Goal: Task Accomplishment & Management: Use online tool/utility

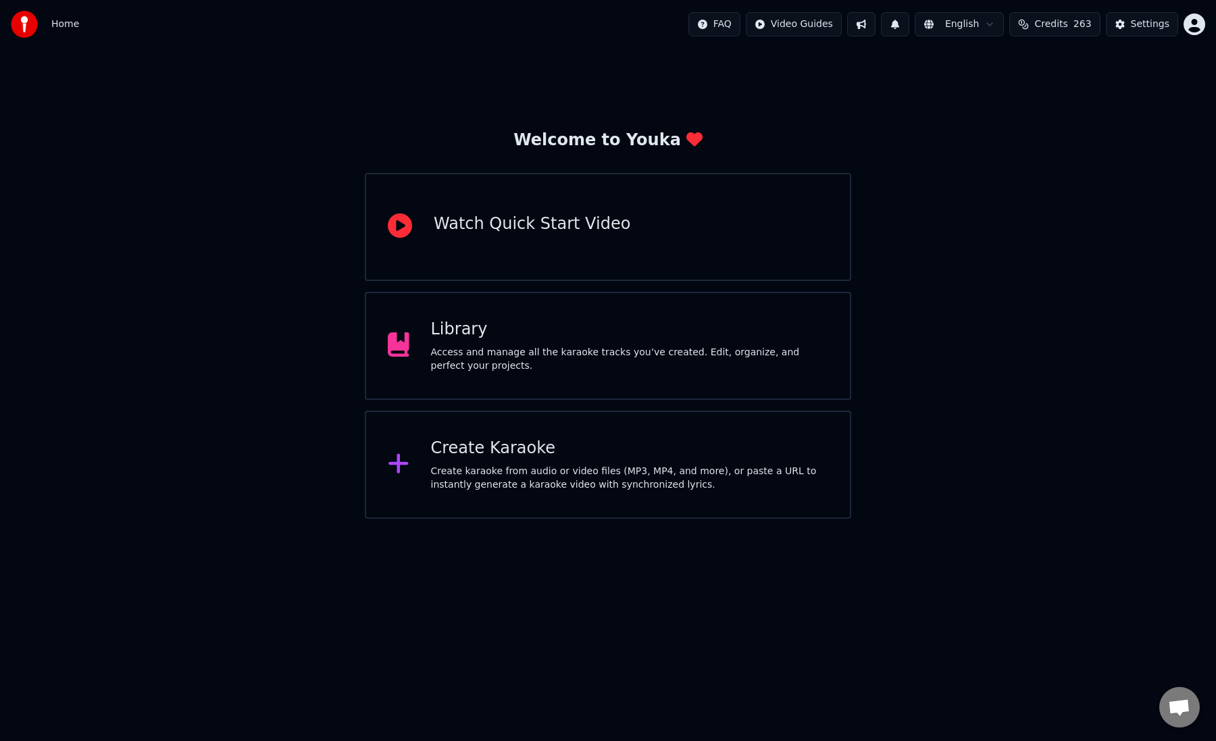
click at [657, 344] on div "Library Access and manage all the karaoke tracks you’ve created. Edit, organize…" at bounding box center [630, 346] width 398 height 54
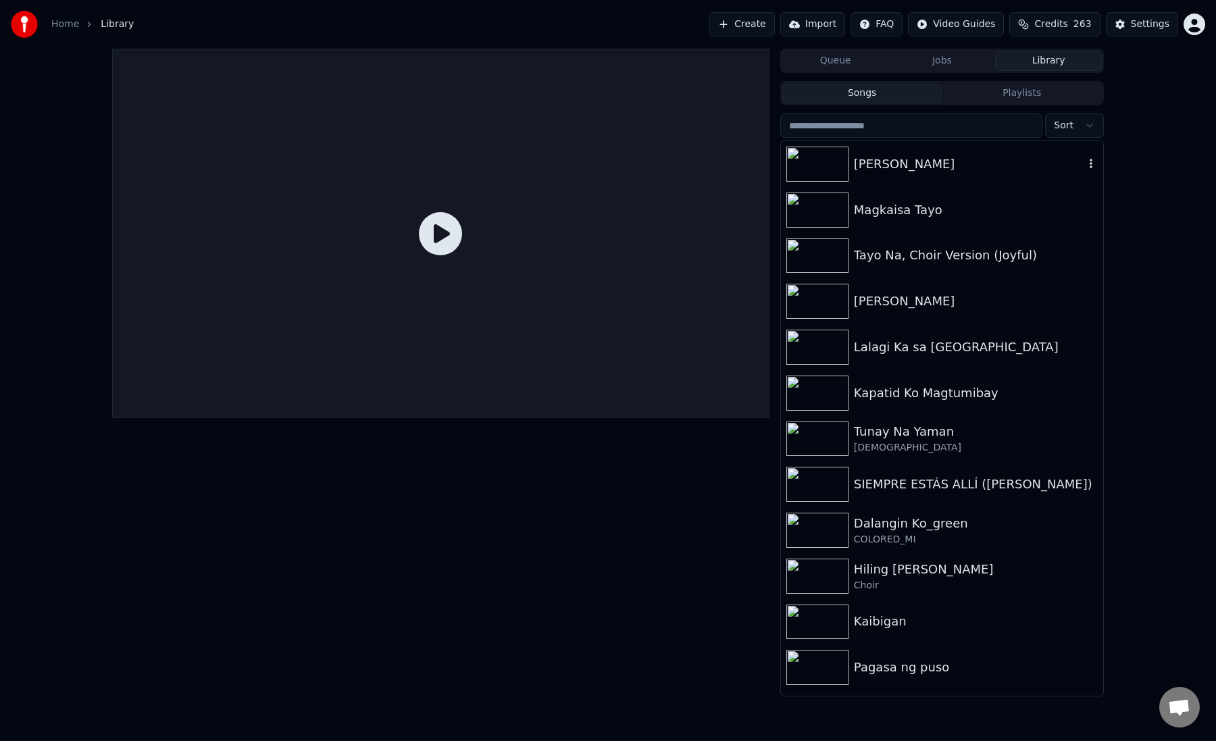
click at [872, 161] on div "[PERSON_NAME]" at bounding box center [969, 164] width 230 height 19
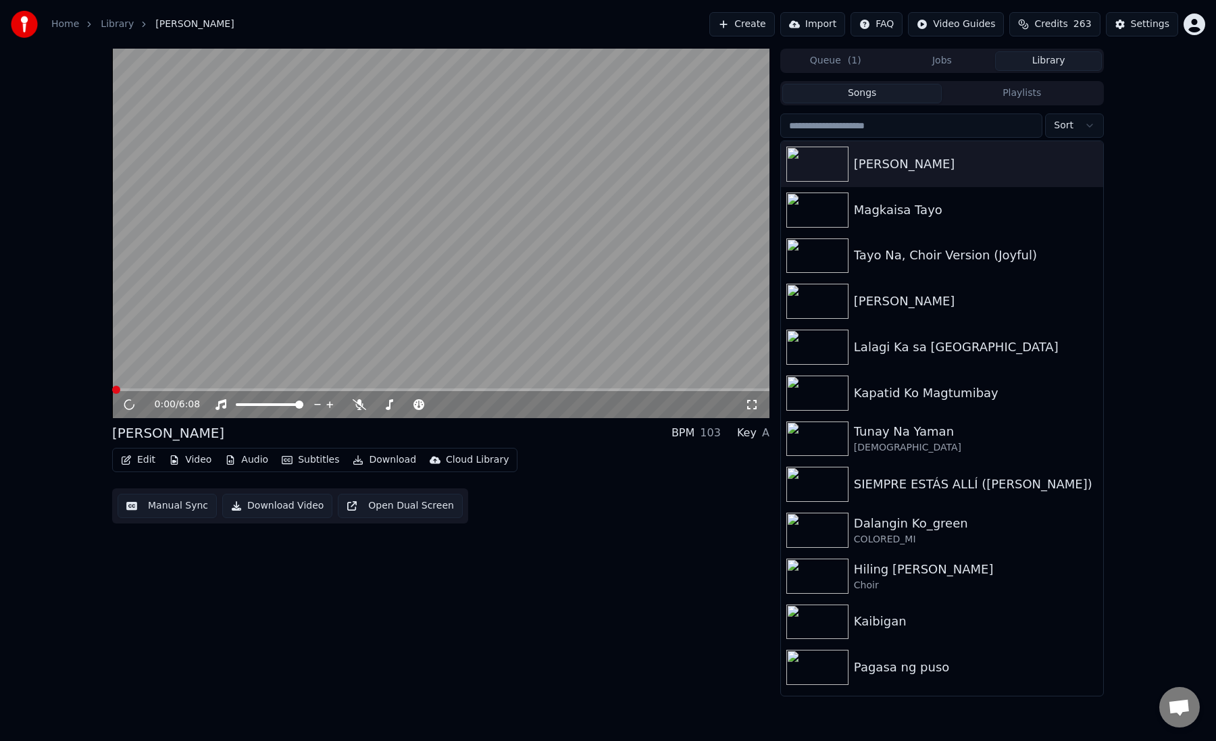
click at [178, 506] on button "Manual Sync" at bounding box center [167, 506] width 99 height 24
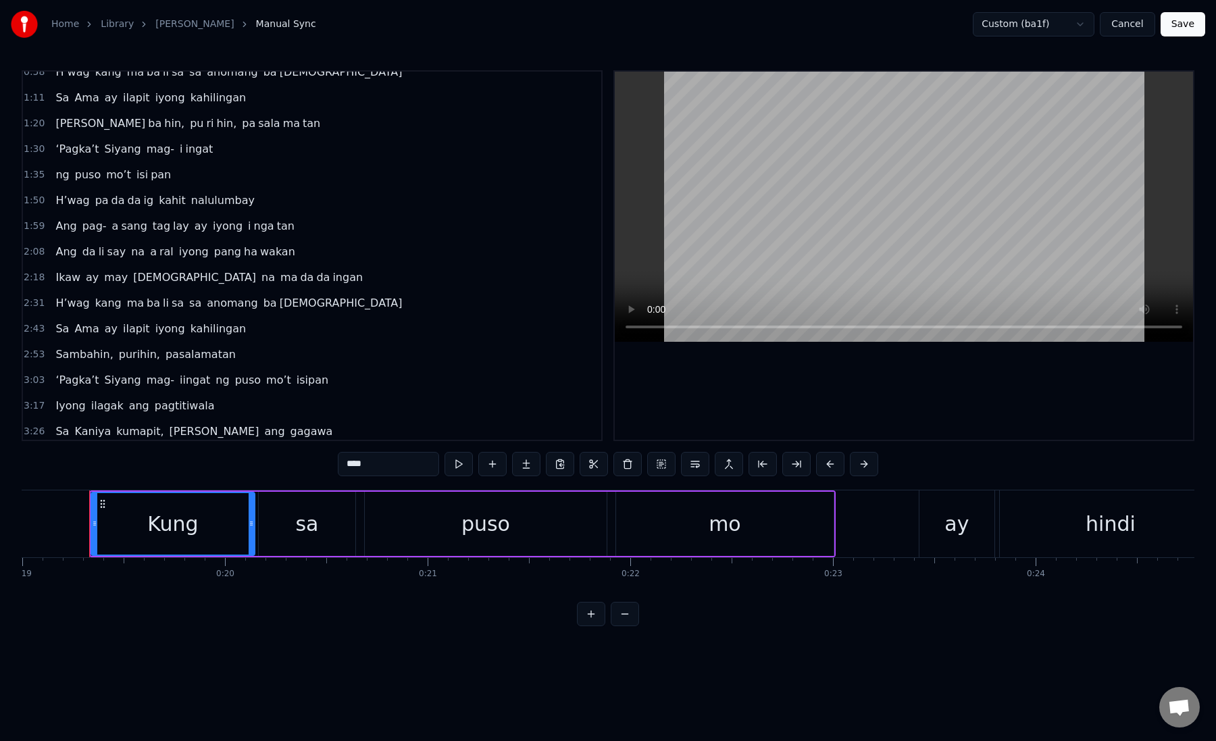
scroll to position [142, 0]
click at [68, 410] on span "Iyong" at bounding box center [70, 405] width 32 height 16
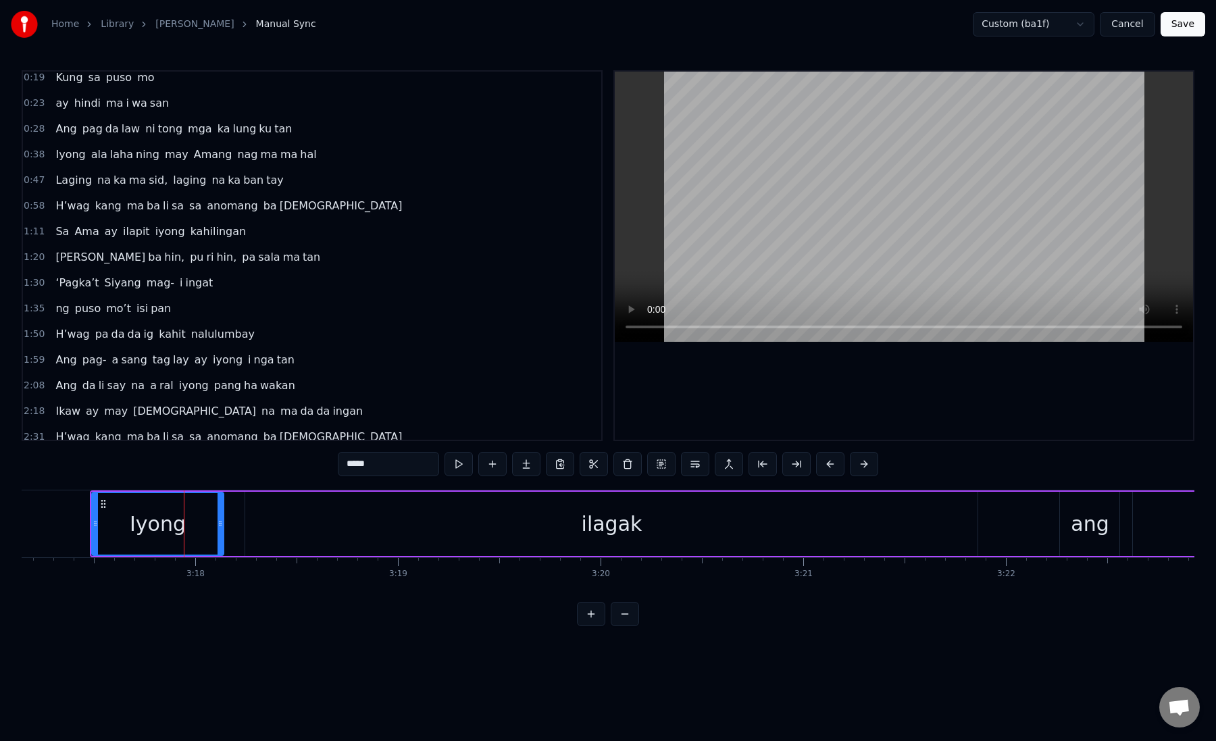
scroll to position [0, 0]
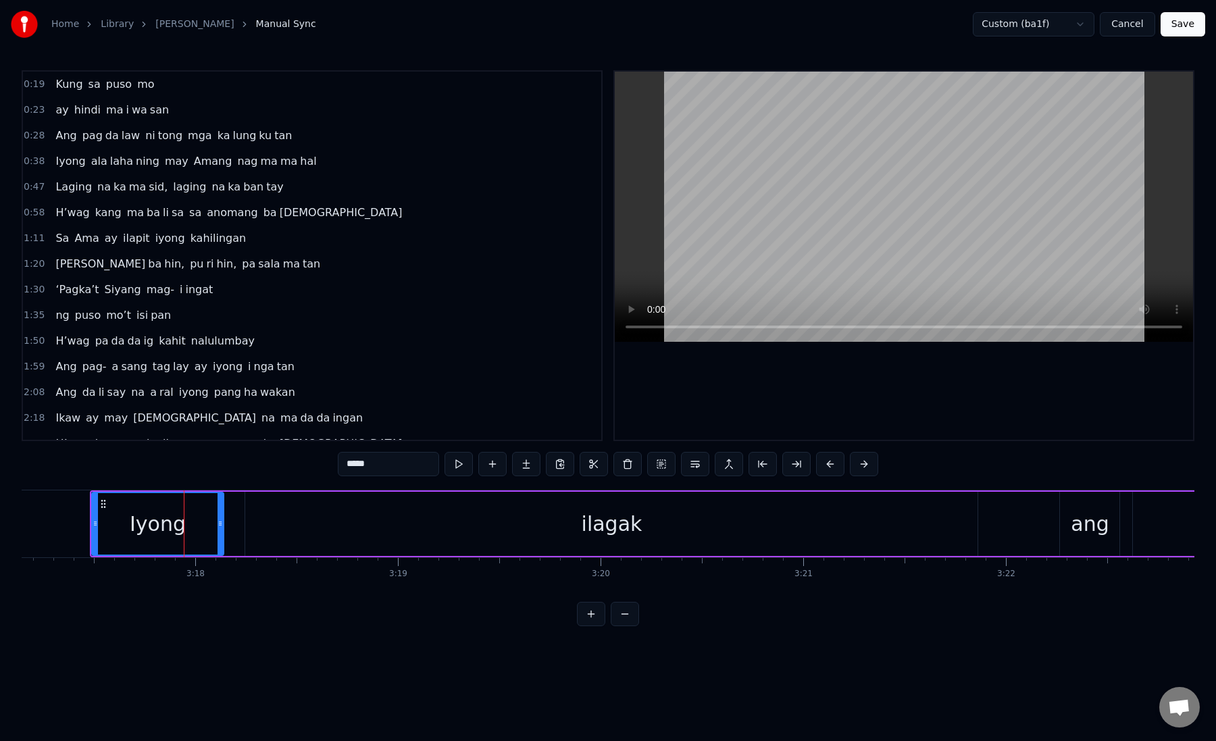
click at [70, 166] on span "Iyong" at bounding box center [70, 161] width 32 height 16
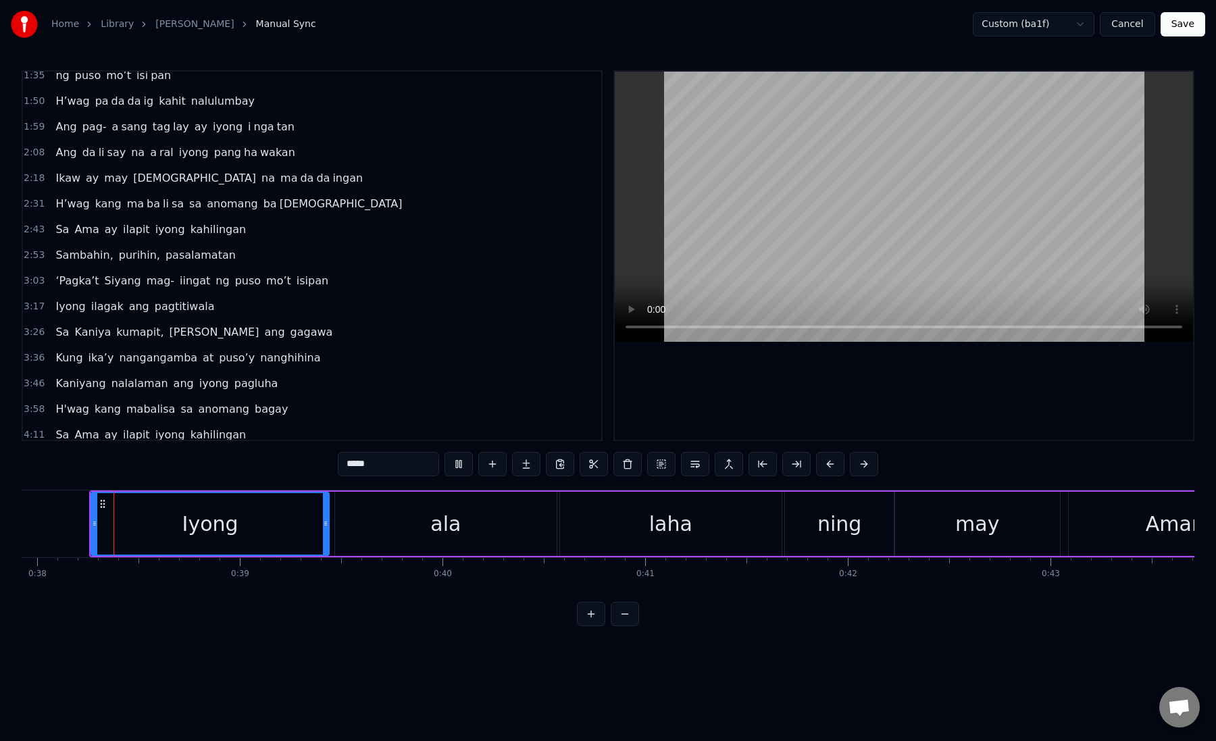
scroll to position [354, 0]
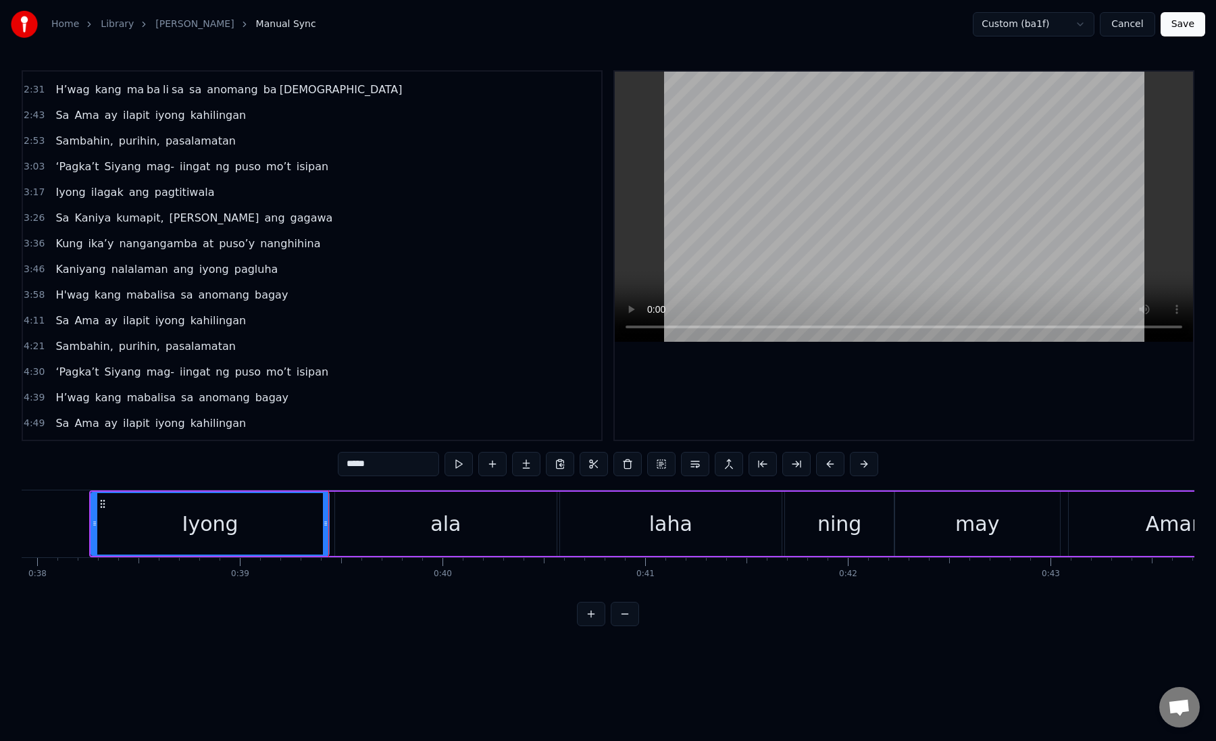
click at [447, 537] on div "ala" at bounding box center [446, 524] width 30 height 30
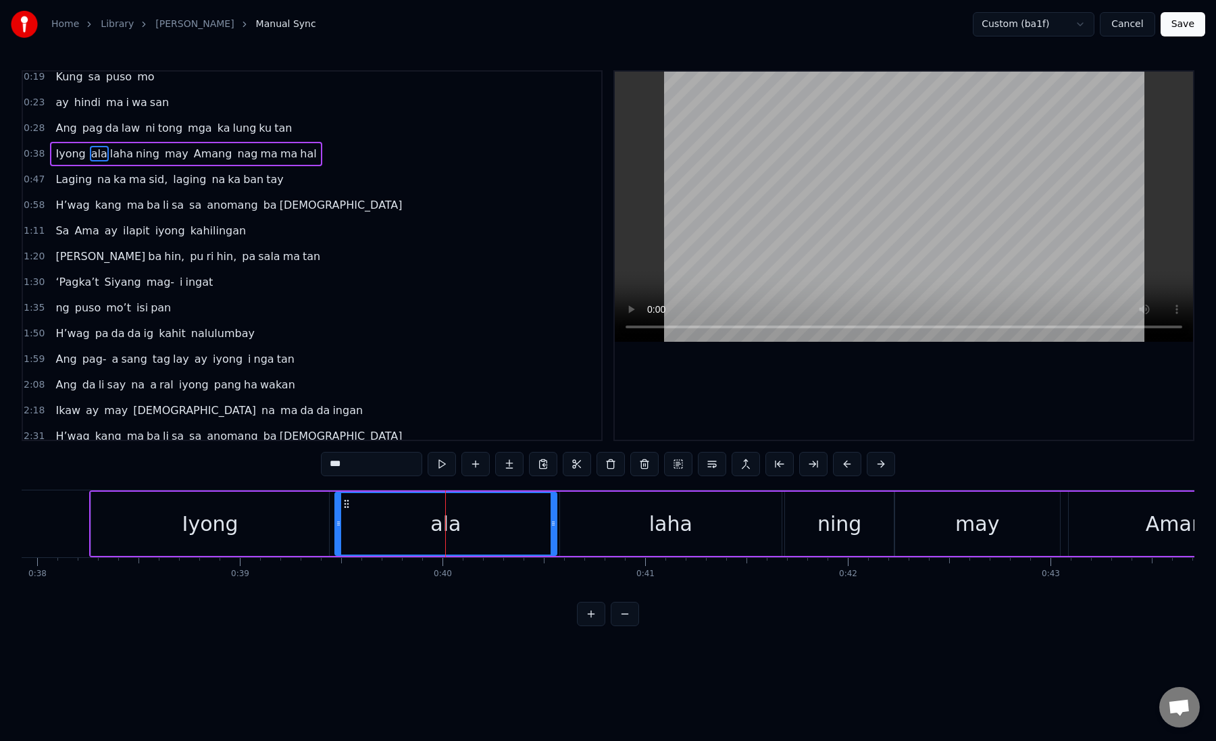
scroll to position [0, 0]
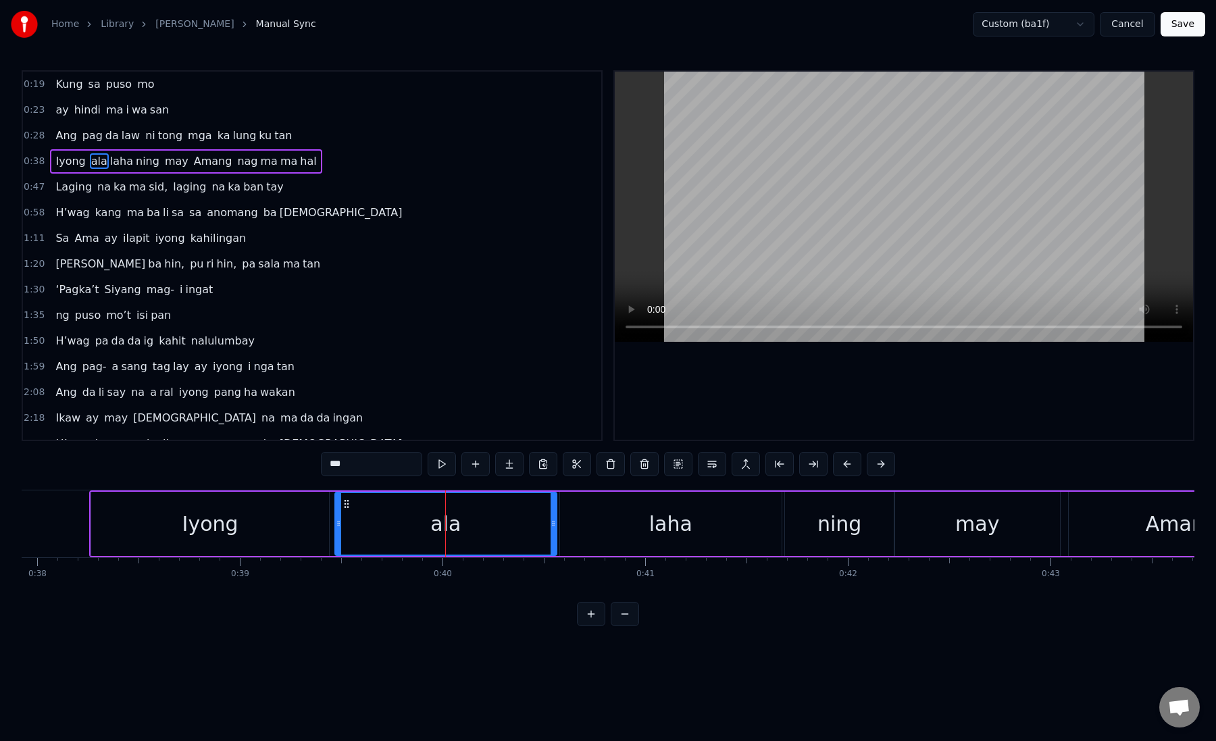
click at [103, 290] on span "Siyang" at bounding box center [122, 290] width 39 height 16
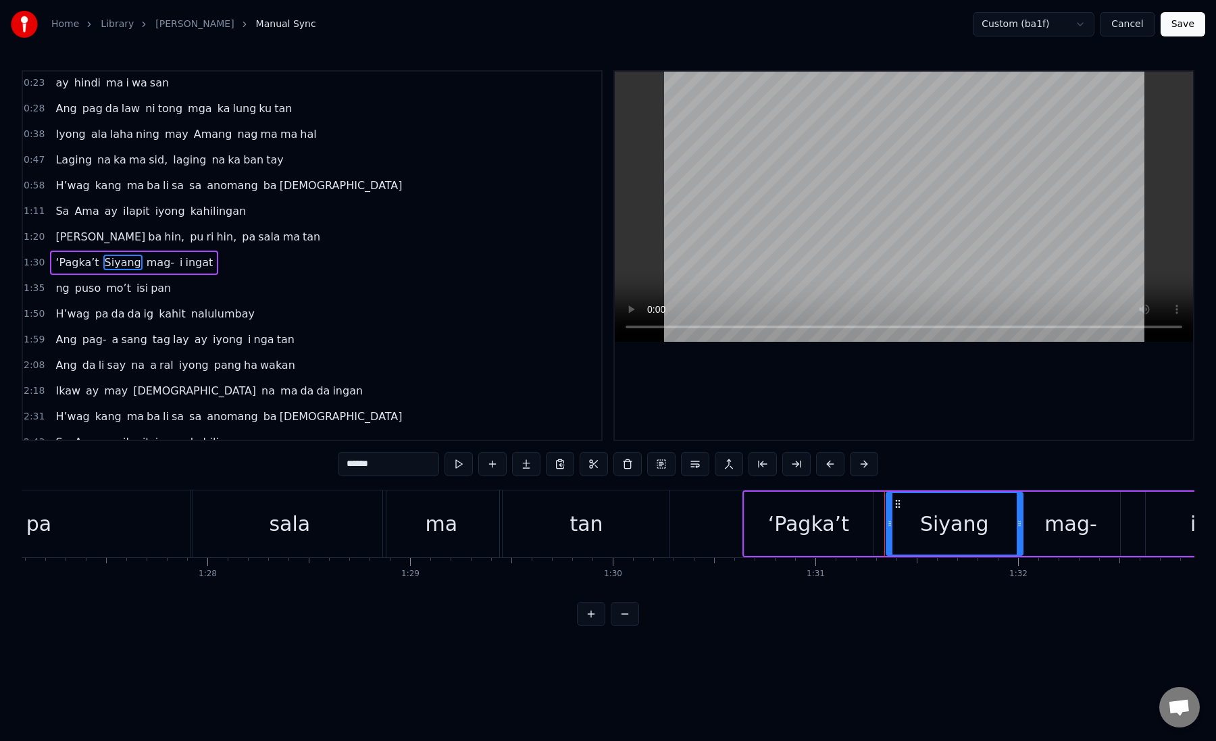
scroll to position [0, 18451]
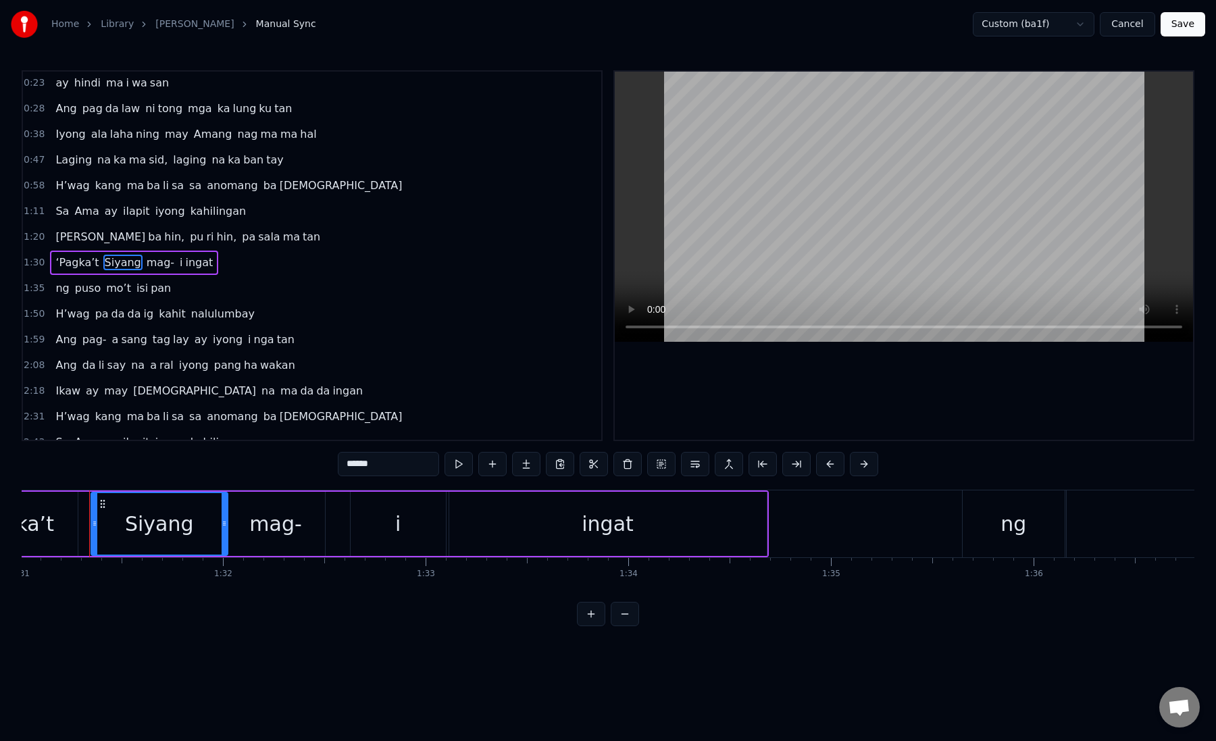
click at [275, 529] on div "mag-" at bounding box center [275, 524] width 52 height 30
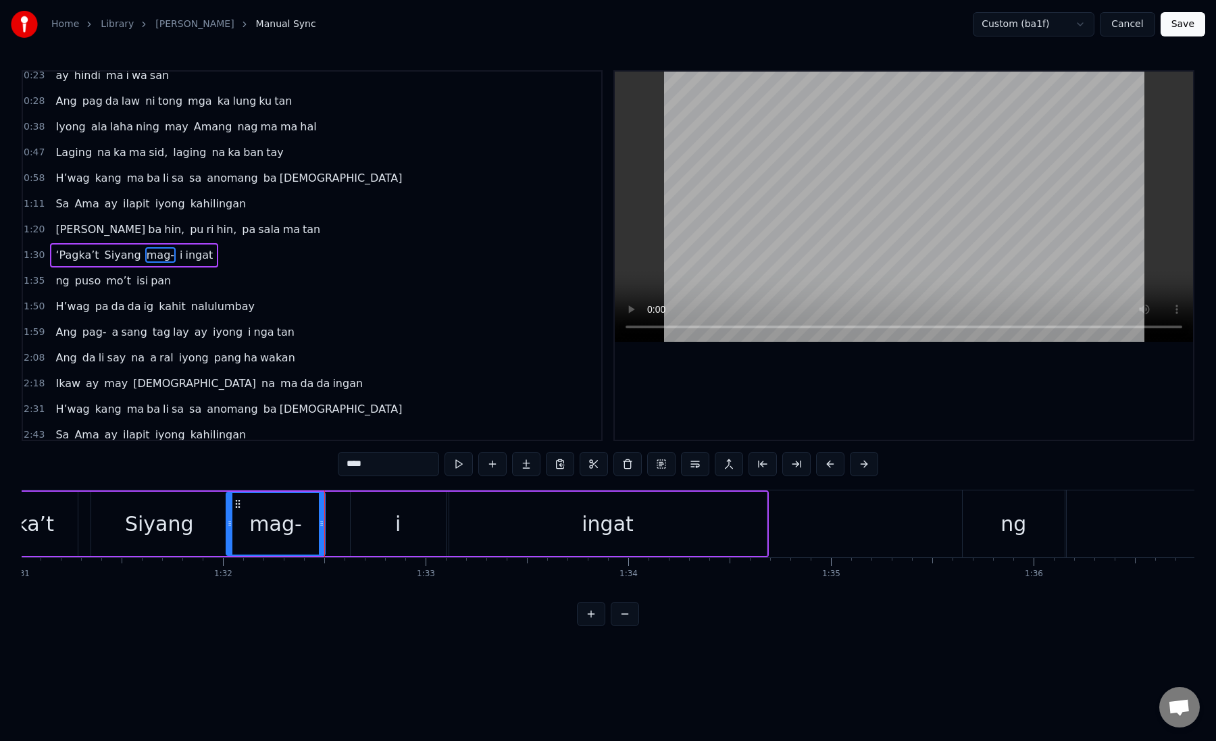
click at [366, 541] on div "i" at bounding box center [398, 524] width 95 height 64
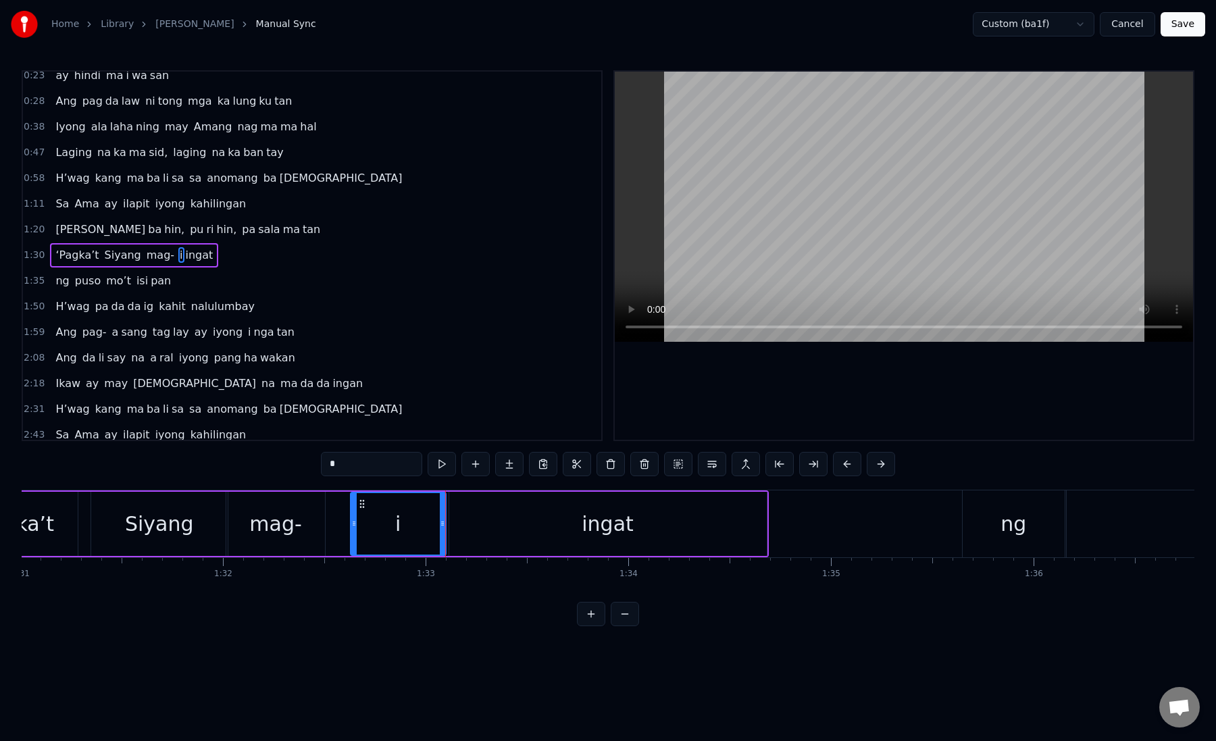
click at [503, 534] on div "ingat" at bounding box center [608, 524] width 318 height 64
type input "*****"
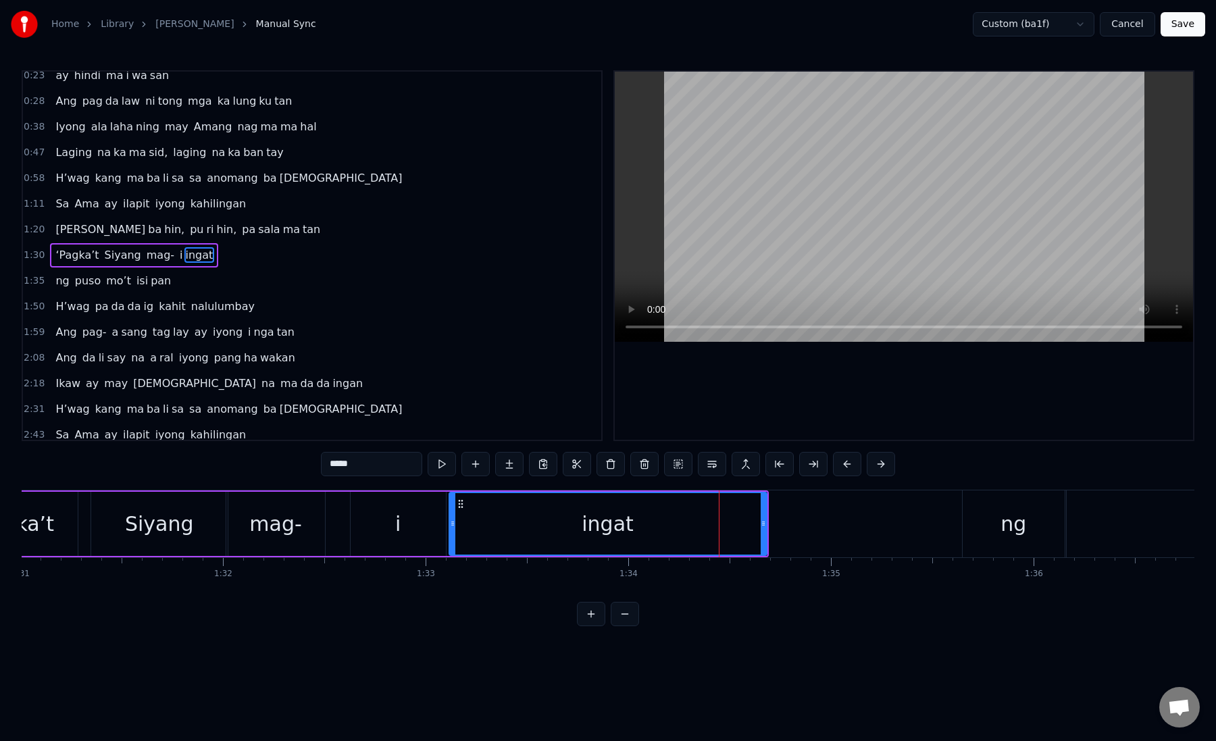
click at [176, 17] on div "Home Library [PERSON_NAME] Manual Sync" at bounding box center [163, 24] width 305 height 27
click at [176, 20] on link "[PERSON_NAME]" at bounding box center [194, 25] width 78 height 14
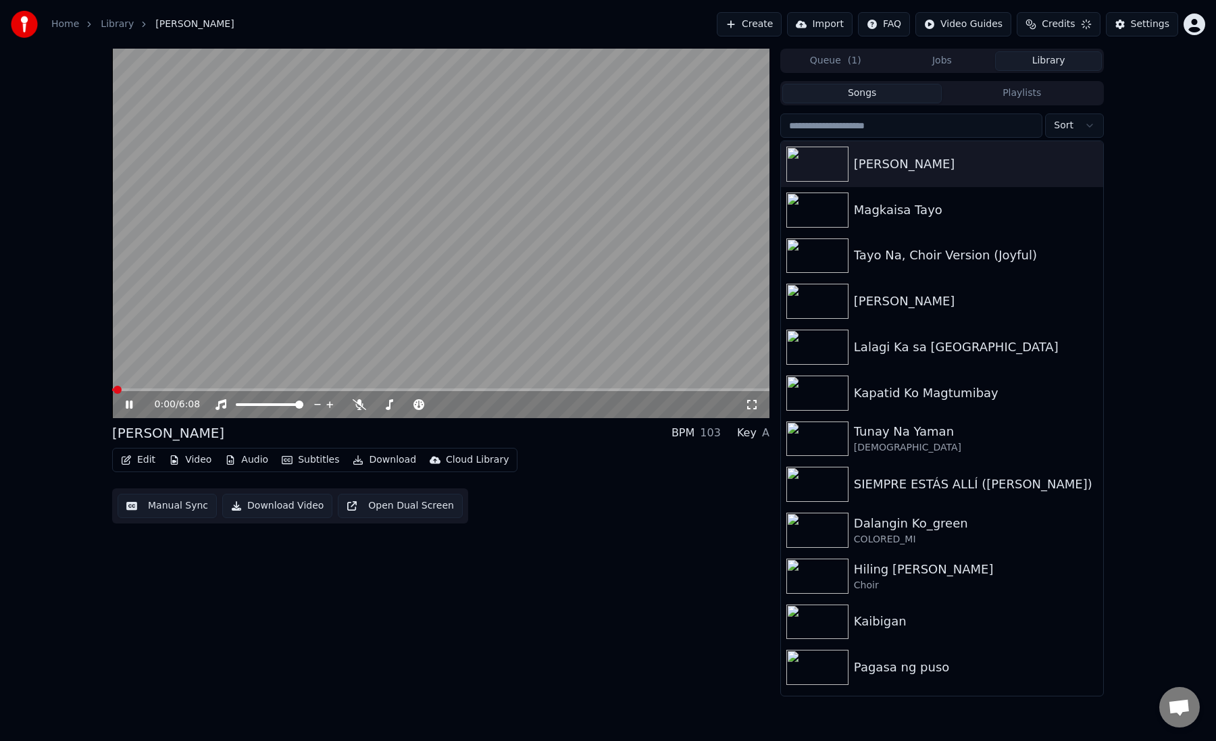
click at [130, 405] on icon at bounding box center [139, 404] width 32 height 11
click at [160, 510] on button "Manual Sync" at bounding box center [167, 506] width 99 height 24
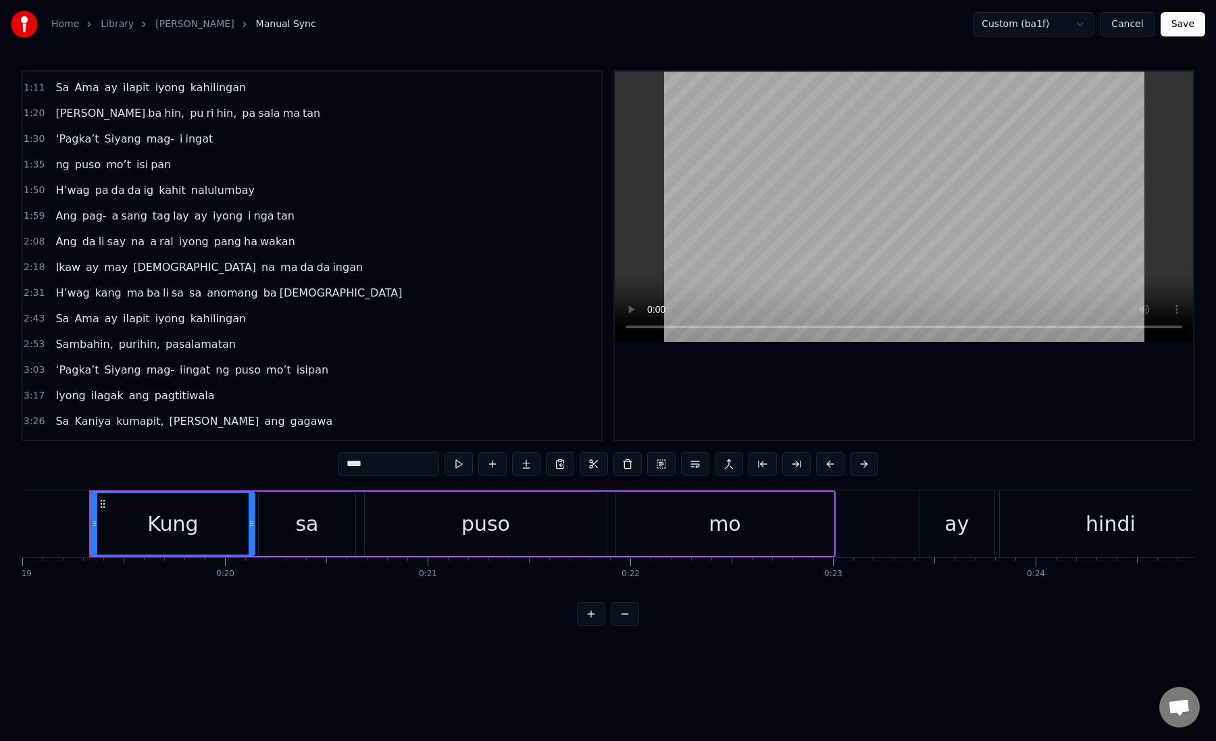
scroll to position [139, 0]
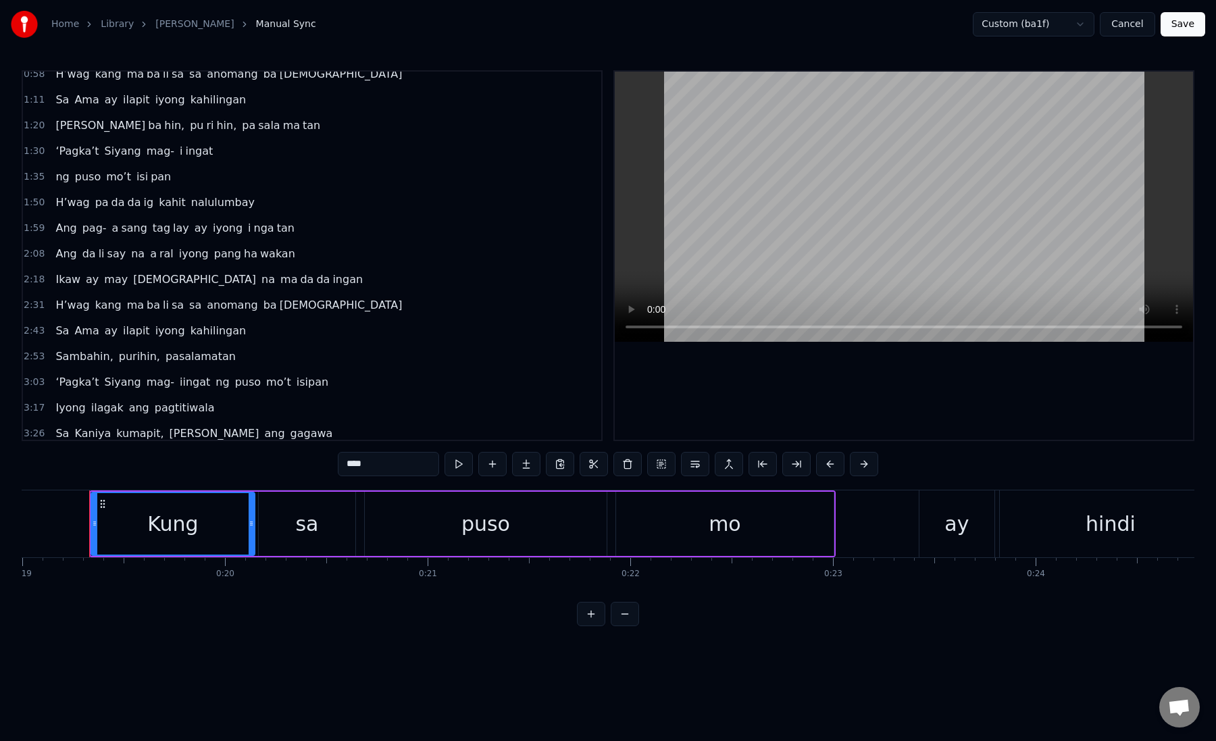
click at [78, 150] on span "‘Pagka’t" at bounding box center [77, 151] width 46 height 16
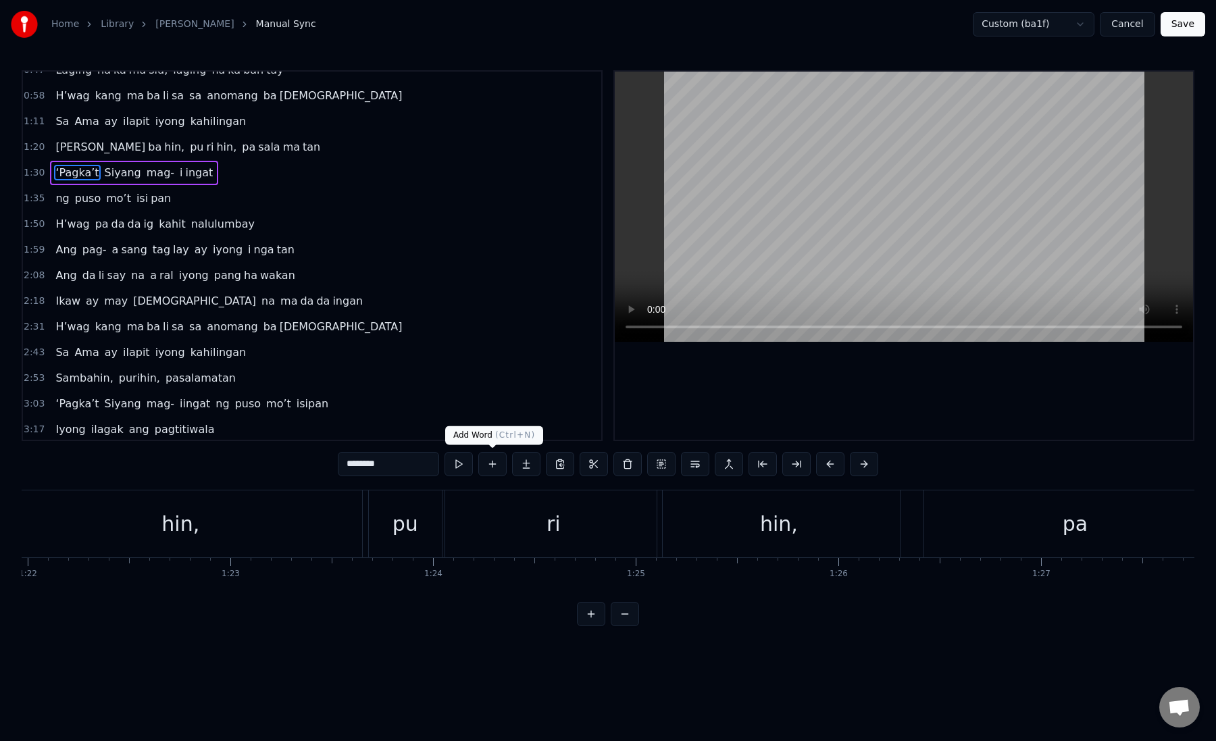
scroll to position [0, 18309]
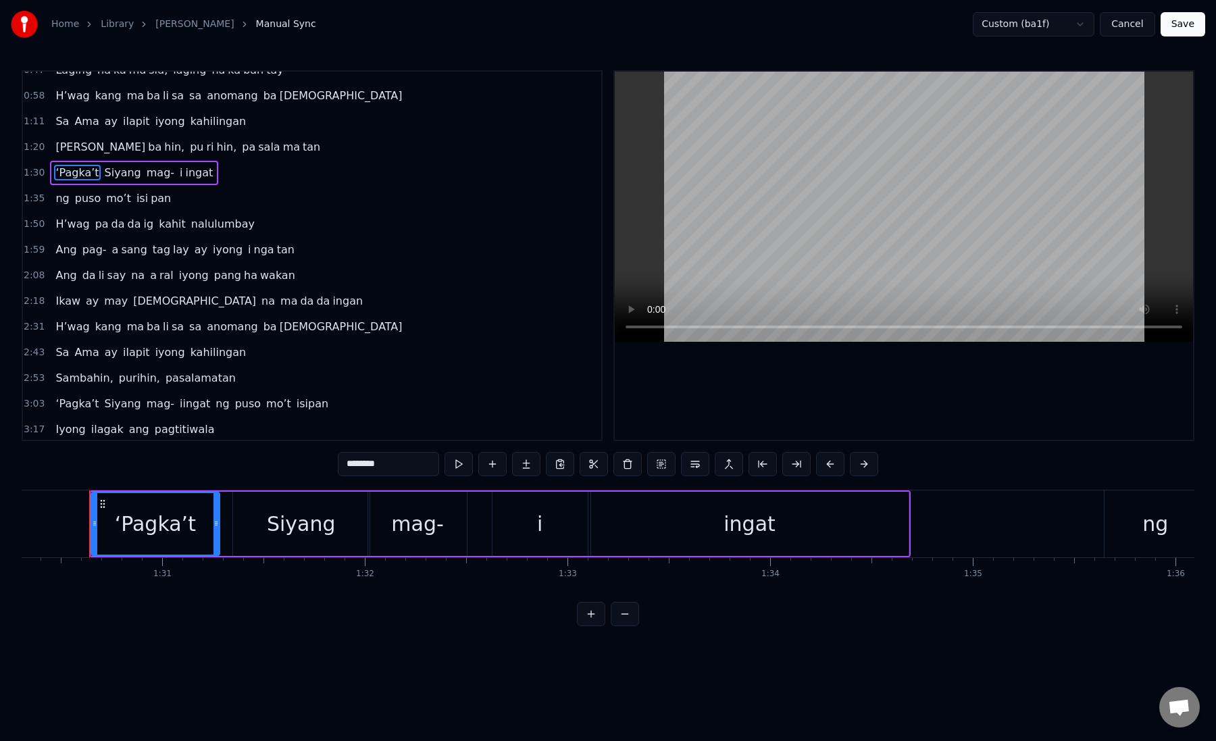
click at [514, 520] on div "i" at bounding box center [540, 524] width 95 height 64
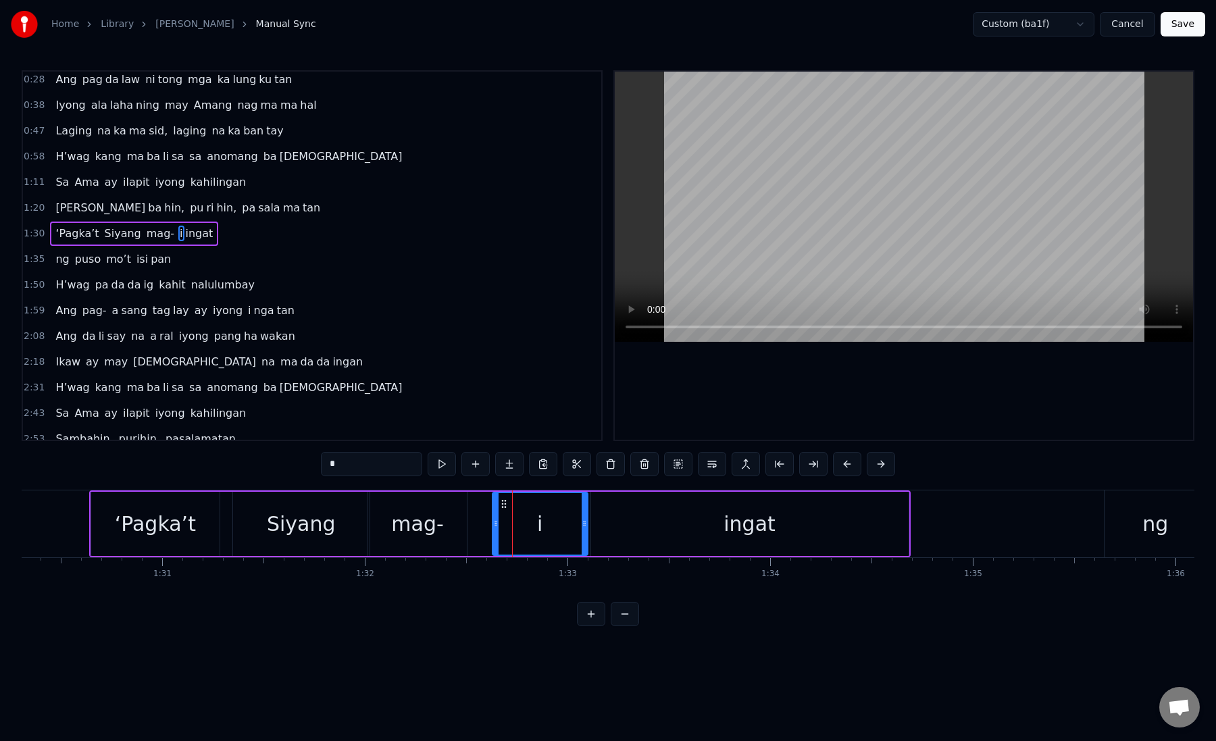
scroll to position [34, 0]
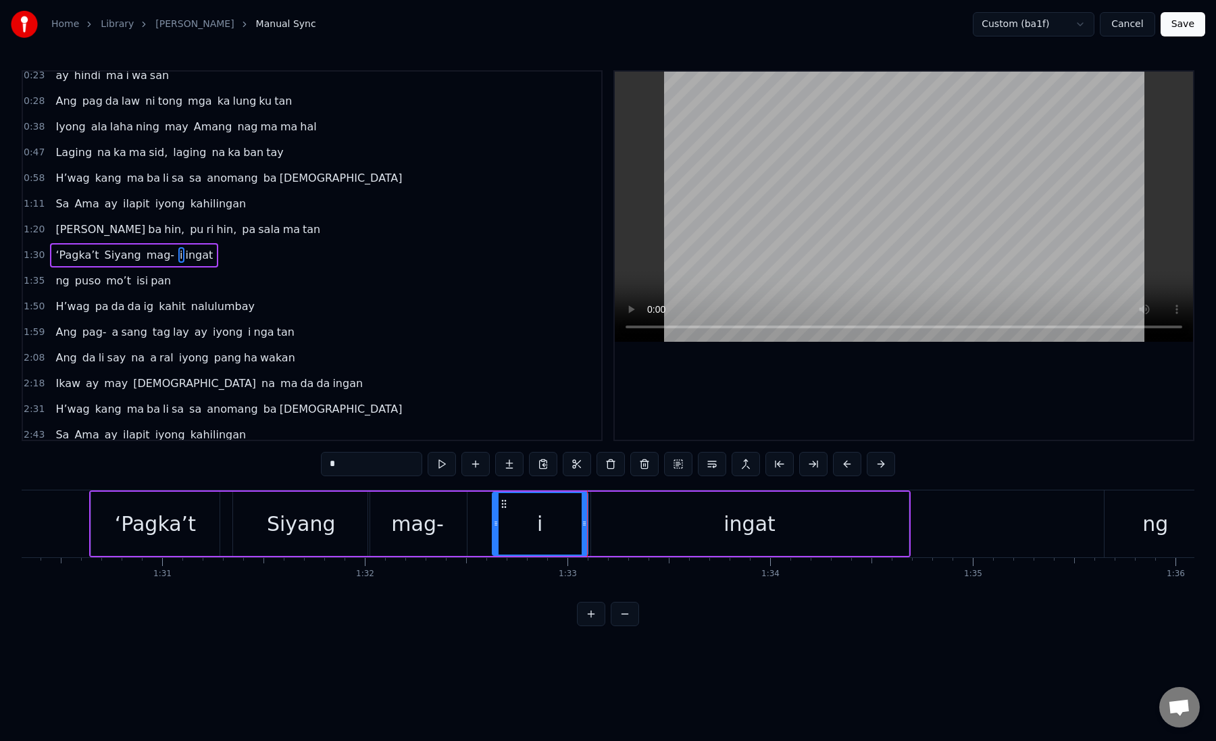
click at [612, 524] on div "ingat" at bounding box center [750, 524] width 318 height 64
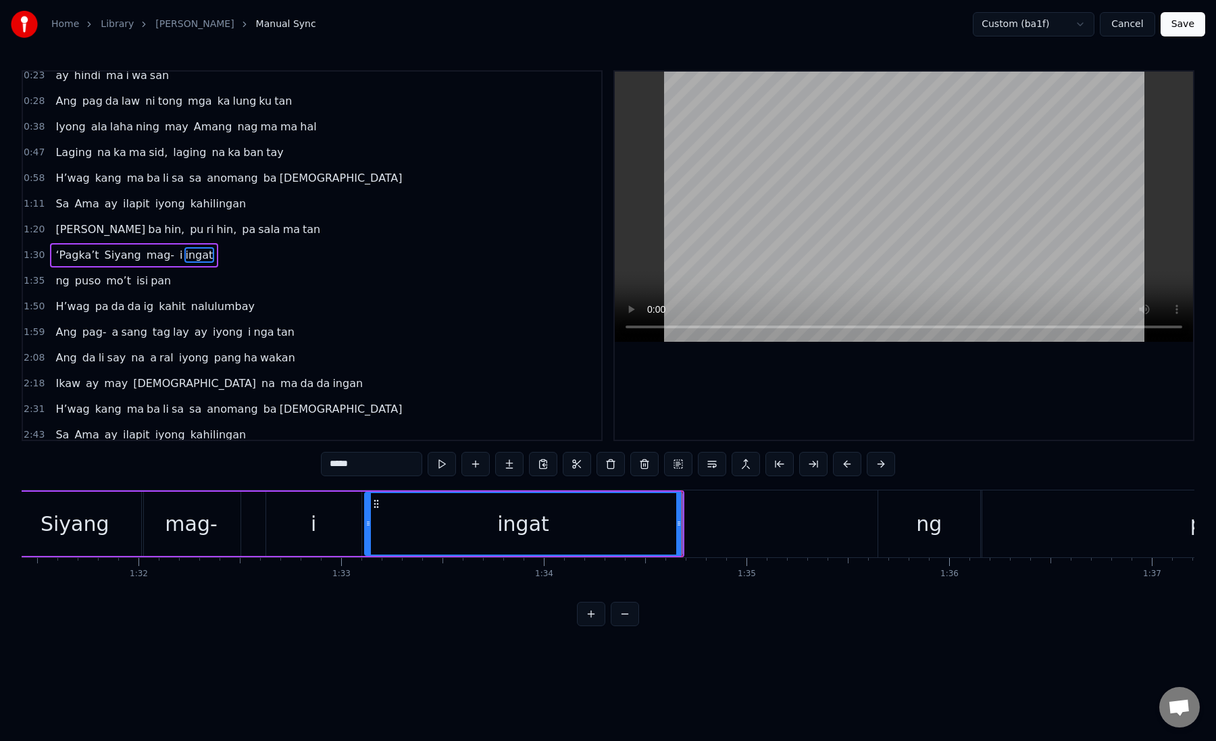
scroll to position [0, 18829]
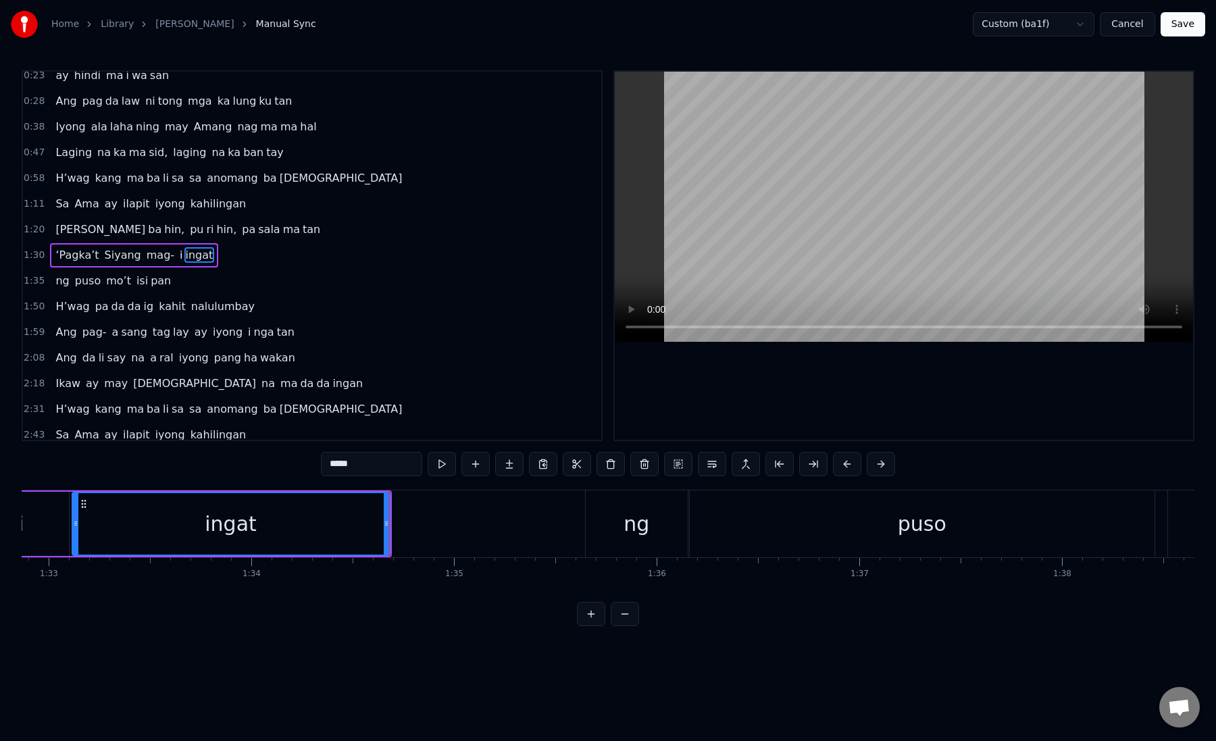
click at [614, 524] on div "ng" at bounding box center [637, 524] width 102 height 67
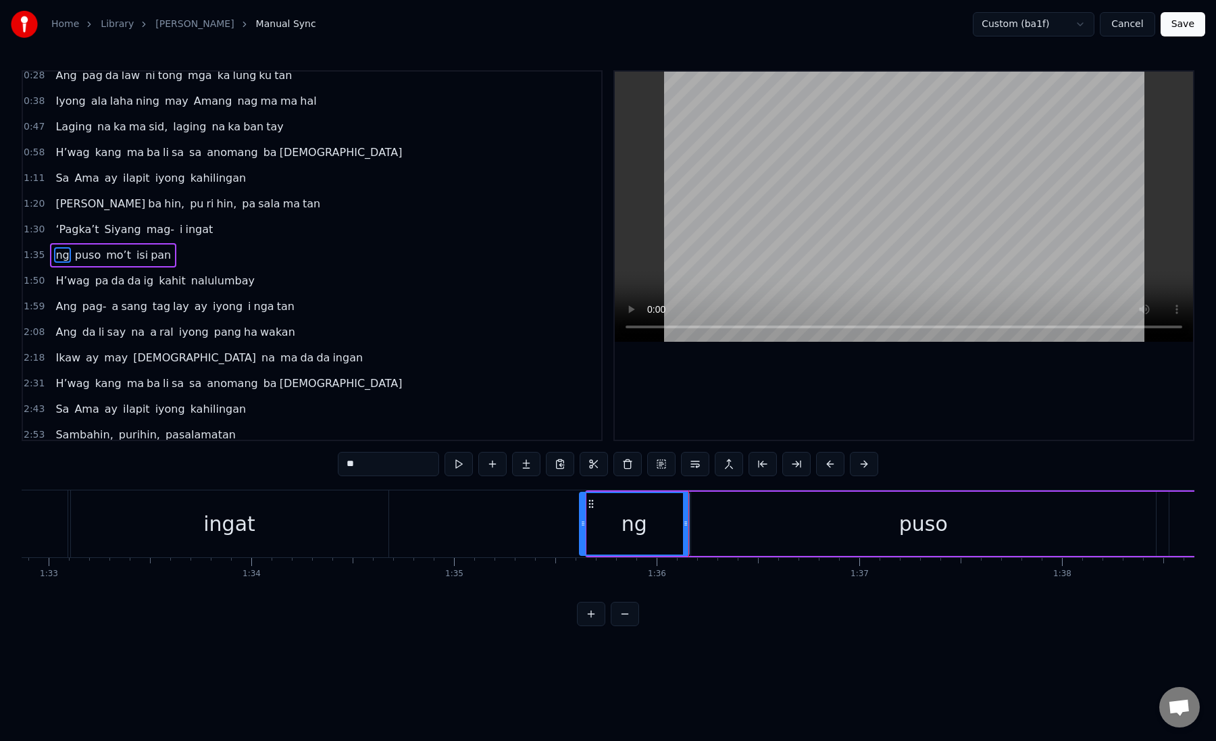
drag, startPoint x: 588, startPoint y: 527, endPoint x: 581, endPoint y: 527, distance: 7.4
click at [581, 527] on icon at bounding box center [583, 523] width 5 height 11
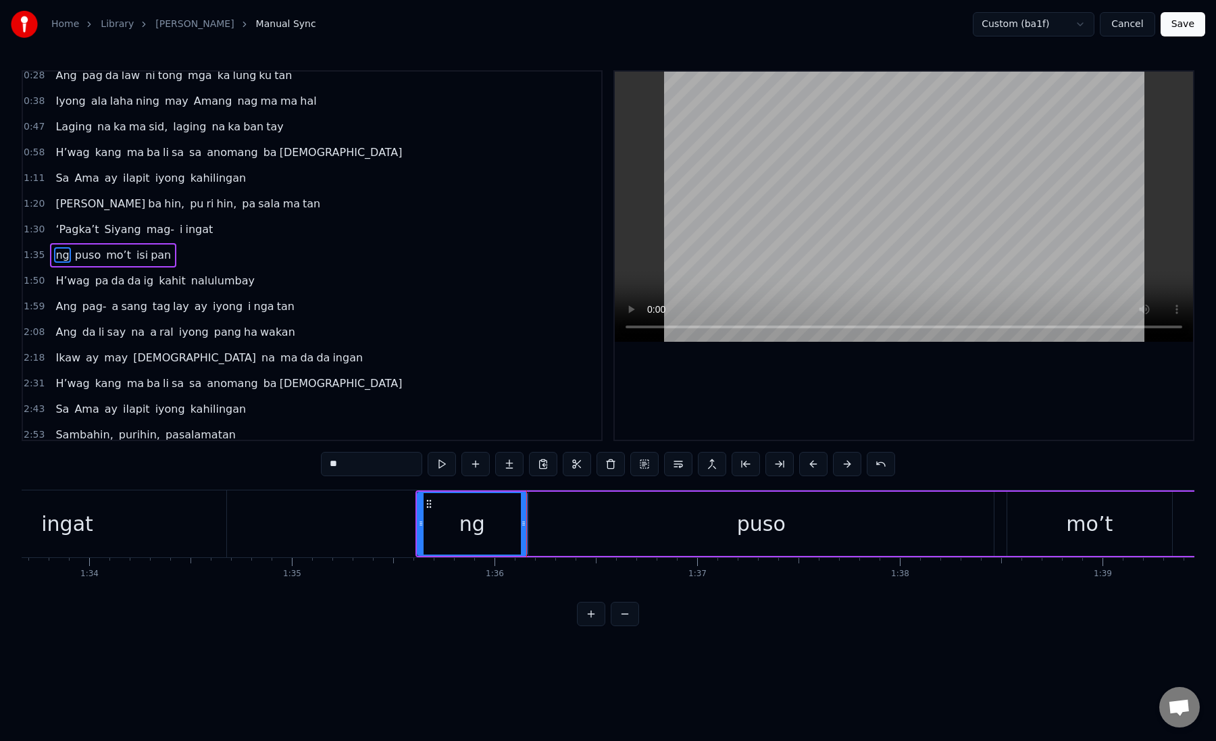
scroll to position [0, 19002]
click at [564, 526] on div "puso" at bounding box center [750, 524] width 465 height 64
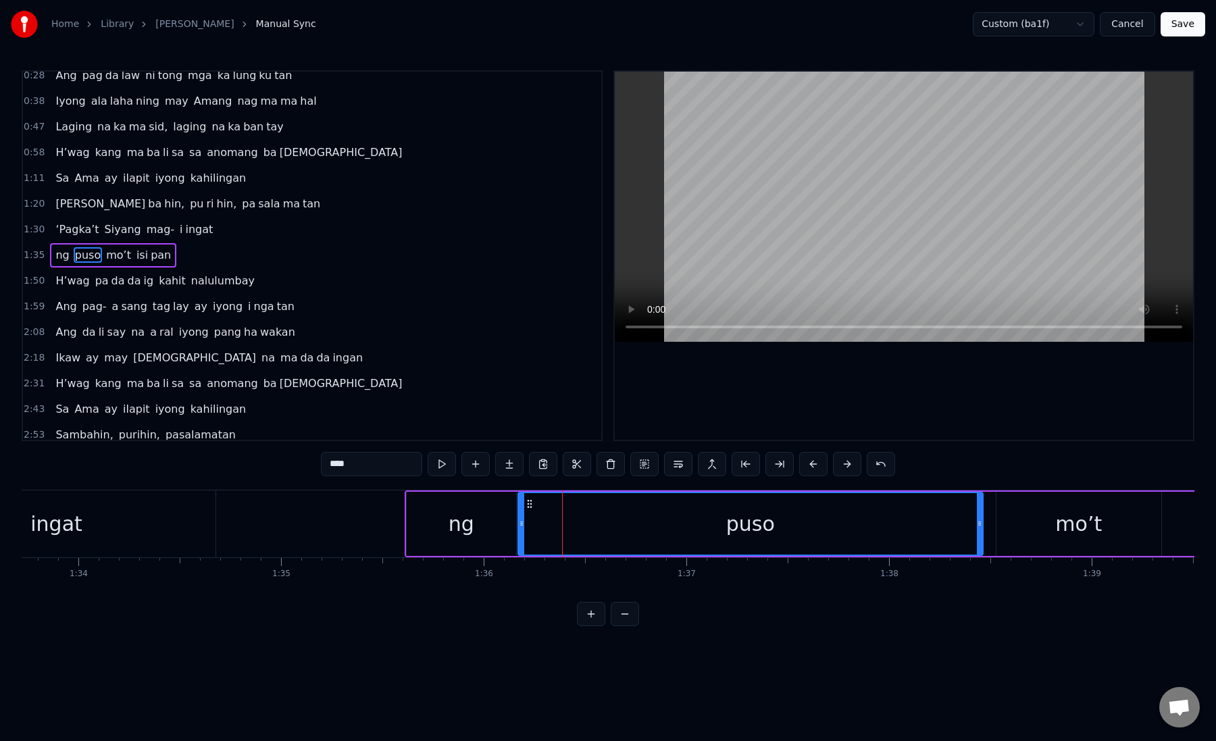
click at [533, 525] on div "puso" at bounding box center [751, 524] width 464 height 62
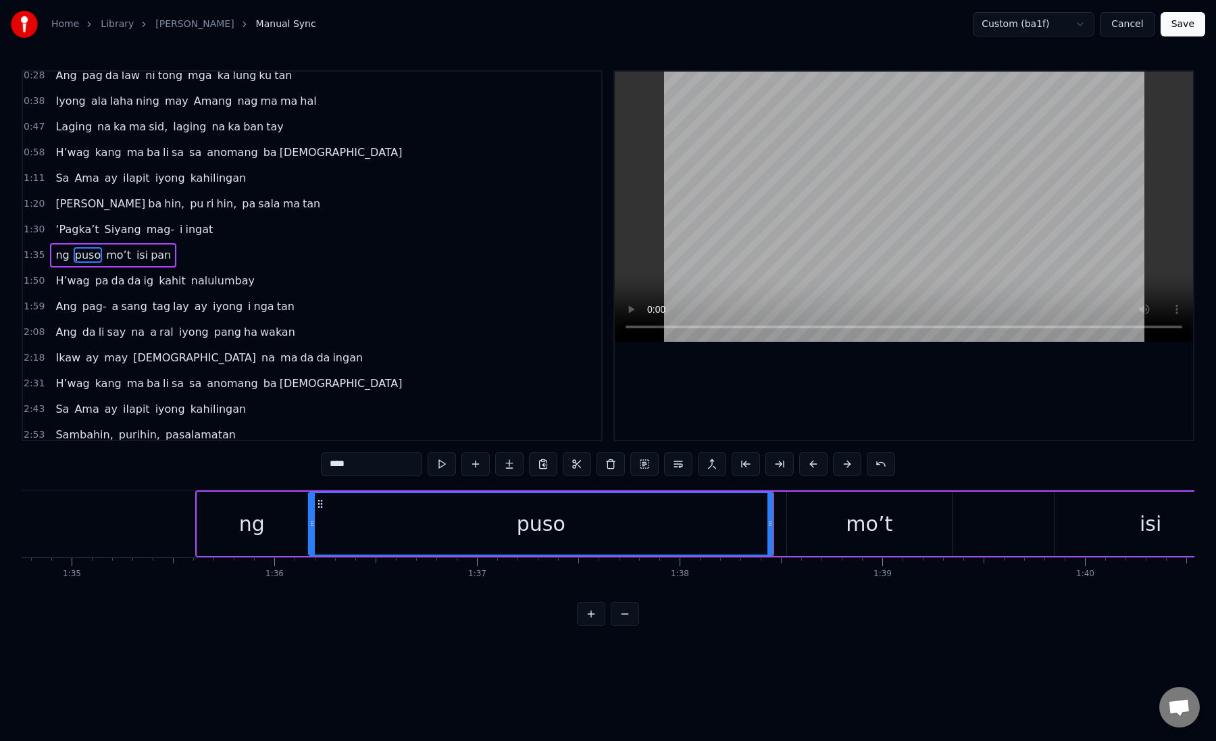
scroll to position [0, 19232]
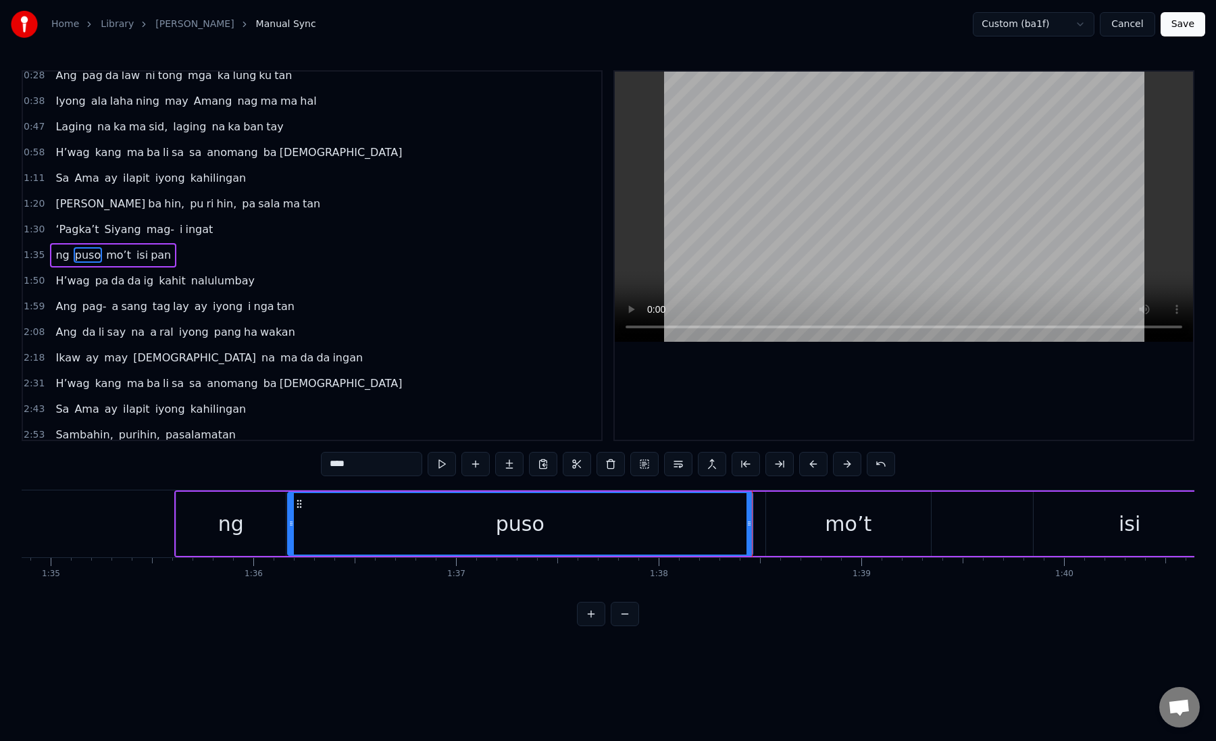
click at [766, 512] on div "mo’t" at bounding box center [849, 524] width 166 height 64
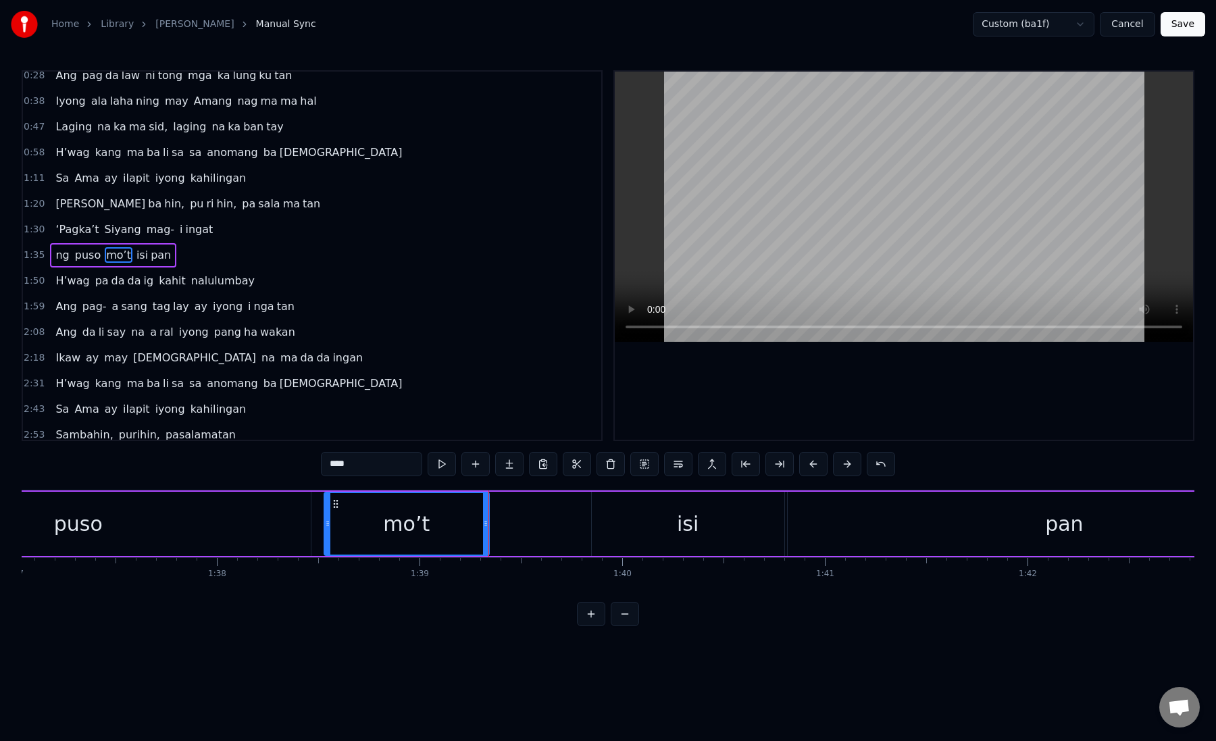
scroll to position [0, 19729]
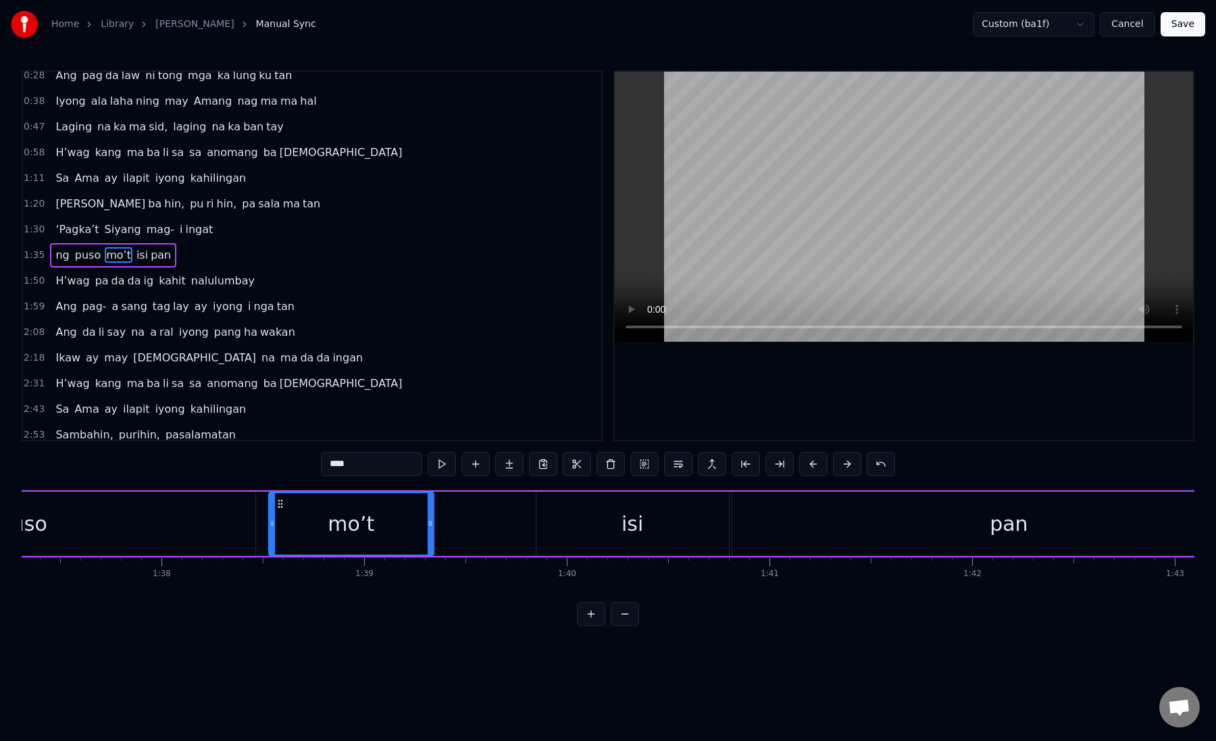
click at [568, 528] on div "isi" at bounding box center [633, 524] width 193 height 64
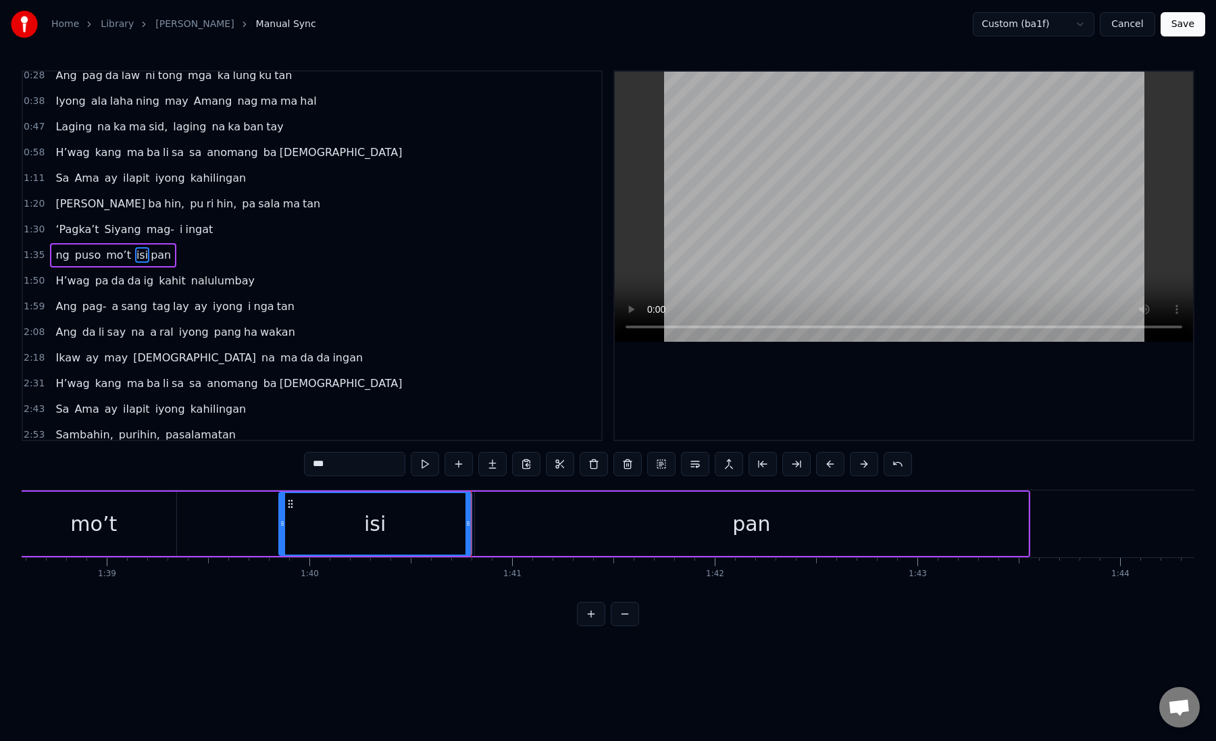
scroll to position [0, 19992]
click at [568, 528] on div "pan" at bounding box center [747, 524] width 554 height 64
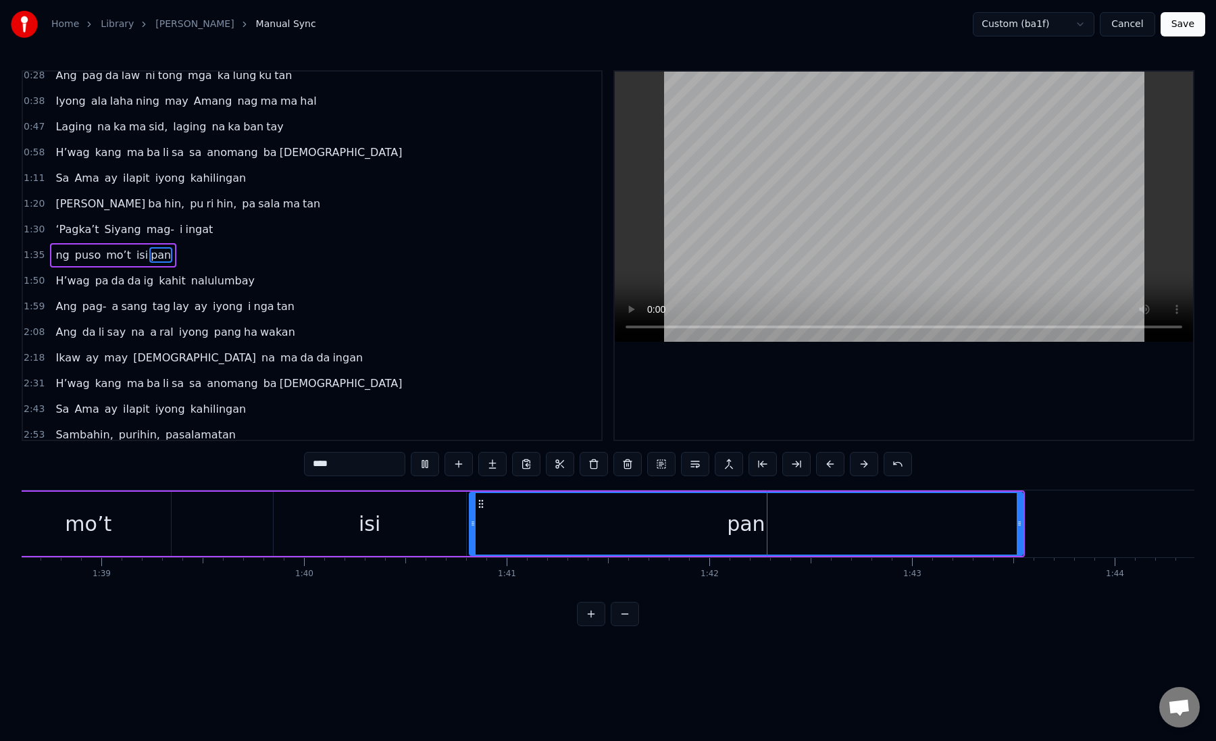
click at [65, 280] on span "H’wag" at bounding box center [72, 281] width 36 height 16
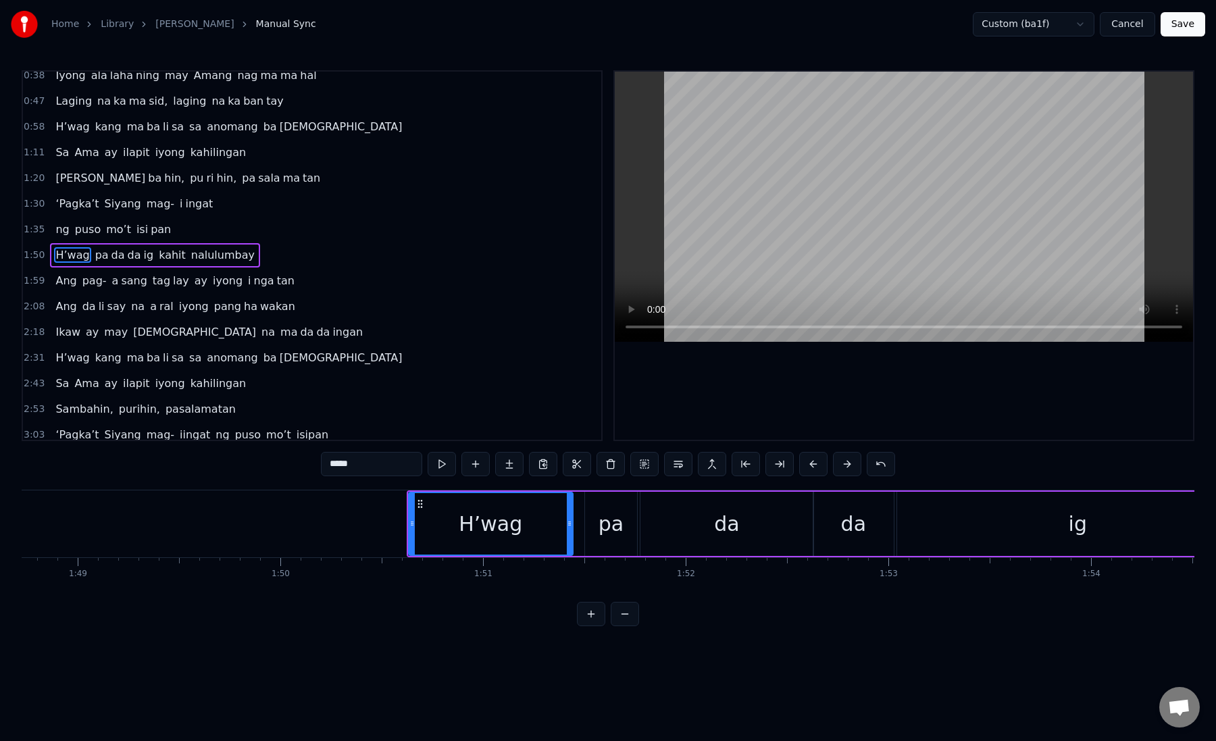
scroll to position [0, 22077]
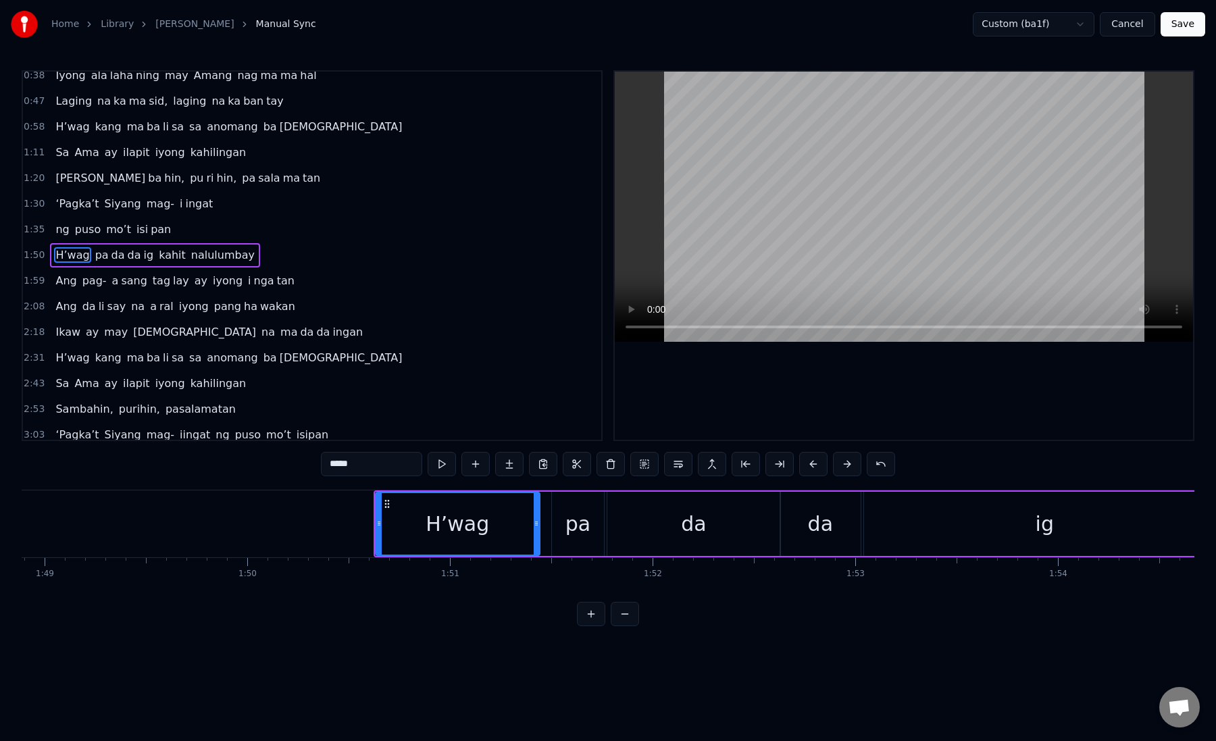
click at [453, 533] on div "H’wag" at bounding box center [458, 524] width 64 height 30
click at [402, 524] on div "H’wag" at bounding box center [457, 524] width 163 height 62
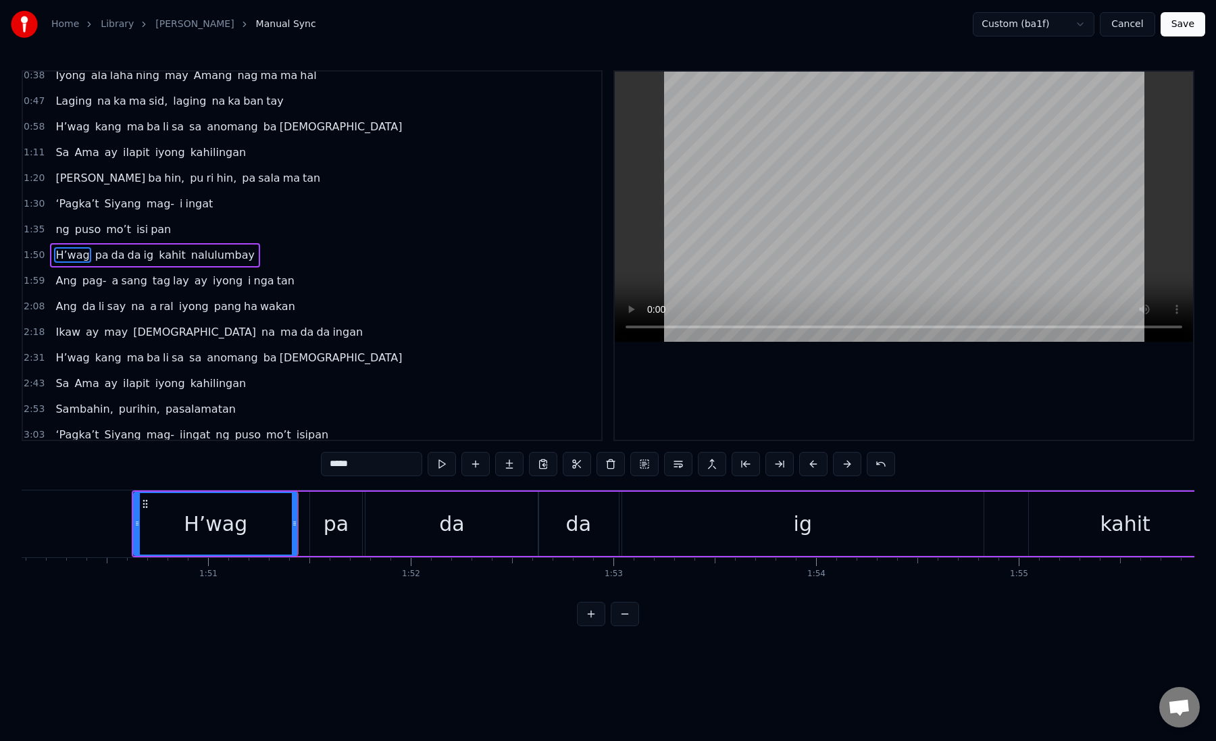
scroll to position [0, 22326]
click at [83, 288] on span "pag-" at bounding box center [94, 281] width 27 height 16
type input "****"
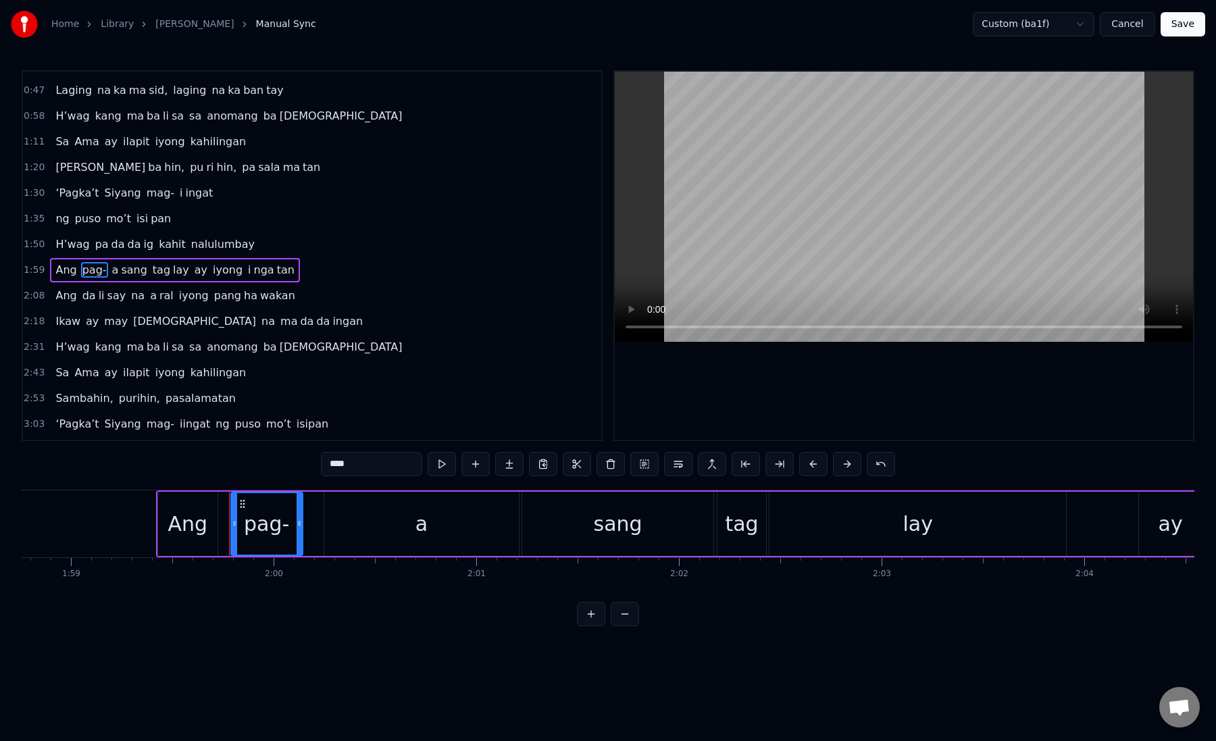
scroll to position [0, 24217]
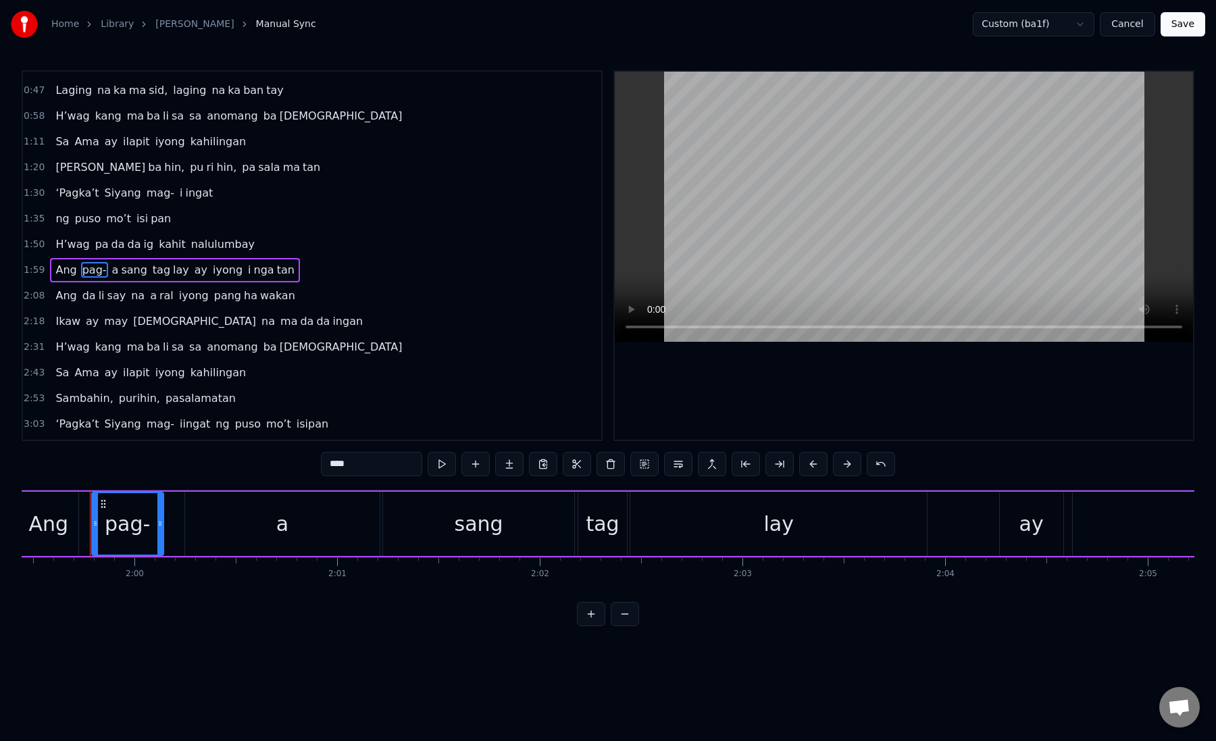
click at [78, 324] on div "Ikaw ay [PERSON_NAME][DEMOGRAPHIC_DATA] na ma da da ingan" at bounding box center [209, 322] width 318 height 24
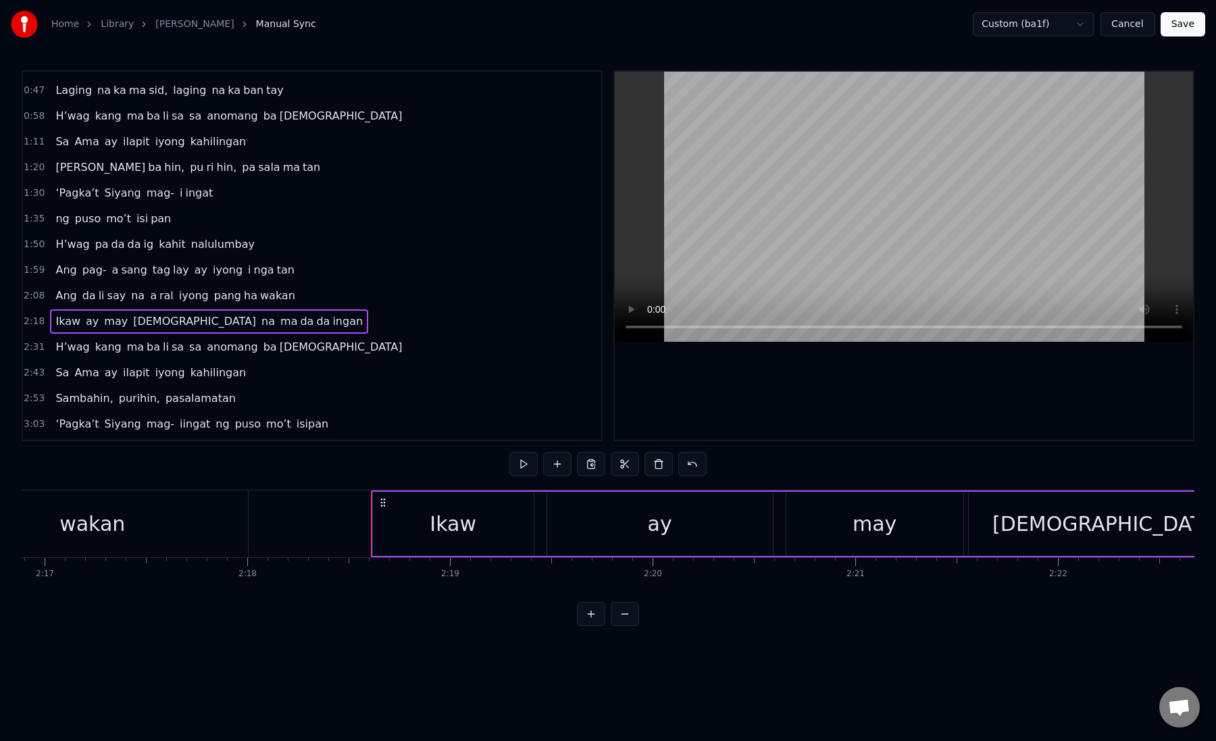
scroll to position [0, 28035]
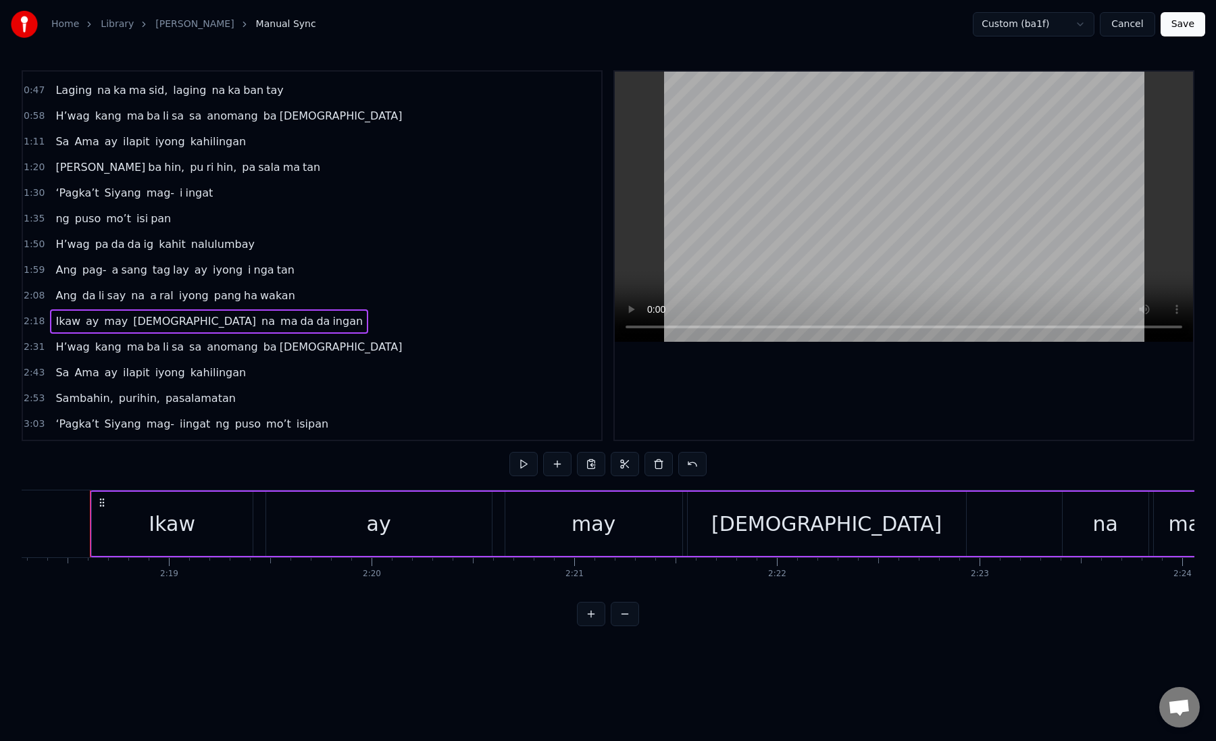
click at [114, 539] on div "Ikaw" at bounding box center [172, 524] width 161 height 64
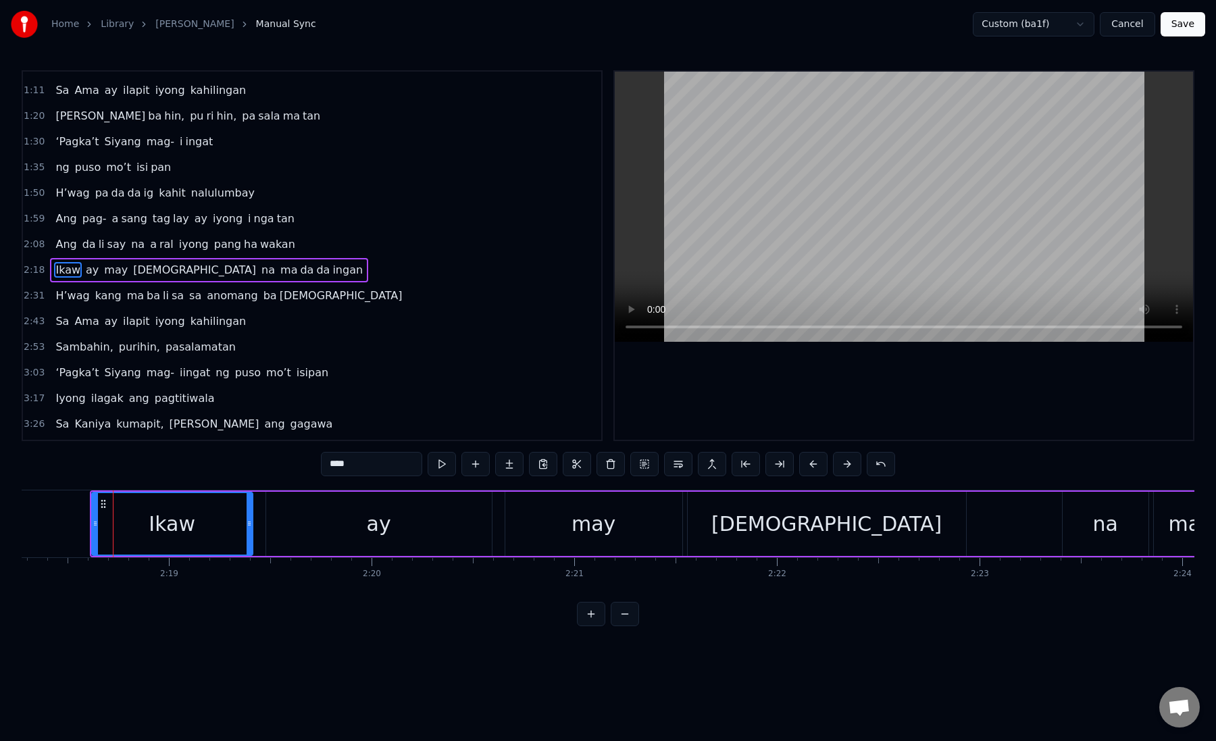
scroll to position [163, 0]
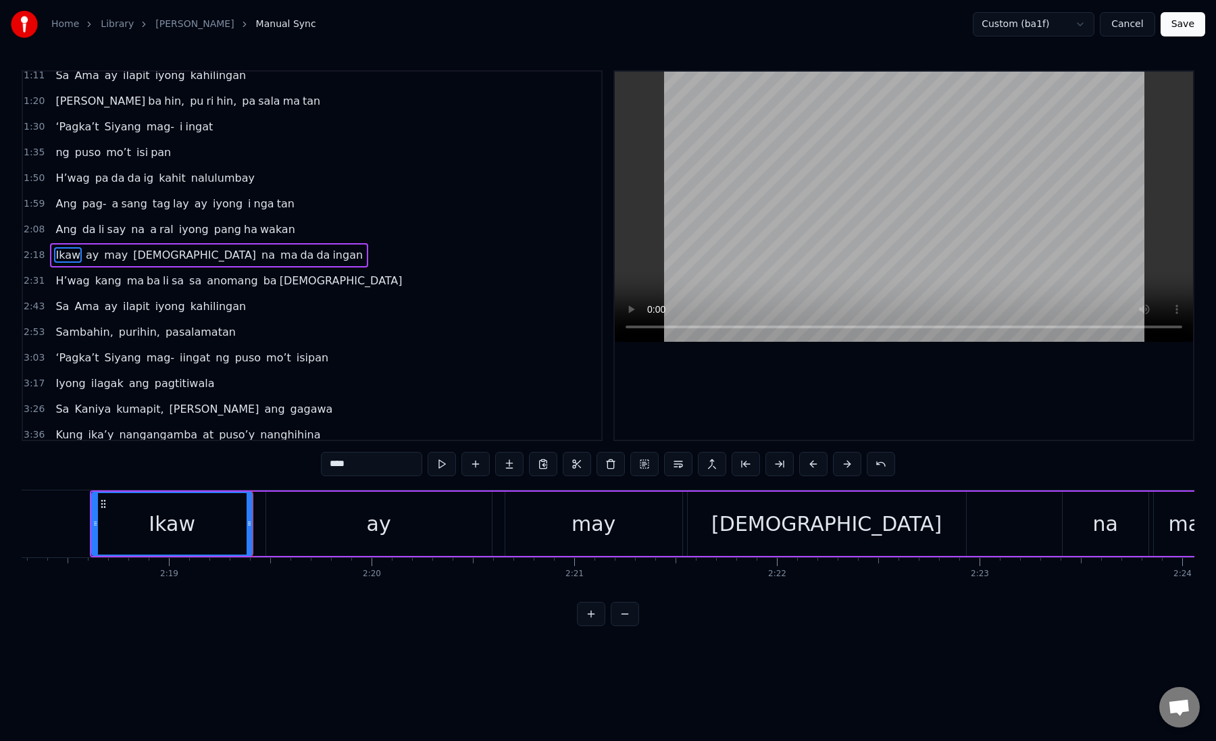
click at [279, 533] on div "ay" at bounding box center [379, 524] width 226 height 64
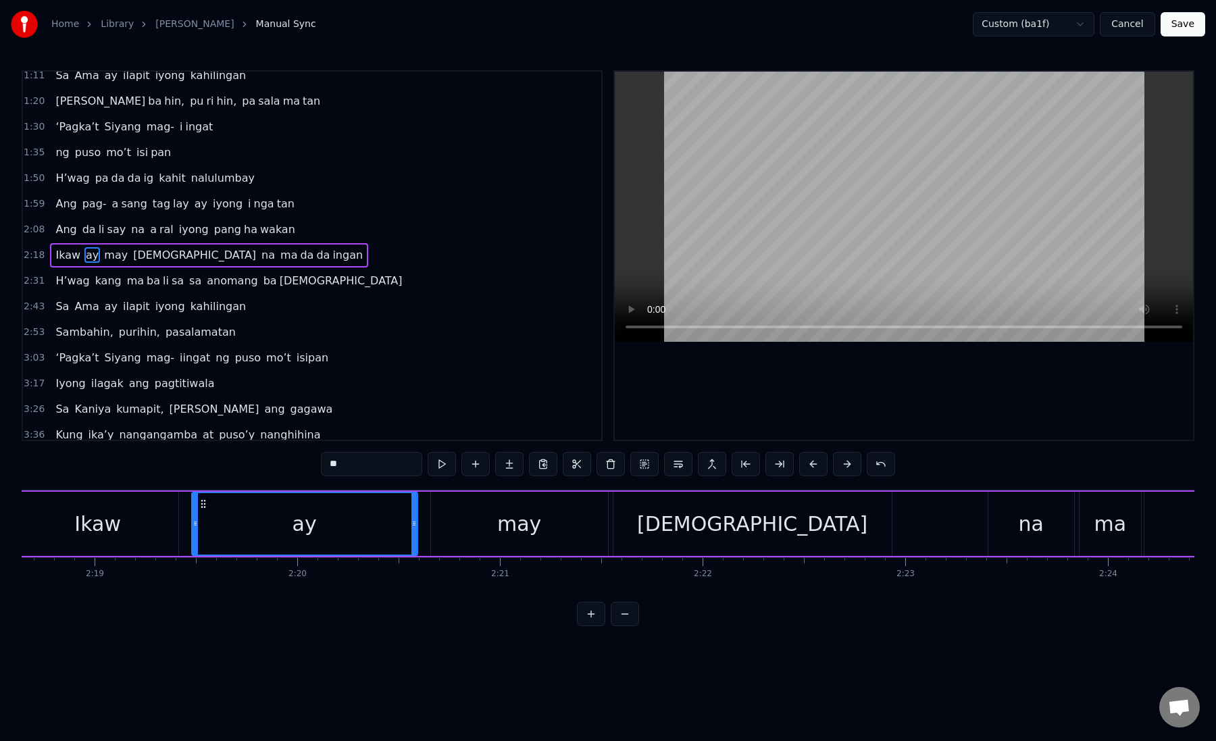
scroll to position [0, 28207]
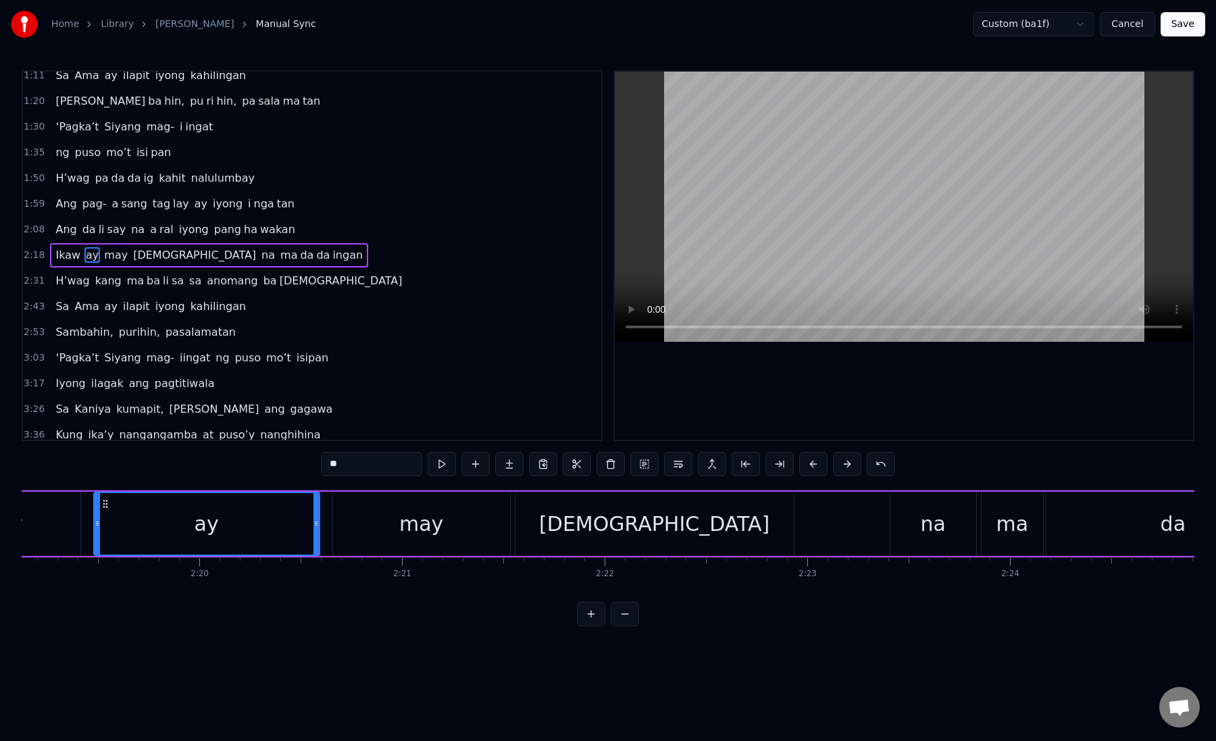
click at [355, 525] on div "may" at bounding box center [421, 524] width 177 height 64
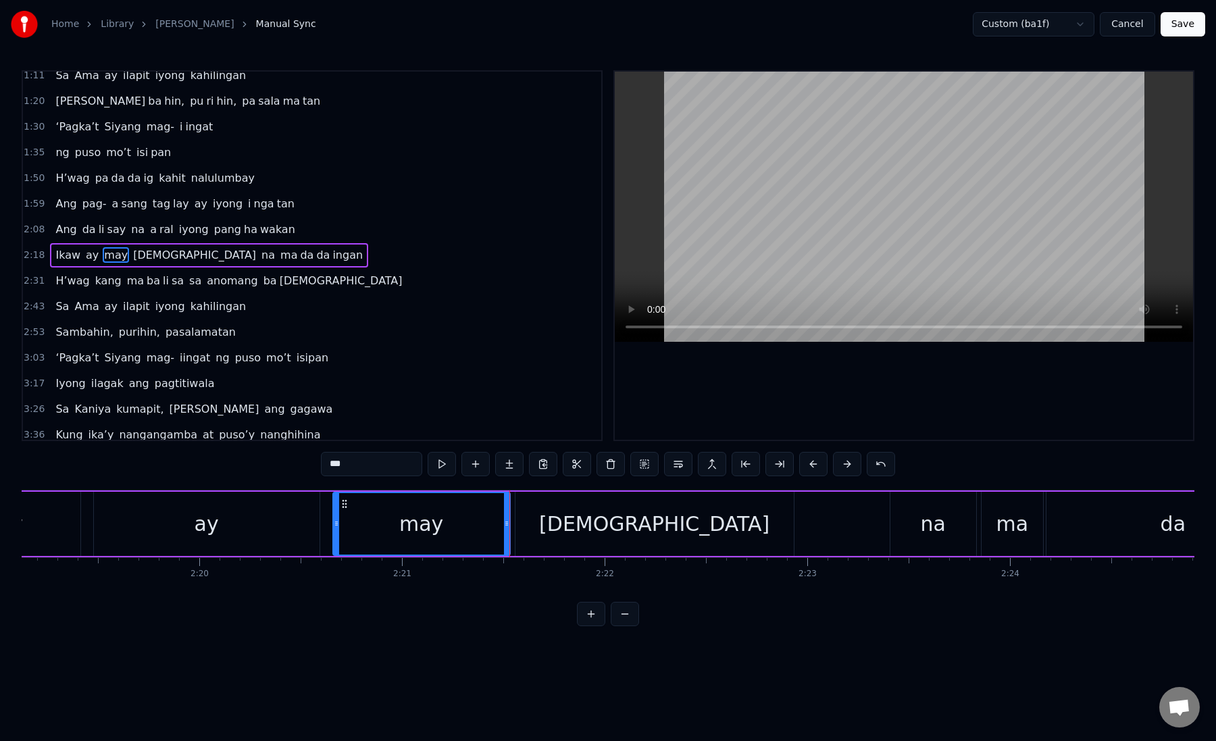
click at [564, 531] on div "[DEMOGRAPHIC_DATA]" at bounding box center [655, 524] width 278 height 64
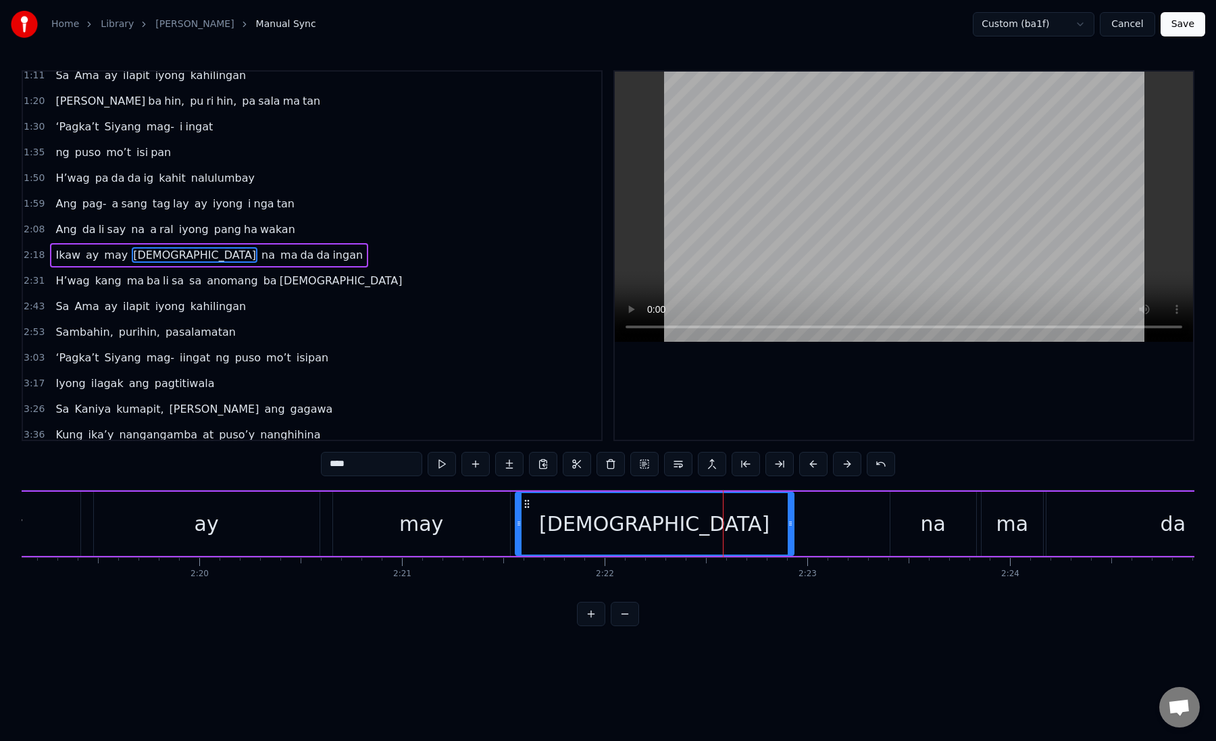
click at [564, 531] on div "[DEMOGRAPHIC_DATA]" at bounding box center [654, 524] width 277 height 62
click at [582, 528] on div "[DEMOGRAPHIC_DATA]" at bounding box center [654, 524] width 277 height 62
click at [779, 462] on button at bounding box center [780, 464] width 28 height 24
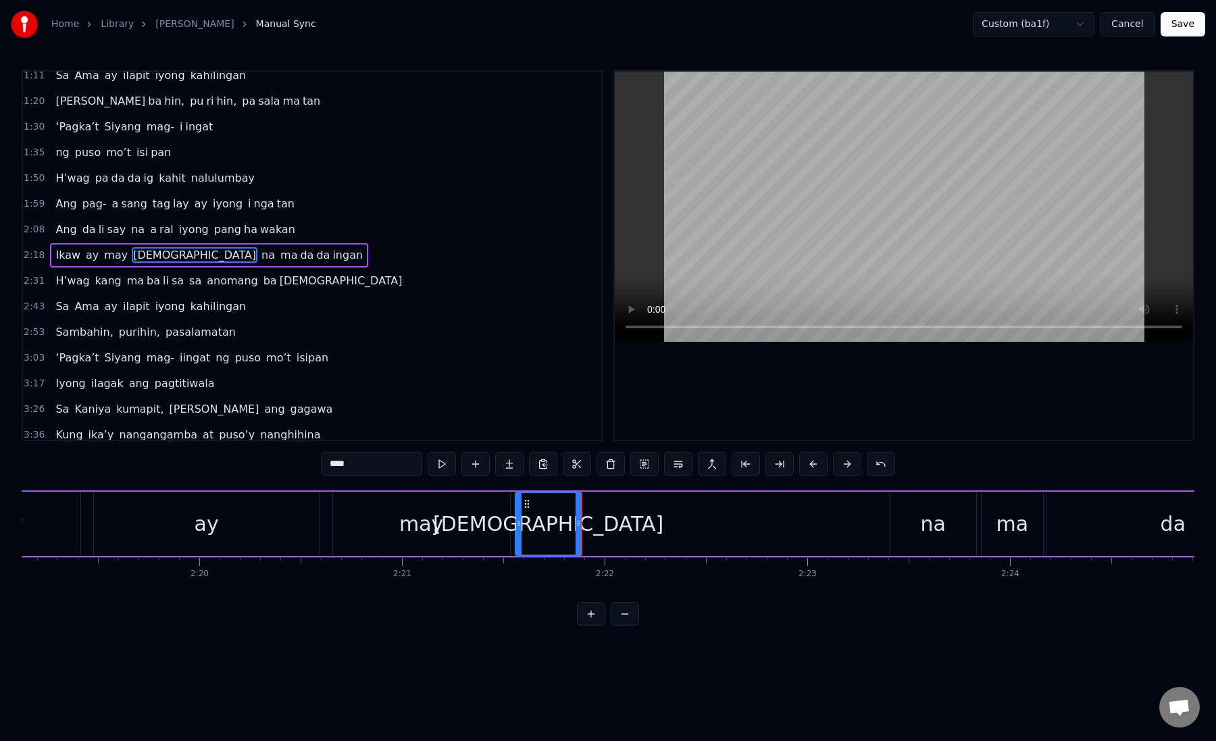
drag, startPoint x: 339, startPoint y: 468, endPoint x: 363, endPoint y: 468, distance: 23.7
click at [363, 468] on input "****" at bounding box center [371, 464] width 101 height 24
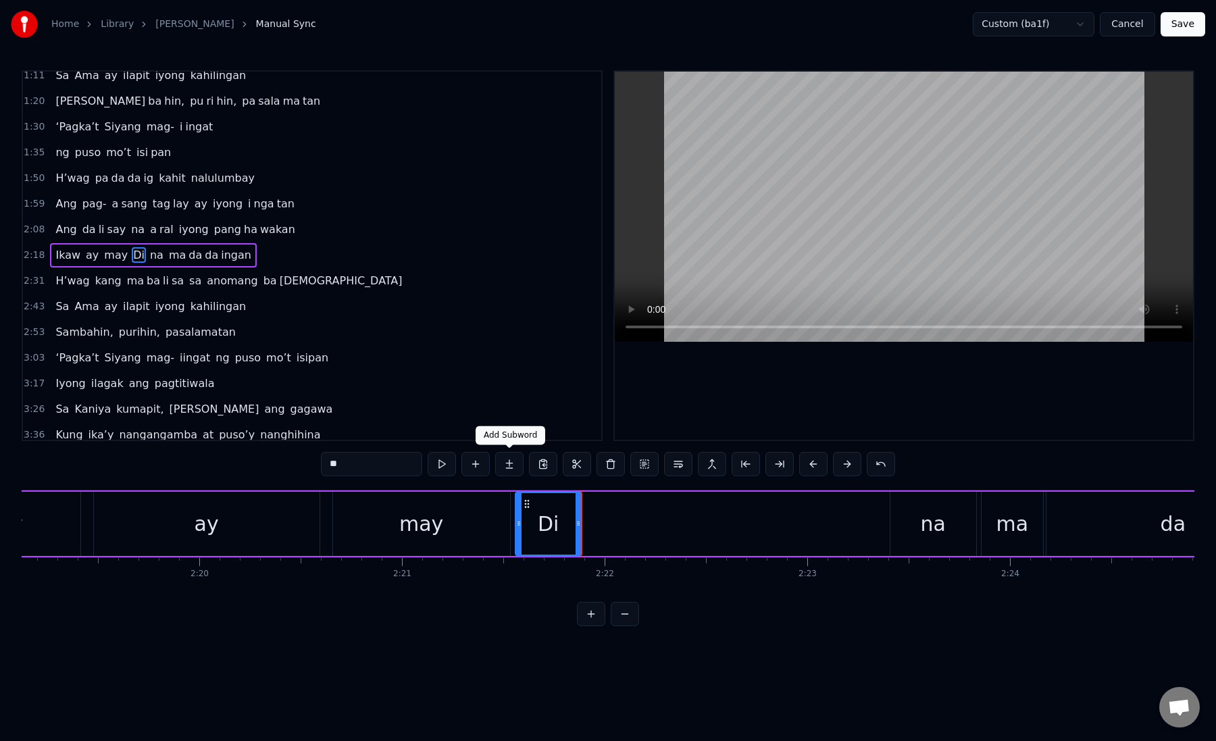
type input "**"
click at [516, 456] on button at bounding box center [509, 464] width 28 height 24
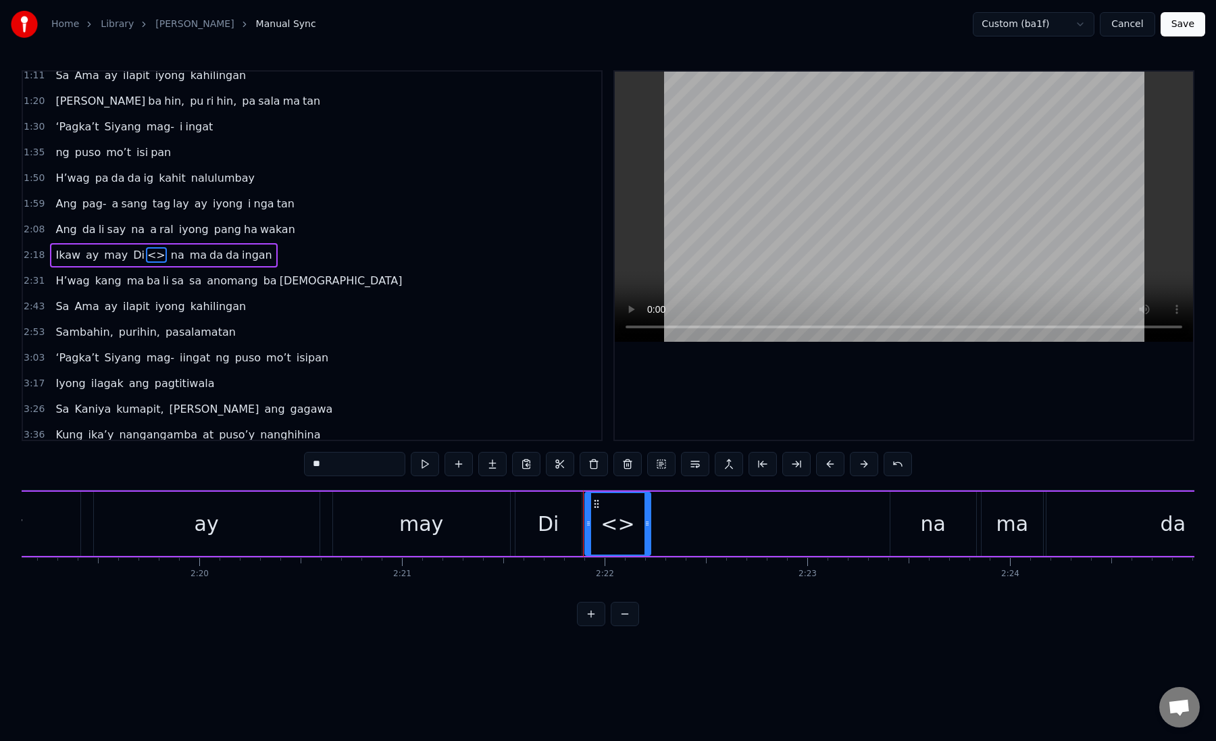
drag, startPoint x: 352, startPoint y: 474, endPoint x: 259, endPoint y: 455, distance: 95.3
click at [260, 457] on div "0:19 Kung sa puso mo 0:23 ay hindi ma i wa san 0:28 Ang pag da law ni tong mga …" at bounding box center [608, 348] width 1173 height 556
paste input "**"
drag, startPoint x: 648, startPoint y: 523, endPoint x: 807, endPoint y: 526, distance: 158.8
click at [807, 526] on icon at bounding box center [805, 523] width 5 height 11
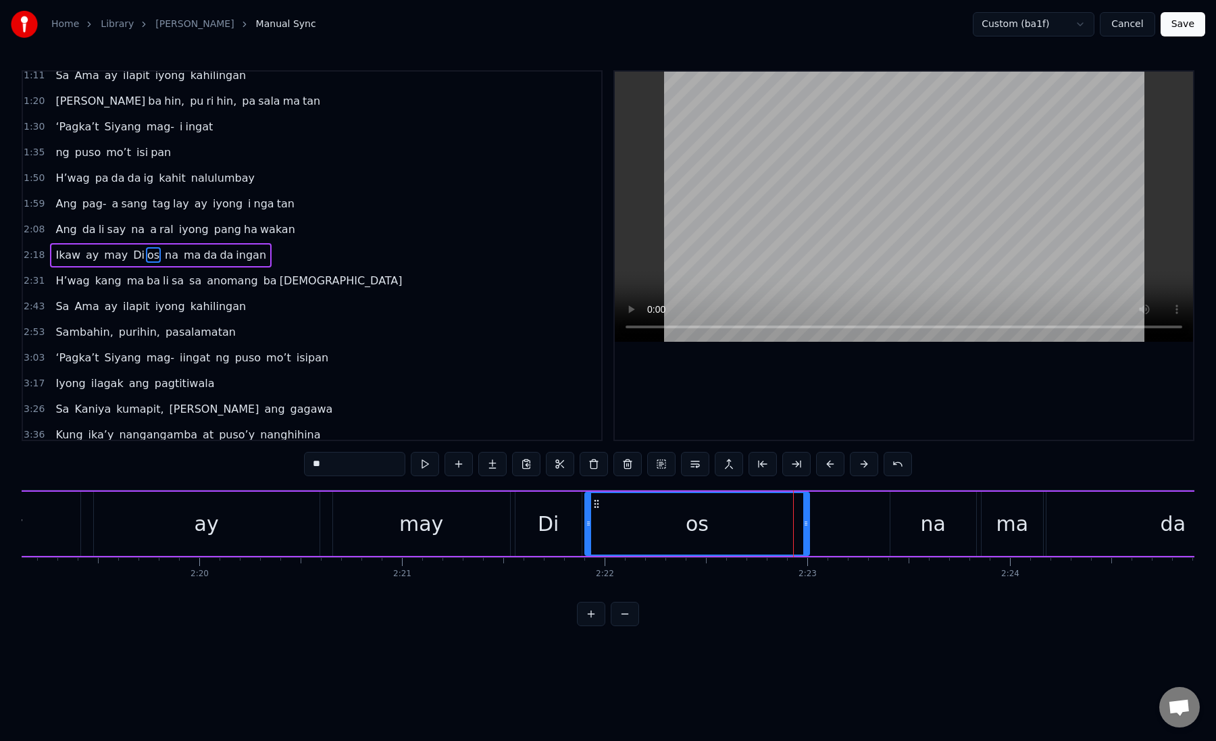
click at [623, 503] on div "os" at bounding box center [698, 524] width 224 height 62
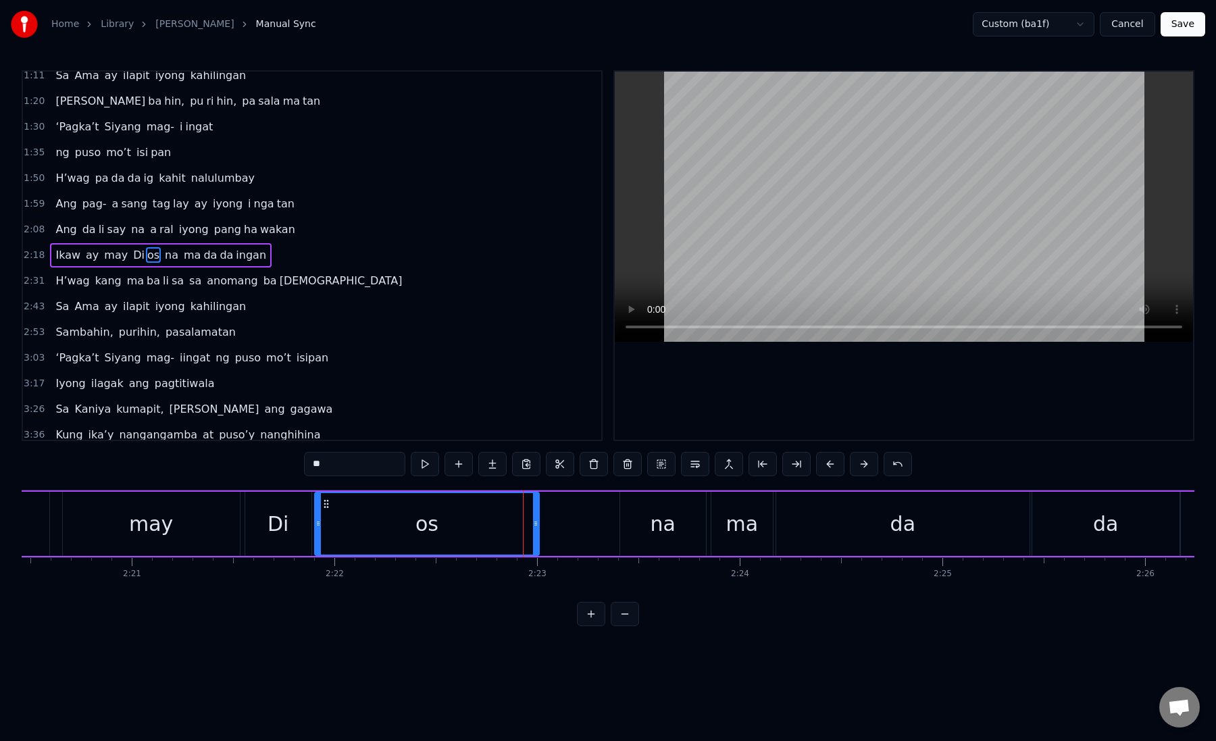
scroll to position [0, 28501]
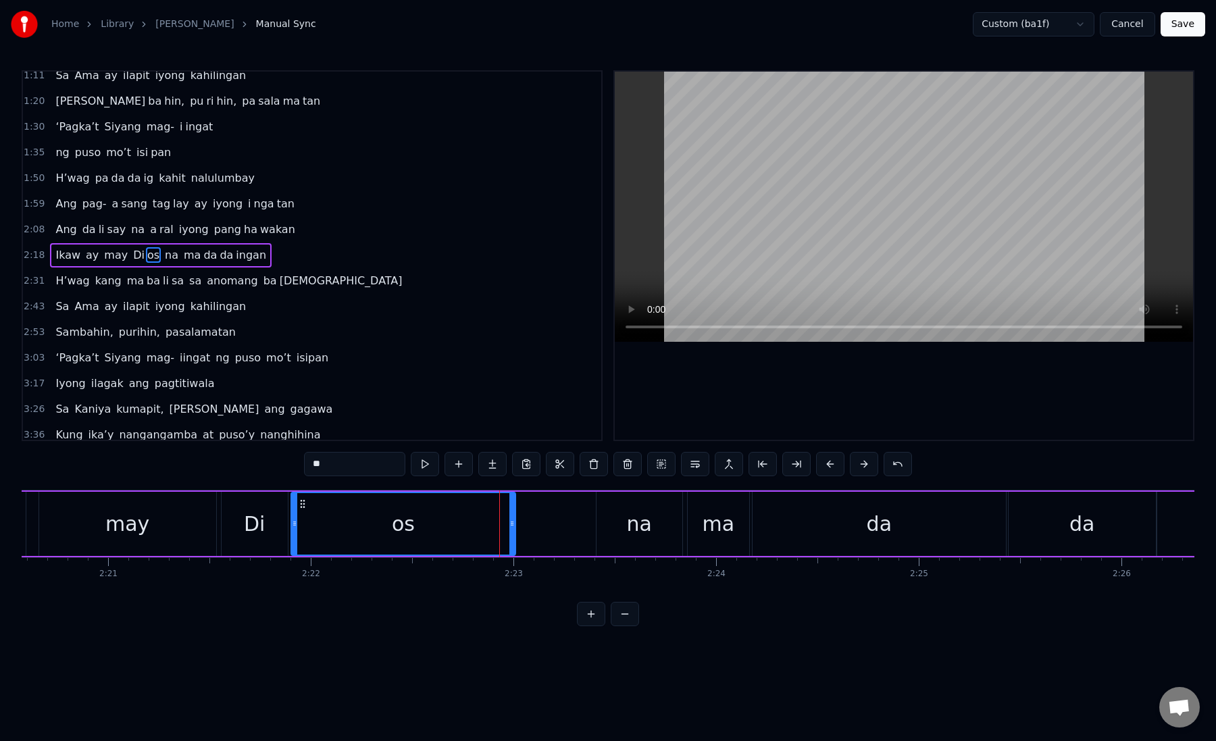
click at [637, 528] on div "na" at bounding box center [638, 524] width 25 height 30
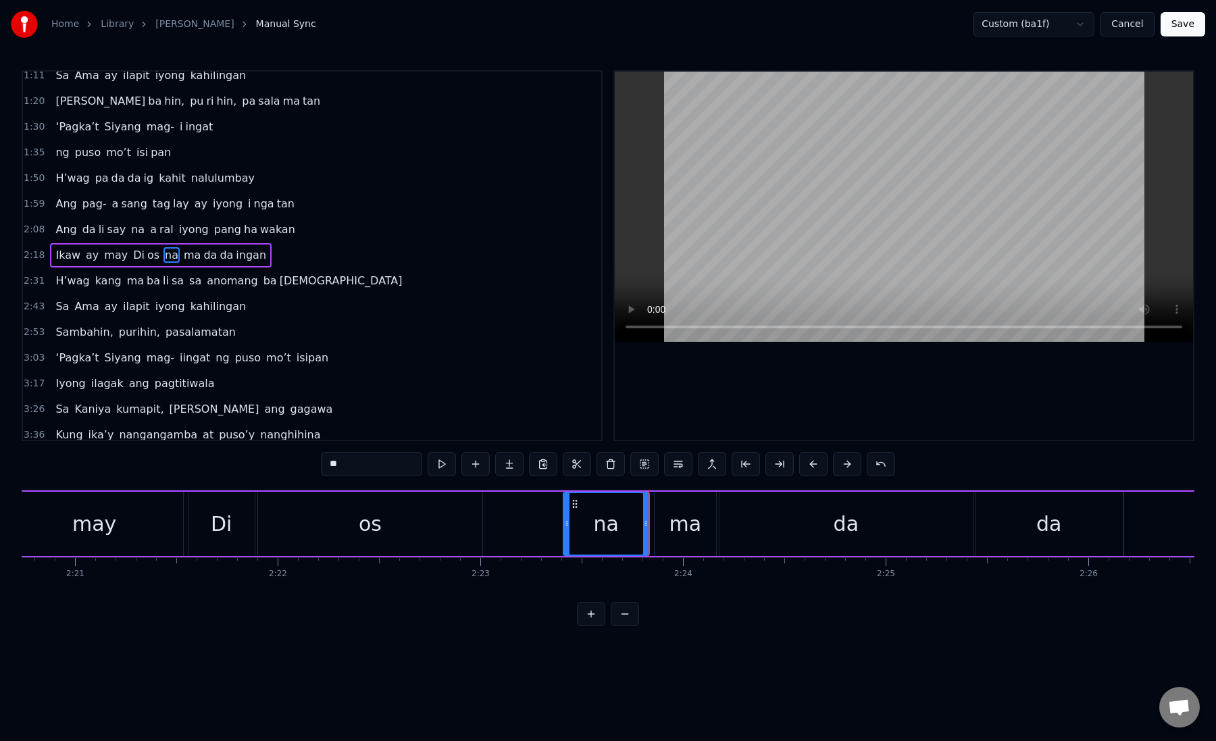
scroll to position [0, 28634]
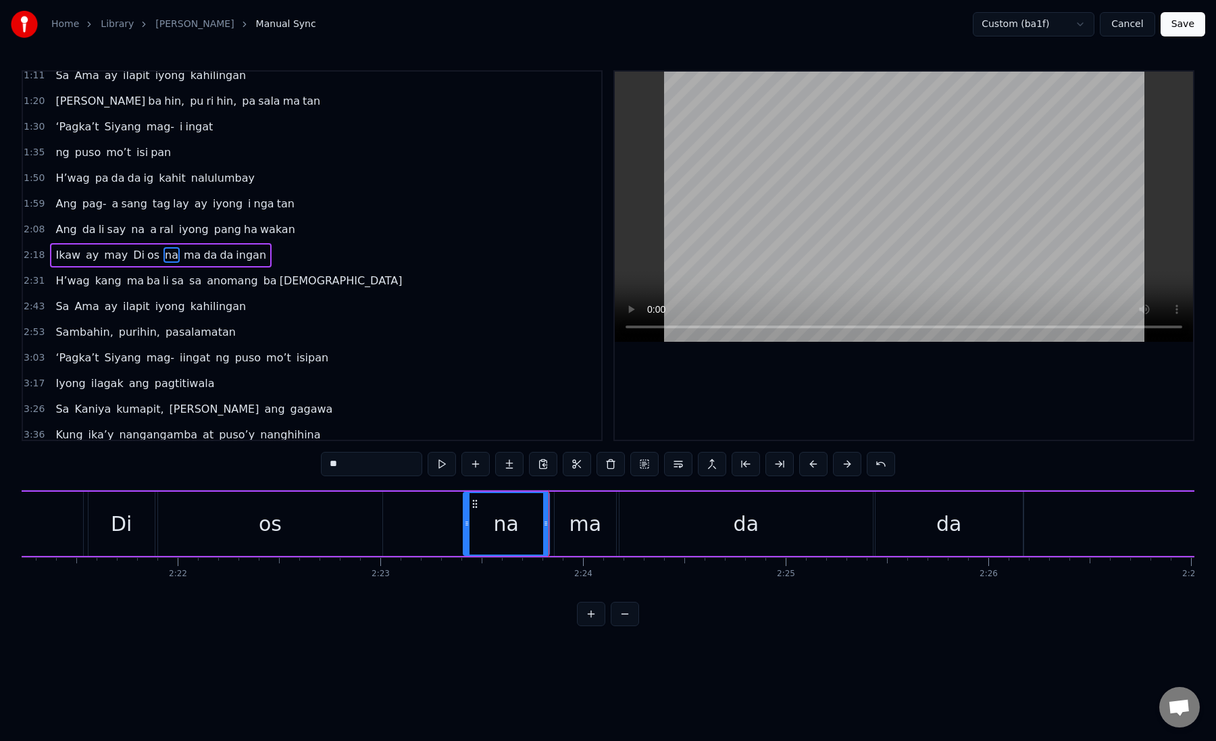
click at [580, 513] on div "ma" at bounding box center [585, 524] width 32 height 30
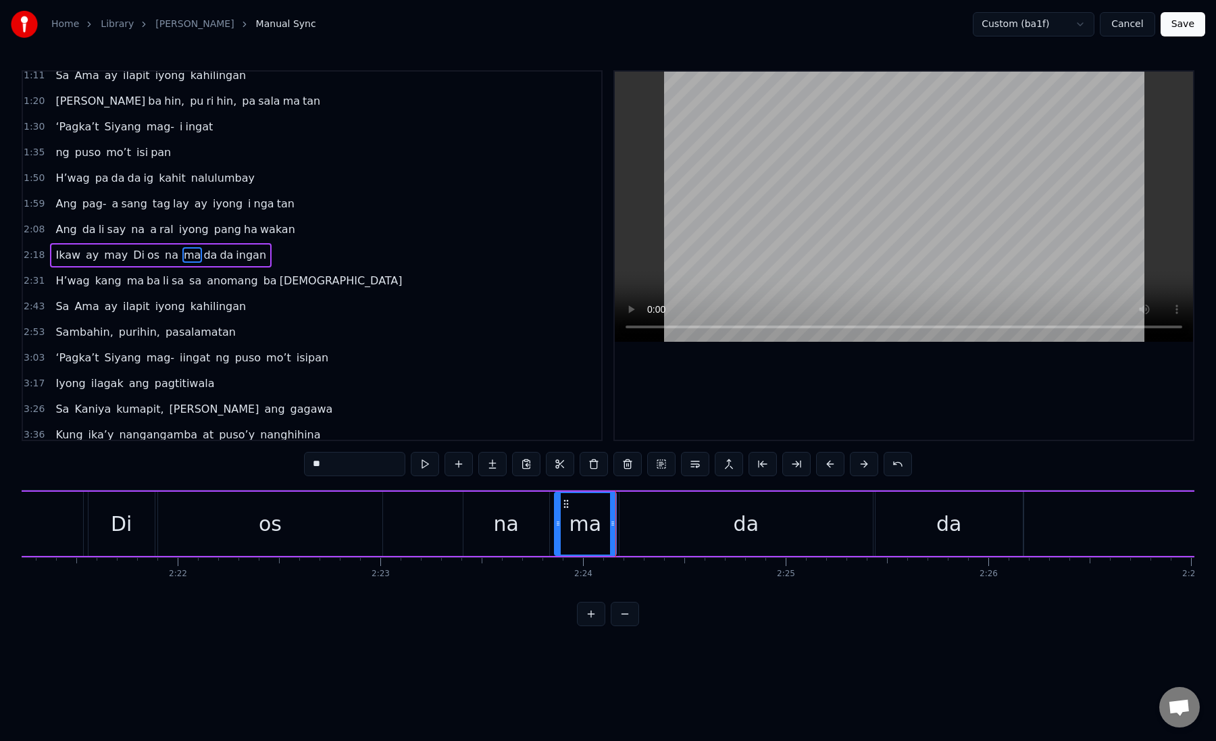
click at [629, 520] on div "da" at bounding box center [746, 524] width 253 height 64
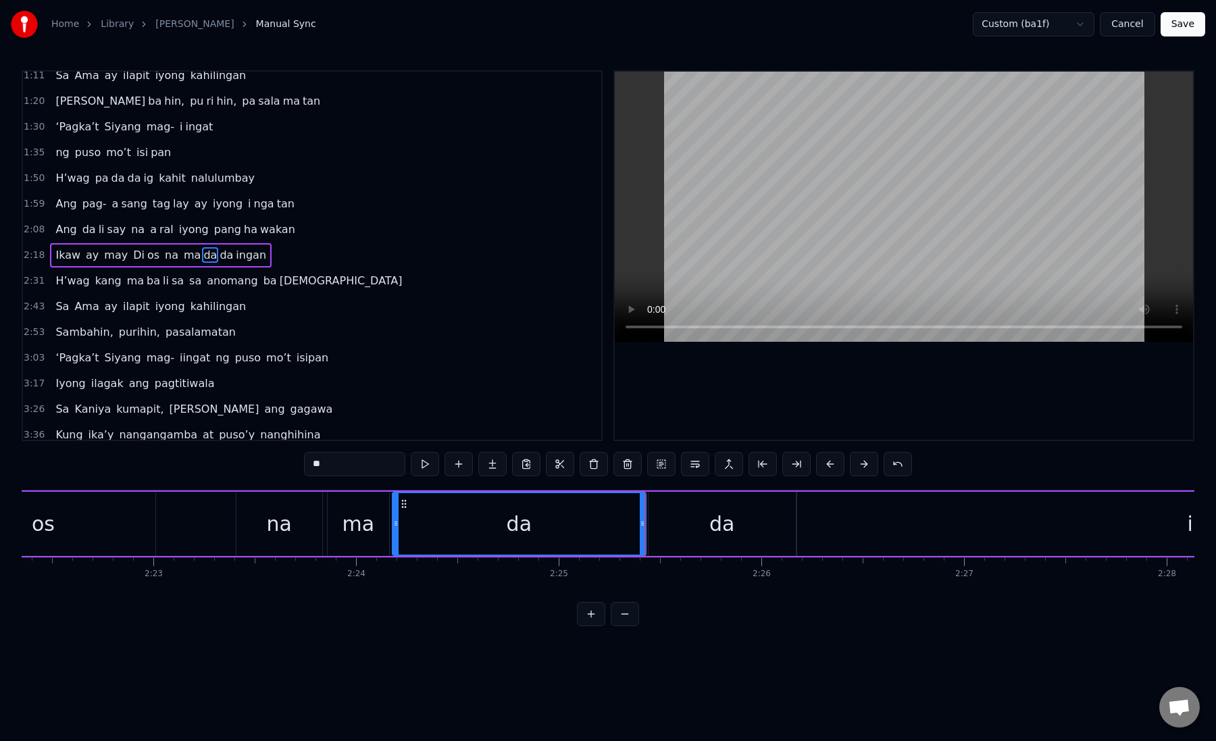
scroll to position [0, 28875]
click at [657, 519] on div "da" at bounding box center [708, 524] width 147 height 64
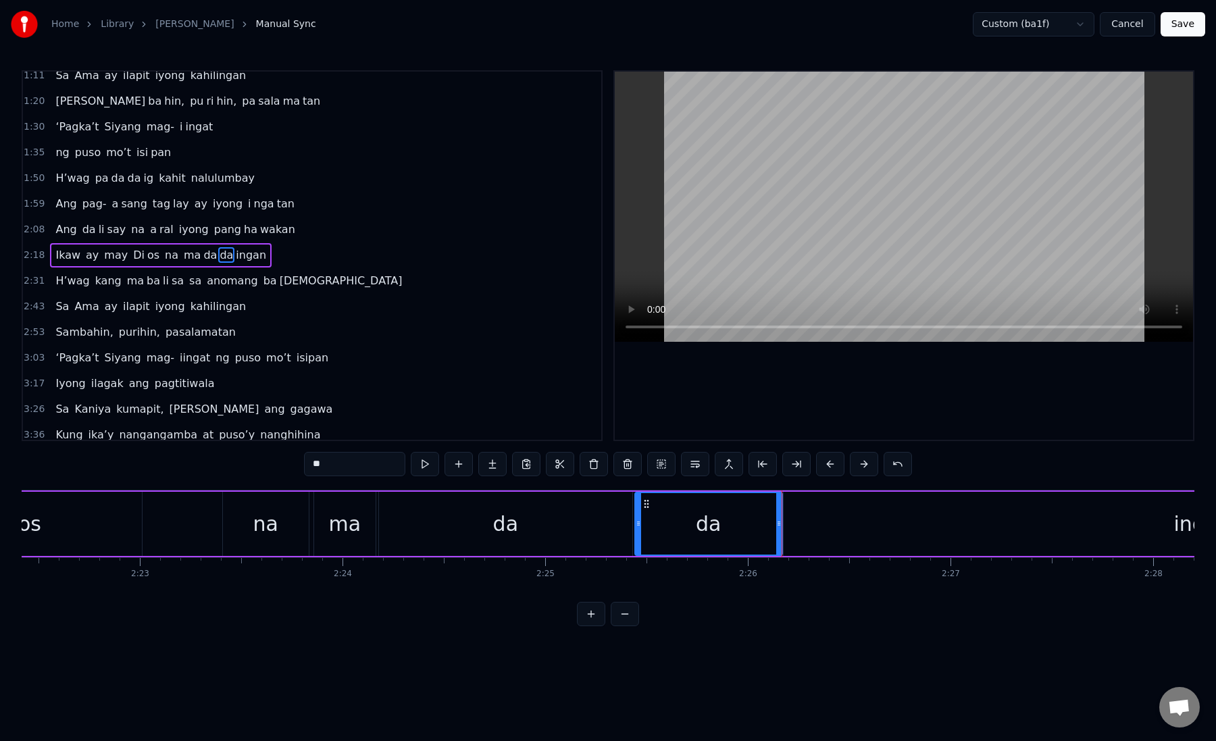
click at [235, 260] on span "ingan" at bounding box center [251, 255] width 33 height 16
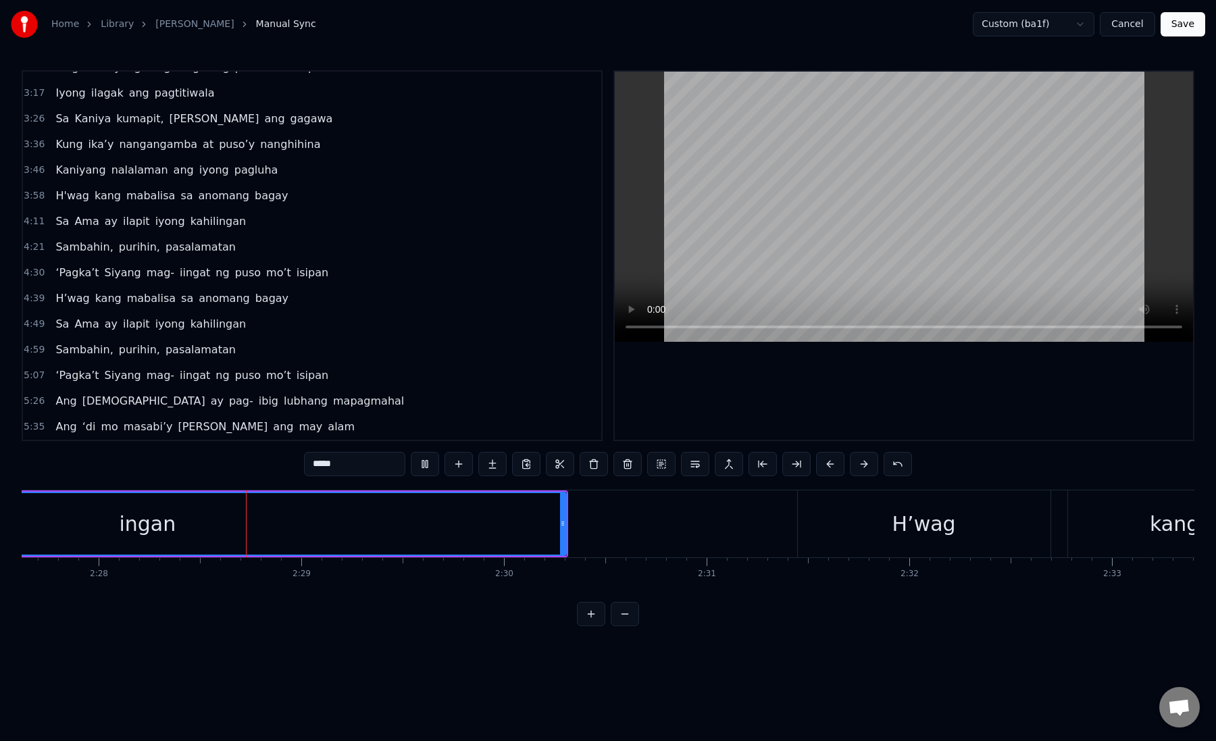
scroll to position [0, 29936]
click at [871, 513] on div "H’wag" at bounding box center [917, 524] width 253 height 67
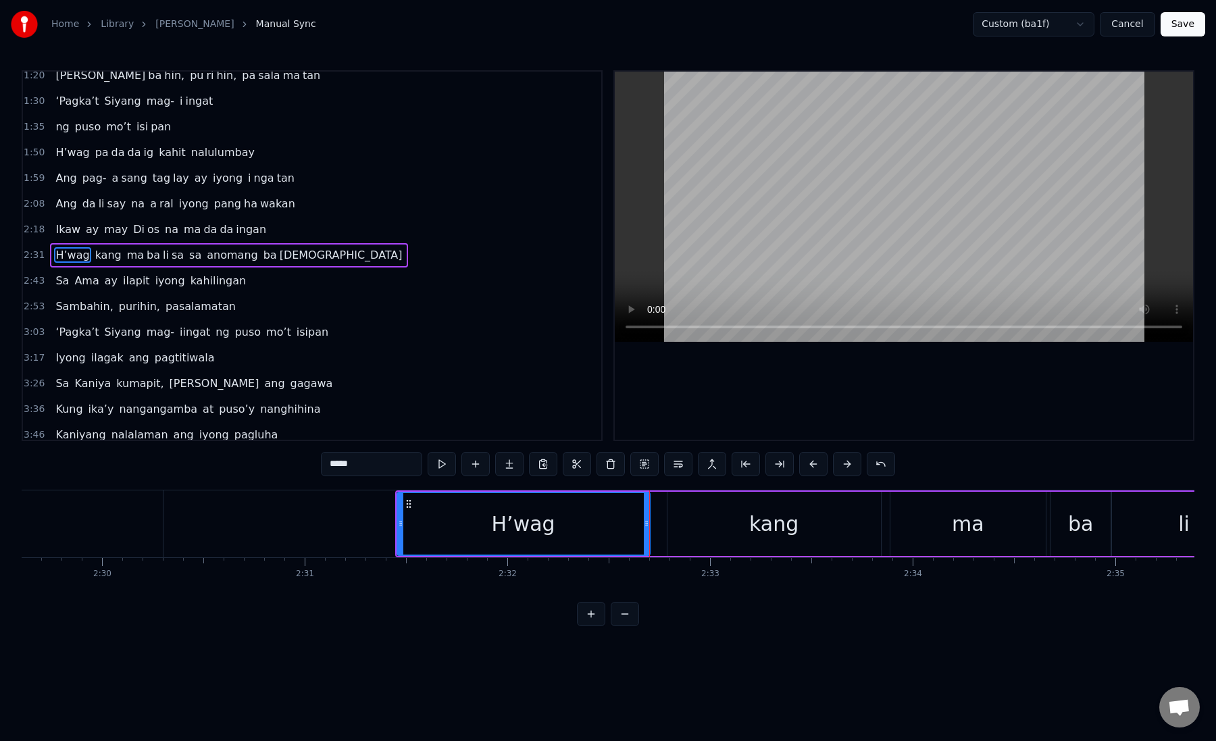
scroll to position [0, 30400]
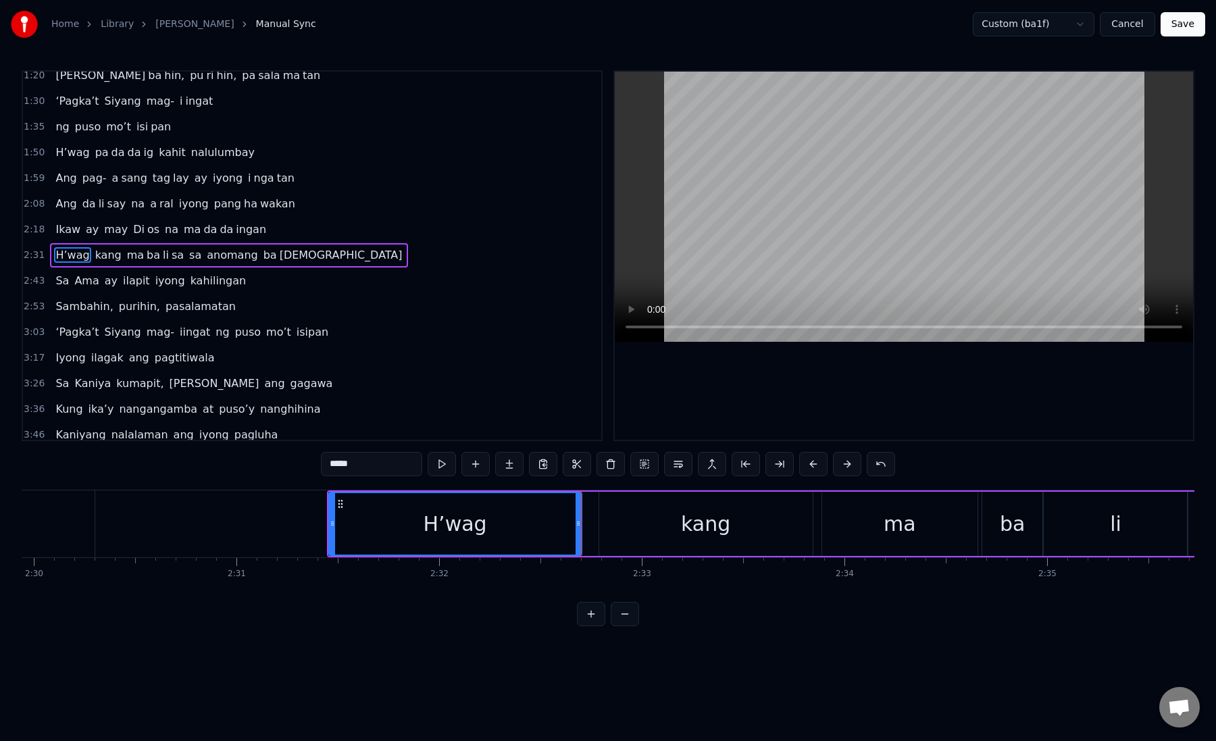
click at [674, 499] on div "kang" at bounding box center [706, 524] width 214 height 64
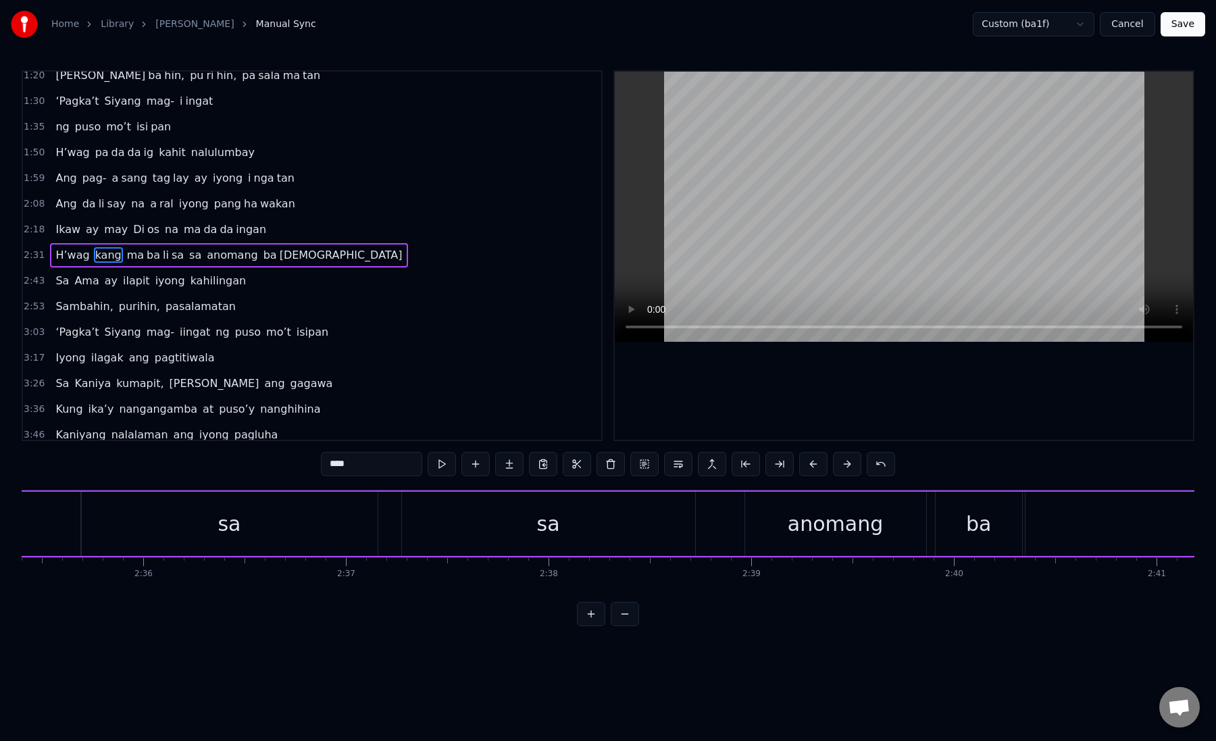
scroll to position [0, 31525]
click at [567, 521] on div "sa" at bounding box center [530, 524] width 293 height 64
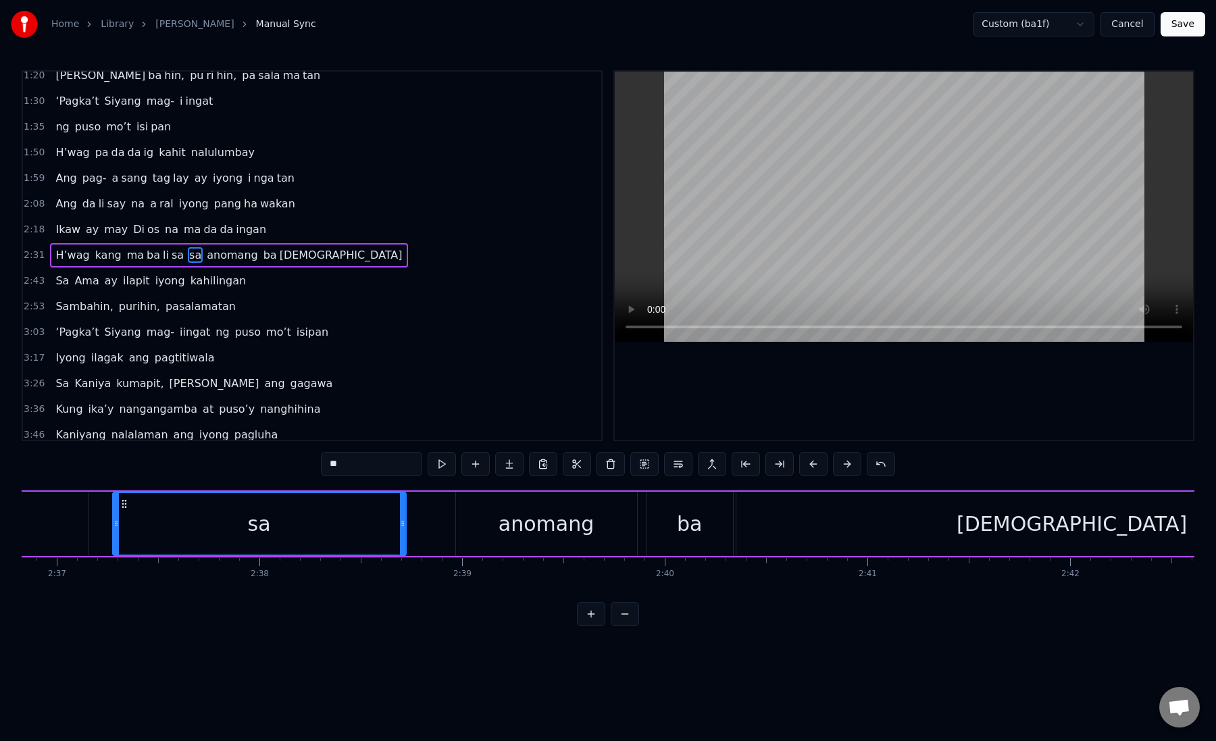
scroll to position [0, 31812]
click at [488, 508] on div "anomang" at bounding box center [531, 524] width 181 height 64
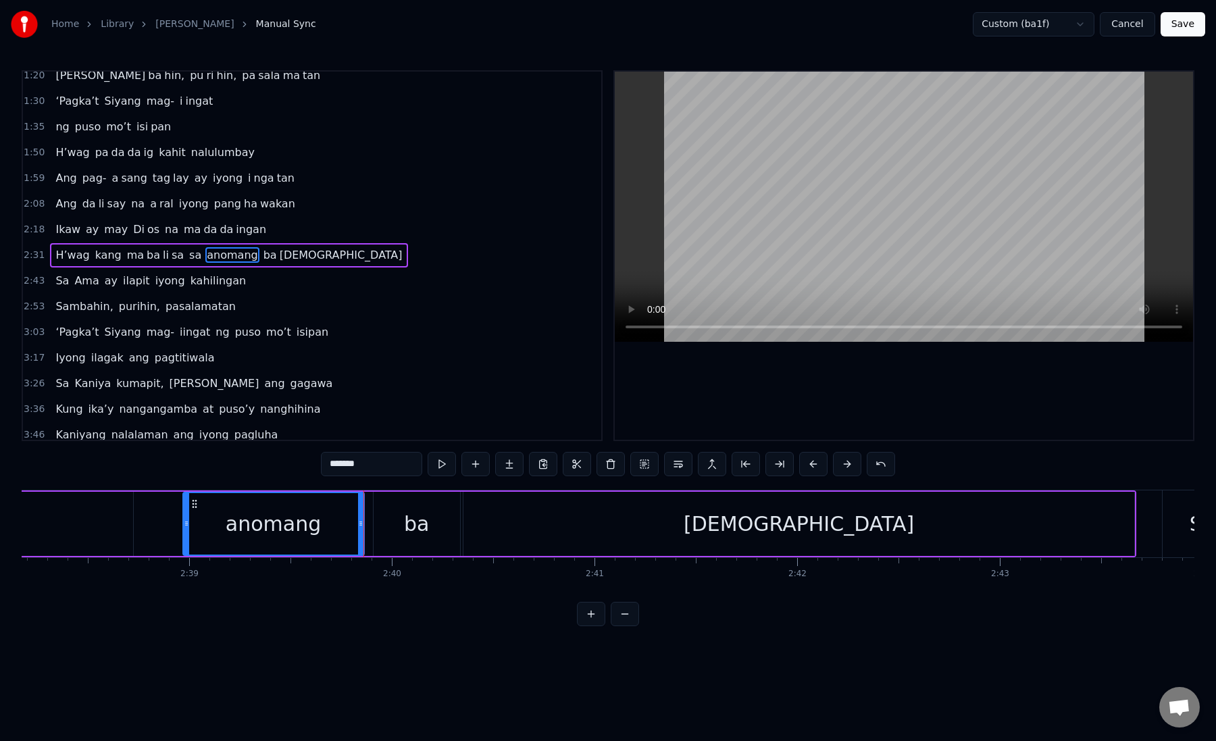
scroll to position [0, 32081]
click at [410, 512] on div "ba" at bounding box center [405, 524] width 25 height 30
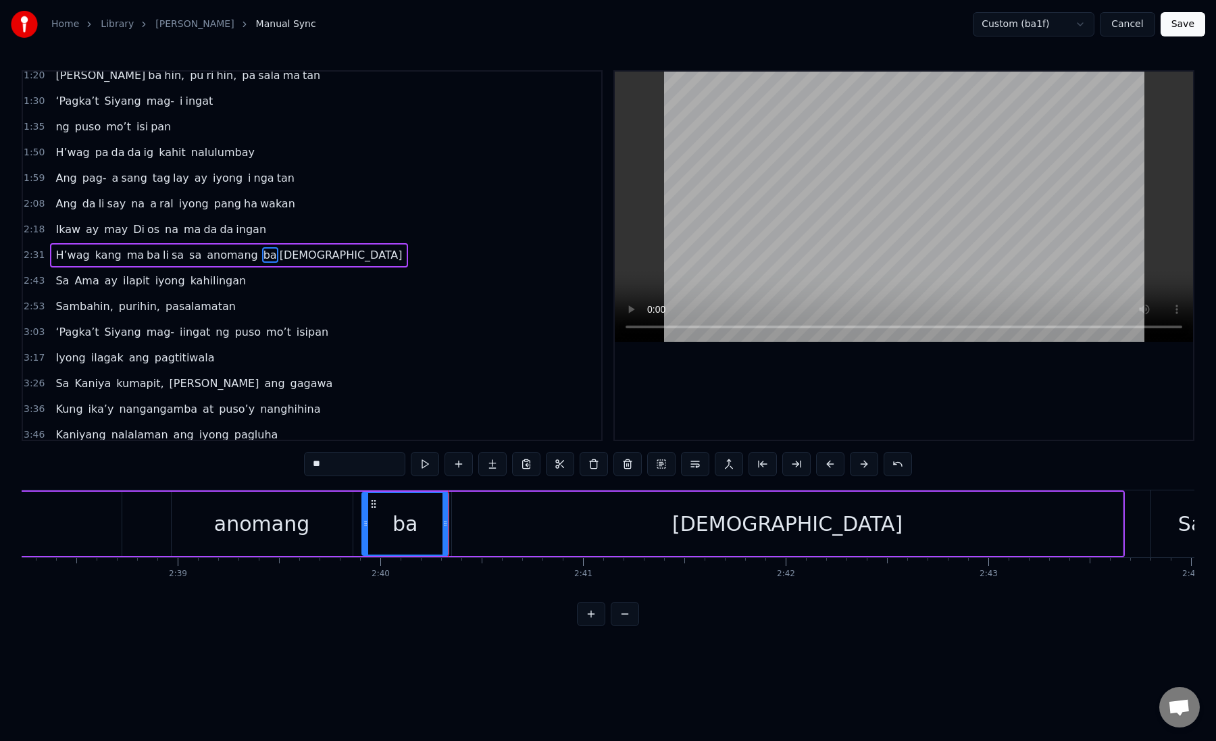
click at [499, 514] on div "[DEMOGRAPHIC_DATA]" at bounding box center [787, 524] width 671 height 64
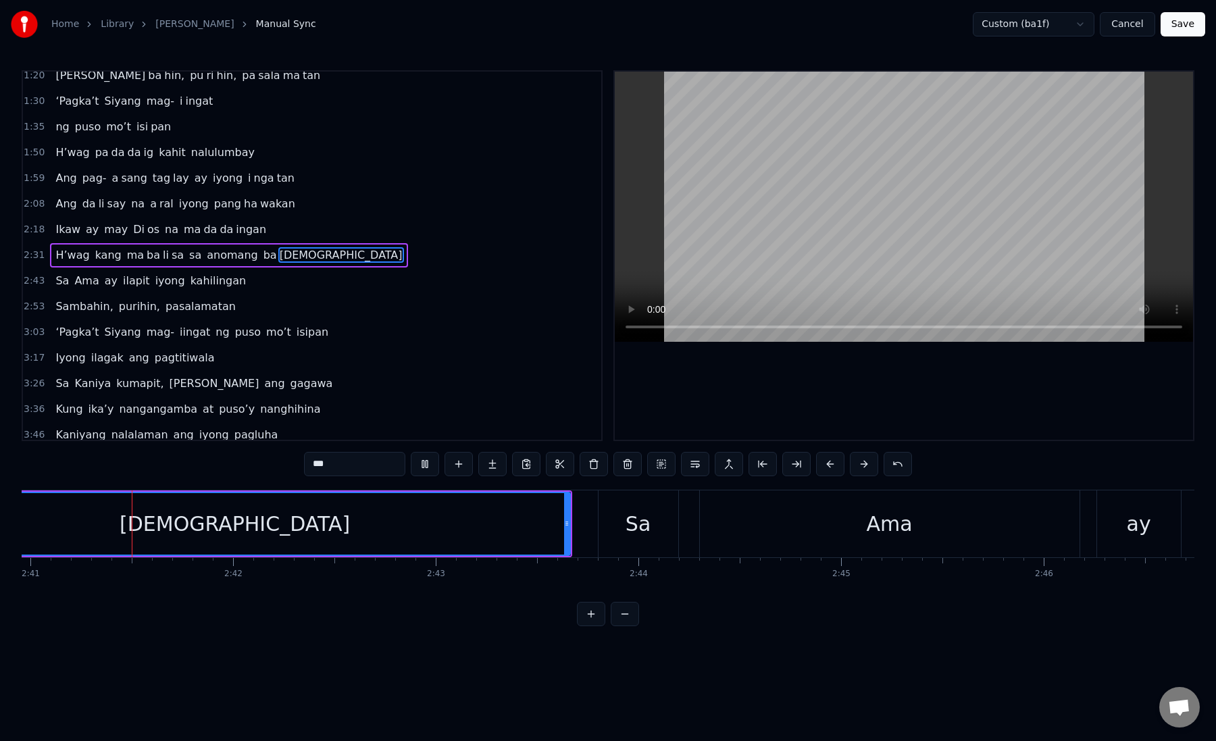
scroll to position [0, 32650]
click at [609, 525] on div "Sa" at bounding box center [623, 524] width 80 height 67
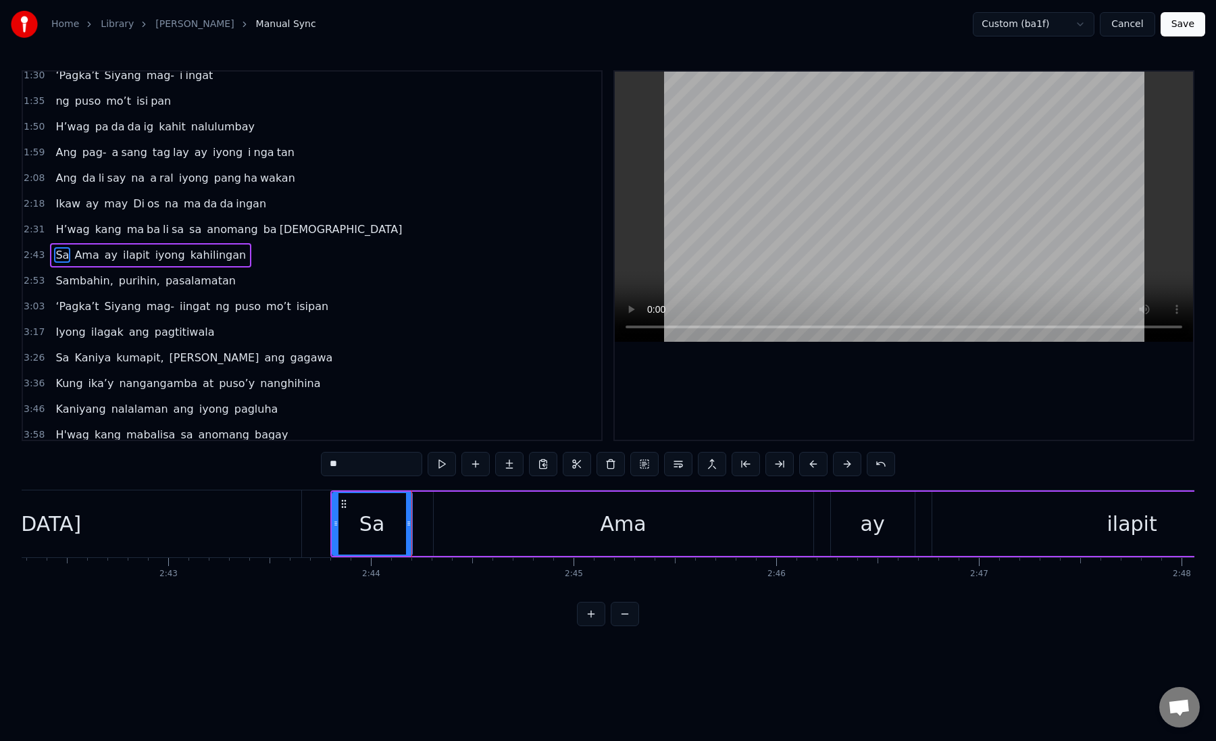
scroll to position [0, 32902]
click at [596, 528] on div "Ama" at bounding box center [623, 524] width 380 height 64
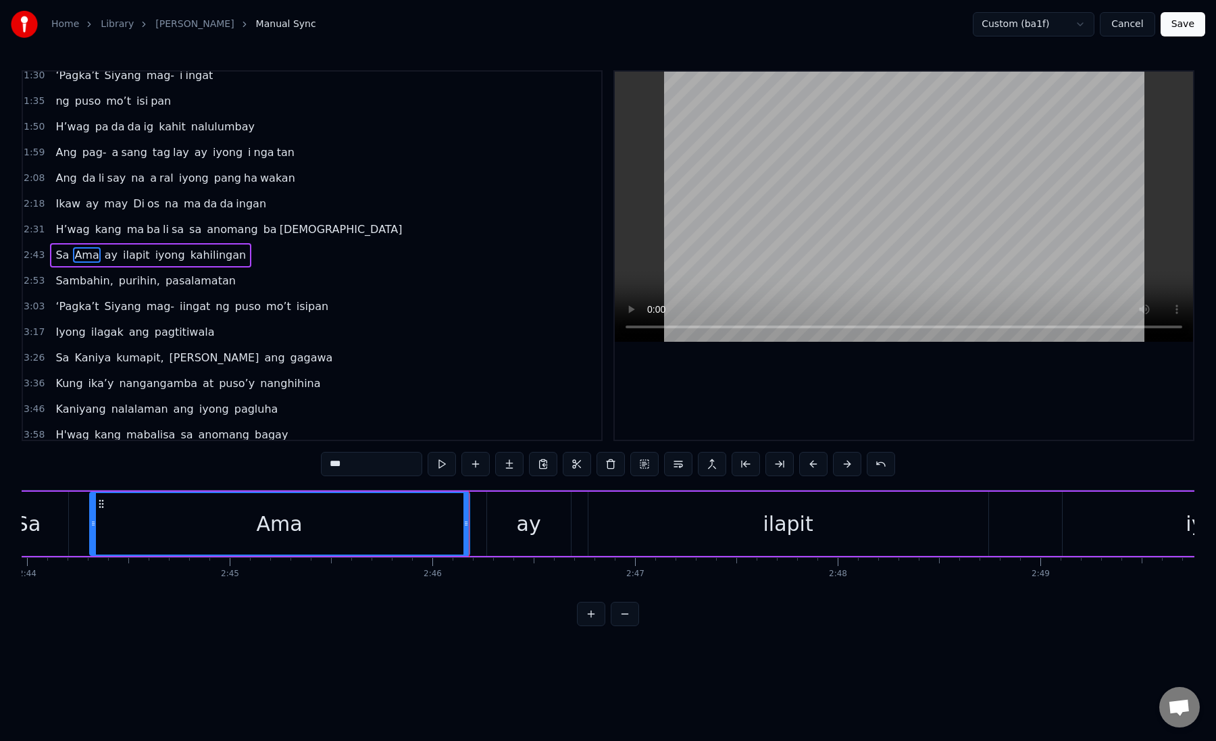
scroll to position [0, 33253]
click at [499, 506] on div "ay" at bounding box center [522, 524] width 84 height 64
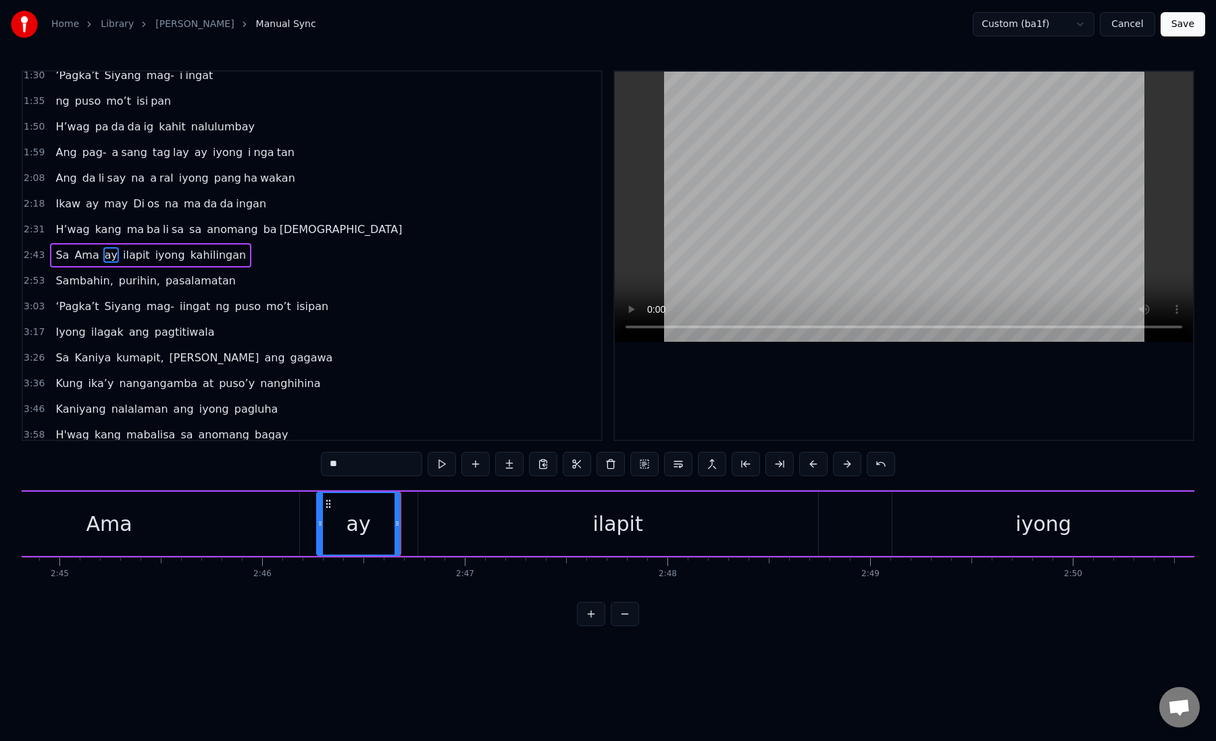
scroll to position [0, 33419]
click at [219, 512] on div "Ama" at bounding box center [106, 524] width 380 height 64
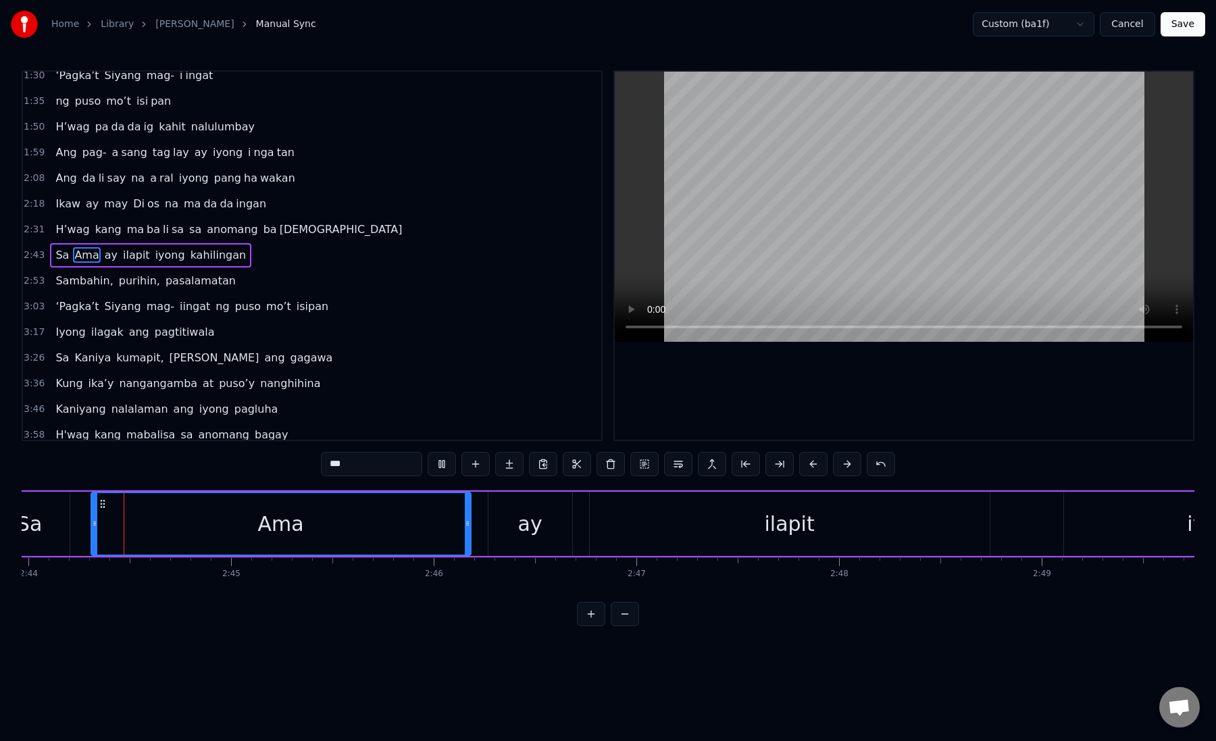
scroll to position [0, 33243]
click at [332, 526] on div "Ama" at bounding box center [282, 524] width 378 height 62
drag, startPoint x: 467, startPoint y: 528, endPoint x: 335, endPoint y: 529, distance: 131.8
click at [336, 529] on div at bounding box center [337, 524] width 5 height 62
click at [529, 524] on div "ay" at bounding box center [531, 524] width 24 height 30
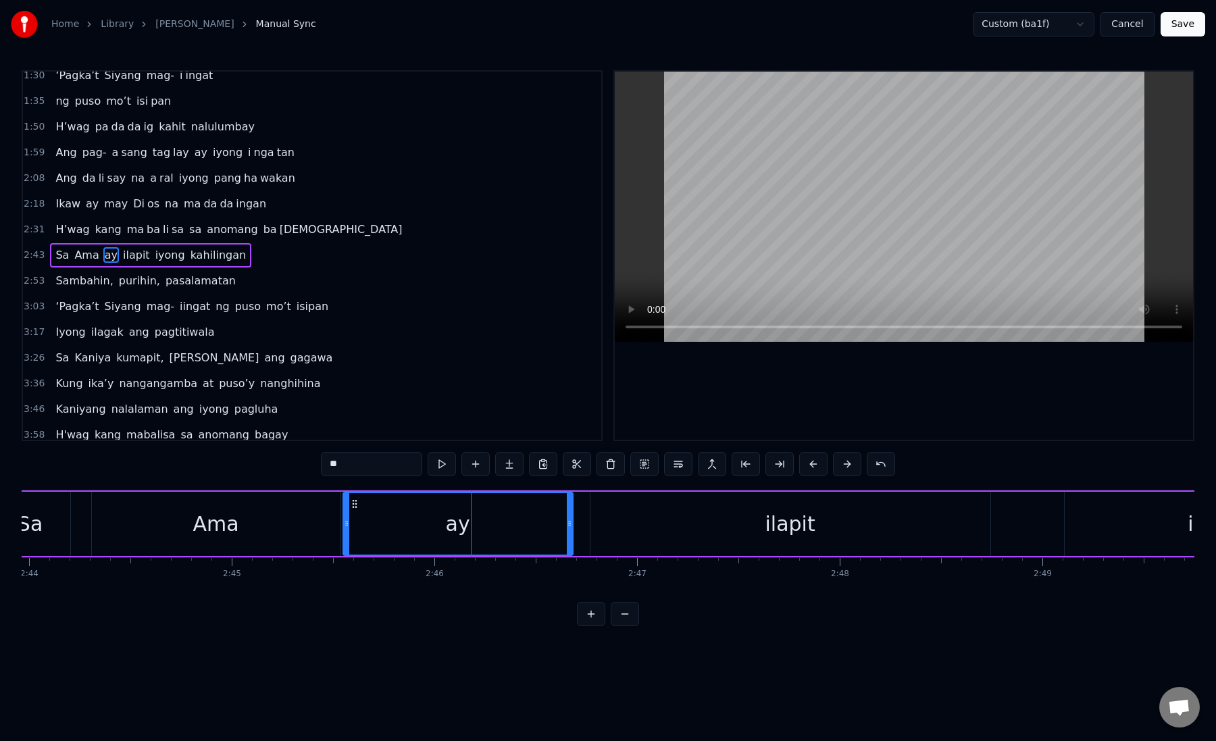
drag, startPoint x: 493, startPoint y: 524, endPoint x: 347, endPoint y: 527, distance: 146.0
click at [347, 528] on icon at bounding box center [346, 523] width 5 height 11
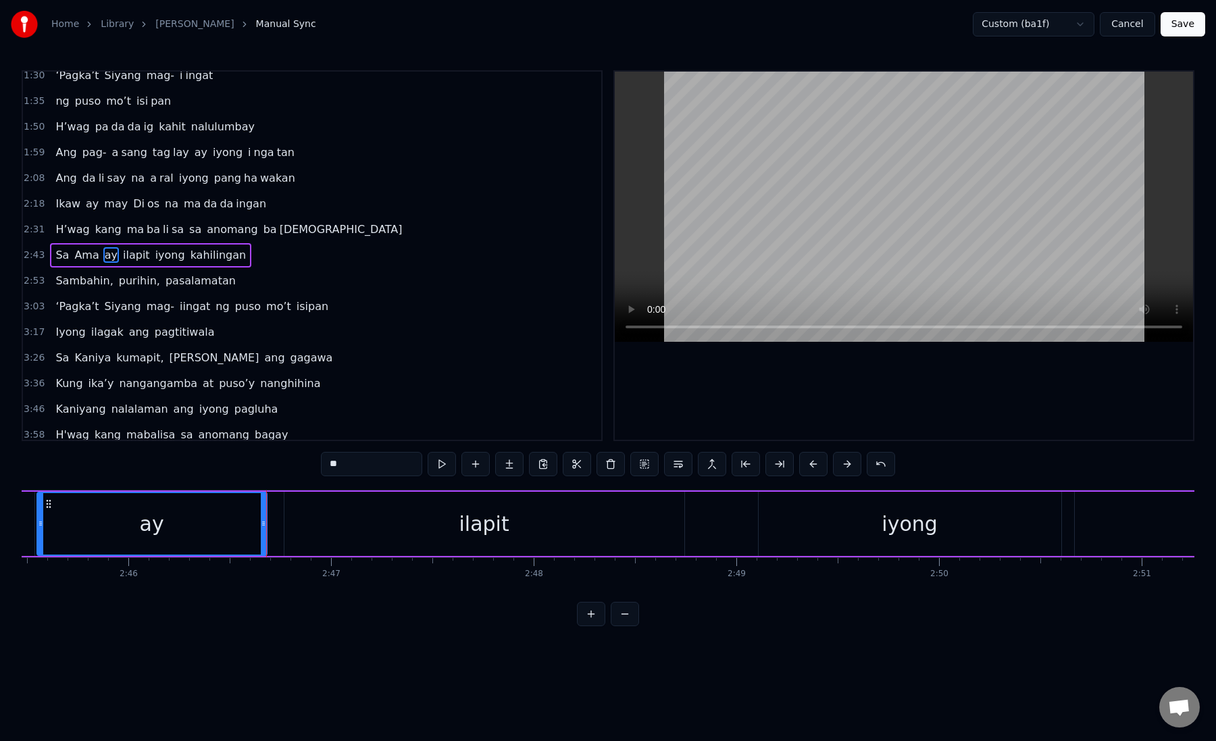
scroll to position [0, 33554]
click at [296, 516] on div "ilapit" at bounding box center [480, 524] width 400 height 64
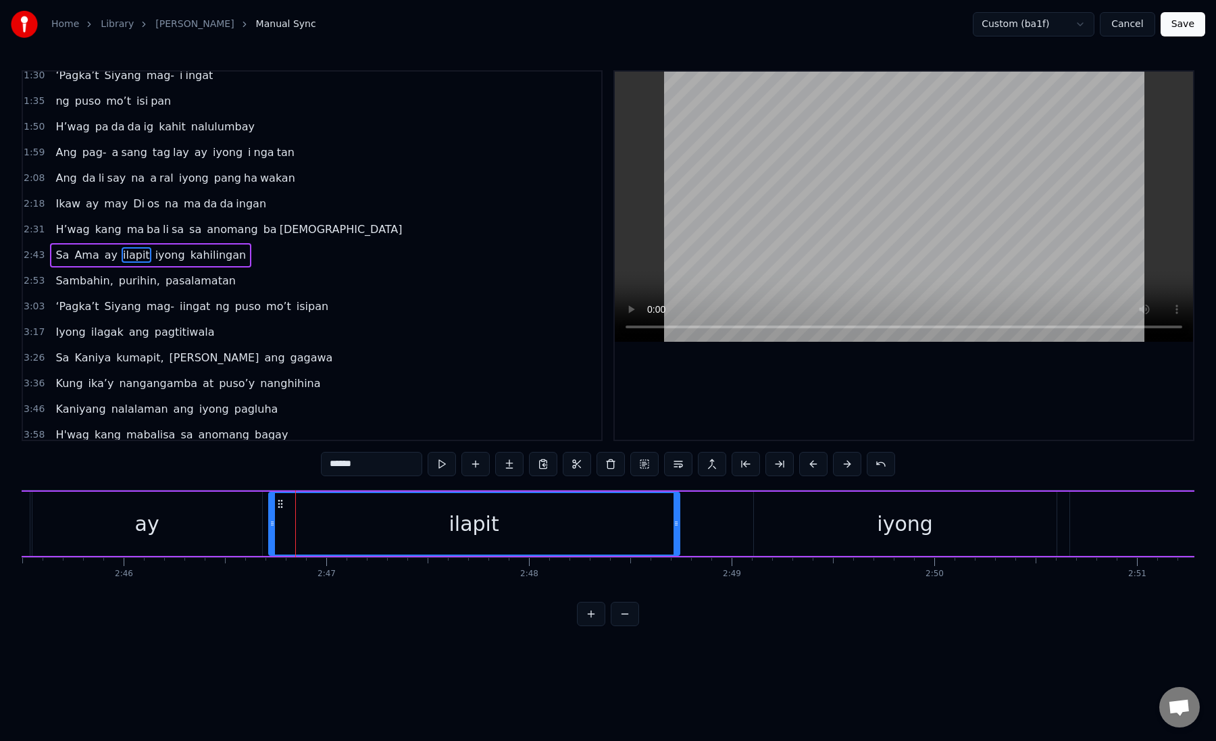
drag, startPoint x: 282, startPoint y: 526, endPoint x: 267, endPoint y: 524, distance: 15.0
click at [270, 524] on icon at bounding box center [272, 523] width 5 height 11
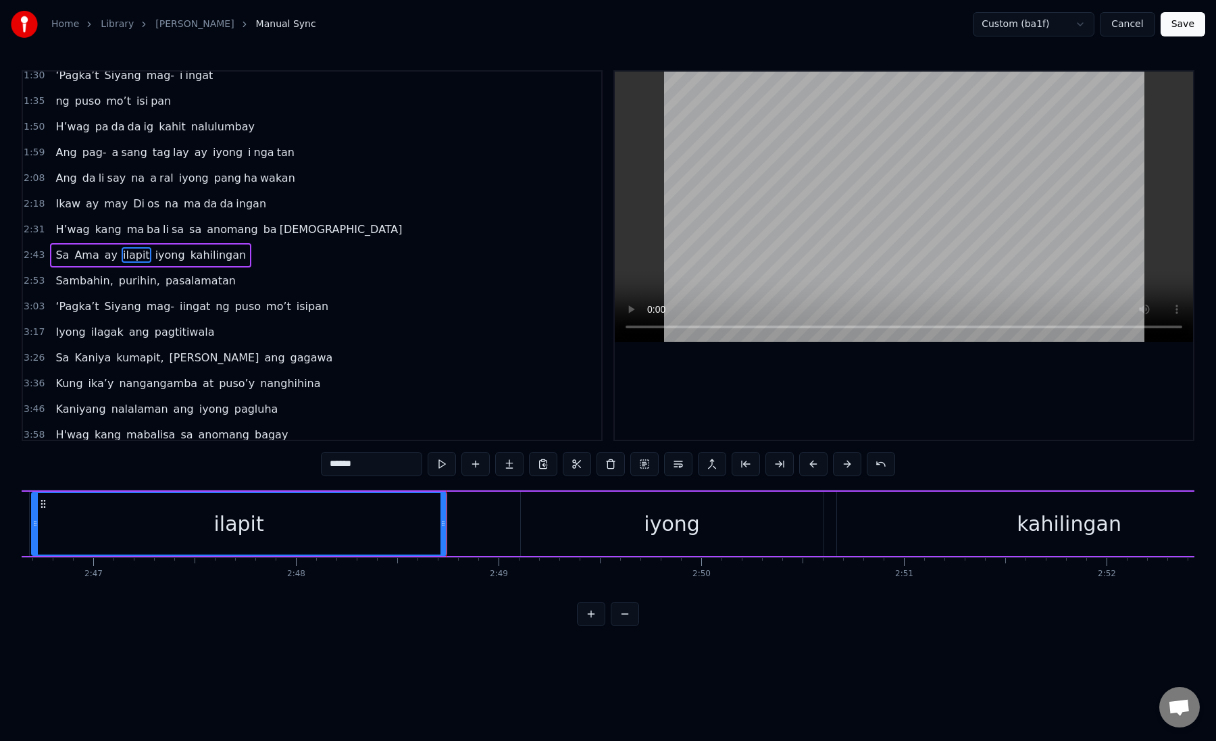
scroll to position [0, 33845]
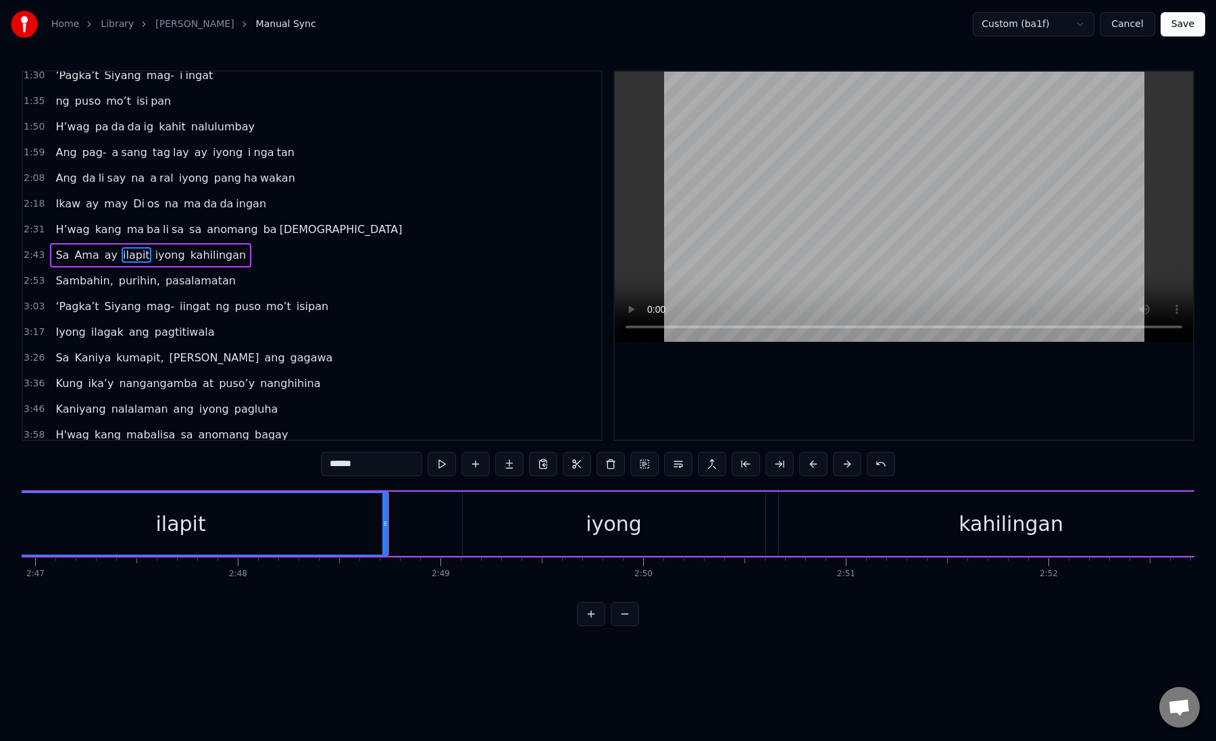
click at [497, 514] on div "iyong" at bounding box center [614, 524] width 303 height 64
type input "*****"
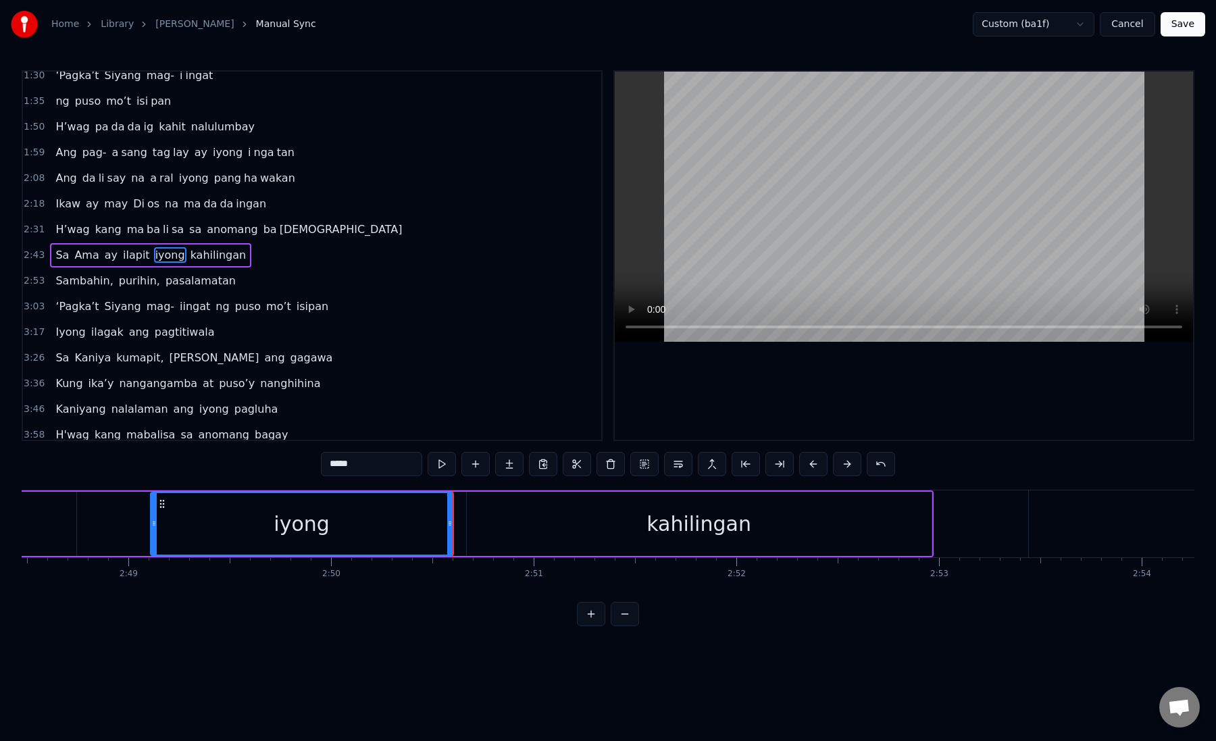
scroll to position [0, 34242]
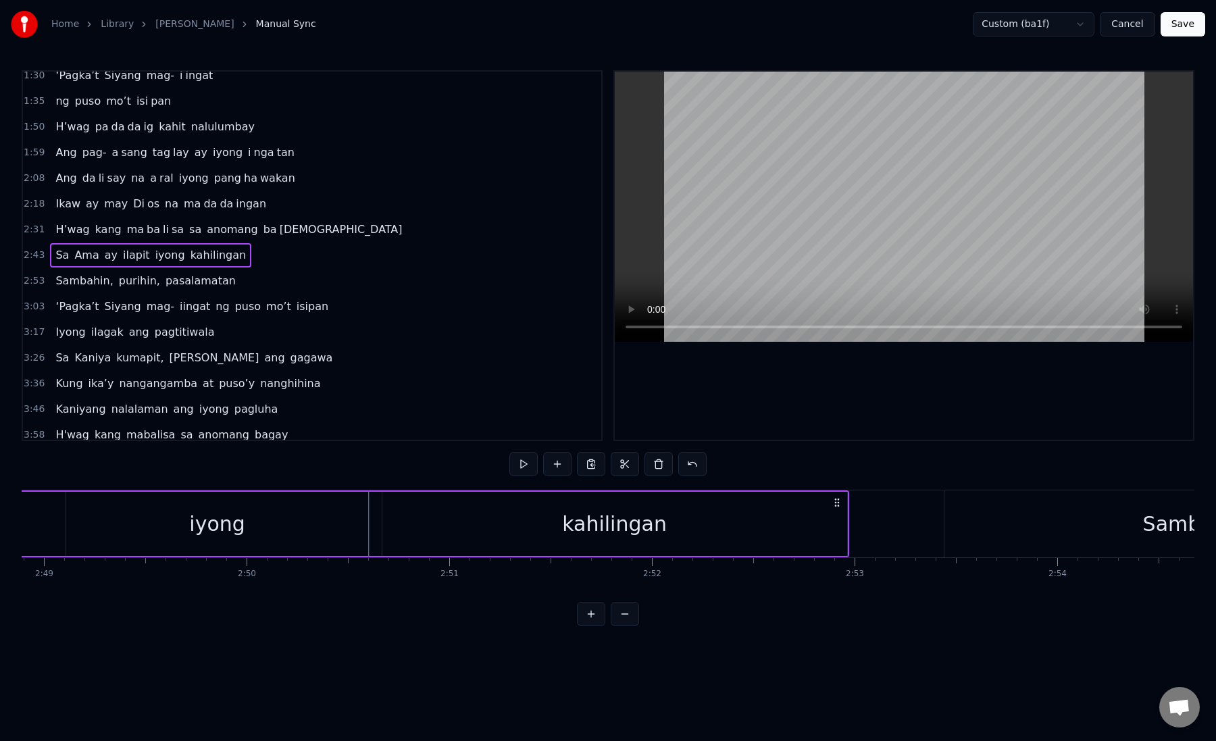
click at [403, 516] on div "kahilingan" at bounding box center [615, 524] width 465 height 64
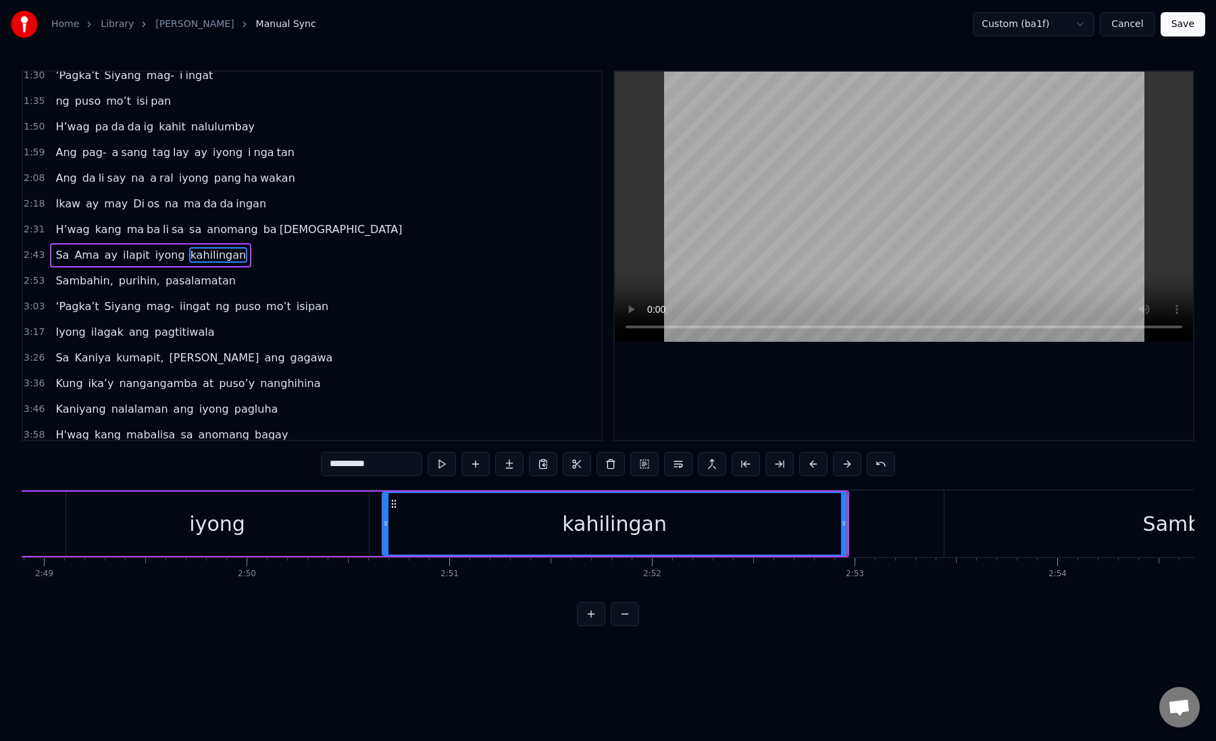
click at [495, 517] on div "kahilingan" at bounding box center [615, 524] width 464 height 62
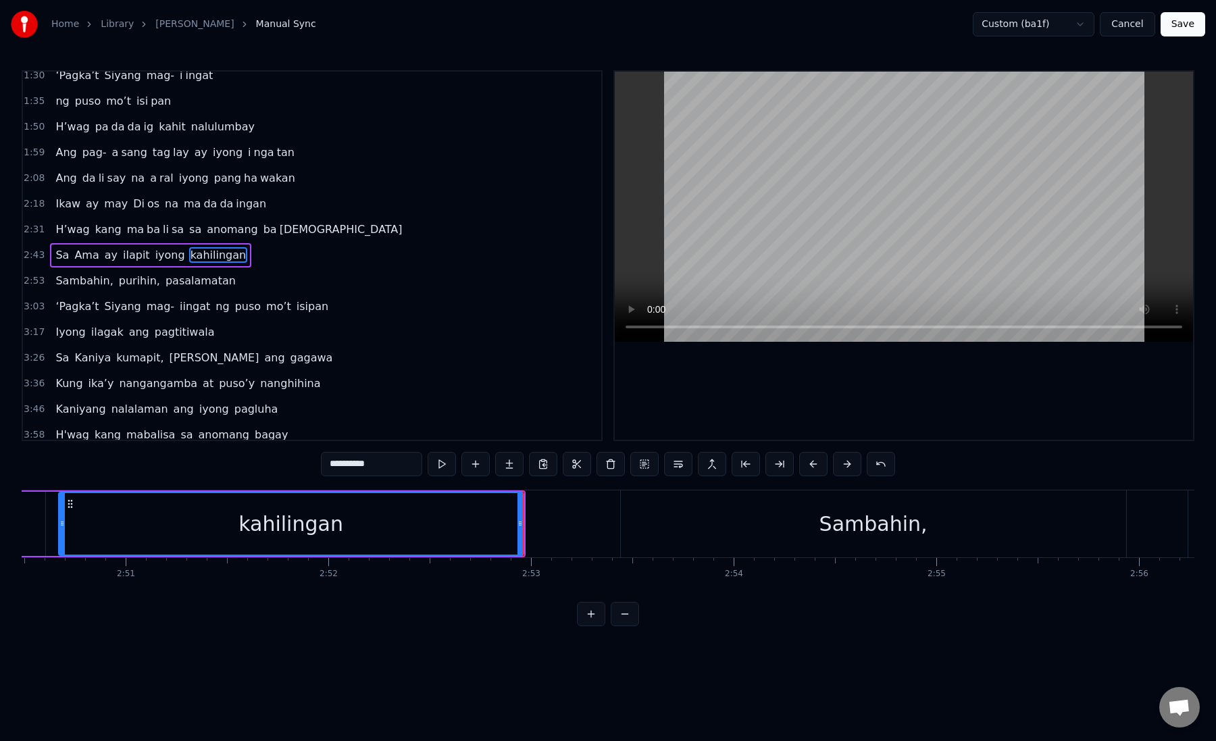
scroll to position [0, 34639]
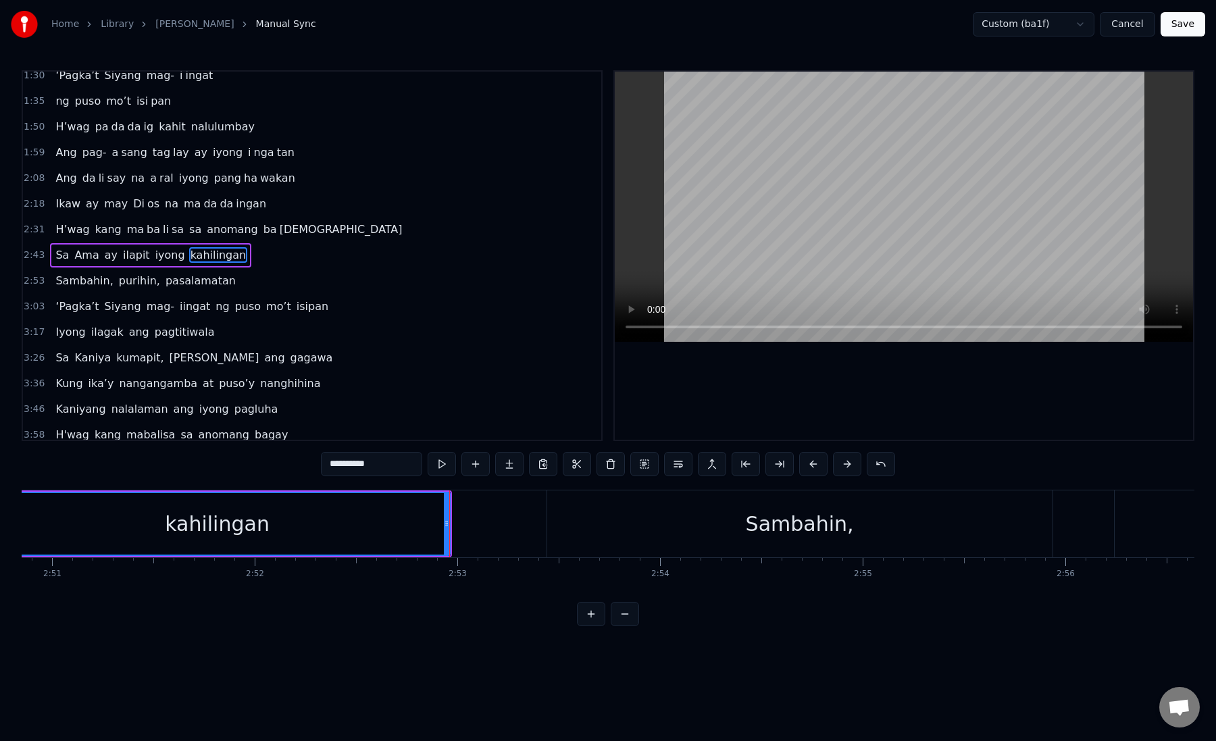
click at [699, 531] on div "Sambahin," at bounding box center [800, 524] width 506 height 67
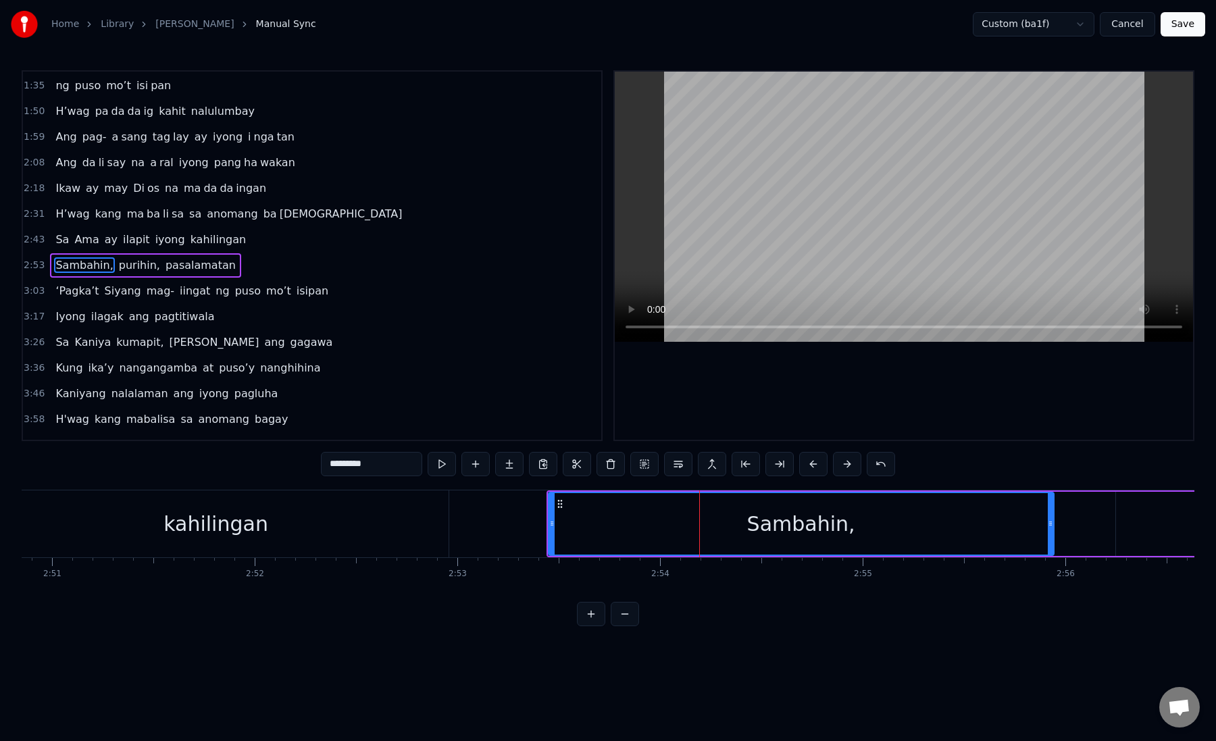
scroll to position [240, 0]
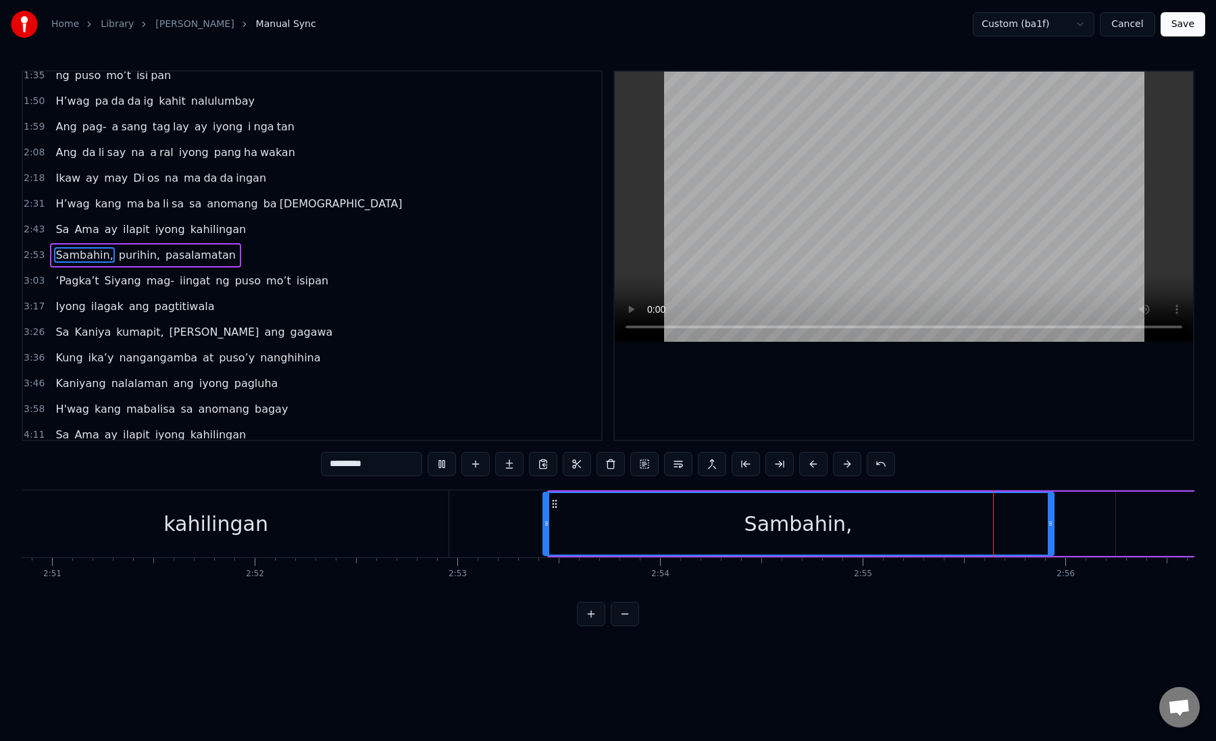
drag, startPoint x: 553, startPoint y: 525, endPoint x: 542, endPoint y: 522, distance: 11.1
click at [544, 525] on icon at bounding box center [546, 523] width 5 height 11
click at [542, 522] on icon at bounding box center [541, 523] width 5 height 11
click at [777, 473] on button at bounding box center [780, 464] width 28 height 24
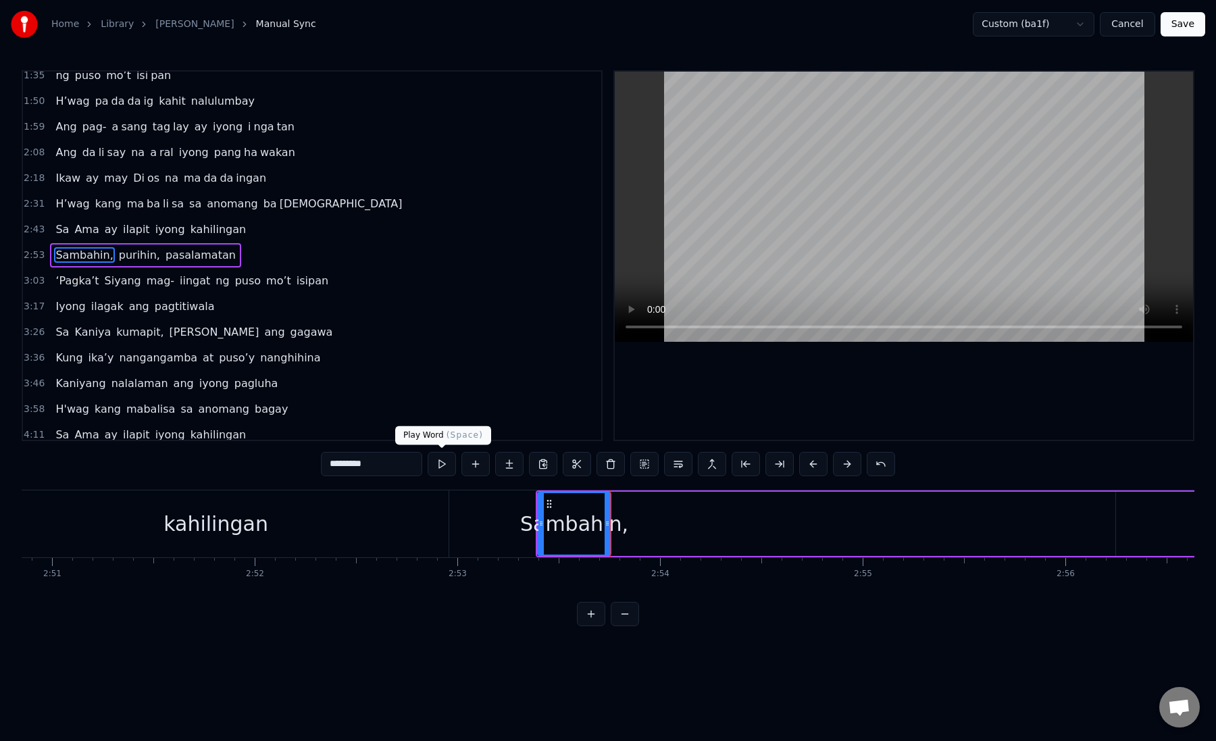
drag, startPoint x: 347, startPoint y: 466, endPoint x: 452, endPoint y: 463, distance: 105.5
click at [453, 464] on div "*********" at bounding box center [608, 464] width 574 height 24
type input "***"
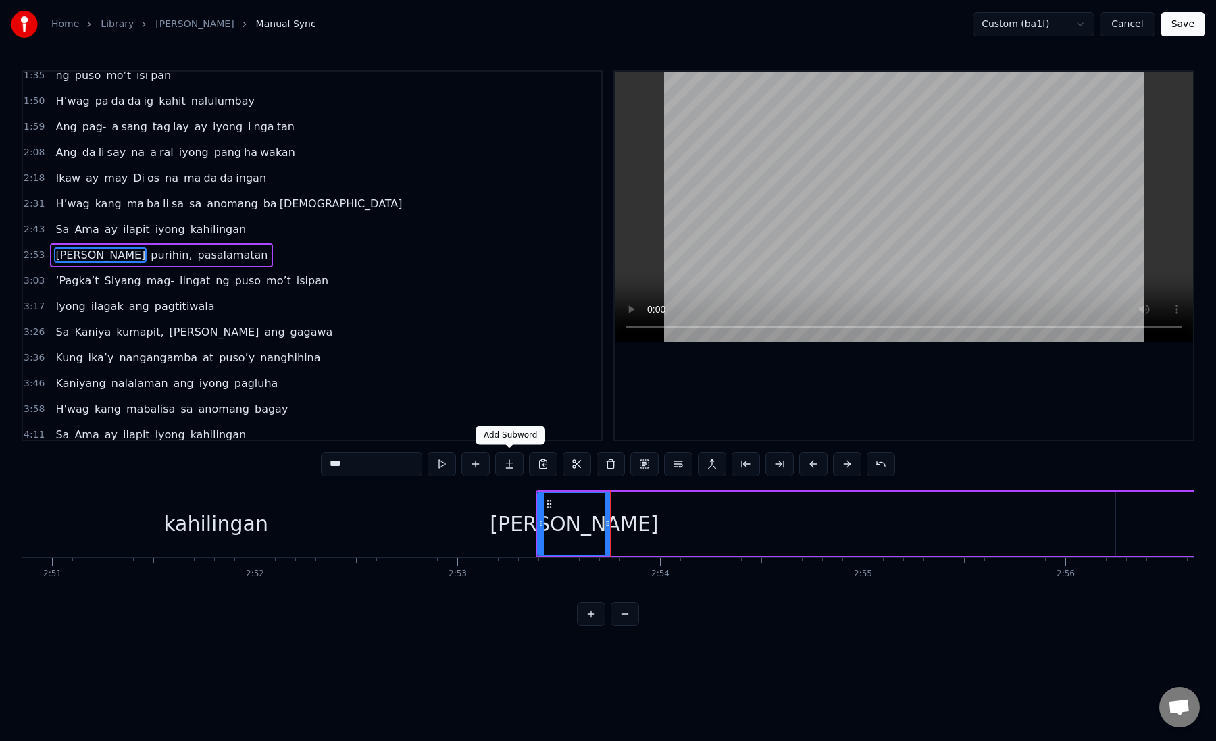
click at [506, 464] on button at bounding box center [509, 464] width 28 height 24
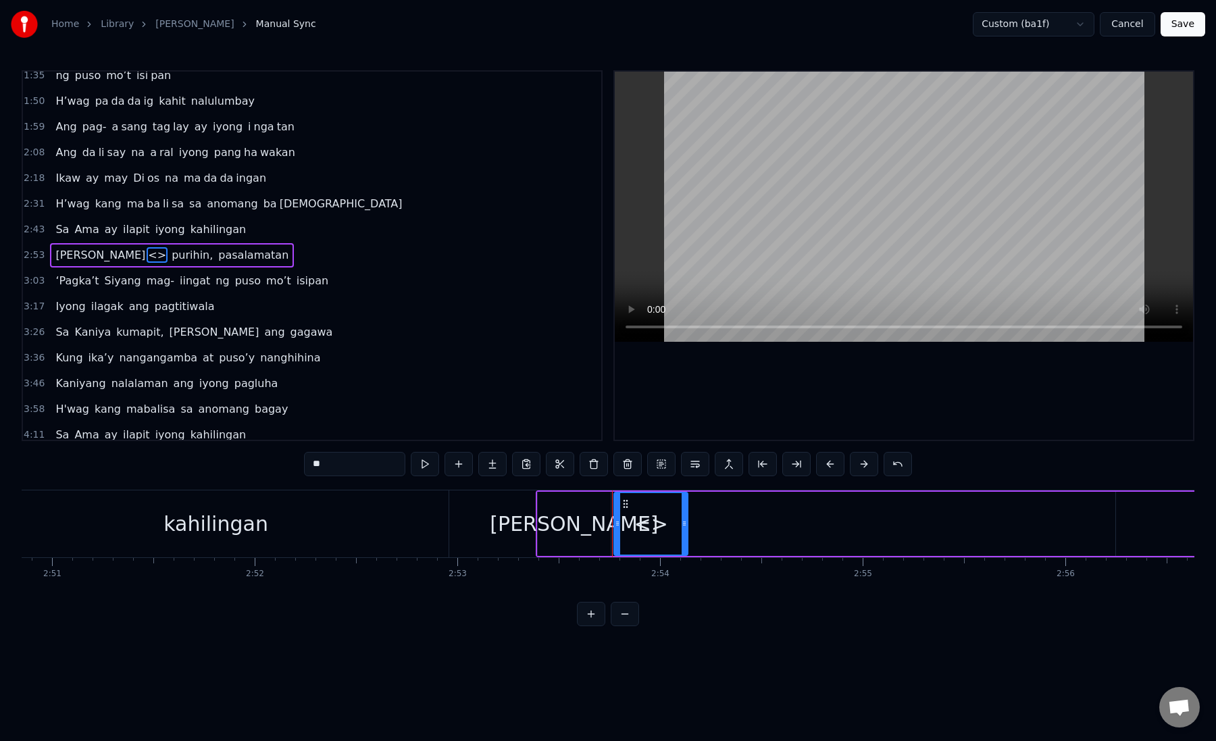
drag, startPoint x: 335, startPoint y: 468, endPoint x: 288, endPoint y: 466, distance: 47.3
click at [288, 468] on div "0:19 Kung sa puso mo 0:23 ay hindi ma i wa san 0:28 Ang pag da law ni tong mga …" at bounding box center [608, 348] width 1173 height 556
paste input "****"
drag, startPoint x: 326, startPoint y: 464, endPoint x: 358, endPoint y: 464, distance: 31.8
click at [358, 464] on input "******" at bounding box center [354, 464] width 101 height 24
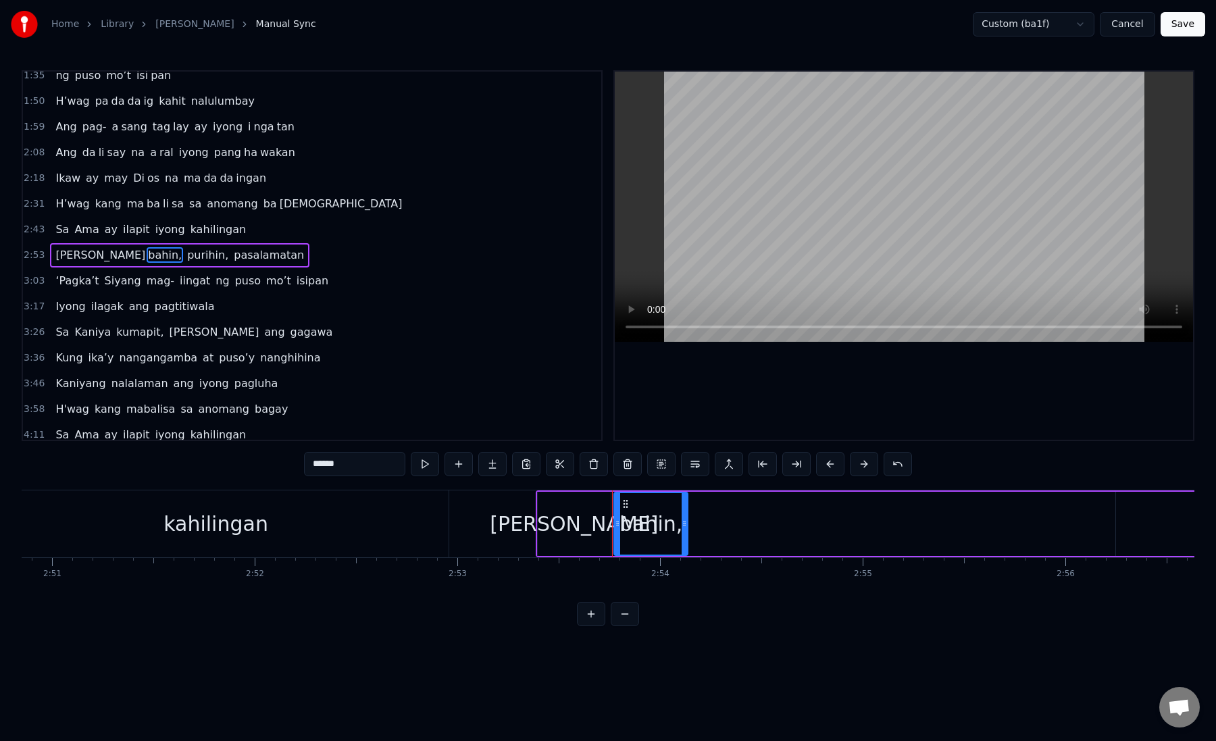
drag, startPoint x: 358, startPoint y: 464, endPoint x: 323, endPoint y: 466, distance: 35.2
click at [323, 466] on input "******" at bounding box center [354, 464] width 101 height 24
type input "**"
click at [495, 466] on button at bounding box center [492, 464] width 28 height 24
paste input "**"
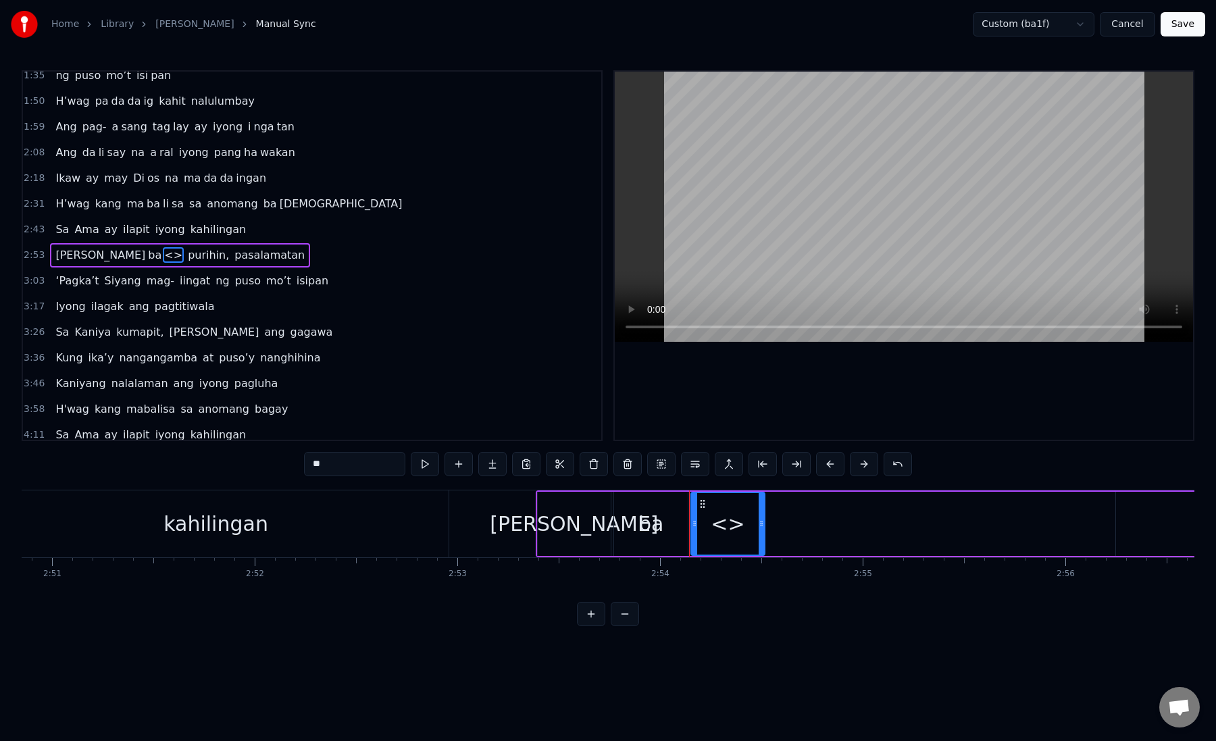
drag, startPoint x: 349, startPoint y: 470, endPoint x: 294, endPoint y: 461, distance: 55.6
click at [293, 462] on div "0:19 Kung sa puso mo 0:23 ay hindi ma i wa san 0:28 Ang pag da law ni tong mga …" at bounding box center [608, 348] width 1173 height 556
click at [541, 537] on div "[PERSON_NAME]" at bounding box center [575, 524] width 74 height 64
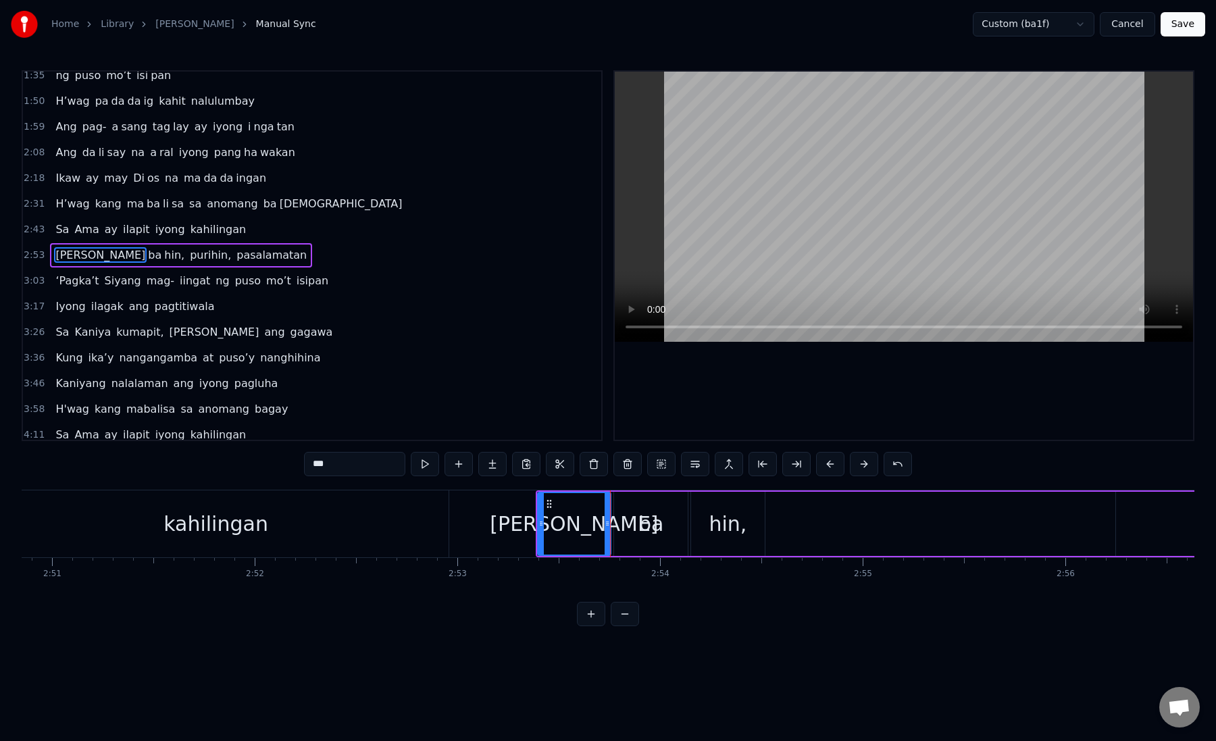
click at [637, 537] on div "ba" at bounding box center [651, 524] width 74 height 64
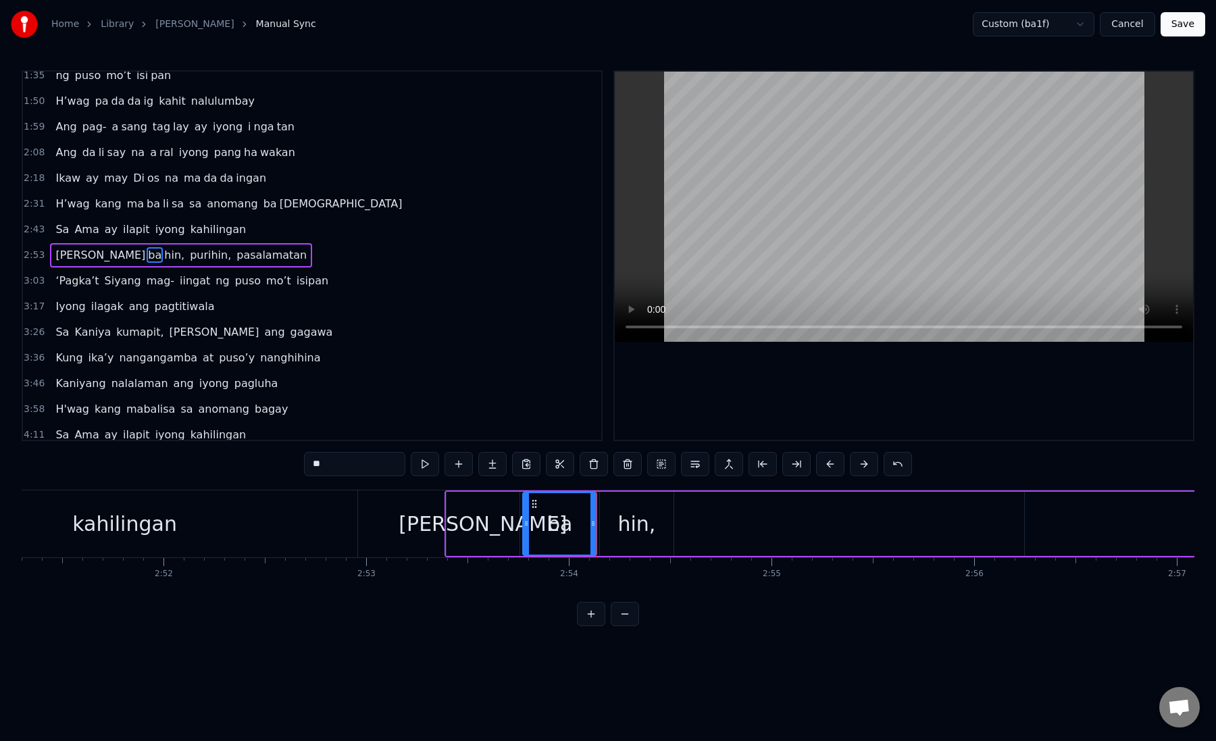
scroll to position [0, 34772]
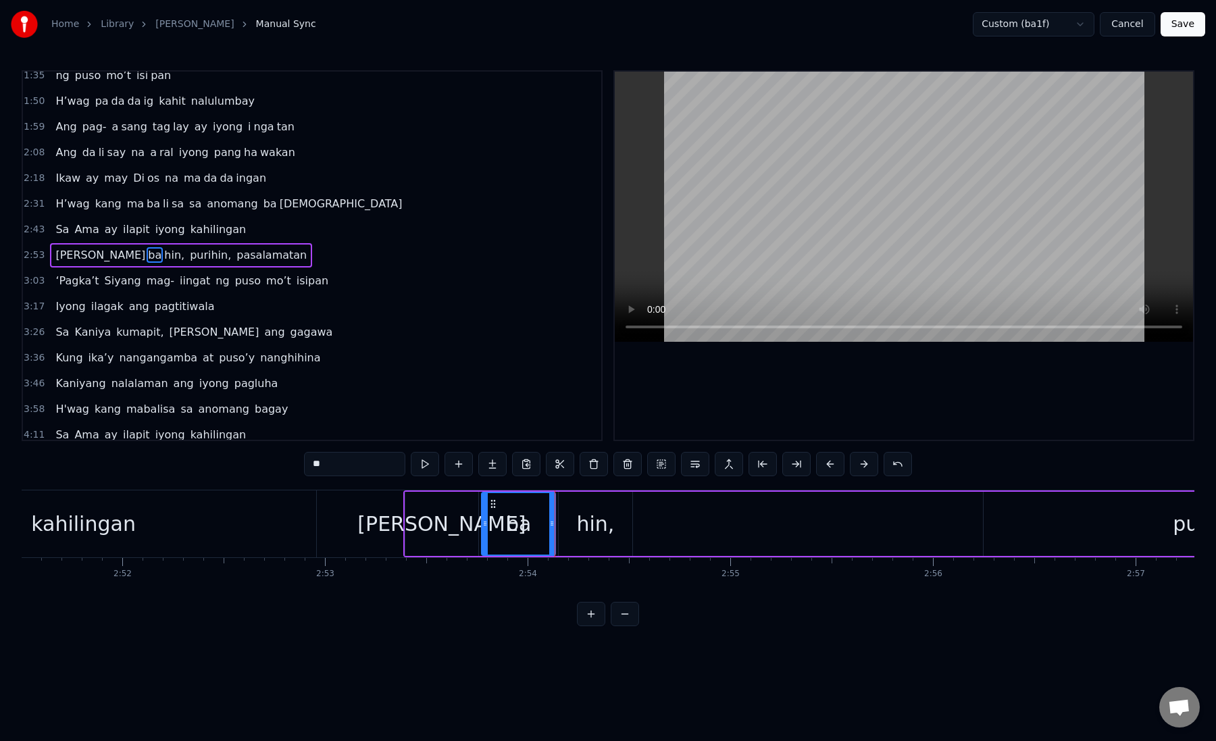
click at [591, 520] on div "hin," at bounding box center [595, 524] width 38 height 30
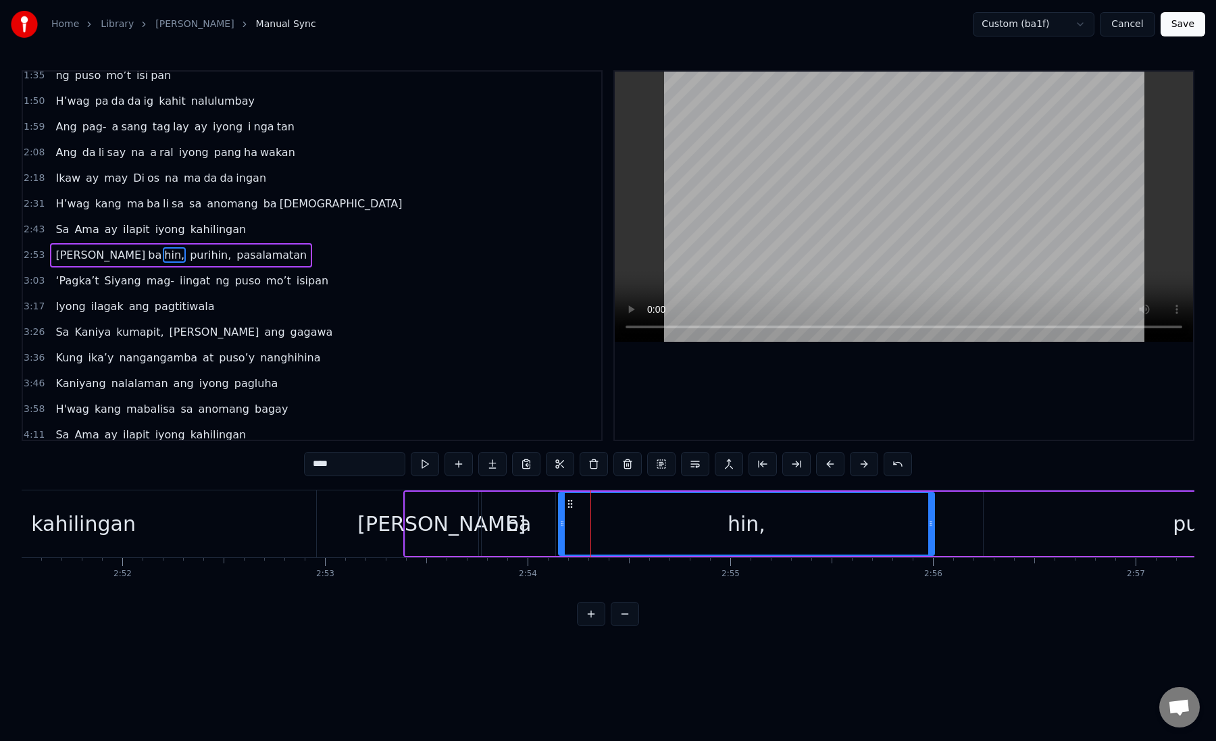
drag, startPoint x: 628, startPoint y: 526, endPoint x: 930, endPoint y: 529, distance: 302.1
click at [930, 529] on div at bounding box center [931, 524] width 5 height 62
click at [579, 522] on div "hin," at bounding box center [747, 524] width 374 height 62
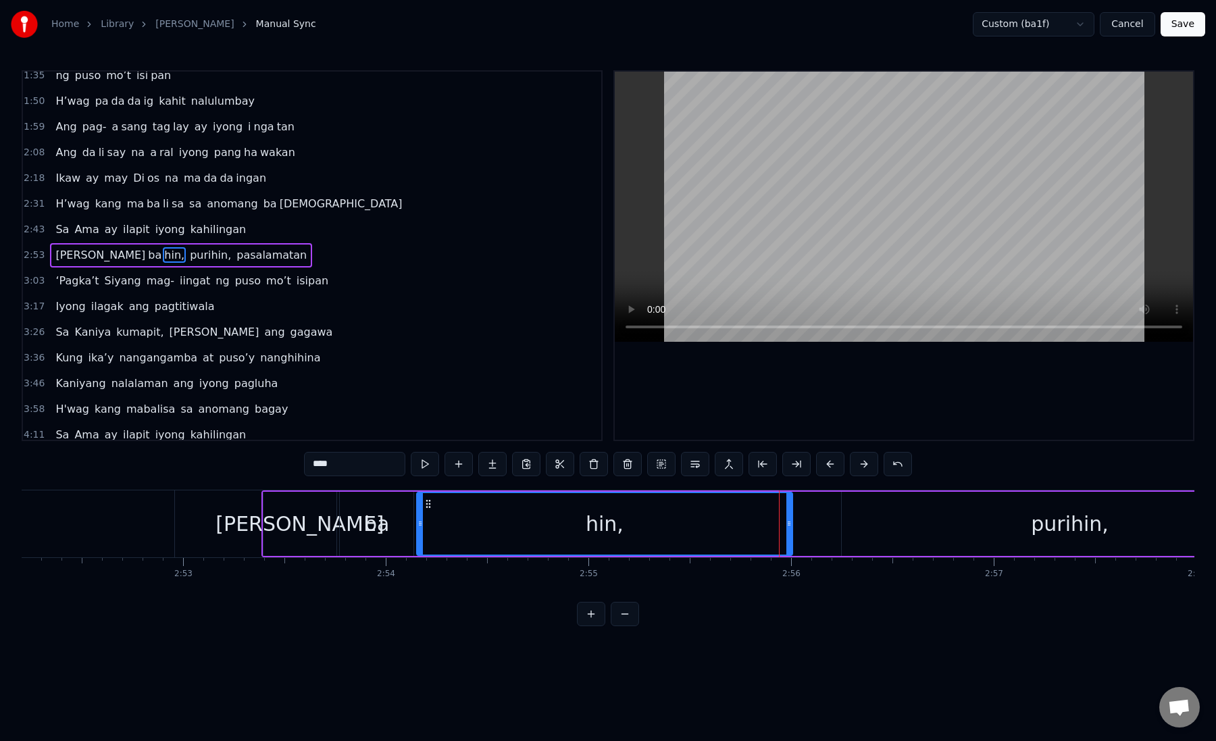
scroll to position [0, 35173]
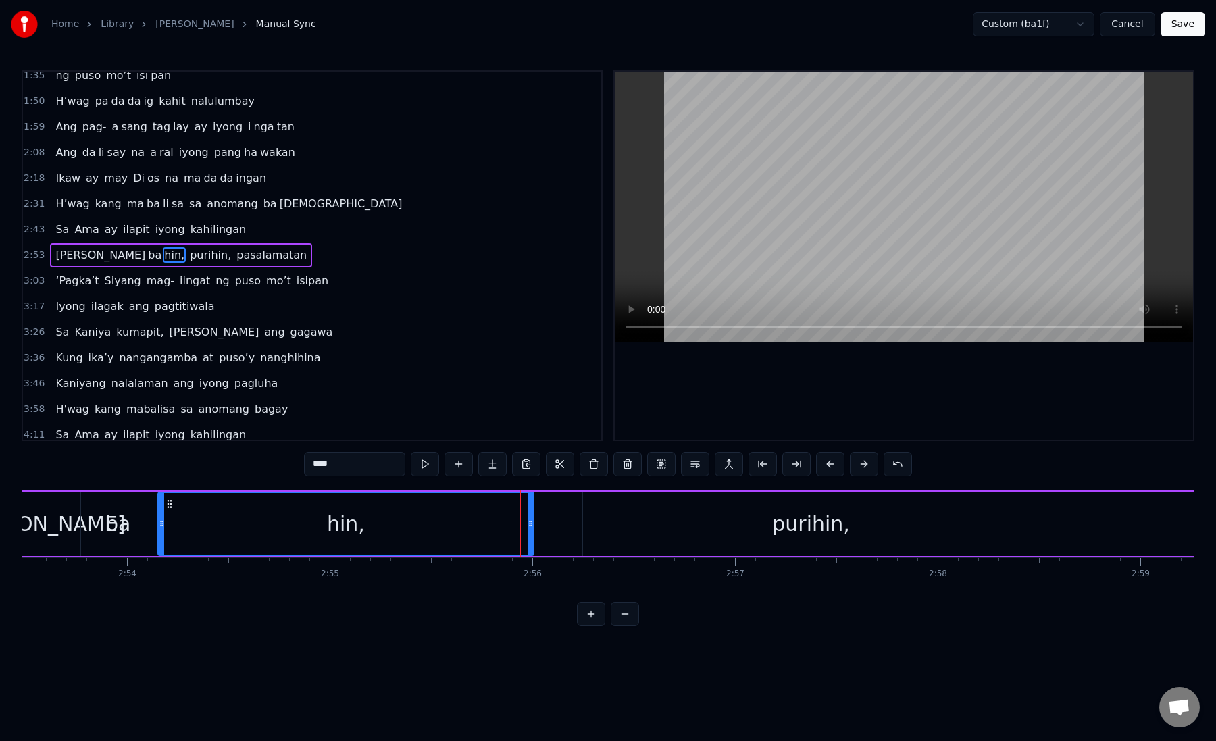
click at [643, 520] on div "purihin," at bounding box center [811, 524] width 457 height 64
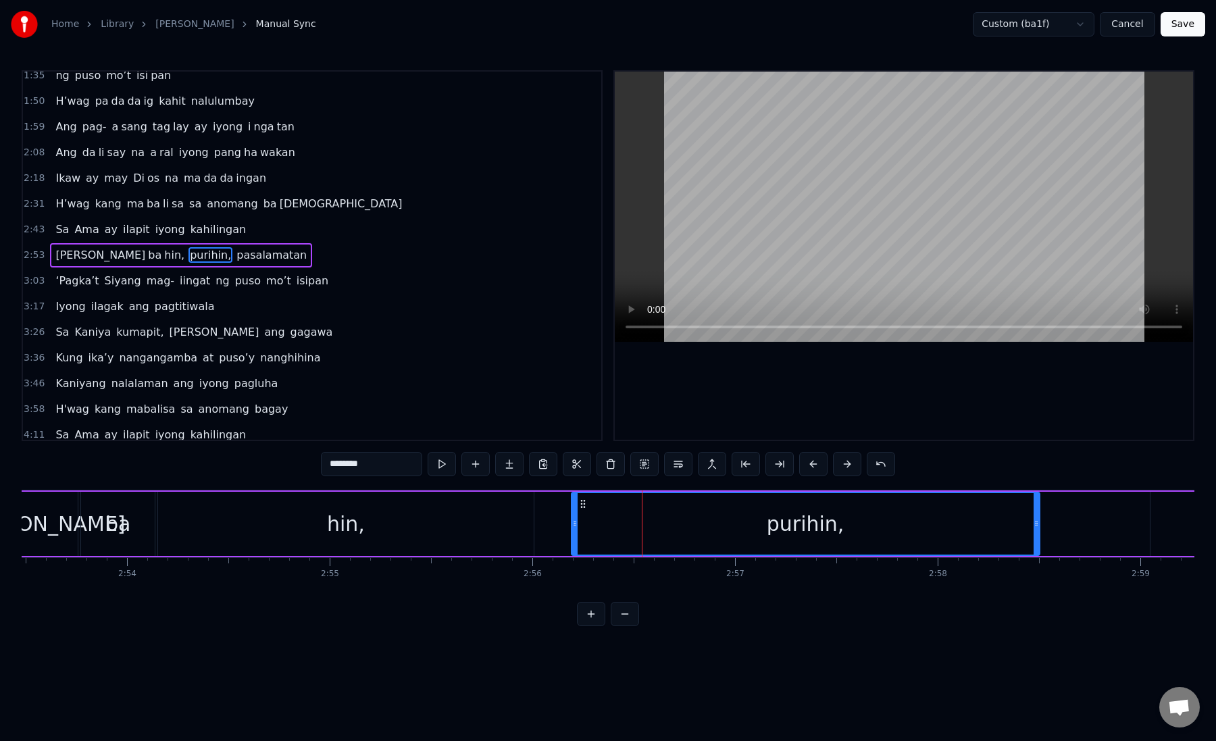
drag, startPoint x: 588, startPoint y: 532, endPoint x: 570, endPoint y: 531, distance: 18.3
click at [572, 531] on div at bounding box center [574, 524] width 5 height 62
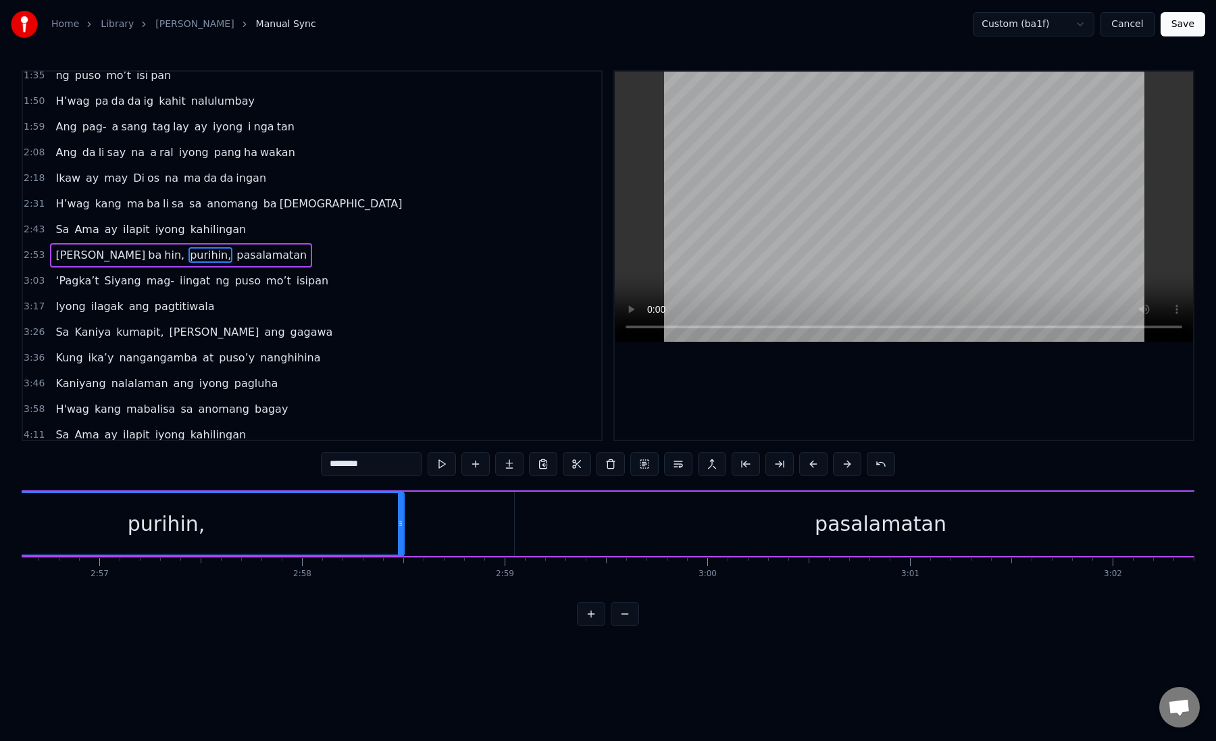
scroll to position [0, 35827]
click at [551, 526] on div "pasalamatan" at bounding box center [863, 524] width 733 height 64
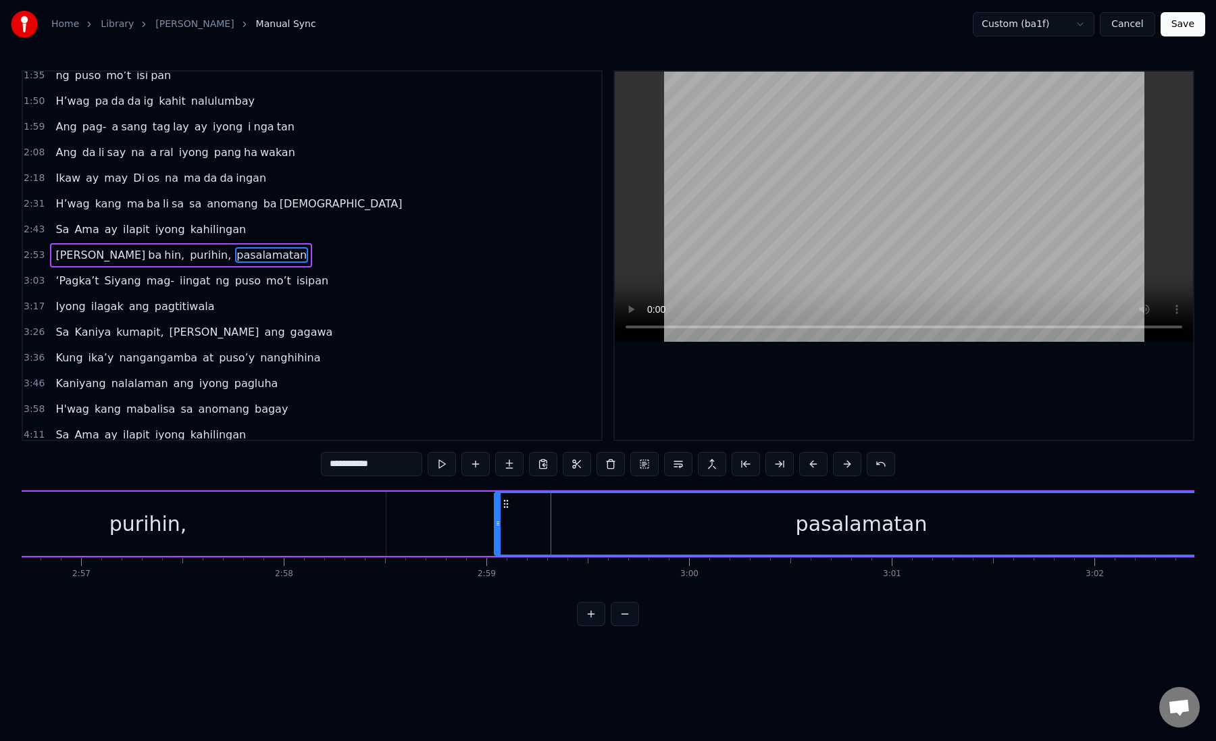
click at [495, 520] on icon at bounding box center [497, 523] width 5 height 11
click at [781, 518] on div "pasalamatan" at bounding box center [859, 524] width 737 height 62
click at [783, 466] on button at bounding box center [780, 464] width 28 height 24
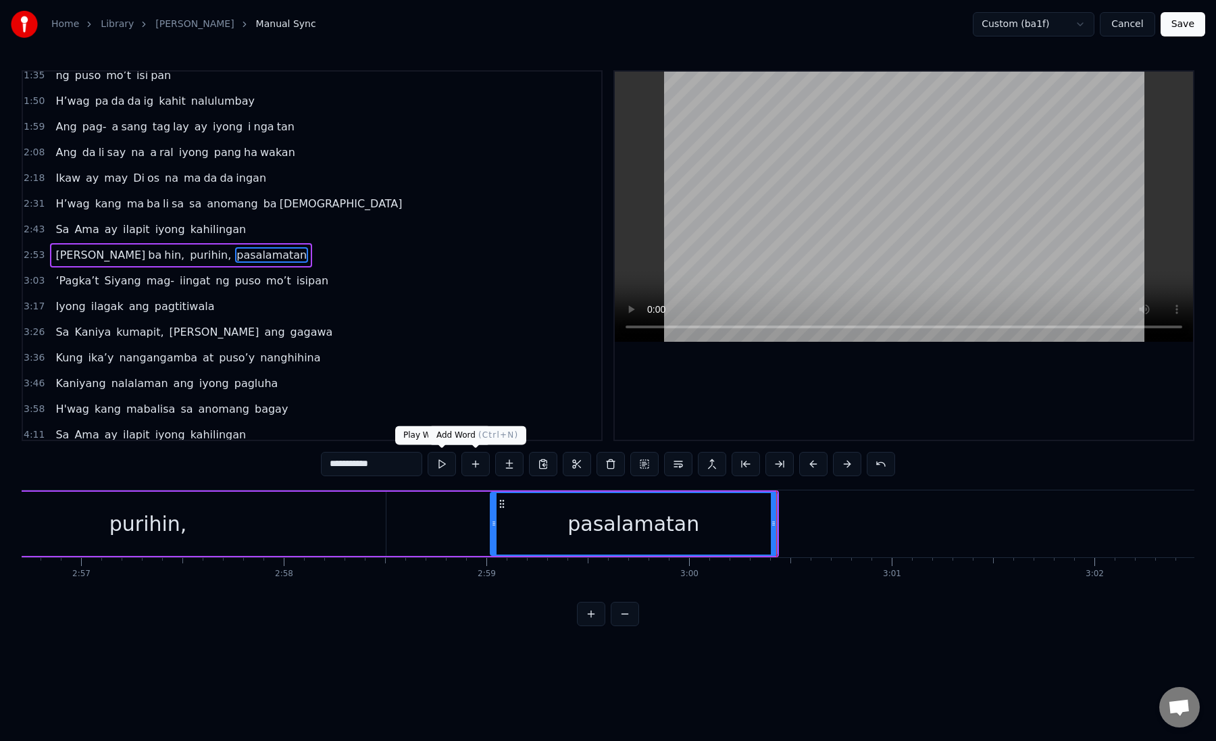
drag, startPoint x: 340, startPoint y: 466, endPoint x: 468, endPoint y: 467, distance: 128.4
click at [468, 467] on div "**********" at bounding box center [608, 464] width 574 height 24
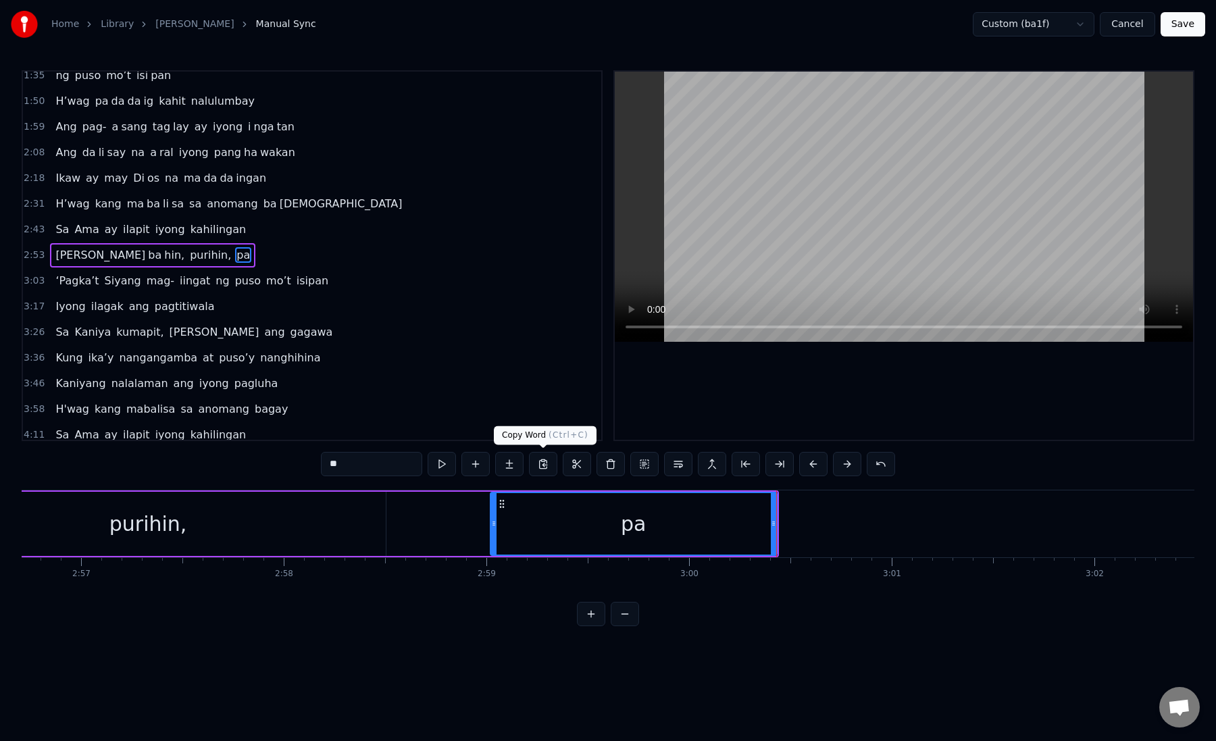
type input "**"
click at [512, 468] on button at bounding box center [509, 464] width 28 height 24
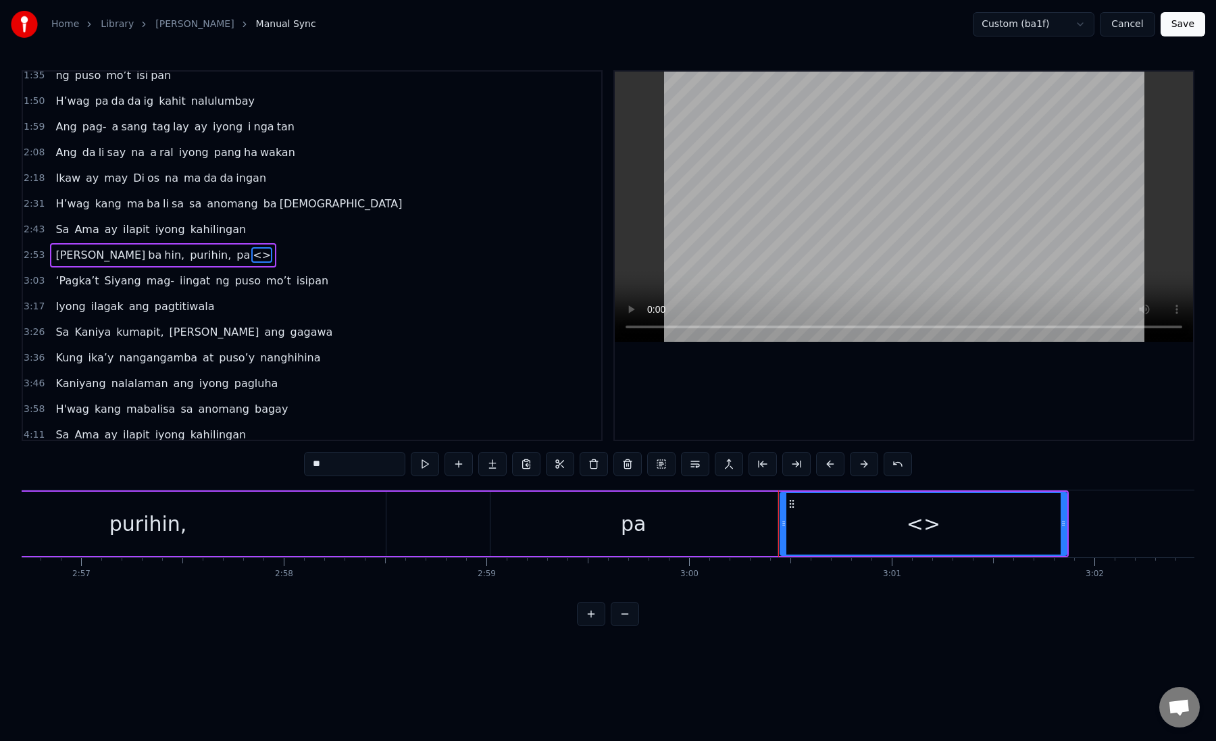
drag, startPoint x: 340, startPoint y: 468, endPoint x: 304, endPoint y: 467, distance: 35.8
click at [304, 467] on input "**" at bounding box center [354, 464] width 101 height 24
paste input "*******"
drag, startPoint x: 332, startPoint y: 466, endPoint x: 401, endPoint y: 476, distance: 70.4
click at [401, 476] on div "*********" at bounding box center [608, 465] width 608 height 27
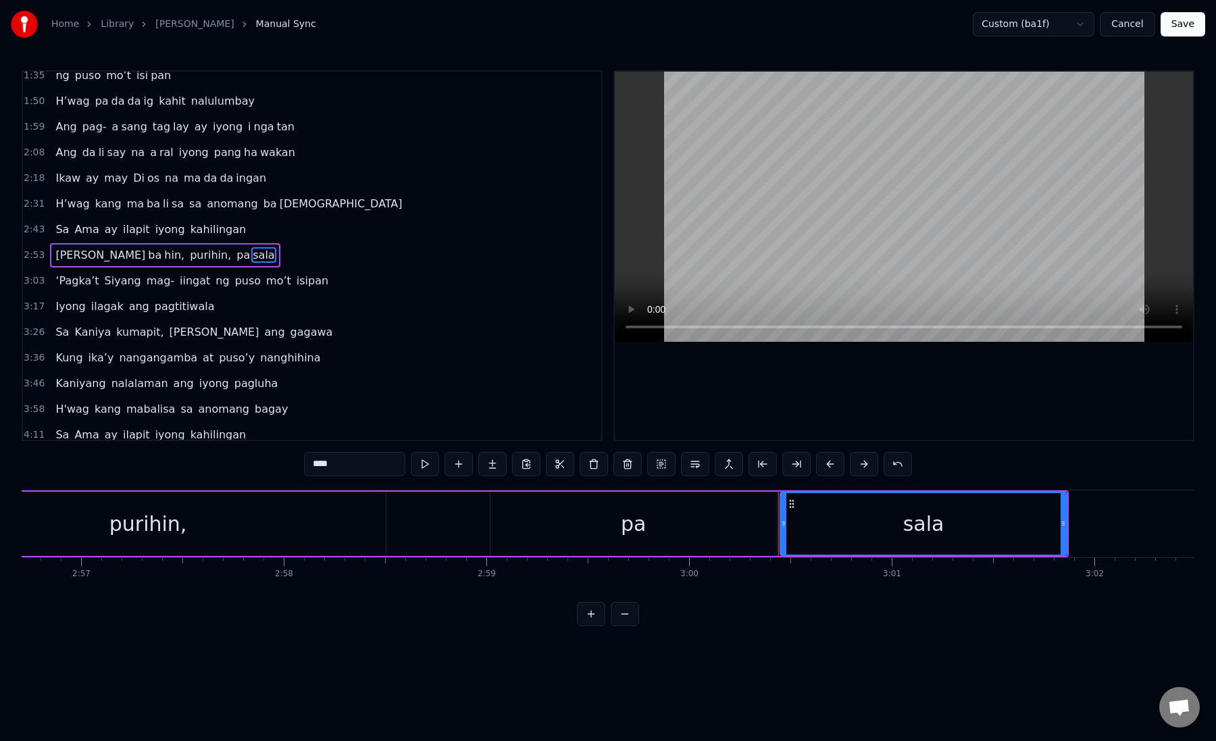
click at [569, 518] on div "pa" at bounding box center [634, 524] width 287 height 64
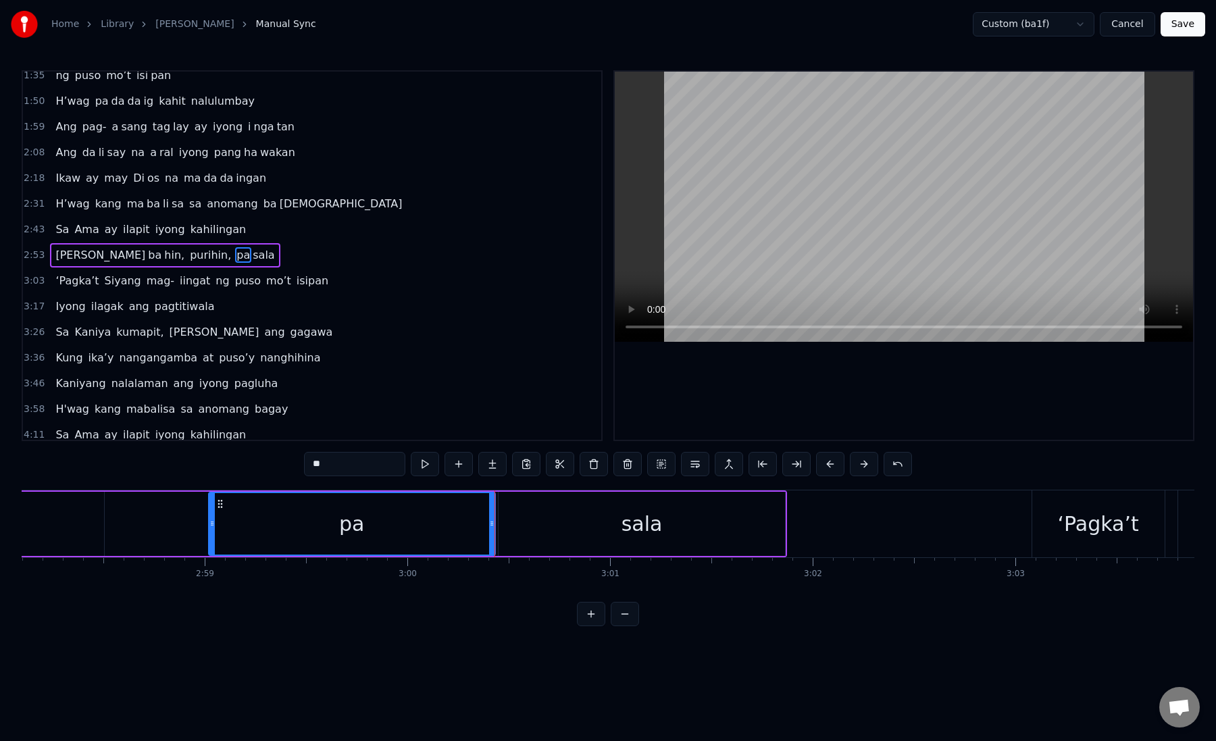
scroll to position [0, 36138]
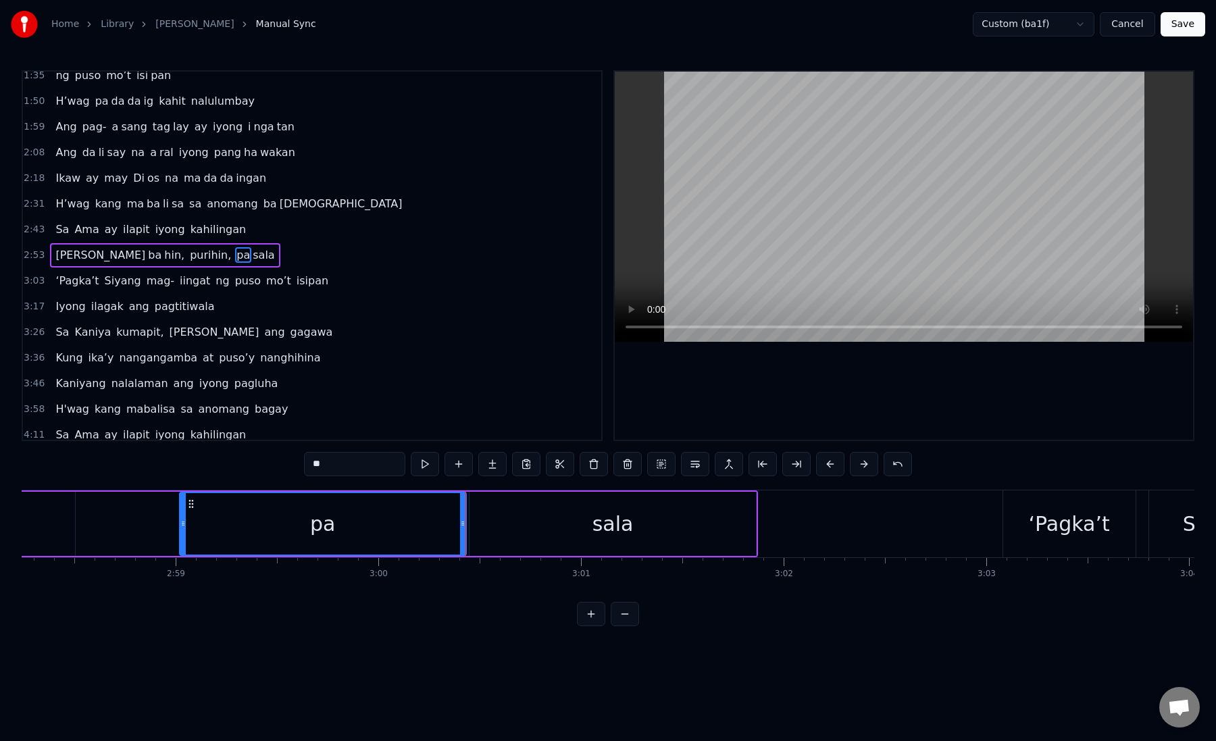
click at [521, 519] on div "sala" at bounding box center [613, 524] width 287 height 64
type input "****"
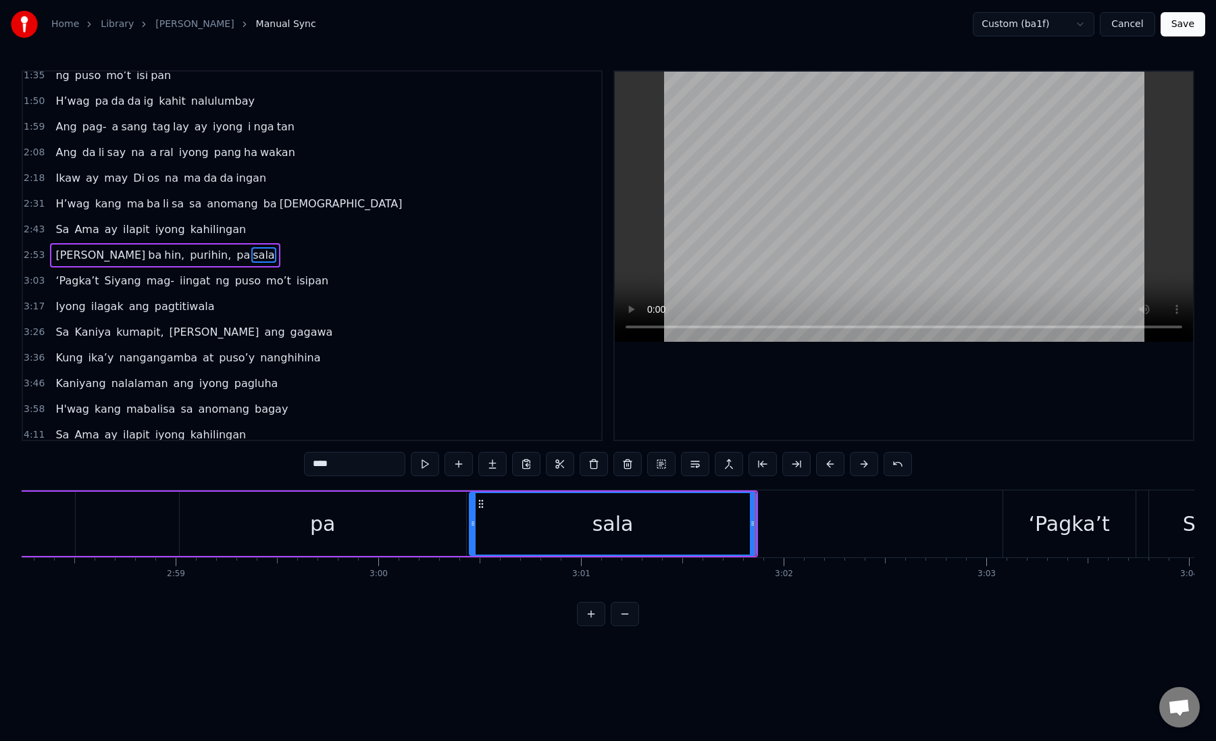
click at [663, 522] on div "sala" at bounding box center [612, 524] width 285 height 62
drag, startPoint x: 751, startPoint y: 524, endPoint x: 654, endPoint y: 525, distance: 96.6
click at [654, 525] on icon at bounding box center [656, 523] width 5 height 11
click at [489, 462] on button at bounding box center [492, 464] width 28 height 24
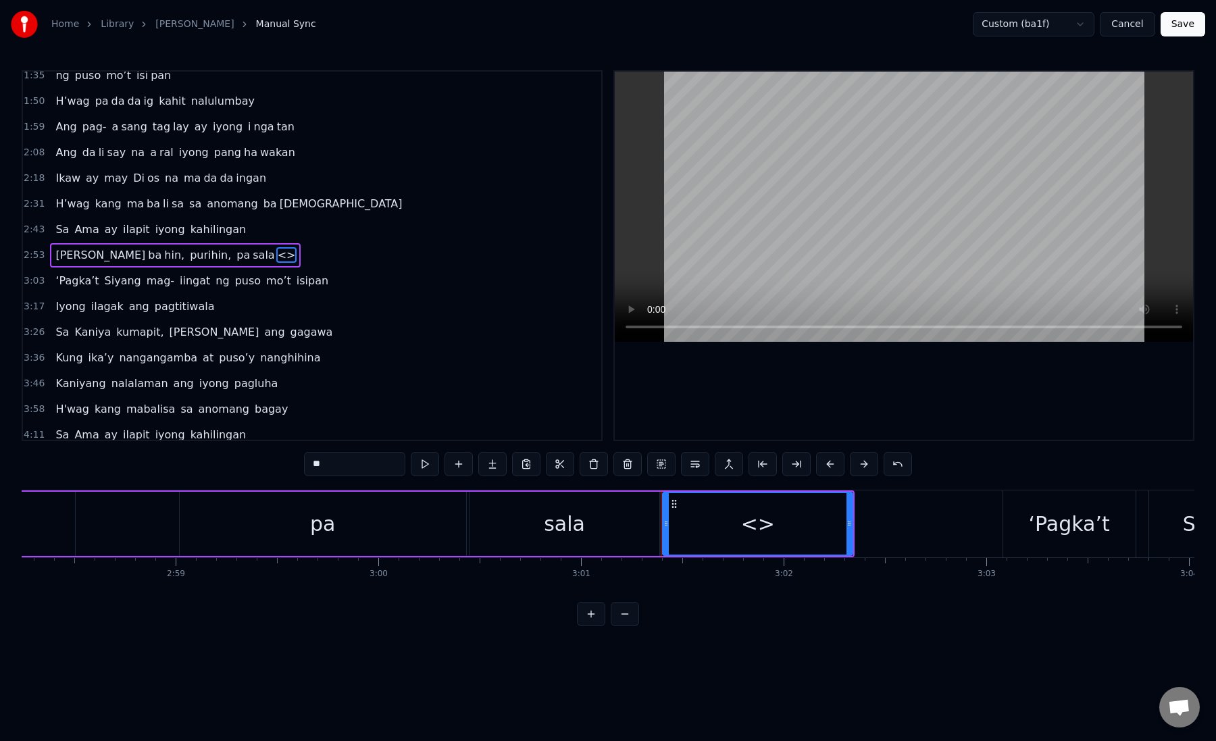
drag, startPoint x: 337, startPoint y: 464, endPoint x: 298, endPoint y: 464, distance: 38.5
click at [298, 464] on div "0:19 Kung sa puso mo 0:23 ay hindi ma i wa san 0:28 Ang pag da law ni tong mga …" at bounding box center [608, 348] width 1173 height 556
paste input "***"
click at [681, 523] on div "matan" at bounding box center [758, 524] width 189 height 62
drag, startPoint x: 847, startPoint y: 526, endPoint x: 927, endPoint y: 526, distance: 79.1
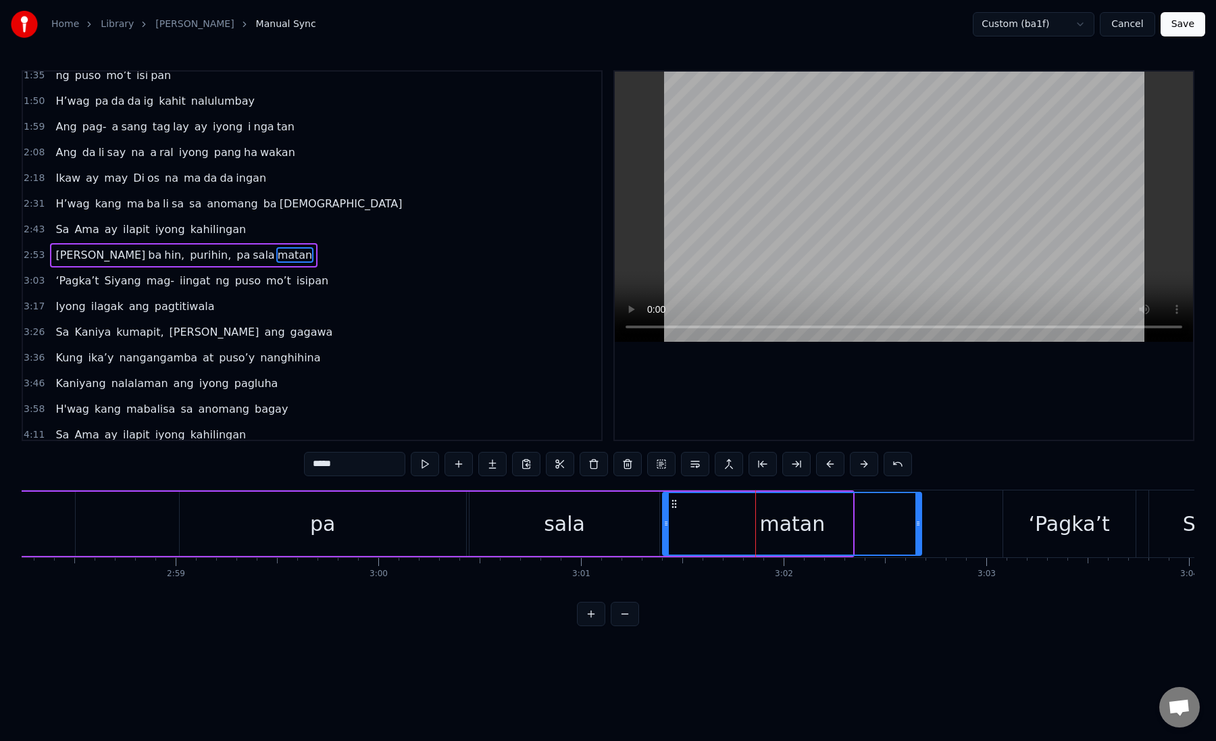
click at [921, 526] on icon at bounding box center [918, 523] width 5 height 11
click at [682, 519] on div "matan" at bounding box center [798, 524] width 268 height 62
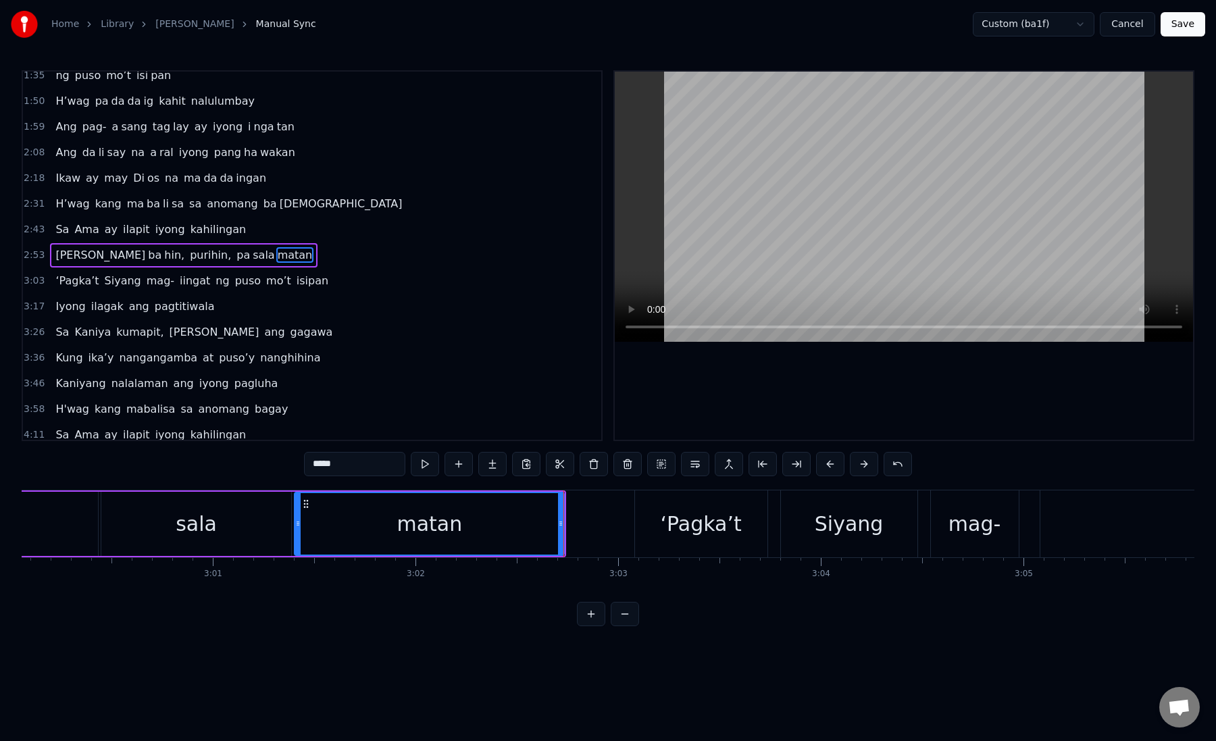
scroll to position [0, 36532]
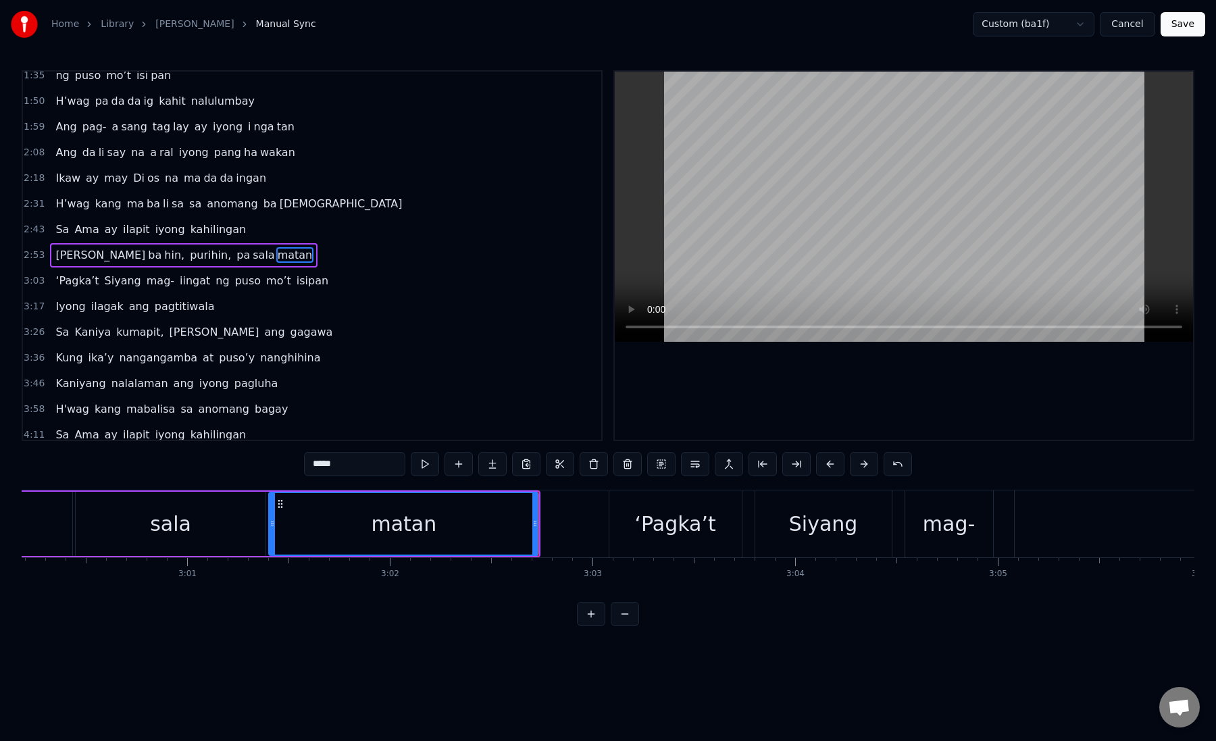
click at [637, 525] on div "‘Pagka’t" at bounding box center [676, 524] width 132 height 67
type input "********"
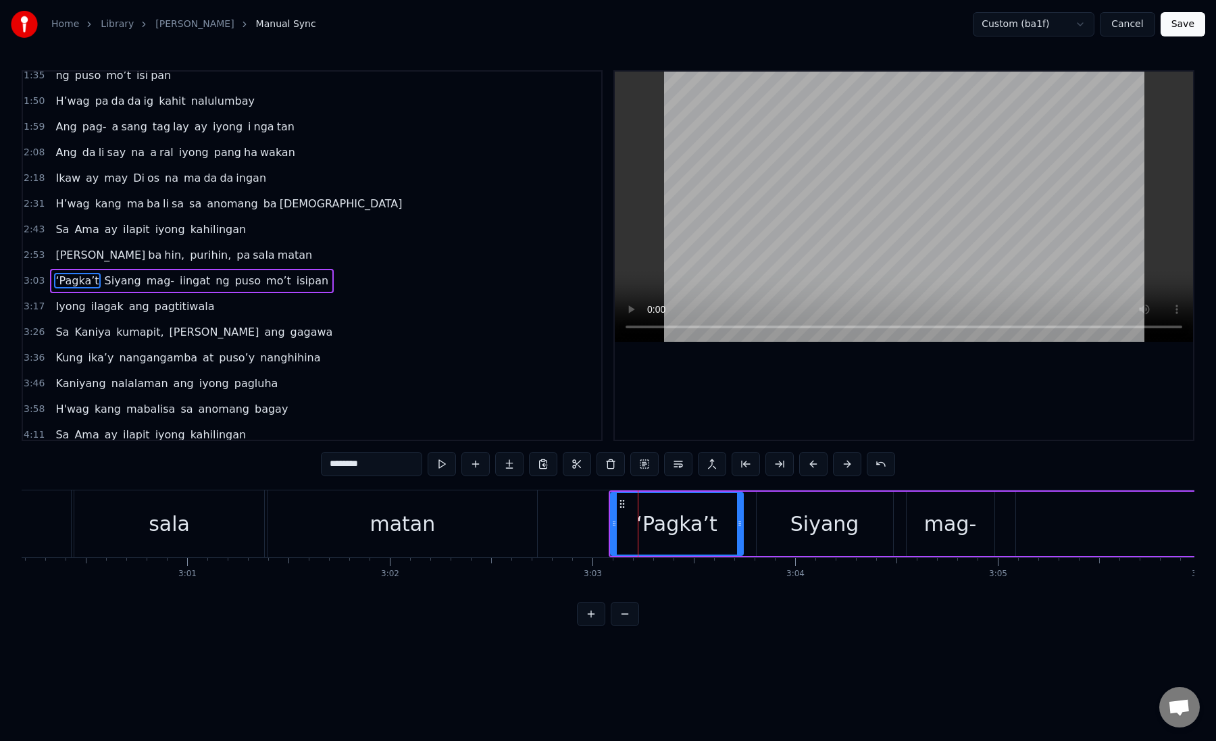
scroll to position [266, 0]
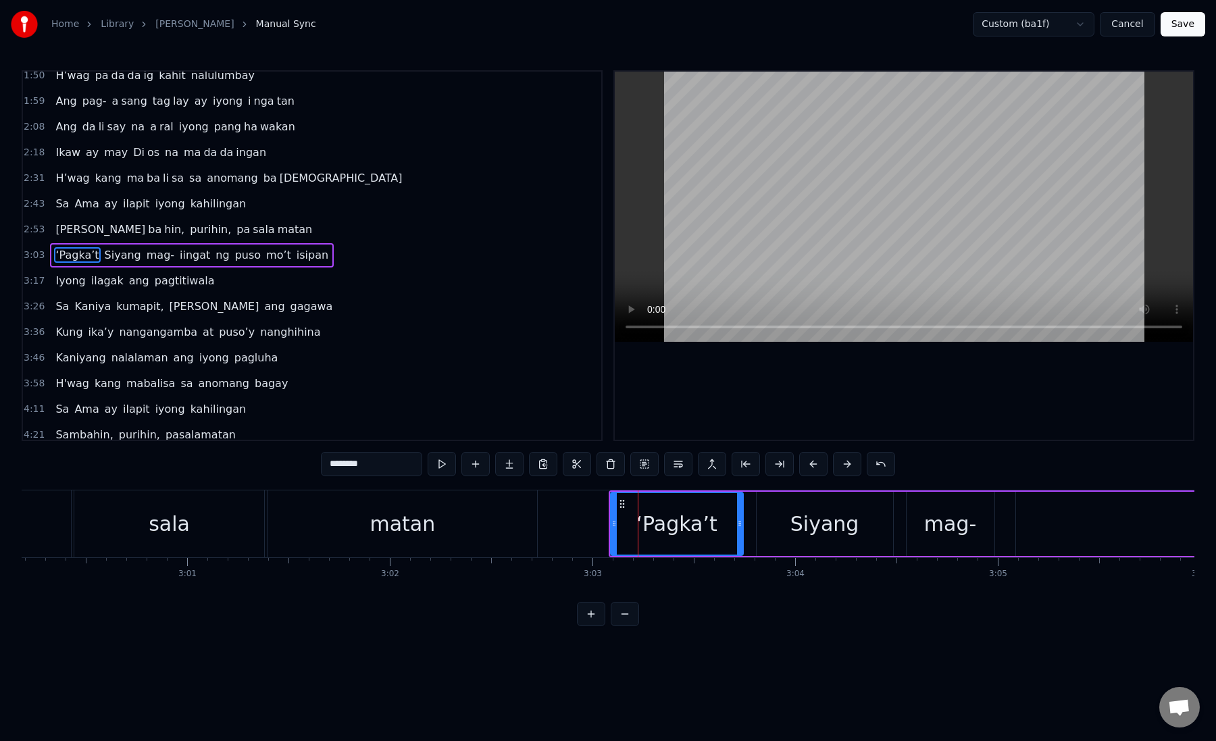
click at [629, 525] on div "‘Pagka’t" at bounding box center [677, 524] width 131 height 62
click at [612, 527] on icon at bounding box center [614, 523] width 5 height 11
click at [814, 462] on button at bounding box center [814, 464] width 28 height 24
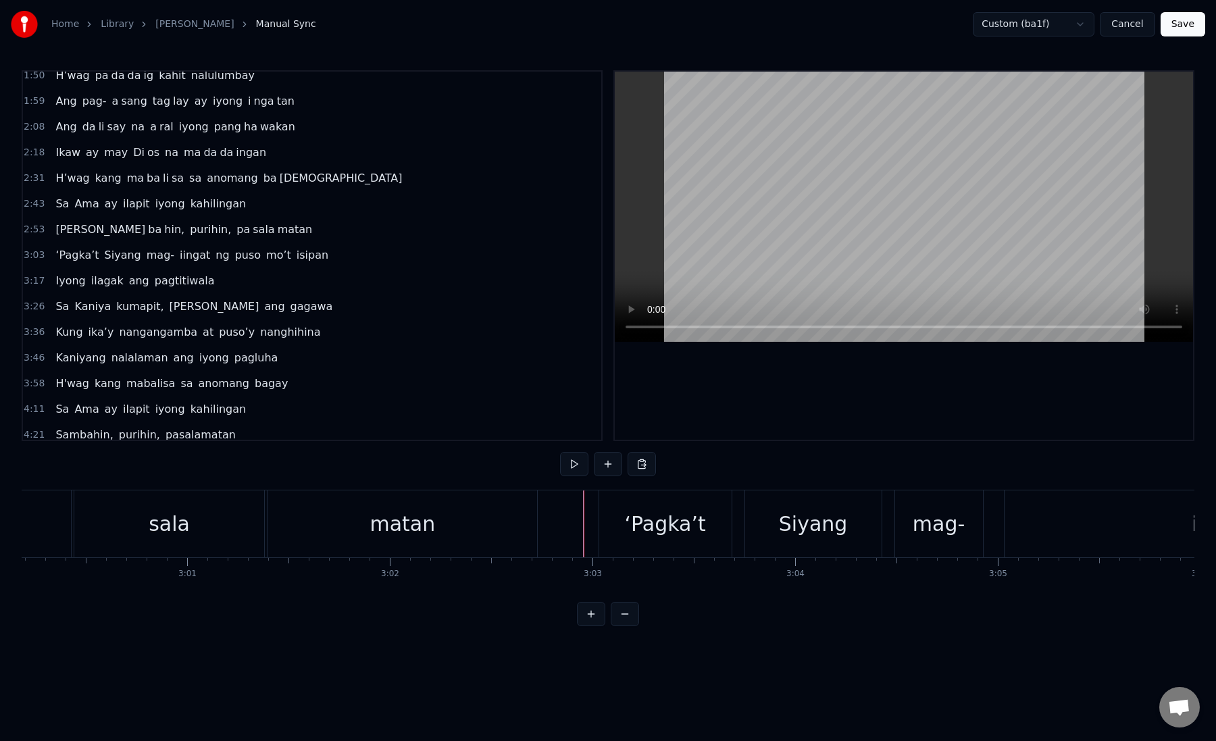
click at [606, 538] on div "‘Pagka’t" at bounding box center [665, 524] width 132 height 67
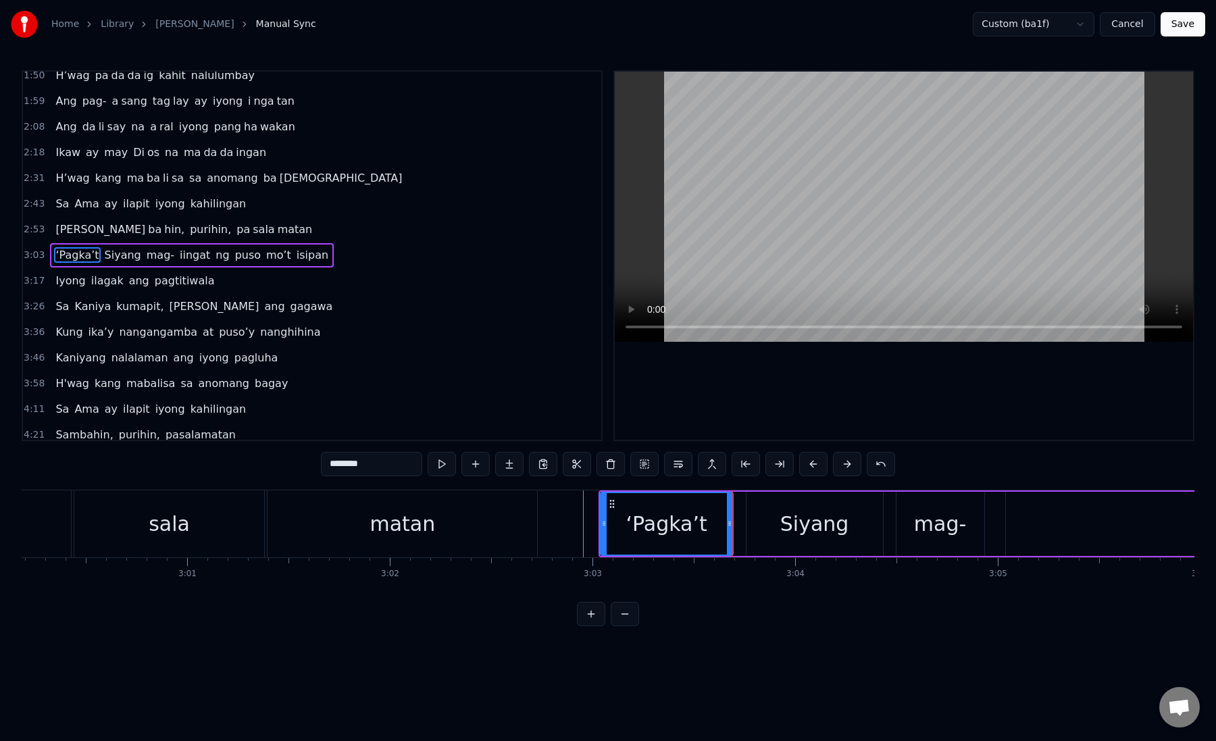
click at [774, 522] on div "Siyang" at bounding box center [815, 524] width 137 height 64
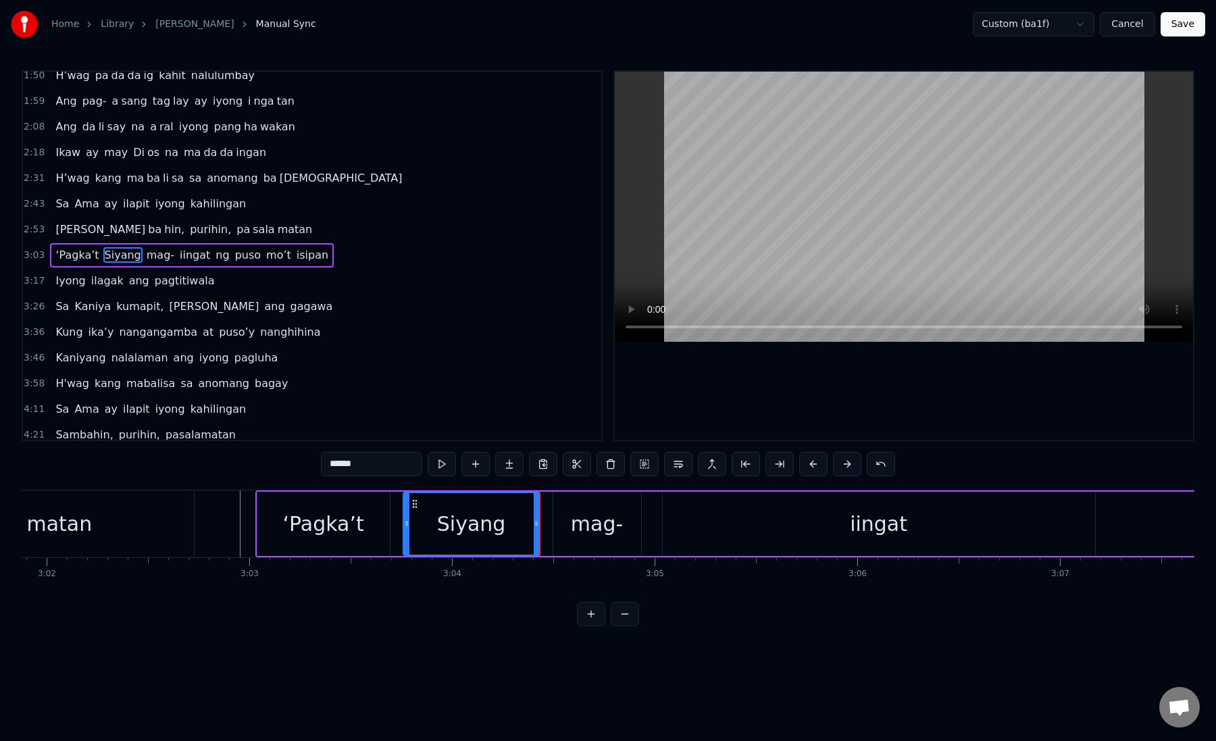
scroll to position [0, 36877]
click at [583, 516] on div "mag-" at bounding box center [595, 524] width 52 height 30
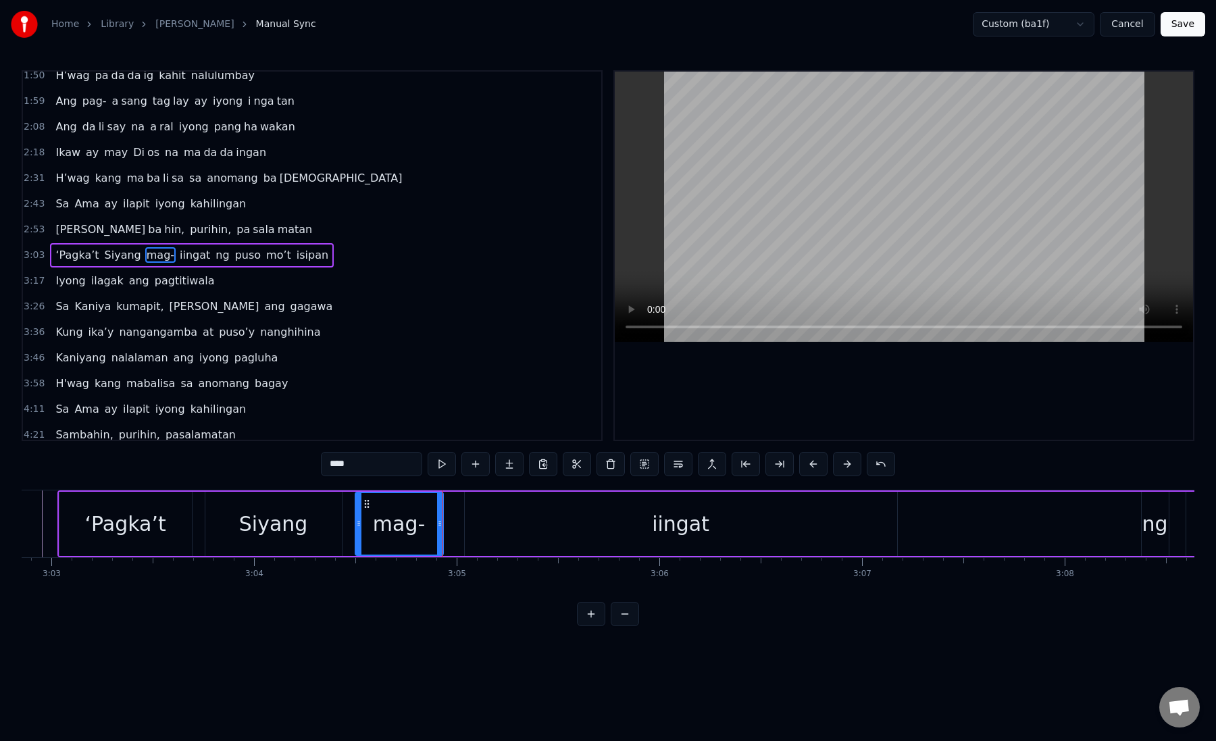
scroll to position [0, 37103]
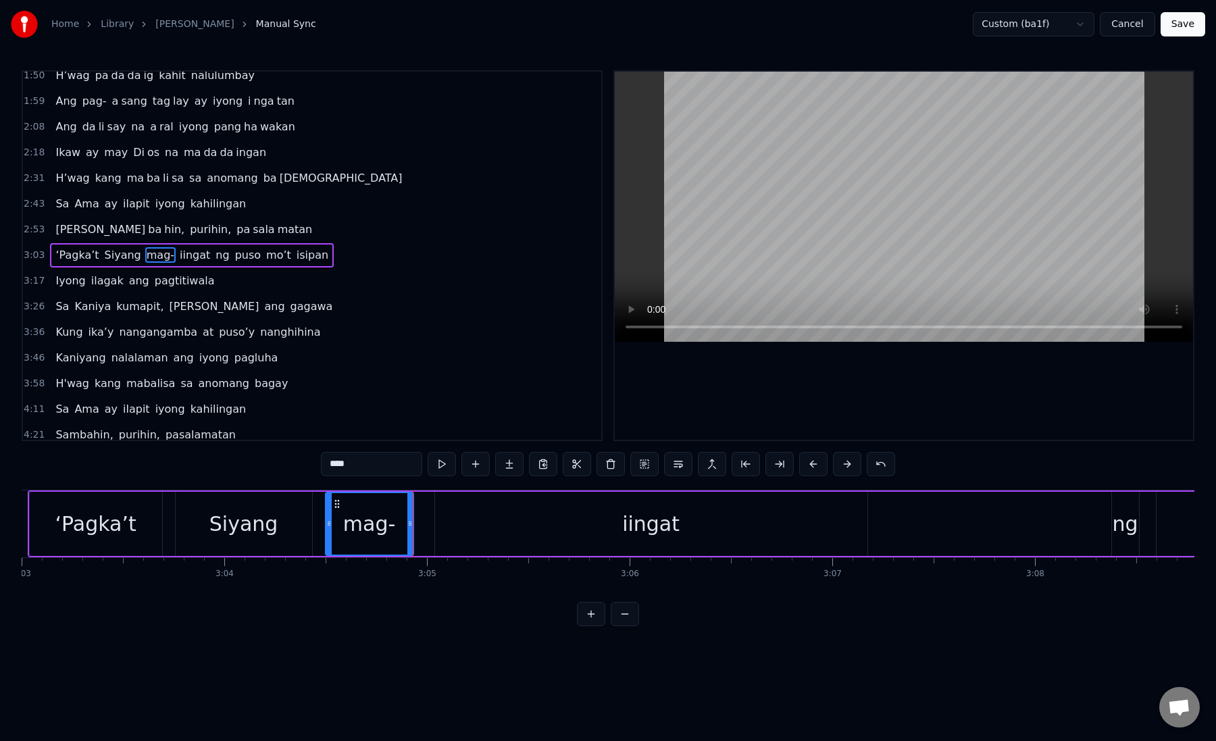
click at [480, 507] on div "iingat" at bounding box center [651, 524] width 433 height 64
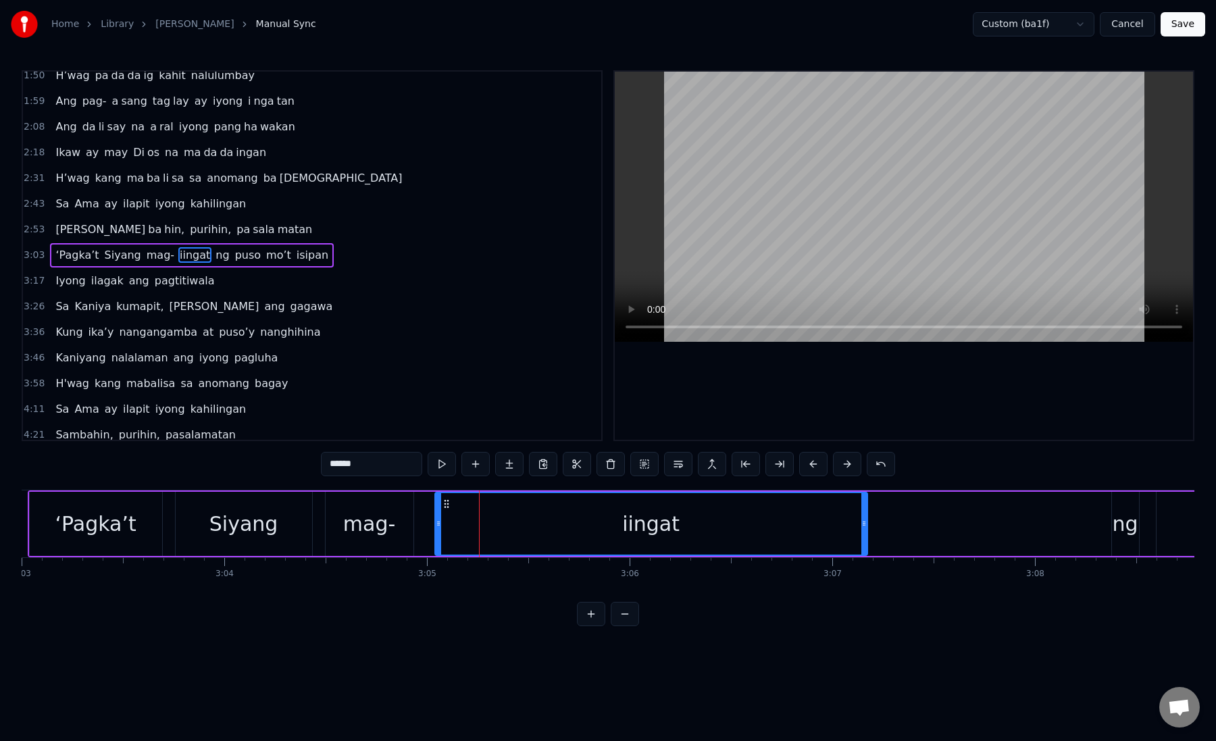
click at [1118, 532] on div "ng" at bounding box center [1126, 524] width 26 height 30
type input "**"
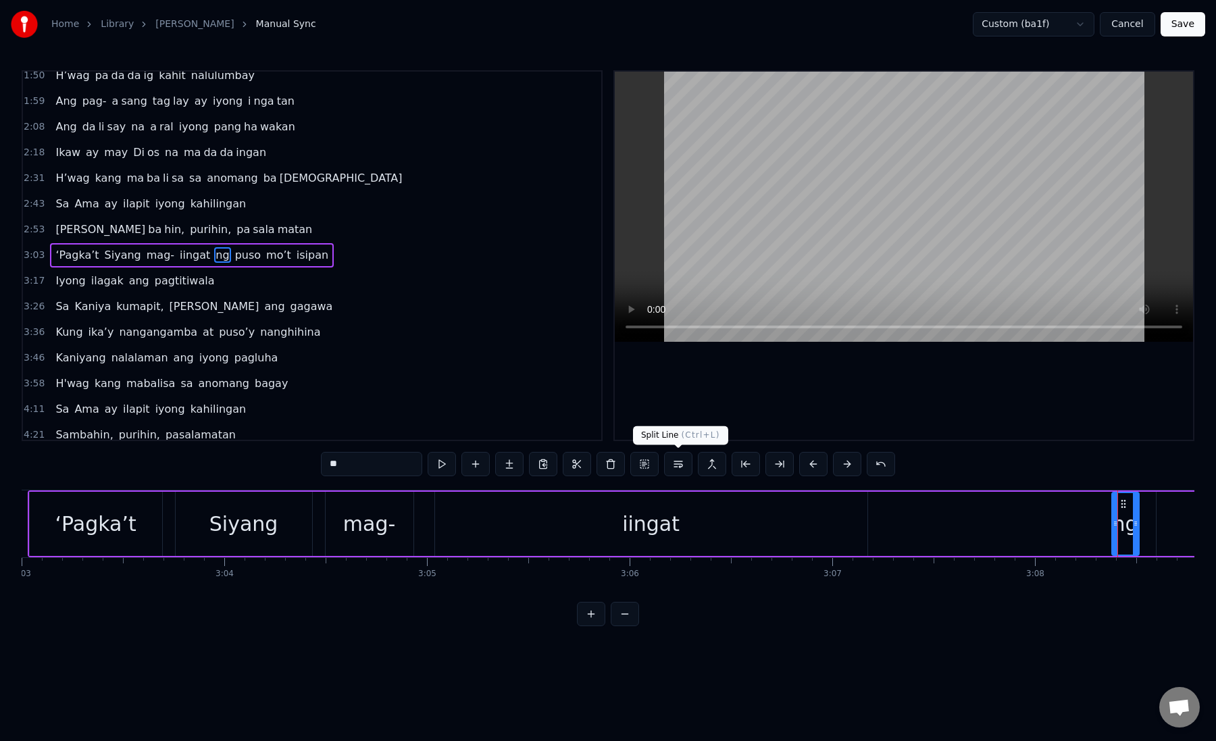
click at [681, 466] on button at bounding box center [678, 464] width 28 height 24
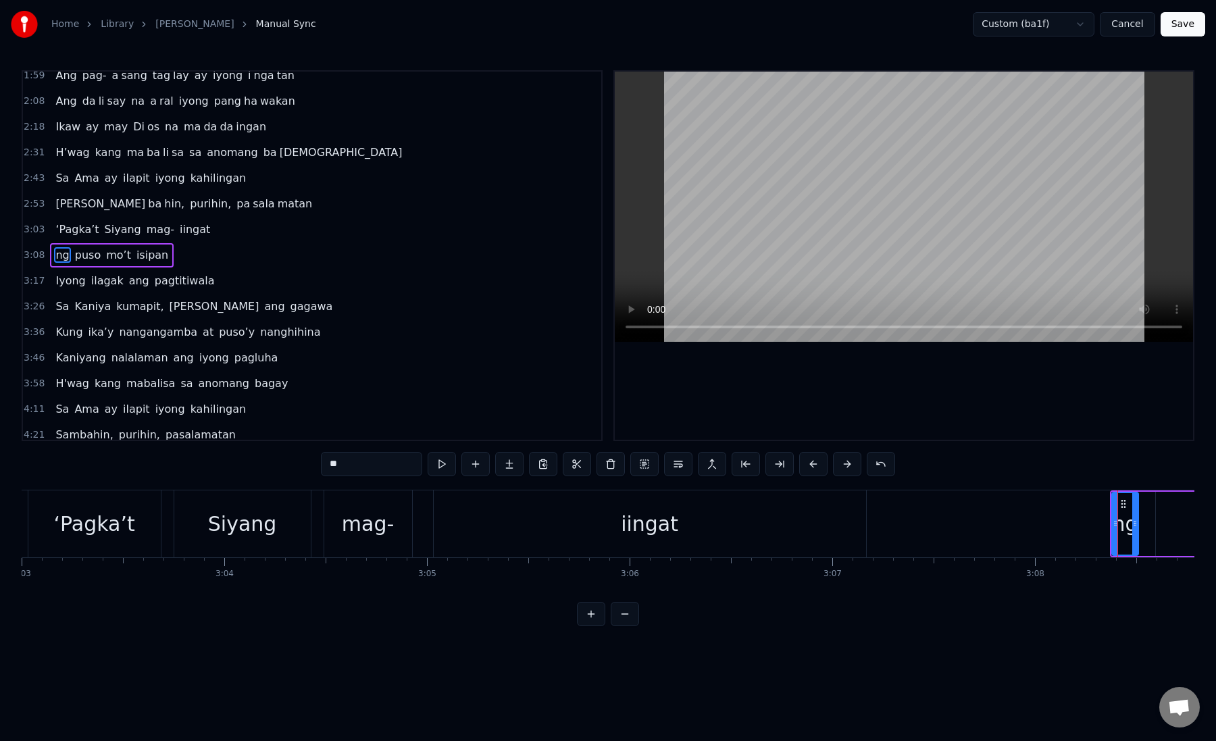
click at [1194, 24] on button "Save" at bounding box center [1183, 24] width 45 height 24
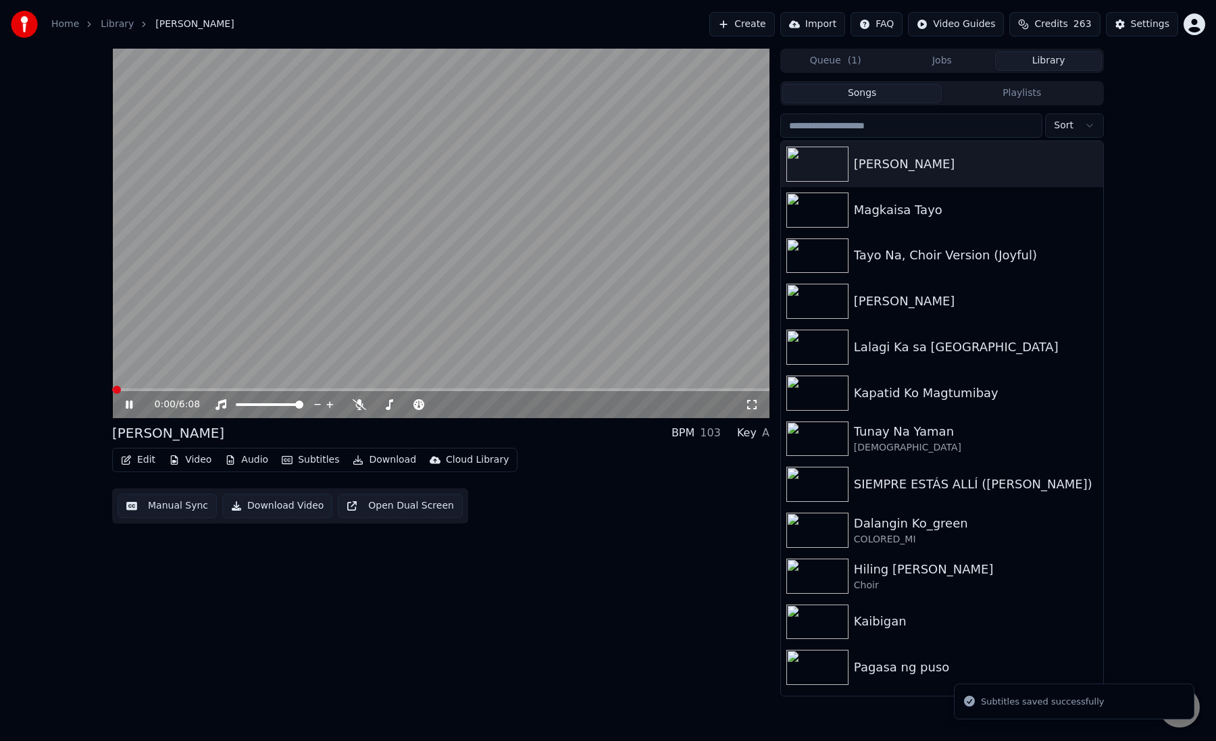
click at [176, 504] on button "Manual Sync" at bounding box center [167, 506] width 99 height 24
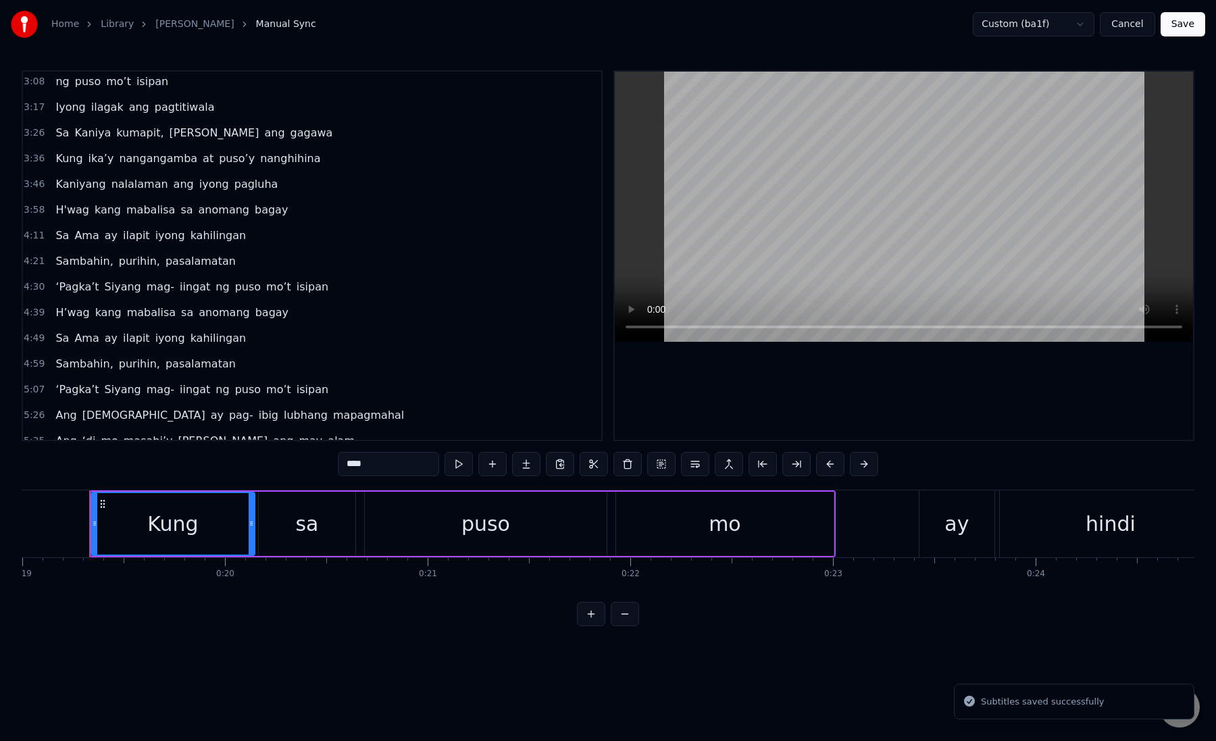
scroll to position [479, 0]
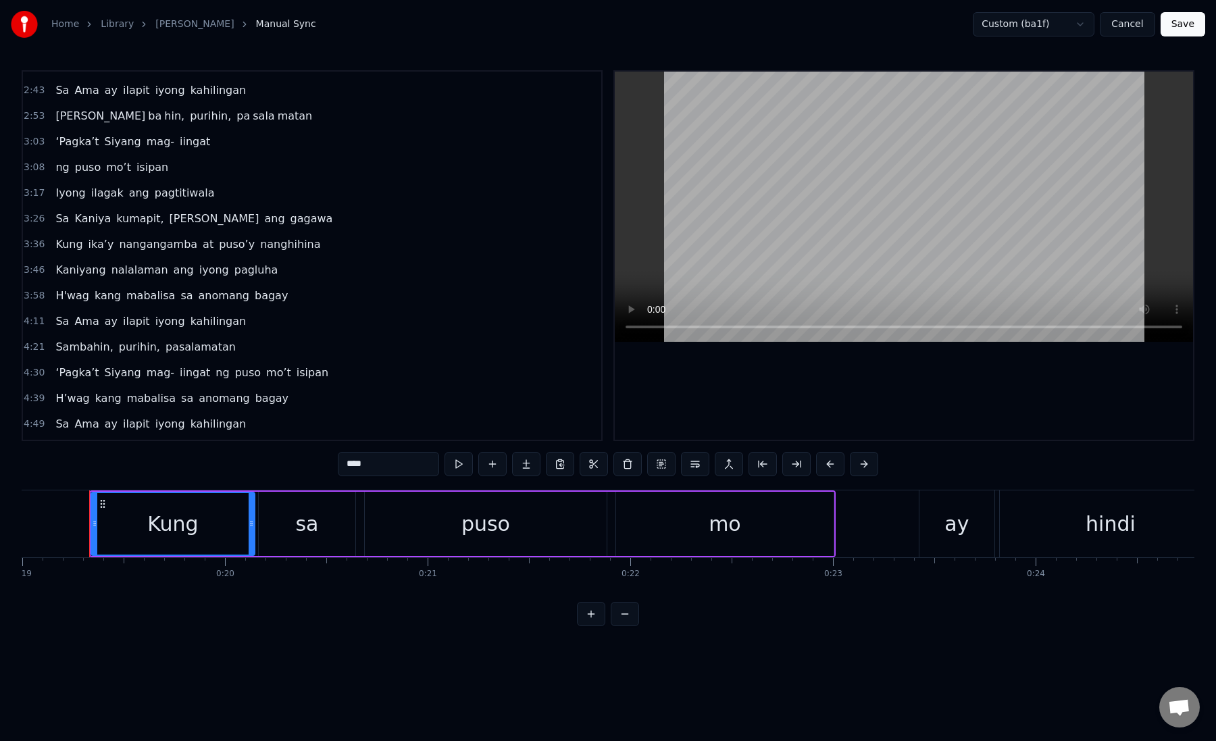
click at [74, 168] on span "puso" at bounding box center [88, 167] width 28 height 16
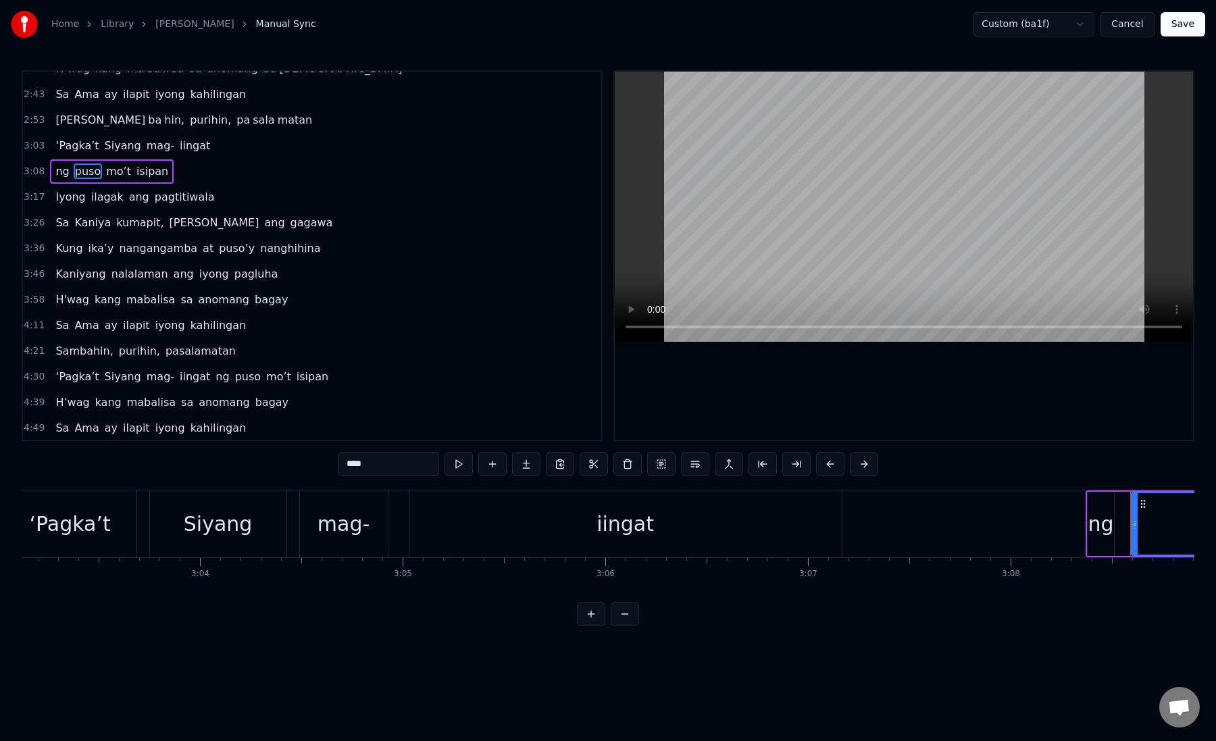
scroll to position [0, 37067]
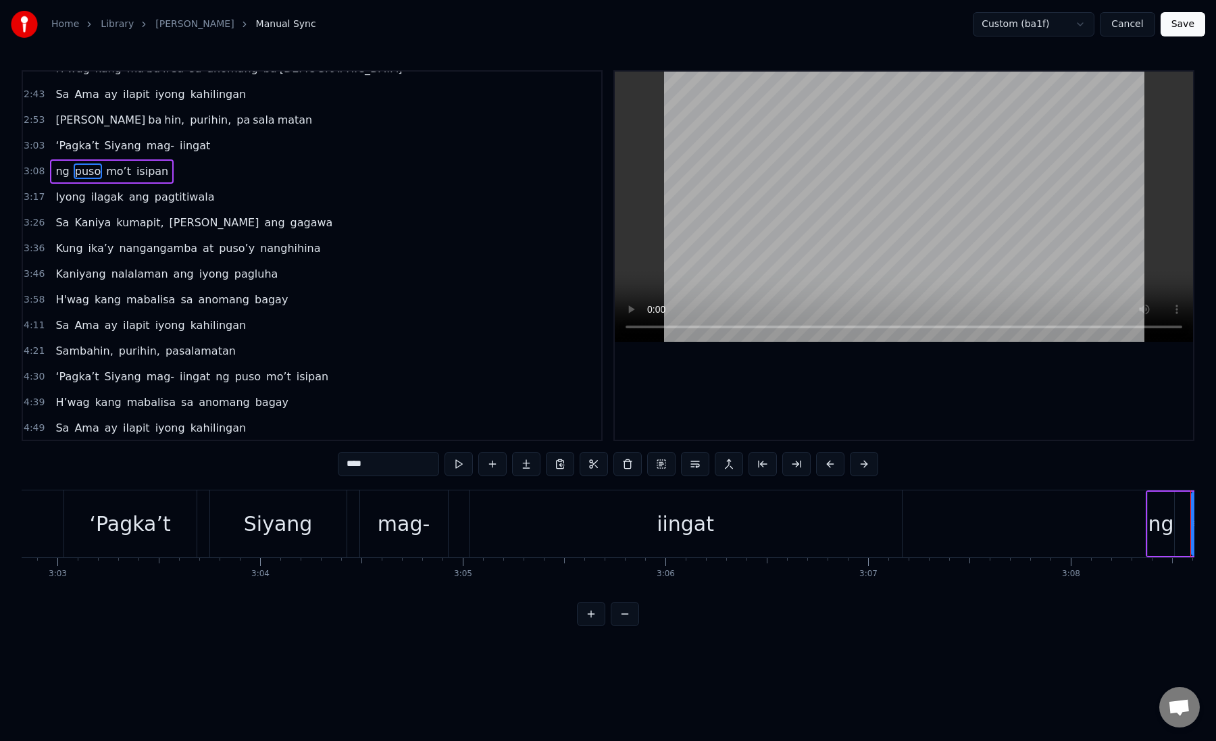
click at [383, 521] on div "mag-" at bounding box center [404, 524] width 52 height 30
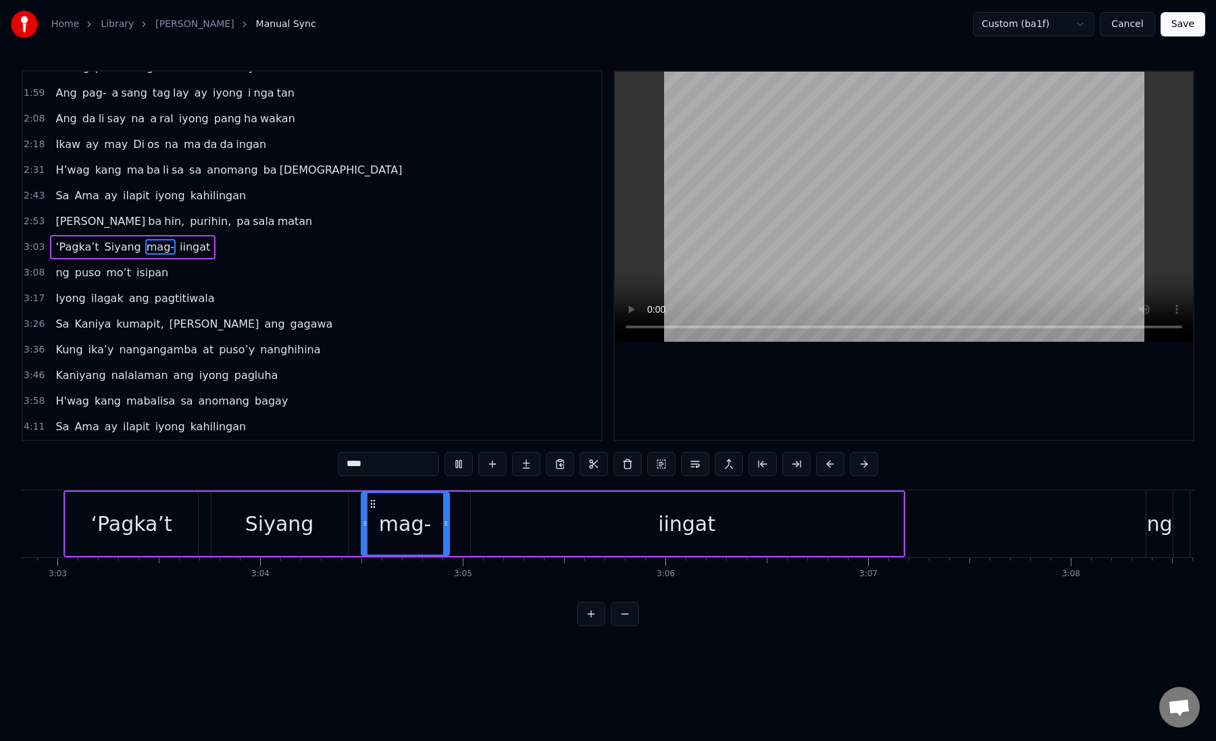
scroll to position [266, 0]
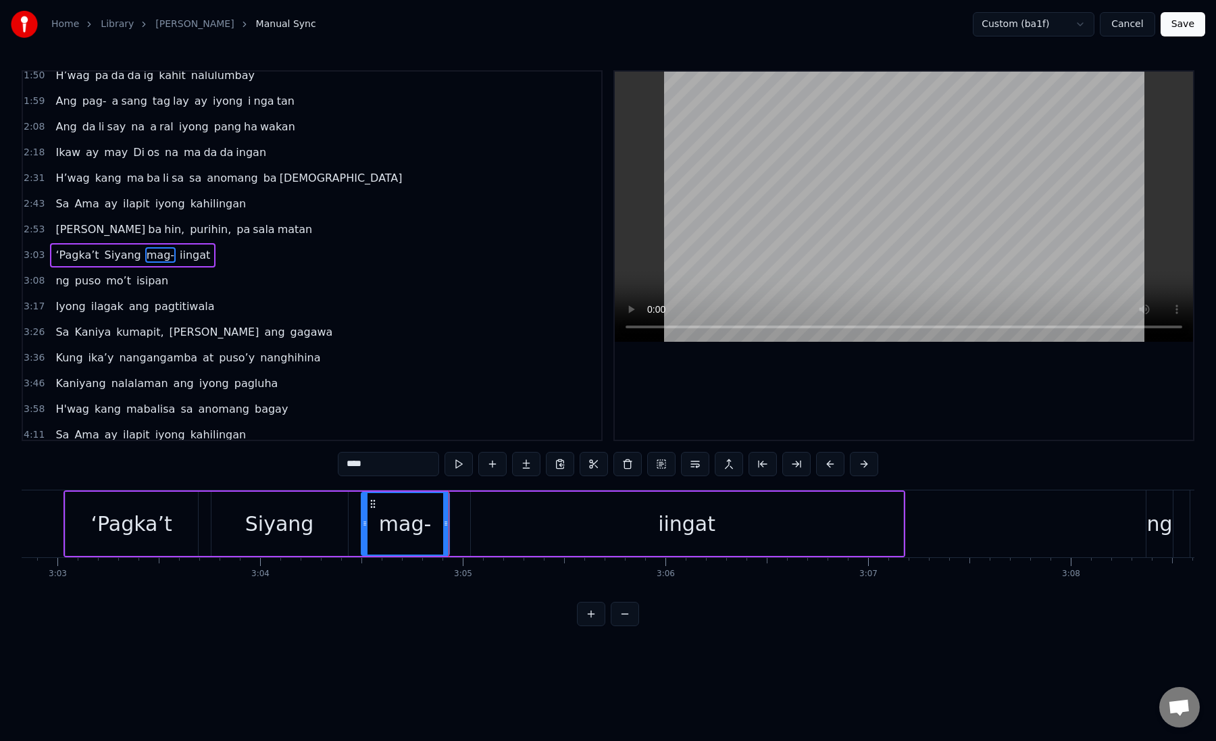
click at [495, 523] on div "iingat" at bounding box center [687, 524] width 433 height 64
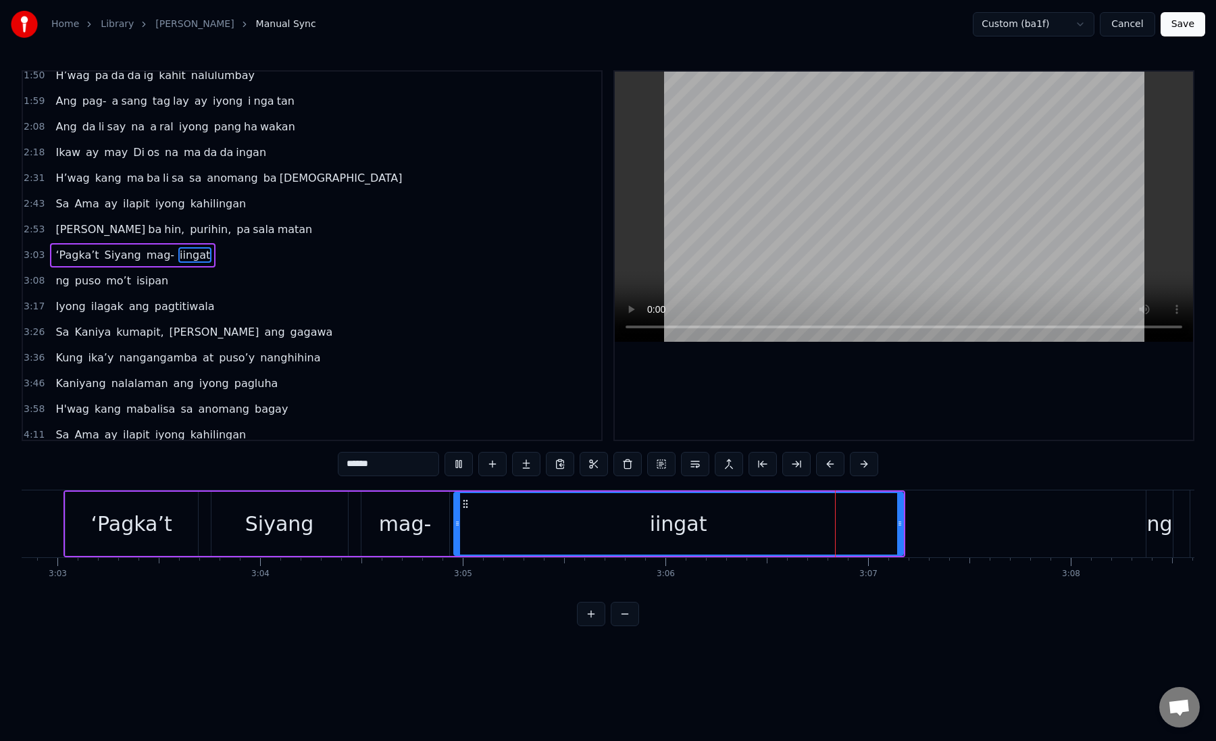
drag, startPoint x: 473, startPoint y: 529, endPoint x: 456, endPoint y: 529, distance: 16.9
click at [456, 529] on div at bounding box center [457, 524] width 5 height 62
click at [783, 461] on button at bounding box center [780, 464] width 28 height 24
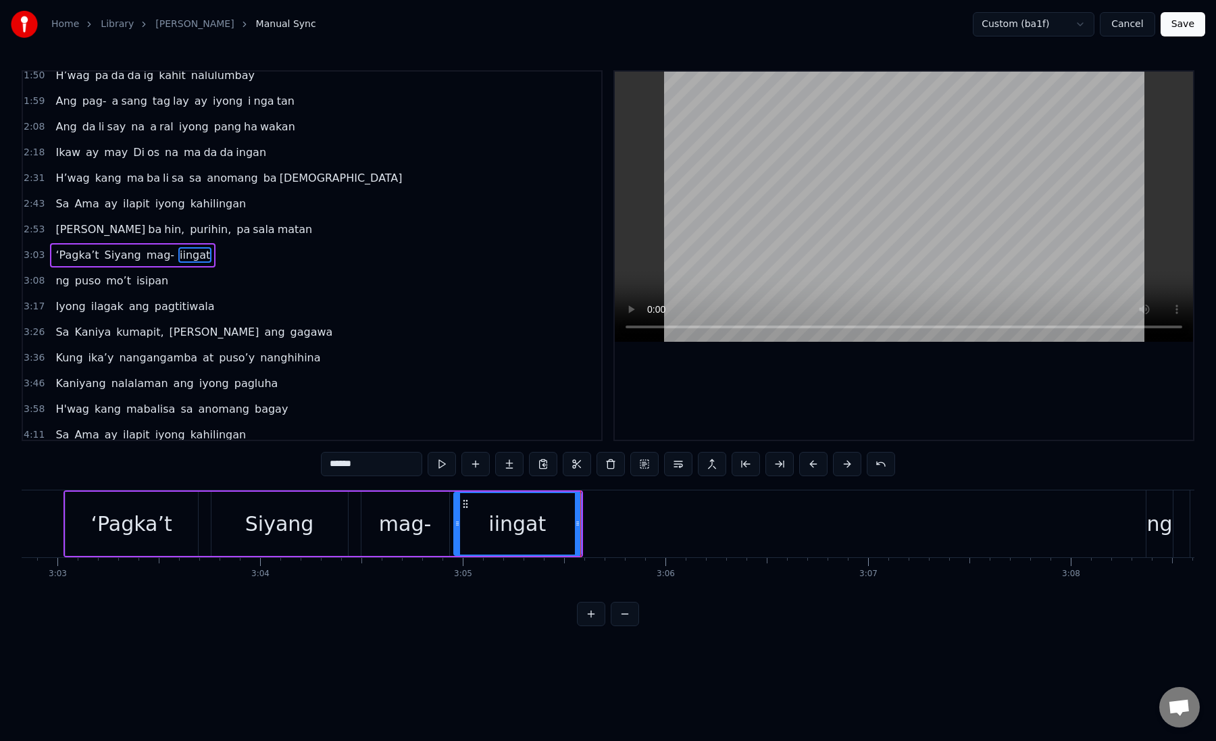
drag, startPoint x: 333, startPoint y: 462, endPoint x: 383, endPoint y: 462, distance: 50.7
click at [383, 462] on input "******" at bounding box center [371, 464] width 101 height 24
type input "*"
click at [520, 464] on button at bounding box center [509, 464] width 28 height 24
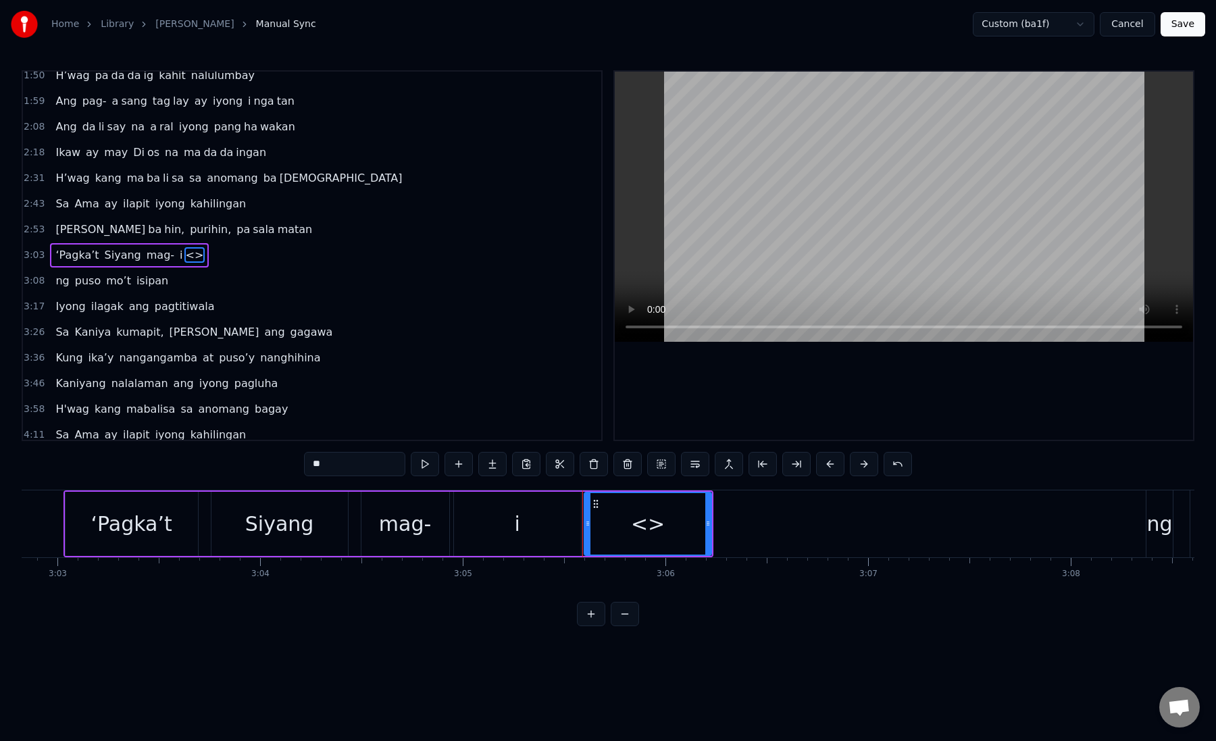
paste input "***"
drag, startPoint x: 371, startPoint y: 458, endPoint x: 277, endPoint y: 458, distance: 93.9
click at [277, 458] on div "0:19 Kung sa puso mo 0:23 ay hindi ma i wa san 0:28 Ang pag da law ni tong mga …" at bounding box center [608, 348] width 1173 height 556
click at [501, 507] on div "i" at bounding box center [517, 524] width 127 height 64
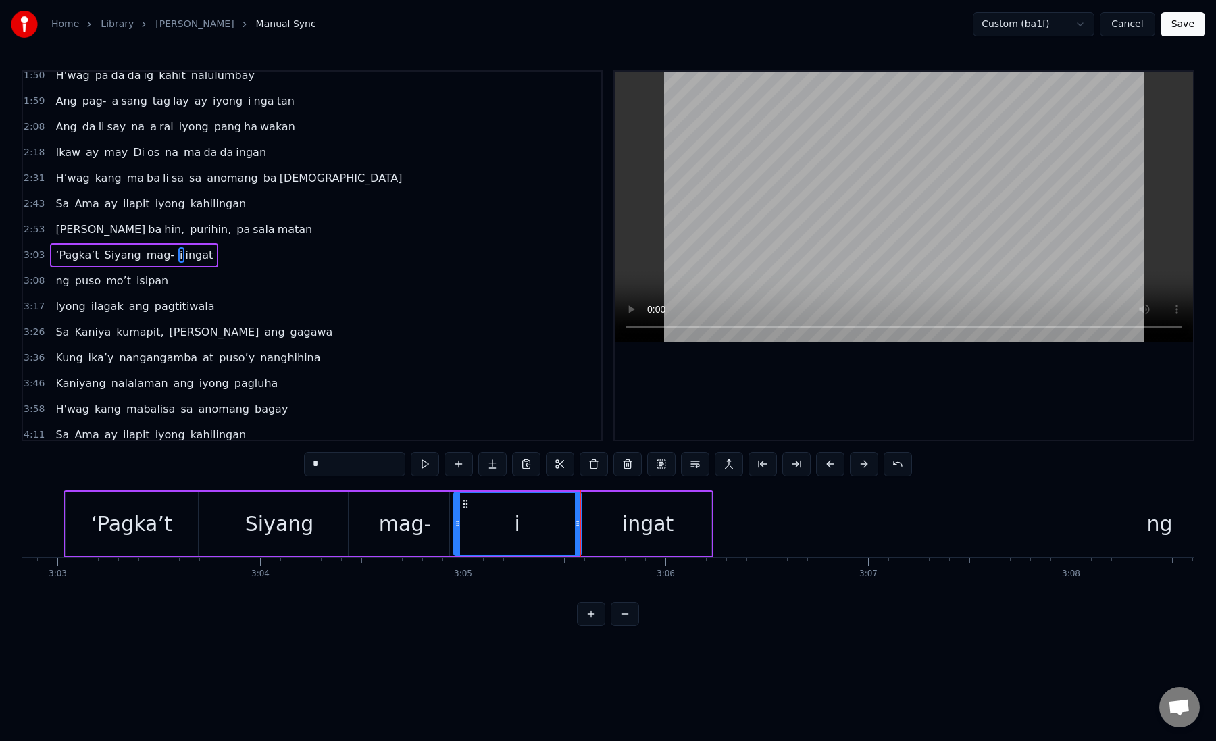
click at [605, 528] on div "ingat" at bounding box center [648, 524] width 127 height 64
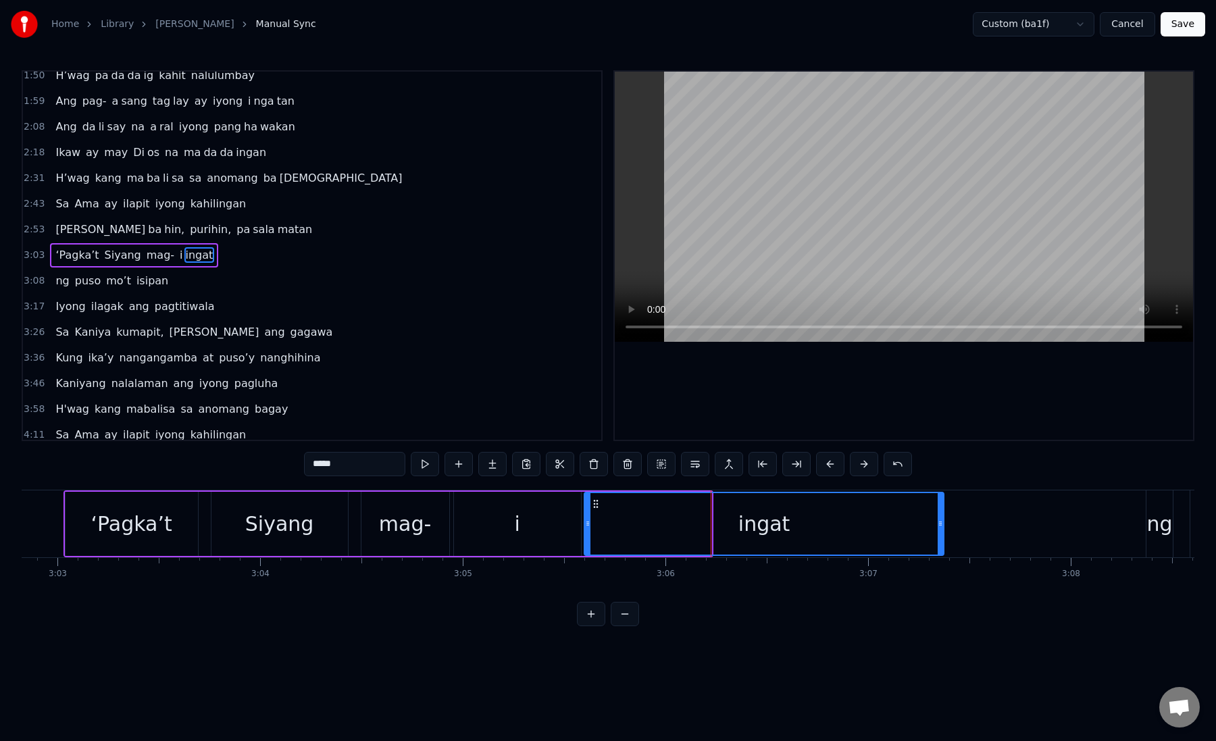
drag, startPoint x: 708, startPoint y: 524, endPoint x: 940, endPoint y: 523, distance: 232.5
click at [940, 523] on icon at bounding box center [940, 523] width 5 height 11
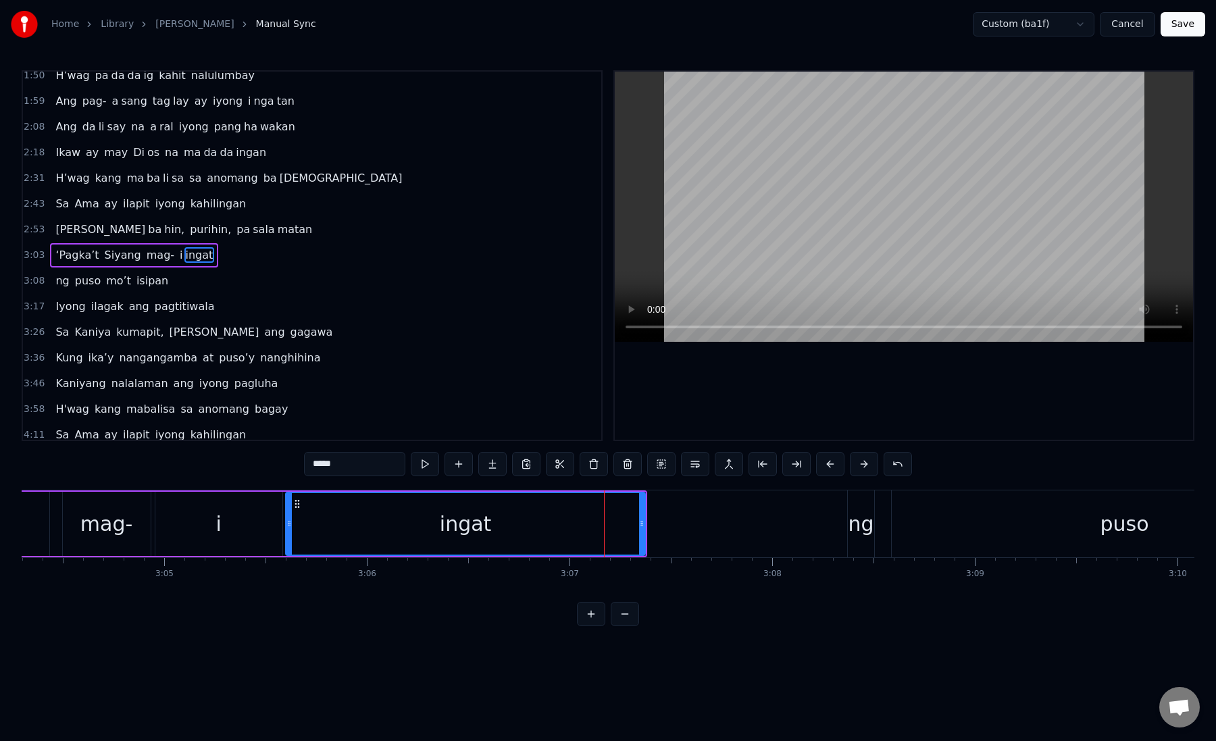
scroll to position [0, 37400]
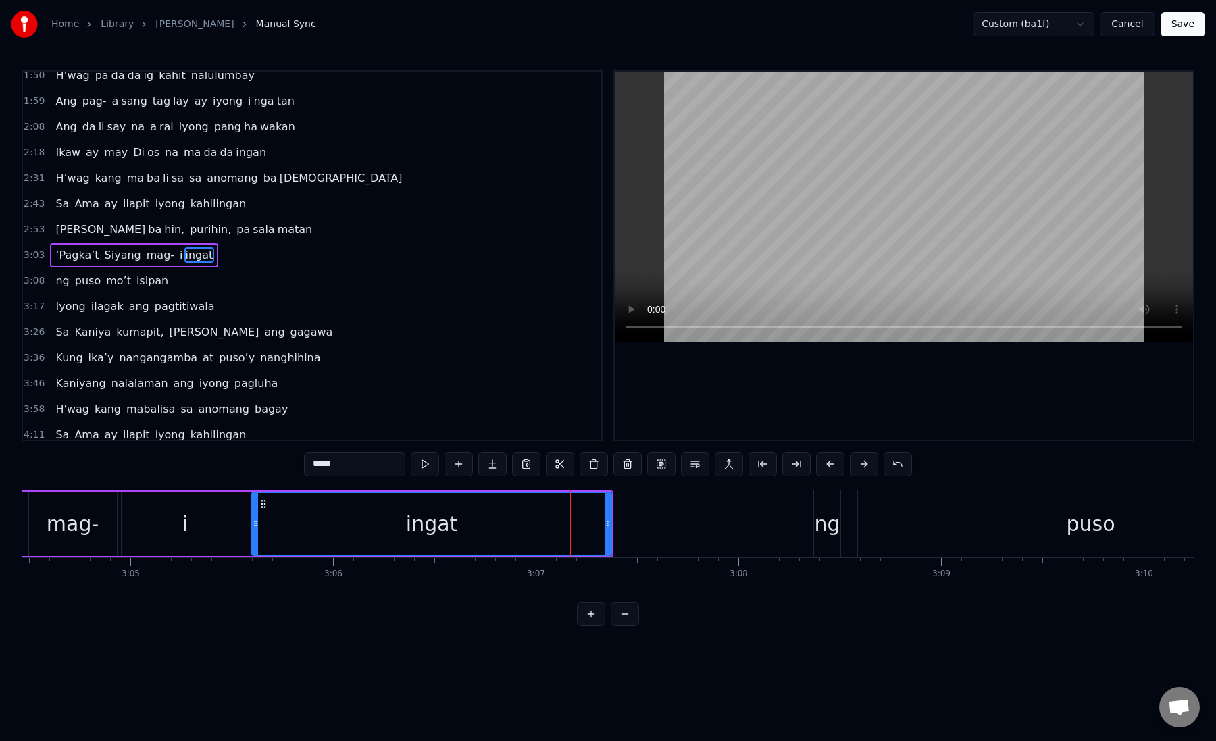
click at [819, 524] on div "ng" at bounding box center [827, 524] width 26 height 30
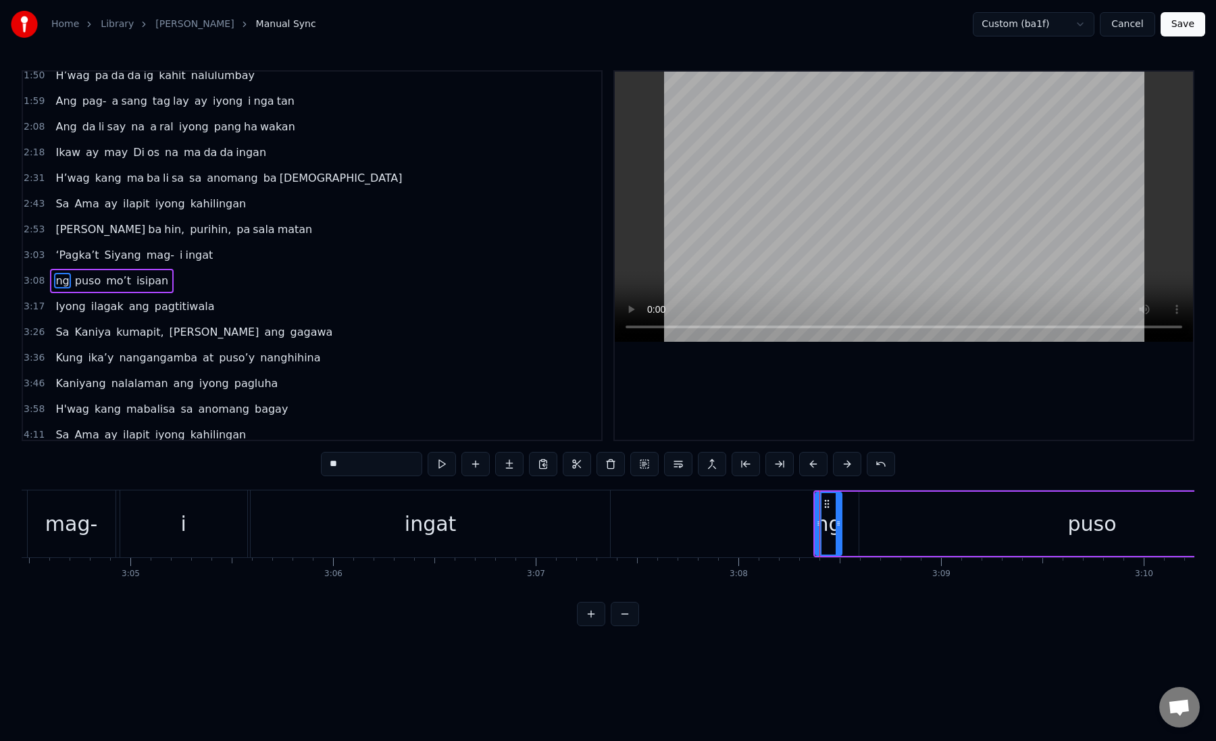
scroll to position [291, 0]
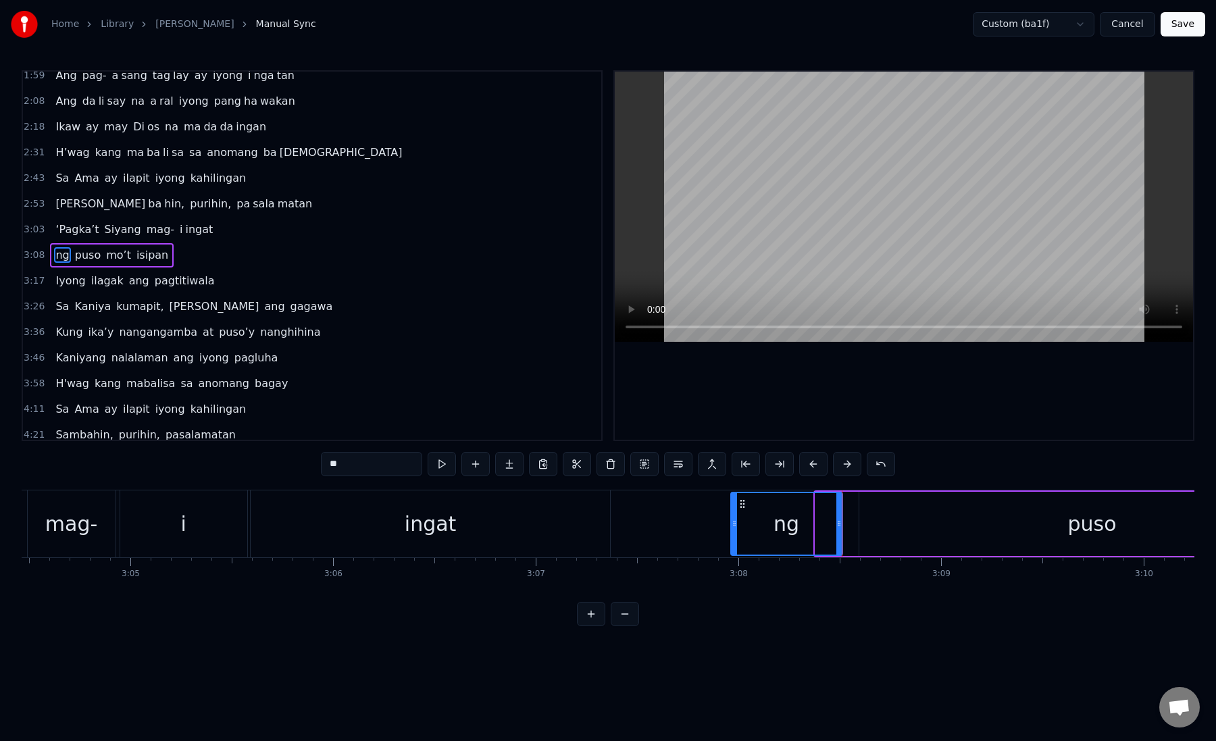
drag, startPoint x: 816, startPoint y: 524, endPoint x: 726, endPoint y: 524, distance: 90.6
click at [732, 524] on icon at bounding box center [734, 523] width 5 height 11
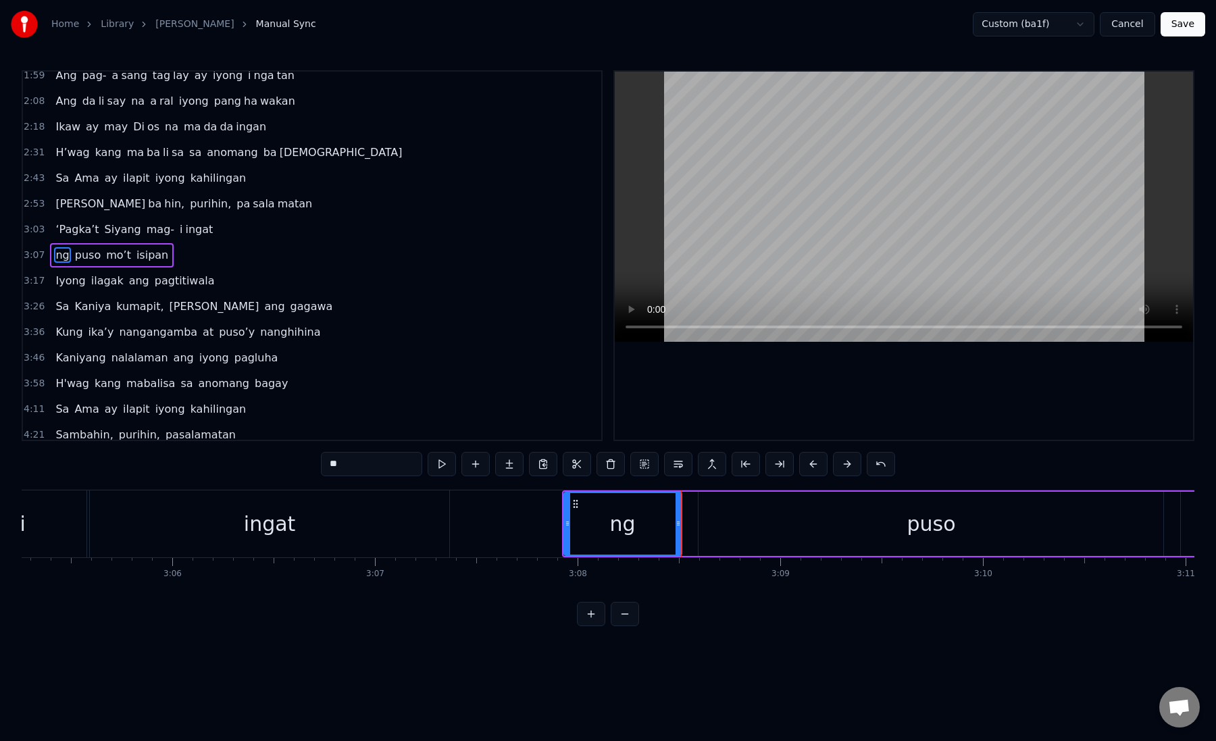
scroll to position [0, 37579]
drag, startPoint x: 549, startPoint y: 526, endPoint x: 573, endPoint y: 527, distance: 24.4
click at [573, 527] on icon at bounding box center [573, 523] width 5 height 11
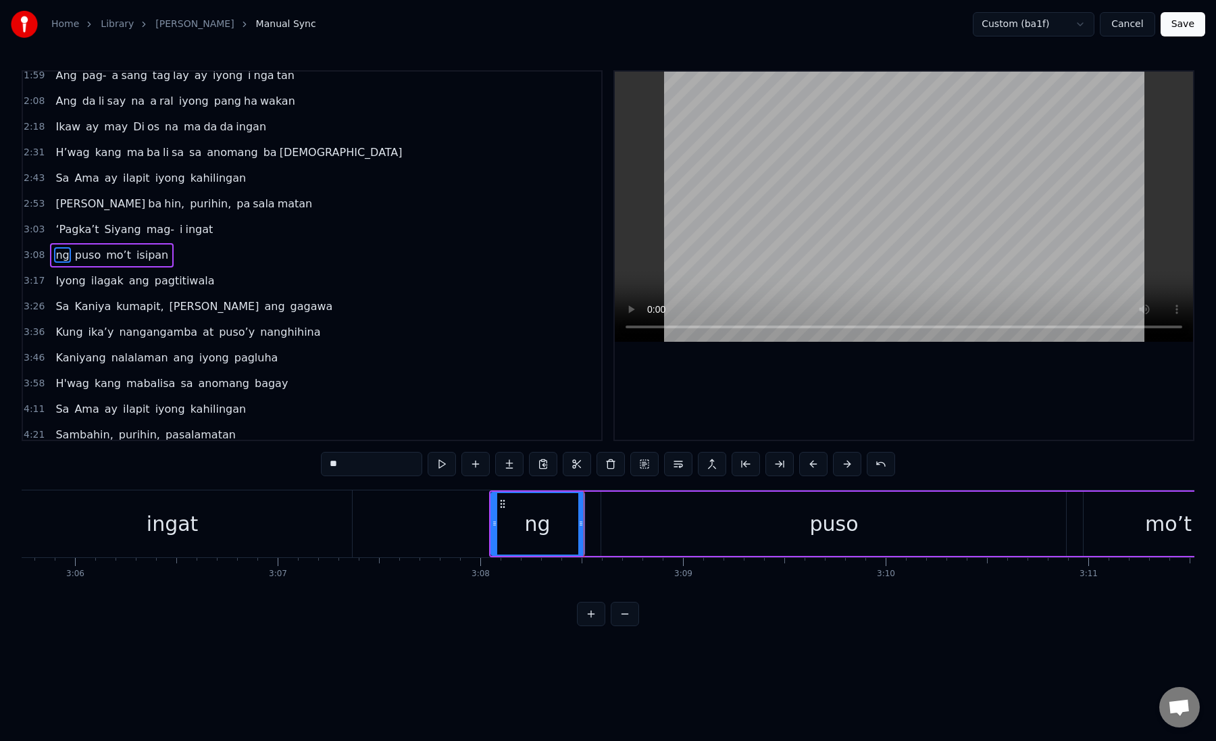
scroll to position [0, 37747]
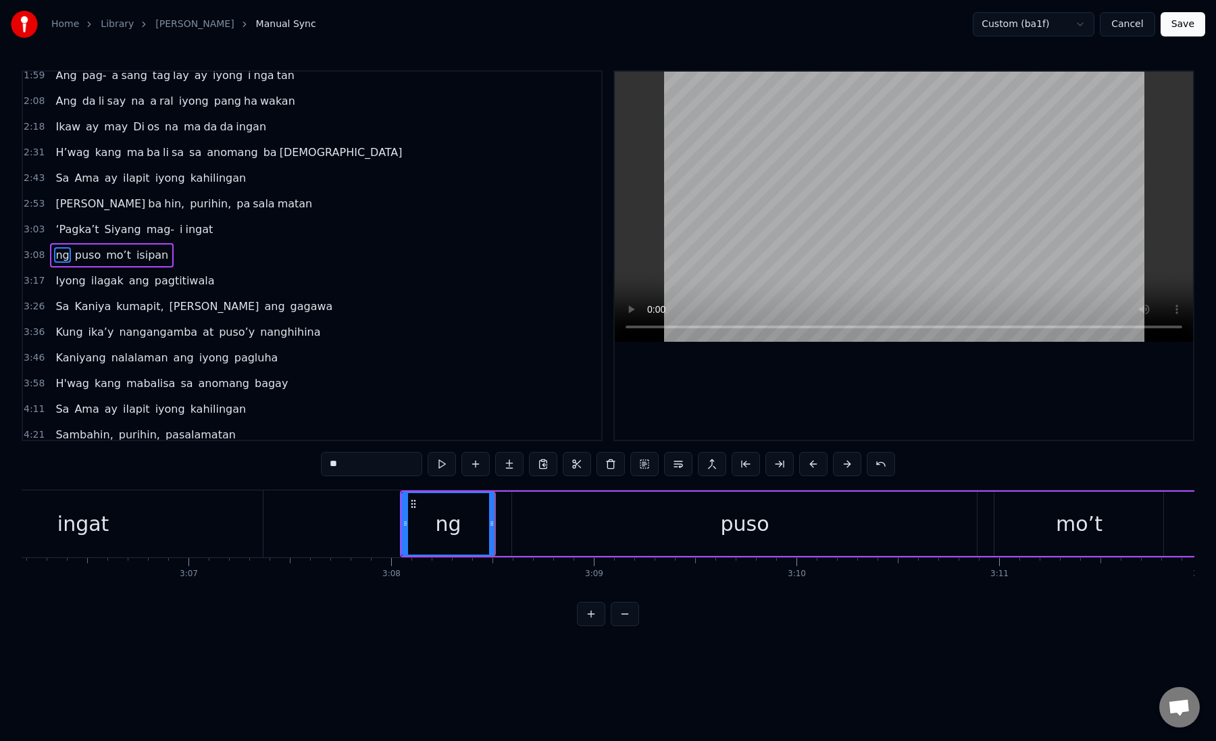
click at [533, 525] on div "puso" at bounding box center [744, 524] width 465 height 64
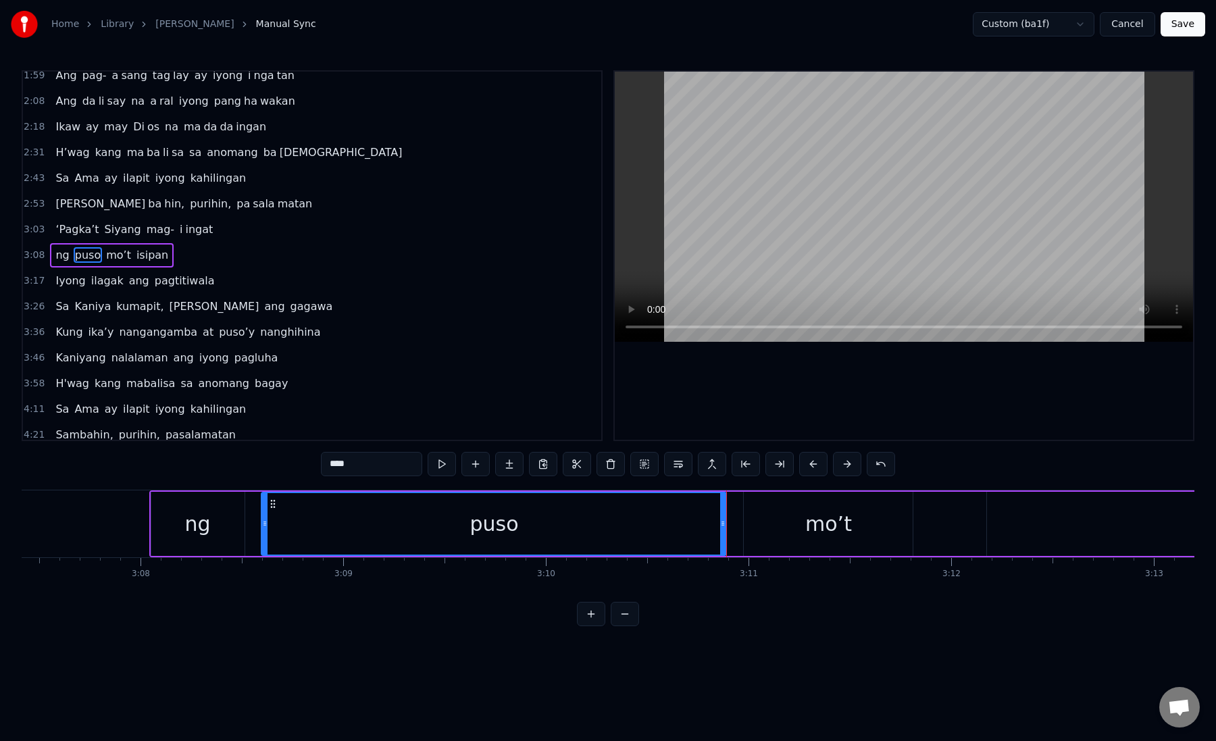
scroll to position [0, 38015]
click at [758, 522] on div "mo’t" at bounding box center [811, 524] width 169 height 64
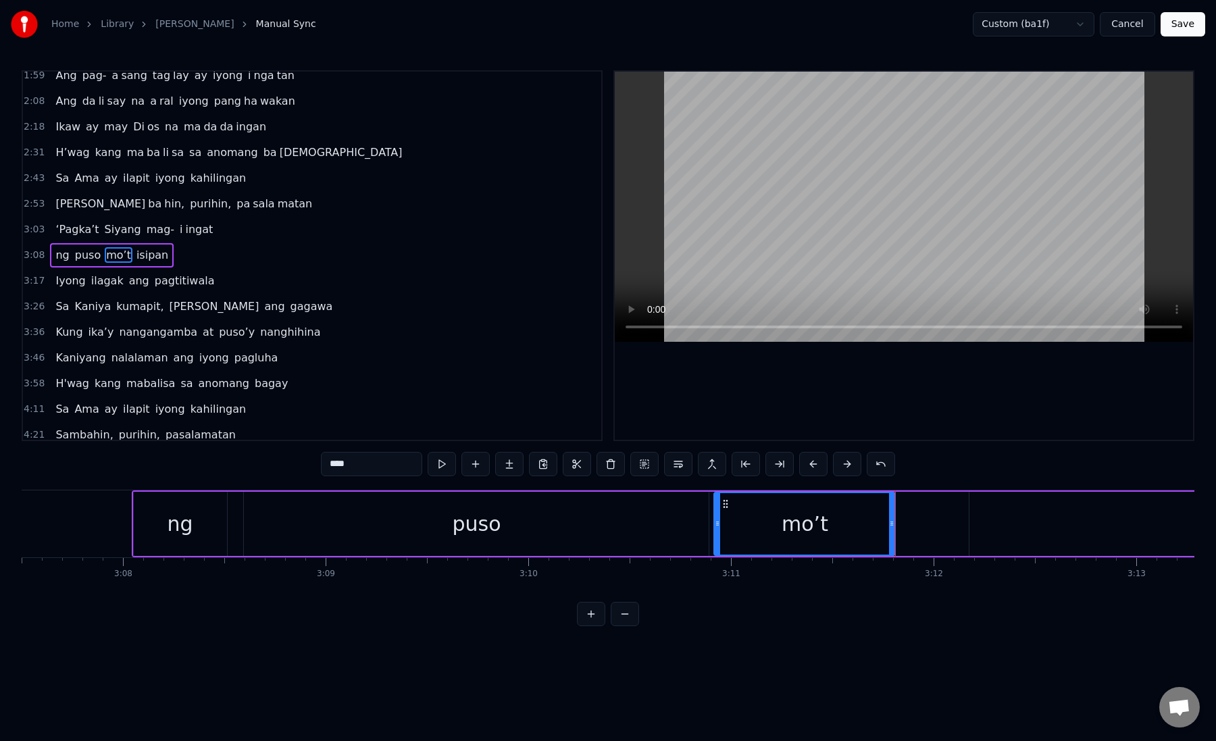
drag, startPoint x: 728, startPoint y: 527, endPoint x: 715, endPoint y: 527, distance: 12.8
click at [715, 527] on icon at bounding box center [717, 523] width 5 height 11
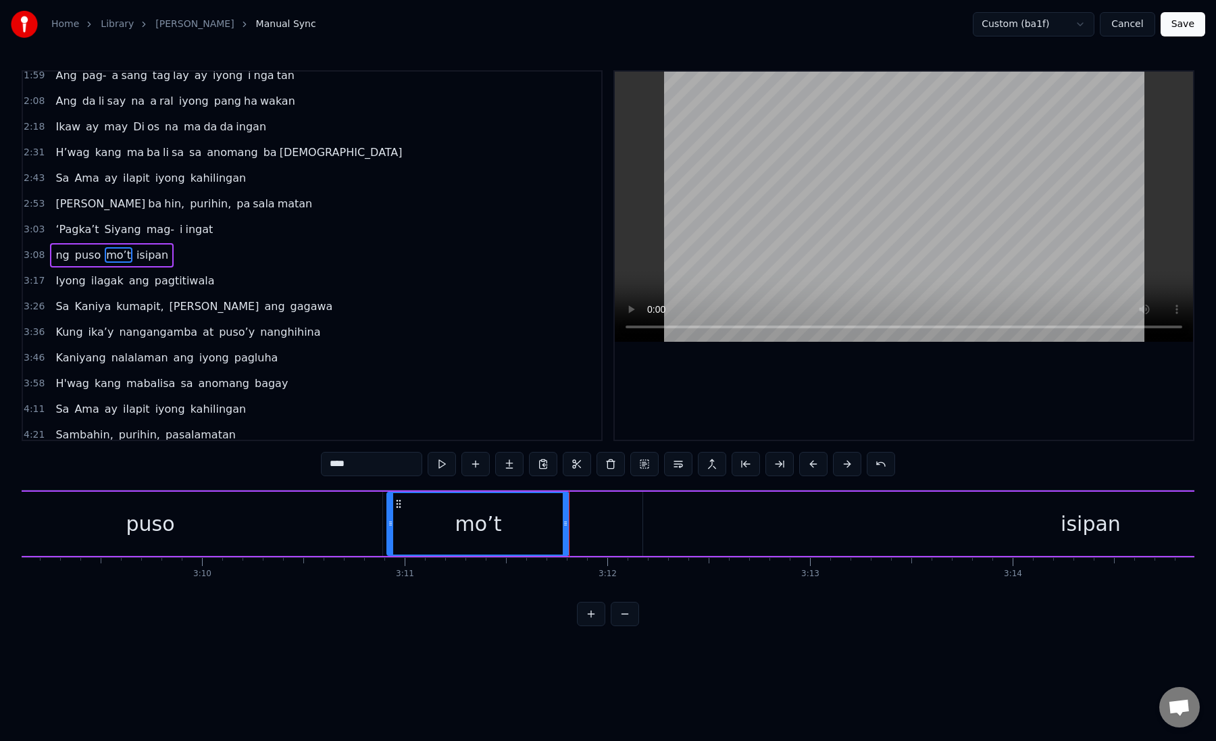
scroll to position [0, 38377]
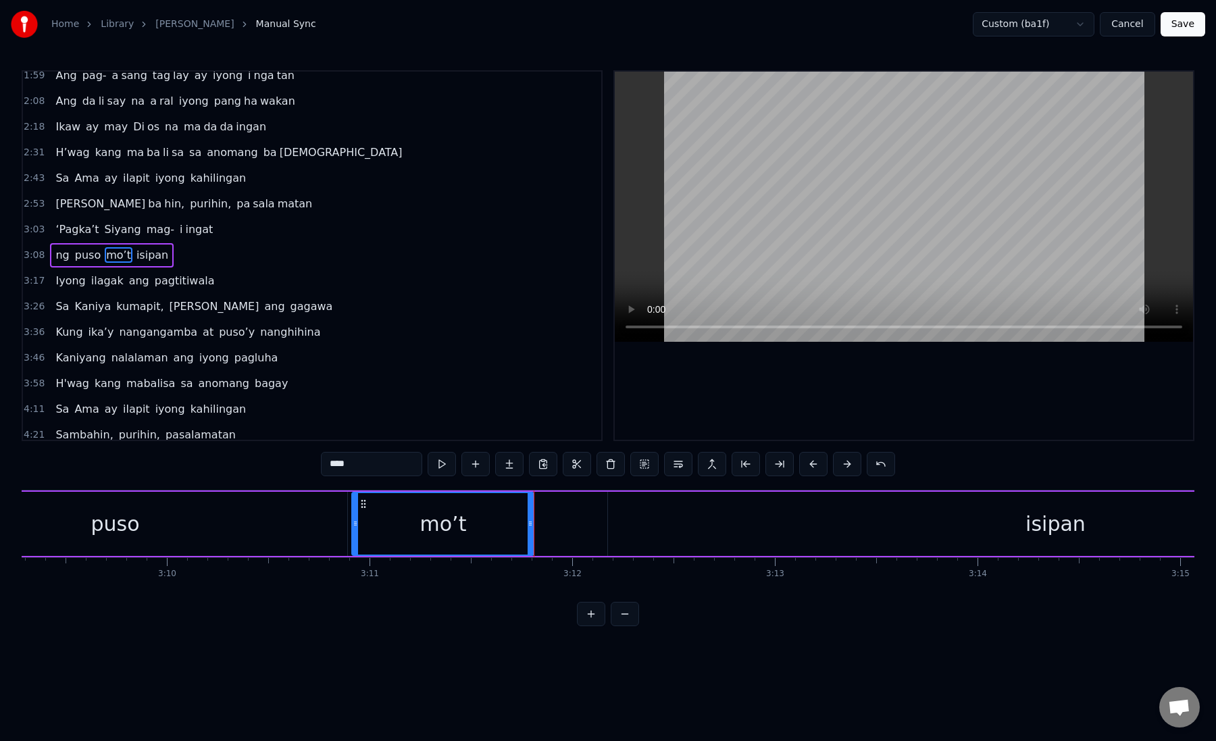
click at [622, 533] on div "isipan" at bounding box center [1055, 524] width 895 height 64
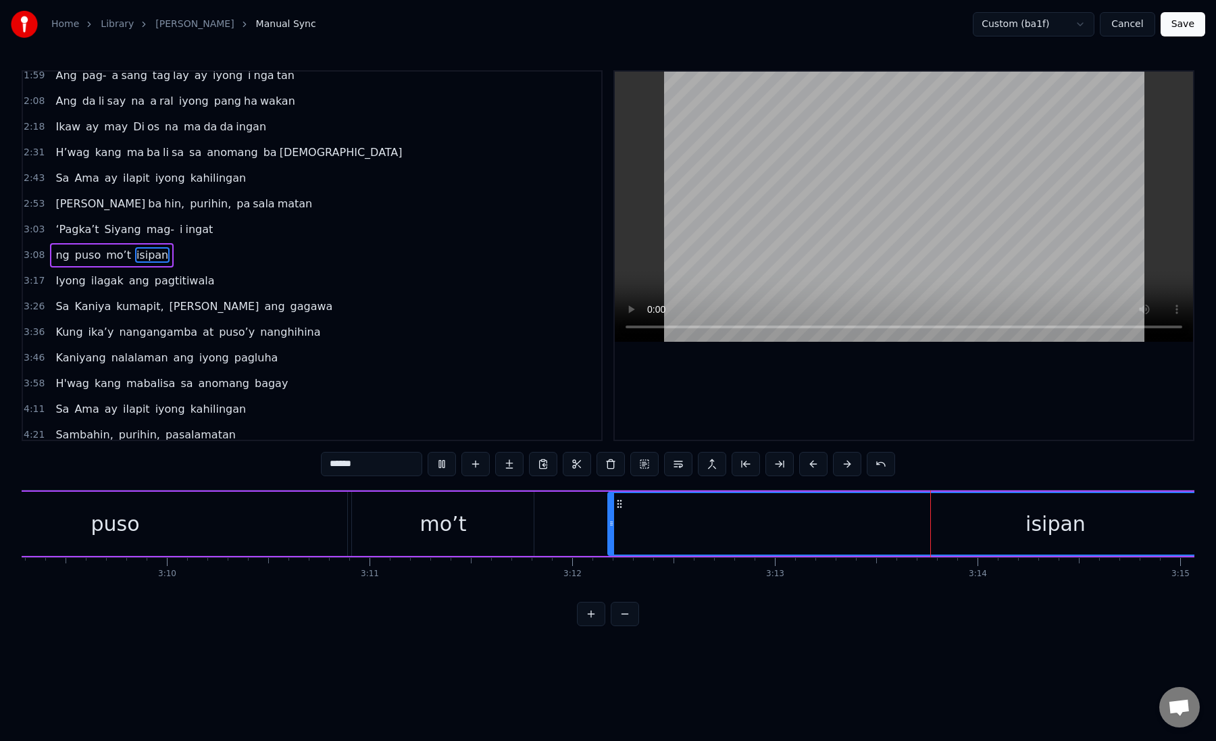
click at [622, 533] on div "isipan" at bounding box center [1055, 524] width 893 height 62
click at [777, 470] on button at bounding box center [780, 464] width 28 height 24
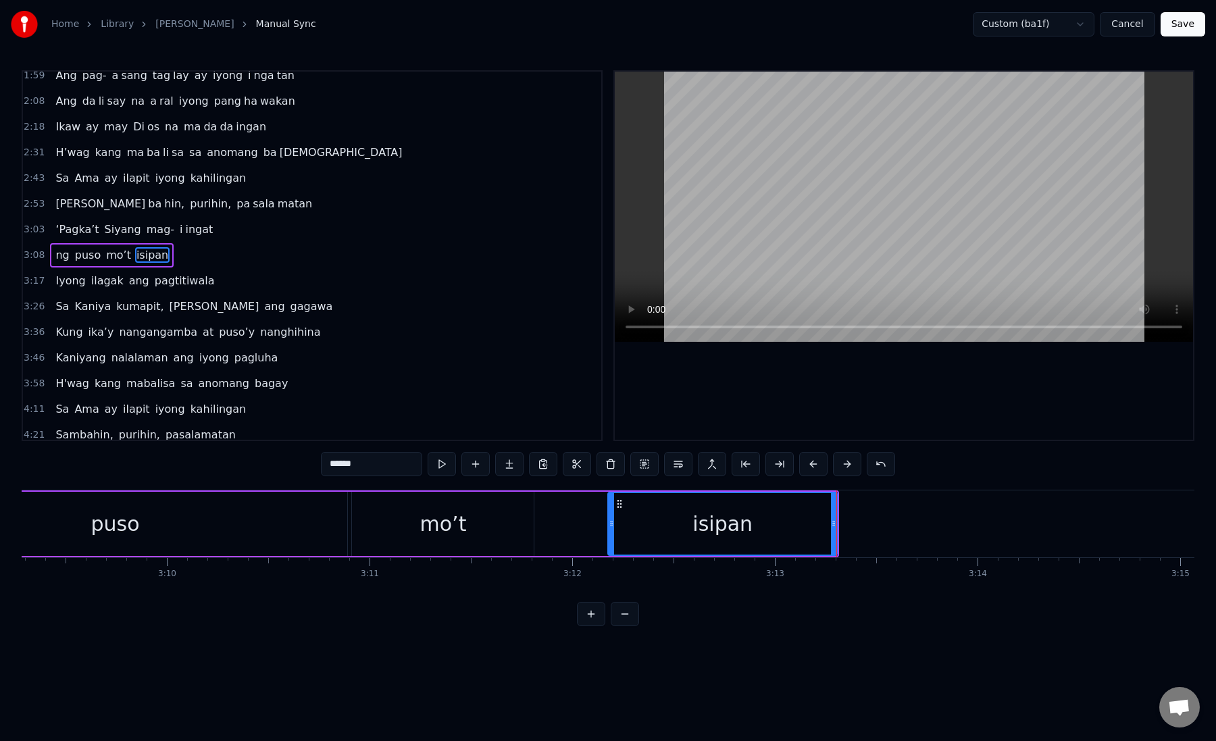
drag, startPoint x: 370, startPoint y: 464, endPoint x: 341, endPoint y: 464, distance: 29.1
click at [341, 464] on input "******" at bounding box center [371, 464] width 101 height 24
type input "***"
click at [510, 467] on button at bounding box center [509, 464] width 28 height 24
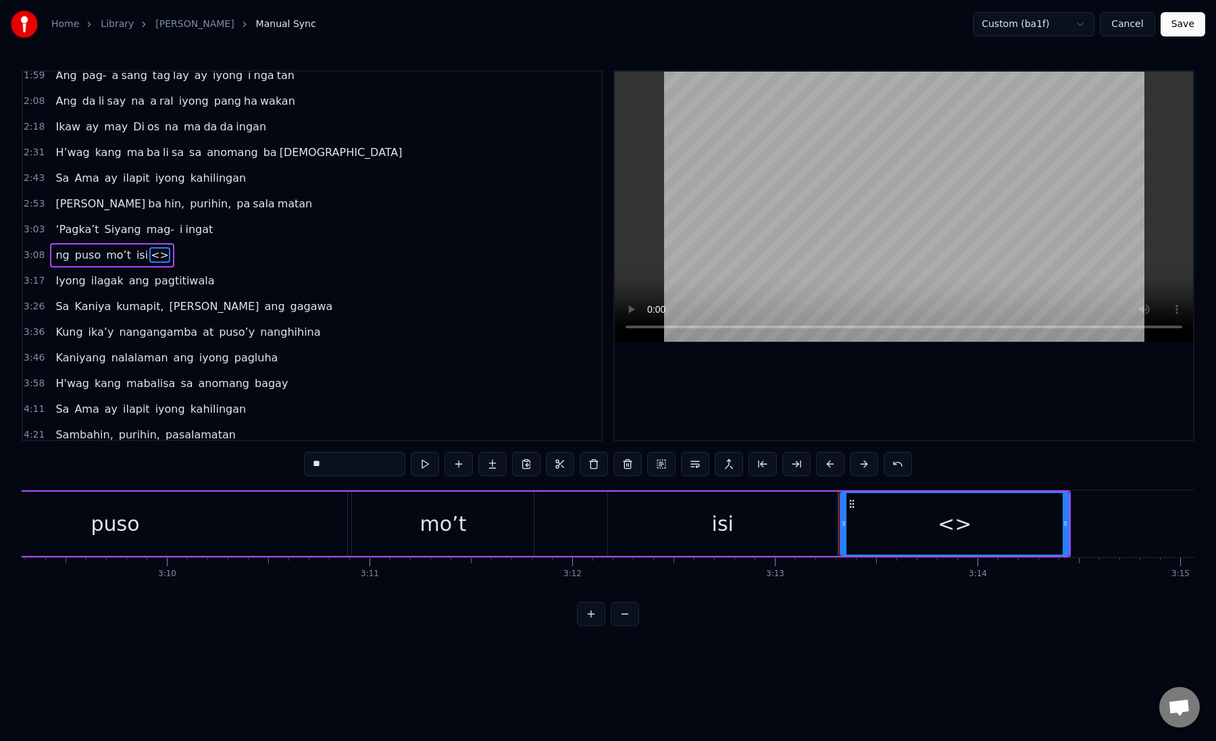
paste input "*"
drag, startPoint x: 309, startPoint y: 465, endPoint x: 353, endPoint y: 465, distance: 44.6
click at [353, 465] on input "**" at bounding box center [354, 464] width 101 height 24
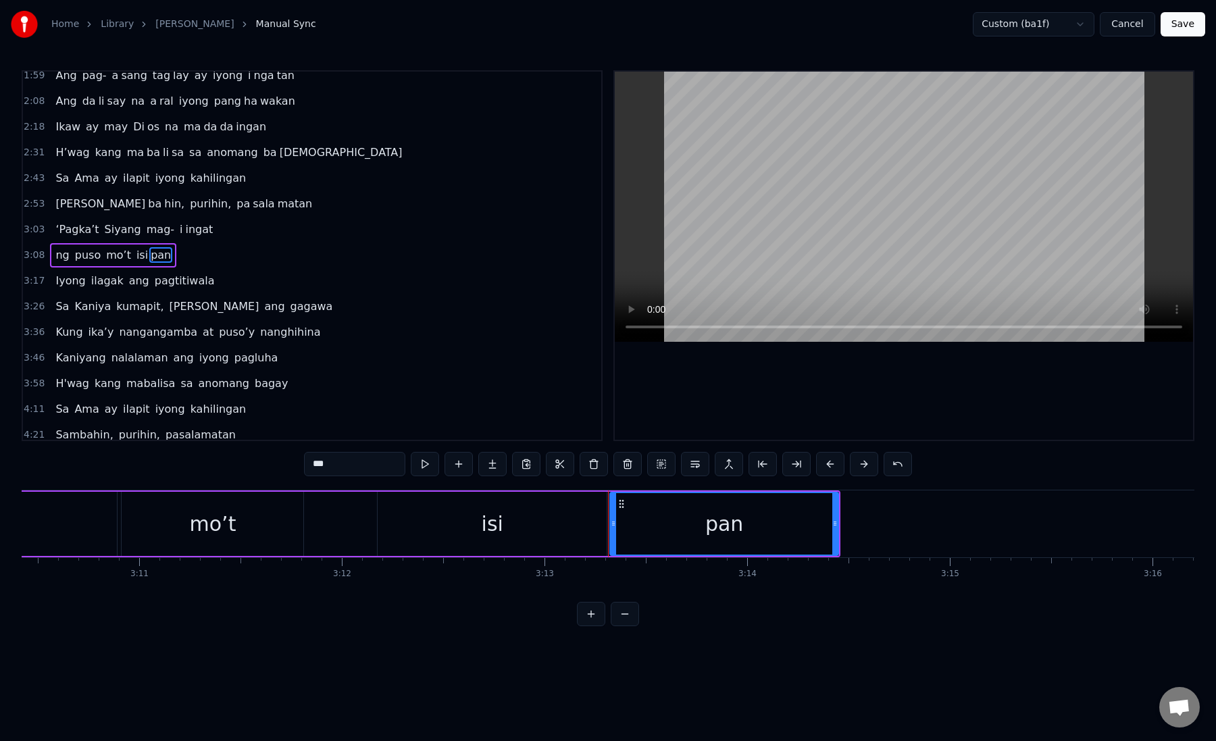
scroll to position [0, 38675]
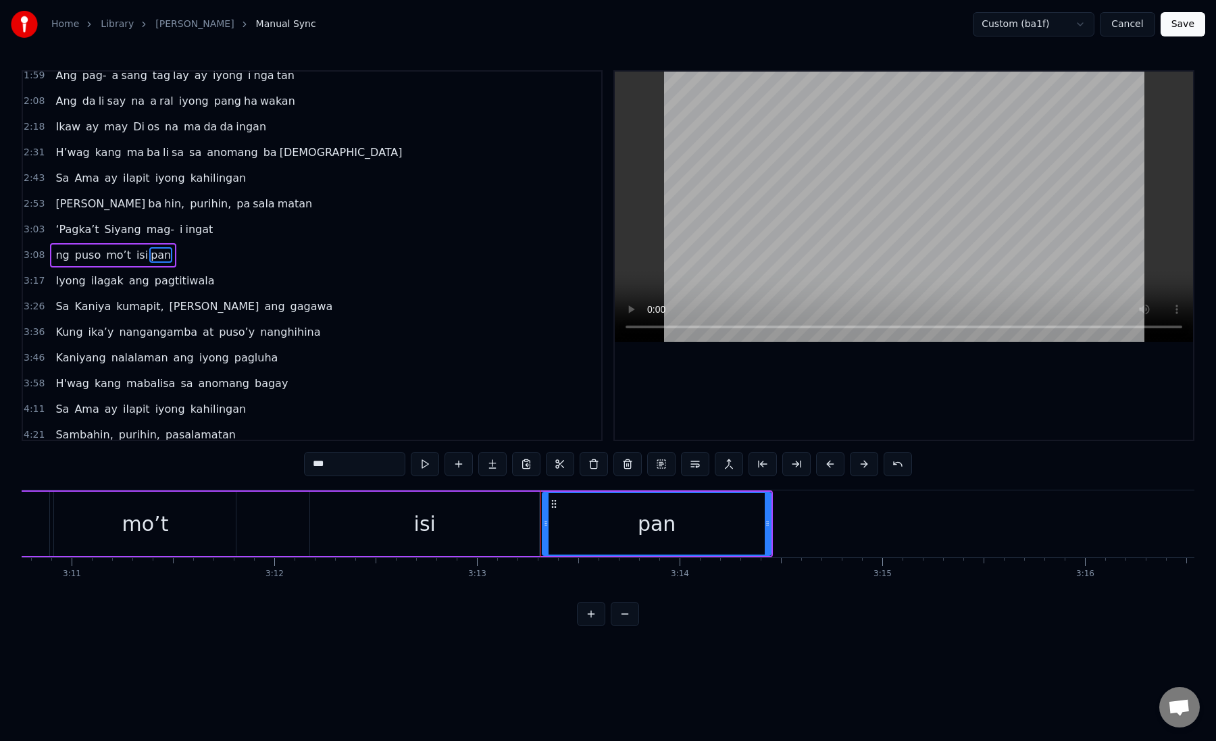
click at [549, 537] on div "pan" at bounding box center [656, 524] width 227 height 62
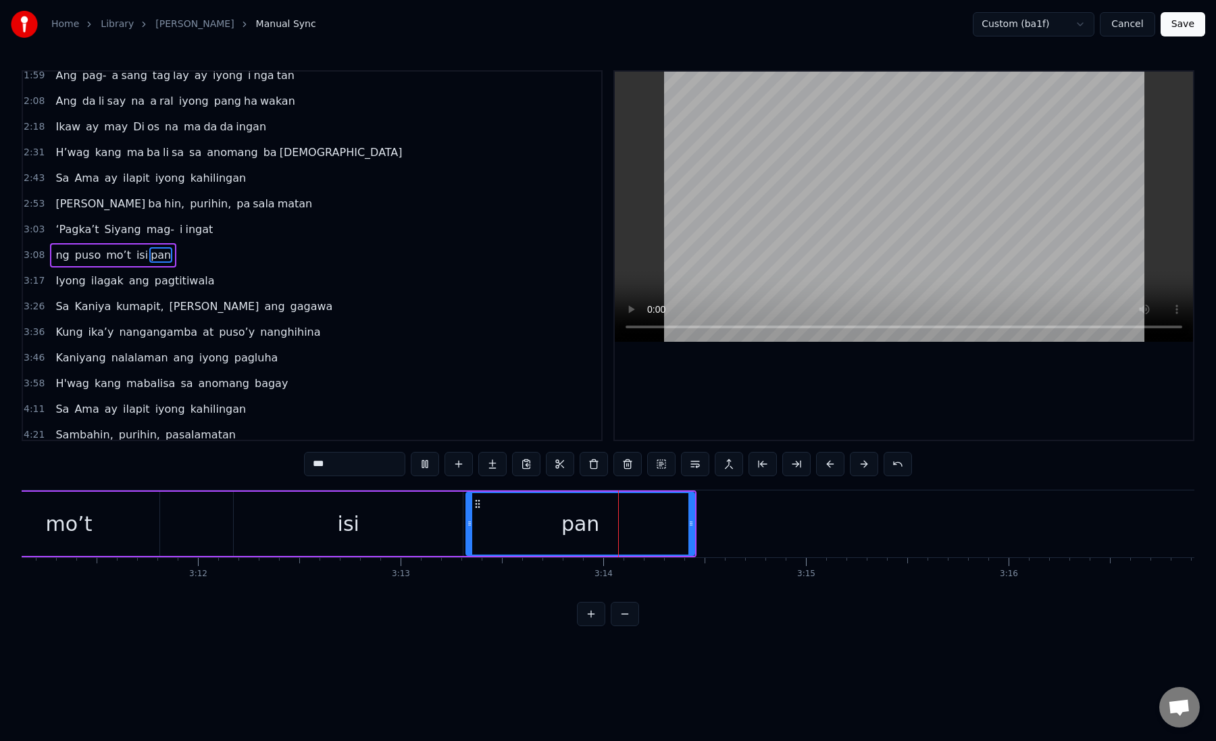
scroll to position [0, 38838]
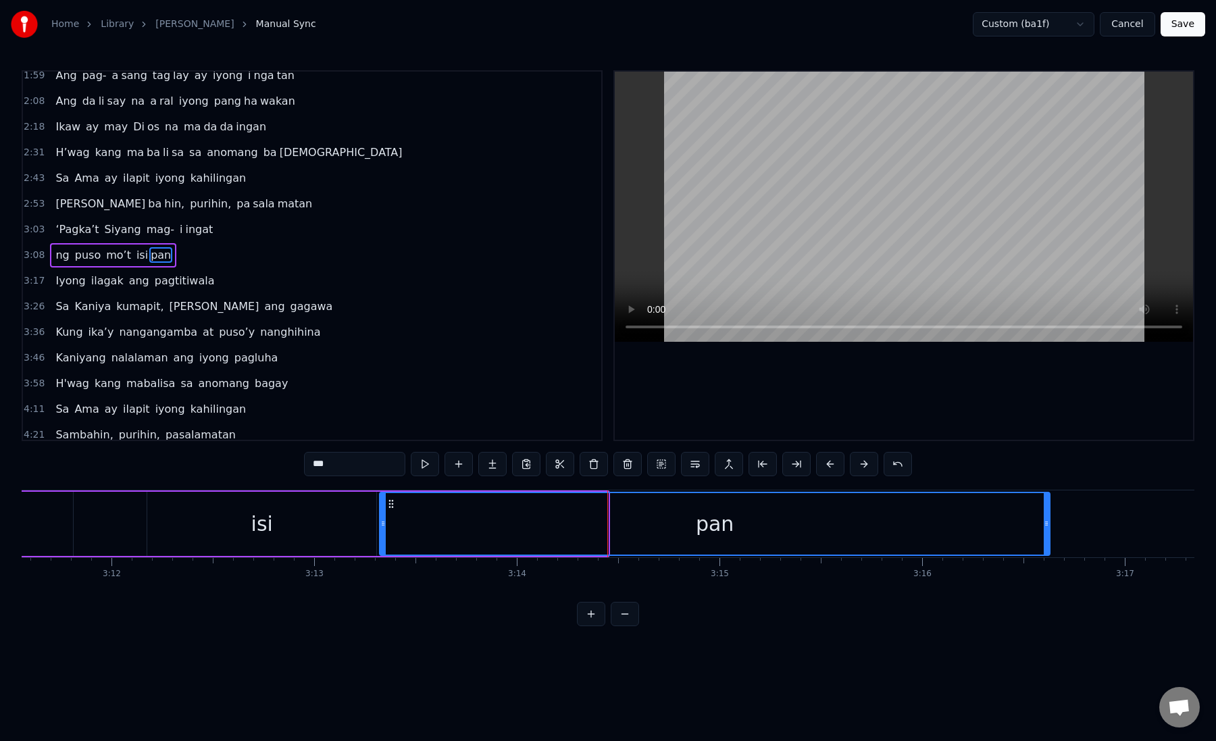
drag, startPoint x: 606, startPoint y: 524, endPoint x: 1048, endPoint y: 515, distance: 441.4
click at [1048, 515] on div at bounding box center [1046, 524] width 5 height 62
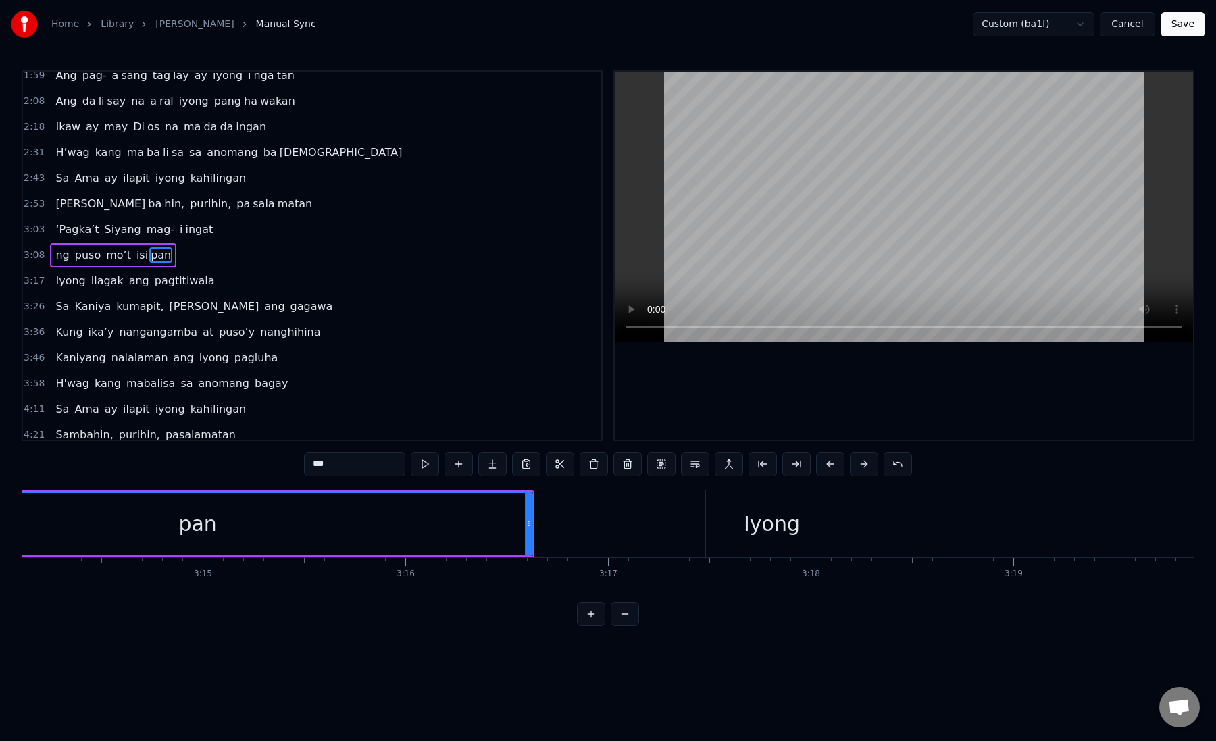
scroll to position [0, 39419]
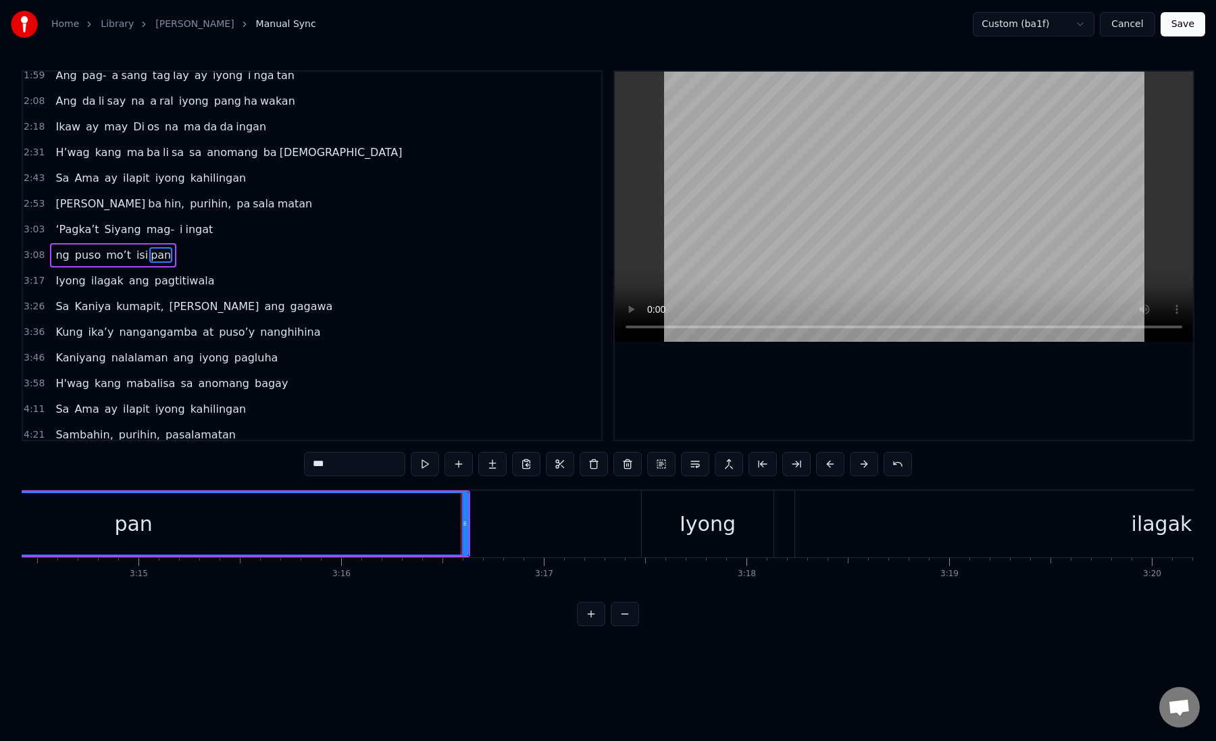
click at [684, 527] on div "Iyong" at bounding box center [708, 524] width 56 height 30
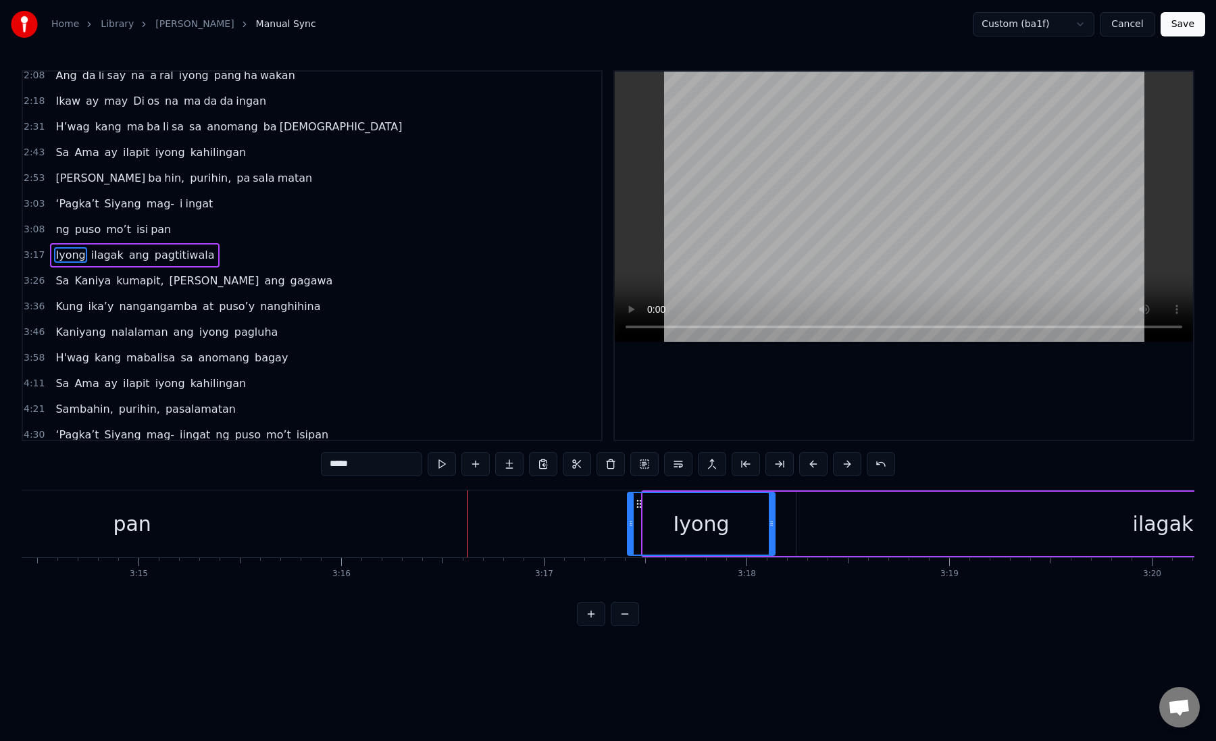
drag, startPoint x: 645, startPoint y: 525, endPoint x: 629, endPoint y: 525, distance: 16.2
click at [629, 525] on icon at bounding box center [631, 523] width 5 height 11
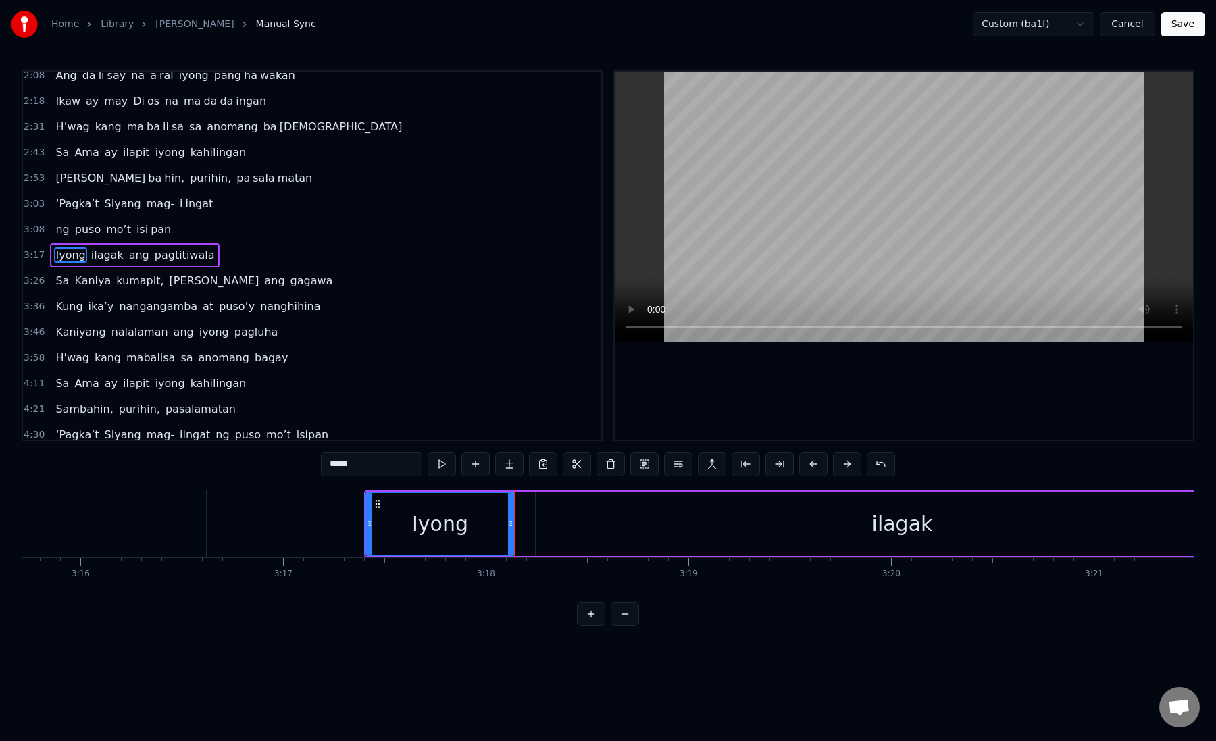
scroll to position [0, 39699]
click at [593, 520] on div "ilagak" at bounding box center [882, 524] width 733 height 64
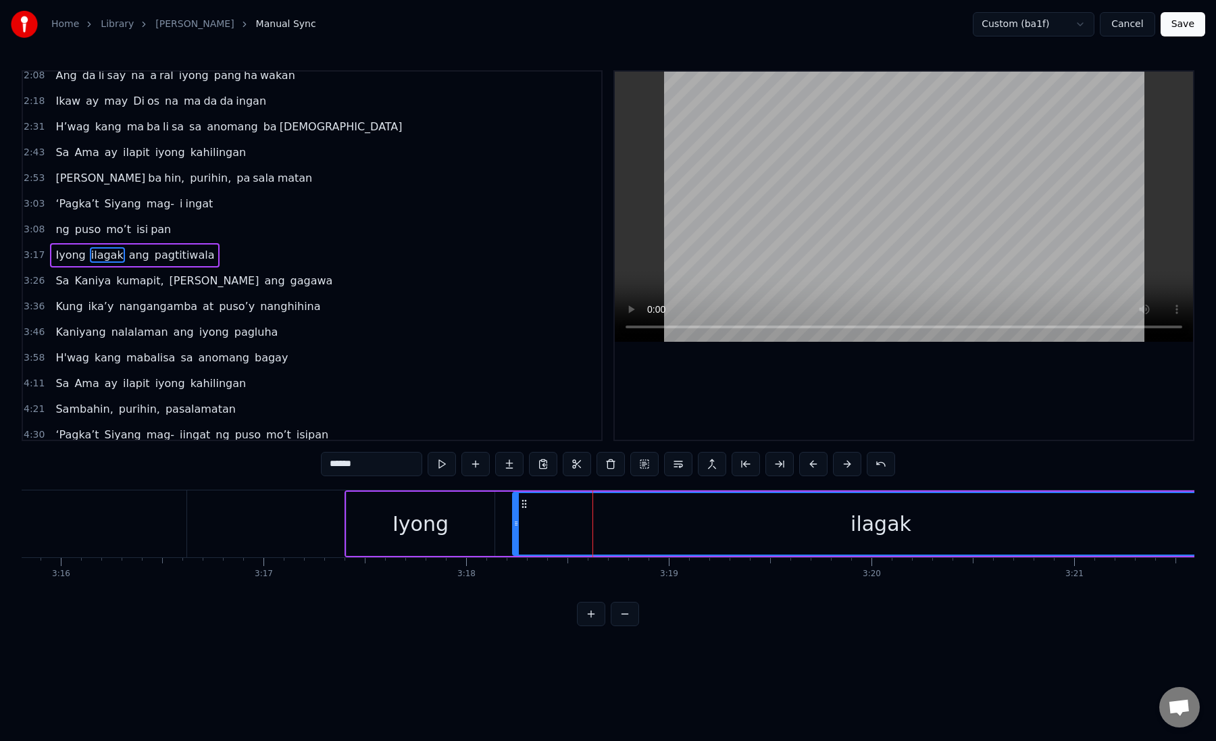
drag, startPoint x: 517, startPoint y: 525, endPoint x: 508, endPoint y: 525, distance: 8.8
click at [514, 525] on icon at bounding box center [516, 523] width 5 height 11
click at [540, 515] on div "ilagak" at bounding box center [878, 524] width 740 height 62
click at [763, 526] on div "ilagak" at bounding box center [878, 524] width 740 height 62
click at [781, 467] on button at bounding box center [780, 464] width 28 height 24
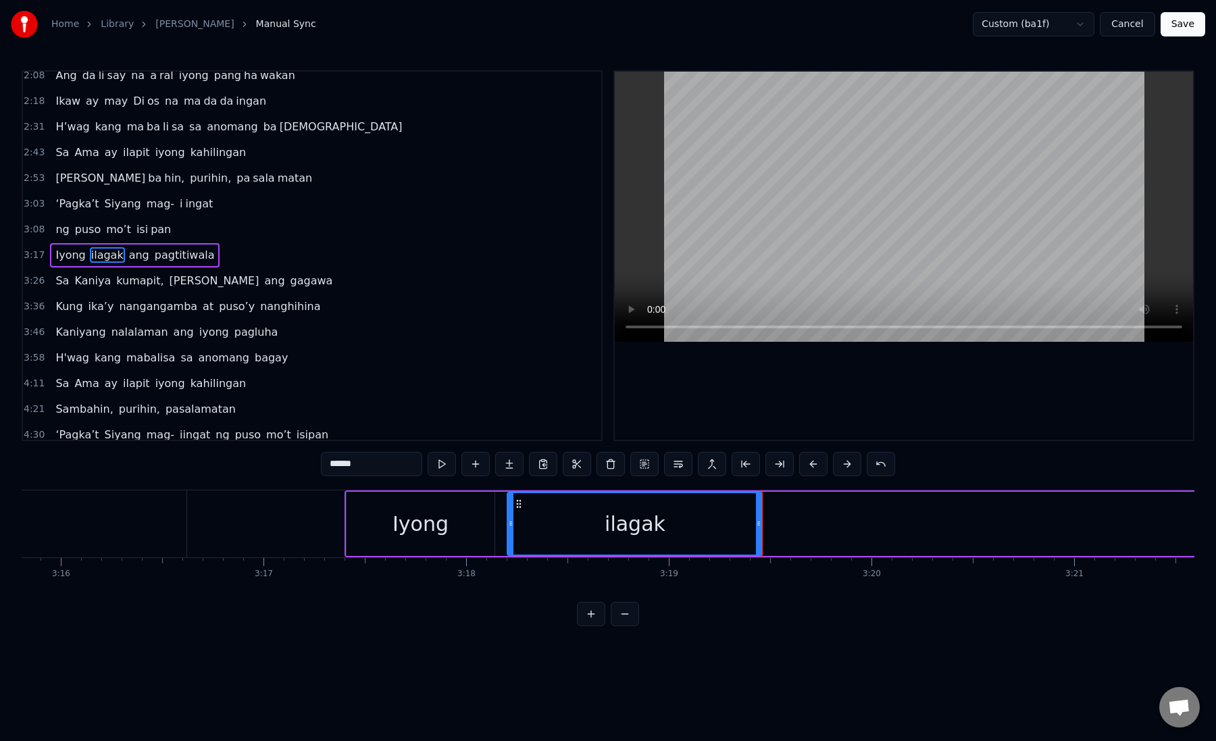
drag, startPoint x: 340, startPoint y: 467, endPoint x: 373, endPoint y: 466, distance: 33.1
click at [373, 466] on input "******" at bounding box center [371, 464] width 101 height 24
type input "***"
click at [507, 465] on button at bounding box center [509, 464] width 28 height 24
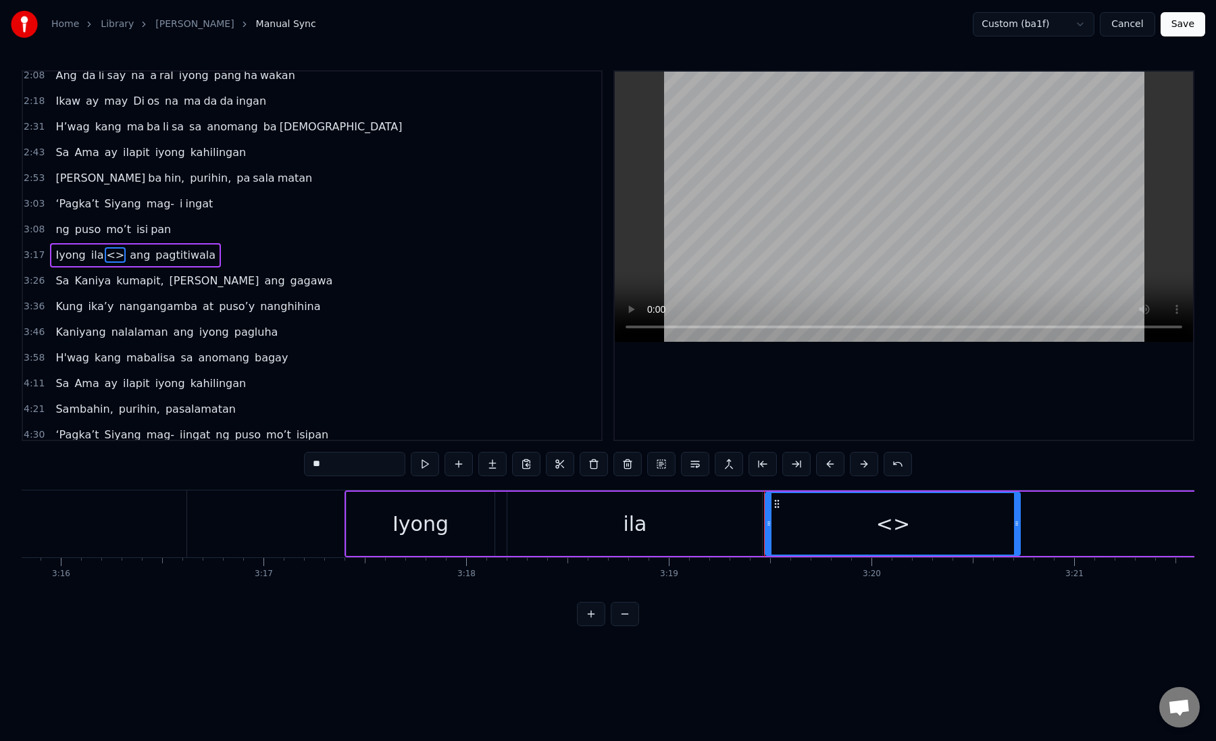
drag, startPoint x: 326, startPoint y: 466, endPoint x: 300, endPoint y: 464, distance: 26.4
click at [300, 465] on div "0:19 Kung sa puso mo 0:23 ay hindi ma i wa san 0:28 Ang pag da law ni tong mga …" at bounding box center [608, 348] width 1173 height 556
type input "*"
paste input "***"
click at [823, 518] on div "gak" at bounding box center [892, 524] width 253 height 62
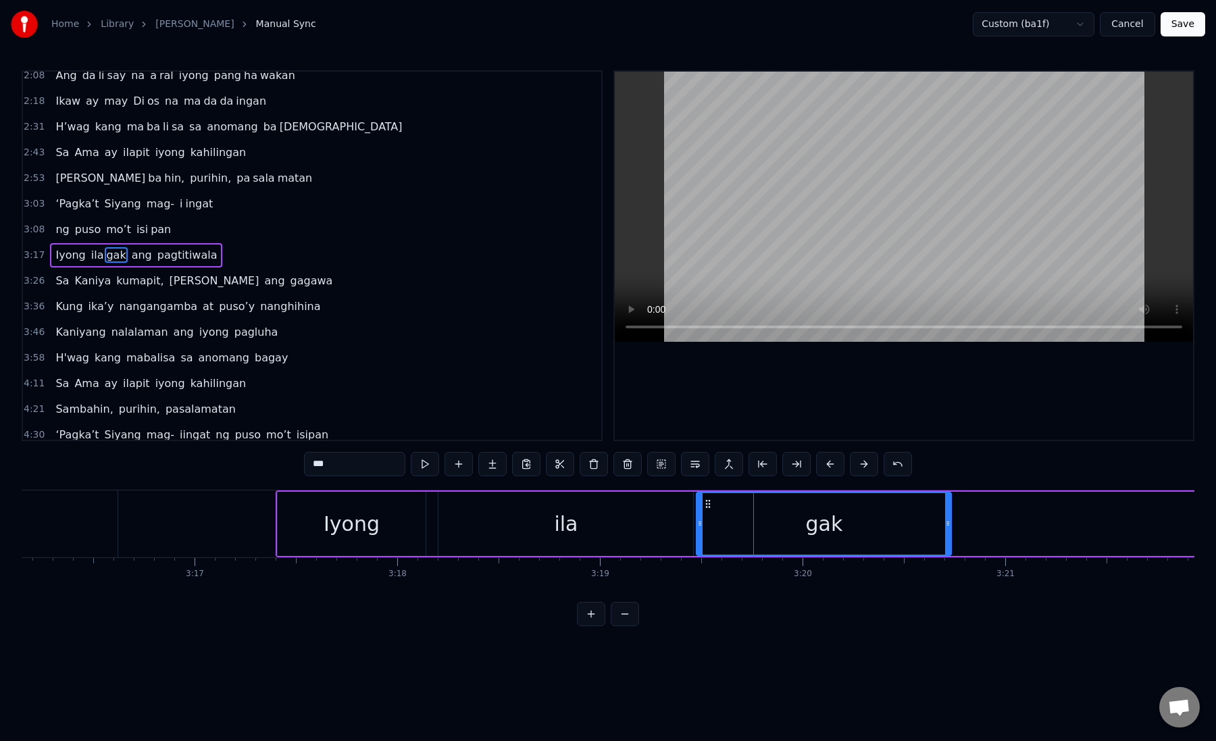
scroll to position [0, 39869]
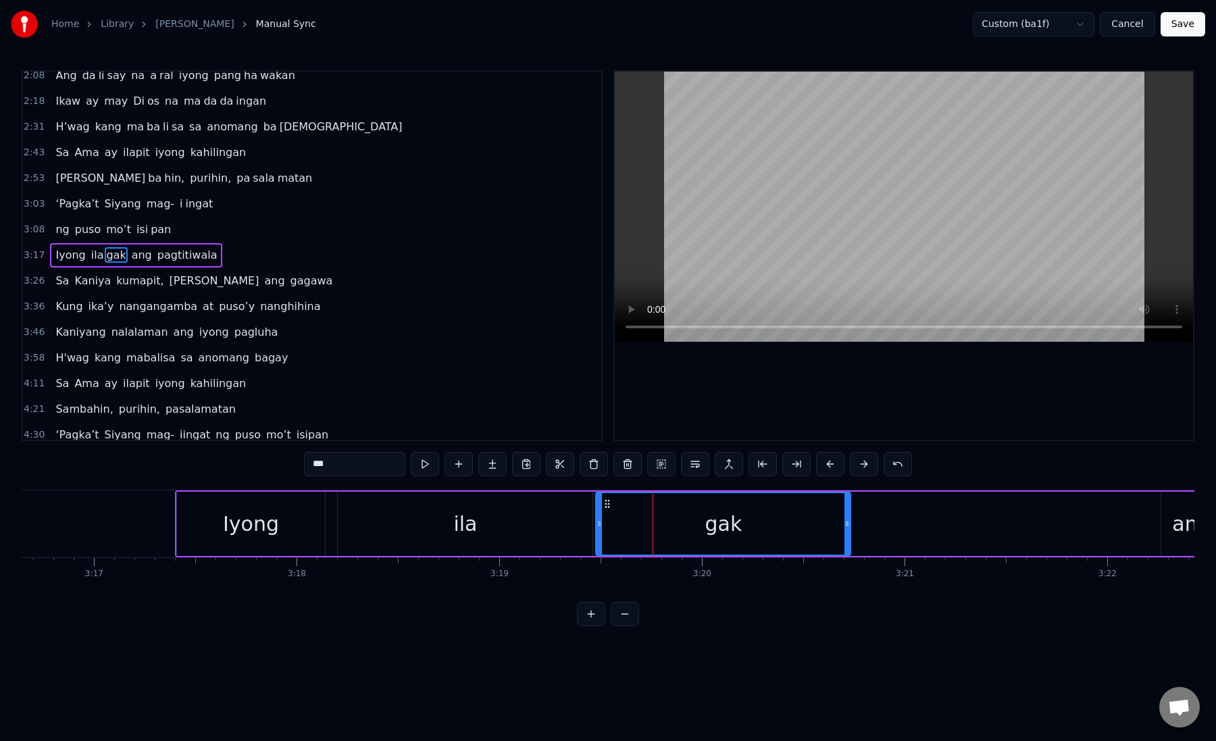
click at [647, 523] on div "gak" at bounding box center [723, 524] width 253 height 62
drag, startPoint x: 849, startPoint y: 526, endPoint x: 1083, endPoint y: 526, distance: 234.5
click at [1083, 526] on icon at bounding box center [1081, 523] width 5 height 11
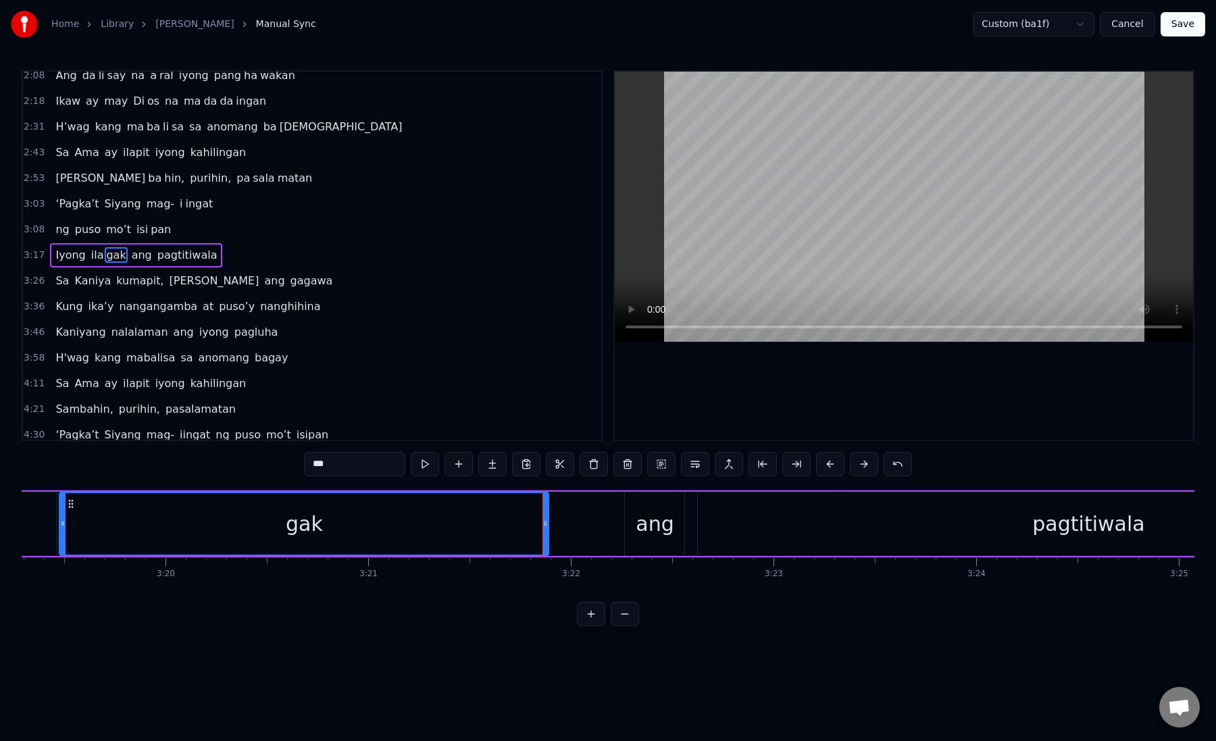
scroll to position [0, 40416]
click at [645, 523] on div "ang" at bounding box center [645, 524] width 38 height 30
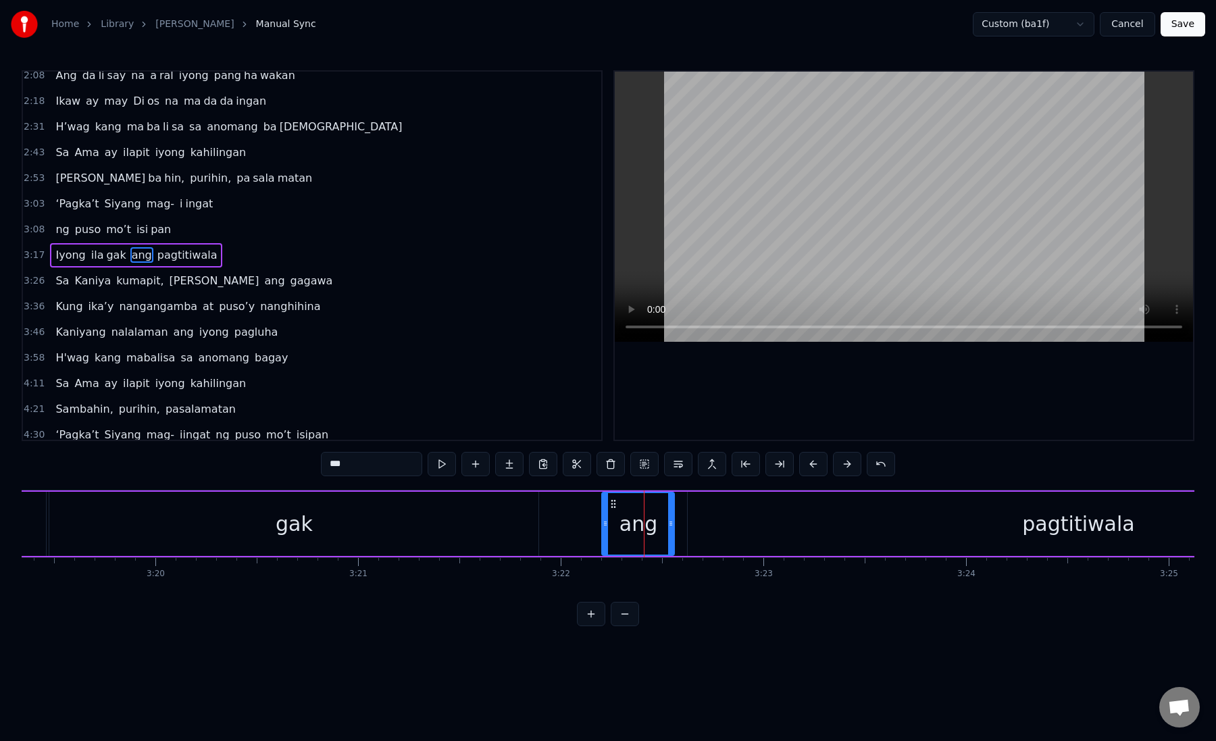
drag, startPoint x: 615, startPoint y: 524, endPoint x: 602, endPoint y: 524, distance: 12.8
click at [603, 524] on icon at bounding box center [605, 523] width 5 height 11
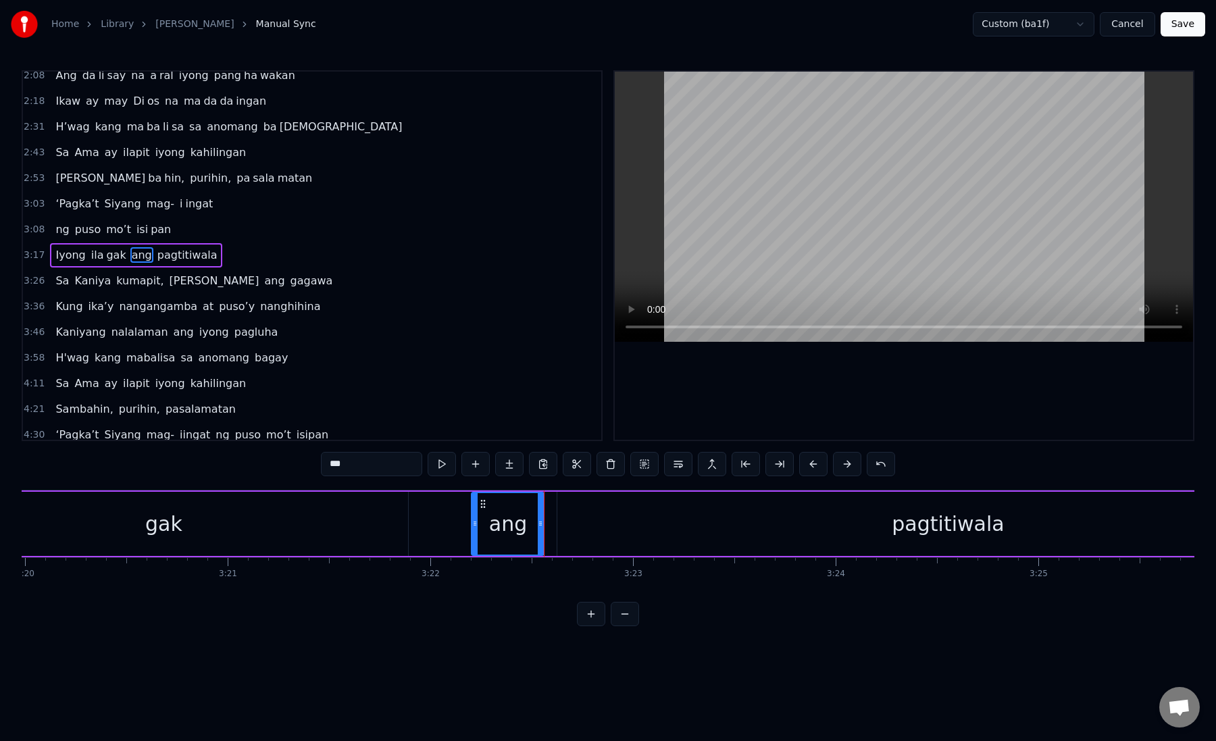
scroll to position [0, 40662]
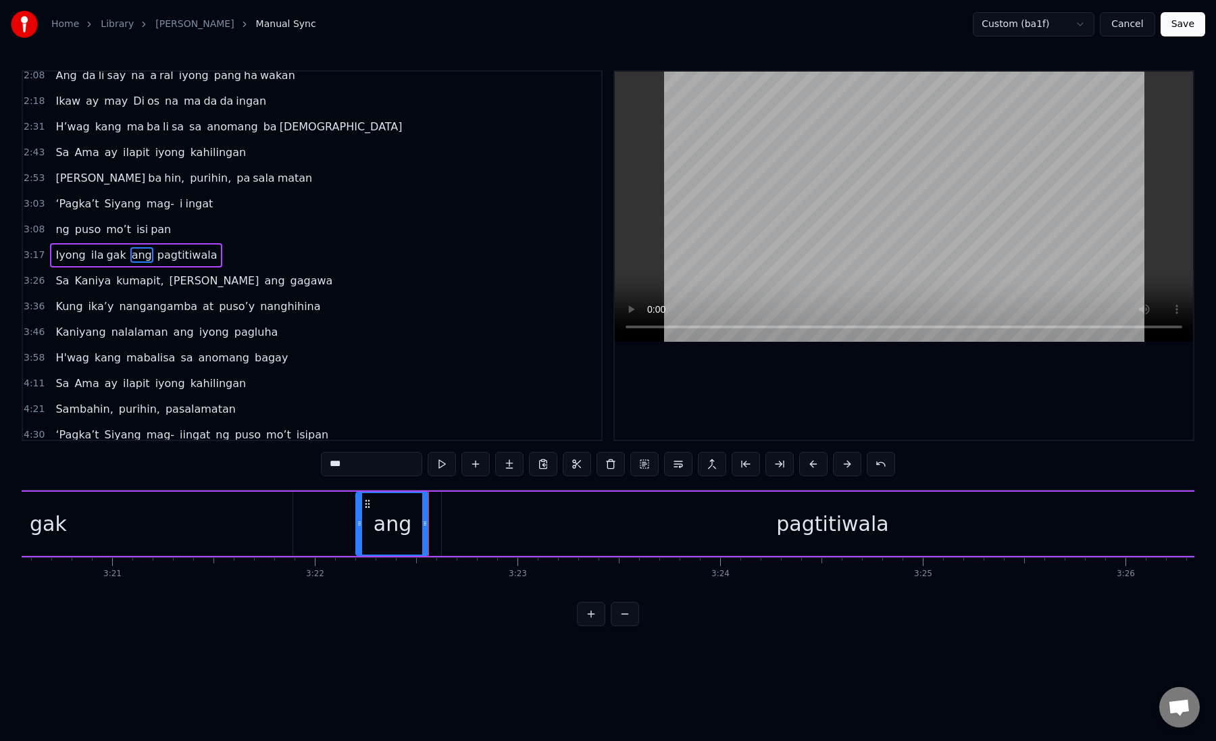
click at [495, 526] on div "pagtitiwala" at bounding box center [832, 524] width 781 height 64
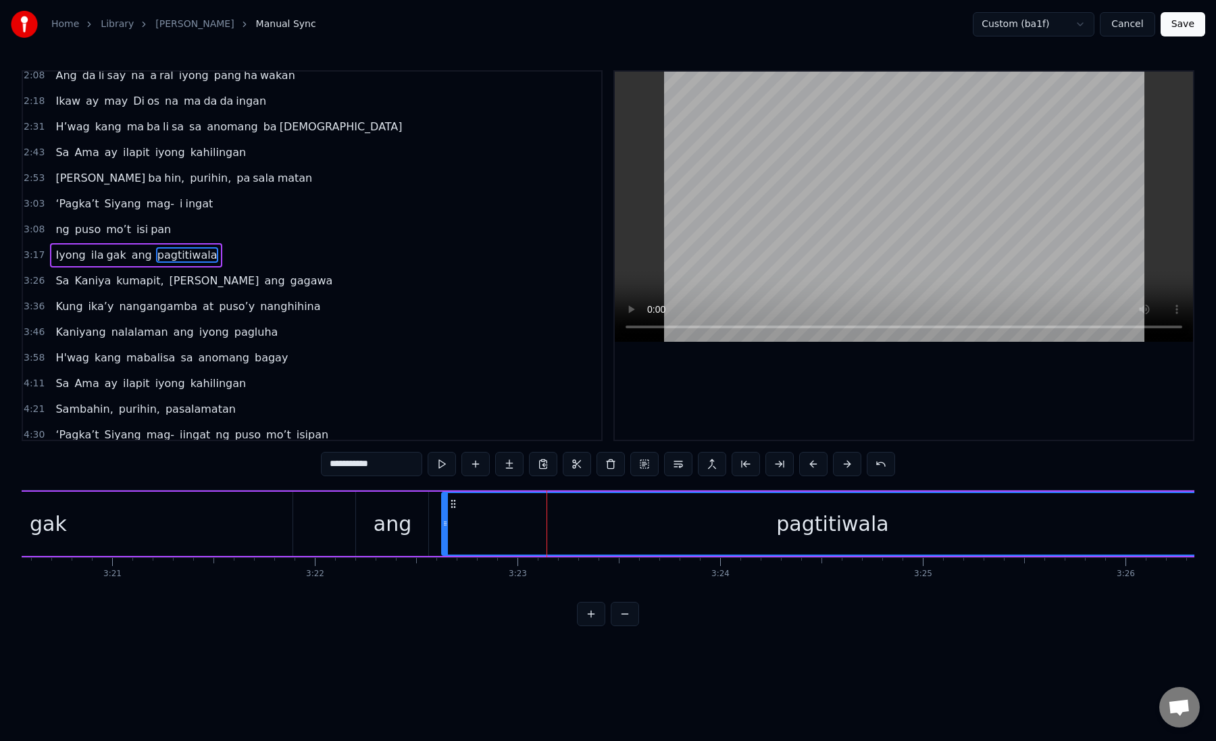
click at [526, 522] on div "pagtitiwala" at bounding box center [833, 524] width 780 height 62
click at [788, 460] on button at bounding box center [780, 464] width 28 height 24
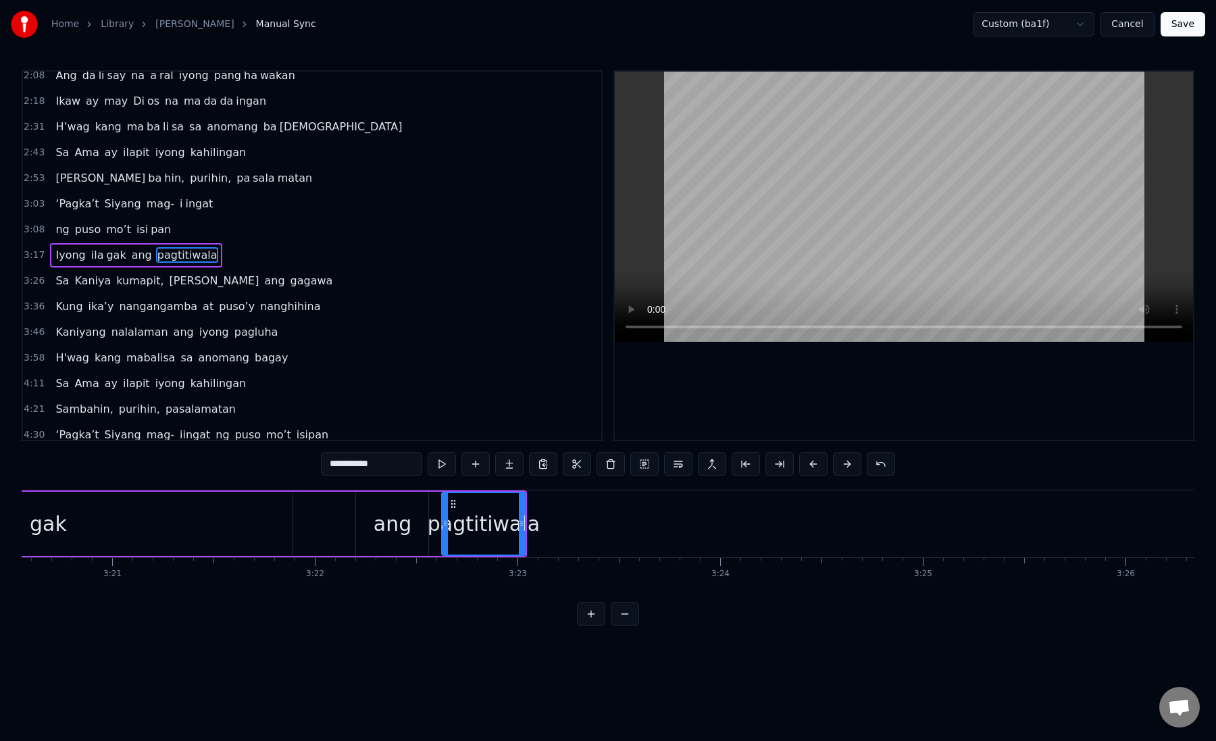
drag, startPoint x: 346, startPoint y: 464, endPoint x: 425, endPoint y: 464, distance: 79.1
click at [425, 464] on div "**********" at bounding box center [608, 464] width 574 height 24
type input "***"
click at [501, 462] on button at bounding box center [509, 464] width 28 height 24
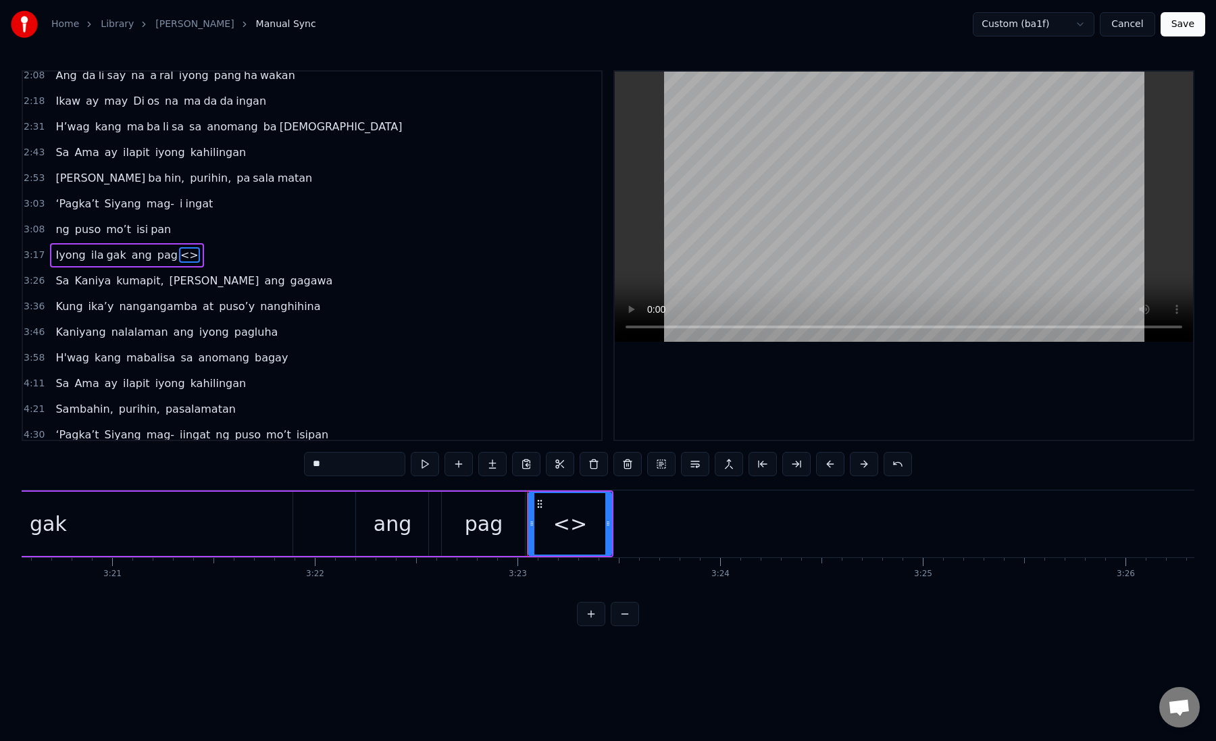
paste input "******"
drag, startPoint x: 325, startPoint y: 466, endPoint x: 291, endPoint y: 466, distance: 33.8
click at [291, 466] on div "0:19 Kung sa puso mo 0:23 ay hindi ma i wa san 0:28 Ang pag da law ni tong mga …" at bounding box center [608, 348] width 1173 height 556
drag, startPoint x: 318, startPoint y: 464, endPoint x: 408, endPoint y: 464, distance: 89.9
click at [408, 464] on div "********" at bounding box center [608, 464] width 608 height 24
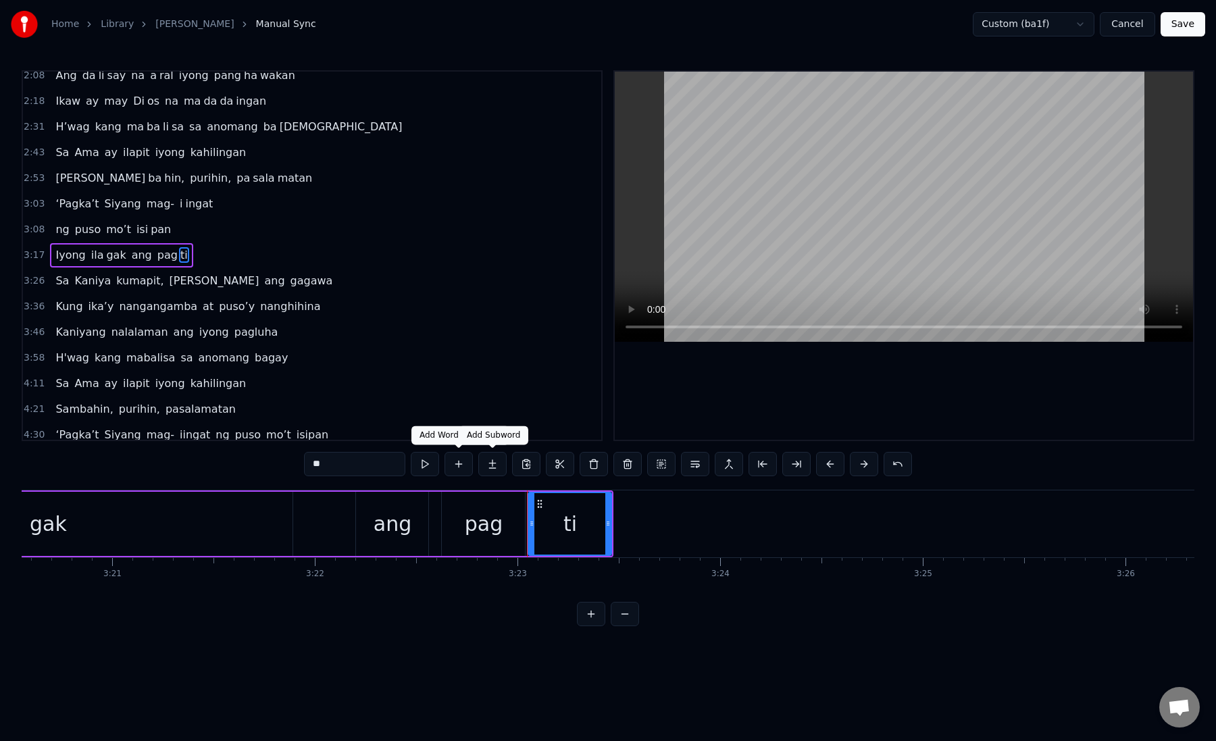
type input "**"
click at [489, 463] on button at bounding box center [492, 464] width 28 height 24
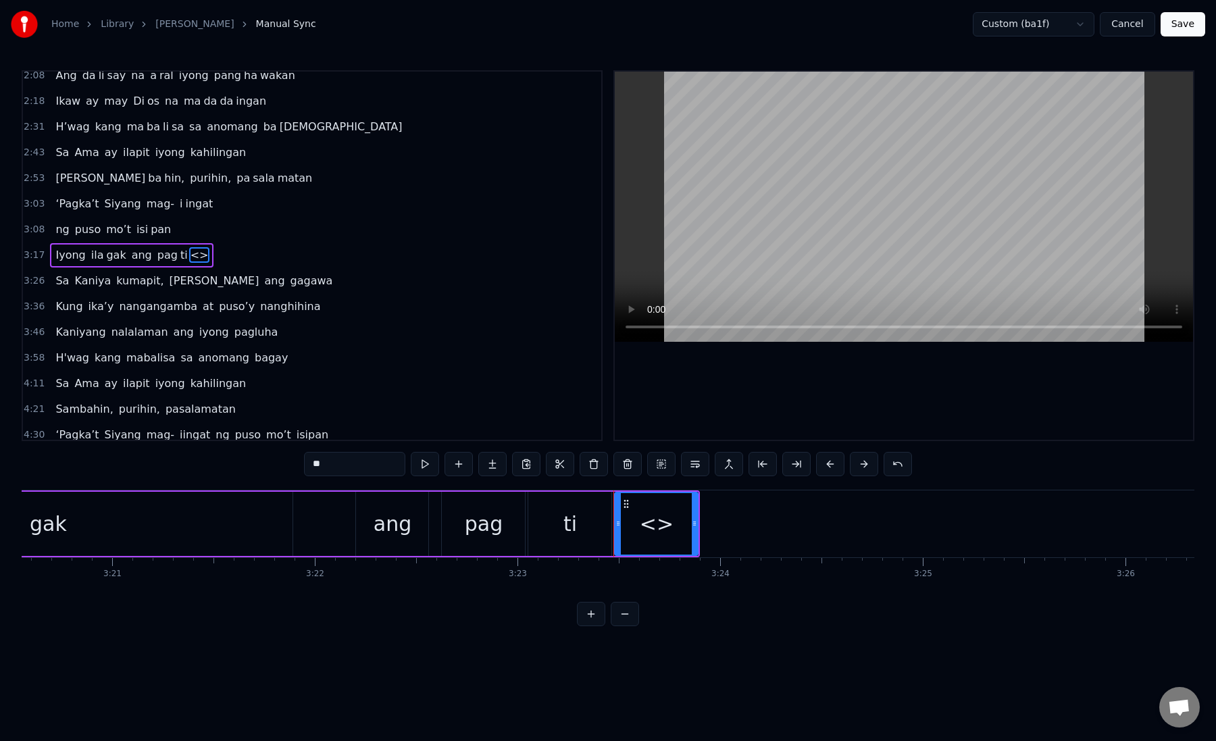
paste input "****"
drag, startPoint x: 354, startPoint y: 464, endPoint x: 297, endPoint y: 462, distance: 56.8
click at [297, 463] on div "0:19 Kung sa puso mo 0:23 ay hindi ma i wa san 0:28 Ang pag da law ni tong mga …" at bounding box center [608, 348] width 1173 height 556
click at [472, 510] on div "pag" at bounding box center [484, 524] width 38 height 30
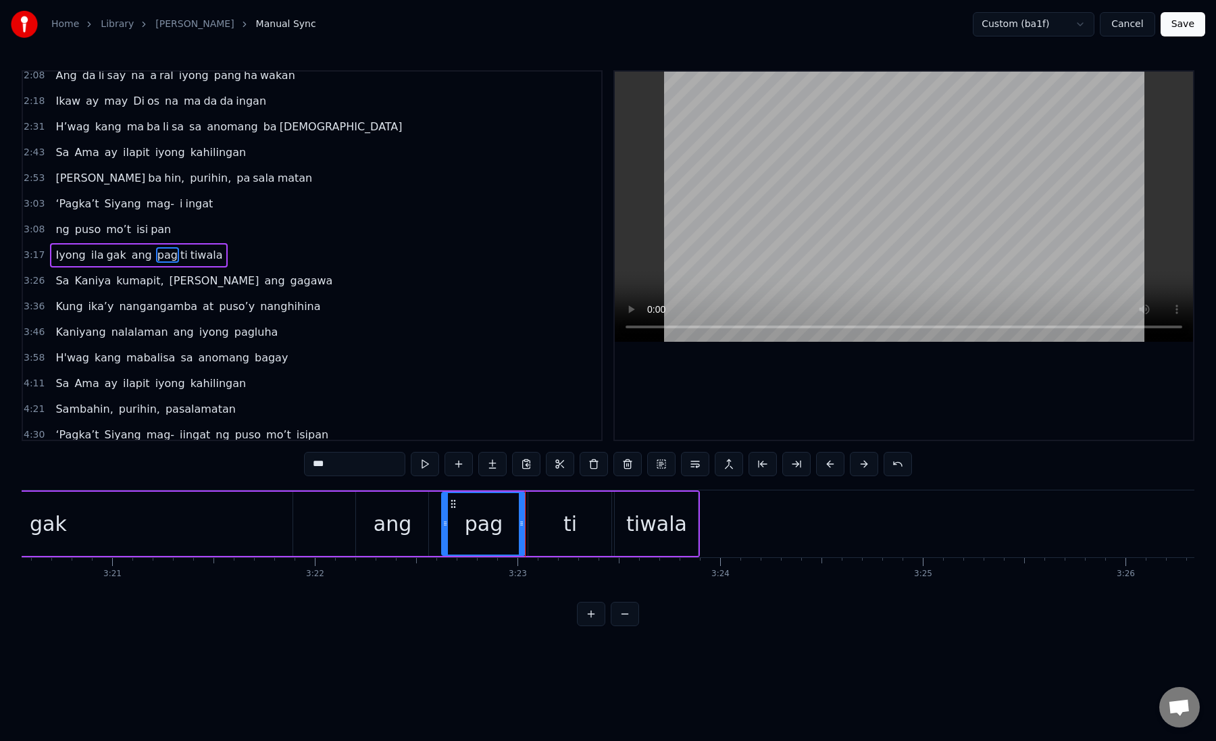
click at [532, 522] on div "ti" at bounding box center [569, 524] width 83 height 64
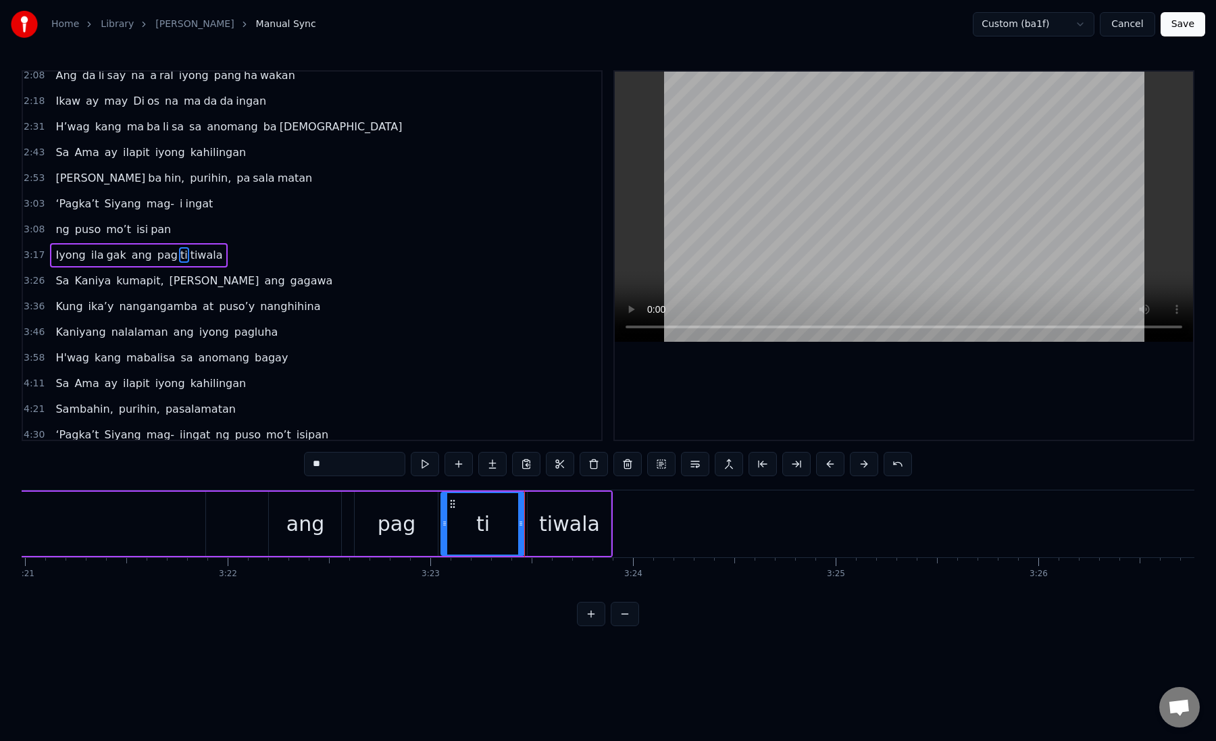
scroll to position [0, 40807]
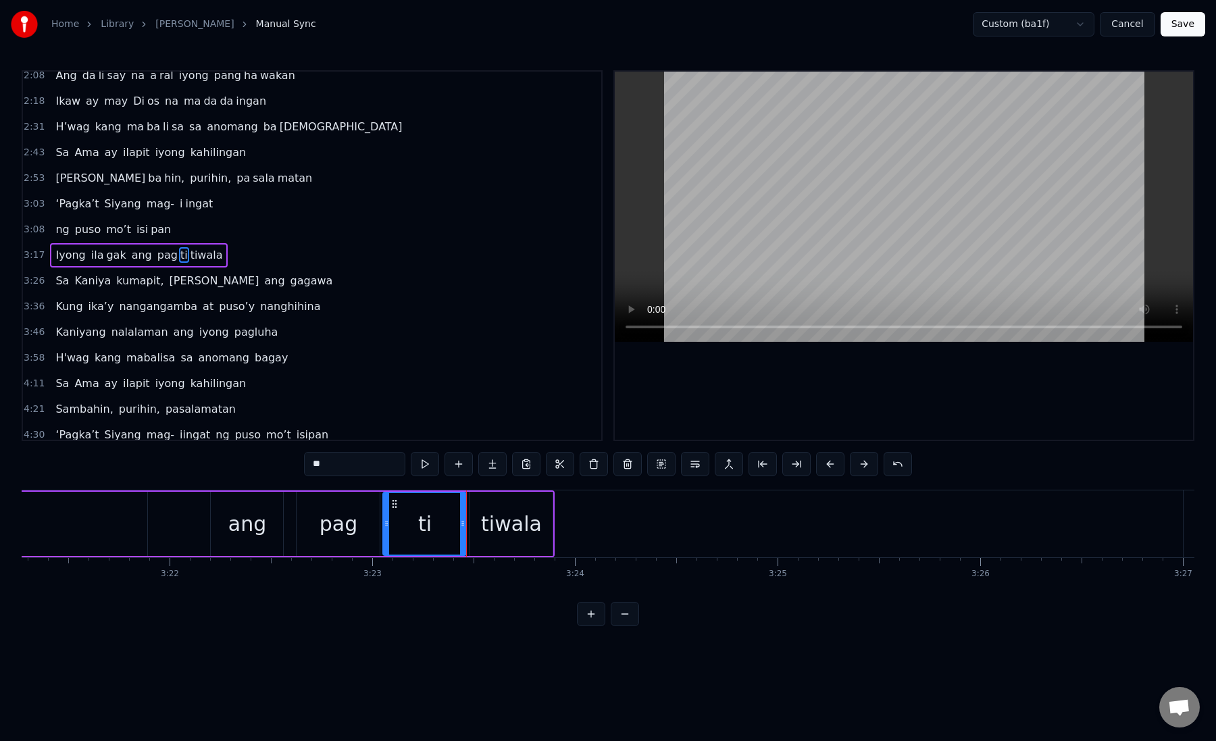
click at [496, 520] on div "tiwala" at bounding box center [511, 524] width 61 height 30
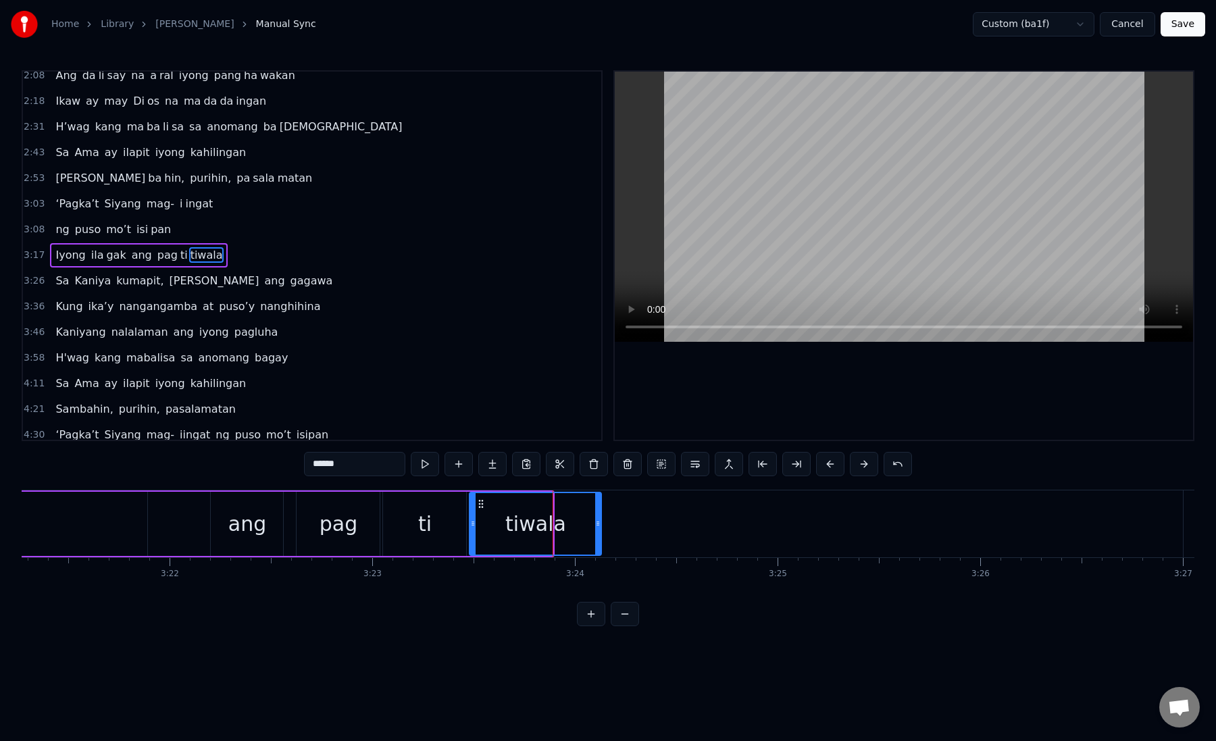
drag, startPoint x: 550, startPoint y: 529, endPoint x: 732, endPoint y: 531, distance: 181.8
click at [601, 533] on div at bounding box center [597, 524] width 5 height 62
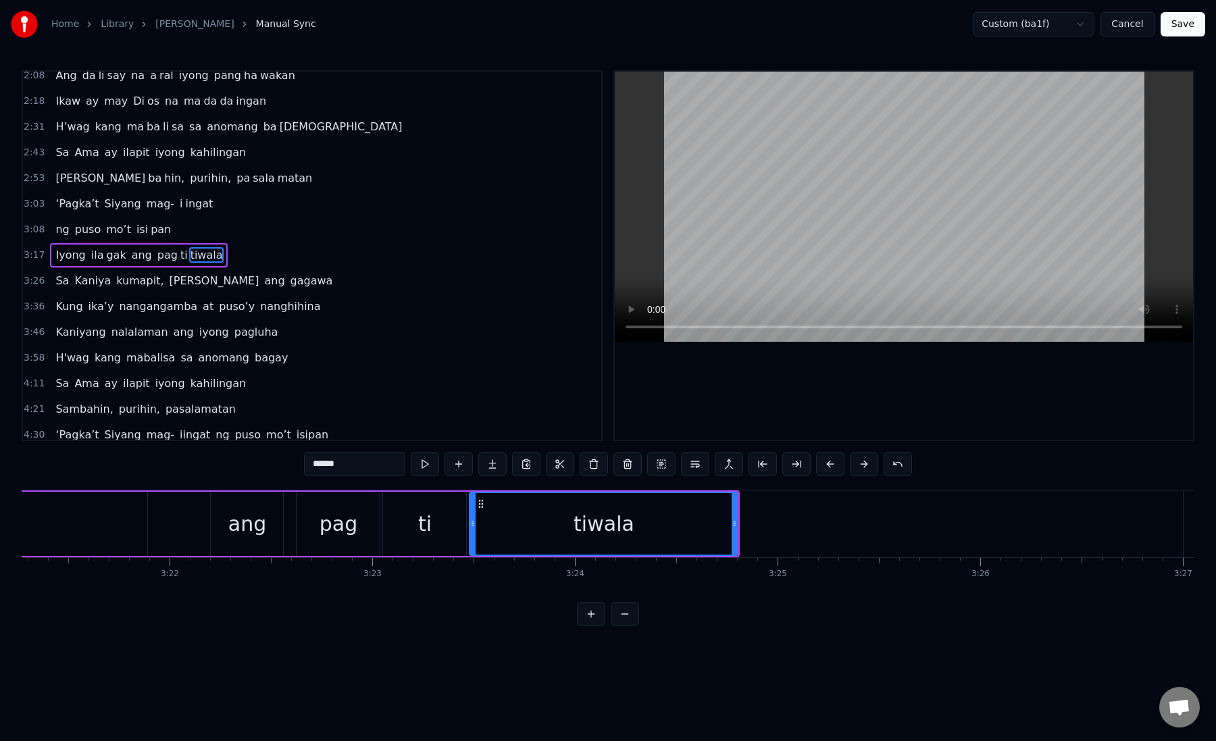
click at [599, 533] on div "tiwala" at bounding box center [604, 524] width 61 height 30
drag, startPoint x: 339, startPoint y: 464, endPoint x: 320, endPoint y: 463, distance: 18.9
click at [320, 463] on input "******" at bounding box center [354, 464] width 101 height 24
type input "*"
click at [439, 533] on div "ti" at bounding box center [424, 524] width 83 height 64
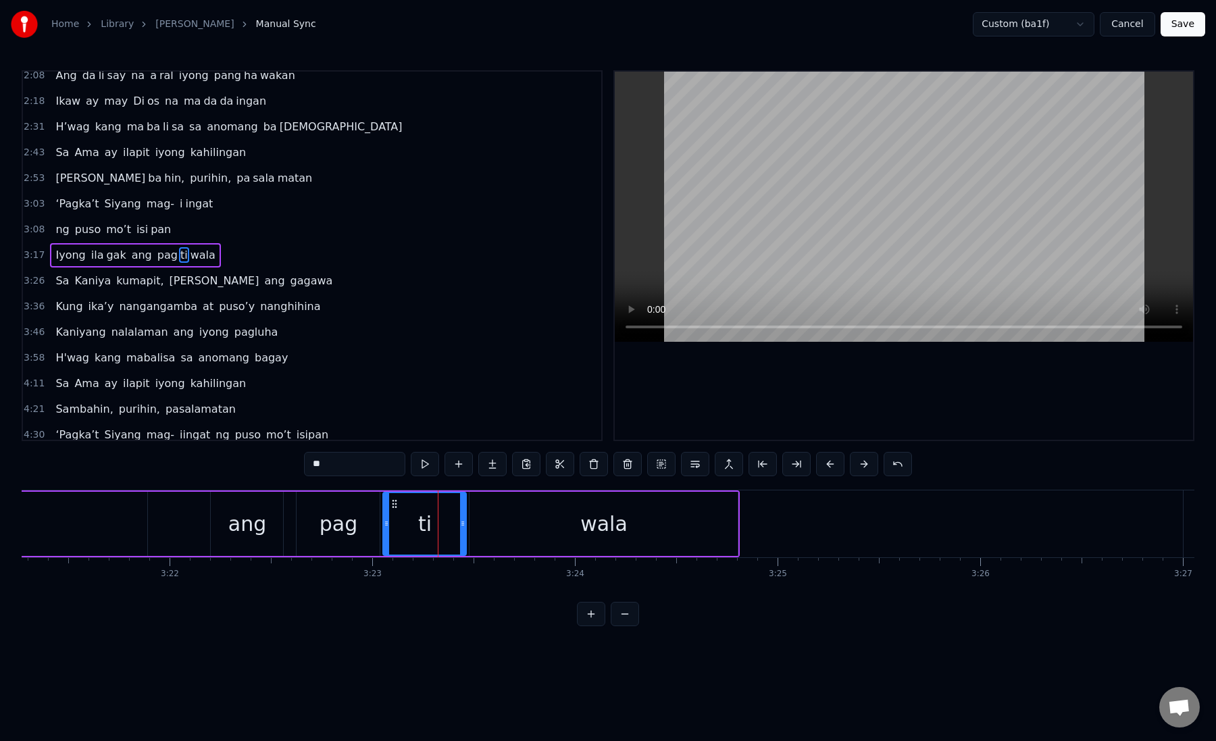
click at [355, 460] on input "**" at bounding box center [354, 464] width 101 height 24
click at [420, 514] on div "titi" at bounding box center [425, 524] width 27 height 30
click at [533, 525] on div "wala" at bounding box center [604, 524] width 268 height 64
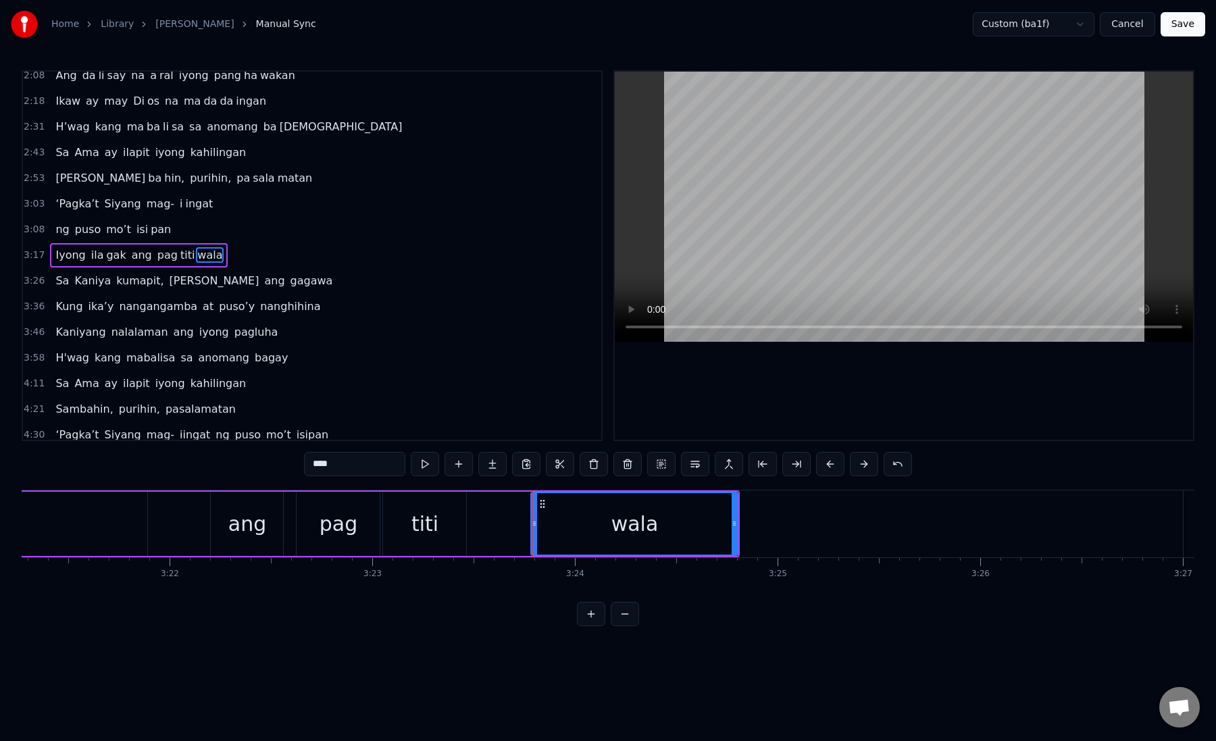
drag, startPoint x: 471, startPoint y: 526, endPoint x: 539, endPoint y: 528, distance: 68.3
click at [537, 528] on icon at bounding box center [534, 523] width 5 height 11
click at [408, 542] on div "titi" at bounding box center [424, 524] width 83 height 64
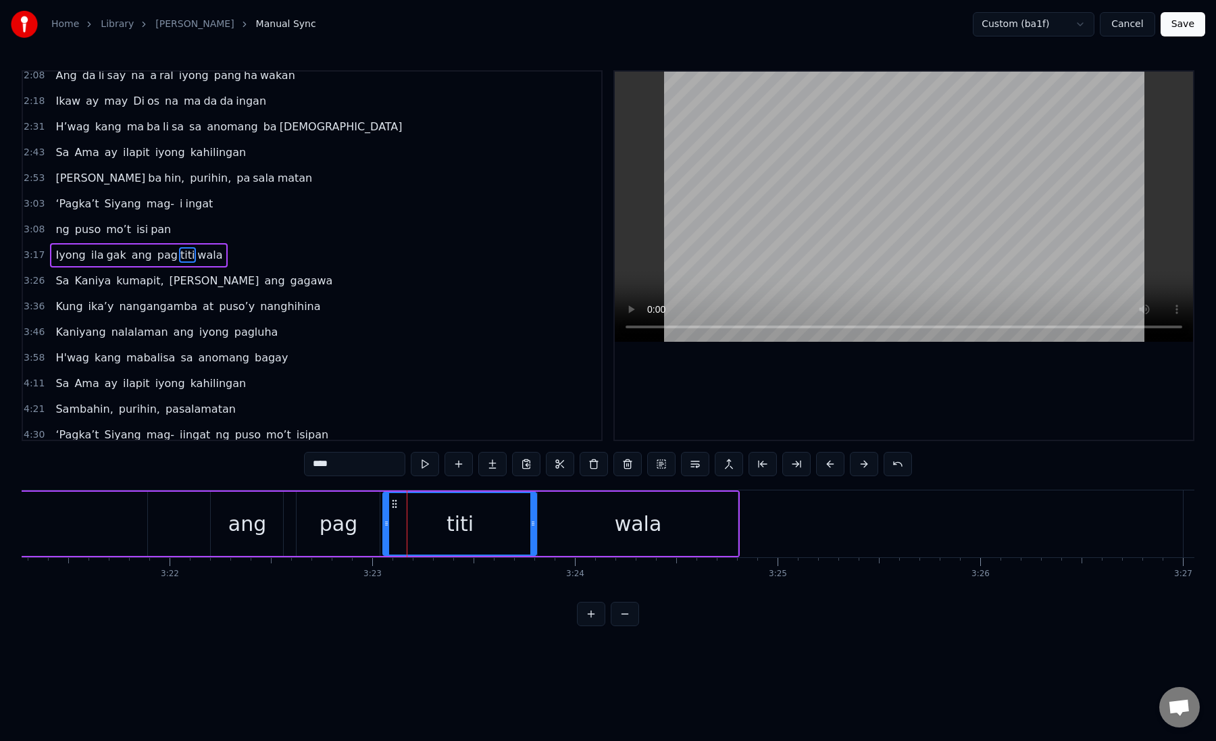
drag, startPoint x: 464, startPoint y: 524, endPoint x: 533, endPoint y: 530, distance: 69.8
click at [533, 530] on div at bounding box center [533, 524] width 5 height 62
click at [735, 528] on div "wala" at bounding box center [638, 524] width 200 height 64
type input "****"
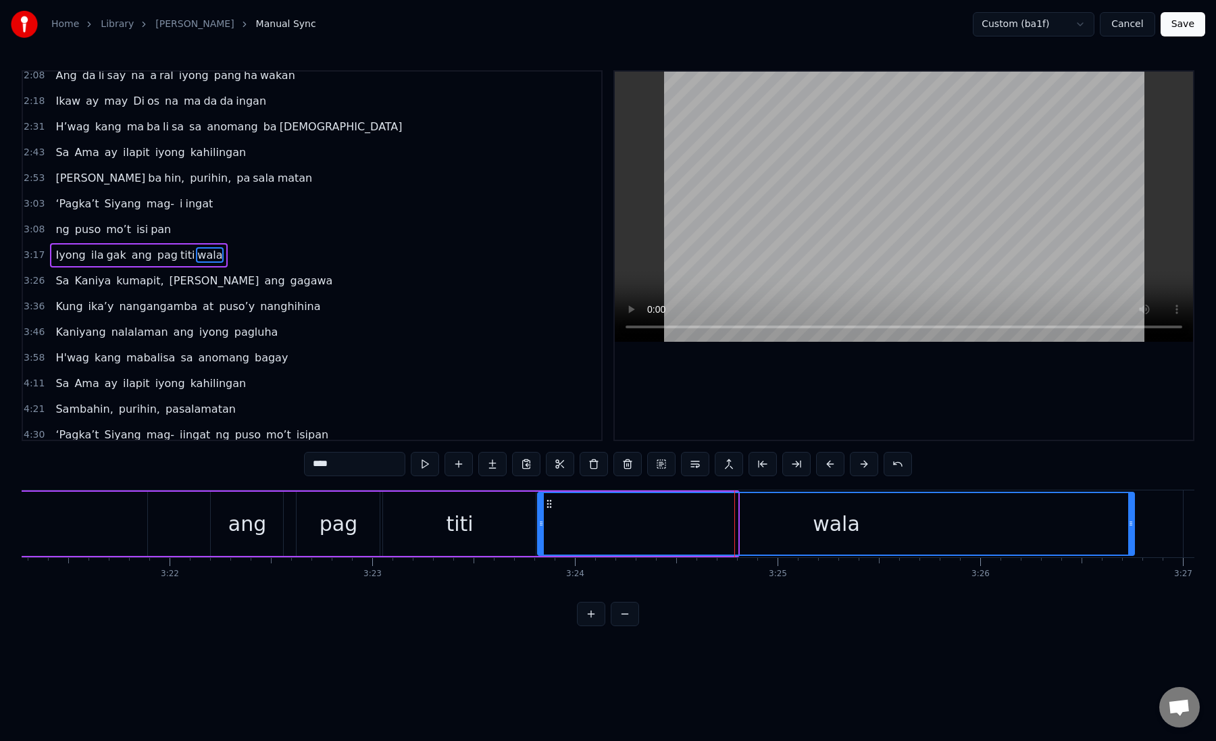
drag, startPoint x: 735, startPoint y: 528, endPoint x: 1115, endPoint y: 521, distance: 379.9
click at [1129, 521] on icon at bounding box center [1131, 523] width 5 height 11
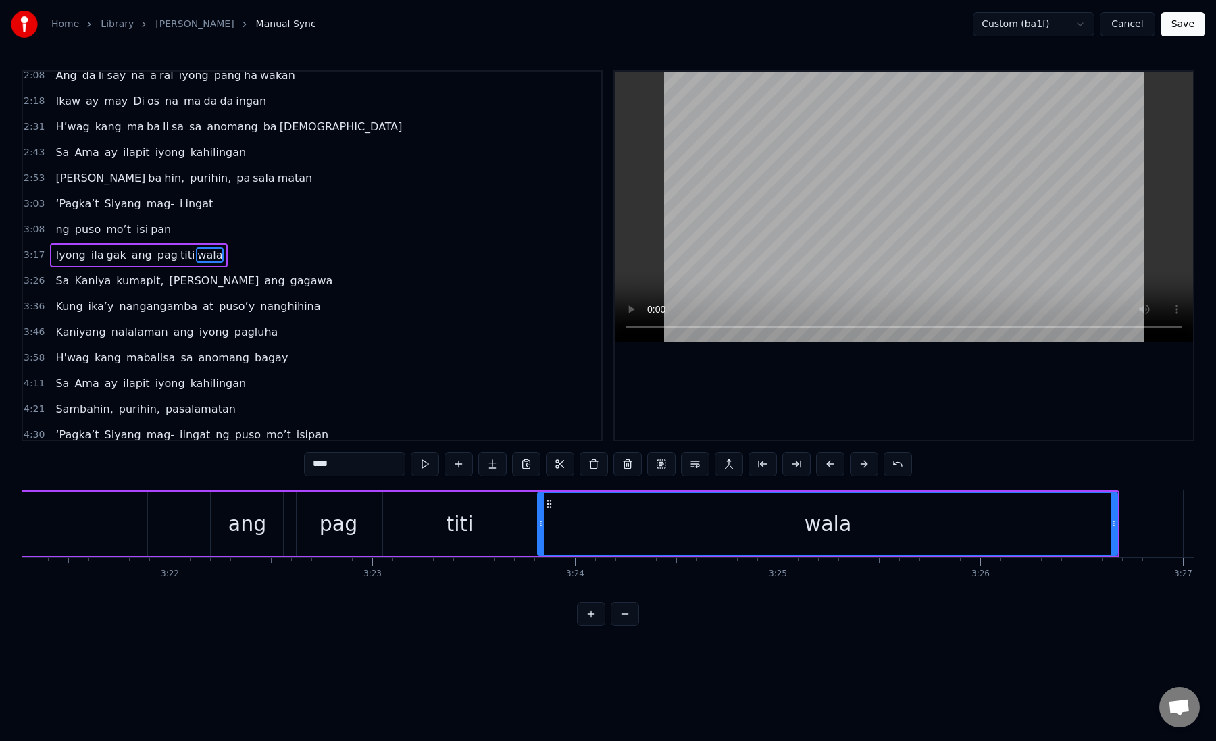
click at [194, 521] on div "Iyong [PERSON_NAME] ang pag titi wala" at bounding box center [179, 524] width 1884 height 67
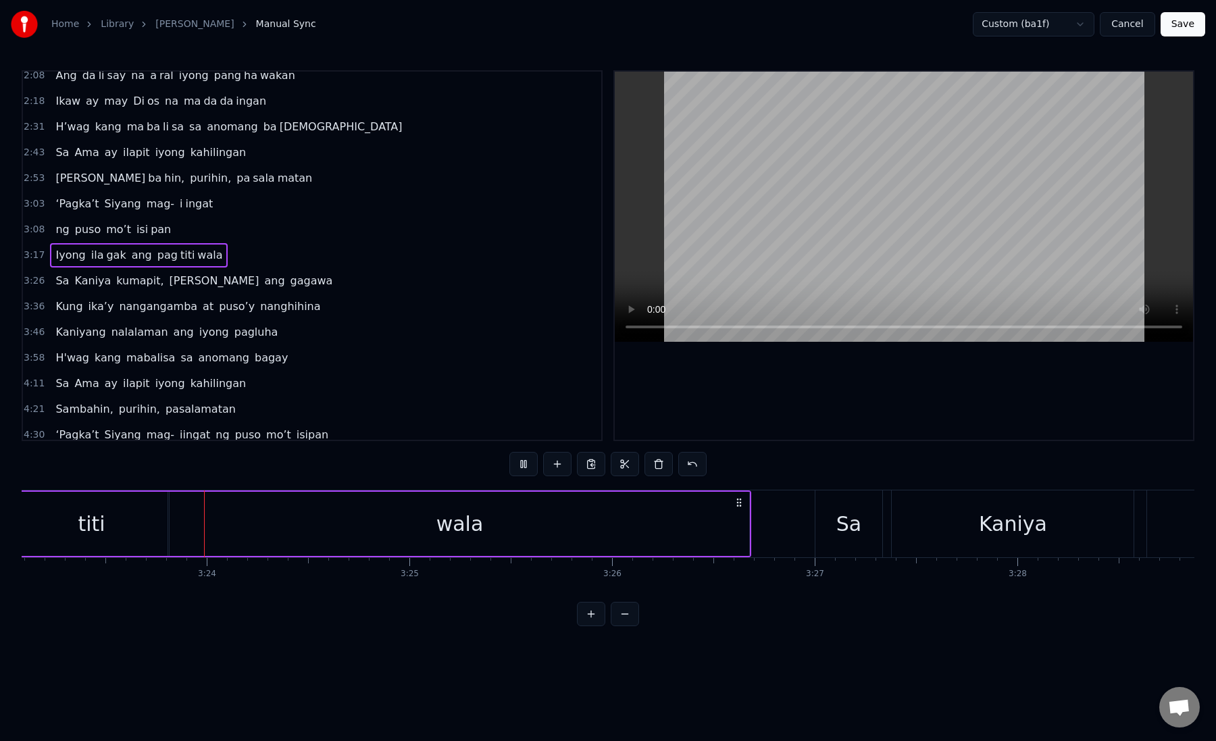
scroll to position [0, 41183]
click at [194, 521] on div "wala" at bounding box center [452, 524] width 580 height 64
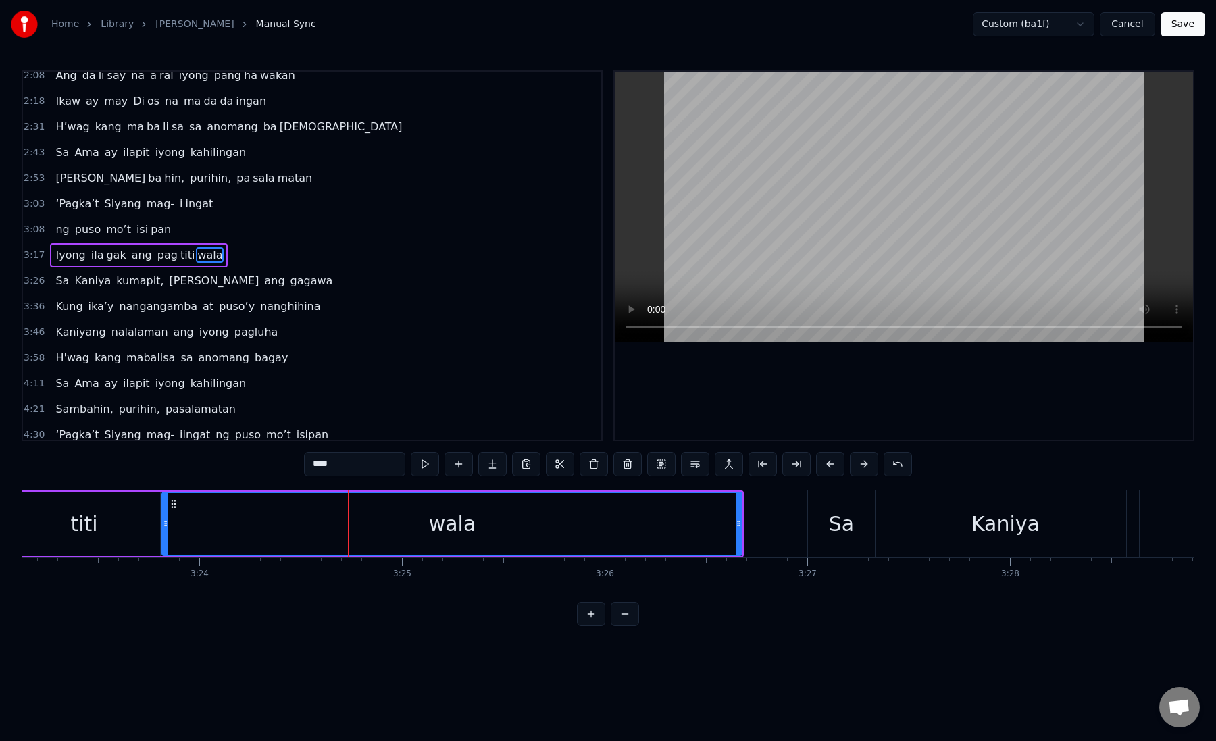
click at [330, 535] on div "wala" at bounding box center [452, 524] width 579 height 62
click at [335, 528] on div "wala" at bounding box center [452, 524] width 579 height 62
click at [796, 466] on button at bounding box center [797, 464] width 28 height 24
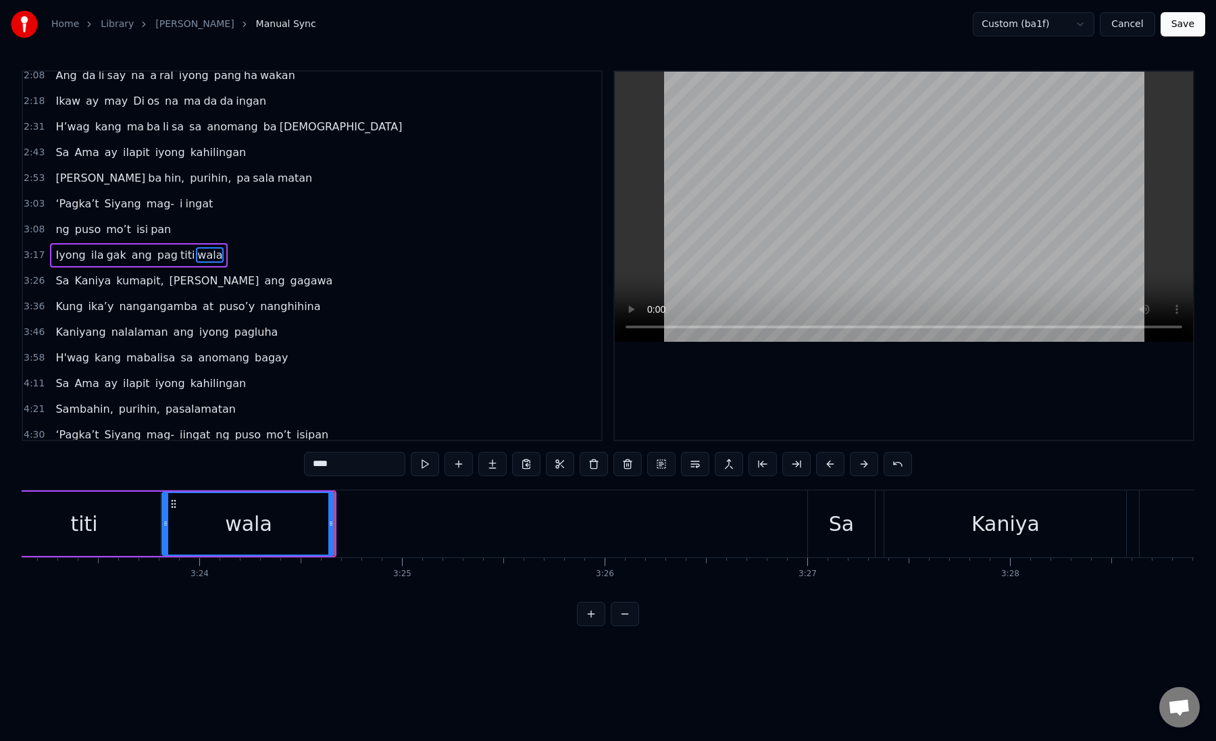
drag, startPoint x: 373, startPoint y: 465, endPoint x: 325, endPoint y: 465, distance: 48.0
click at [325, 465] on input "****" at bounding box center [354, 464] width 101 height 24
type input "**"
click at [493, 468] on button at bounding box center [492, 464] width 28 height 24
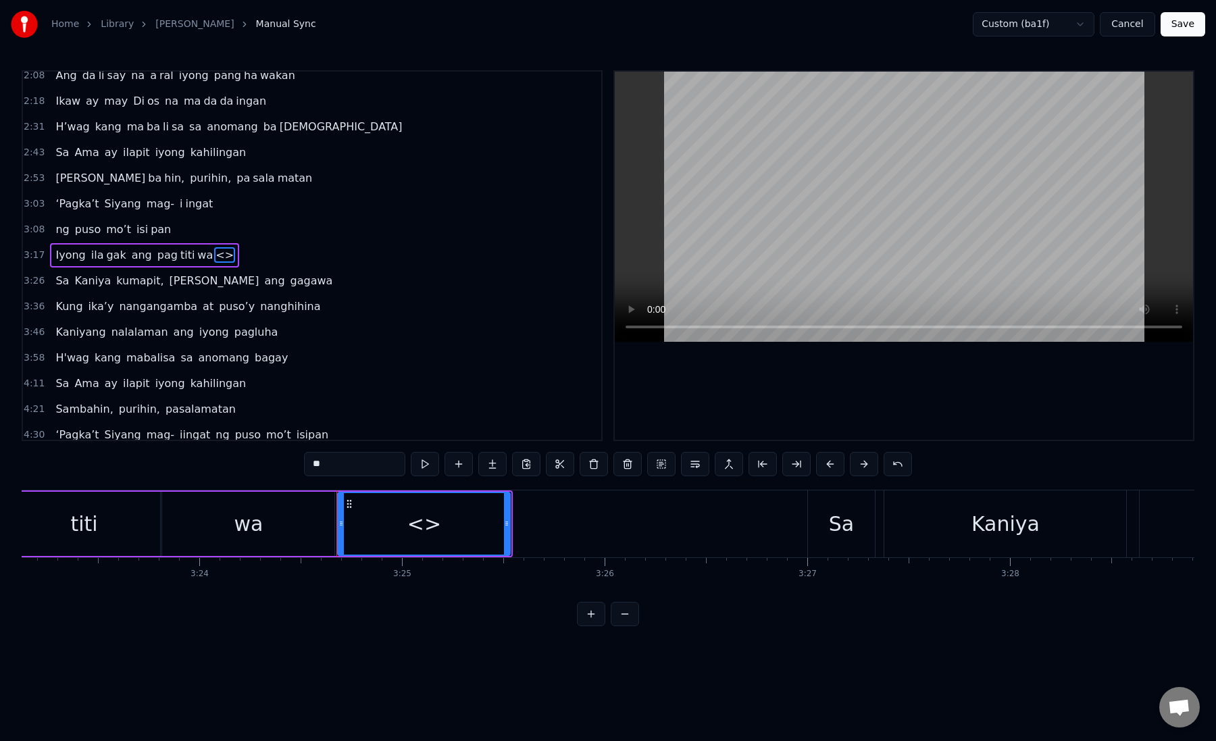
paste input "text"
drag, startPoint x: 345, startPoint y: 466, endPoint x: 291, endPoint y: 466, distance: 54.1
click at [291, 466] on div "0:19 Kung sa puso mo 0:23 ay hindi ma i wa san 0:28 Ang pag da law ni tong mga …" at bounding box center [608, 348] width 1173 height 556
drag, startPoint x: 507, startPoint y: 523, endPoint x: 710, endPoint y: 520, distance: 203.4
click at [710, 520] on icon at bounding box center [710, 523] width 5 height 11
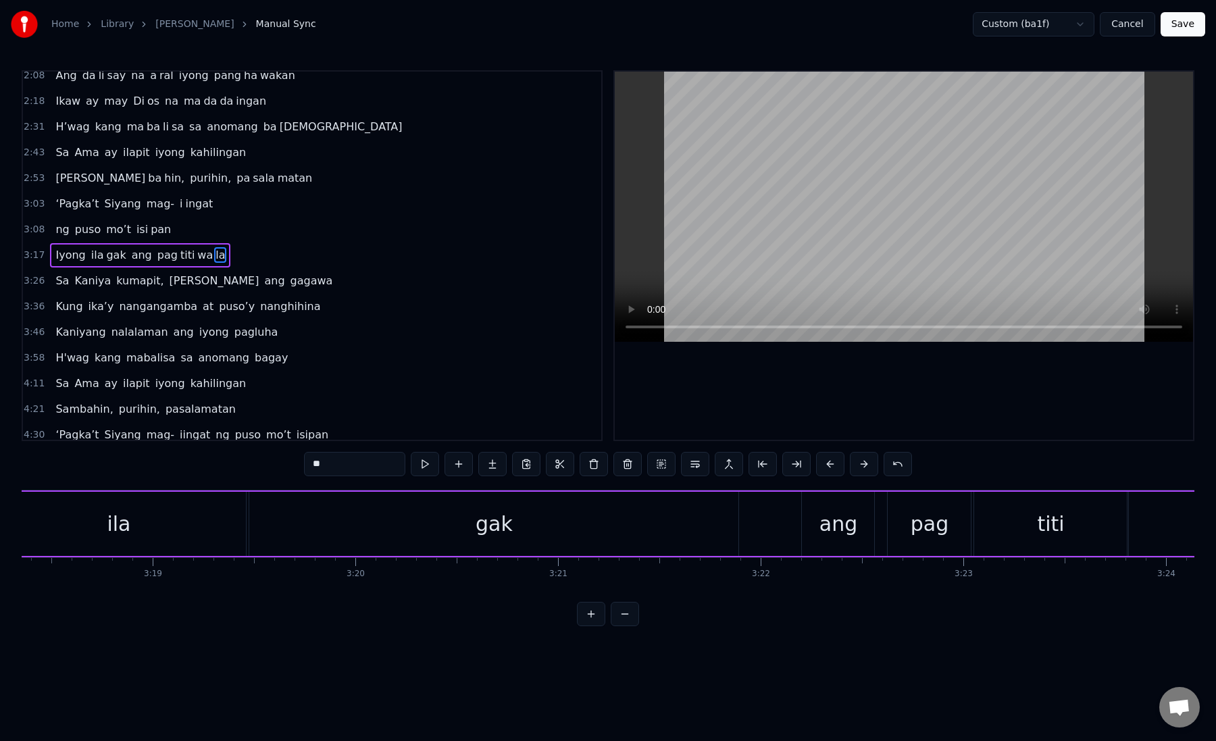
type input "**"
click at [783, 520] on div "Iyong [PERSON_NAME] ang pag titi wa la" at bounding box center [755, 524] width 1855 height 67
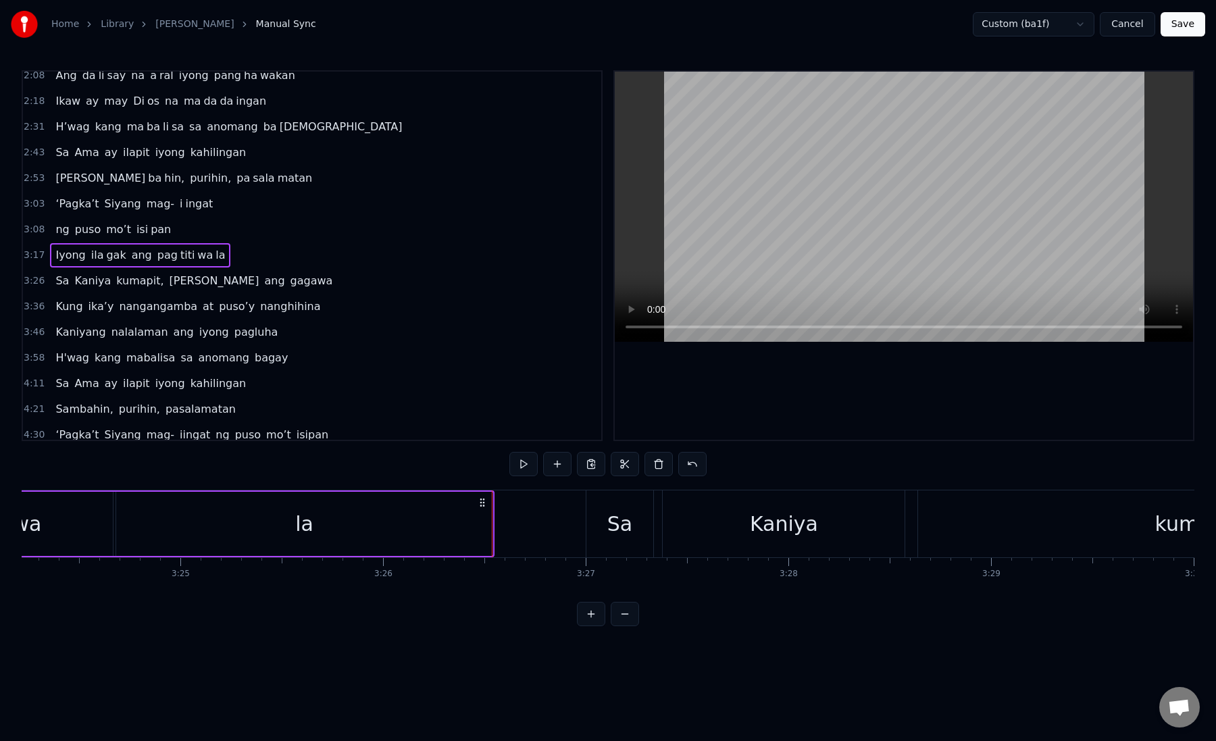
scroll to position [0, 41406]
click at [613, 515] on div "Sa" at bounding box center [618, 524] width 25 height 30
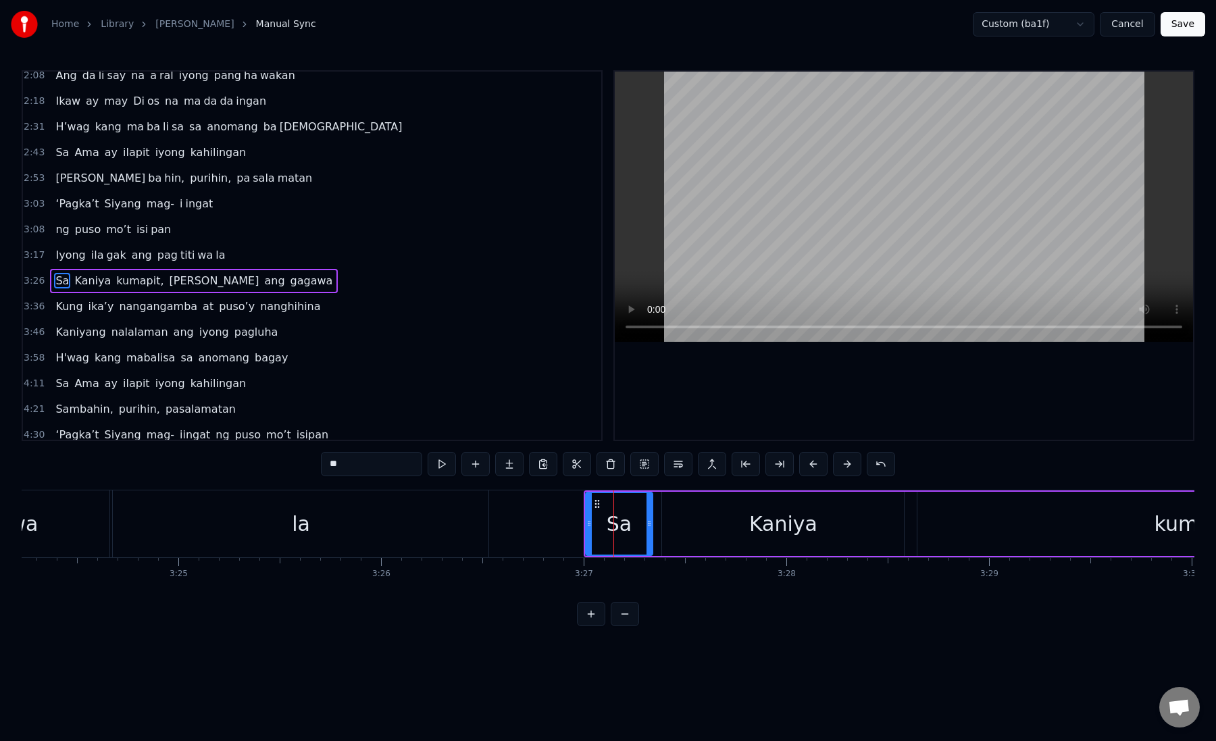
scroll to position [343, 0]
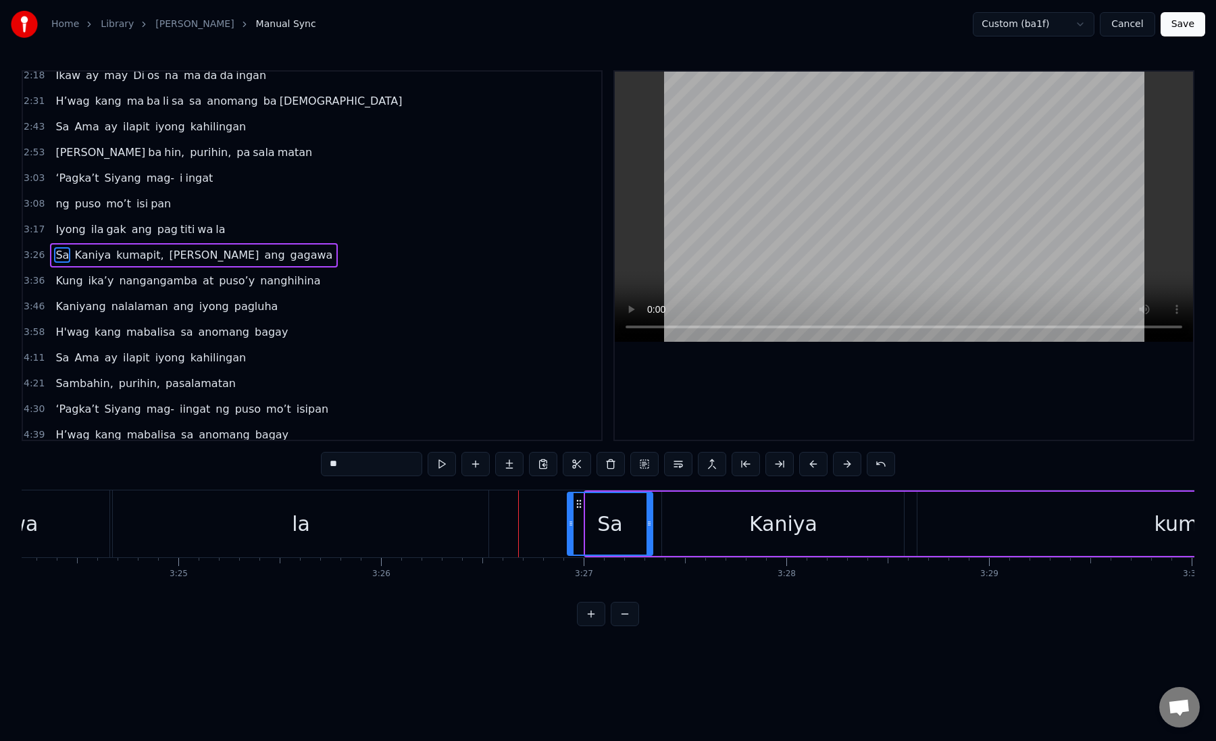
drag, startPoint x: 591, startPoint y: 523, endPoint x: 573, endPoint y: 526, distance: 17.8
click at [573, 526] on icon at bounding box center [570, 523] width 5 height 11
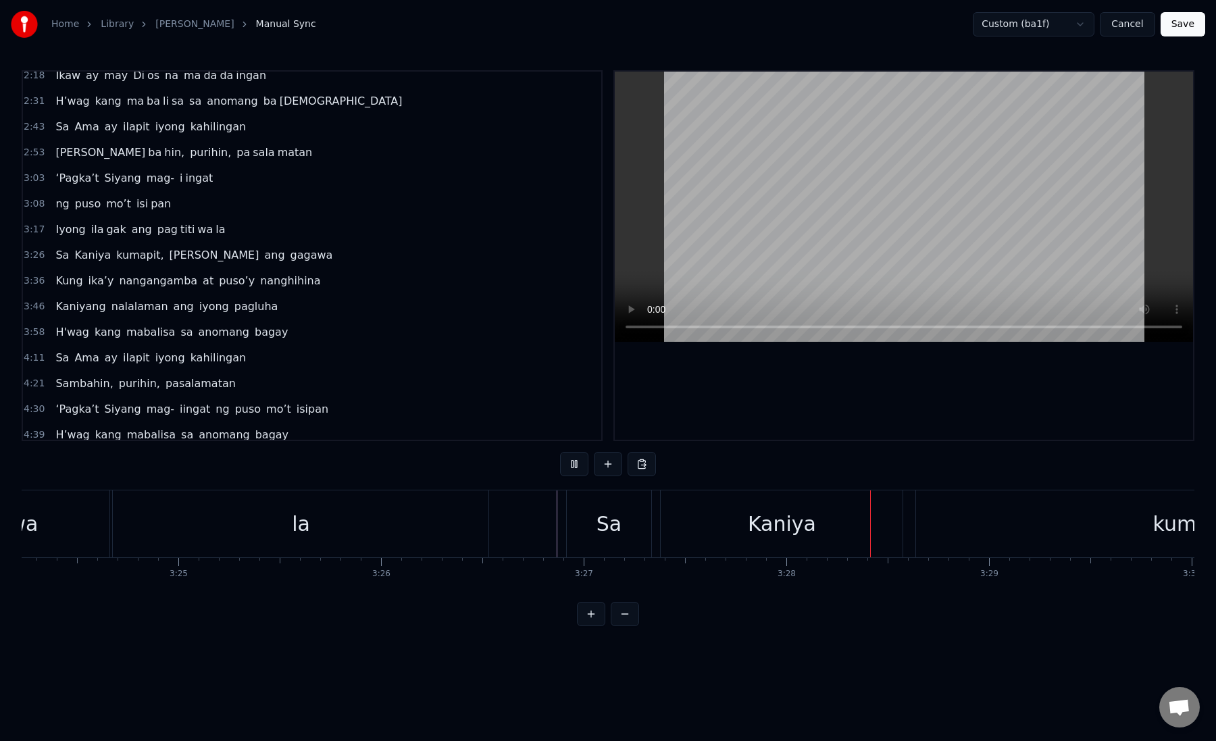
click at [717, 547] on div "Kaniya" at bounding box center [782, 524] width 242 height 67
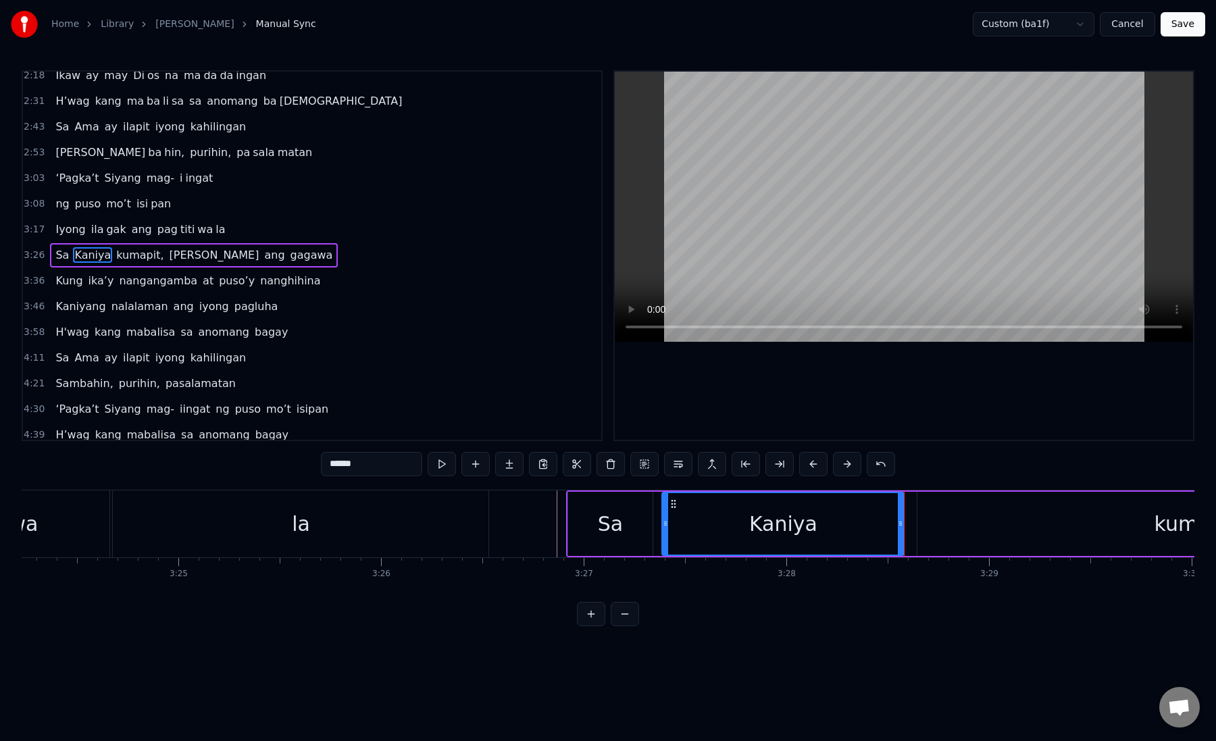
click at [687, 537] on div "Kaniya" at bounding box center [783, 524] width 241 height 62
click at [716, 532] on div "Kaniya" at bounding box center [783, 524] width 241 height 62
drag, startPoint x: 341, startPoint y: 464, endPoint x: 423, endPoint y: 464, distance: 82.5
click at [422, 464] on div "******" at bounding box center [608, 464] width 574 height 24
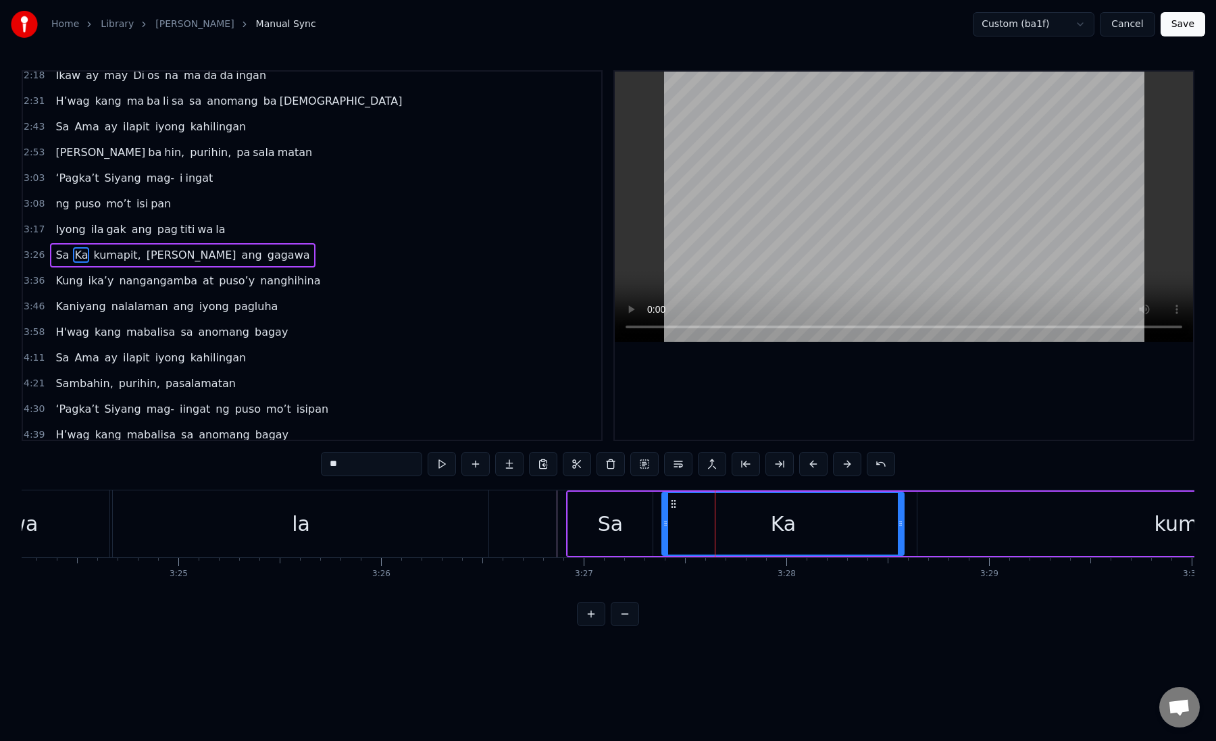
type input "**"
click at [787, 464] on button at bounding box center [780, 464] width 28 height 24
click at [513, 466] on button at bounding box center [509, 464] width 28 height 24
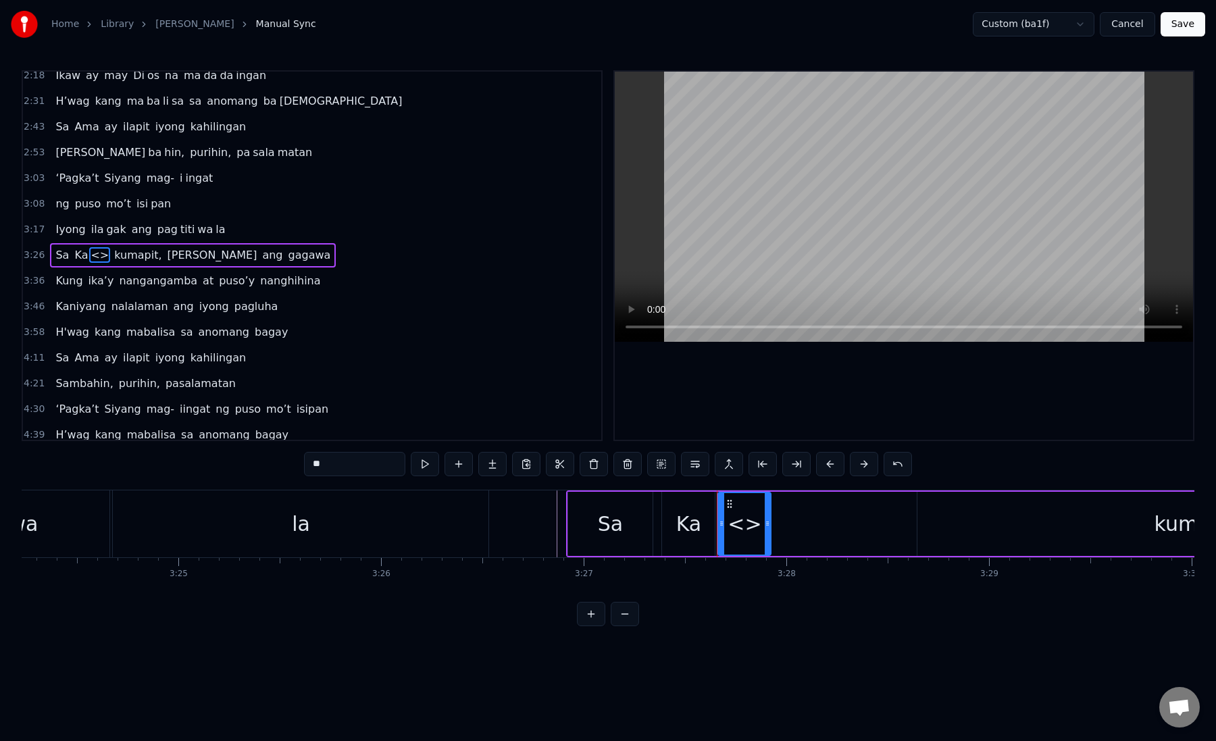
paste input "**"
drag, startPoint x: 349, startPoint y: 466, endPoint x: 303, endPoint y: 466, distance: 46.0
click at [304, 466] on input "**" at bounding box center [354, 464] width 101 height 24
click at [686, 522] on div "Ka" at bounding box center [690, 524] width 26 height 30
click at [729, 533] on div "niya" at bounding box center [745, 524] width 43 height 30
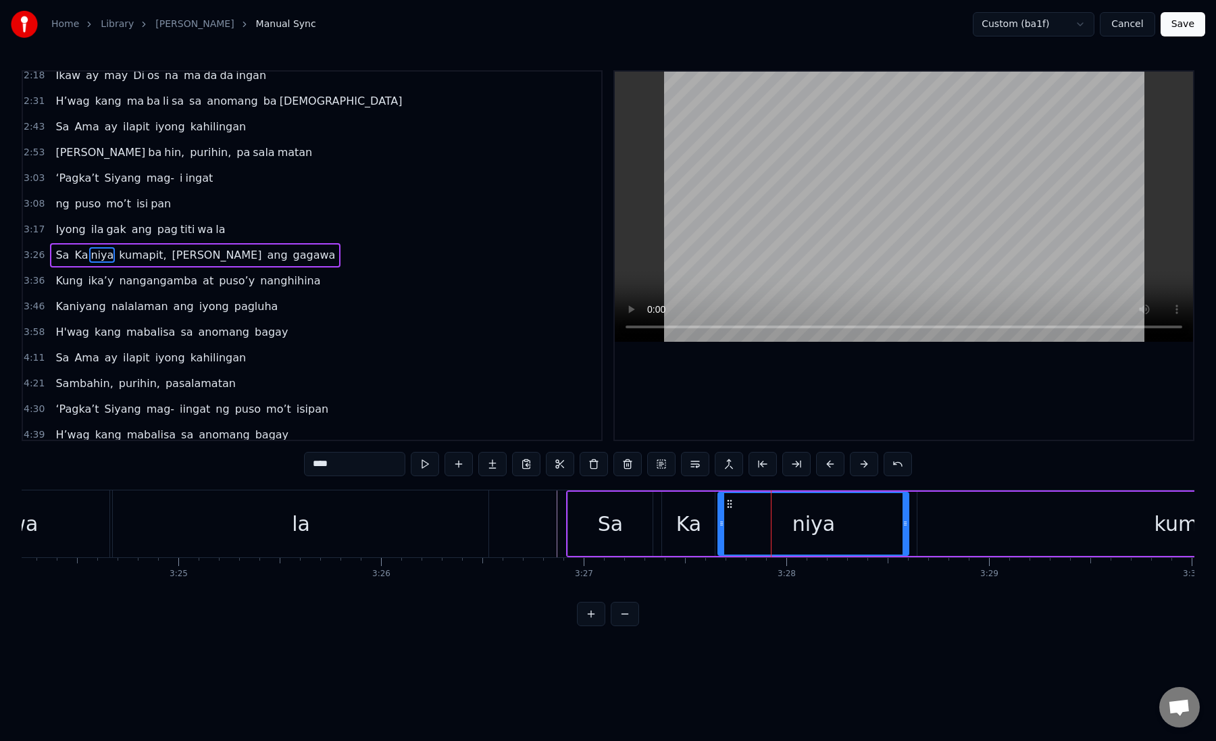
drag, startPoint x: 767, startPoint y: 526, endPoint x: 905, endPoint y: 529, distance: 137.9
click at [905, 529] on div at bounding box center [905, 524] width 5 height 62
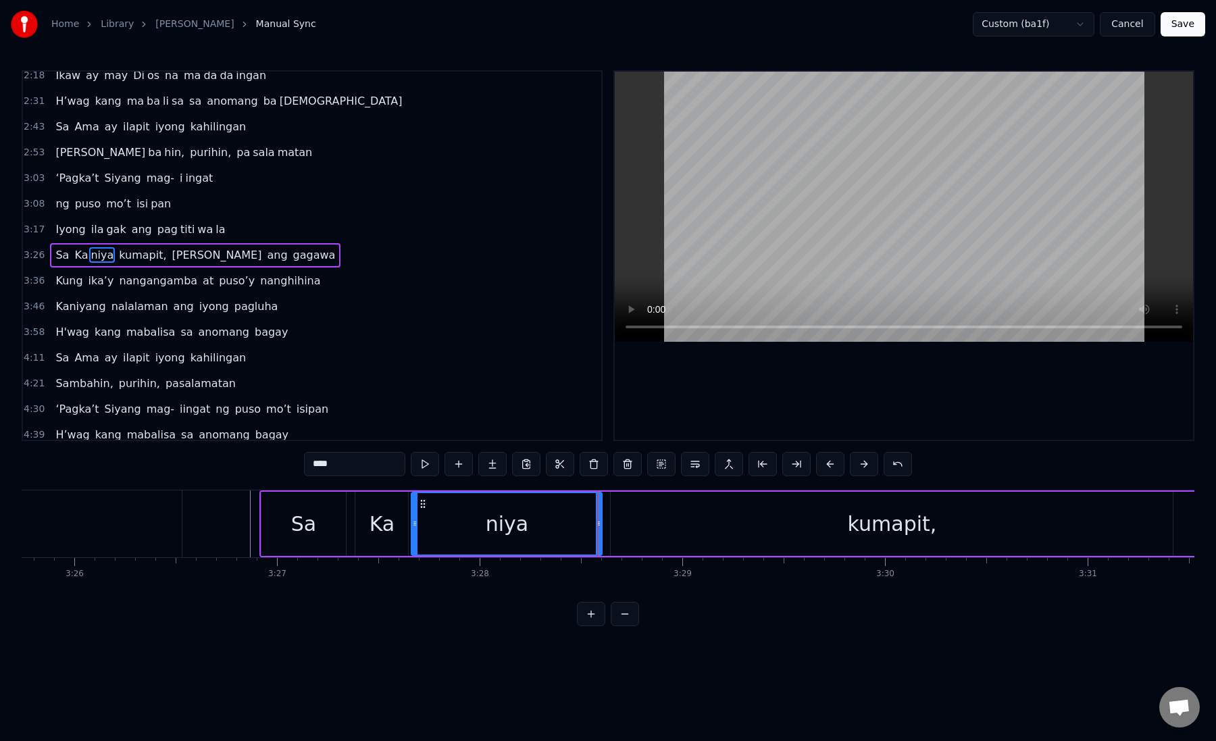
scroll to position [0, 41755]
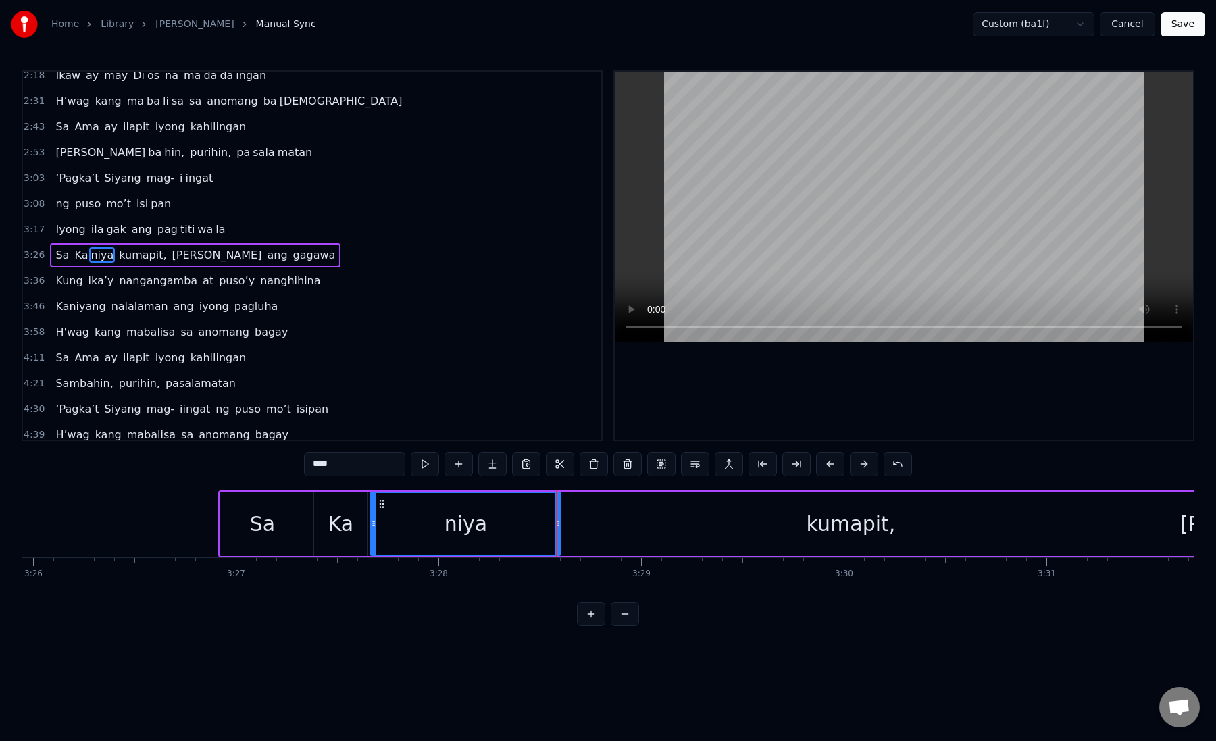
click at [579, 520] on div "kumapit," at bounding box center [851, 524] width 562 height 64
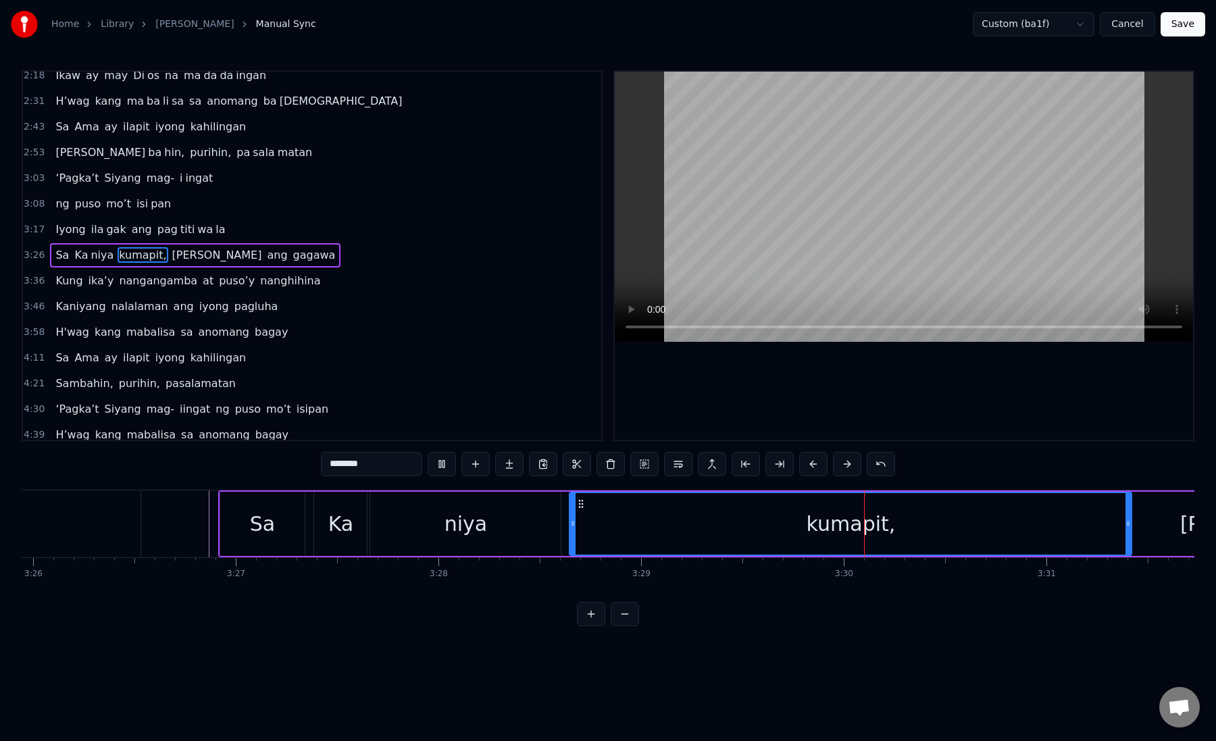
click at [579, 520] on div "kumapit," at bounding box center [850, 524] width 561 height 62
click at [783, 462] on button at bounding box center [780, 464] width 28 height 24
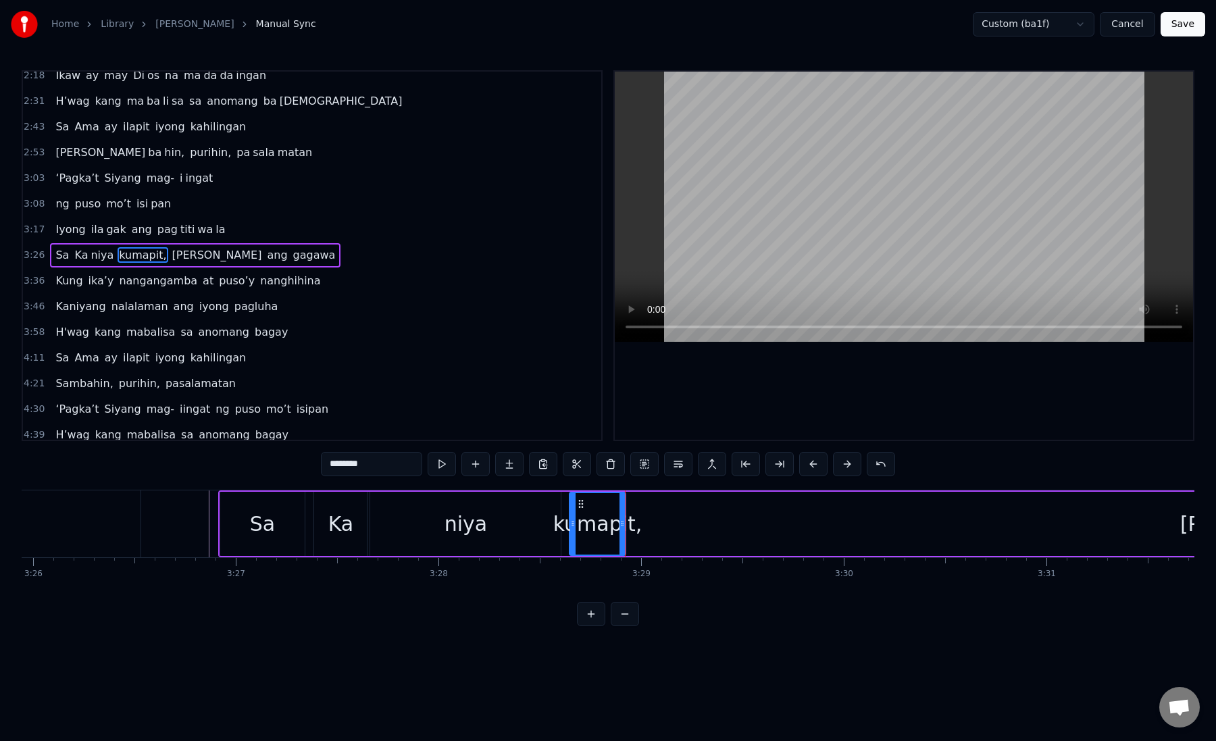
drag, startPoint x: 339, startPoint y: 466, endPoint x: 414, endPoint y: 466, distance: 75.0
click at [414, 466] on input "********" at bounding box center [371, 464] width 101 height 24
type input "**"
click at [495, 469] on div "**" at bounding box center [608, 464] width 574 height 24
click at [504, 469] on button at bounding box center [509, 464] width 28 height 24
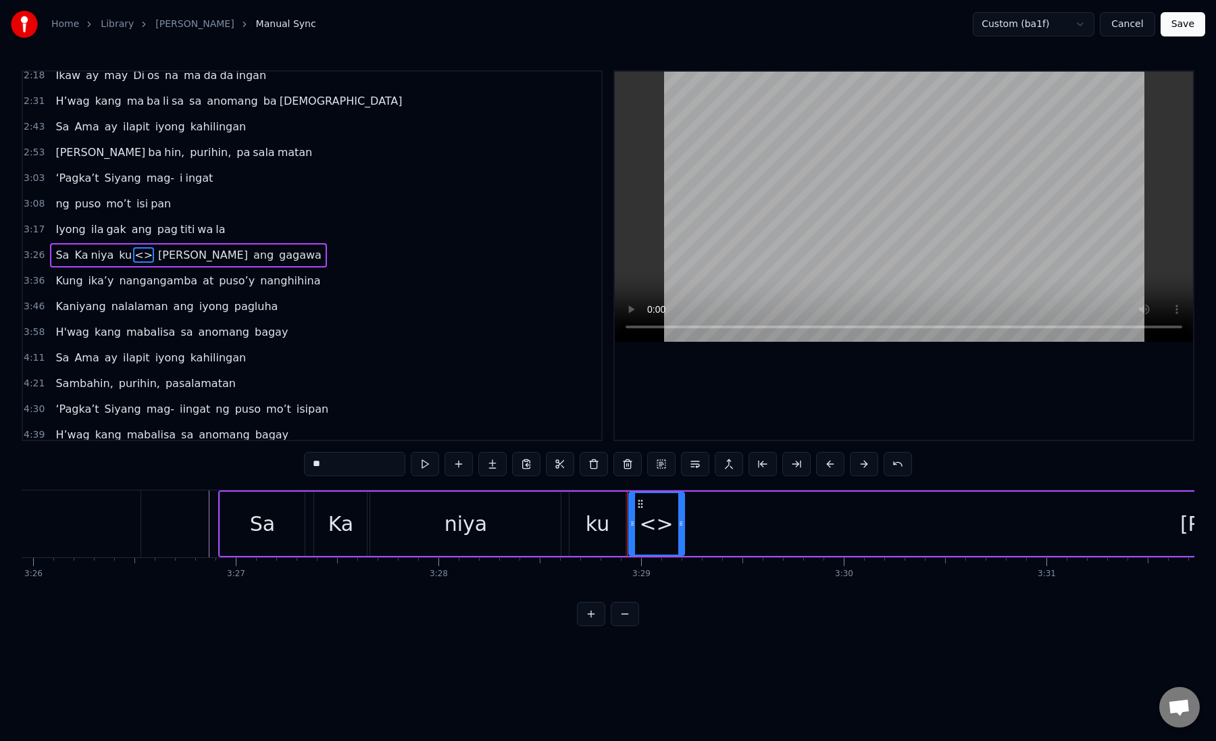
paste input "****"
drag, startPoint x: 355, startPoint y: 469, endPoint x: 287, endPoint y: 468, distance: 68.9
click at [287, 469] on div "0:19 Kung sa puso mo 0:23 ay hindi ma i wa san 0:28 Ang pag da law ni tong mga …" at bounding box center [608, 348] width 1173 height 556
click at [645, 526] on div "mapit," at bounding box center [656, 524] width 65 height 30
drag, startPoint x: 682, startPoint y: 524, endPoint x: 985, endPoint y: 531, distance: 303.5
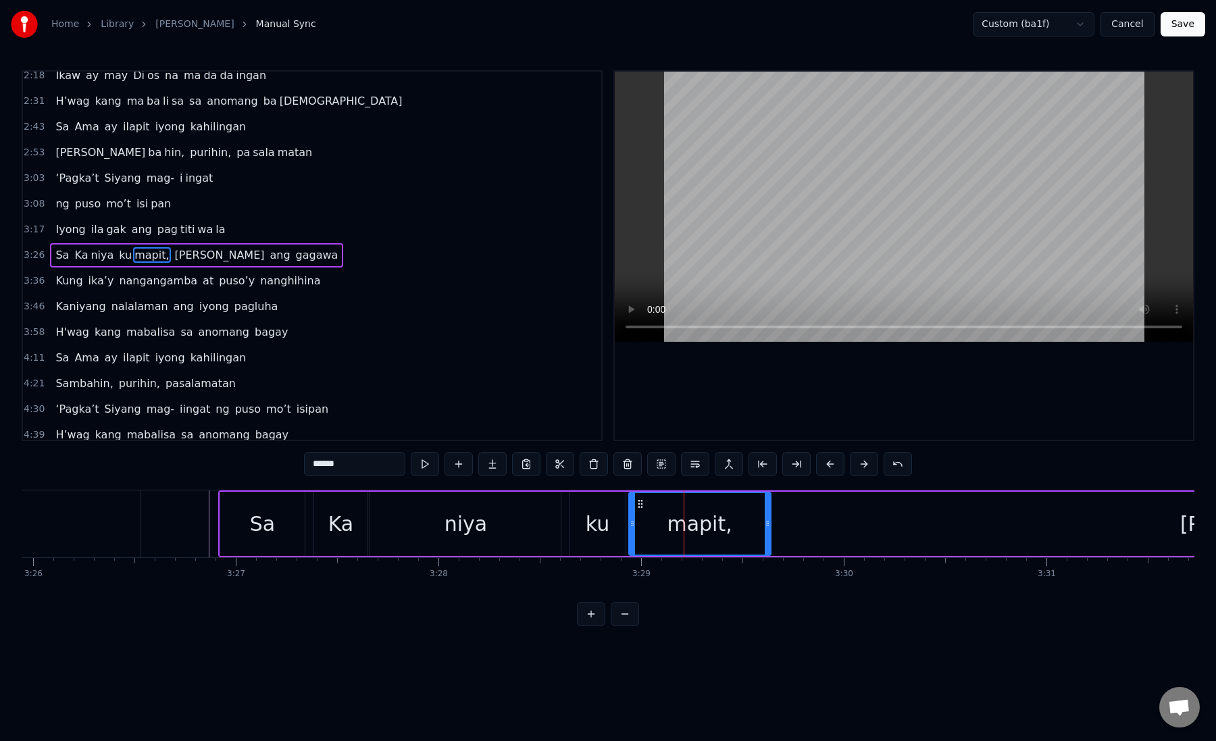
click at [770, 531] on div at bounding box center [767, 524] width 5 height 62
drag, startPoint x: 985, startPoint y: 531, endPoint x: 790, endPoint y: 524, distance: 195.4
click at [790, 524] on div at bounding box center [789, 524] width 5 height 62
drag, startPoint x: 362, startPoint y: 459, endPoint x: 327, endPoint y: 465, distance: 35.7
click at [327, 465] on input "******" at bounding box center [354, 464] width 101 height 24
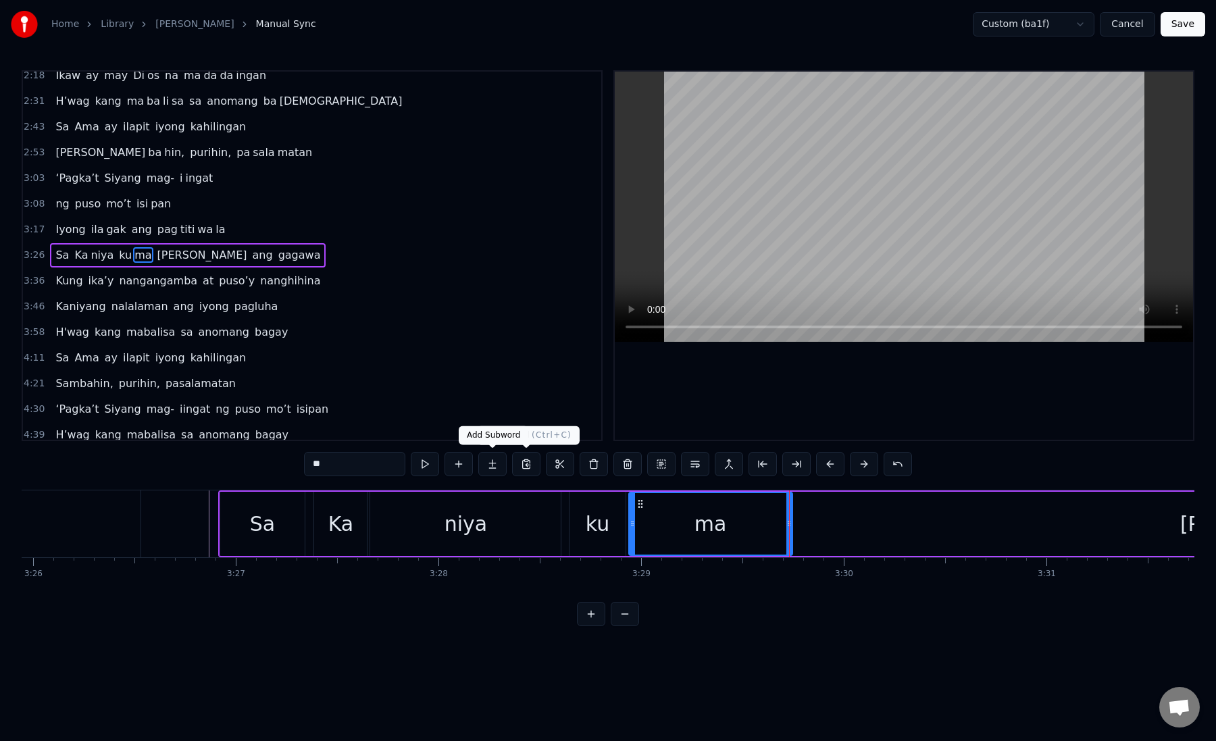
type input "**"
click at [485, 466] on button at bounding box center [492, 464] width 28 height 24
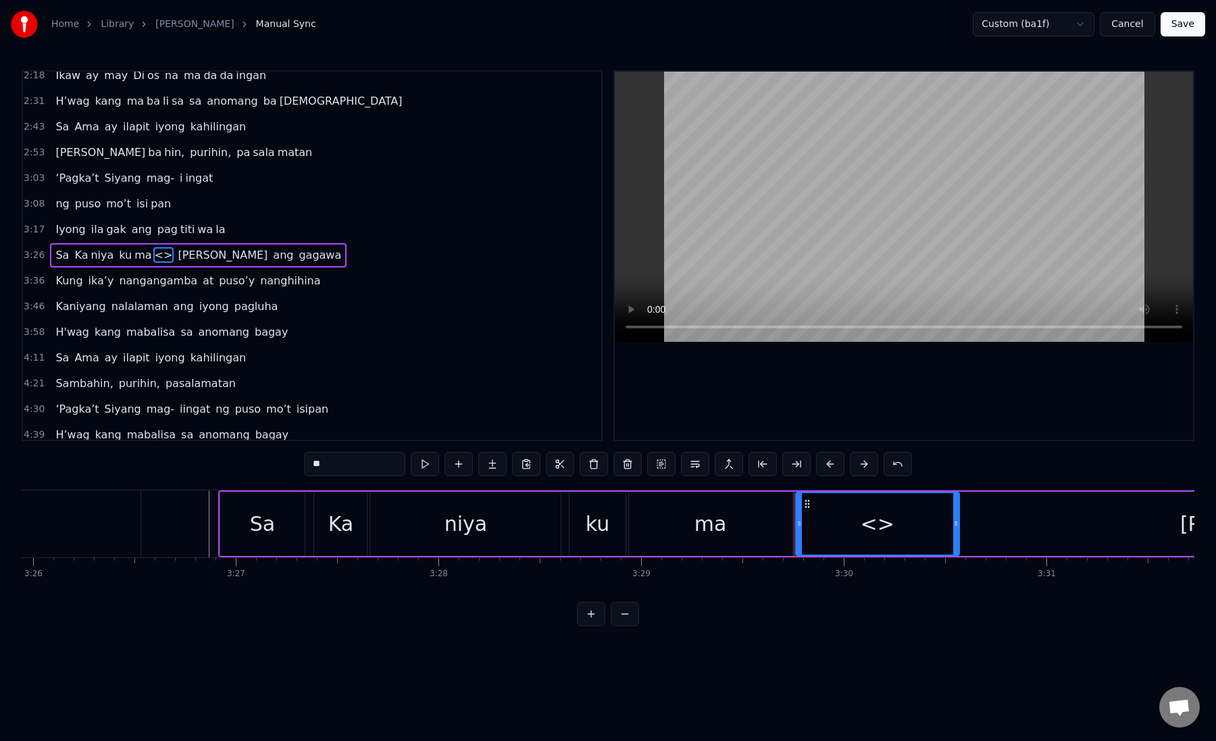
paste input "****"
drag, startPoint x: 313, startPoint y: 454, endPoint x: 408, endPoint y: 491, distance: 102.0
click at [408, 491] on div "0:19 Kung sa puso mo 0:23 ay hindi ma i wa san 0:28 Ang pag da law ni tong mga …" at bounding box center [608, 348] width 1173 height 556
paste input "text"
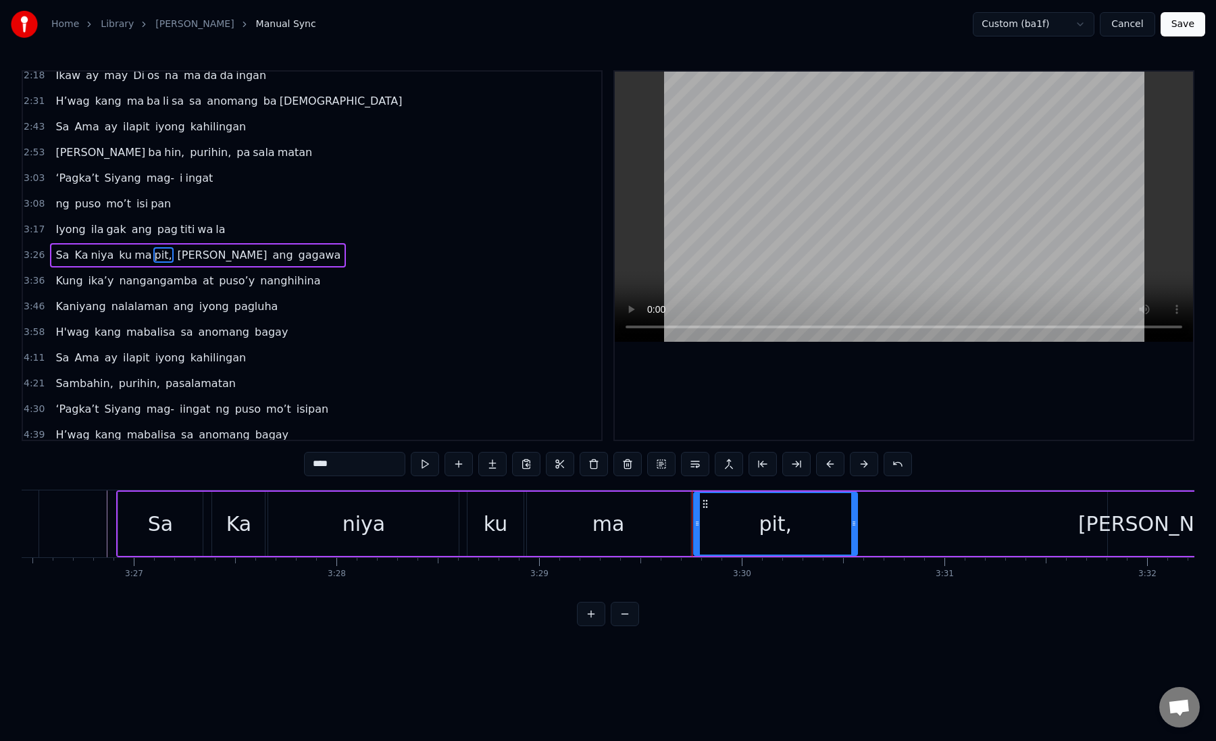
scroll to position [0, 41946]
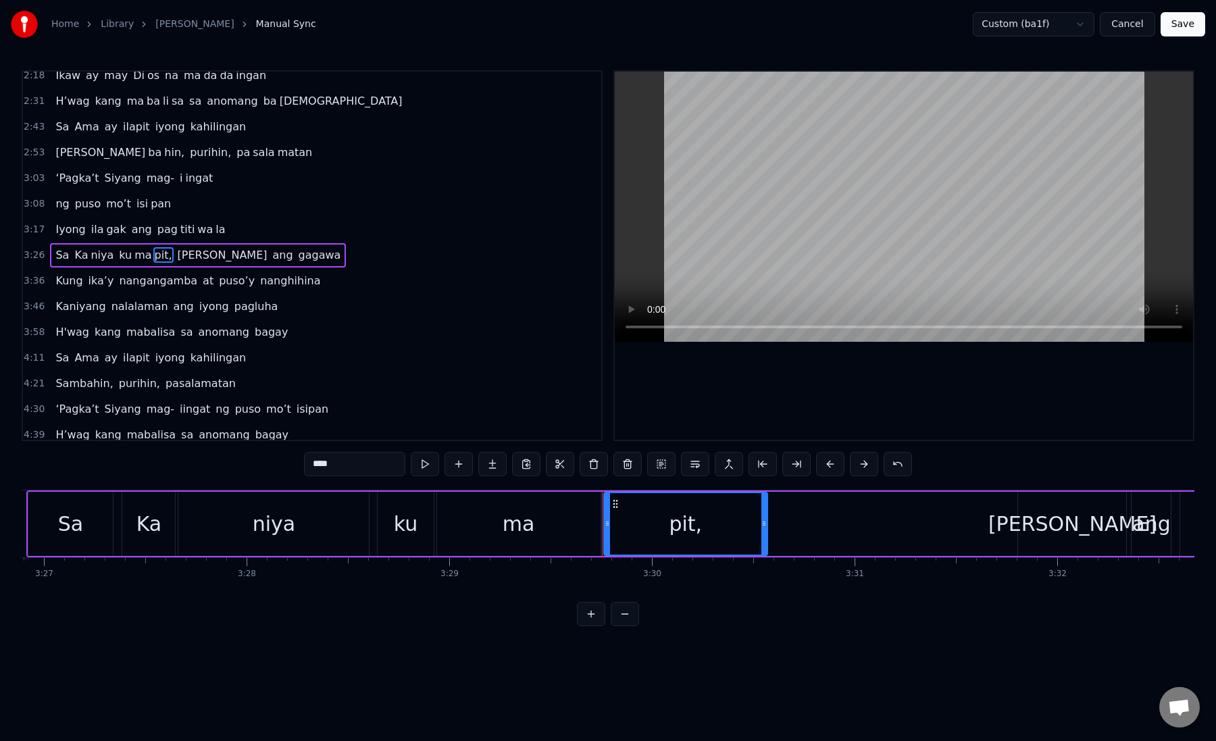
click at [536, 528] on div "ma" at bounding box center [519, 524] width 164 height 64
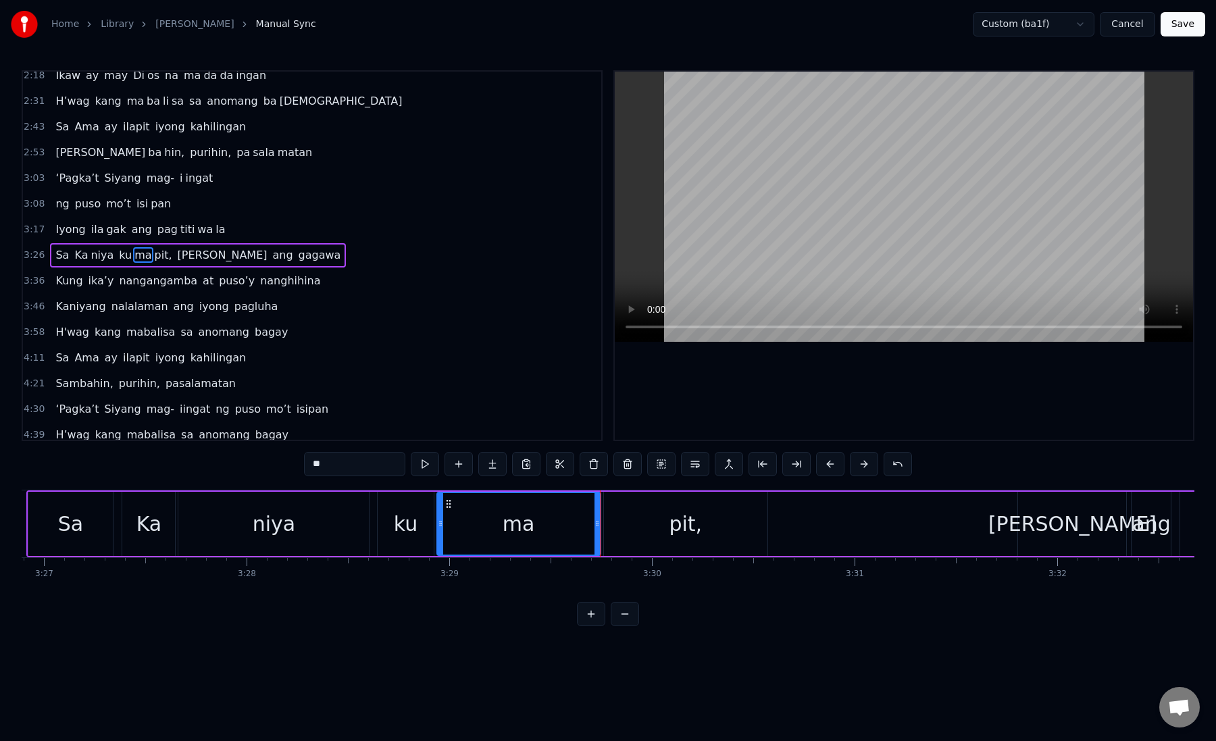
click at [634, 529] on div "pit," at bounding box center [686, 524] width 164 height 64
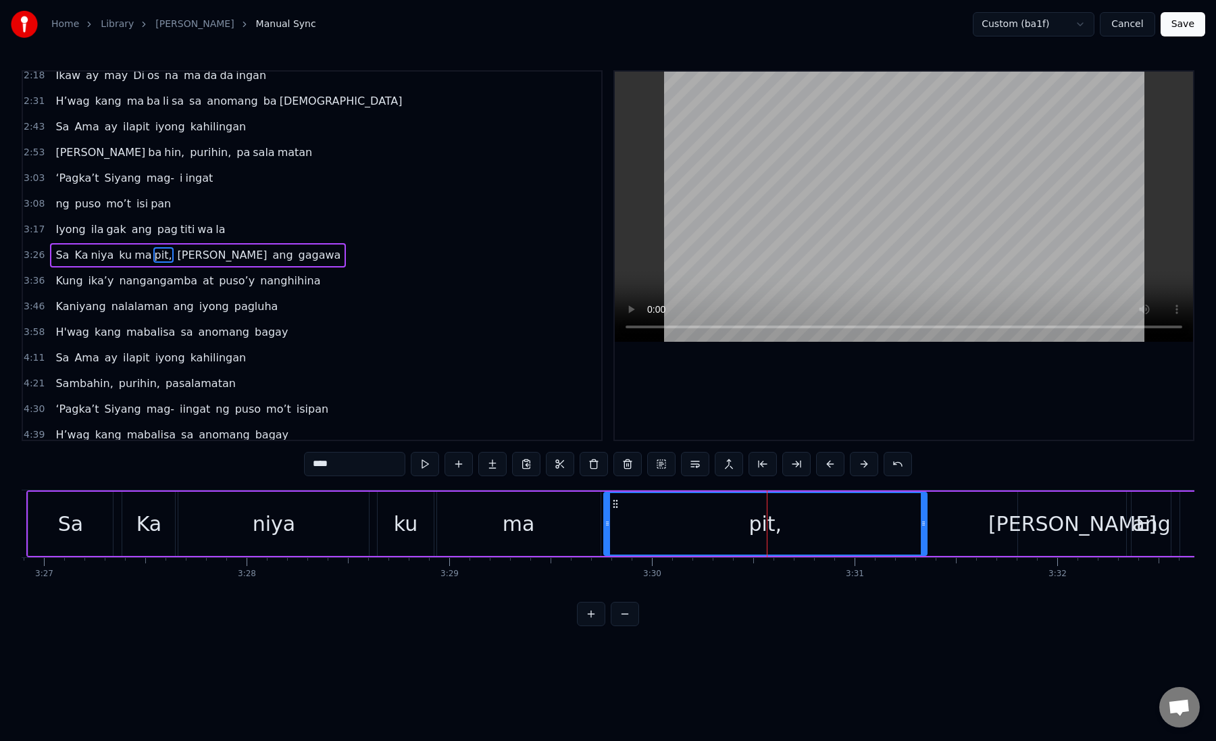
drag, startPoint x: 764, startPoint y: 526, endPoint x: 924, endPoint y: 526, distance: 159.5
click at [924, 526] on icon at bounding box center [923, 523] width 5 height 11
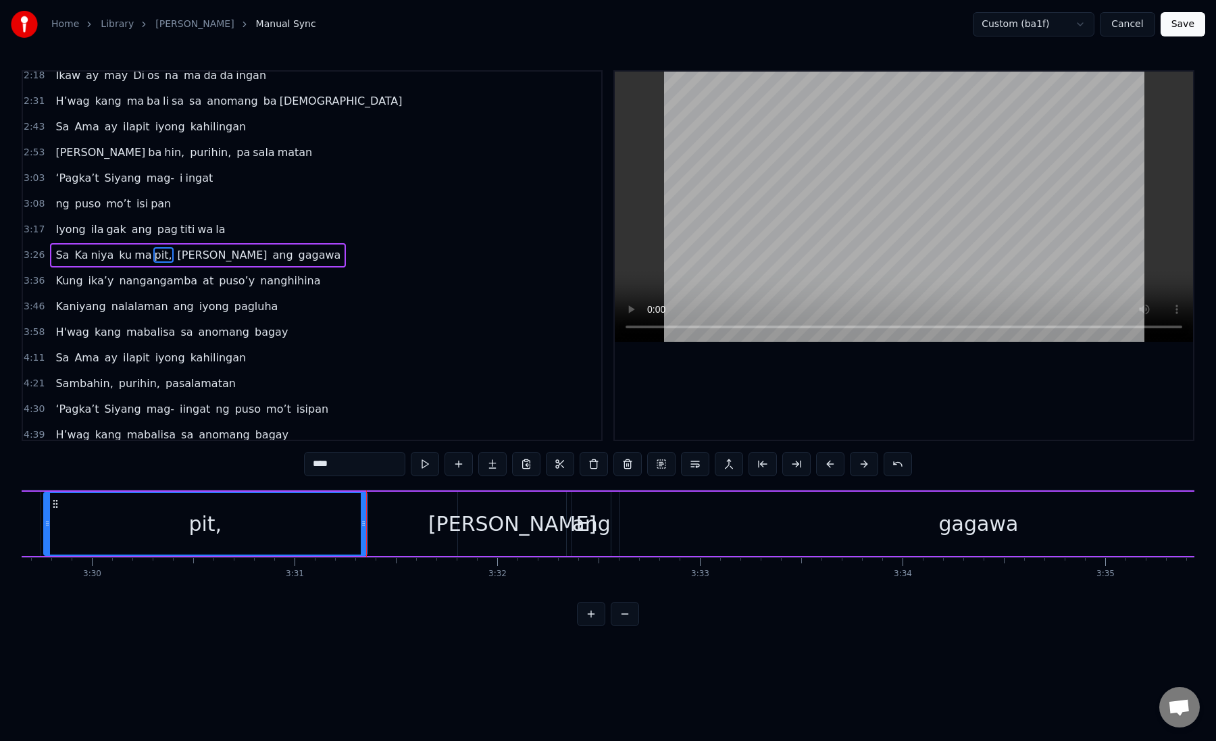
scroll to position [0, 42530]
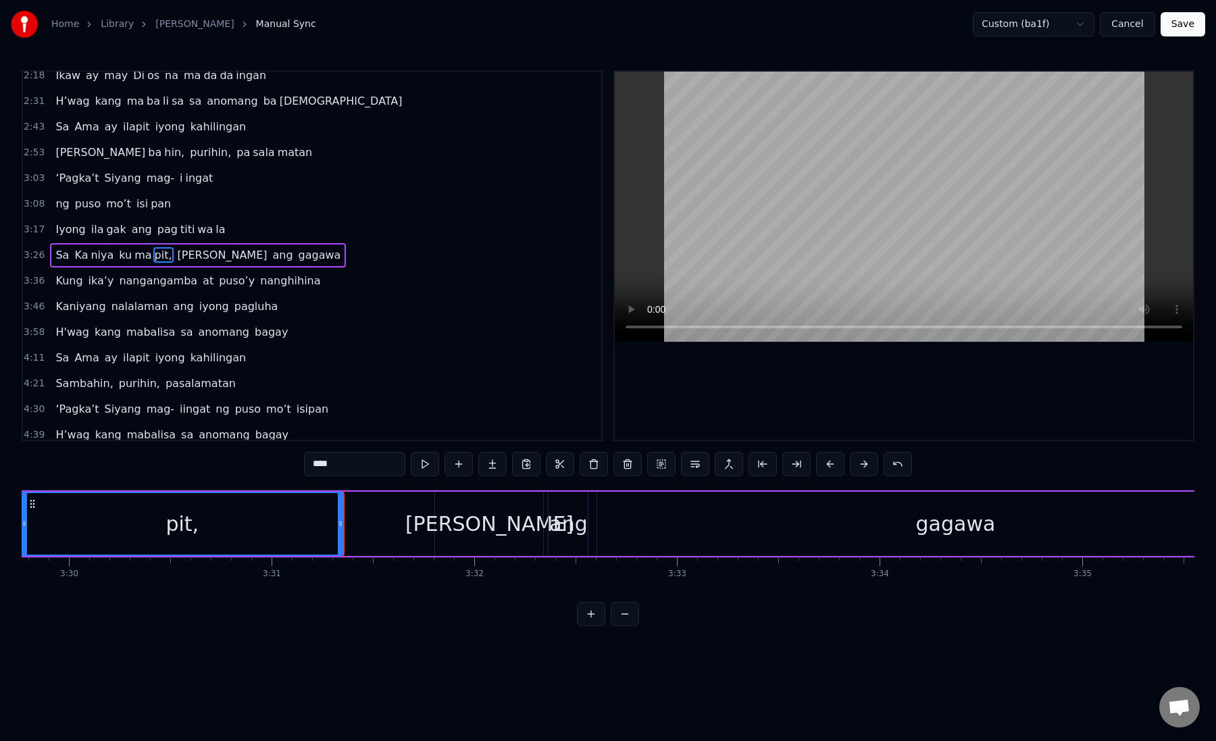
click at [458, 521] on div "[PERSON_NAME]" at bounding box center [489, 524] width 108 height 64
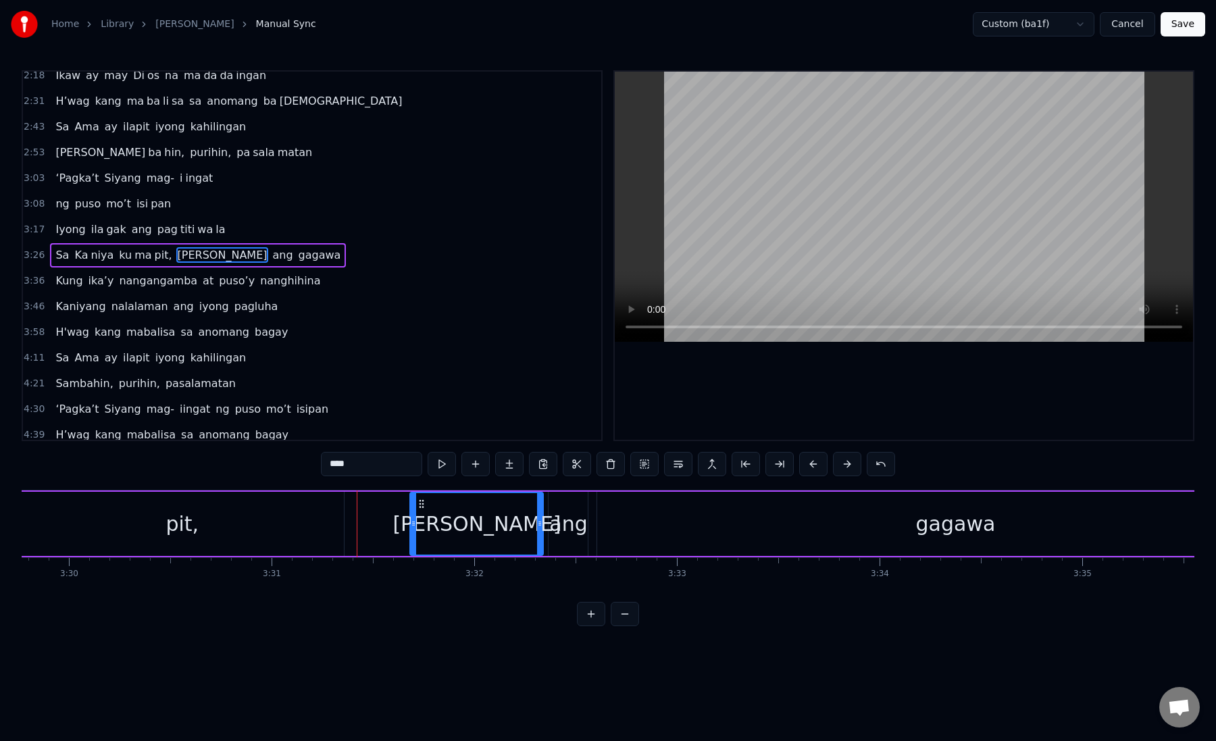
drag, startPoint x: 439, startPoint y: 522, endPoint x: 414, endPoint y: 522, distance: 25.0
click at [414, 522] on icon at bounding box center [413, 523] width 5 height 11
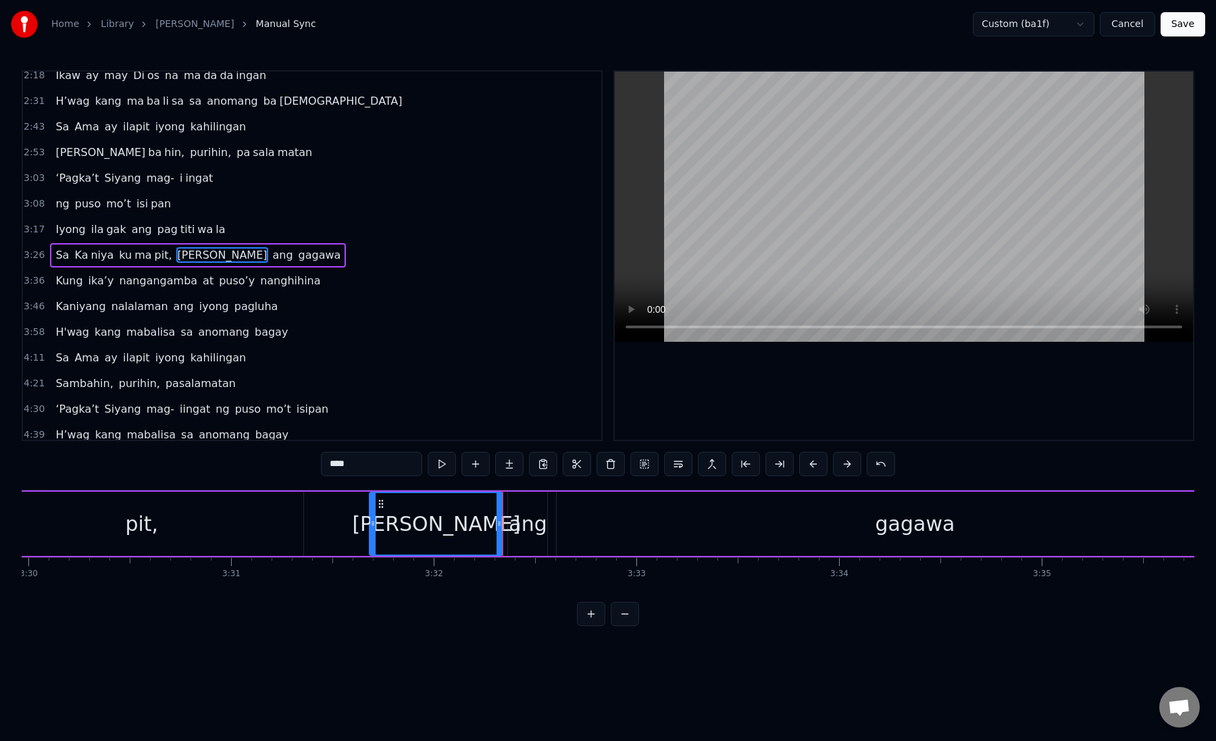
scroll to position [0, 42587]
click at [443, 522] on div "[PERSON_NAME]" at bounding box center [419, 524] width 132 height 62
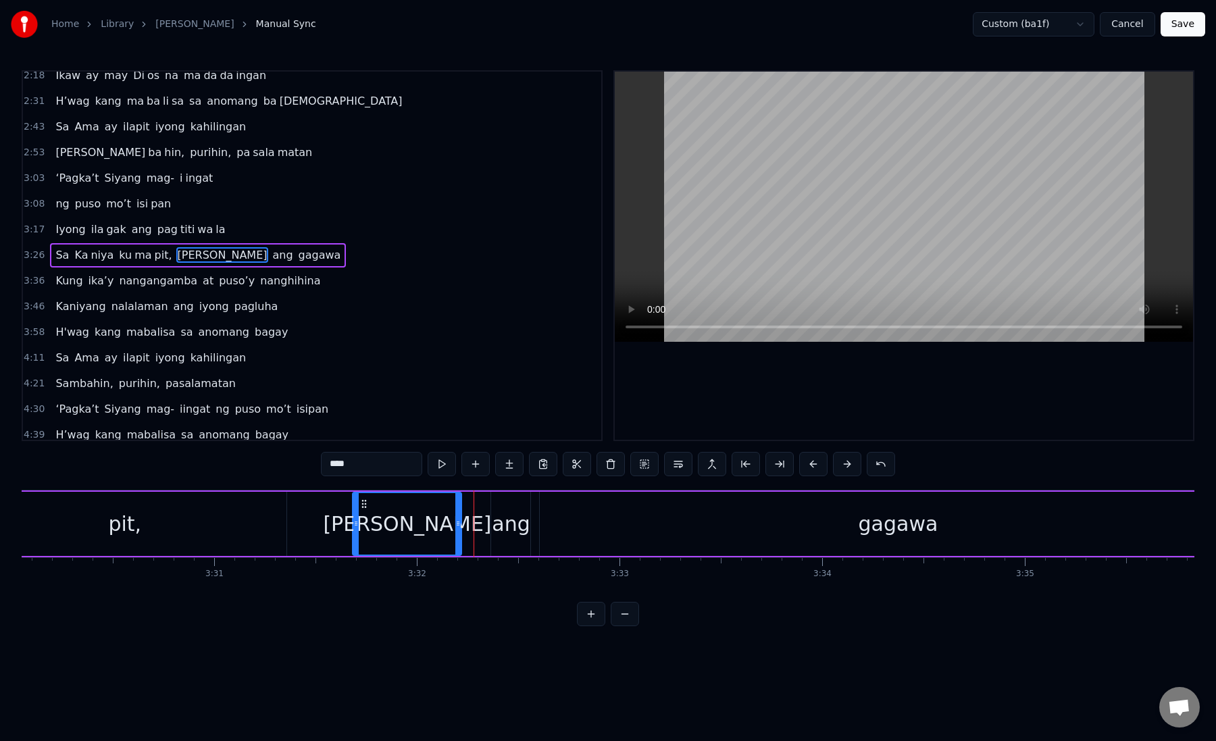
drag, startPoint x: 484, startPoint y: 526, endPoint x: 461, endPoint y: 526, distance: 23.0
click at [460, 525] on icon at bounding box center [458, 523] width 5 height 11
click at [514, 531] on div "ang" at bounding box center [511, 524] width 38 height 30
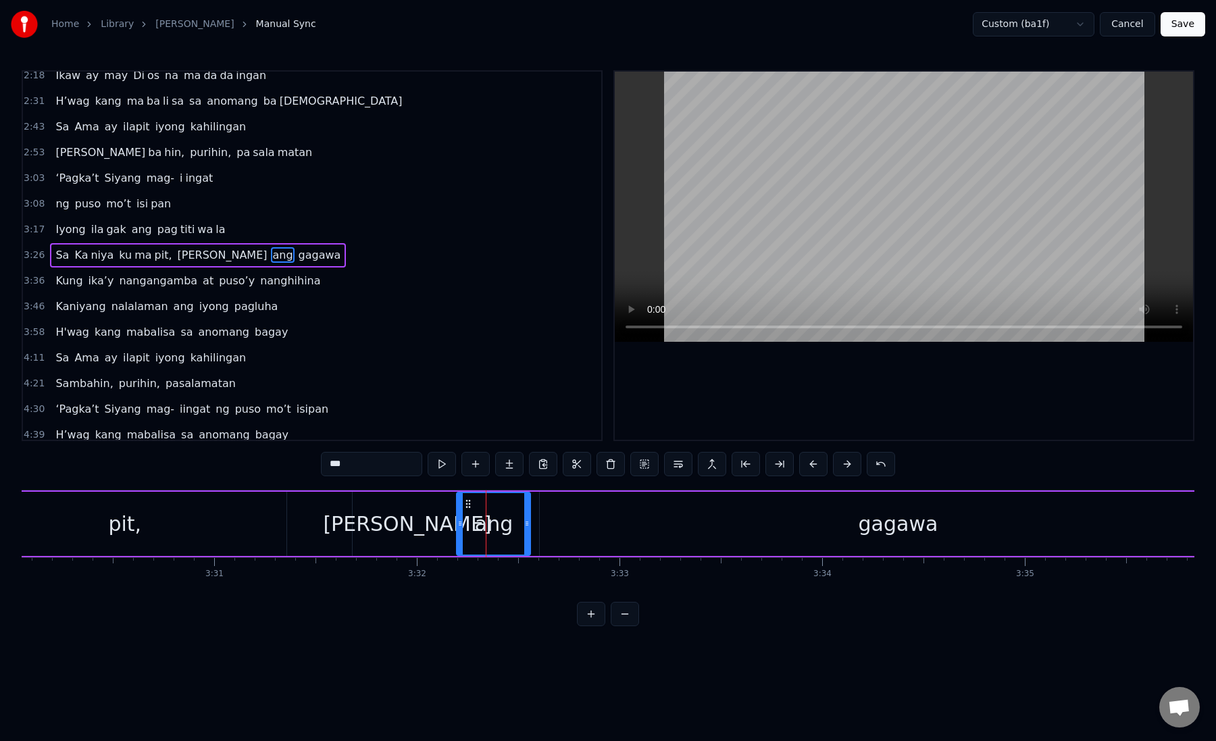
drag, startPoint x: 495, startPoint y: 529, endPoint x: 461, endPoint y: 531, distance: 34.5
click at [461, 531] on div at bounding box center [460, 524] width 5 height 62
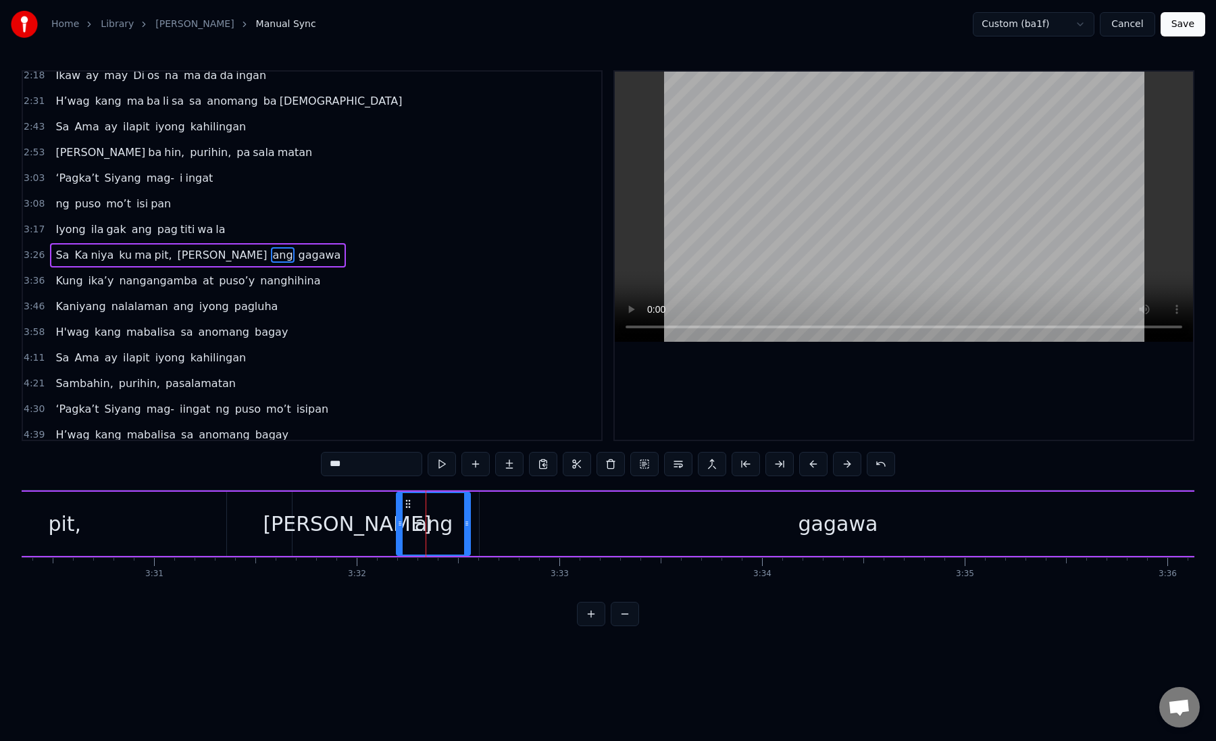
scroll to position [0, 42687]
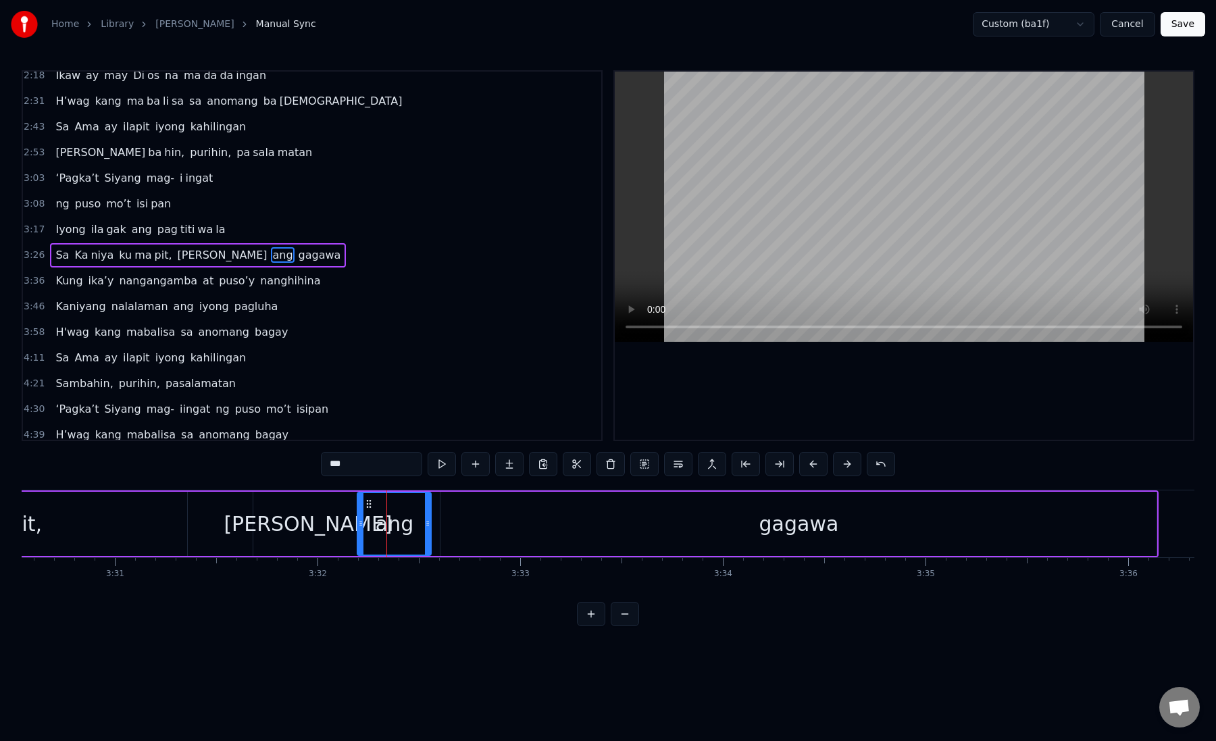
click at [470, 529] on div "gagawa" at bounding box center [799, 524] width 716 height 64
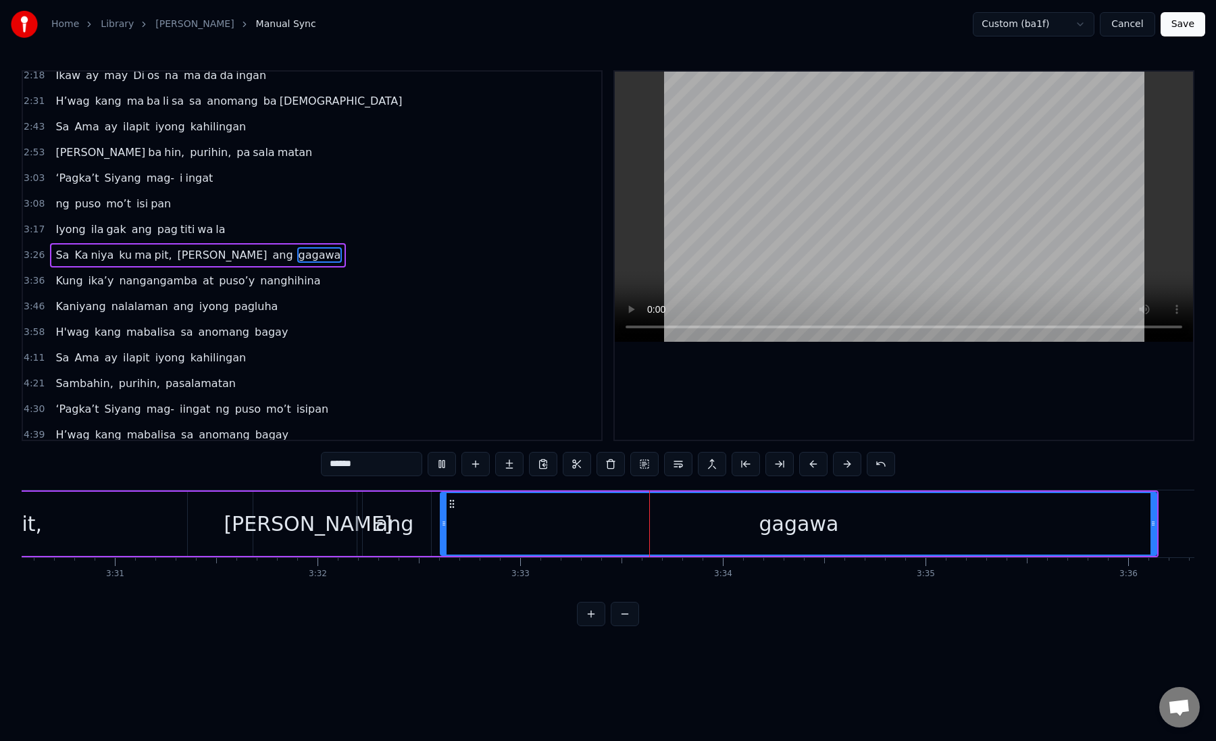
click at [470, 529] on div "gagawa" at bounding box center [798, 524] width 715 height 62
click at [780, 464] on button at bounding box center [780, 464] width 28 height 24
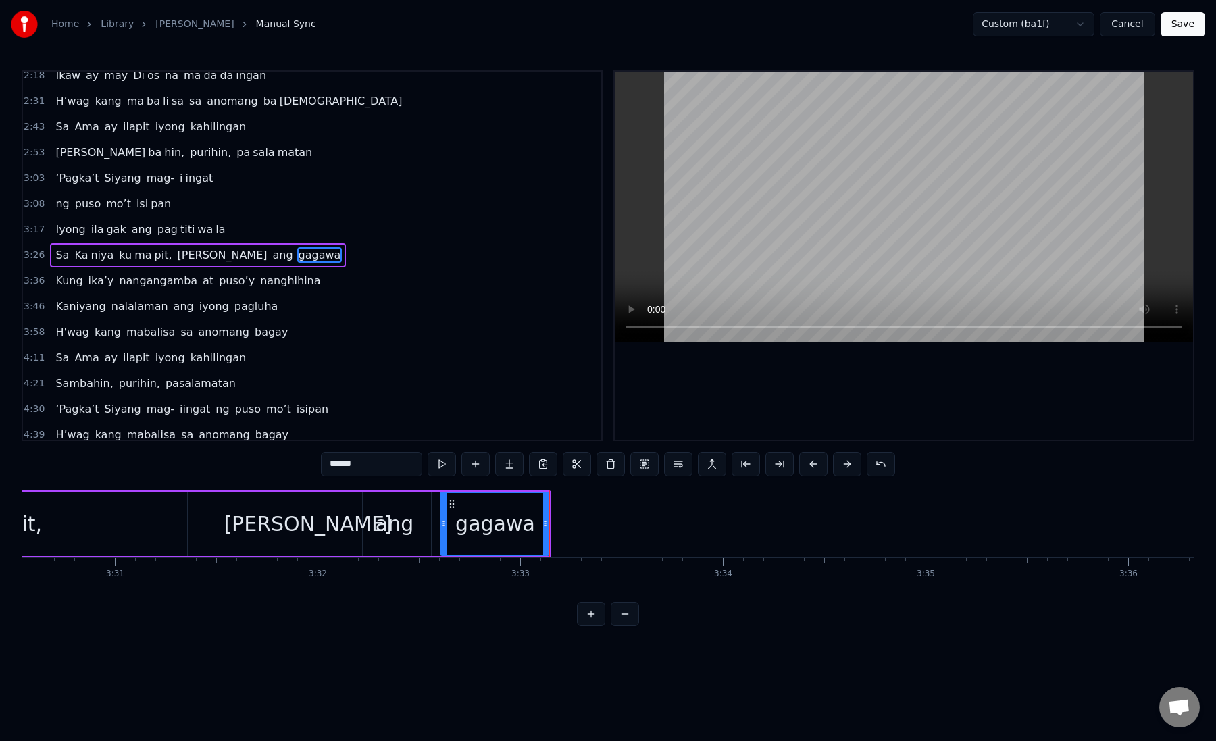
drag, startPoint x: 341, startPoint y: 467, endPoint x: 414, endPoint y: 470, distance: 73.1
click at [414, 470] on input "******" at bounding box center [371, 464] width 101 height 24
type input "**"
click at [503, 467] on button at bounding box center [509, 464] width 28 height 24
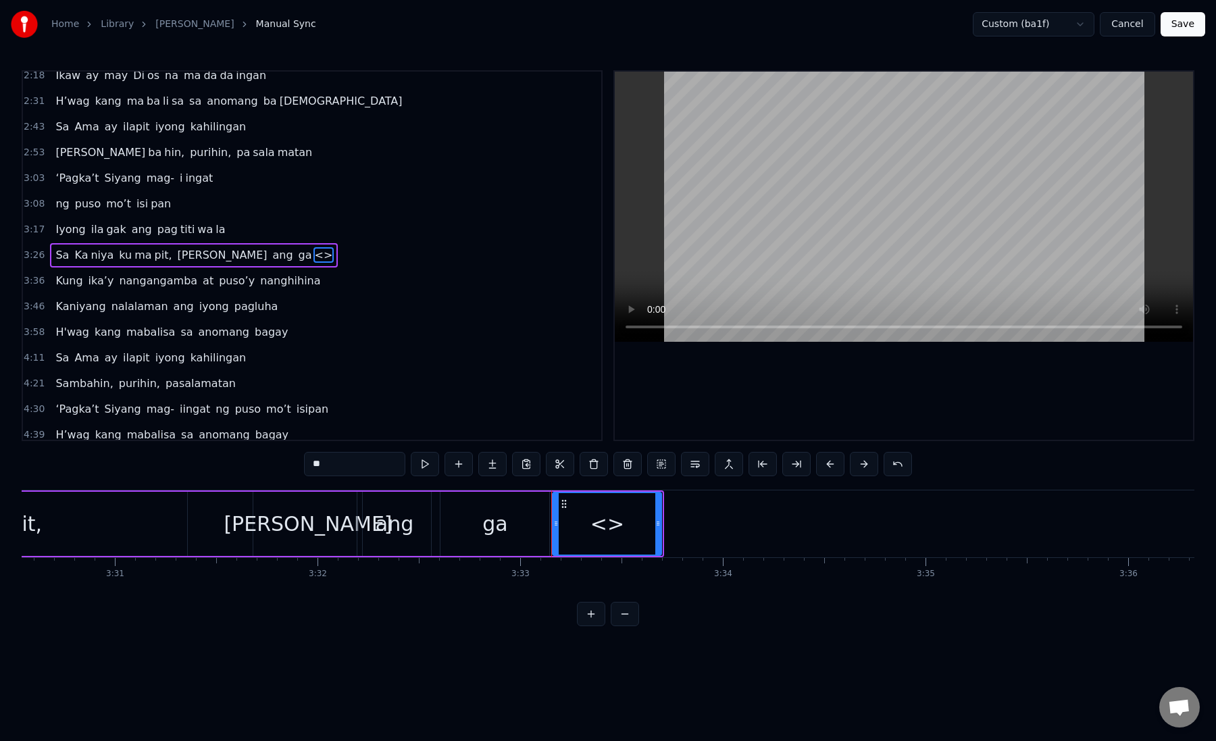
paste input "****"
drag, startPoint x: 349, startPoint y: 470, endPoint x: 289, endPoint y: 469, distance: 60.2
click at [289, 469] on div "0:19 Kung sa puso mo 0:23 ay hindi ma i wa san 0:28 Ang pag da law ni tong mga …" at bounding box center [608, 348] width 1173 height 556
paste input "text"
click at [478, 523] on div "ga" at bounding box center [495, 524] width 109 height 64
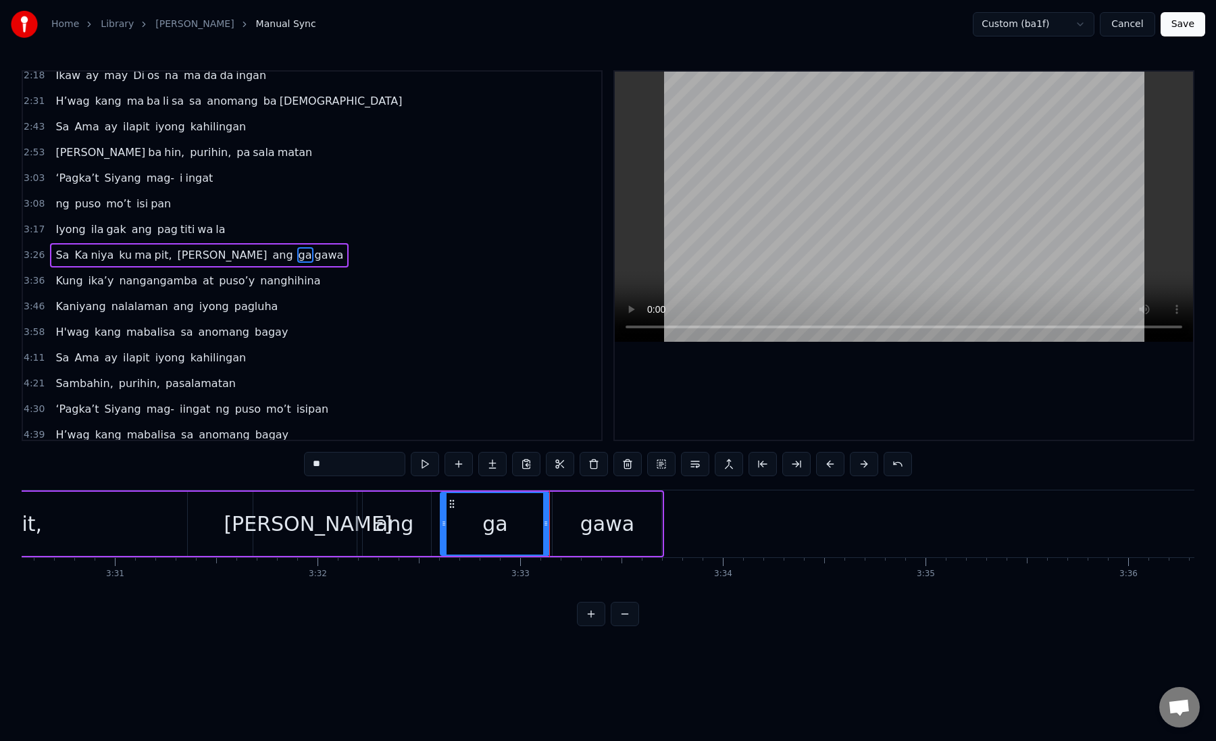
click at [578, 535] on div "gawa" at bounding box center [607, 524] width 109 height 64
click at [578, 535] on div "gawa" at bounding box center [607, 524] width 107 height 62
click at [518, 529] on div "ga" at bounding box center [495, 524] width 109 height 64
click at [559, 516] on div "gawa" at bounding box center [607, 524] width 109 height 64
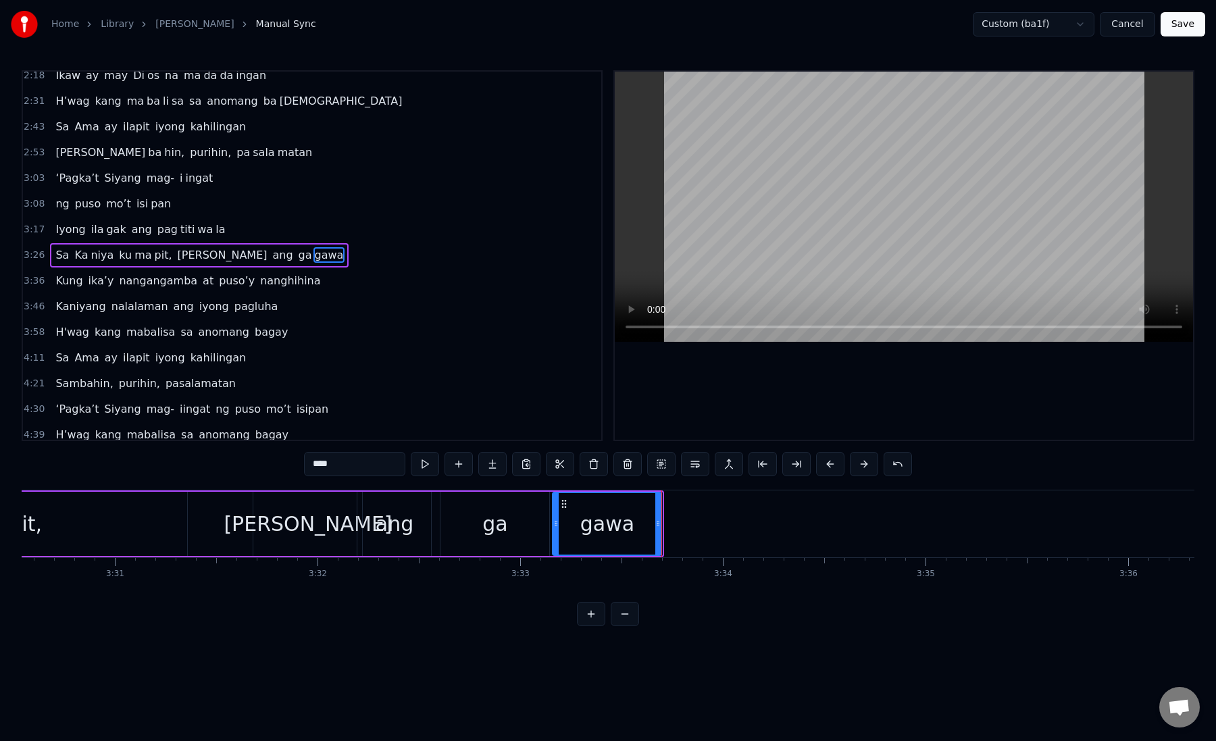
click at [565, 513] on div "gawa" at bounding box center [607, 524] width 107 height 62
click at [797, 463] on button at bounding box center [797, 464] width 28 height 24
drag, startPoint x: 322, startPoint y: 466, endPoint x: 412, endPoint y: 467, distance: 89.9
click at [412, 467] on div "****" at bounding box center [608, 464] width 608 height 24
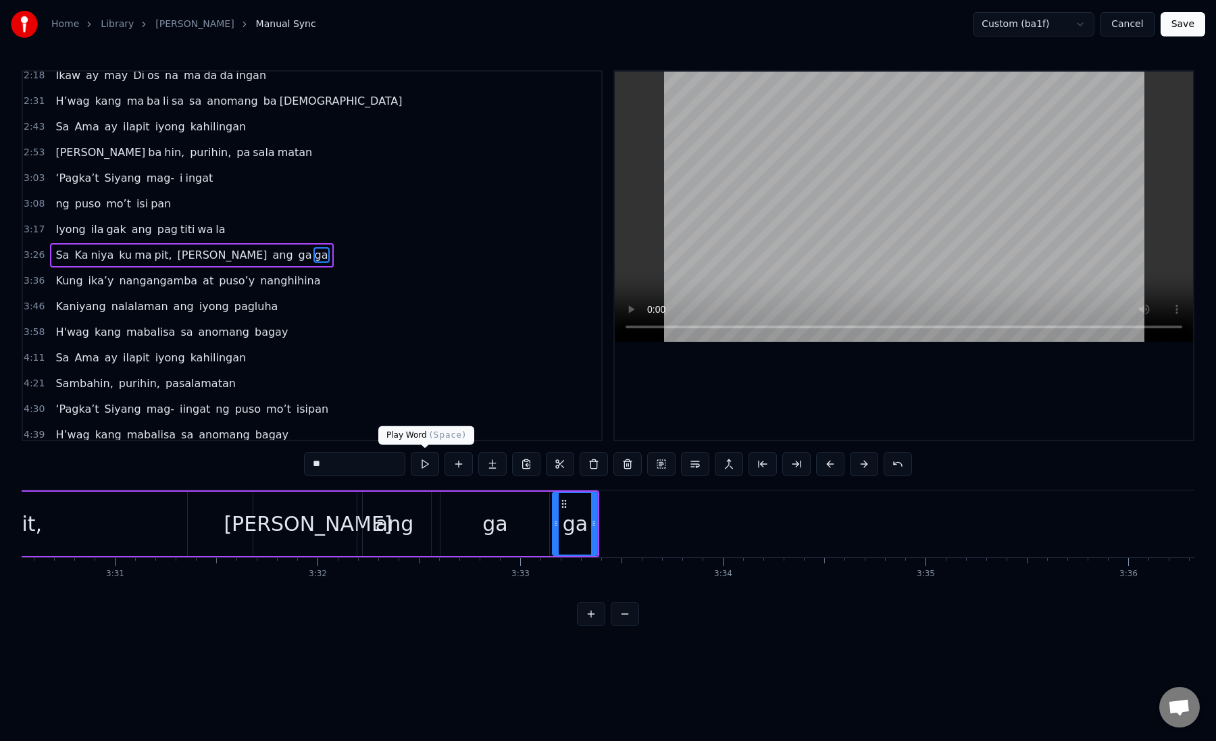
type input "**"
click at [487, 470] on button at bounding box center [492, 464] width 28 height 24
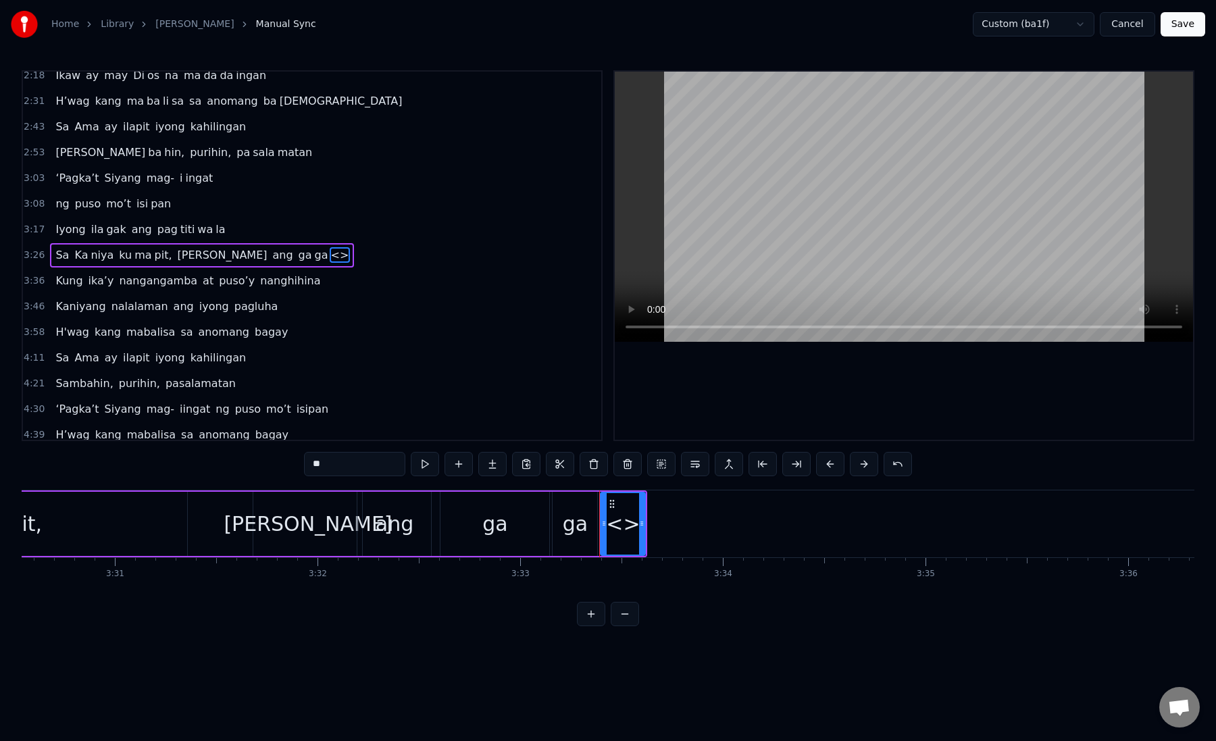
paste input "**"
drag, startPoint x: 351, startPoint y: 470, endPoint x: 282, endPoint y: 469, distance: 68.3
click at [282, 469] on div "0:19 Kung sa puso mo 0:23 ay hindi ma i wa san 0:28 Ang pag da law ni tong mga …" at bounding box center [608, 348] width 1173 height 556
paste input "text"
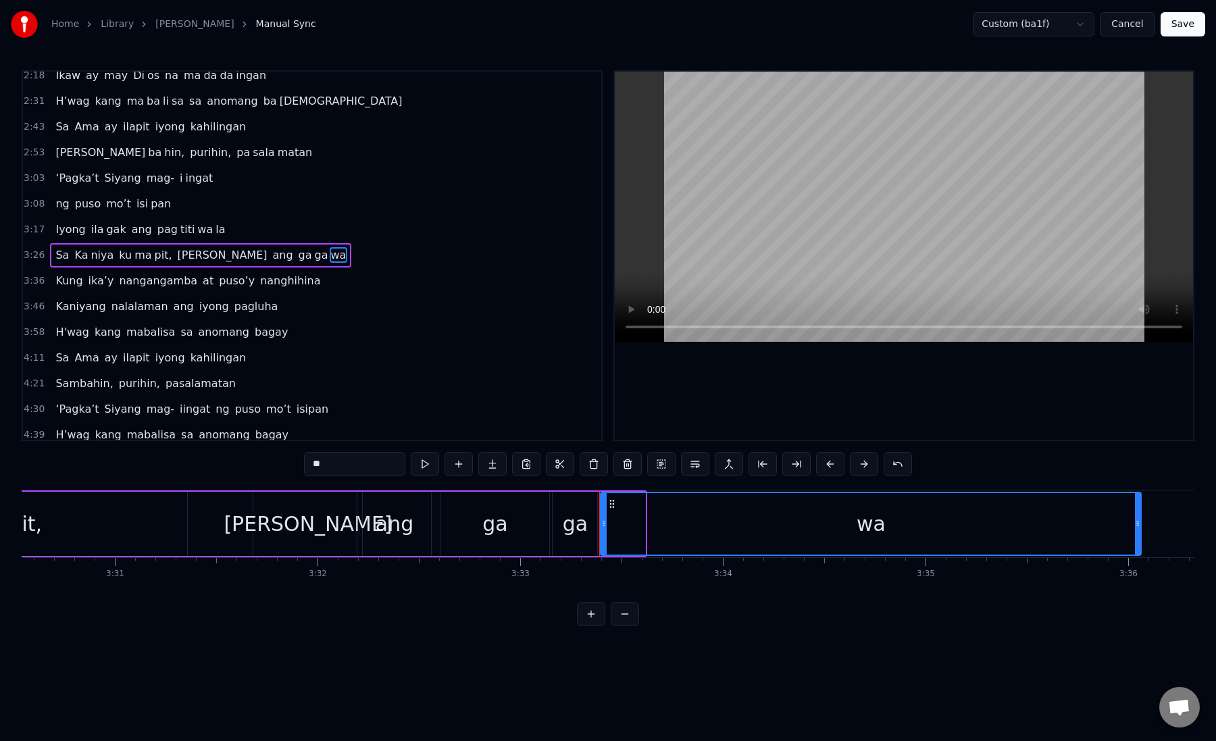
drag, startPoint x: 643, startPoint y: 526, endPoint x: 1136, endPoint y: 532, distance: 492.7
click at [1136, 532] on div at bounding box center [1137, 524] width 5 height 62
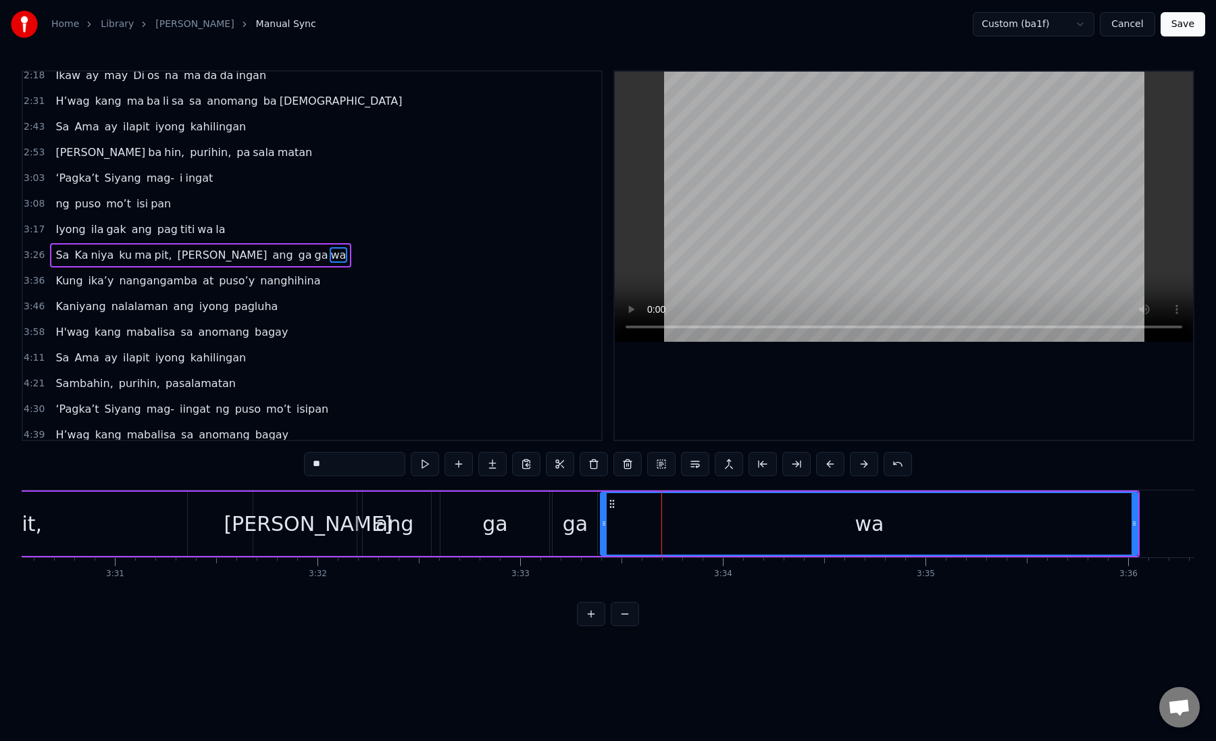
click at [628, 524] on div "wa" at bounding box center [869, 524] width 536 height 62
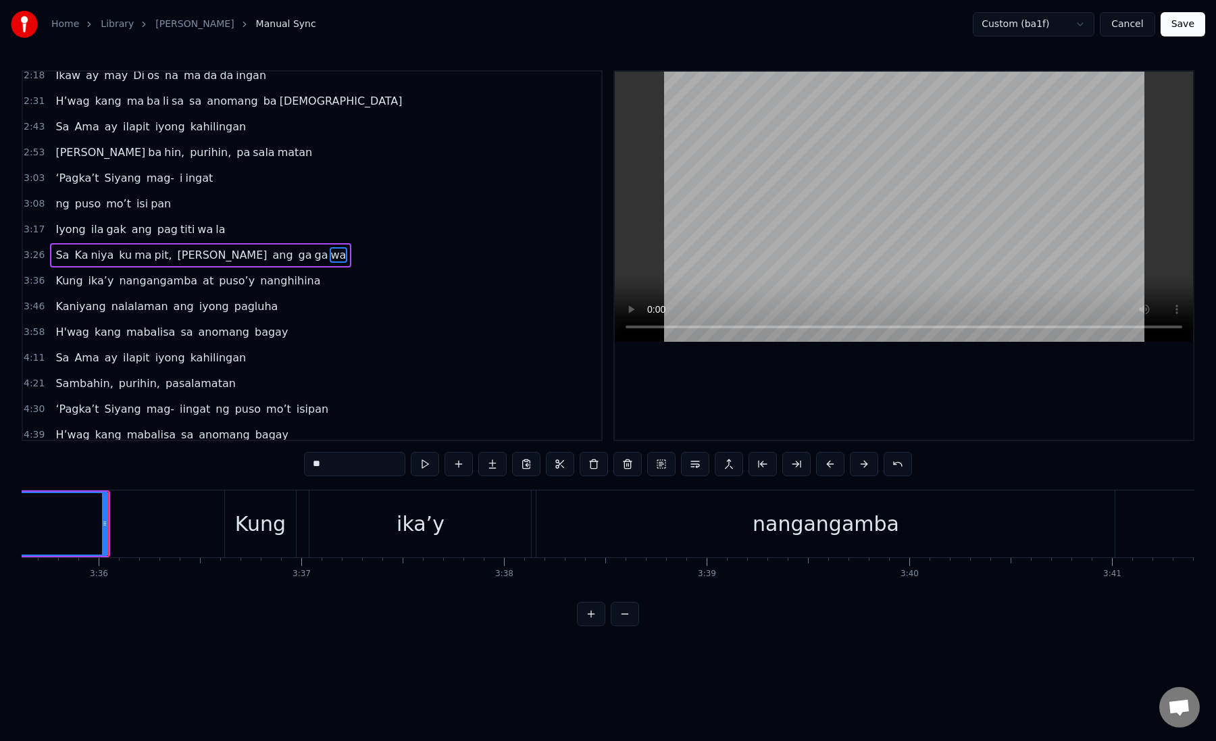
scroll to position [0, 43735]
click at [221, 528] on div "Kung" at bounding box center [242, 524] width 51 height 30
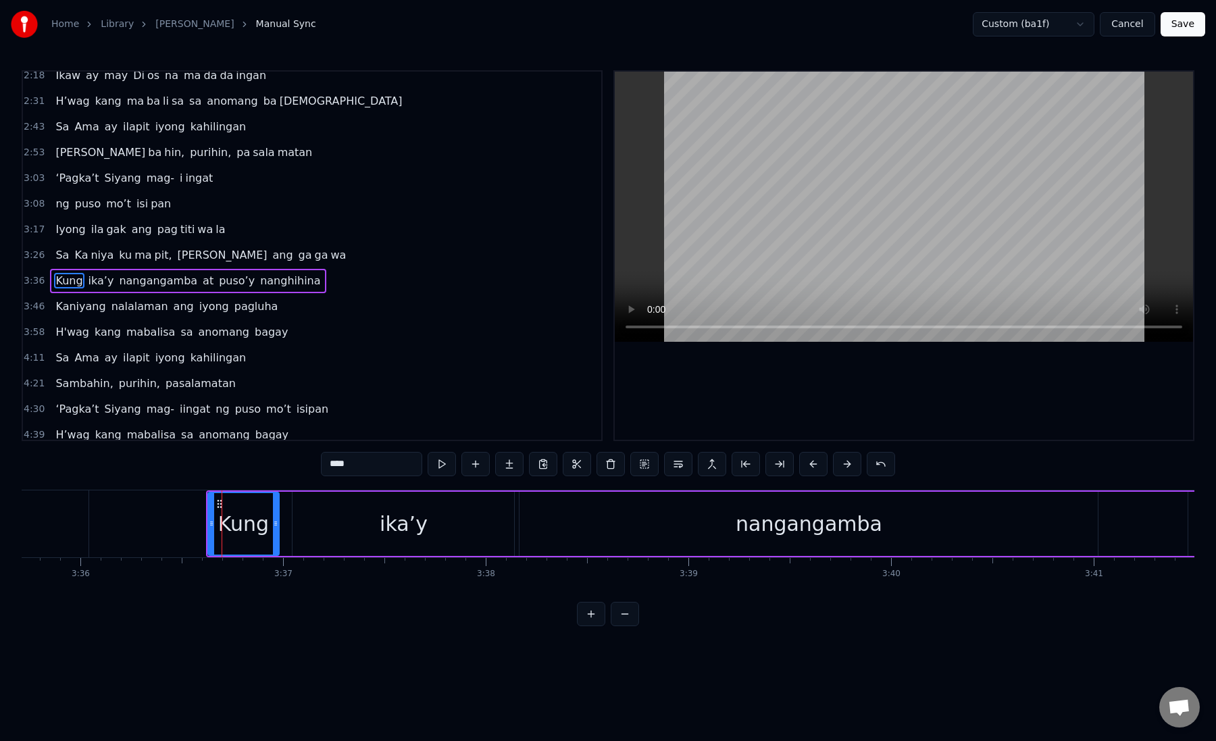
scroll to position [368, 0]
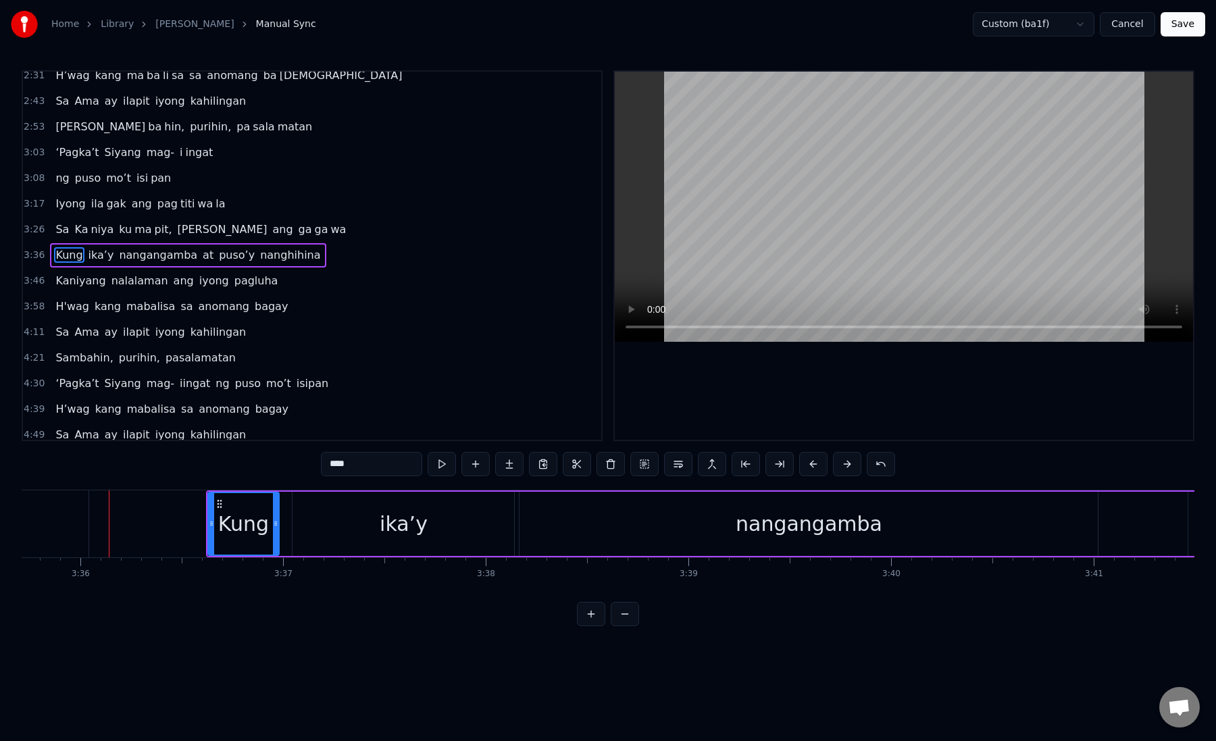
click at [221, 528] on div "Kung" at bounding box center [243, 524] width 51 height 30
click at [255, 522] on div "Kung" at bounding box center [243, 524] width 51 height 30
click at [272, 526] on icon at bounding box center [270, 523] width 5 height 11
click at [296, 524] on div "ika’y" at bounding box center [404, 524] width 222 height 64
type input "*****"
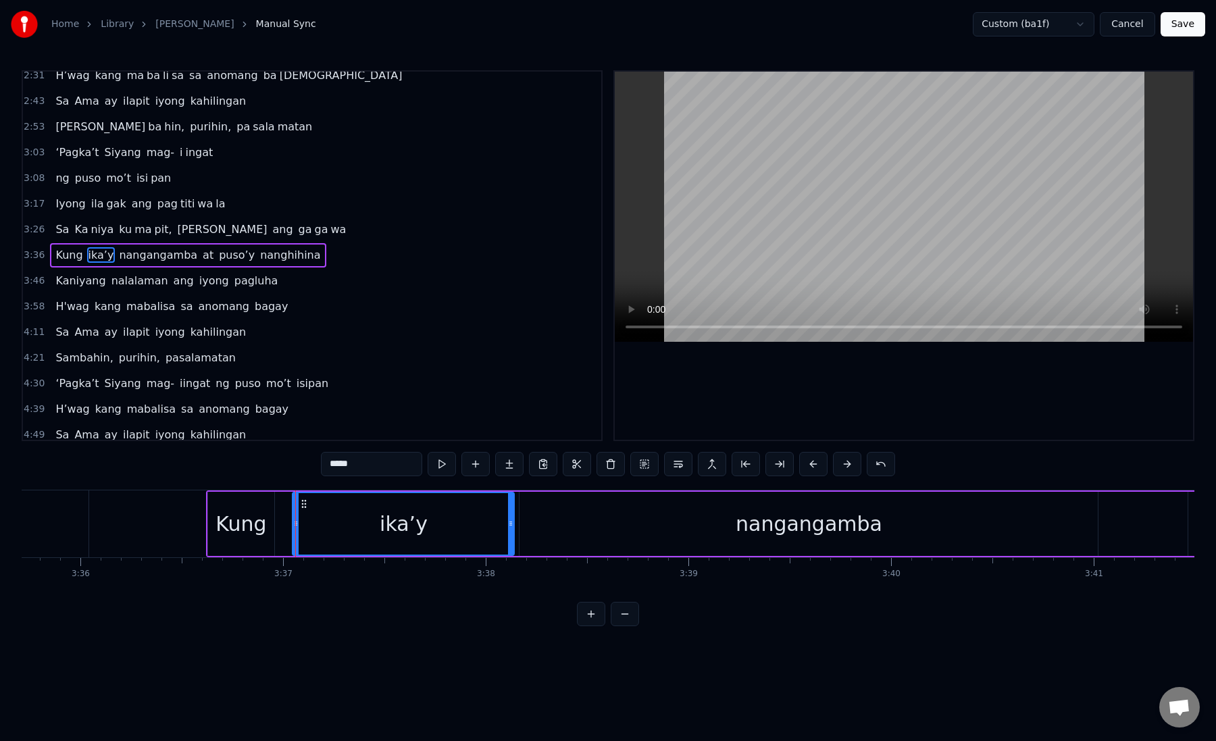
click at [295, 524] on div at bounding box center [295, 524] width 1 height 67
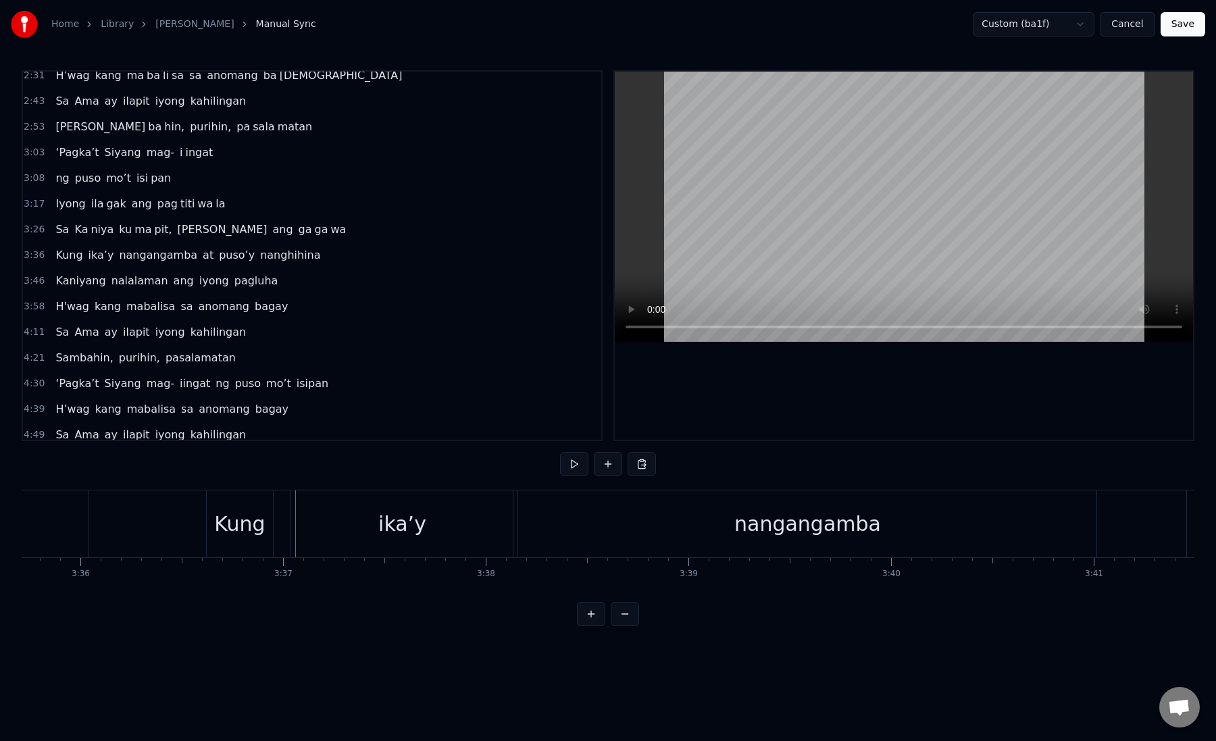
click at [301, 523] on div "ika’y" at bounding box center [402, 524] width 222 height 67
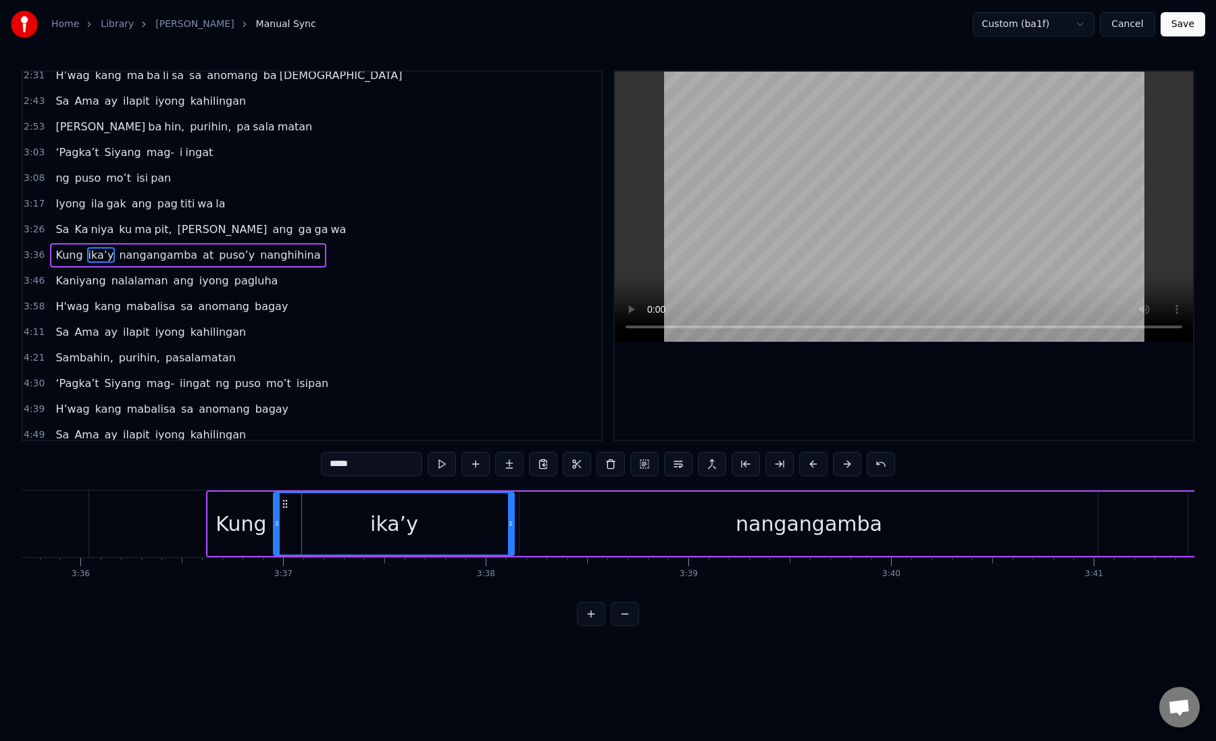
drag, startPoint x: 295, startPoint y: 524, endPoint x: 277, endPoint y: 526, distance: 18.4
click at [277, 526] on icon at bounding box center [276, 523] width 5 height 11
click at [561, 525] on div "nangangamba" at bounding box center [809, 524] width 579 height 64
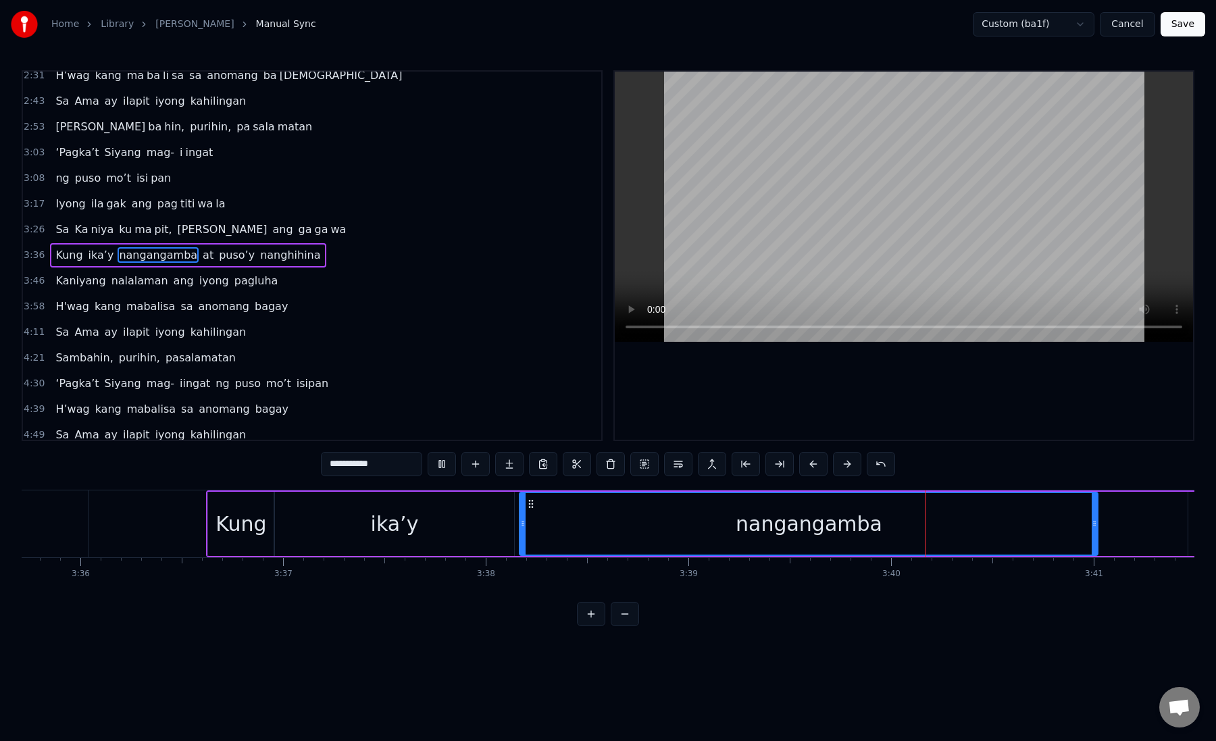
click at [561, 525] on div "nangangamba" at bounding box center [808, 524] width 577 height 62
click at [531, 532] on div "nangangamba" at bounding box center [808, 524] width 577 height 62
click at [779, 466] on button at bounding box center [780, 464] width 28 height 24
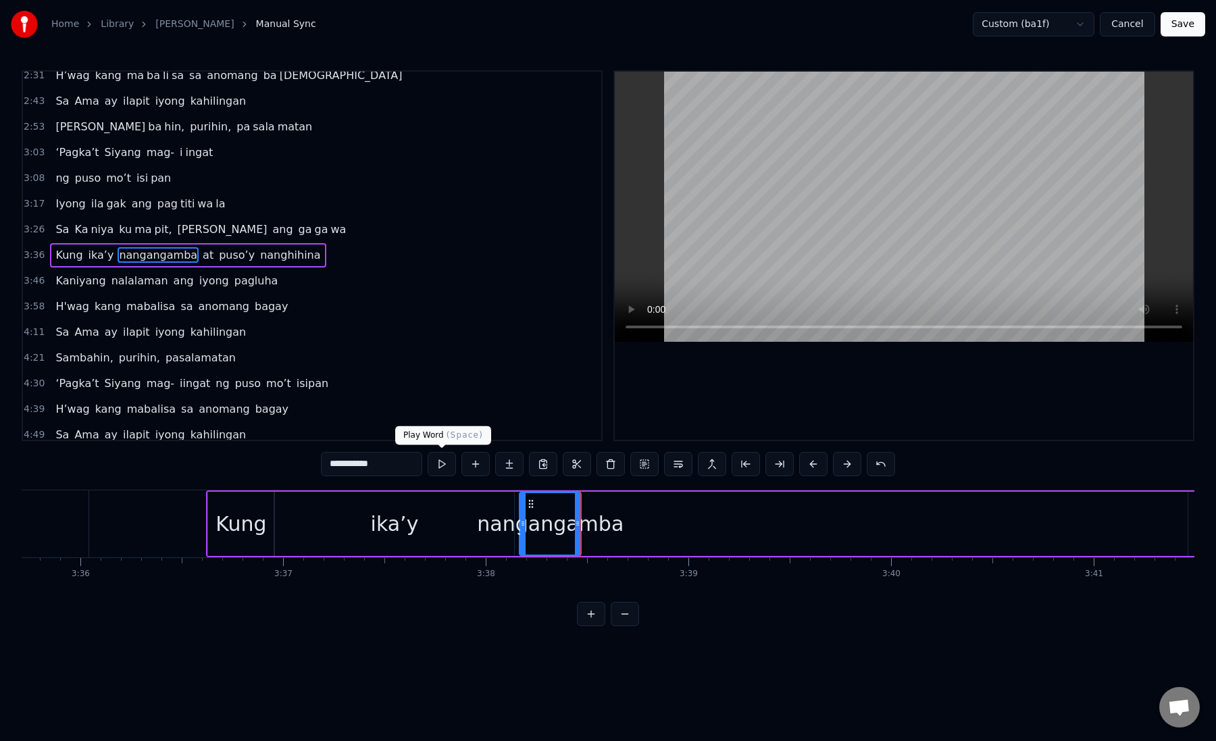
drag, startPoint x: 341, startPoint y: 465, endPoint x: 432, endPoint y: 464, distance: 90.6
click at [432, 464] on div "**********" at bounding box center [608, 464] width 574 height 24
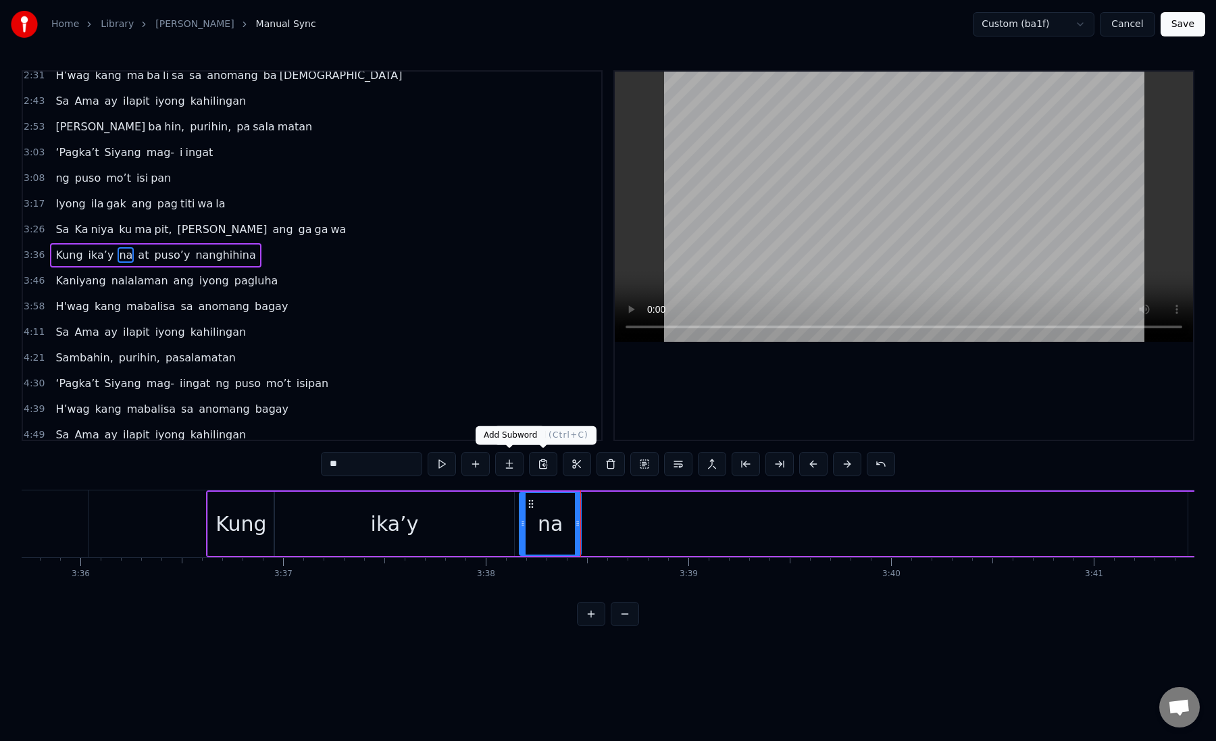
type input "**"
click at [512, 460] on button at bounding box center [509, 464] width 28 height 24
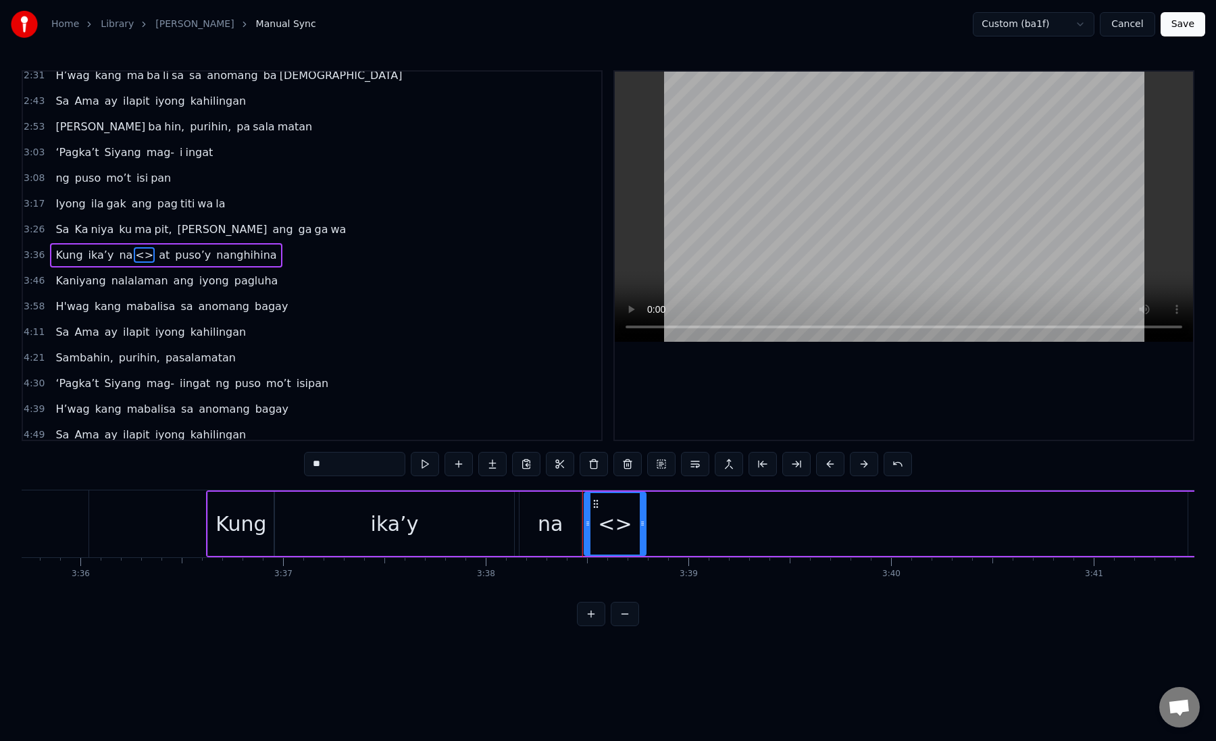
drag, startPoint x: 352, startPoint y: 453, endPoint x: 394, endPoint y: 477, distance: 48.1
click at [394, 477] on div "**" at bounding box center [608, 465] width 608 height 27
paste input "*******"
drag, startPoint x: 329, startPoint y: 464, endPoint x: 401, endPoint y: 462, distance: 72.3
click at [401, 462] on input "*********" at bounding box center [354, 464] width 101 height 24
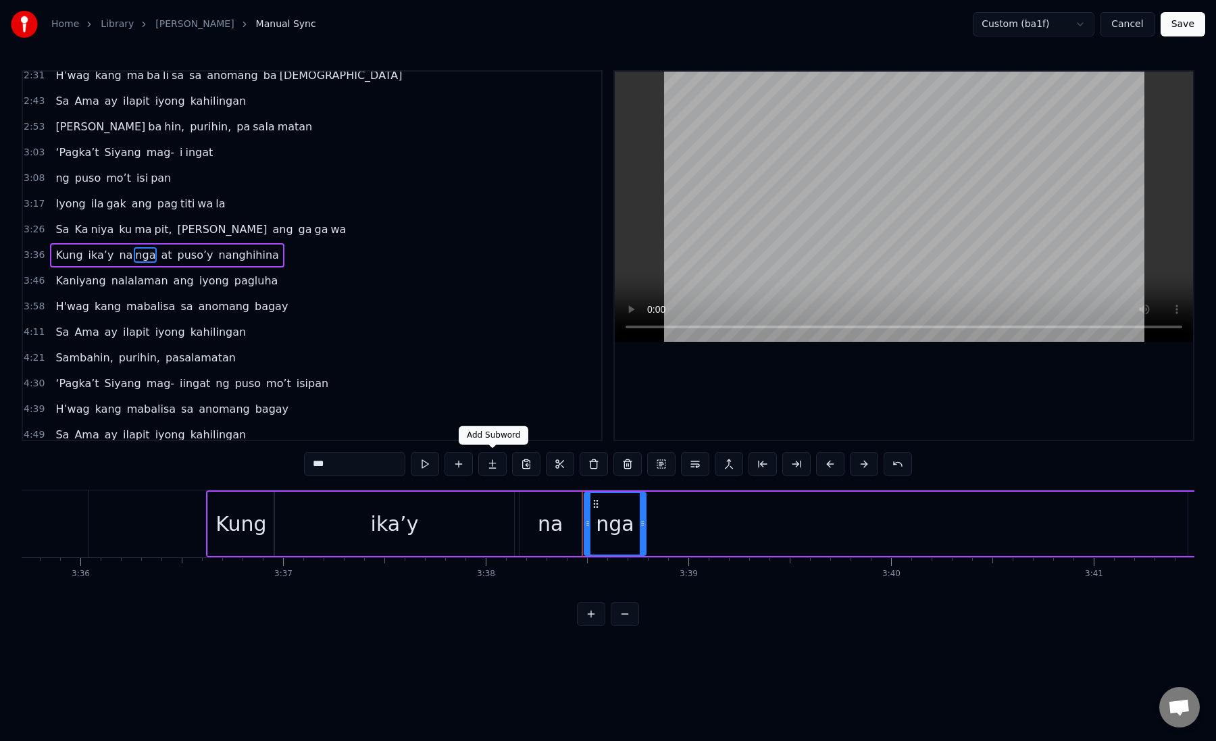
type input "***"
click at [490, 463] on button at bounding box center [492, 464] width 28 height 24
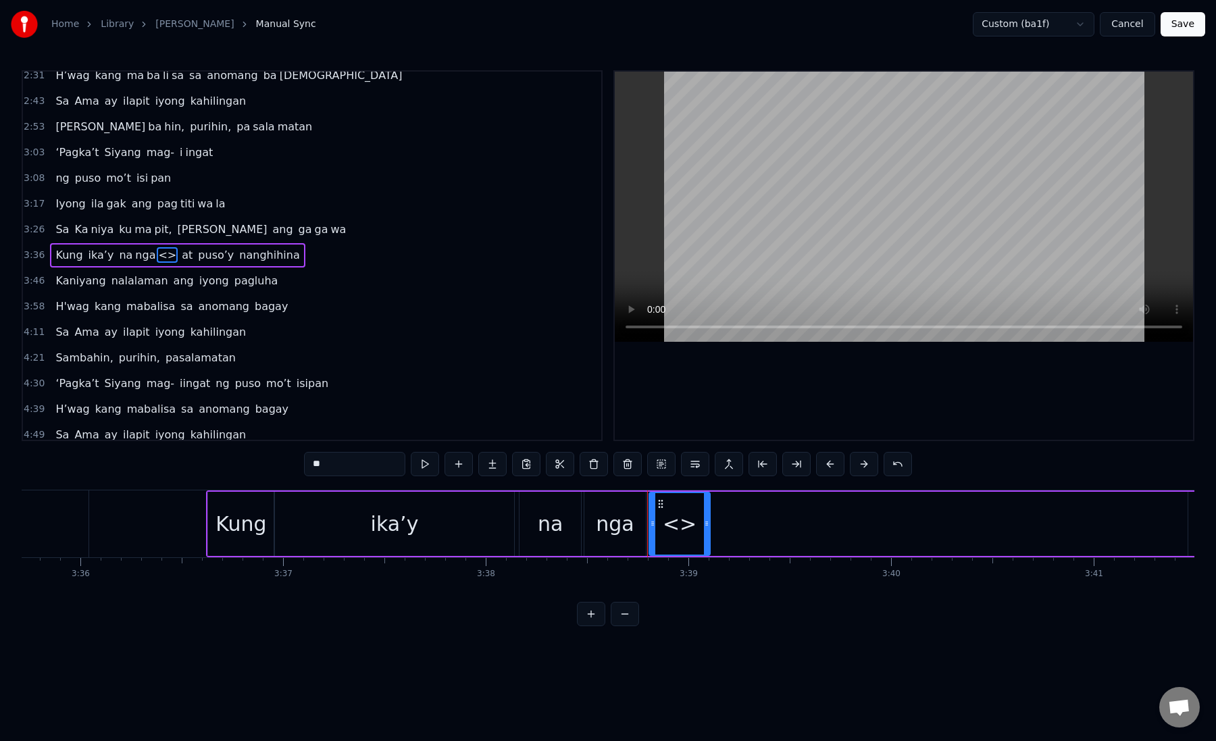
paste input "****"
drag, startPoint x: 391, startPoint y: 463, endPoint x: 293, endPoint y: 463, distance: 98.0
click at [293, 463] on div "0:19 Kung sa puso mo 0:23 ay hindi ma i wa san 0:28 Ang pag da law ni tong mga …" at bounding box center [608, 348] width 1173 height 556
click at [534, 526] on div "na" at bounding box center [551, 524] width 62 height 64
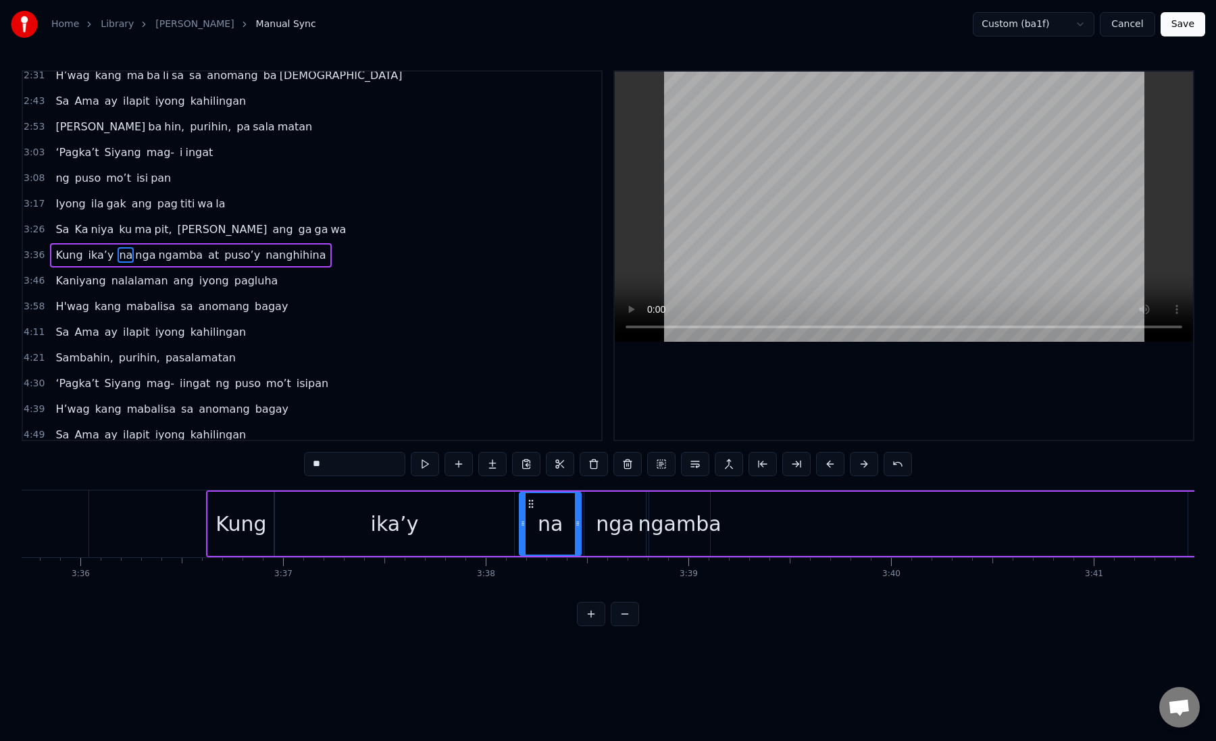
click at [600, 528] on div "nga" at bounding box center [615, 524] width 38 height 30
click at [666, 522] on div "ngamba" at bounding box center [680, 524] width 83 height 30
click at [587, 528] on div "nga" at bounding box center [616, 524] width 62 height 64
click at [654, 529] on div "ngamba" at bounding box center [680, 524] width 83 height 30
type input "******"
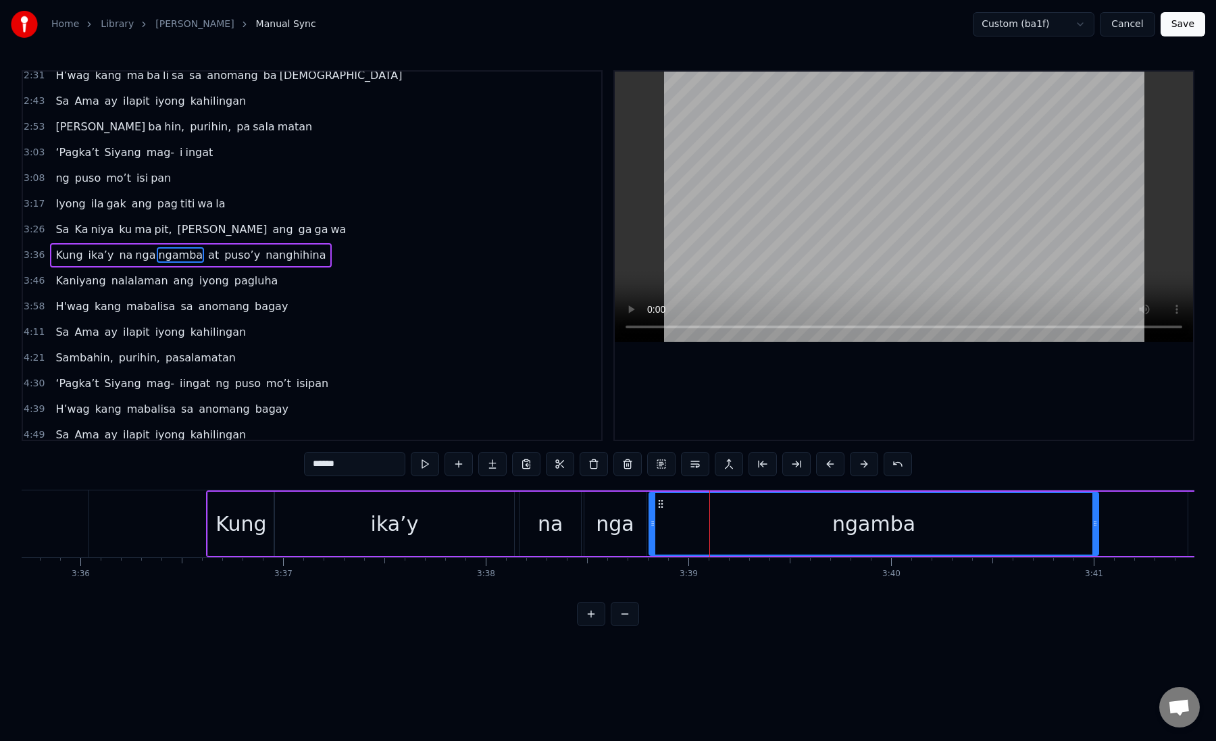
drag, startPoint x: 705, startPoint y: 524, endPoint x: 1095, endPoint y: 508, distance: 390.3
click at [1095, 508] on div at bounding box center [1095, 524] width 5 height 62
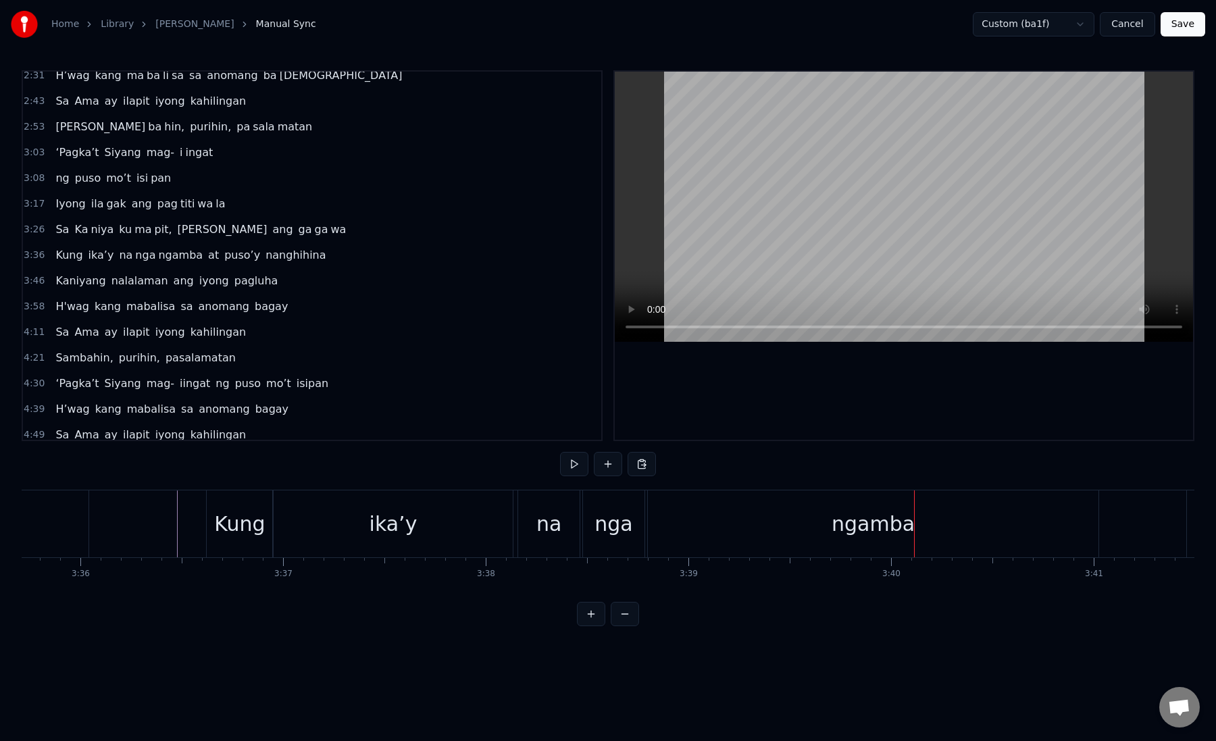
click at [802, 527] on div "ngamba" at bounding box center [873, 524] width 451 height 67
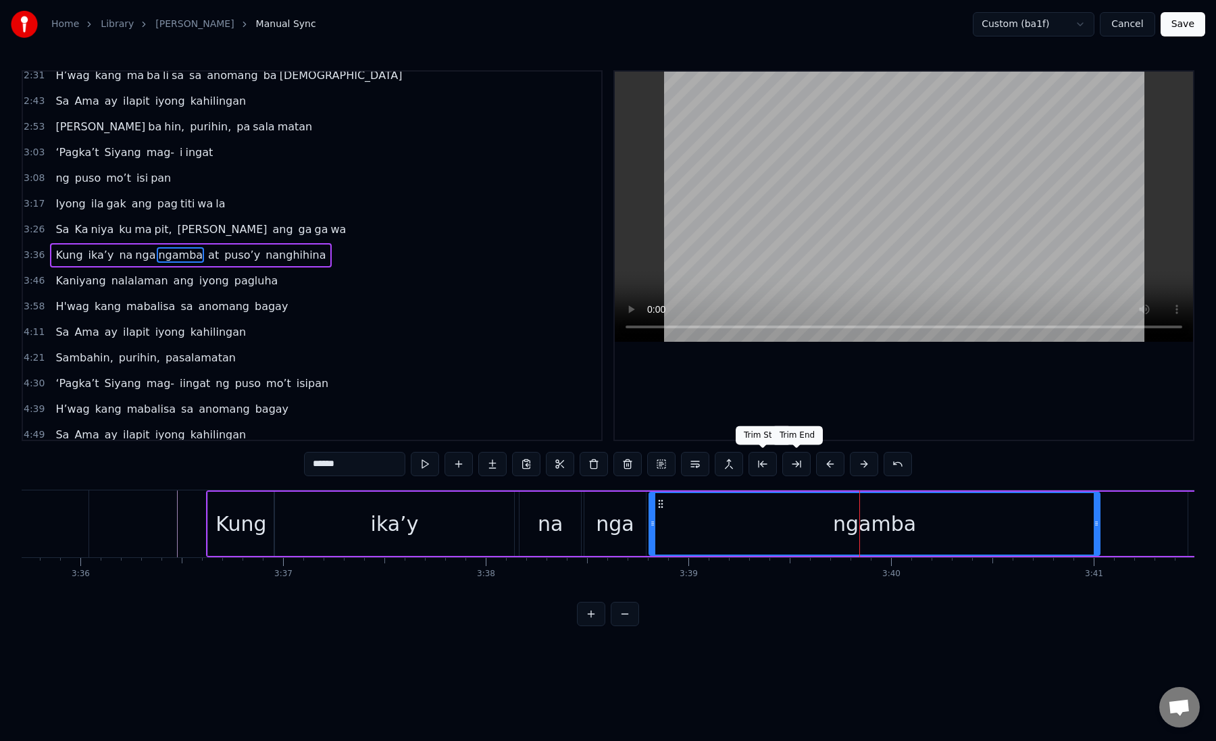
click at [806, 462] on button at bounding box center [797, 464] width 28 height 24
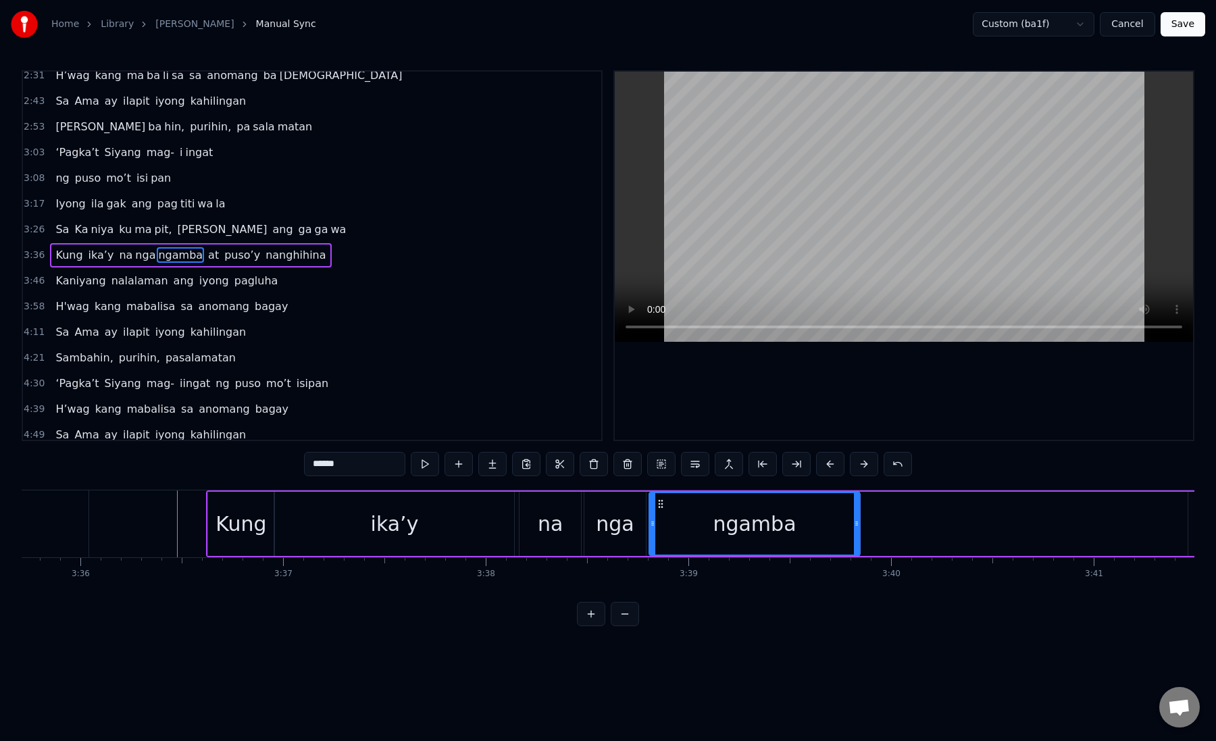
drag, startPoint x: 337, startPoint y: 462, endPoint x: 370, endPoint y: 462, distance: 33.8
click at [370, 462] on input "******" at bounding box center [354, 464] width 101 height 24
type input "****"
click at [483, 462] on button at bounding box center [492, 464] width 28 height 24
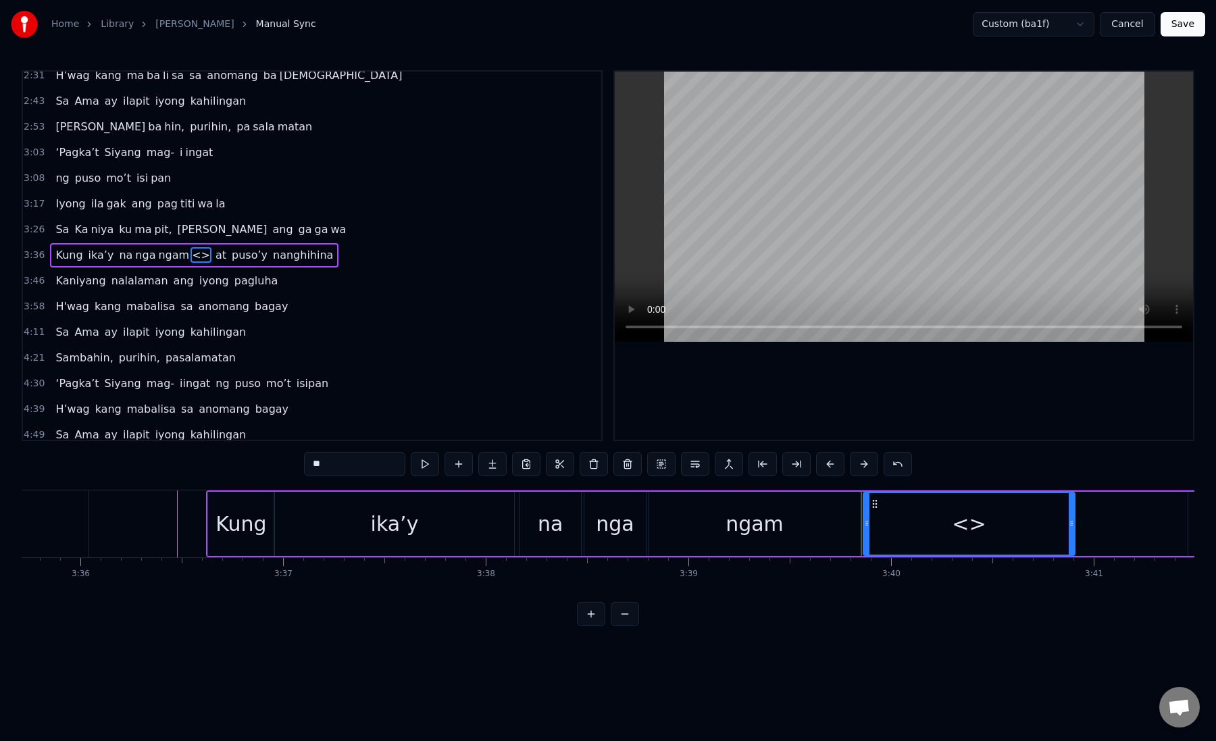
paste input "text"
drag, startPoint x: 334, startPoint y: 463, endPoint x: 291, endPoint y: 463, distance: 42.6
click at [291, 463] on div "0:19 Kung sa puso mo 0:23 ay hindi ma i wa san 0:28 Ang pag da law ni tong mga …" at bounding box center [608, 348] width 1173 height 556
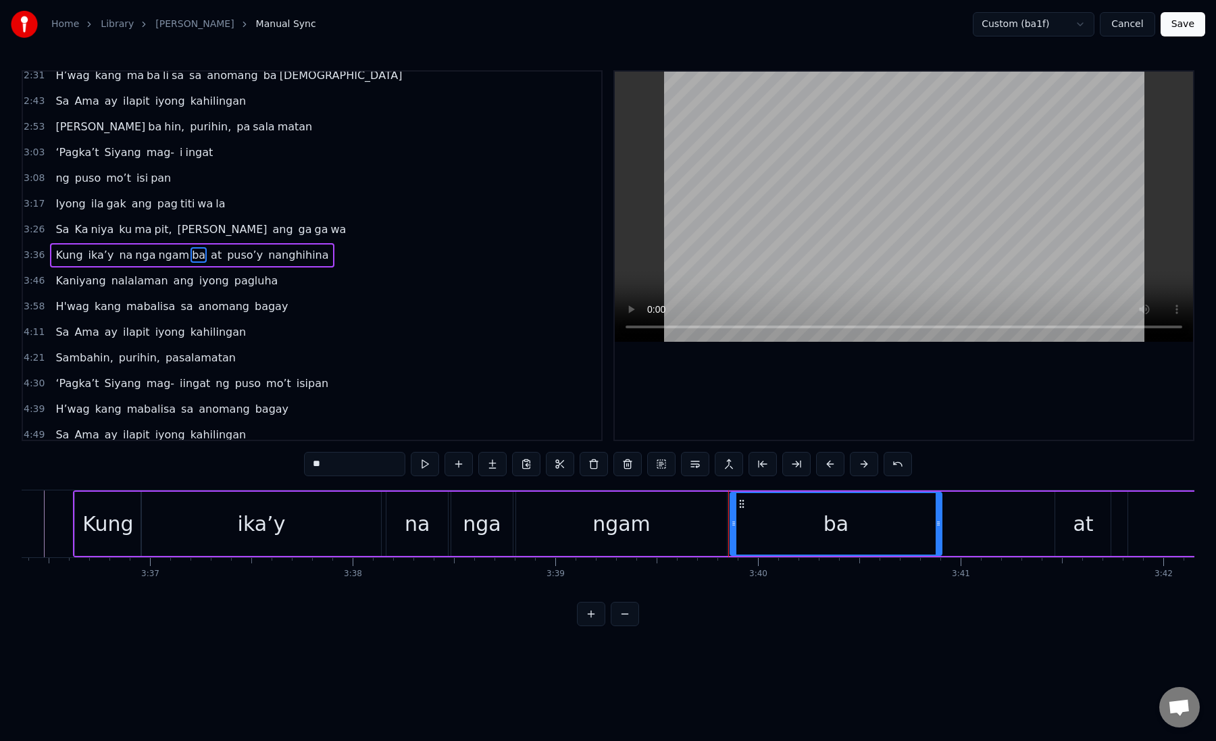
scroll to position [0, 43889]
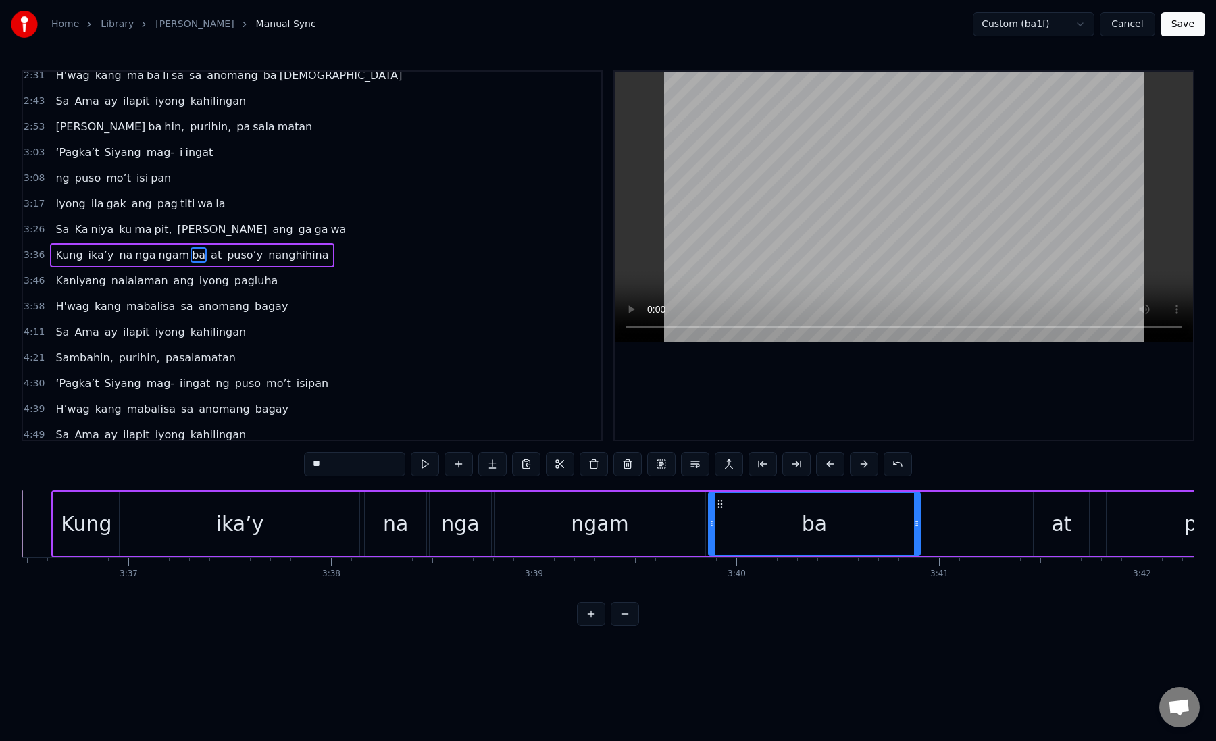
click at [739, 527] on div "ba" at bounding box center [815, 524] width 210 height 62
drag, startPoint x: 916, startPoint y: 525, endPoint x: 950, endPoint y: 522, distance: 33.9
click at [950, 522] on icon at bounding box center [951, 523] width 5 height 11
click at [782, 537] on div "ba" at bounding box center [831, 524] width 243 height 62
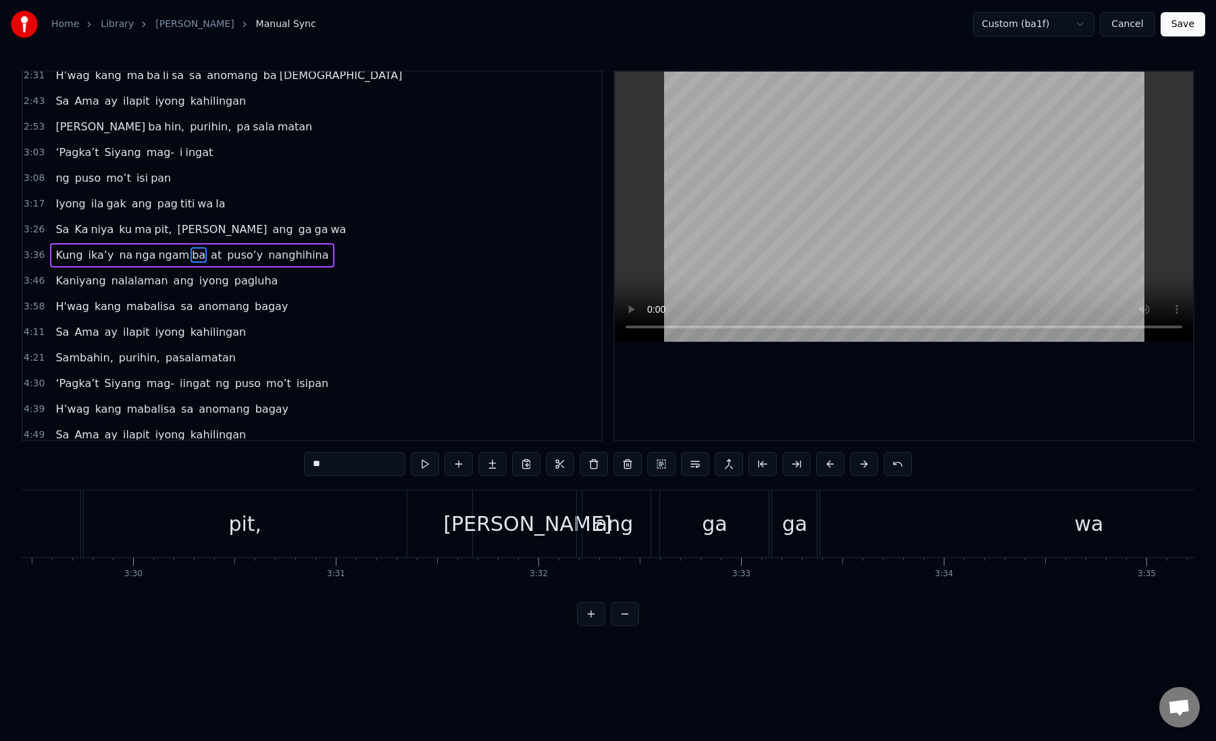
scroll to position [0, 42378]
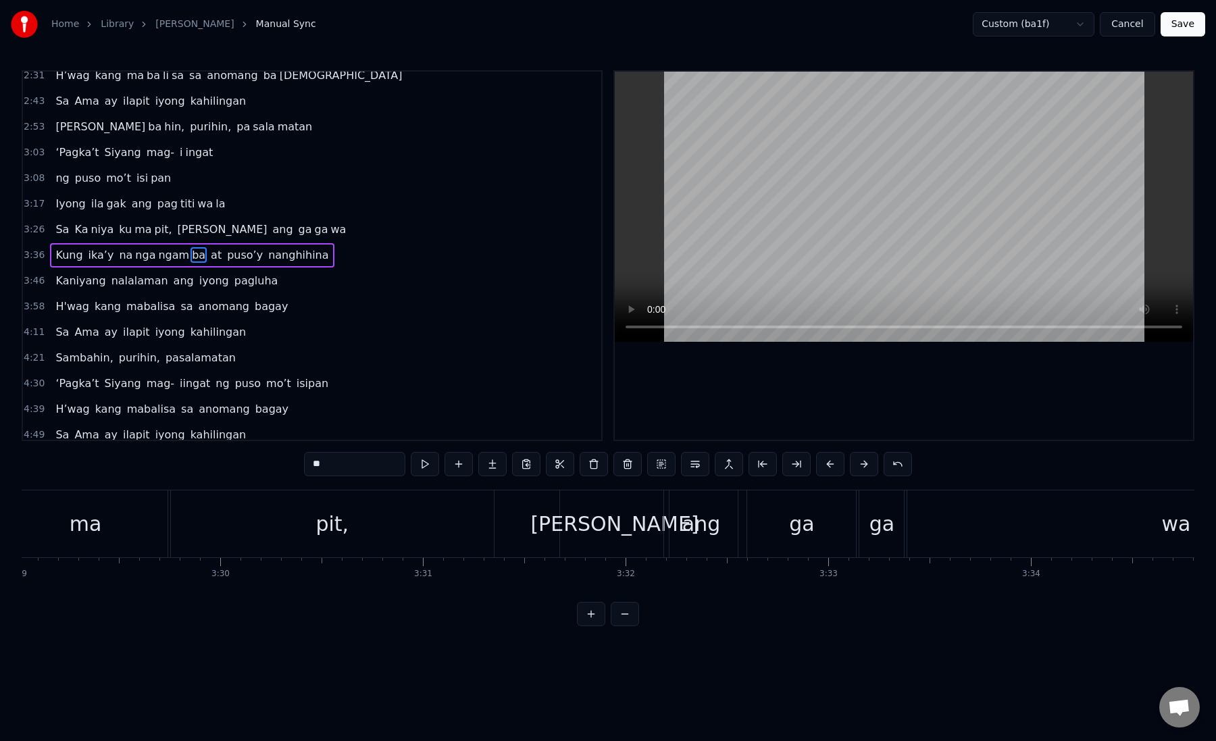
click at [60, 198] on span "Iyong" at bounding box center [70, 204] width 32 height 16
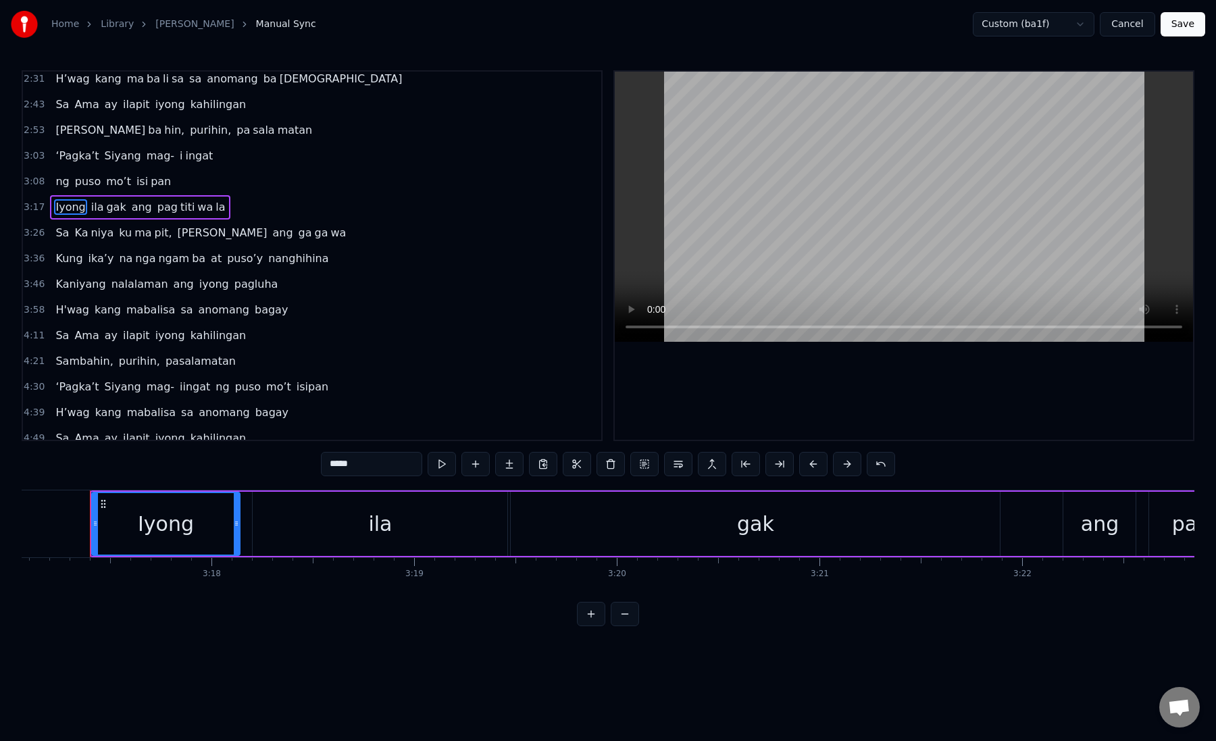
scroll to position [479, 0]
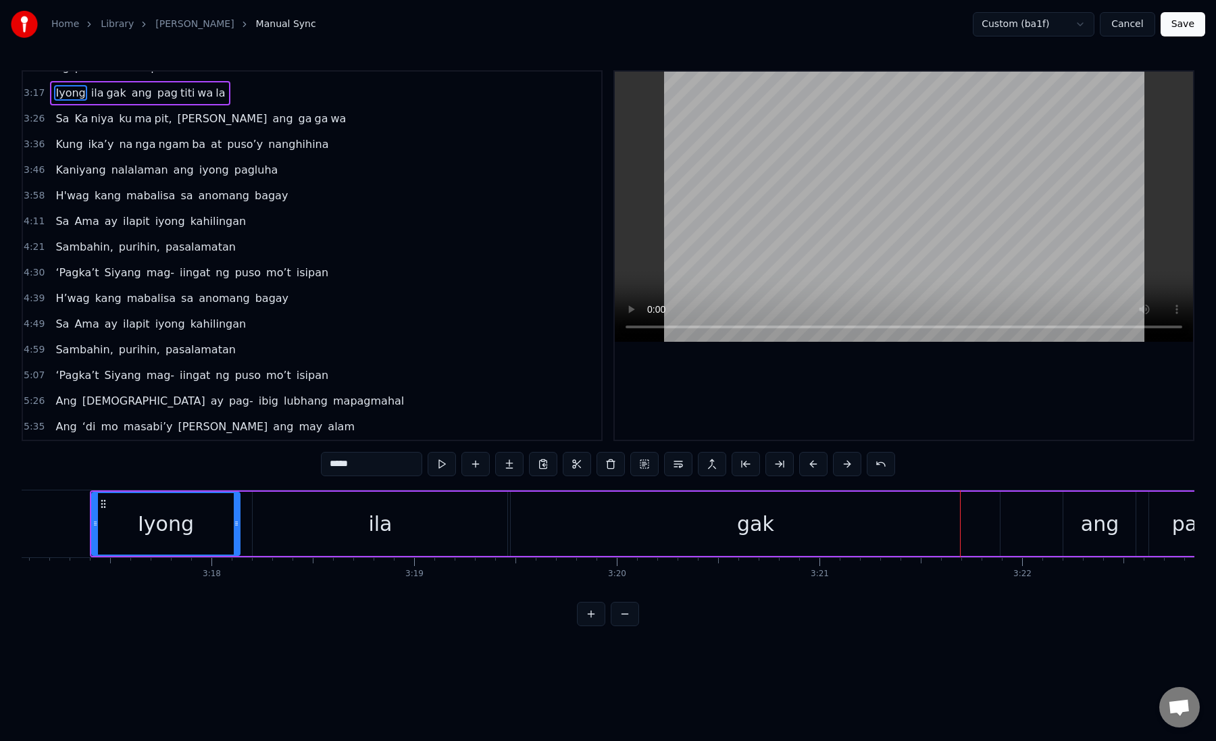
click at [1106, 528] on div "ang" at bounding box center [1100, 524] width 38 height 30
type input "***"
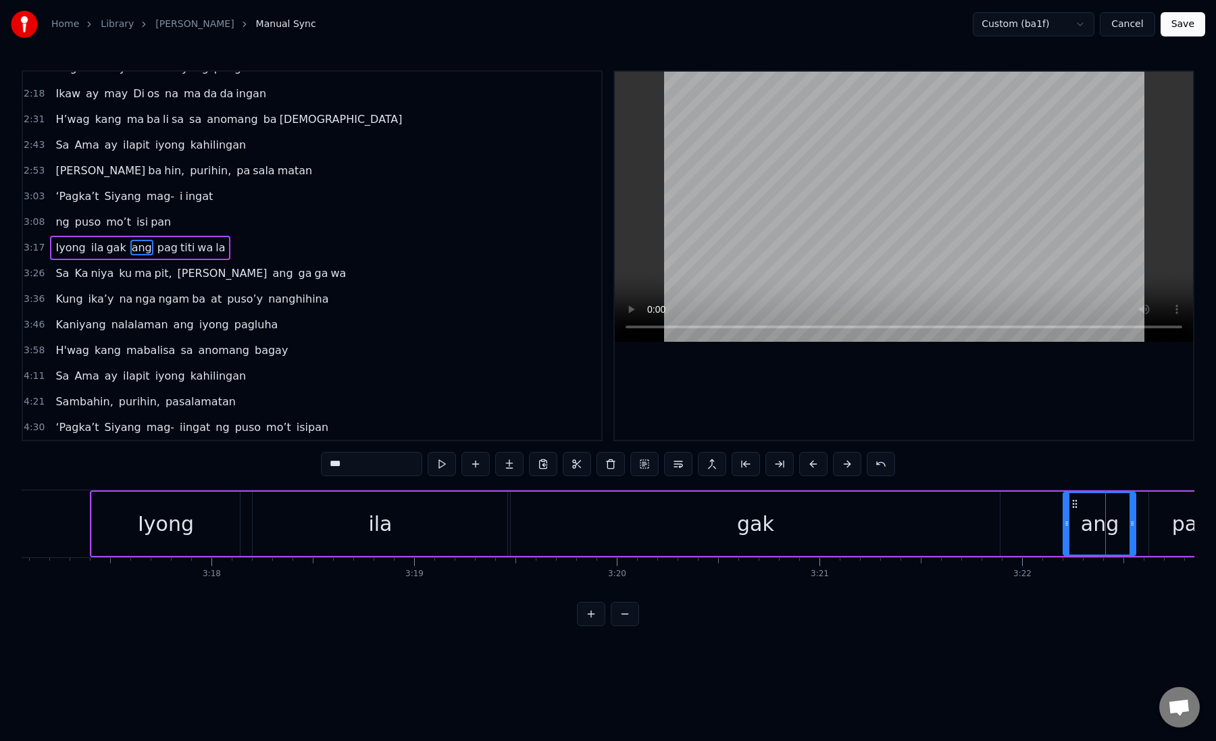
scroll to position [317, 0]
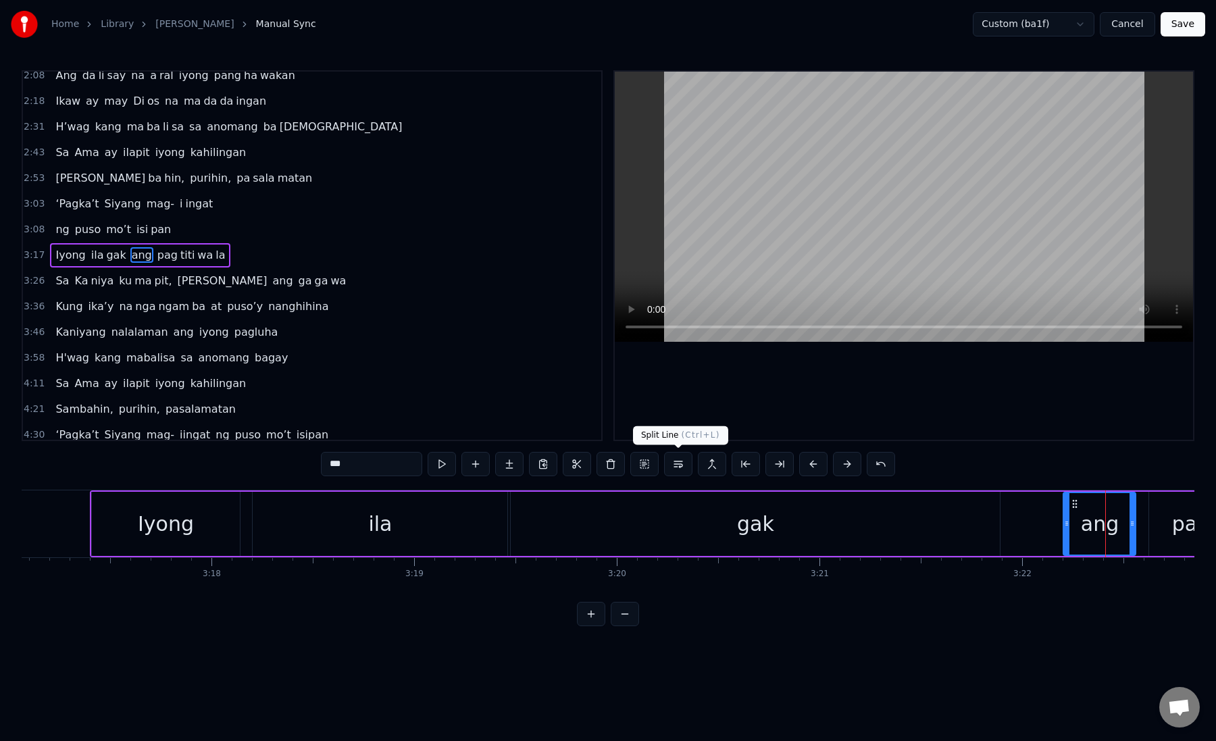
click at [674, 466] on button at bounding box center [678, 464] width 28 height 24
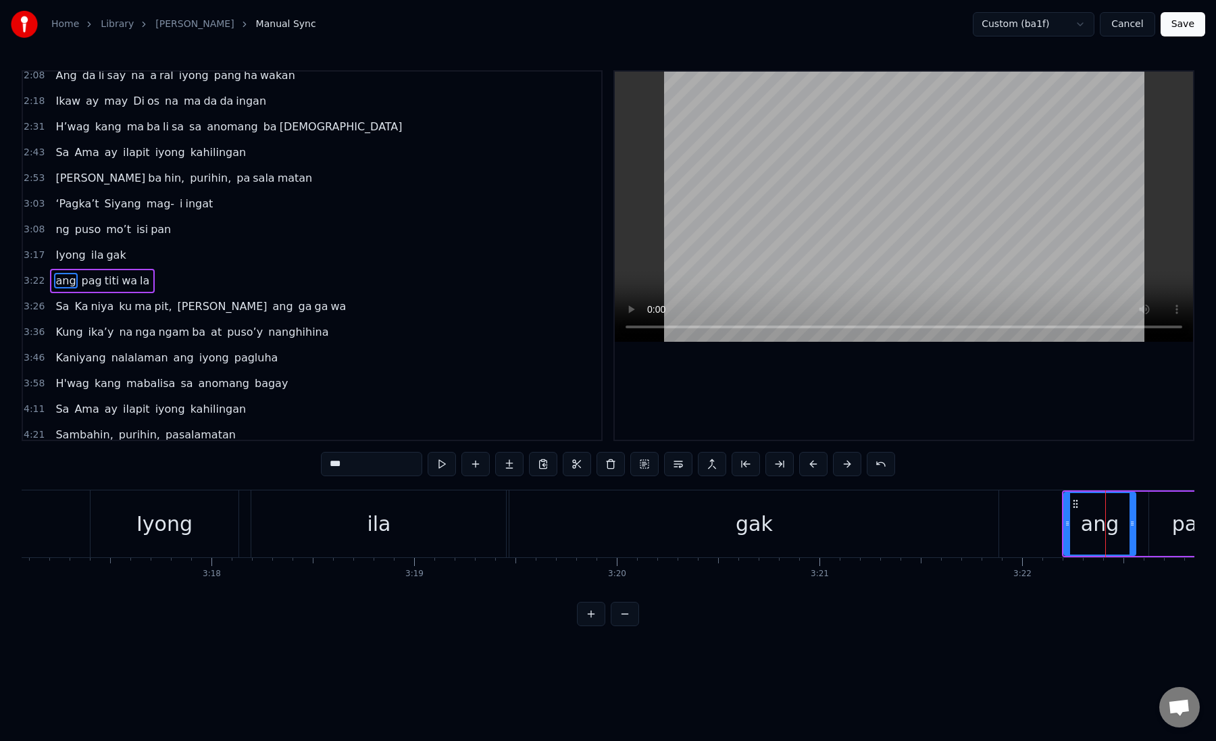
scroll to position [343, 0]
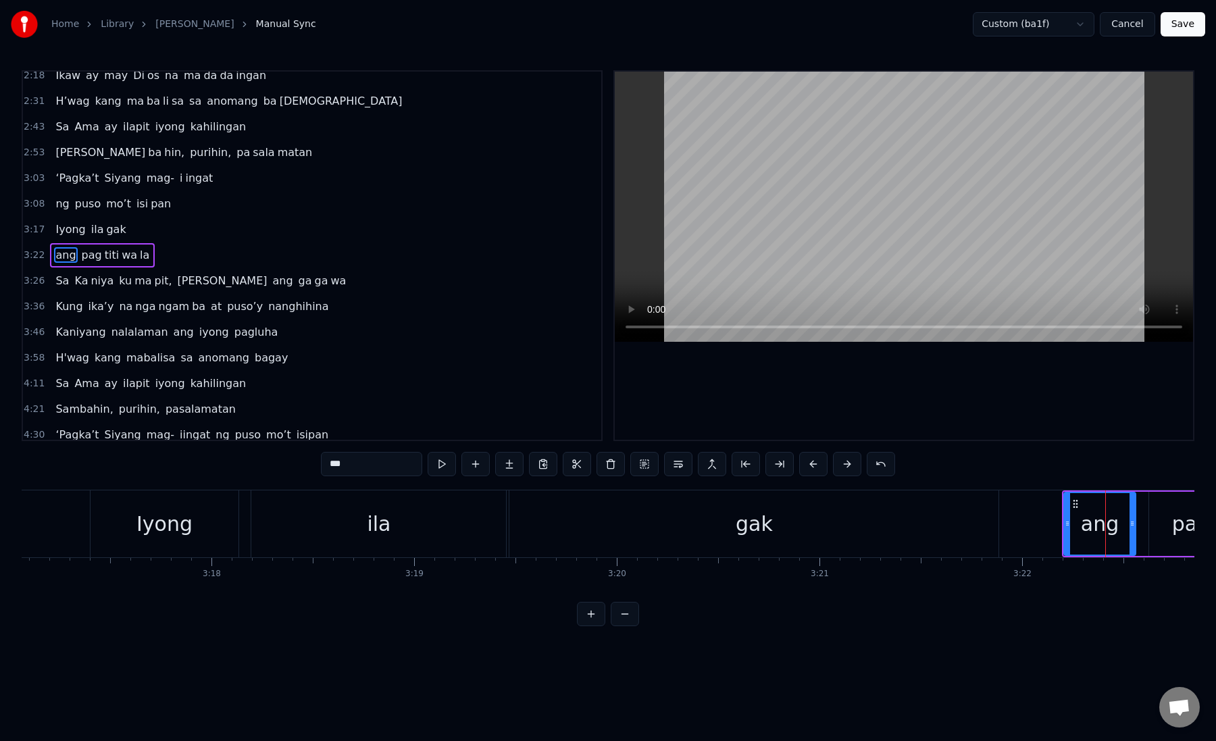
click at [1178, 19] on button "Save" at bounding box center [1183, 24] width 45 height 24
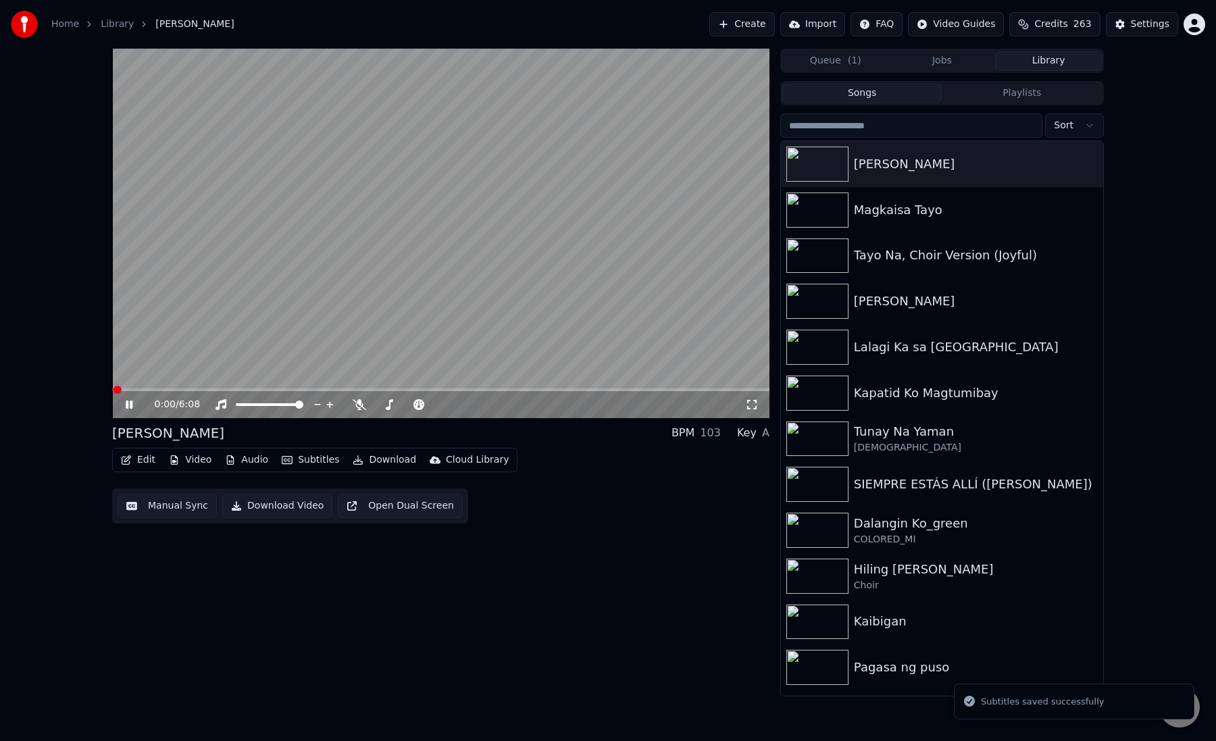
click at [205, 493] on div "Manual Sync Download Video Open Dual Screen" at bounding box center [290, 506] width 356 height 35
click at [197, 497] on button "Manual Sync" at bounding box center [167, 506] width 99 height 24
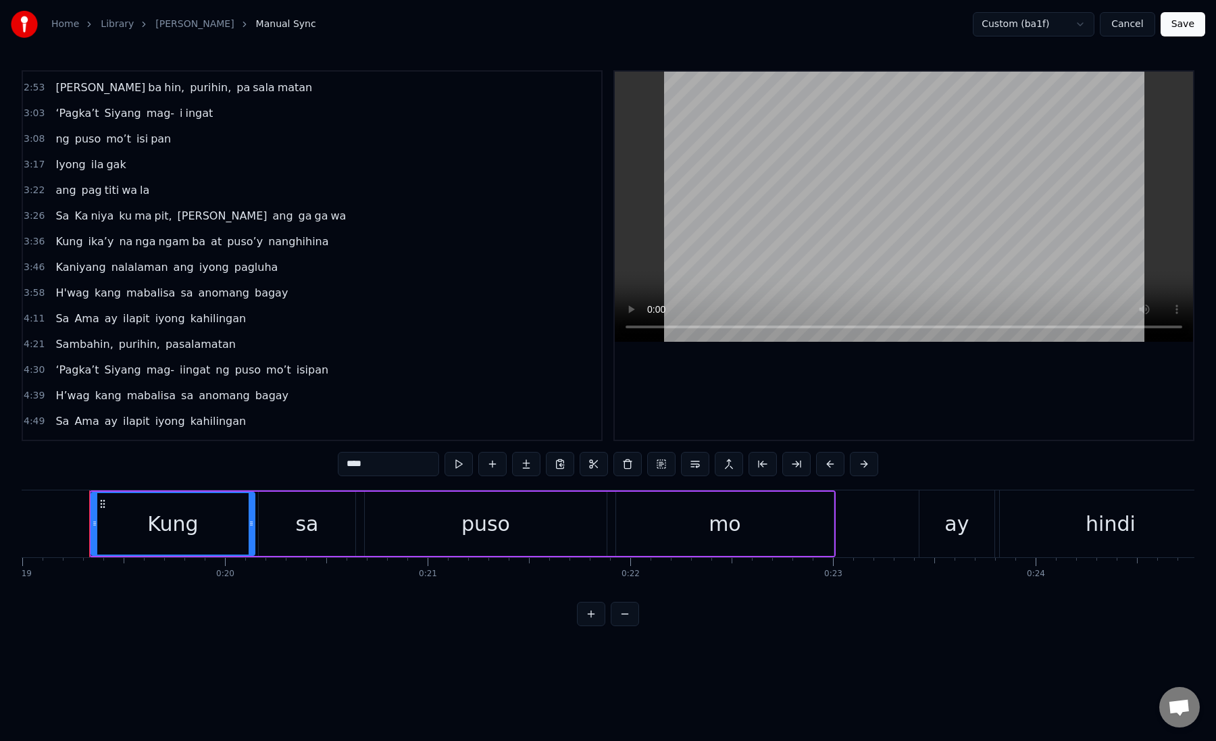
scroll to position [447, 0]
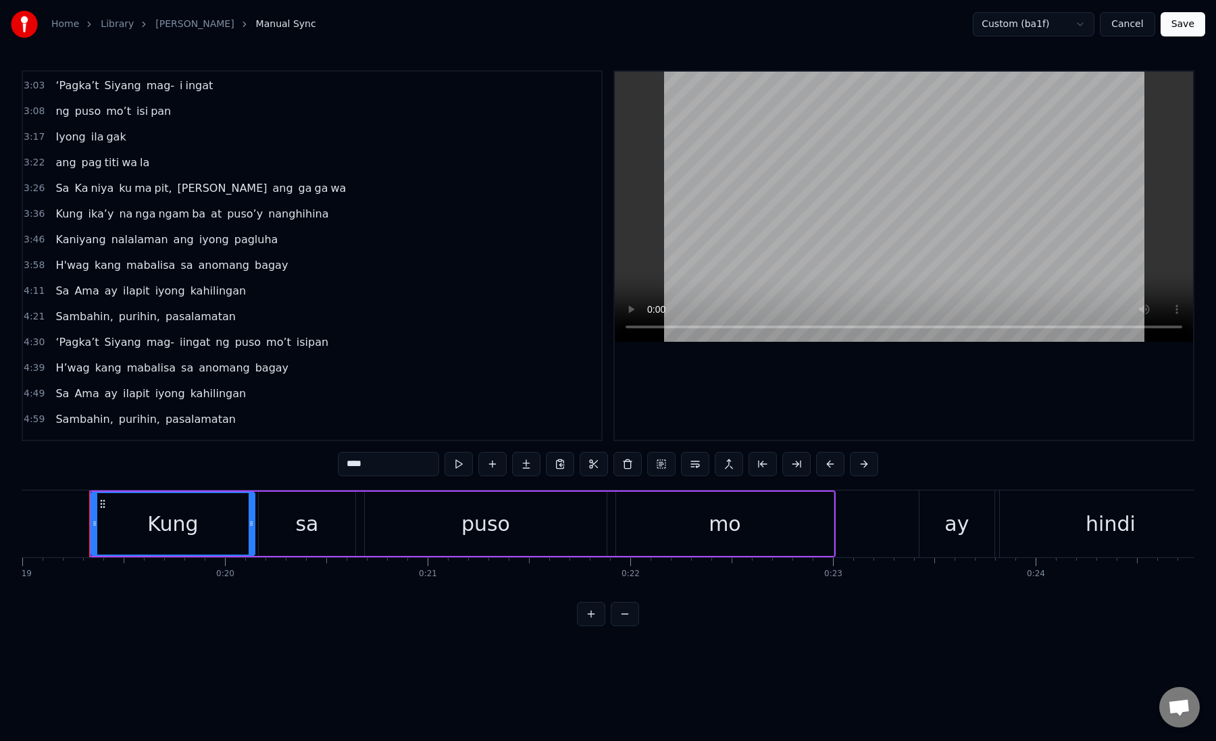
click at [68, 155] on span "ang" at bounding box center [65, 163] width 23 height 16
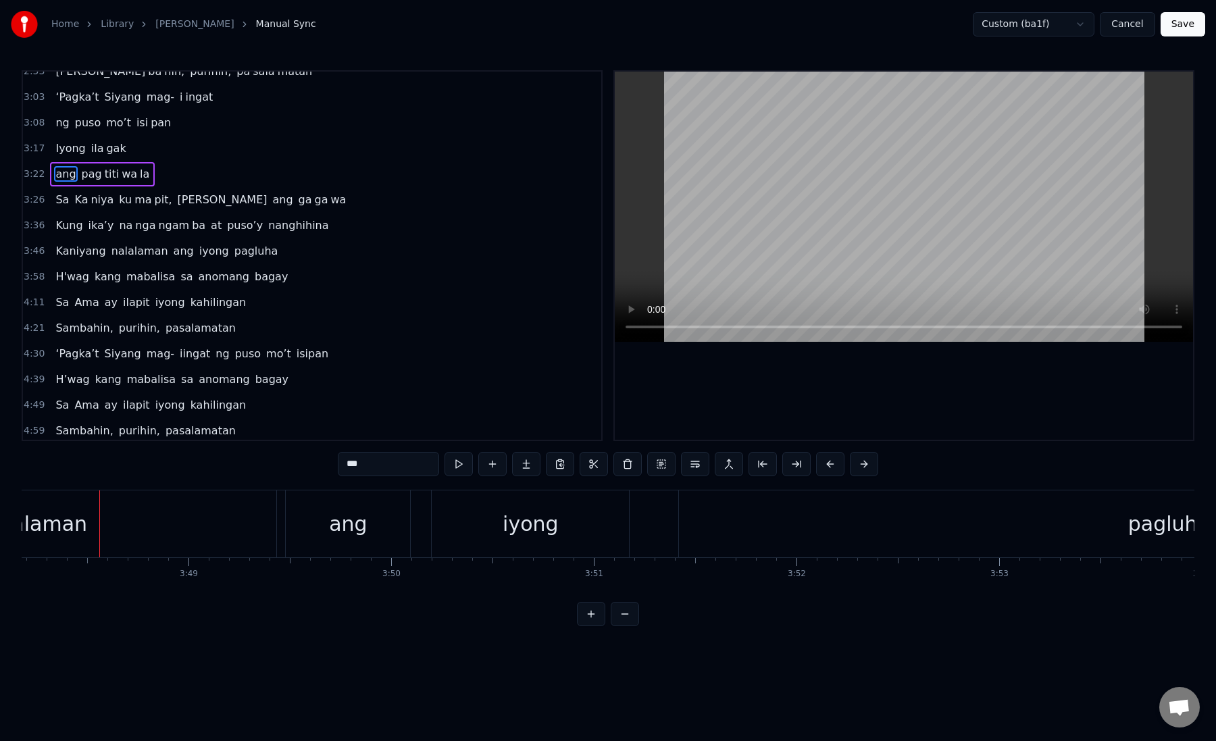
scroll to position [0, 46272]
click at [267, 224] on span "nanghihina" at bounding box center [298, 226] width 63 height 16
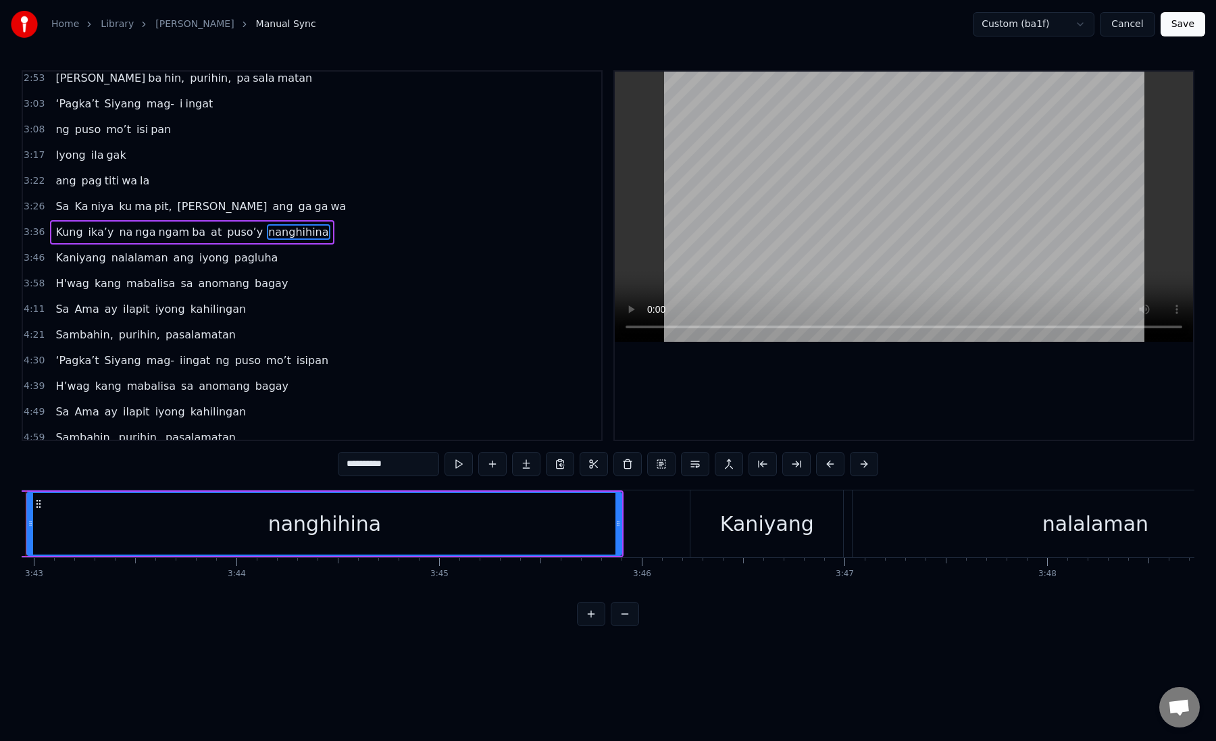
scroll to position [0, 45136]
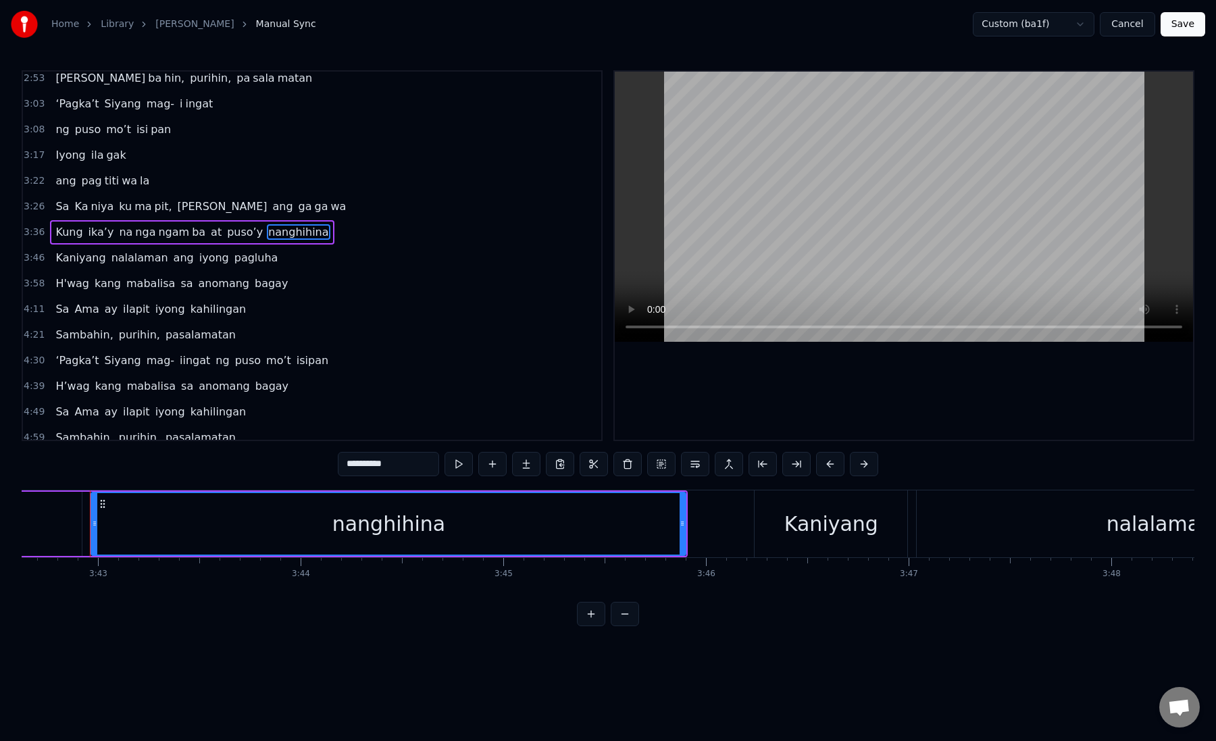
click at [382, 516] on div "nanghihina" at bounding box center [390, 524] width 114 height 30
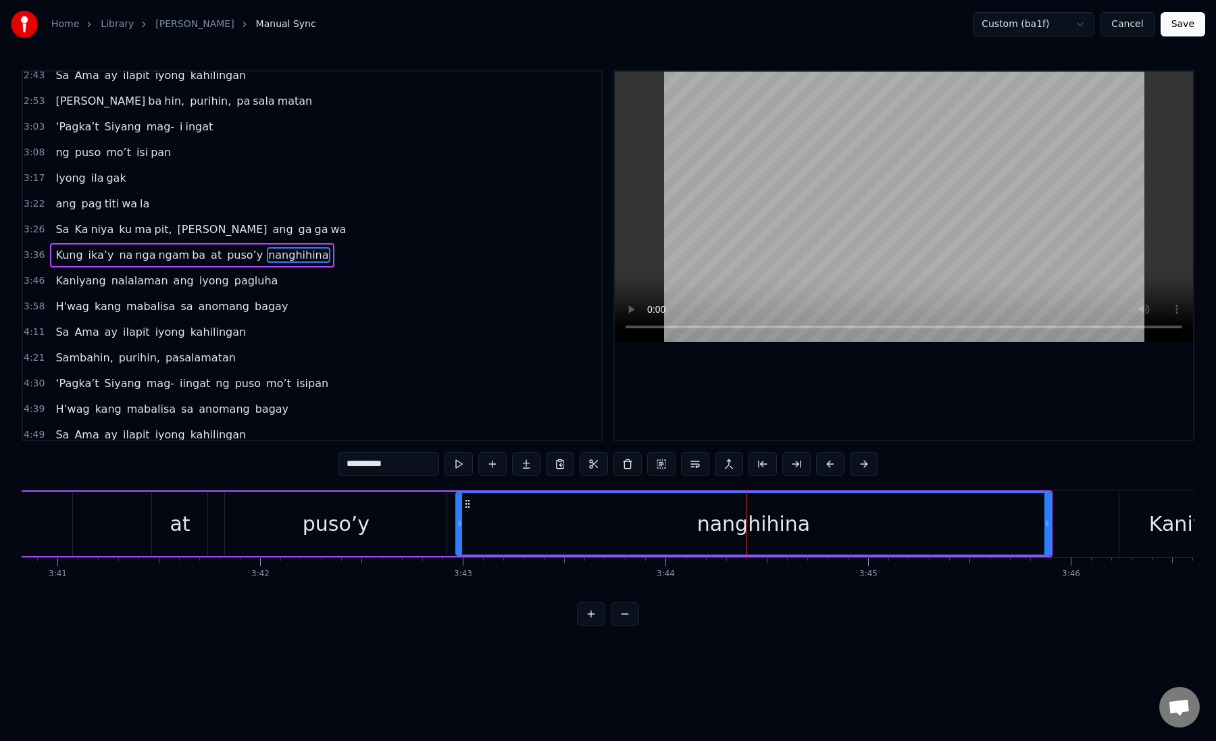
scroll to position [0, 44746]
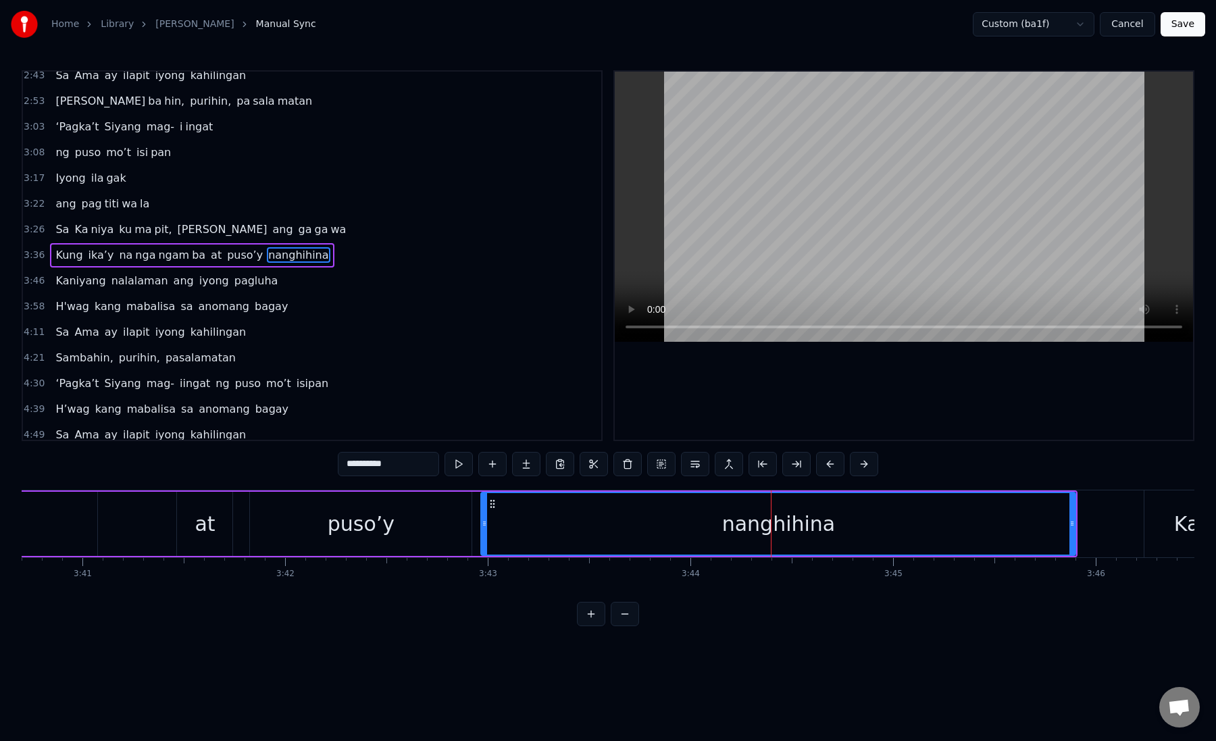
click at [344, 518] on div "puso’y" at bounding box center [361, 524] width 67 height 30
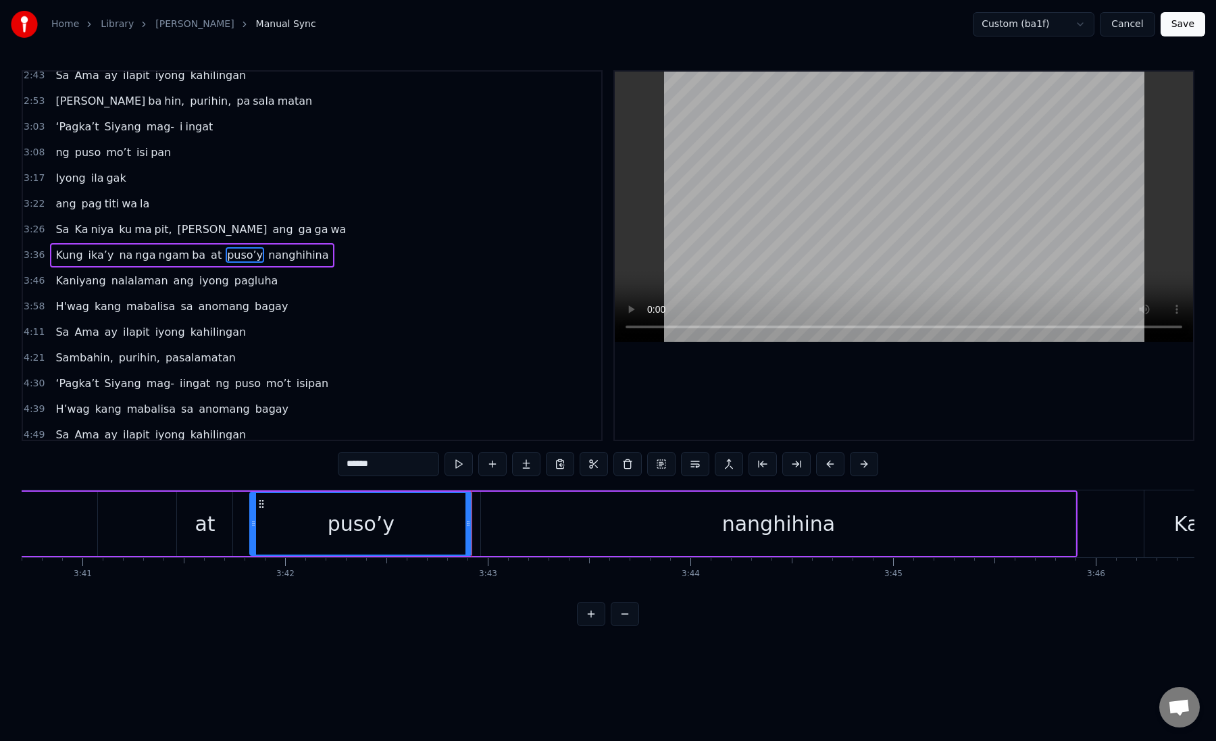
click at [538, 538] on div "nanghihina" at bounding box center [778, 524] width 595 height 64
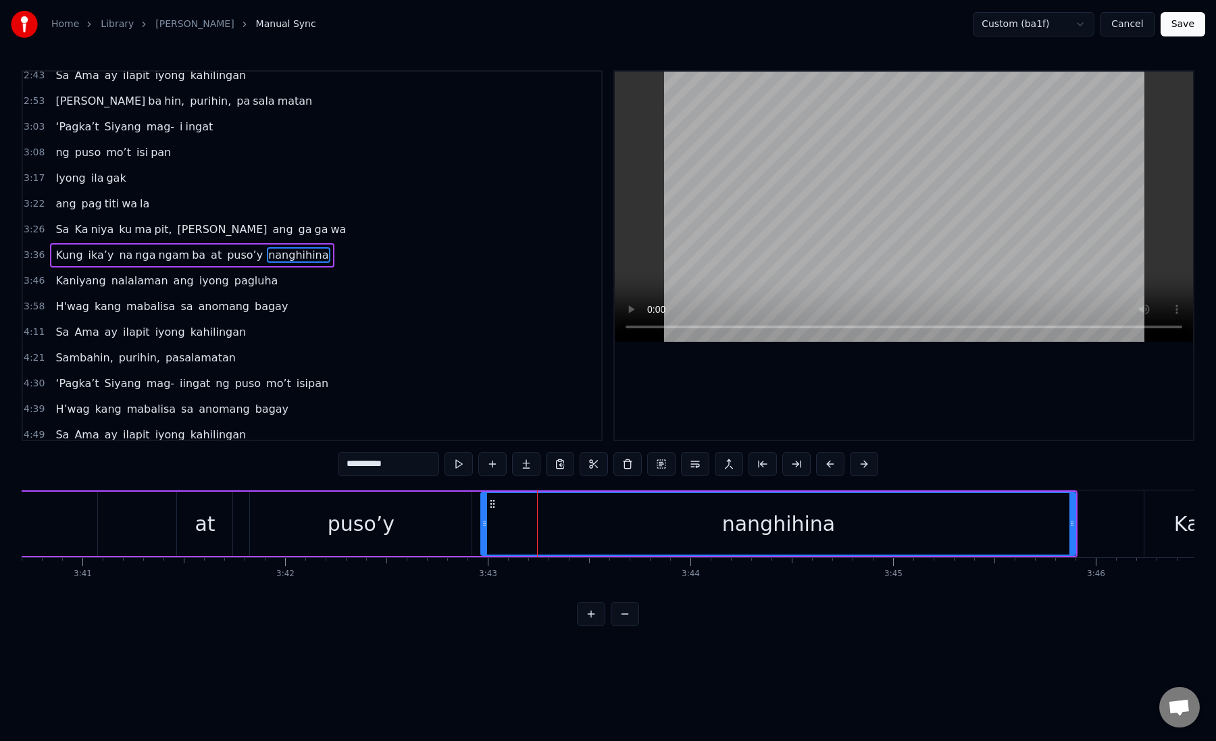
click at [499, 528] on div "nanghihina" at bounding box center [778, 524] width 593 height 62
click at [501, 531] on div "nanghihina" at bounding box center [778, 524] width 593 height 62
click at [798, 460] on button at bounding box center [797, 464] width 28 height 24
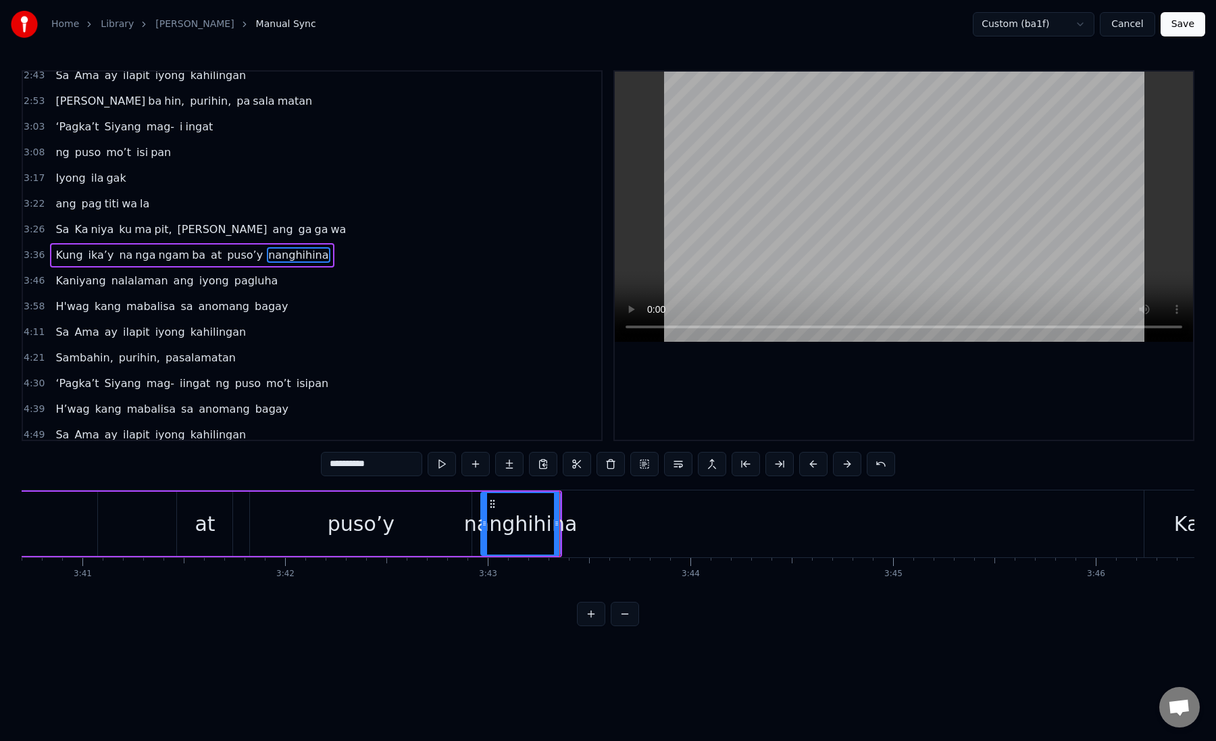
drag, startPoint x: 352, startPoint y: 464, endPoint x: 403, endPoint y: 462, distance: 50.7
click at [403, 462] on input "**********" at bounding box center [371, 464] width 101 height 24
type input "****"
click at [504, 466] on button at bounding box center [509, 464] width 28 height 24
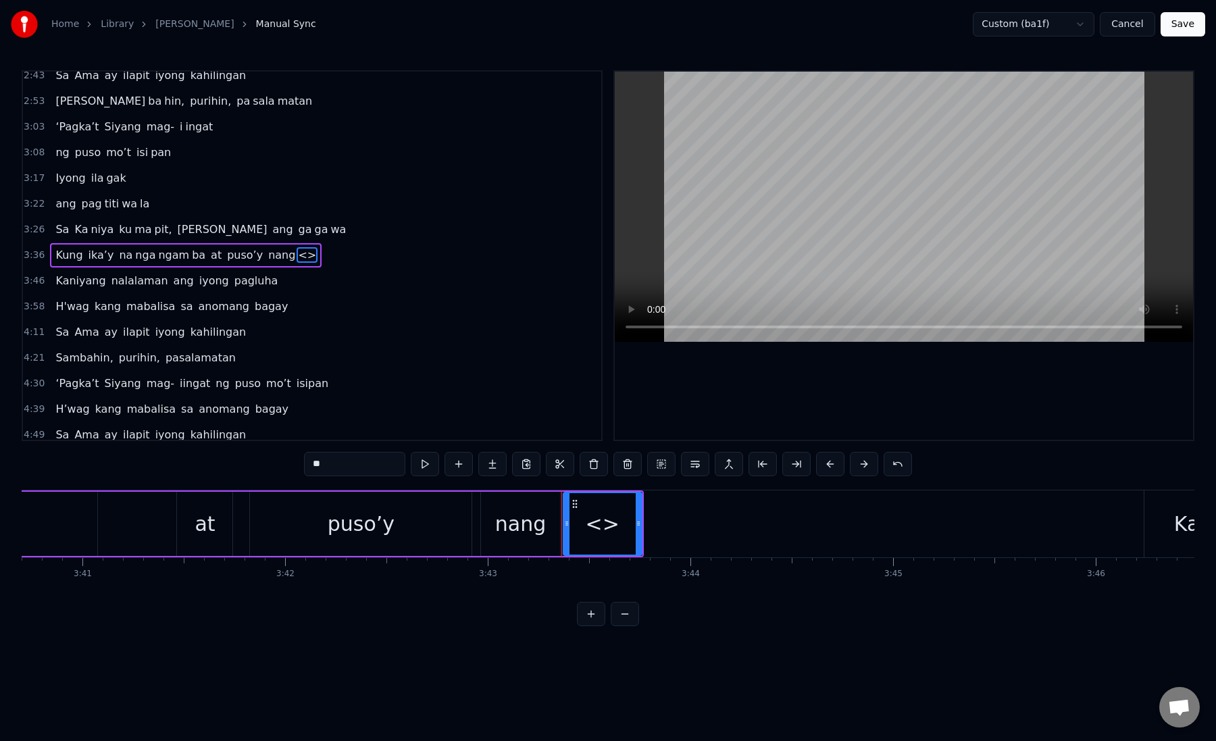
drag, startPoint x: 342, startPoint y: 468, endPoint x: 276, endPoint y: 457, distance: 66.6
click at [276, 457] on div "0:19 Kung sa puso mo 0:23 ay hindi ma i wa san 0:28 Ang pag da law ni tong mga …" at bounding box center [608, 348] width 1173 height 556
paste input "****"
drag, startPoint x: 342, startPoint y: 466, endPoint x: 322, endPoint y: 466, distance: 20.3
click at [322, 466] on input "******" at bounding box center [354, 464] width 101 height 24
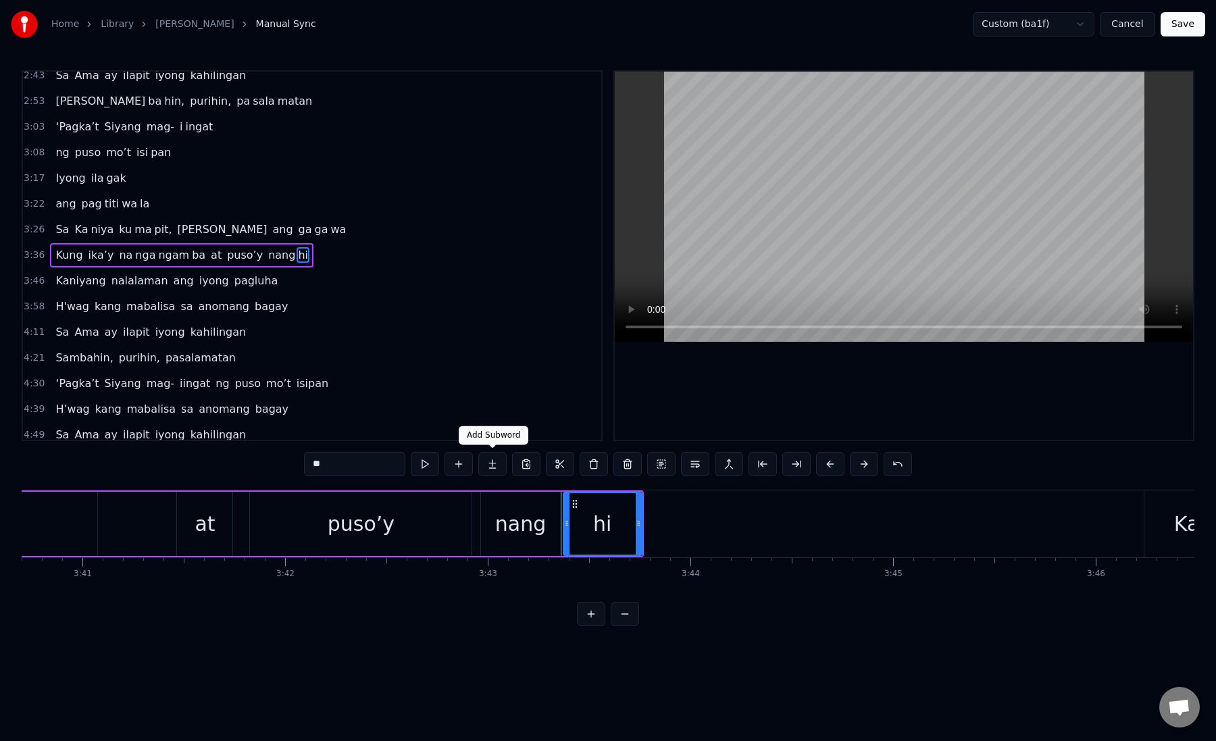
type input "**"
click at [498, 456] on button at bounding box center [492, 464] width 28 height 24
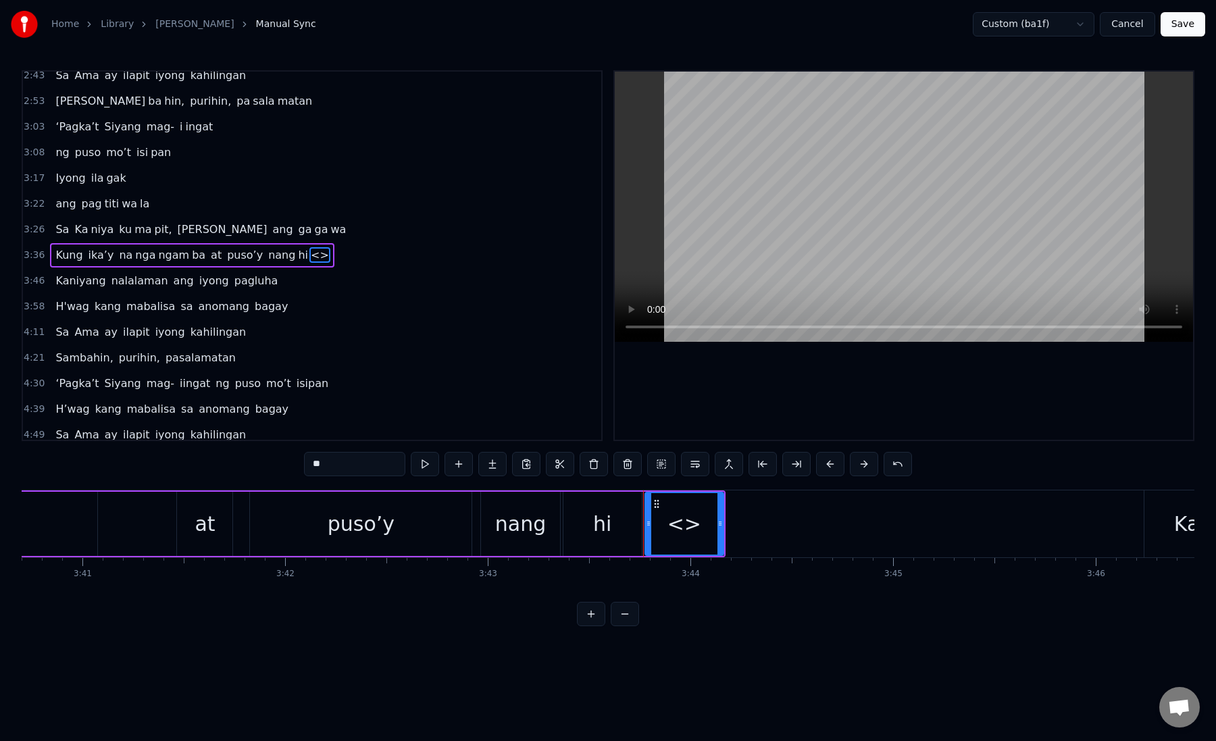
drag, startPoint x: 381, startPoint y: 462, endPoint x: 201, endPoint y: 452, distance: 180.7
click at [201, 452] on div "0:19 Kung sa puso mo 0:23 ay hindi ma i wa san 0:28 Ang pag da law ni tong mga …" at bounding box center [608, 348] width 1173 height 556
paste input "**"
click at [504, 532] on div "nang" at bounding box center [520, 524] width 51 height 30
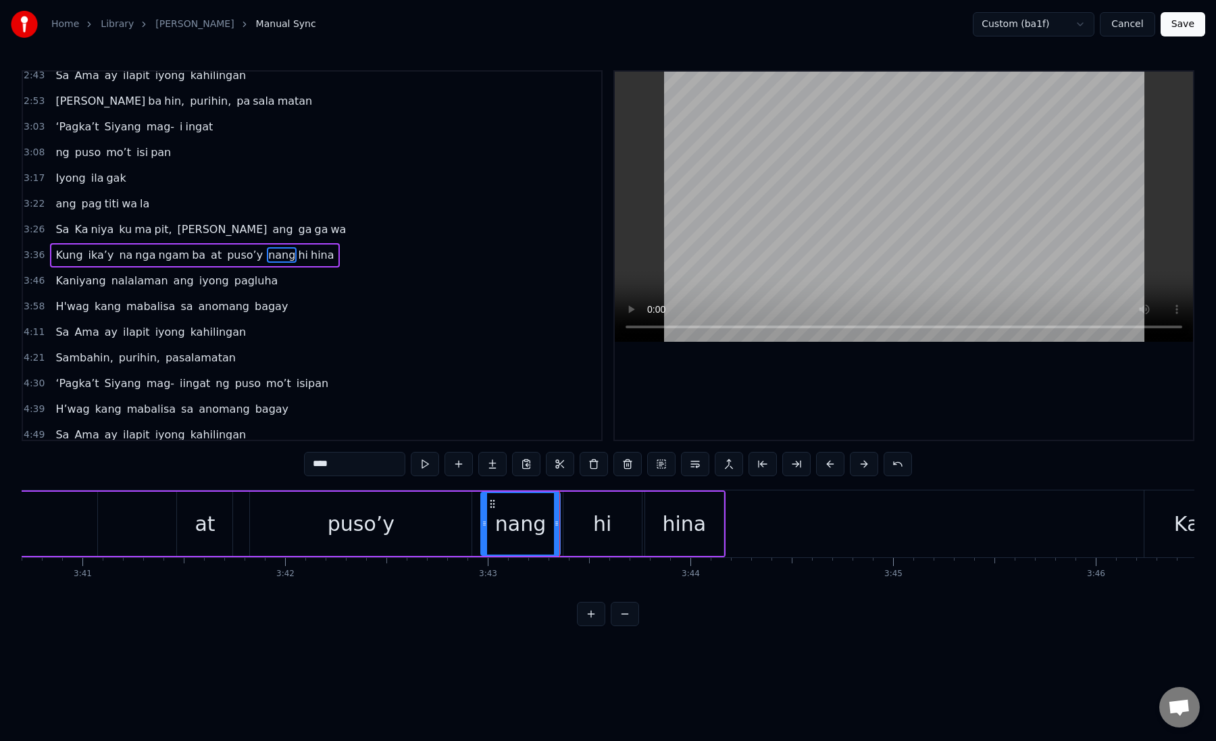
click at [572, 537] on div "hi" at bounding box center [603, 524] width 78 height 64
drag, startPoint x: 566, startPoint y: 528, endPoint x: 559, endPoint y: 531, distance: 7.6
click at [559, 531] on div at bounding box center [561, 524] width 5 height 62
click at [550, 526] on div "nang" at bounding box center [520, 524] width 78 height 64
click at [551, 528] on icon at bounding box center [551, 523] width 5 height 11
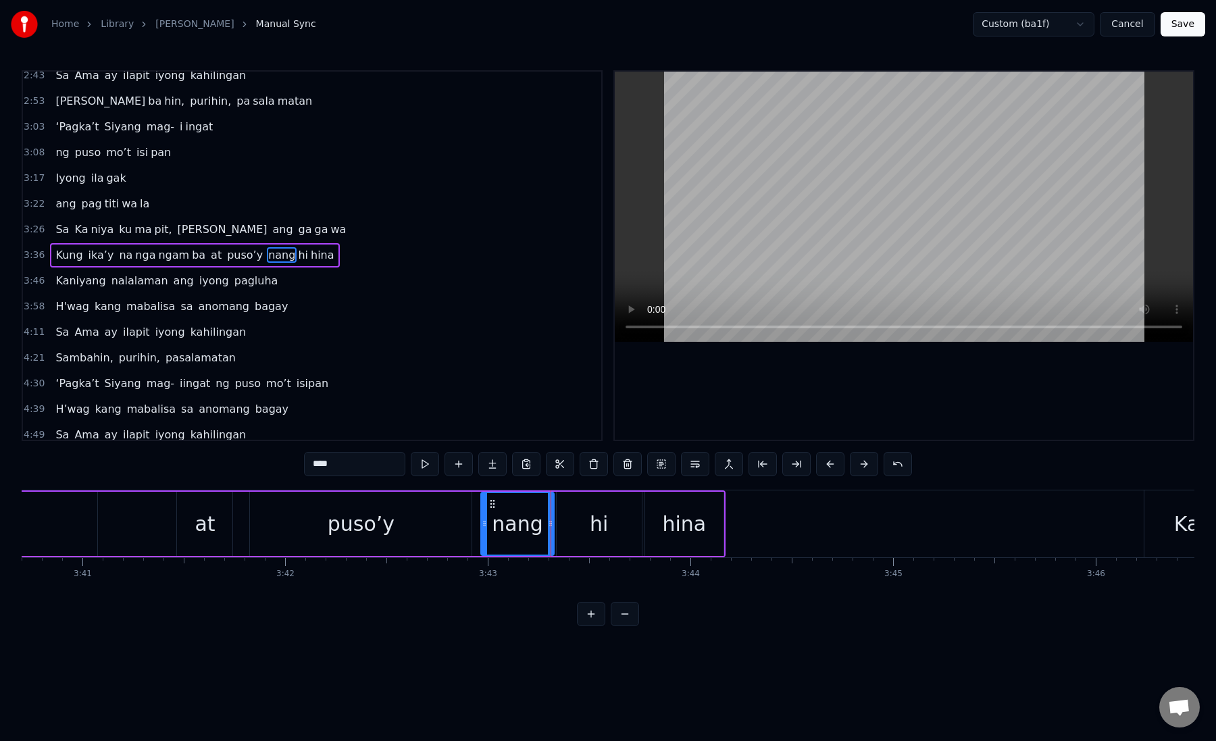
click at [499, 526] on div "nang" at bounding box center [517, 524] width 51 height 30
click at [576, 518] on div "hi" at bounding box center [599, 524] width 85 height 64
click at [685, 535] on div "hina" at bounding box center [684, 524] width 44 height 30
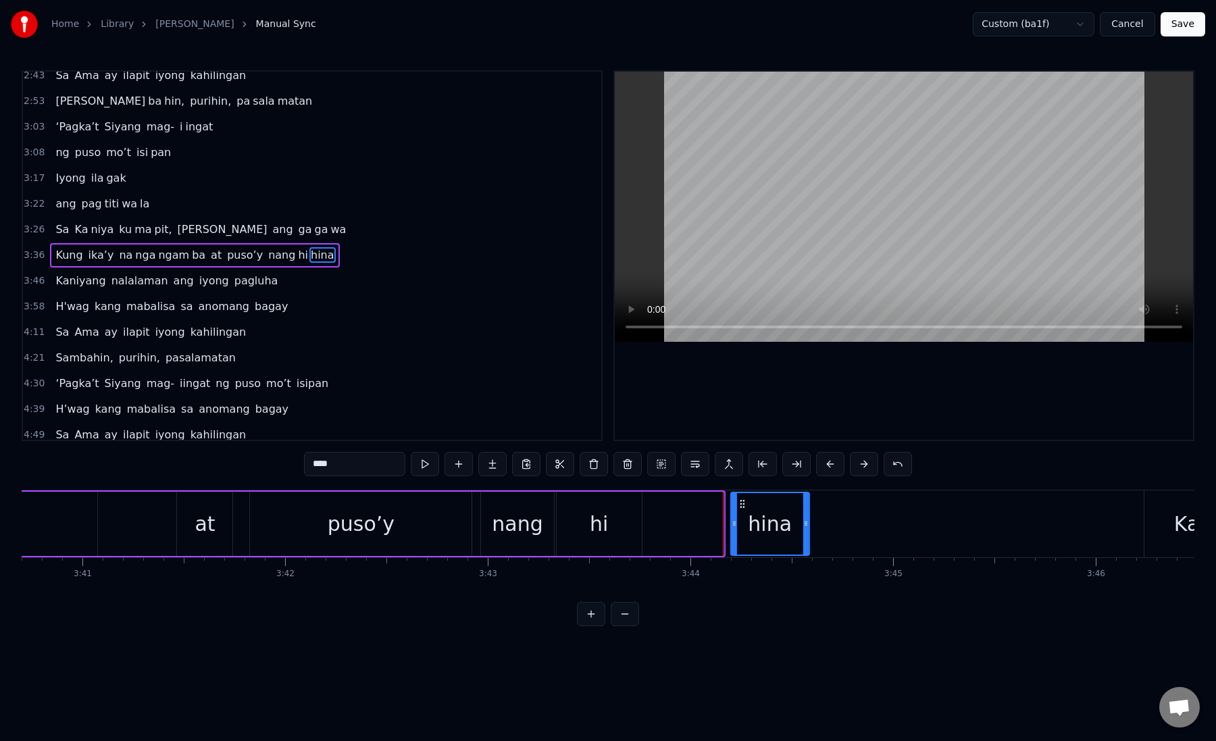
drag, startPoint x: 658, startPoint y: 504, endPoint x: 768, endPoint y: 503, distance: 109.5
click at [744, 503] on circle at bounding box center [743, 503] width 1 height 1
click at [633, 531] on div "hi" at bounding box center [599, 524] width 85 height 64
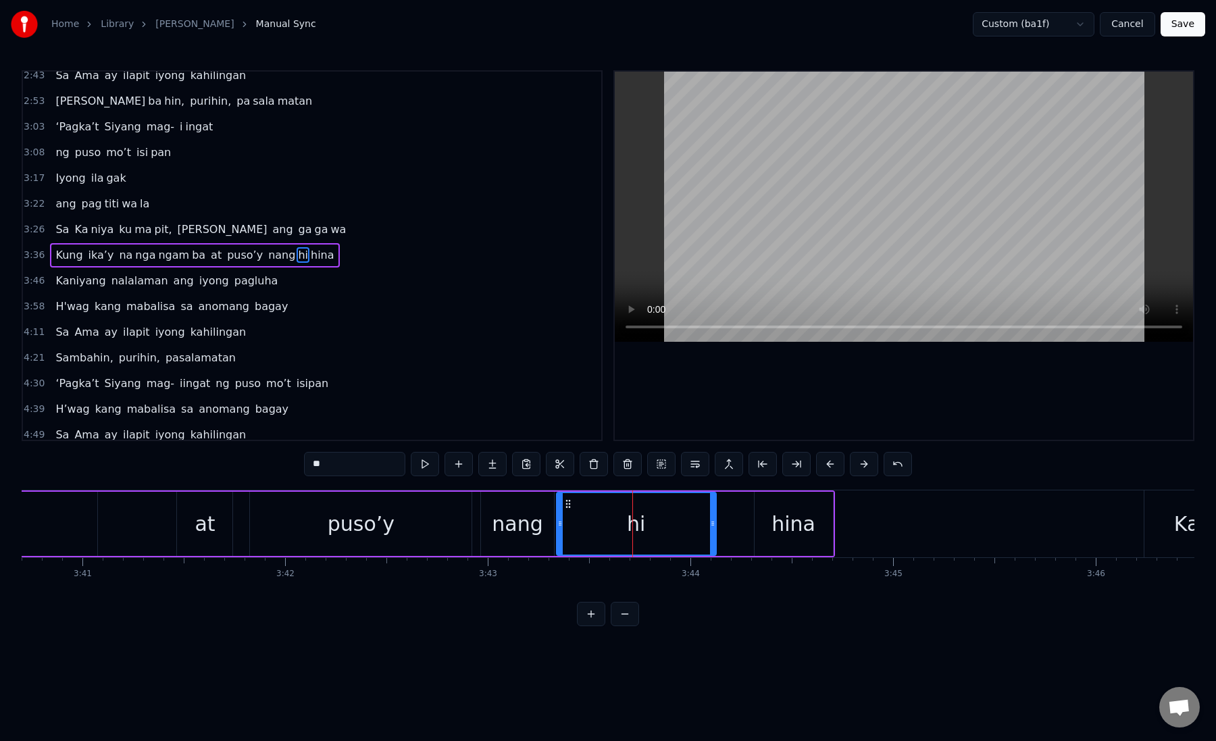
drag, startPoint x: 637, startPoint y: 525, endPoint x: 712, endPoint y: 531, distance: 74.6
click at [712, 531] on div at bounding box center [712, 524] width 5 height 62
click at [597, 524] on div "hi" at bounding box center [637, 524] width 158 height 62
click at [789, 510] on div "hina" at bounding box center [794, 524] width 44 height 30
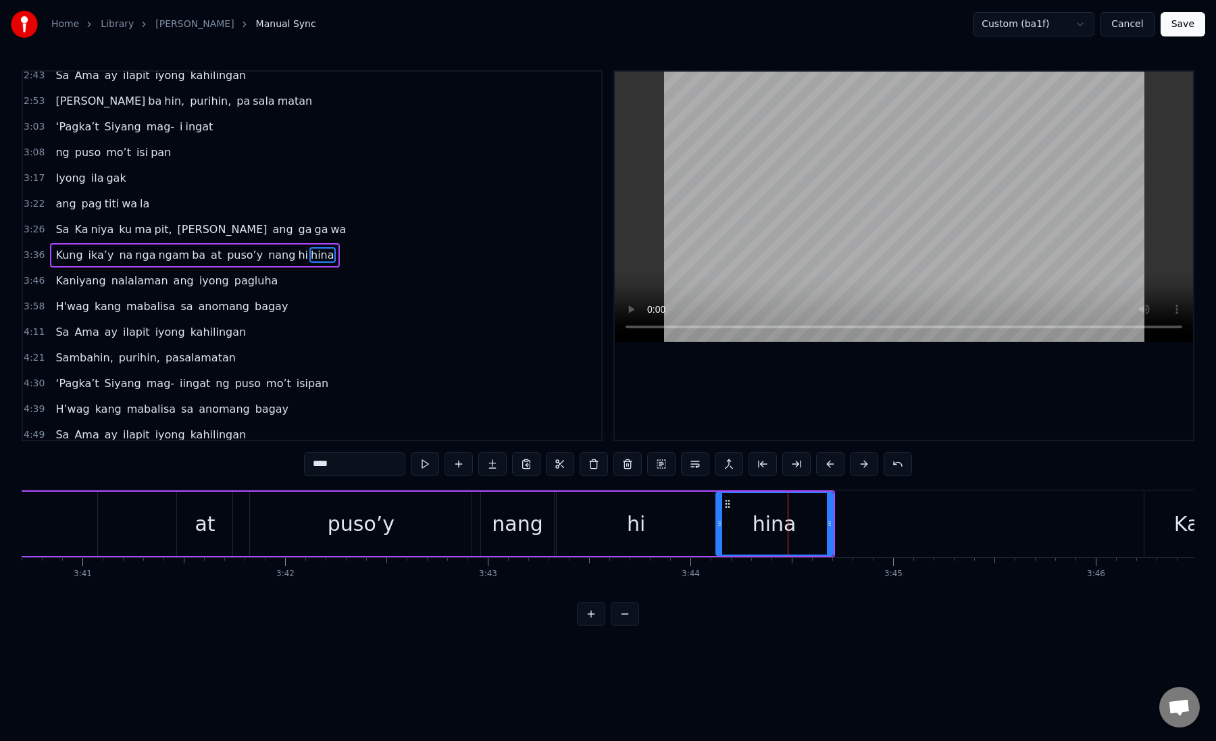
drag, startPoint x: 758, startPoint y: 526, endPoint x: 720, endPoint y: 527, distance: 38.5
click at [720, 527] on icon at bounding box center [719, 523] width 5 height 11
click at [757, 520] on div "hina" at bounding box center [775, 524] width 44 height 30
drag, startPoint x: 346, startPoint y: 462, endPoint x: 323, endPoint y: 464, distance: 23.1
click at [323, 464] on input "****" at bounding box center [354, 464] width 101 height 24
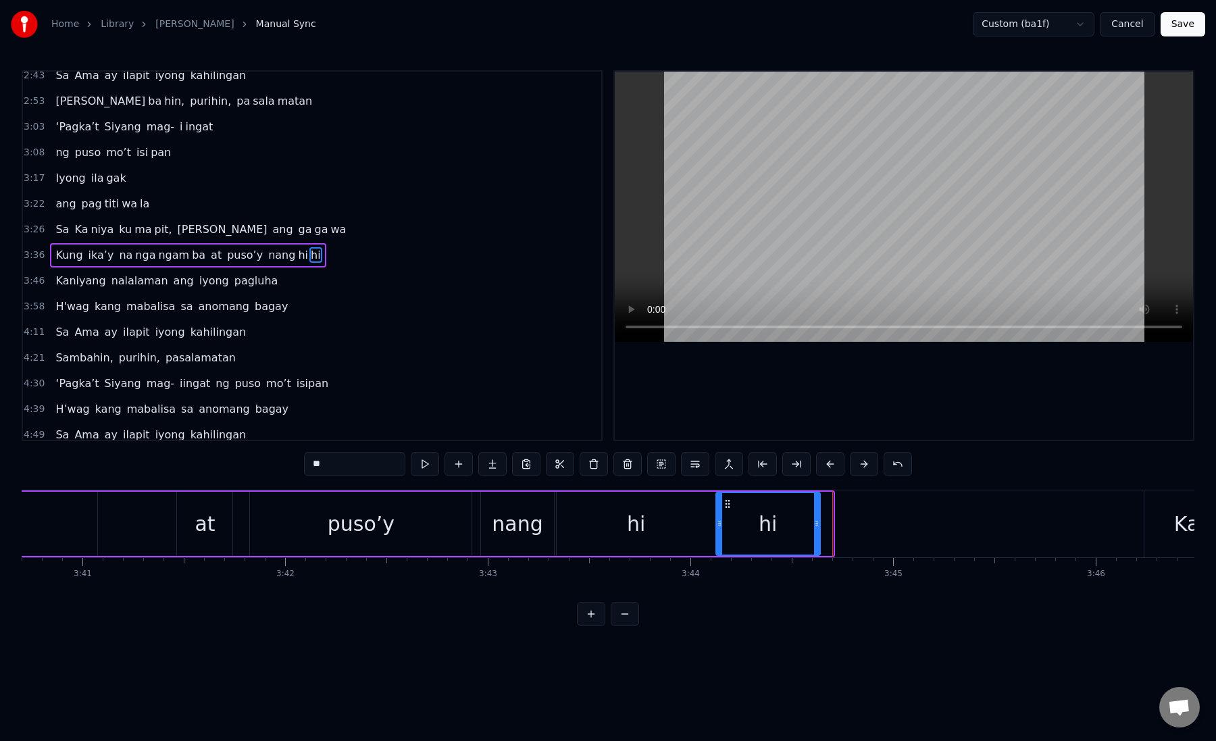
drag, startPoint x: 831, startPoint y: 529, endPoint x: 815, endPoint y: 529, distance: 15.5
click at [815, 529] on div at bounding box center [816, 524] width 5 height 62
type input "**"
click at [485, 468] on button at bounding box center [492, 464] width 28 height 24
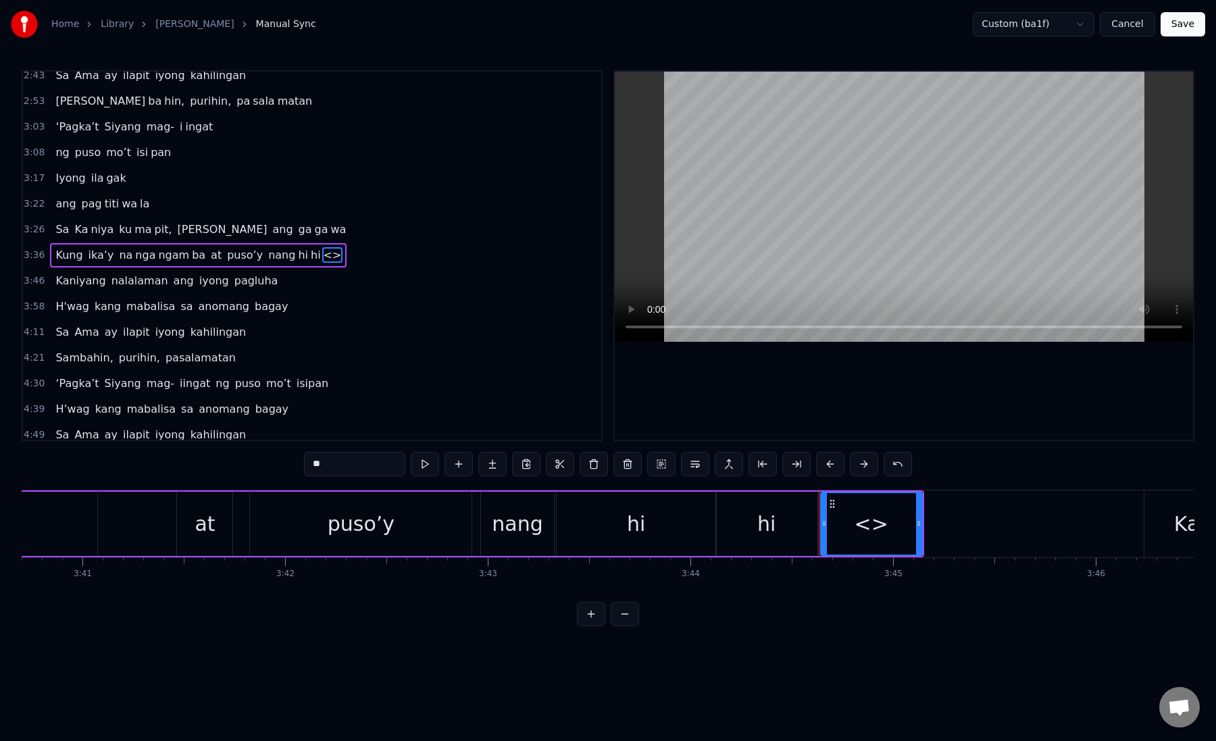
paste input "text"
drag, startPoint x: 366, startPoint y: 463, endPoint x: 280, endPoint y: 462, distance: 85.8
click at [280, 462] on div "0:19 Kung sa puso mo 0:23 ay hindi ma i wa san 0:28 Ang pag da law ni tong mga …" at bounding box center [608, 348] width 1173 height 556
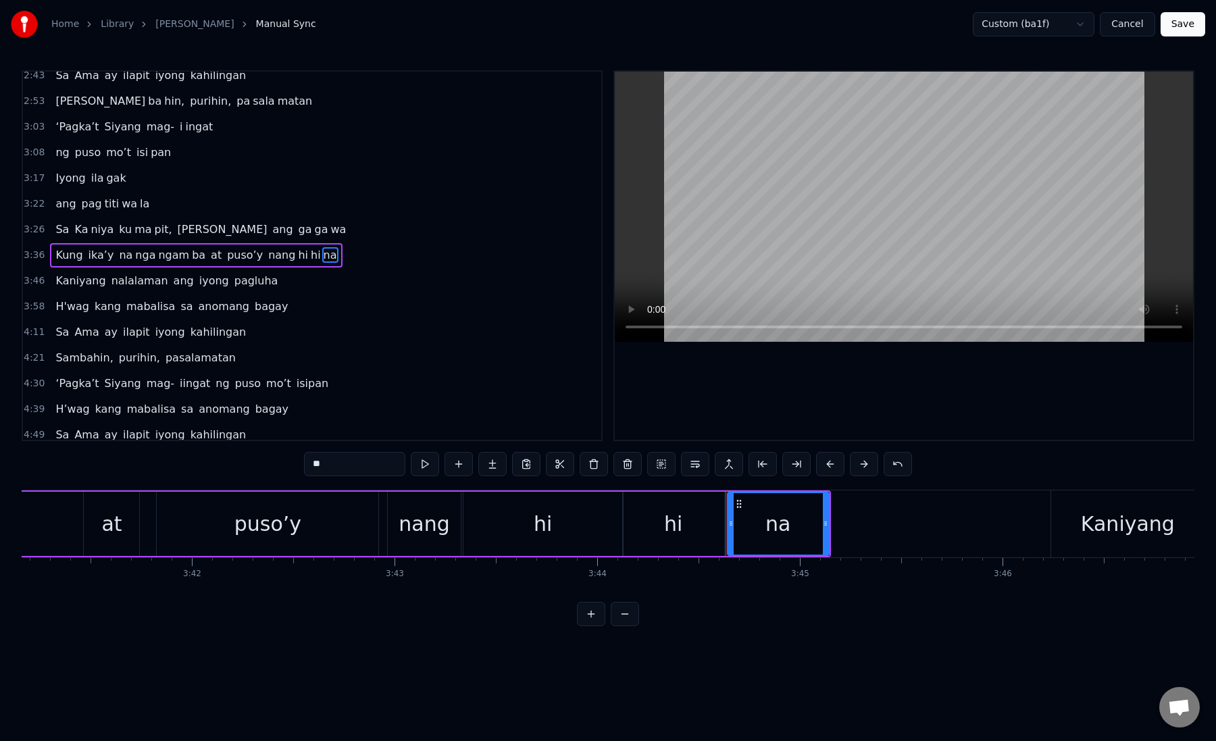
scroll to position [0, 44898]
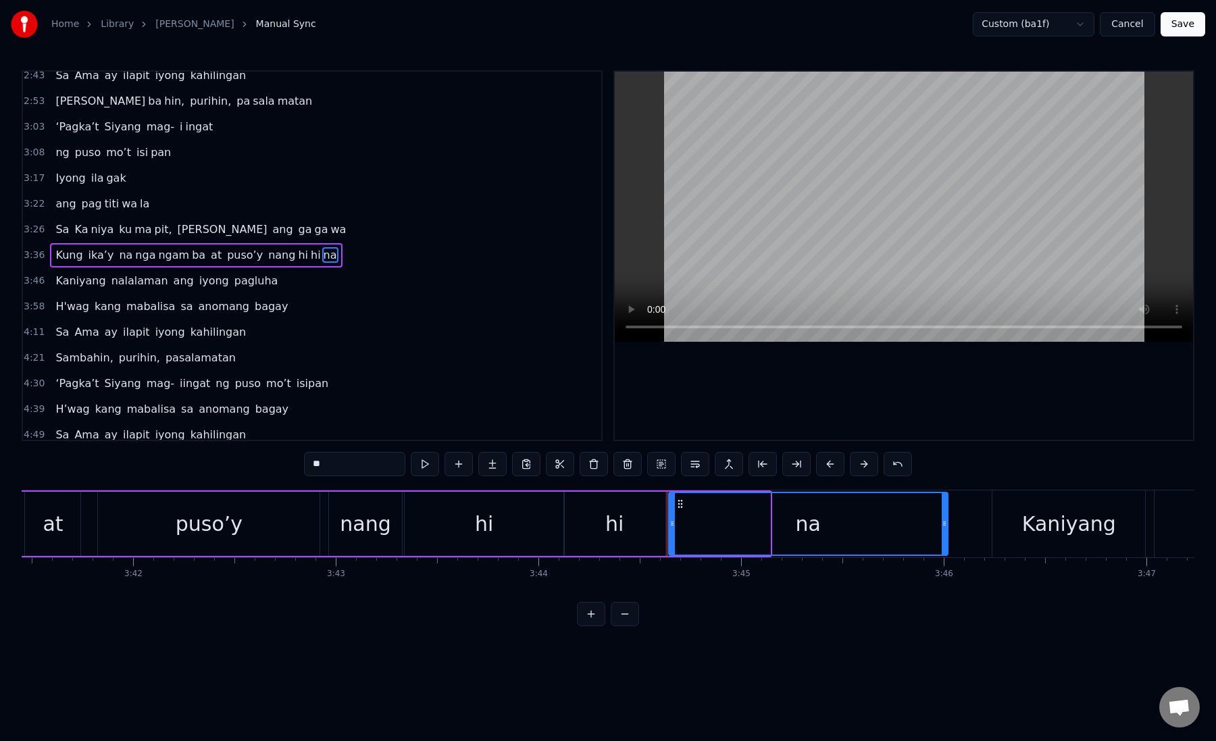
drag, startPoint x: 766, startPoint y: 525, endPoint x: 944, endPoint y: 543, distance: 178.7
click at [944, 543] on div at bounding box center [944, 524] width 5 height 62
click at [701, 515] on div "na" at bounding box center [809, 524] width 278 height 62
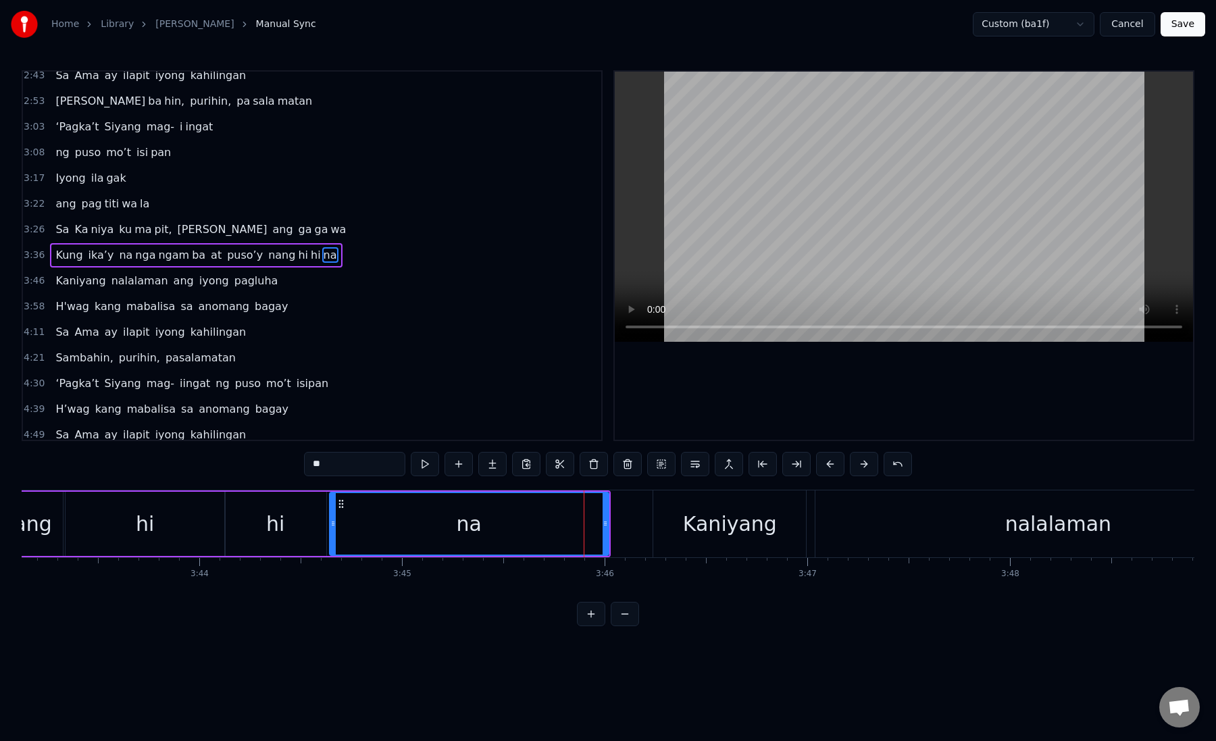
scroll to position [0, 45333]
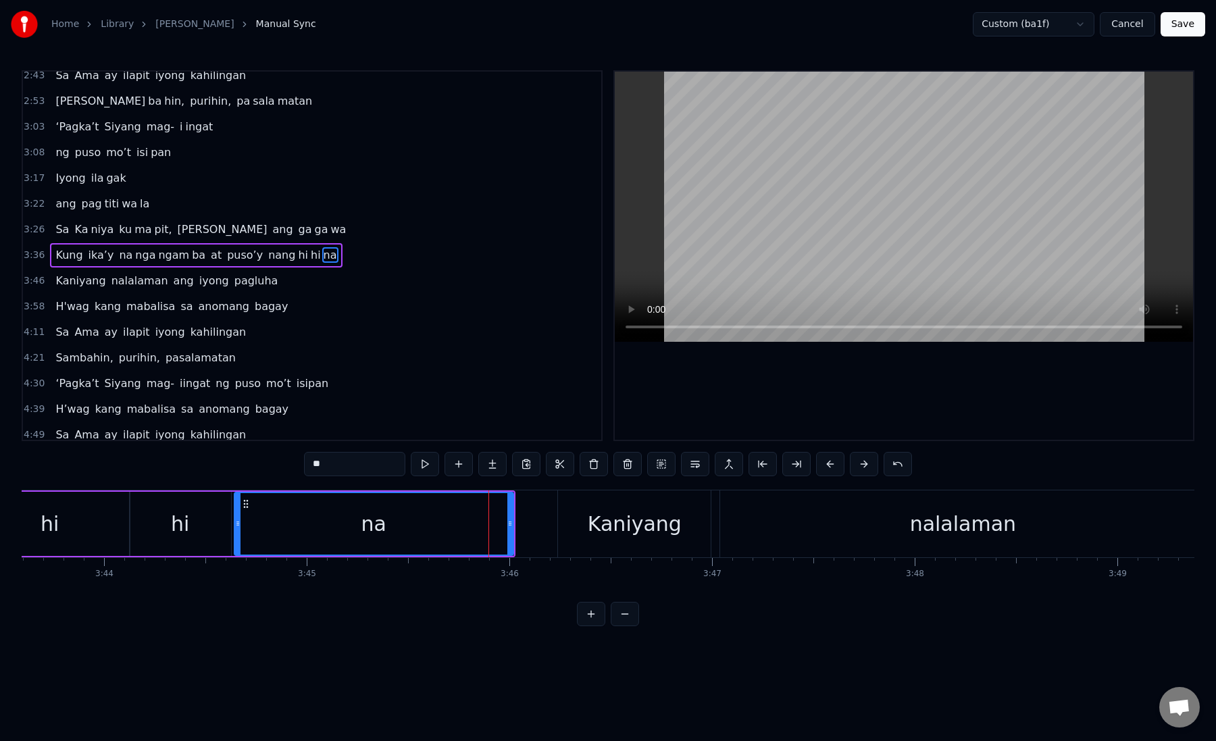
click at [559, 518] on div "Kaniyang" at bounding box center [634, 524] width 153 height 67
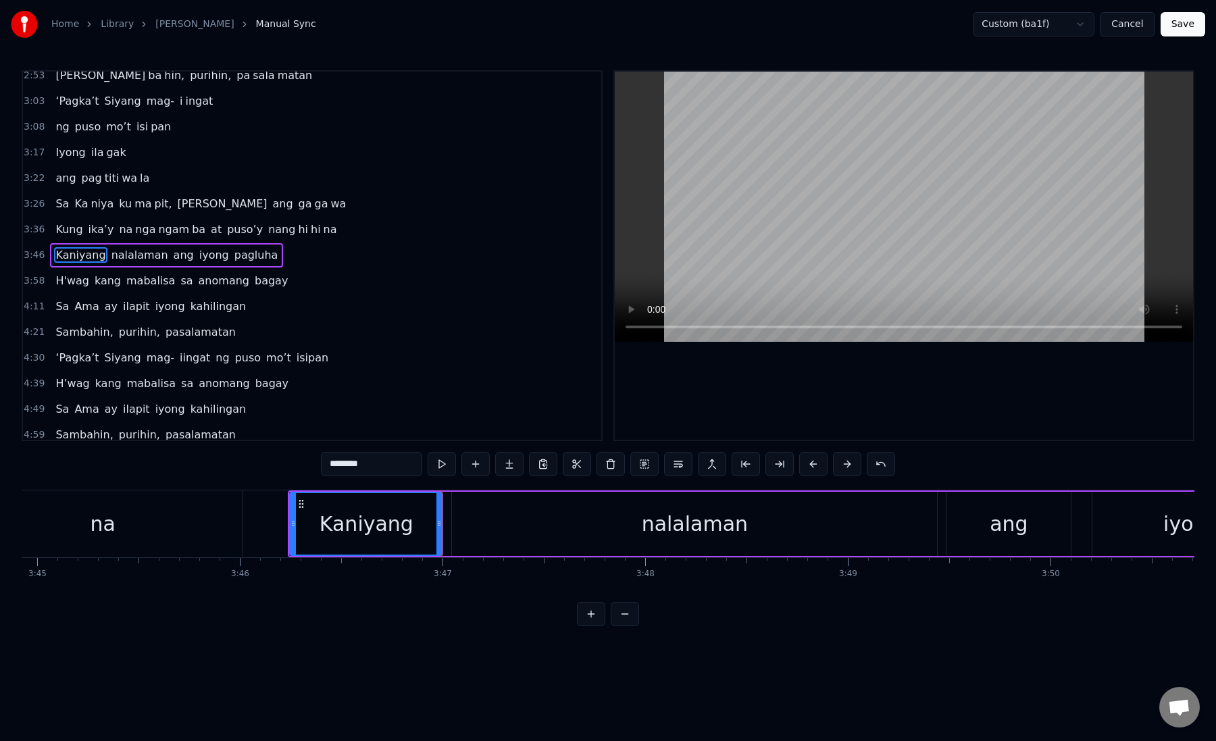
scroll to position [0, 45616]
click at [459, 517] on div "nalalaman" at bounding box center [681, 524] width 485 height 64
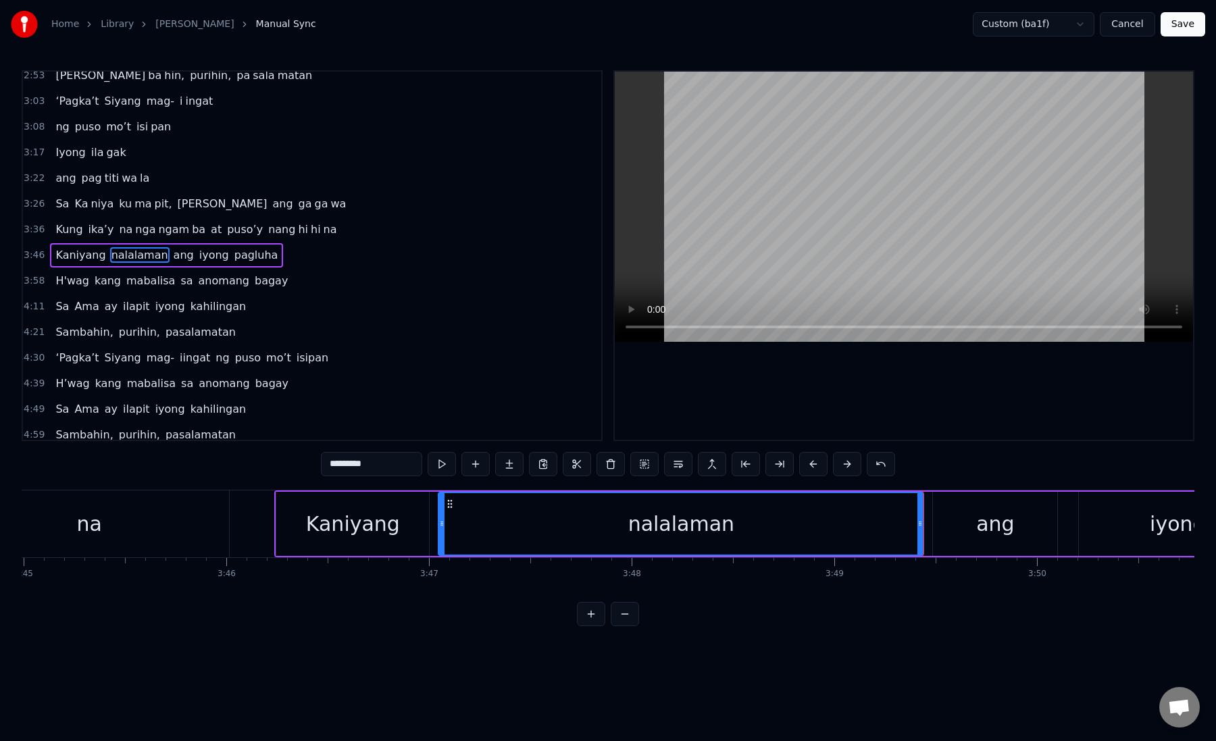
click at [459, 517] on div "nalalaman" at bounding box center [681, 524] width 484 height 62
click at [558, 510] on div "nalalaman" at bounding box center [681, 524] width 484 height 62
click at [560, 510] on div "nalalaman" at bounding box center [681, 524] width 484 height 62
click at [778, 464] on button at bounding box center [780, 464] width 28 height 24
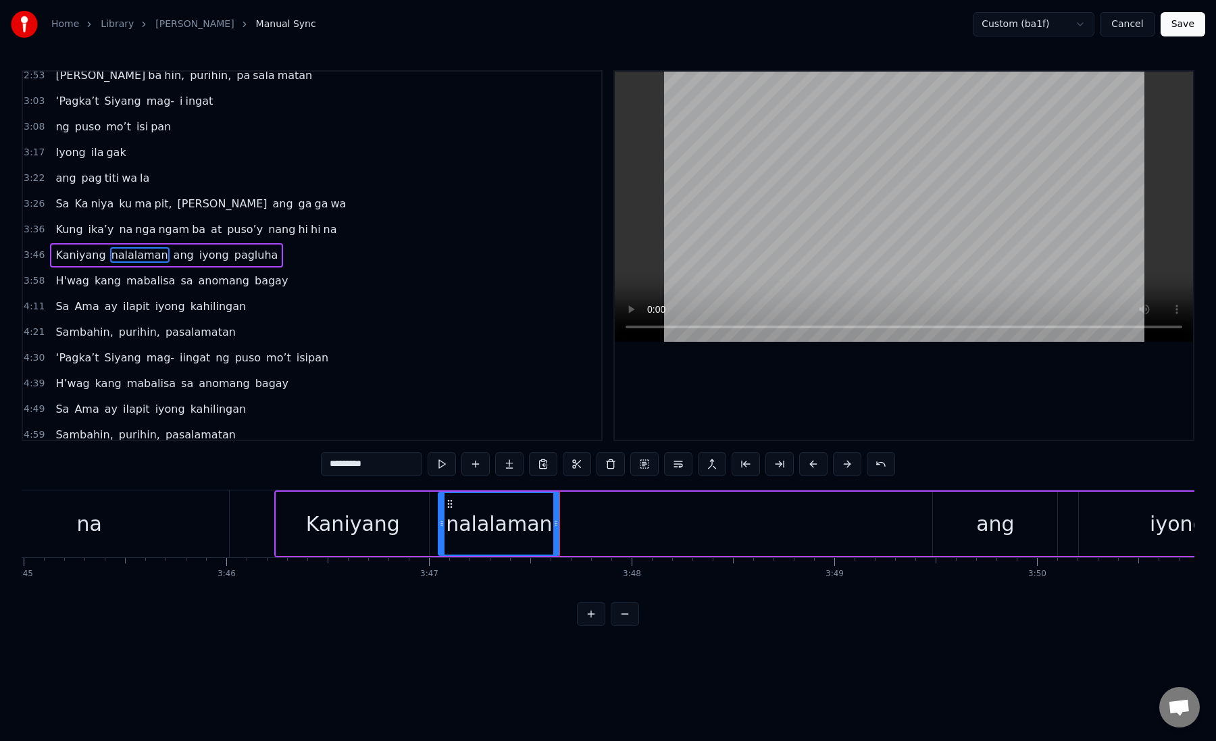
drag, startPoint x: 338, startPoint y: 463, endPoint x: 409, endPoint y: 464, distance: 71.0
click at [410, 464] on input "*********" at bounding box center [371, 464] width 101 height 24
type input "**"
click at [501, 464] on button at bounding box center [509, 464] width 28 height 24
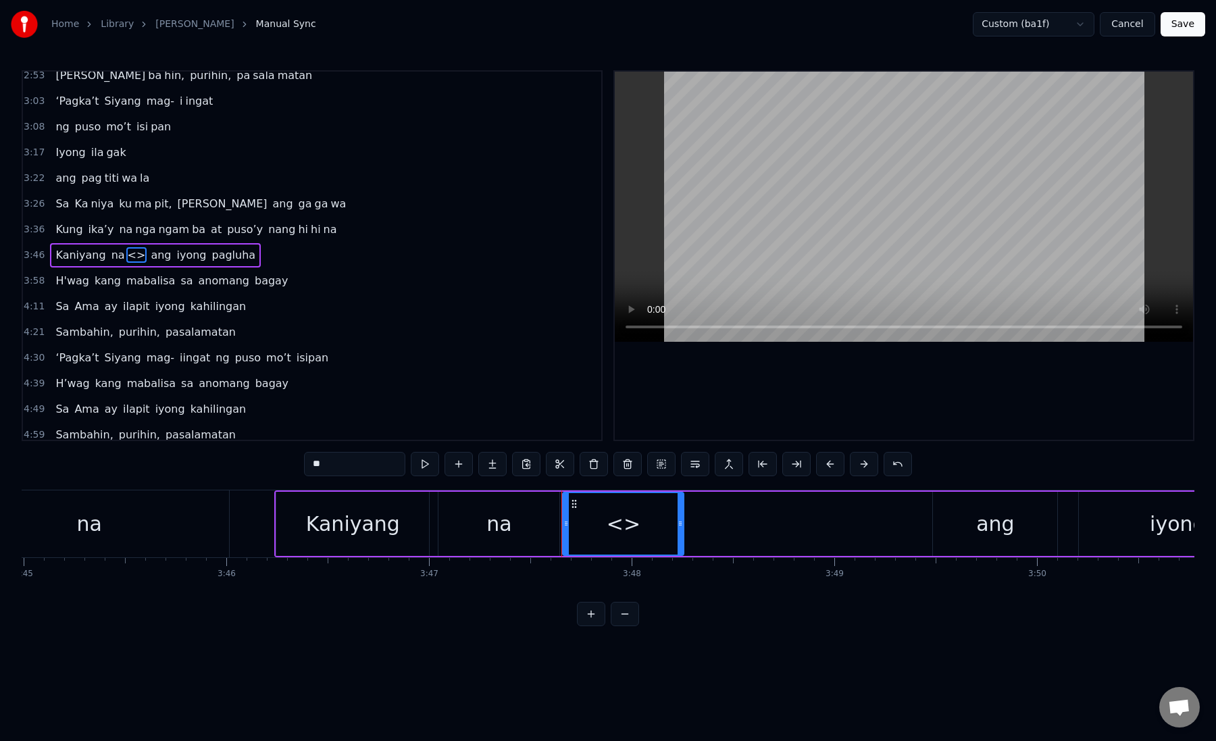
drag, startPoint x: 375, startPoint y: 452, endPoint x: 376, endPoint y: 476, distance: 23.7
click at [376, 476] on input "**" at bounding box center [354, 464] width 101 height 24
paste input "*****"
click at [327, 464] on input "*******" at bounding box center [354, 464] width 101 height 24
type input "****"
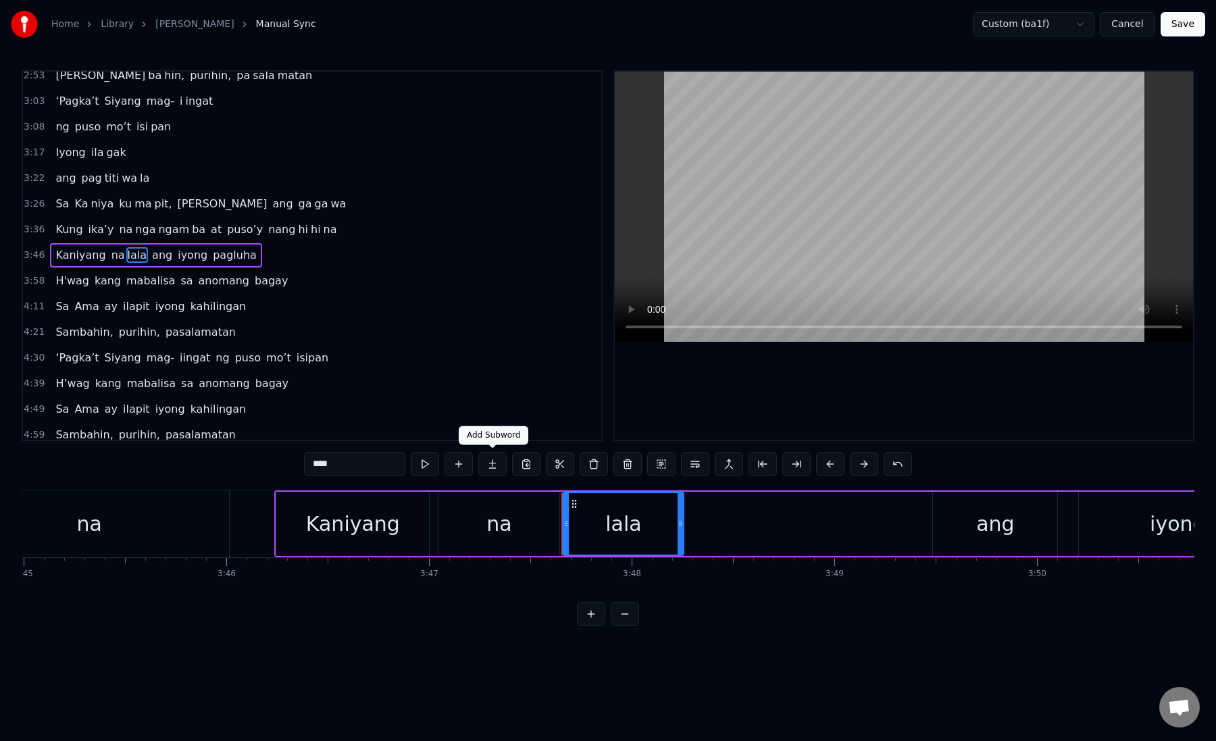
click at [489, 464] on button at bounding box center [492, 464] width 28 height 24
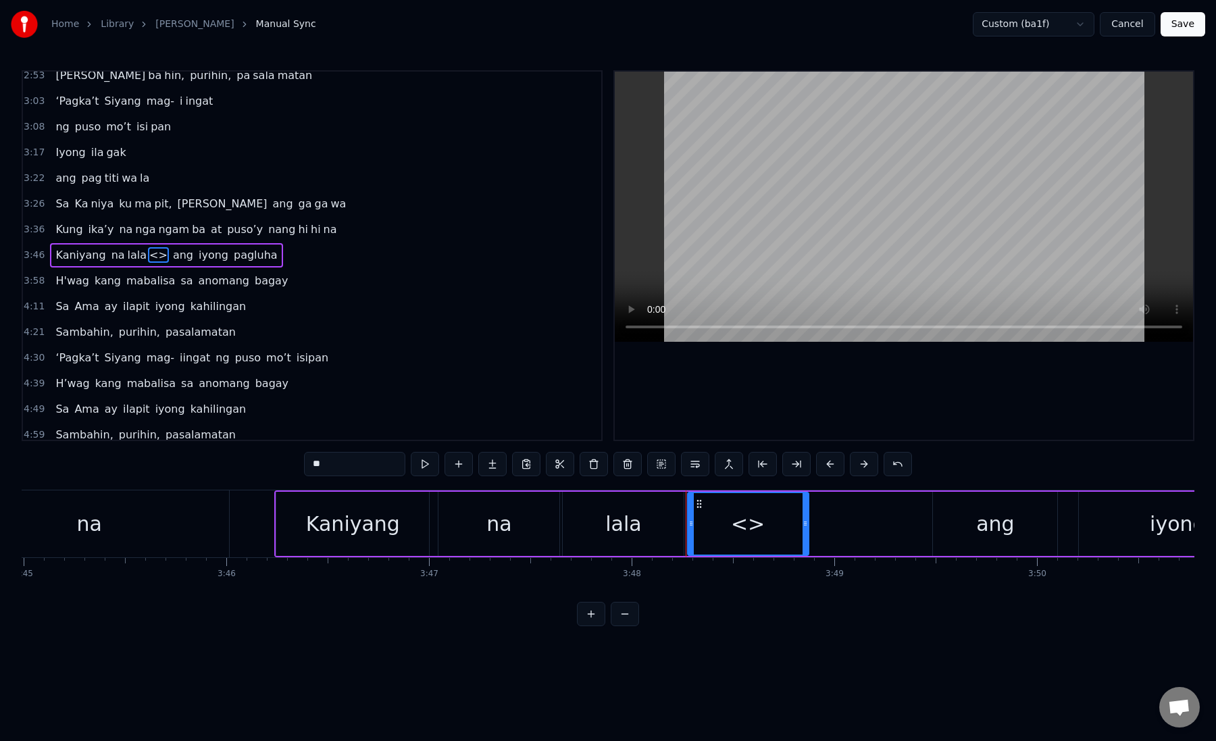
paste input "*"
drag, startPoint x: 313, startPoint y: 466, endPoint x: 348, endPoint y: 466, distance: 35.1
click at [348, 466] on input "**" at bounding box center [354, 464] width 101 height 24
click at [600, 526] on div "lala" at bounding box center [623, 524] width 121 height 64
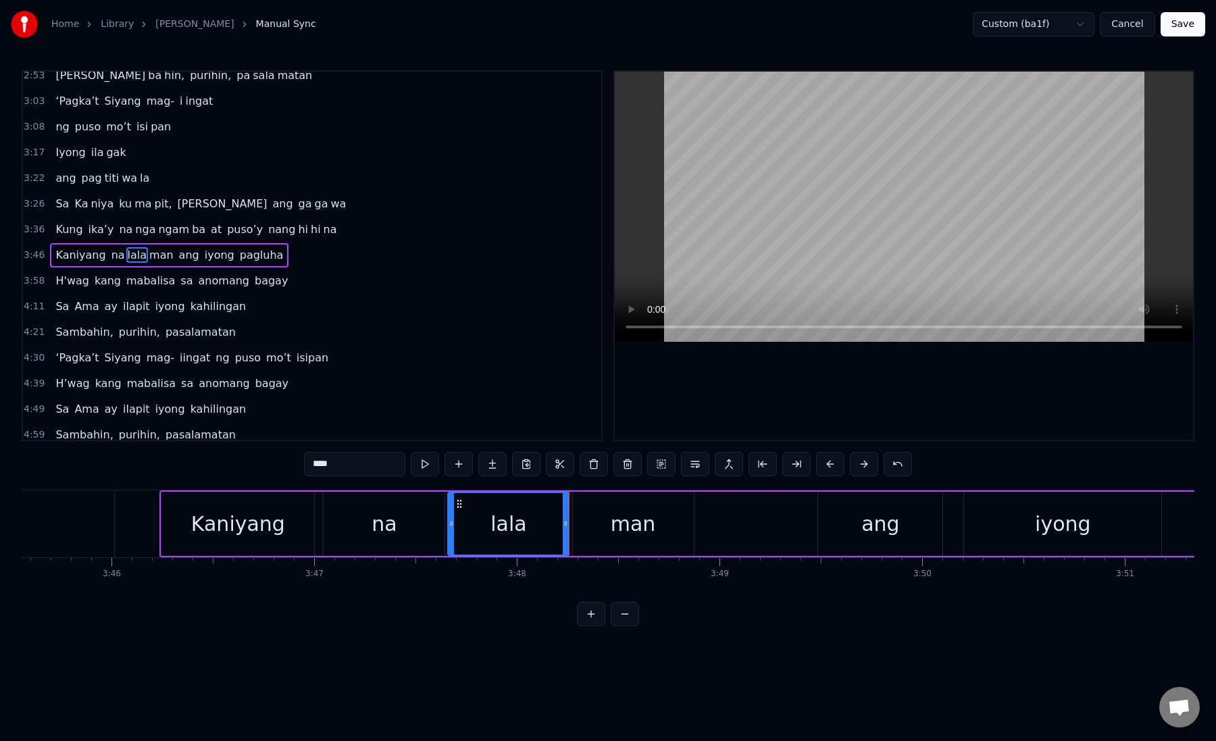
scroll to position [0, 45751]
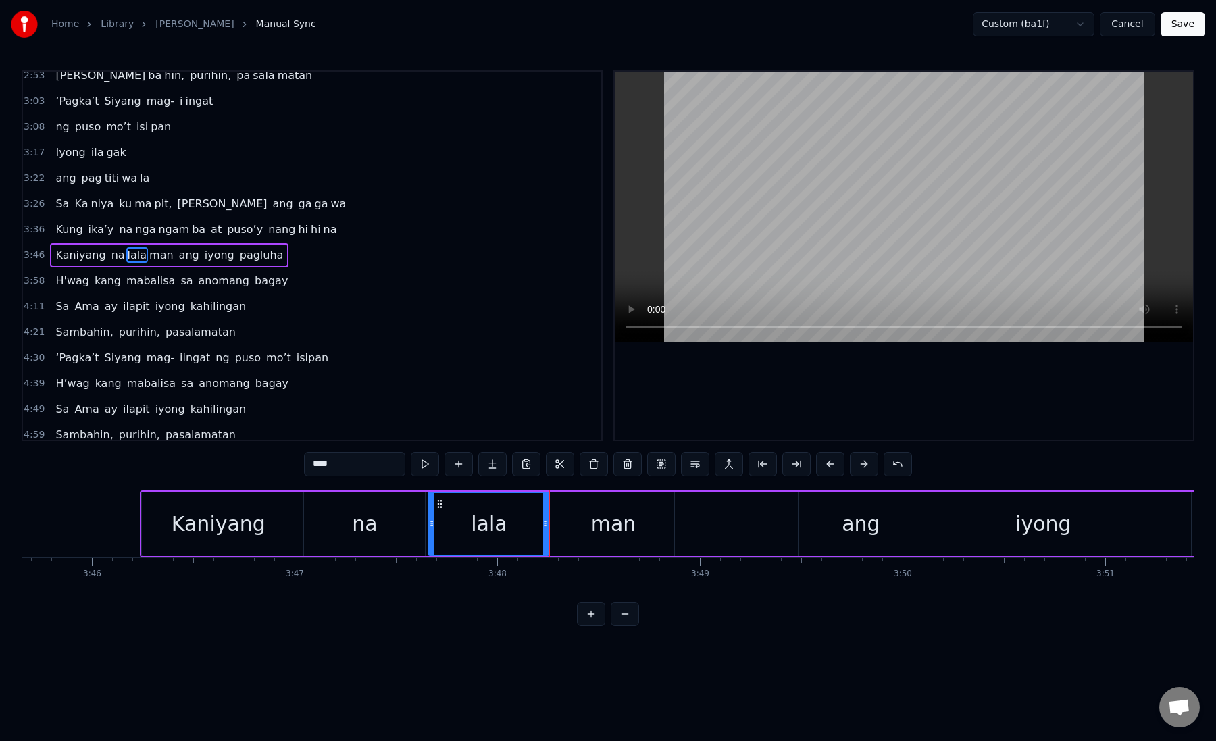
click at [592, 520] on div "man" at bounding box center [614, 524] width 121 height 64
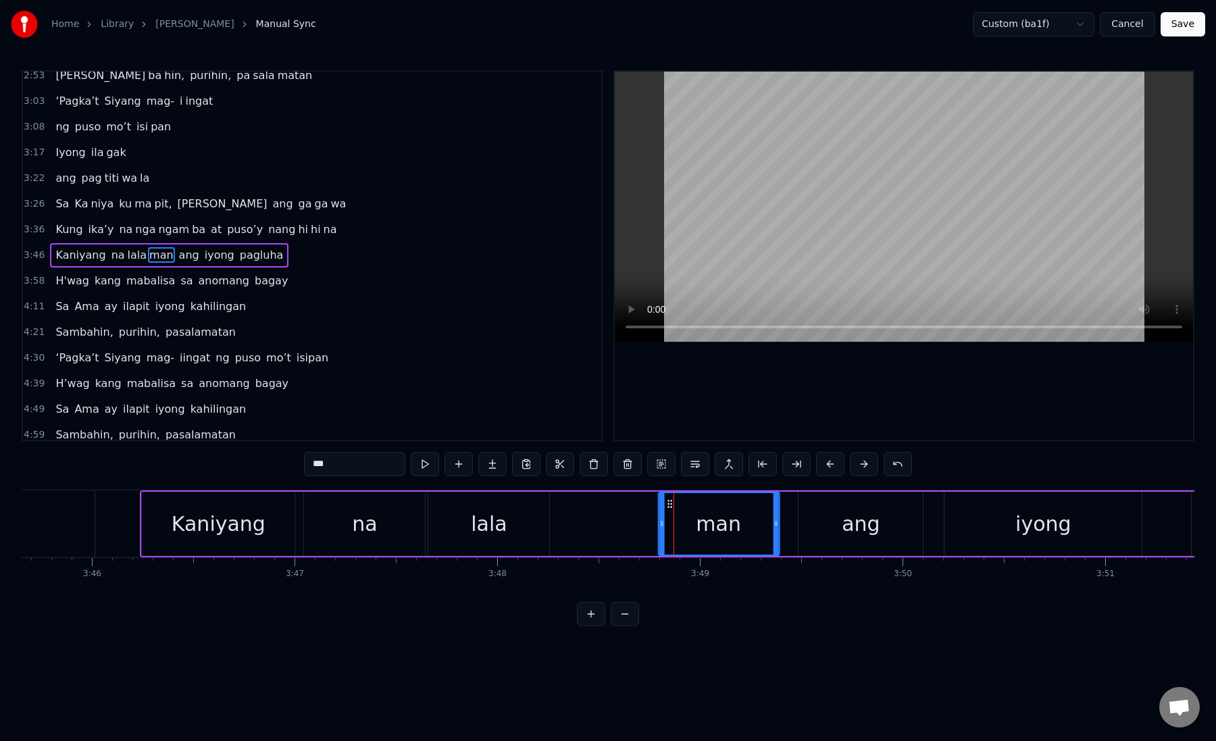
drag, startPoint x: 564, startPoint y: 503, endPoint x: 667, endPoint y: 505, distance: 103.4
click at [667, 505] on icon at bounding box center [669, 504] width 11 height 11
drag, startPoint x: 665, startPoint y: 504, endPoint x: 694, endPoint y: 503, distance: 29.1
click at [695, 504] on div "man" at bounding box center [718, 524] width 120 height 62
drag, startPoint x: 660, startPoint y: 501, endPoint x: 683, endPoint y: 507, distance: 23.6
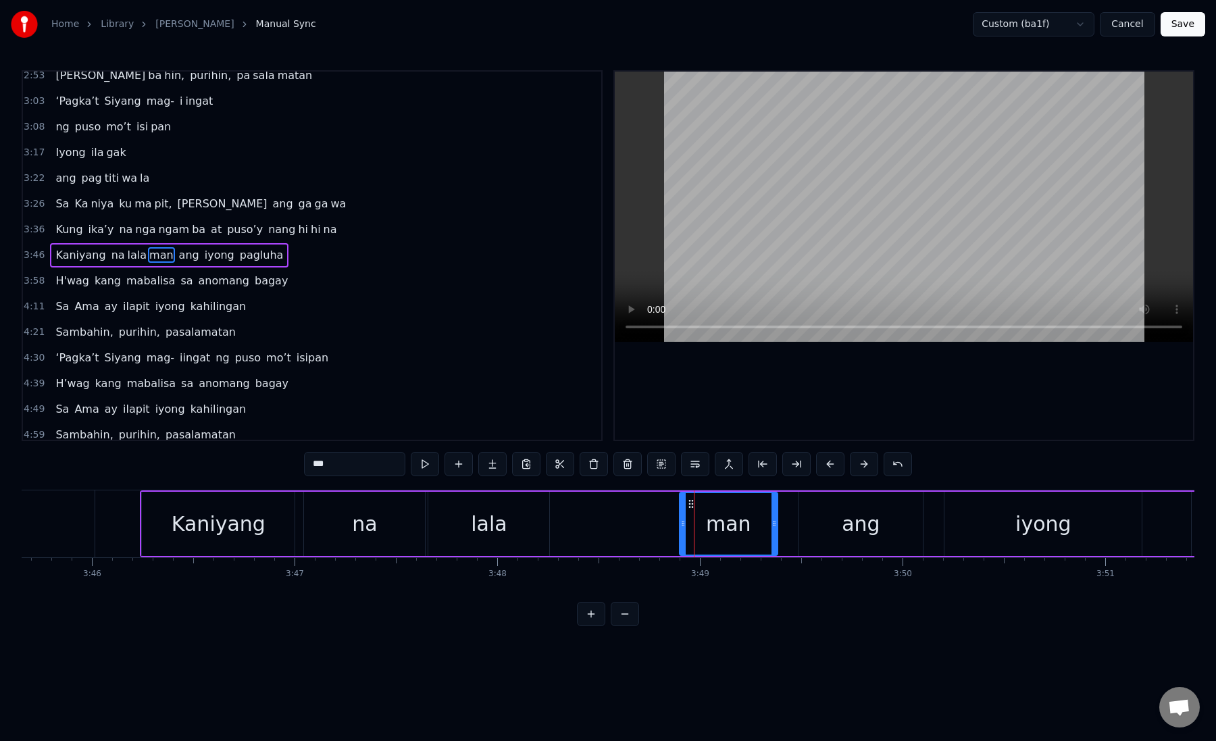
click at [683, 507] on div at bounding box center [683, 524] width 5 height 62
click at [689, 514] on div "man" at bounding box center [729, 524] width 97 height 62
click at [499, 524] on div "lala" at bounding box center [489, 524] width 36 height 30
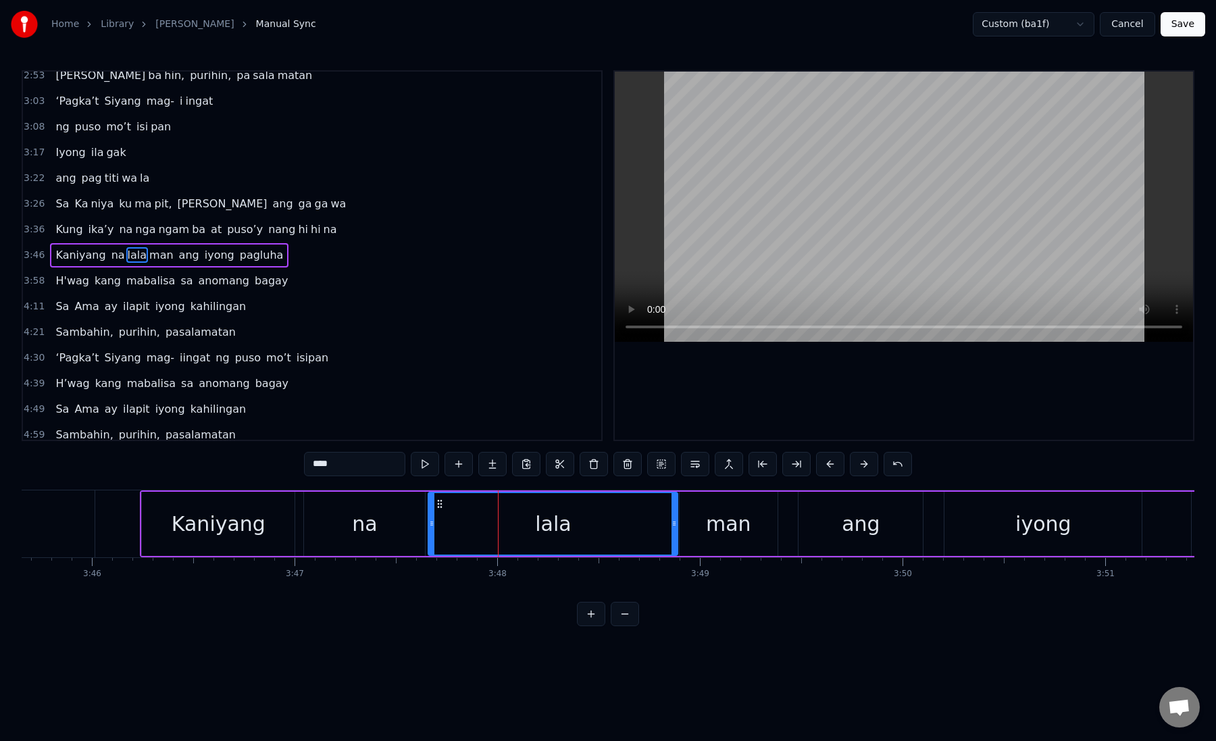
drag, startPoint x: 547, startPoint y: 524, endPoint x: 677, endPoint y: 531, distance: 130.0
click at [677, 531] on div at bounding box center [674, 524] width 5 height 62
click at [491, 521] on div "lala" at bounding box center [554, 524] width 250 height 62
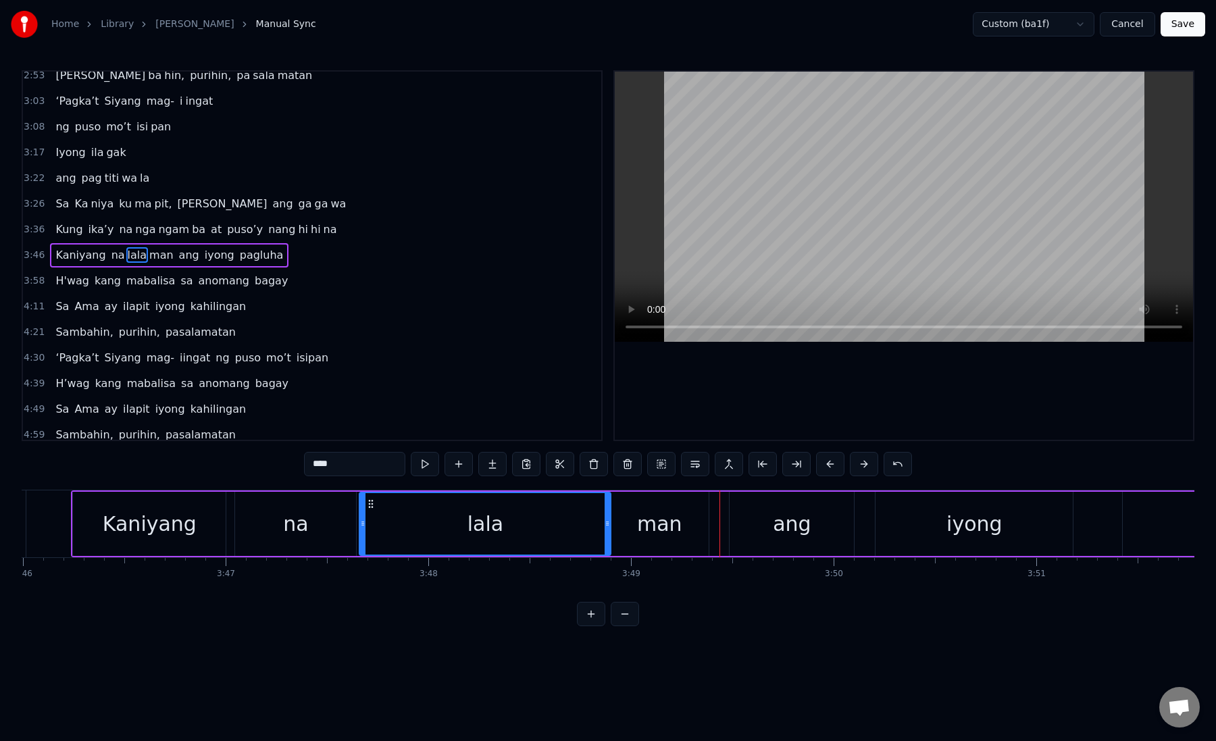
scroll to position [0, 45869]
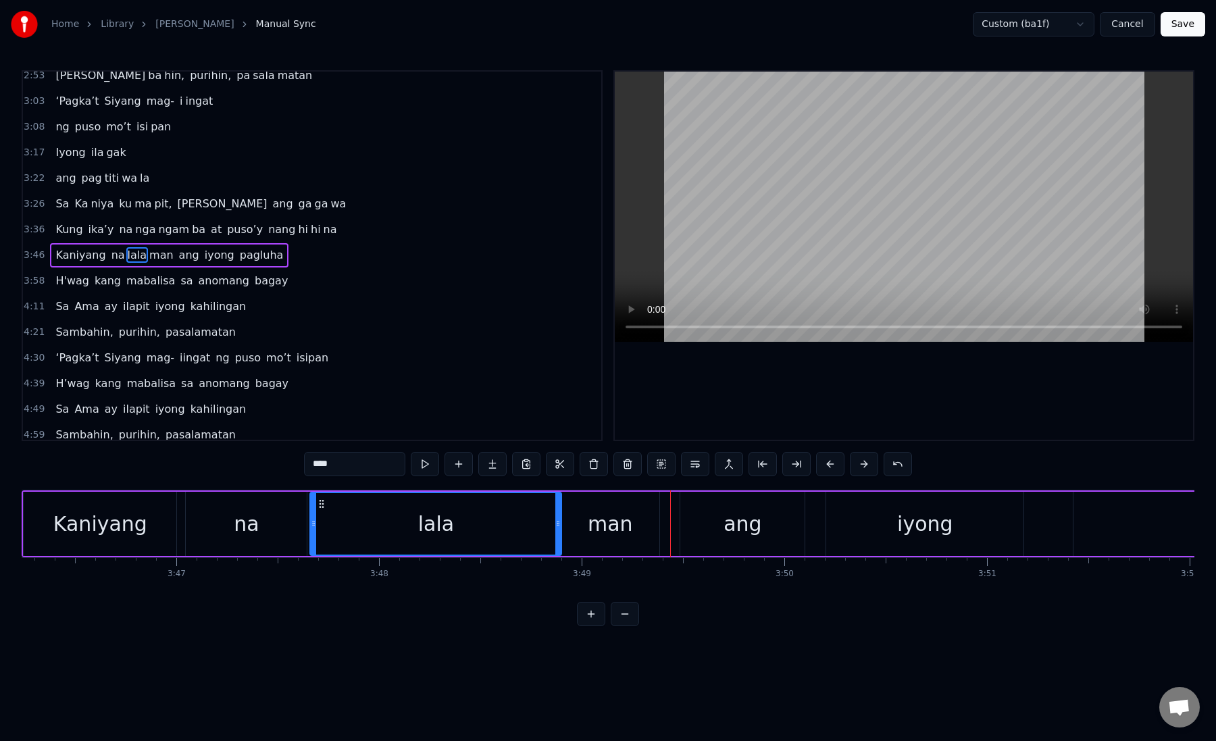
click at [698, 524] on div "ang" at bounding box center [743, 524] width 124 height 64
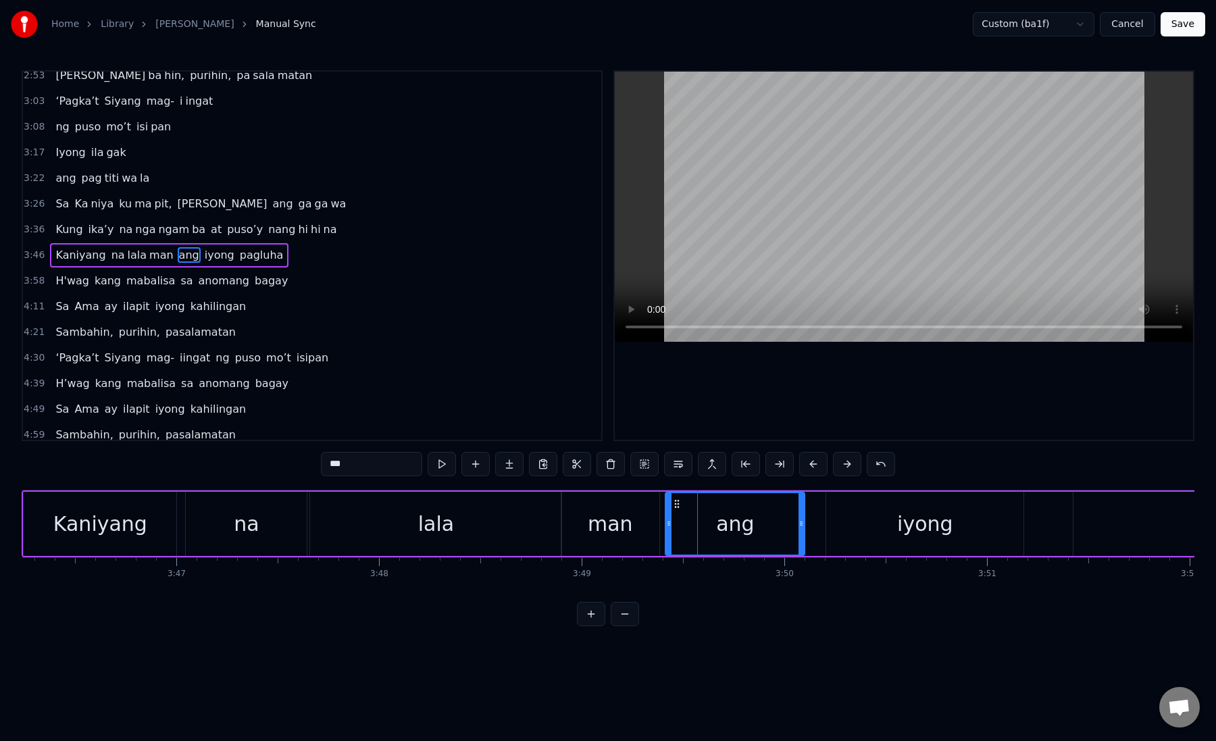
drag, startPoint x: 683, startPoint y: 525, endPoint x: 668, endPoint y: 525, distance: 14.9
click at [668, 525] on icon at bounding box center [668, 523] width 5 height 11
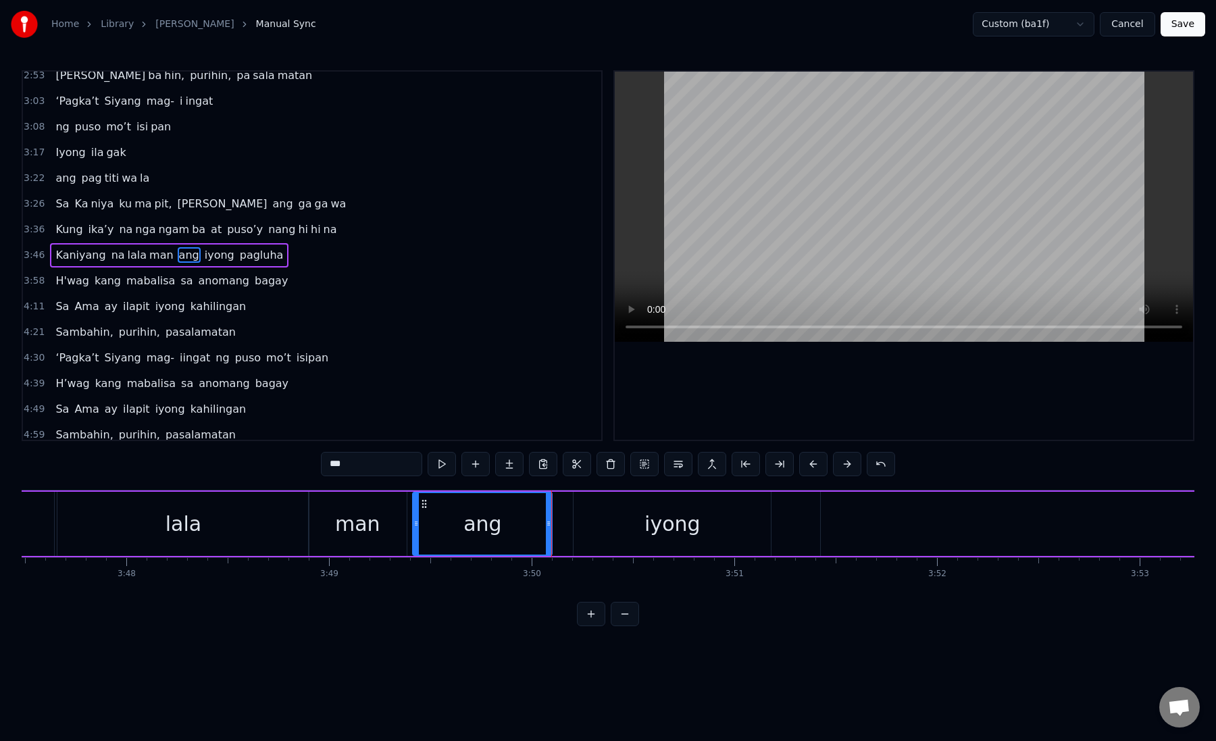
scroll to position [0, 46192]
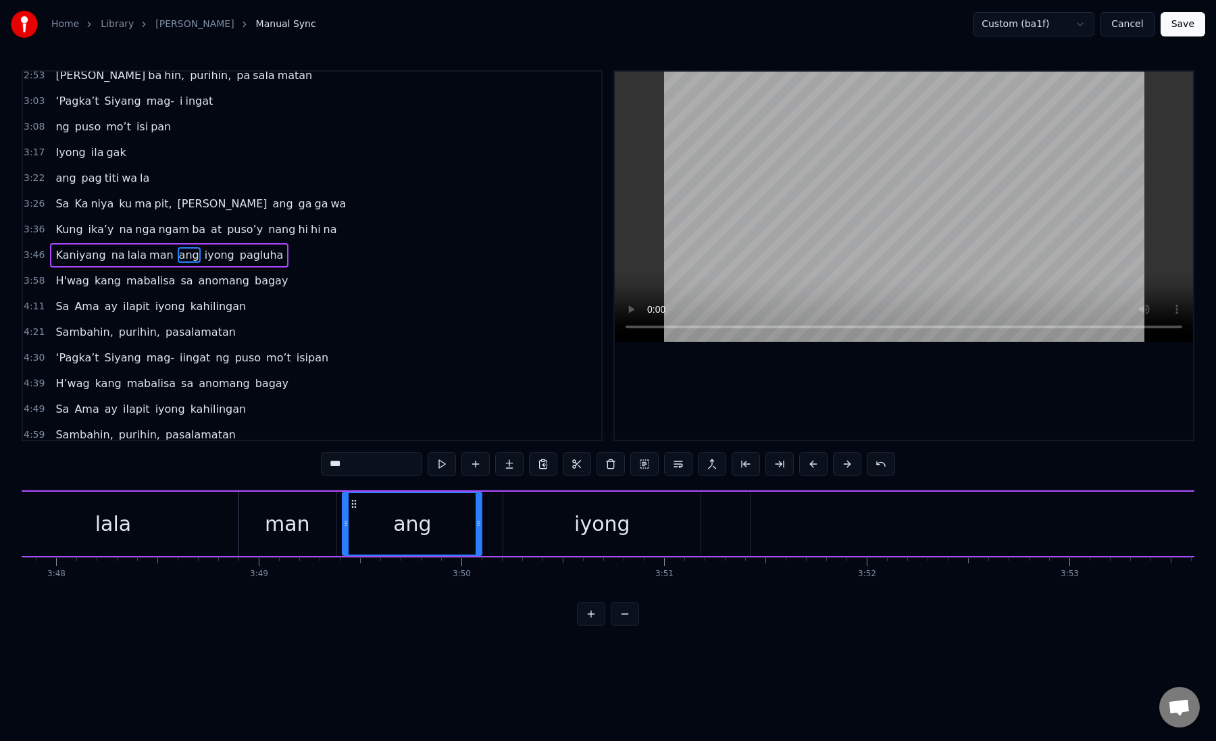
click at [545, 528] on div "iyong" at bounding box center [601, 524] width 197 height 64
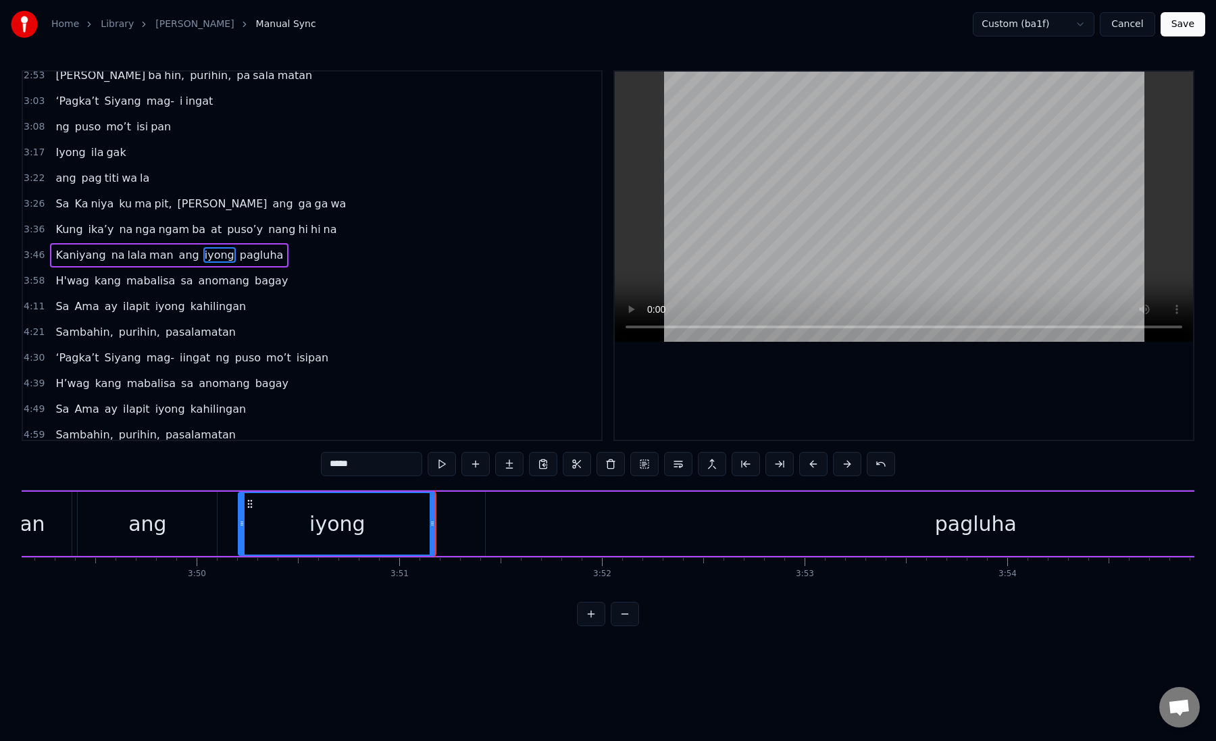
scroll to position [0, 46473]
click at [475, 516] on div "pagluha" at bounding box center [960, 524] width 980 height 64
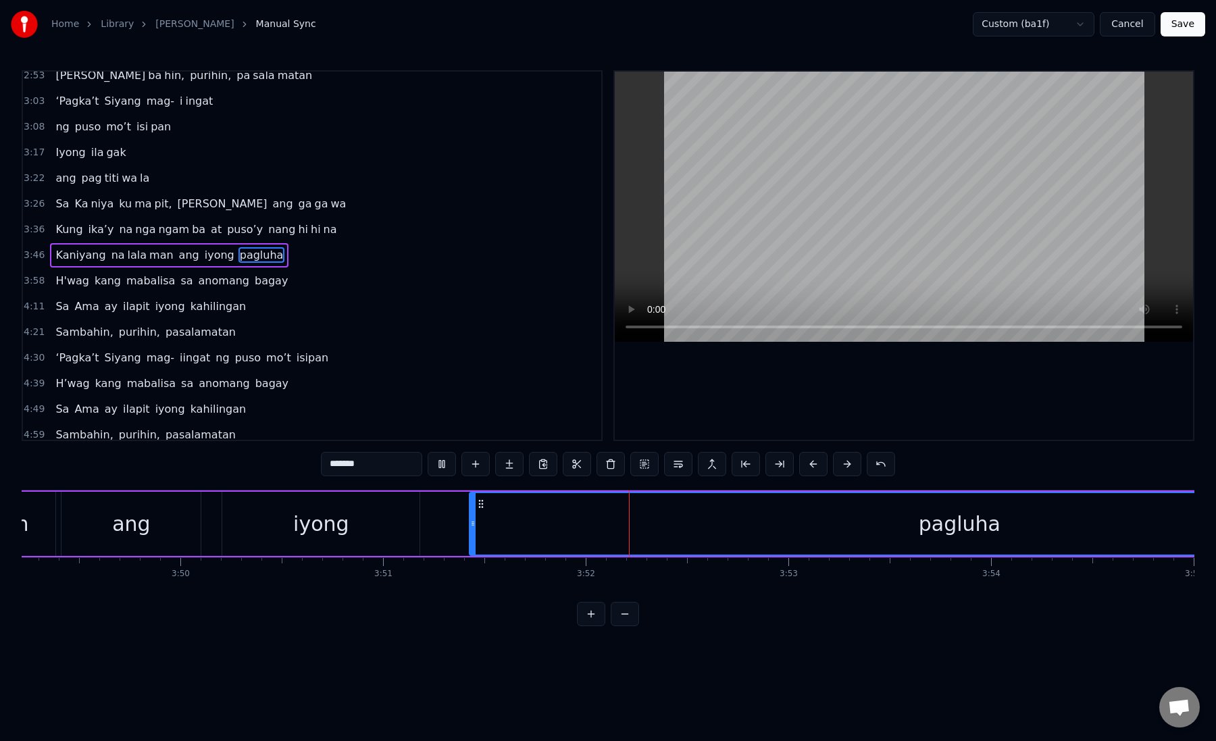
click at [485, 516] on div "pagluha" at bounding box center [959, 524] width 979 height 62
click at [779, 464] on button at bounding box center [780, 464] width 28 height 24
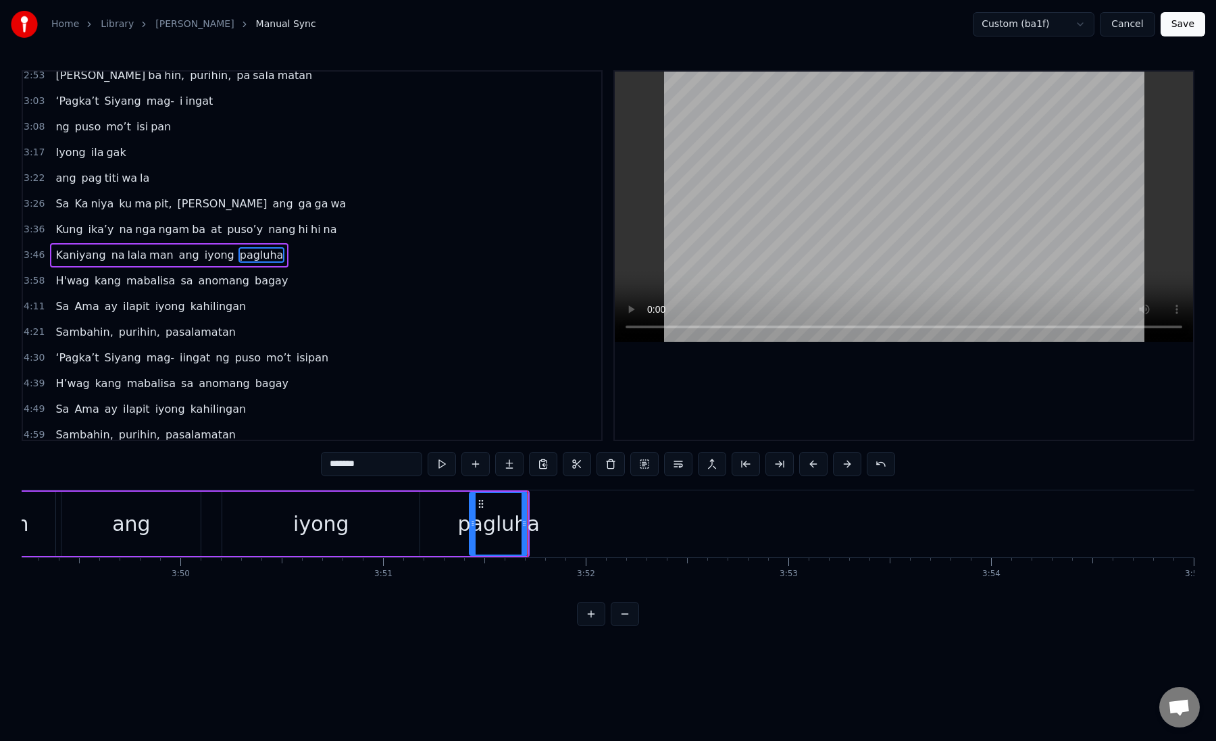
drag, startPoint x: 346, startPoint y: 466, endPoint x: 393, endPoint y: 466, distance: 47.3
click at [393, 466] on input "*******" at bounding box center [371, 464] width 101 height 24
type input "***"
click at [501, 464] on button at bounding box center [509, 464] width 28 height 24
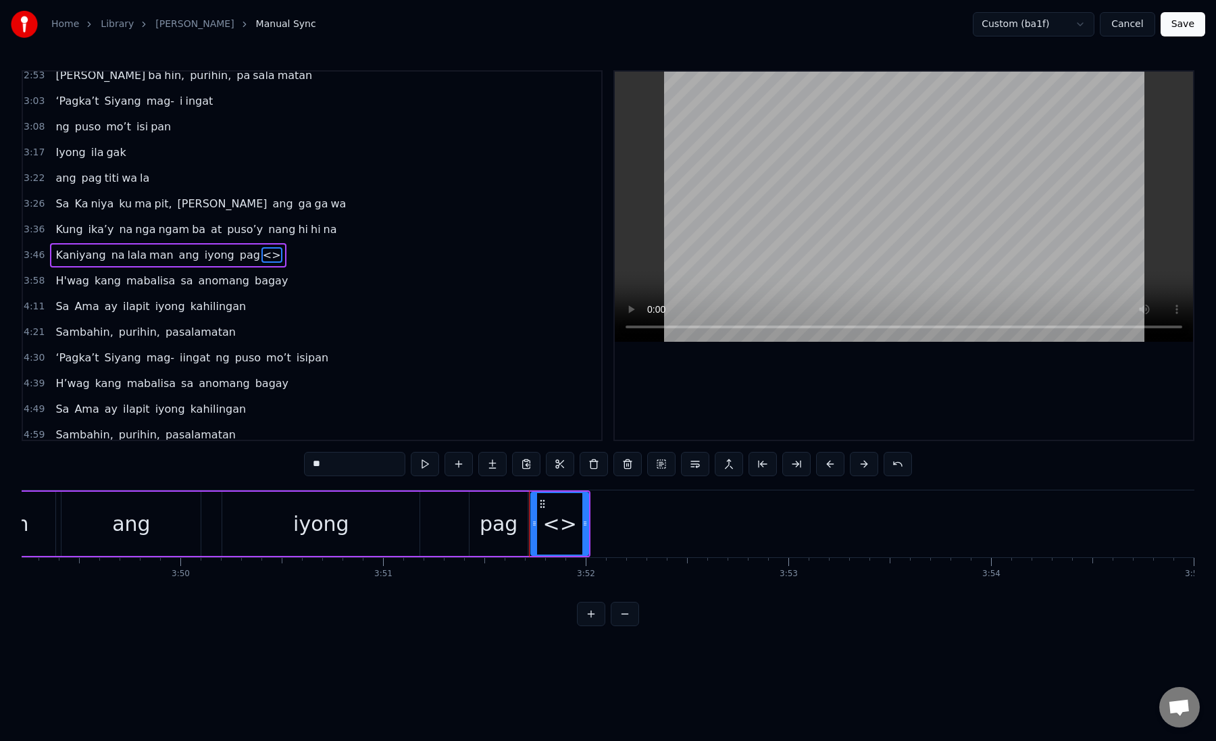
drag, startPoint x: 333, startPoint y: 464, endPoint x: 300, endPoint y: 464, distance: 33.1
click at [300, 464] on div "0:19 Kung sa puso mo 0:23 ay hindi ma i wa san 0:28 Ang pag da law ni tong mga …" at bounding box center [608, 348] width 1173 height 556
paste input "**"
drag, startPoint x: 322, startPoint y: 467, endPoint x: 391, endPoint y: 467, distance: 69.6
click at [391, 467] on input "****" at bounding box center [354, 464] width 101 height 24
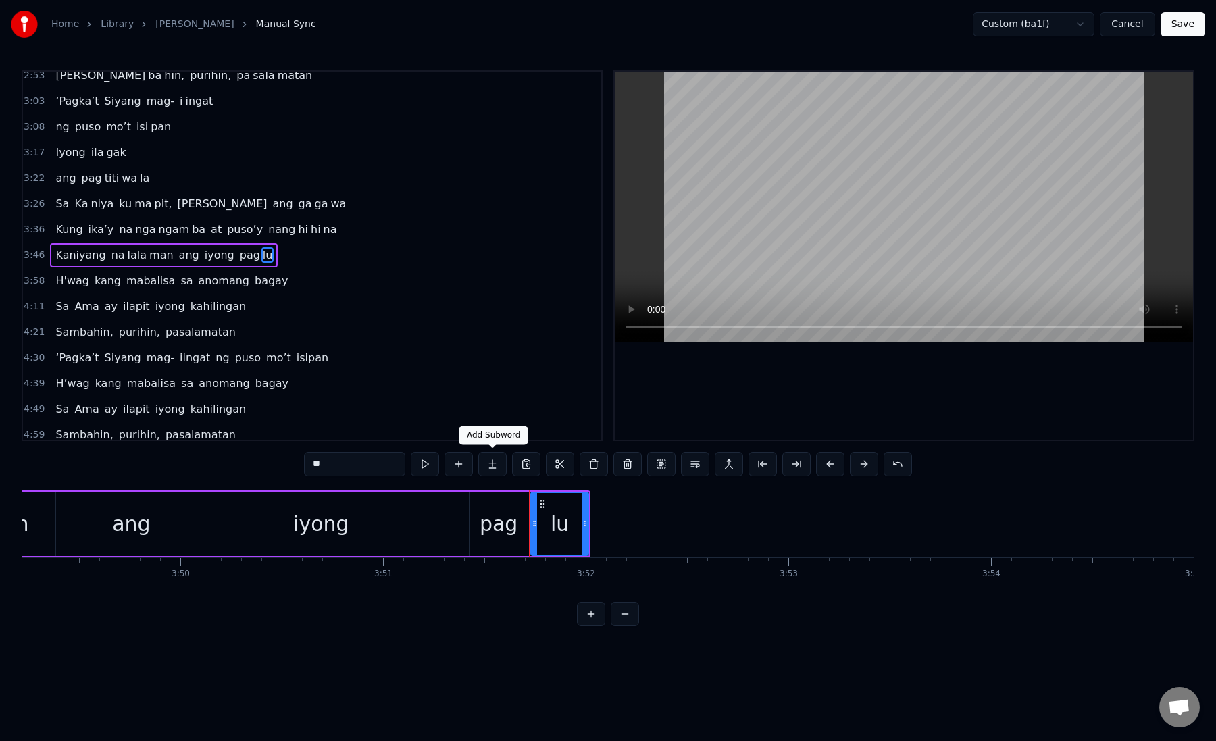
type input "**"
click at [491, 464] on button at bounding box center [492, 464] width 28 height 24
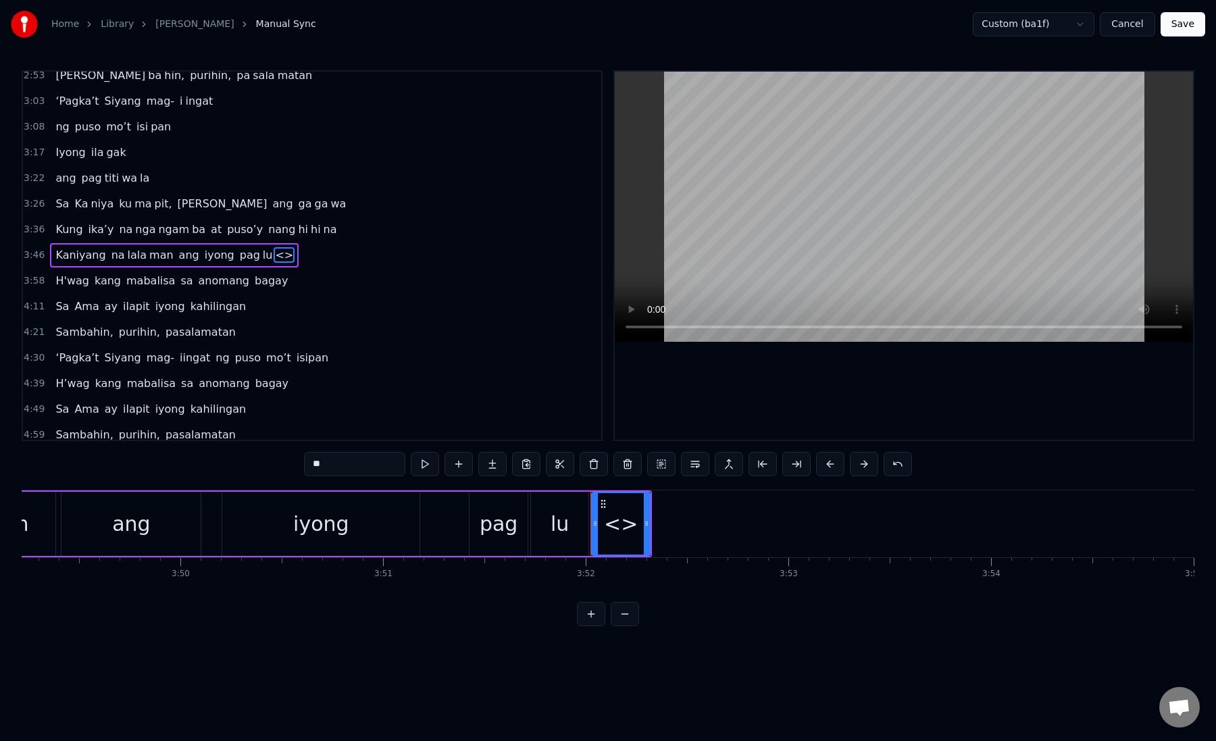
drag, startPoint x: 313, startPoint y: 474, endPoint x: 305, endPoint y: 461, distance: 15.2
click at [305, 461] on input "**" at bounding box center [354, 464] width 101 height 24
paste input "text"
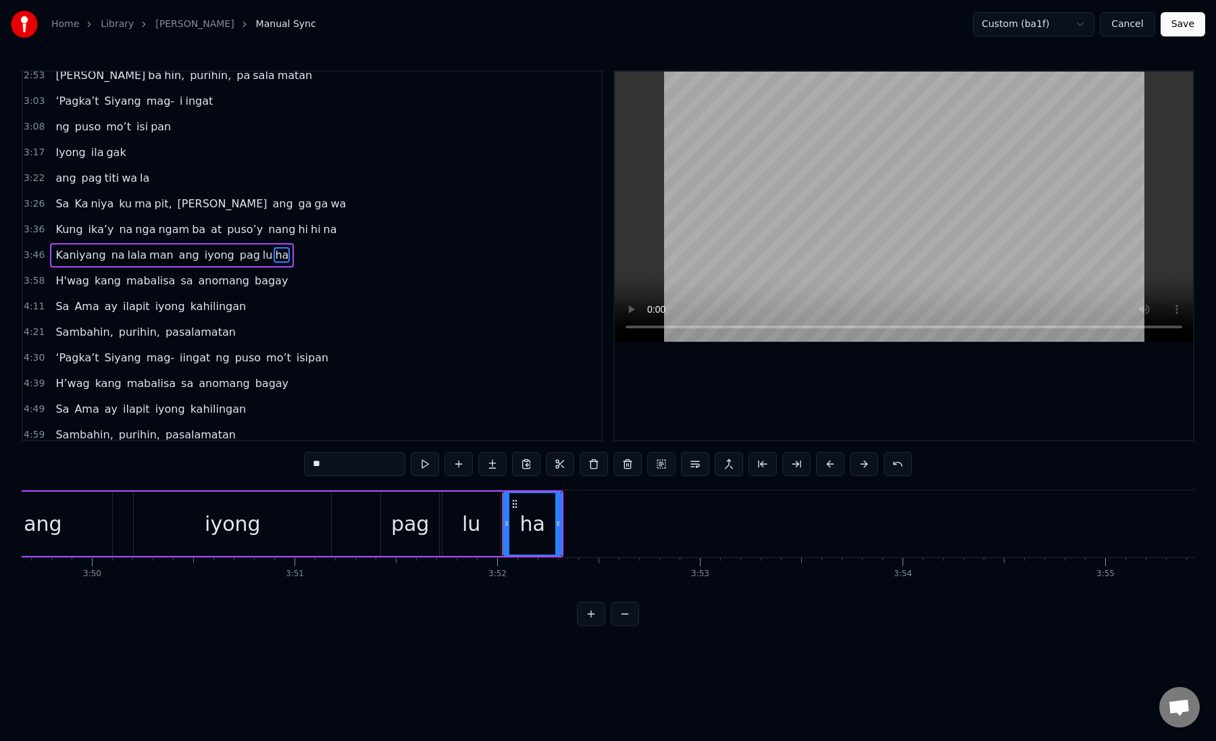
scroll to position [0, 46604]
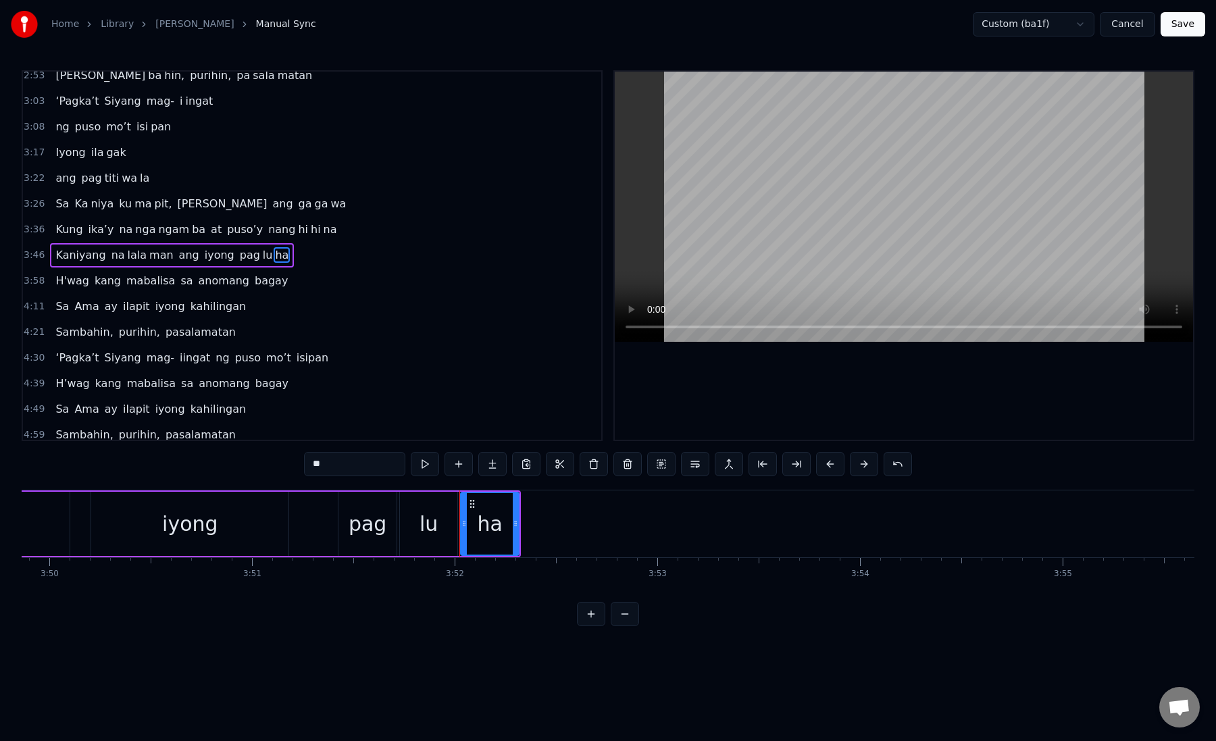
click at [417, 524] on div "lu" at bounding box center [429, 524] width 58 height 64
click at [489, 528] on div "ha" at bounding box center [490, 524] width 25 height 30
type input "**"
drag, startPoint x: 473, startPoint y: 506, endPoint x: 570, endPoint y: 509, distance: 97.4
click at [570, 509] on div "ha" at bounding box center [587, 524] width 57 height 62
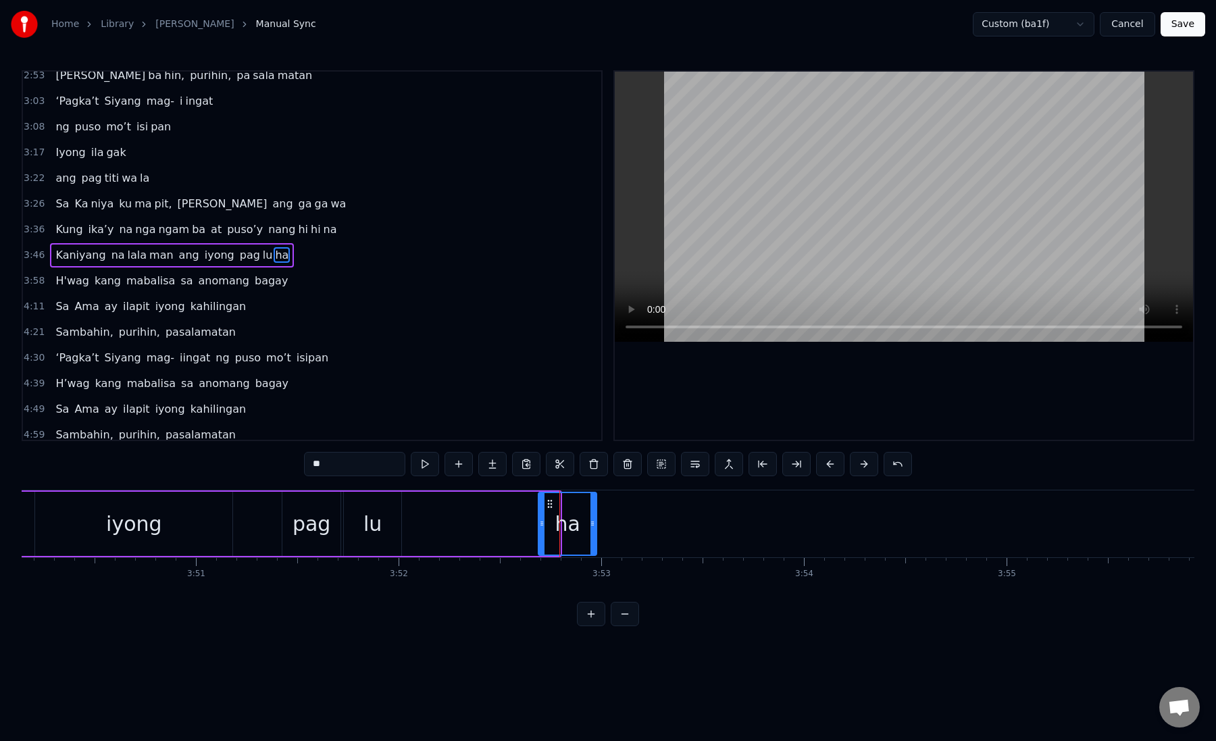
scroll to position [0, 46710]
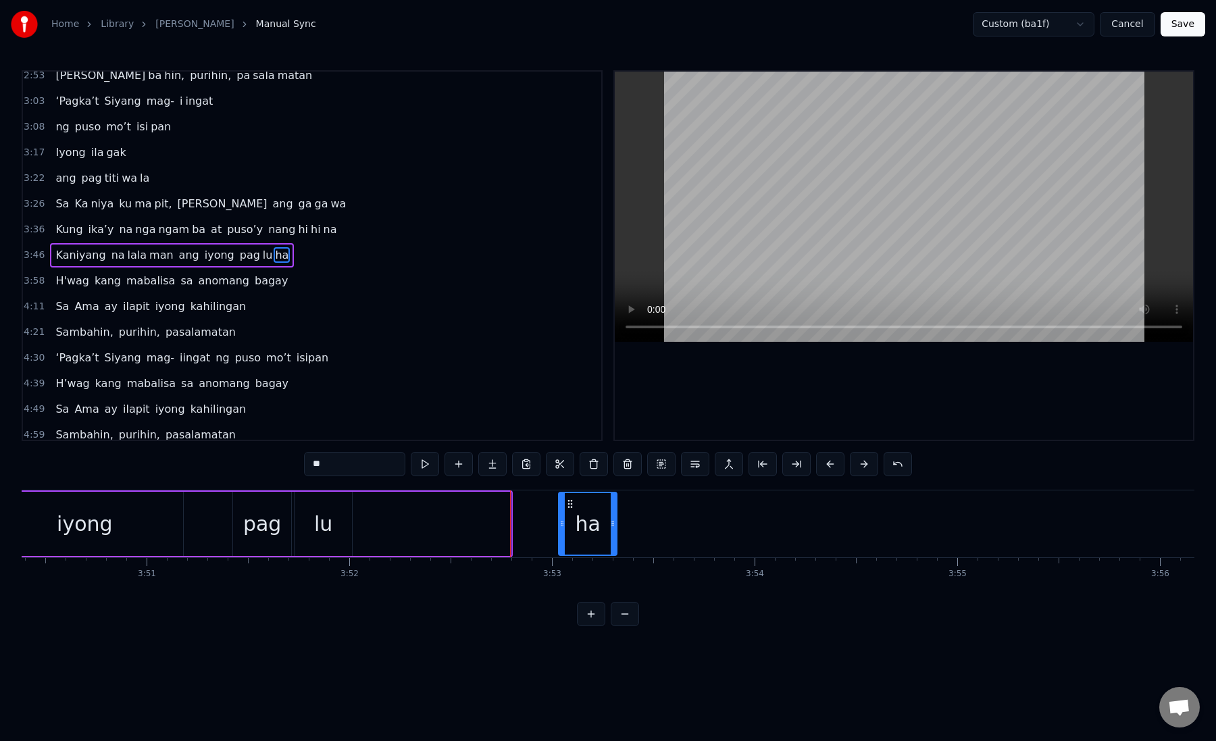
click at [488, 515] on div "pag lu ha" at bounding box center [371, 524] width 279 height 64
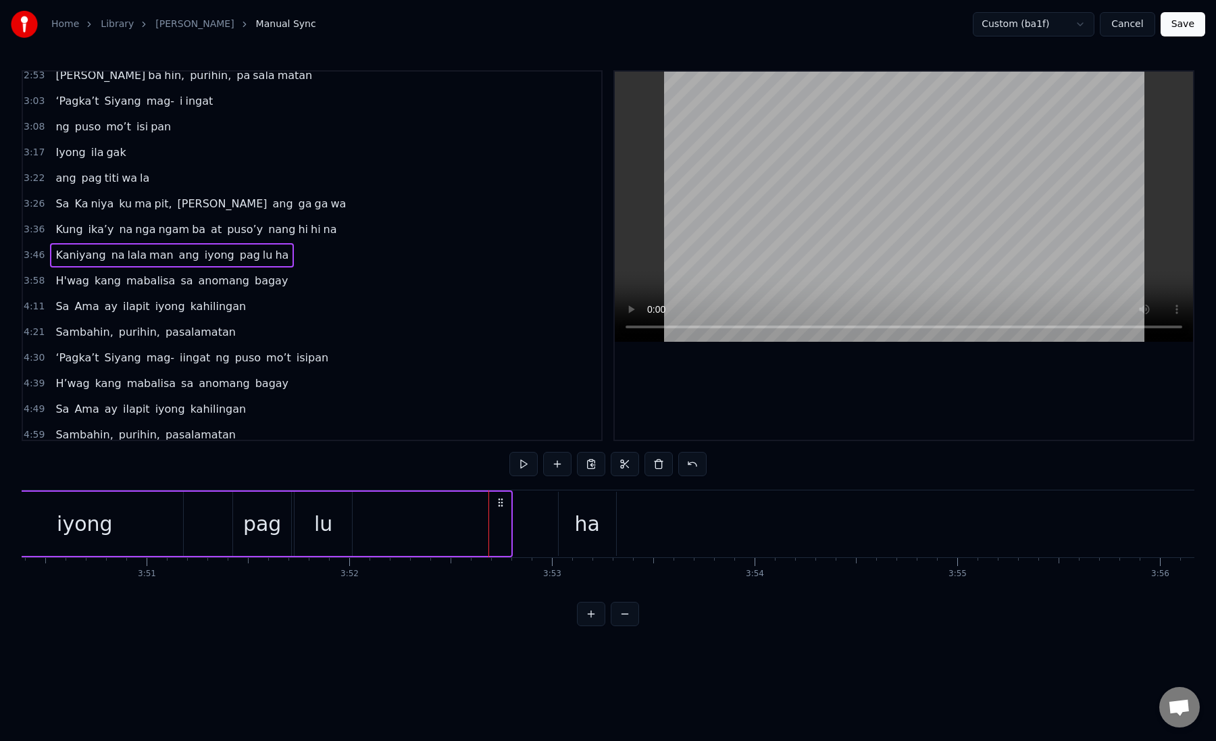
click at [576, 518] on div "ha" at bounding box center [587, 524] width 25 height 30
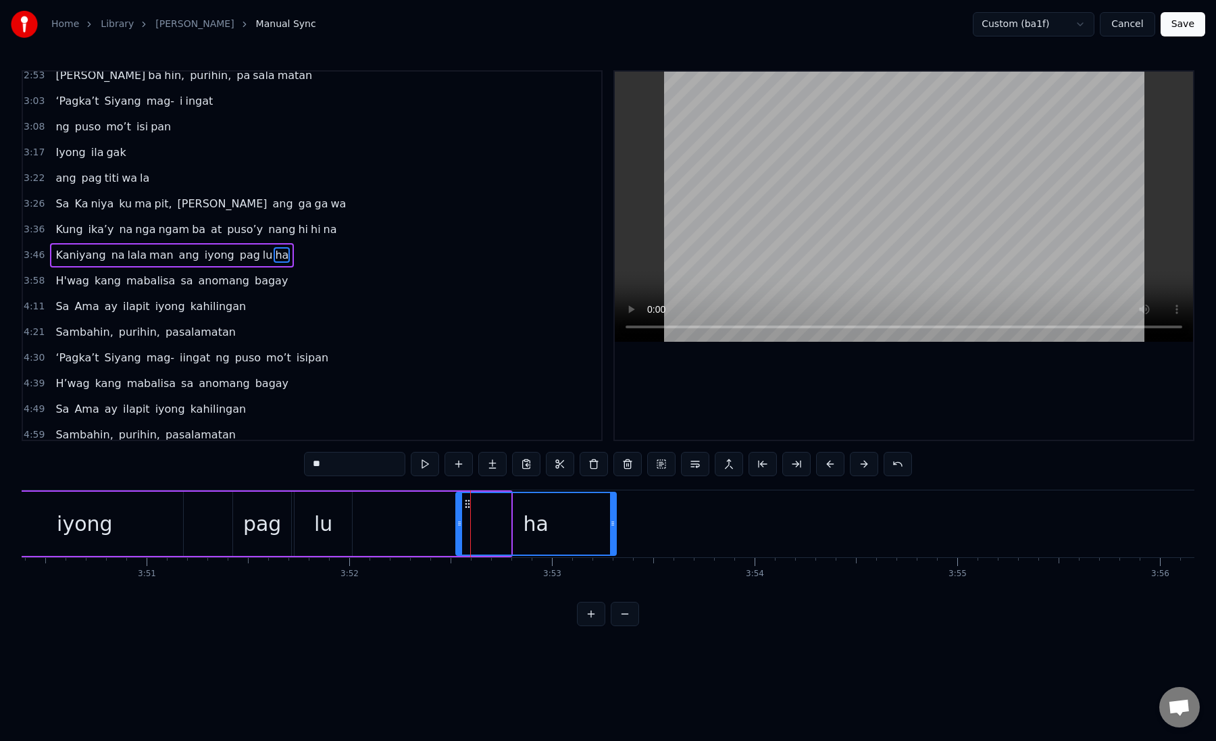
drag, startPoint x: 563, startPoint y: 524, endPoint x: 460, endPoint y: 524, distance: 102.7
click at [460, 524] on icon at bounding box center [459, 523] width 5 height 11
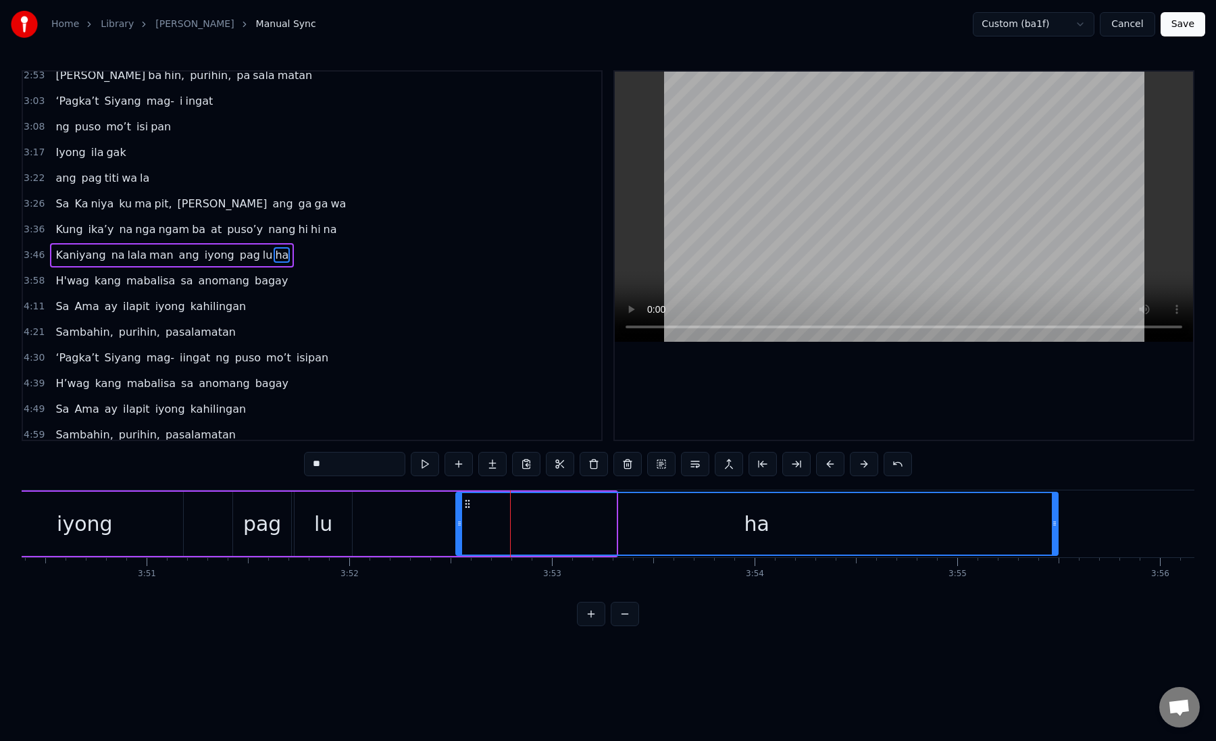
drag, startPoint x: 612, startPoint y: 527, endPoint x: 1056, endPoint y: 527, distance: 444.7
click at [1056, 527] on icon at bounding box center [1054, 523] width 5 height 11
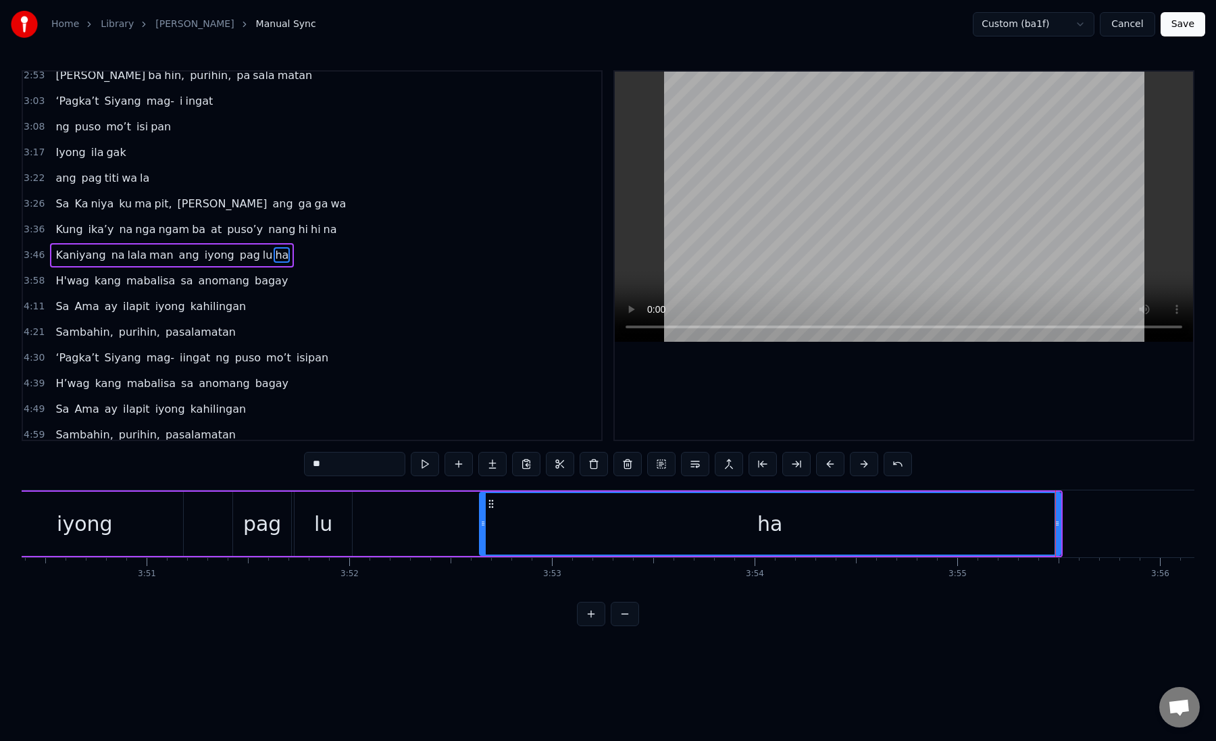
drag, startPoint x: 458, startPoint y: 526, endPoint x: 482, endPoint y: 526, distance: 23.7
click at [482, 526] on icon at bounding box center [483, 523] width 5 height 11
click at [331, 529] on div "lu" at bounding box center [324, 524] width 58 height 64
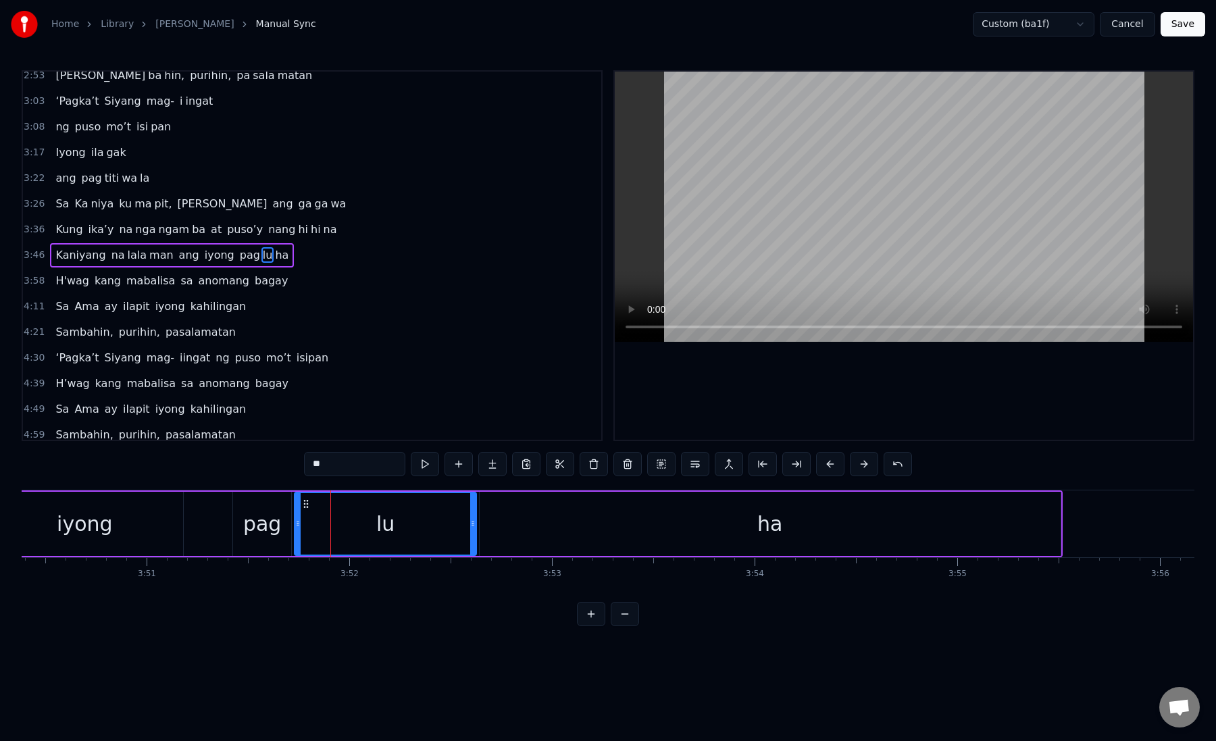
drag, startPoint x: 351, startPoint y: 525, endPoint x: 475, endPoint y: 527, distance: 124.4
click at [475, 527] on icon at bounding box center [472, 523] width 5 height 11
click at [274, 524] on div "pag" at bounding box center [262, 524] width 38 height 30
click at [345, 509] on div "lu" at bounding box center [386, 524] width 182 height 64
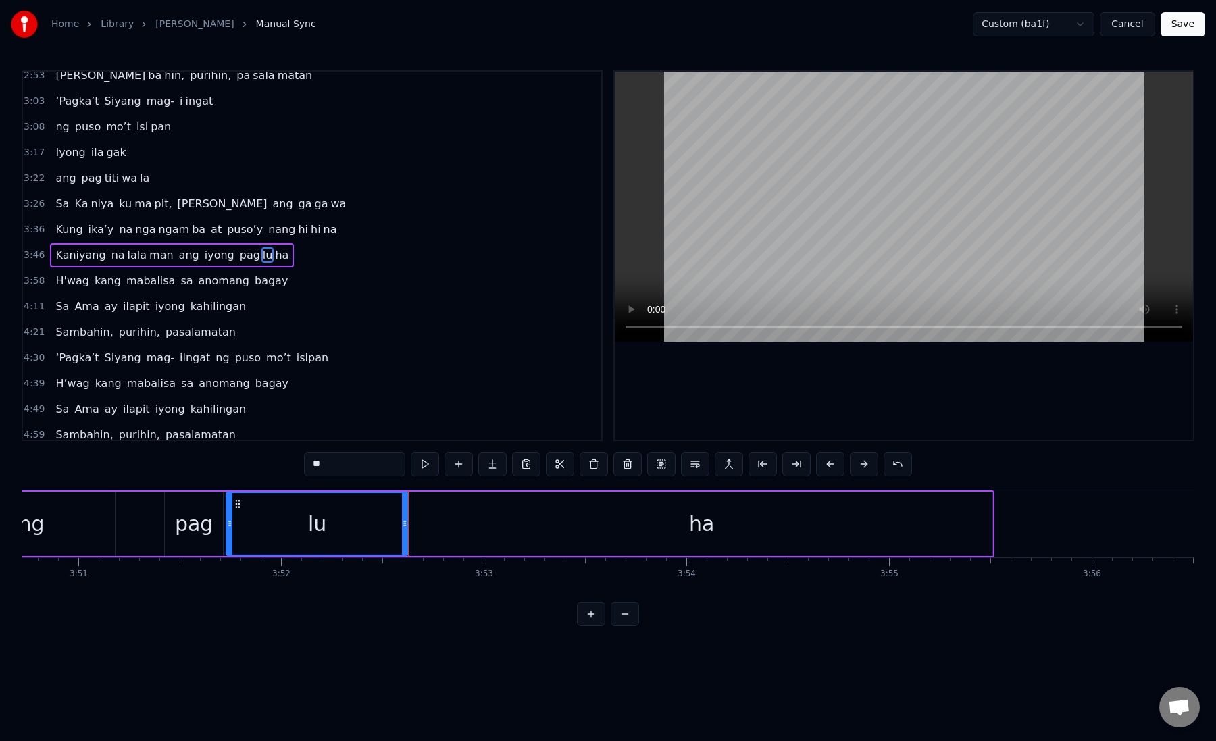
scroll to position [0, 46835]
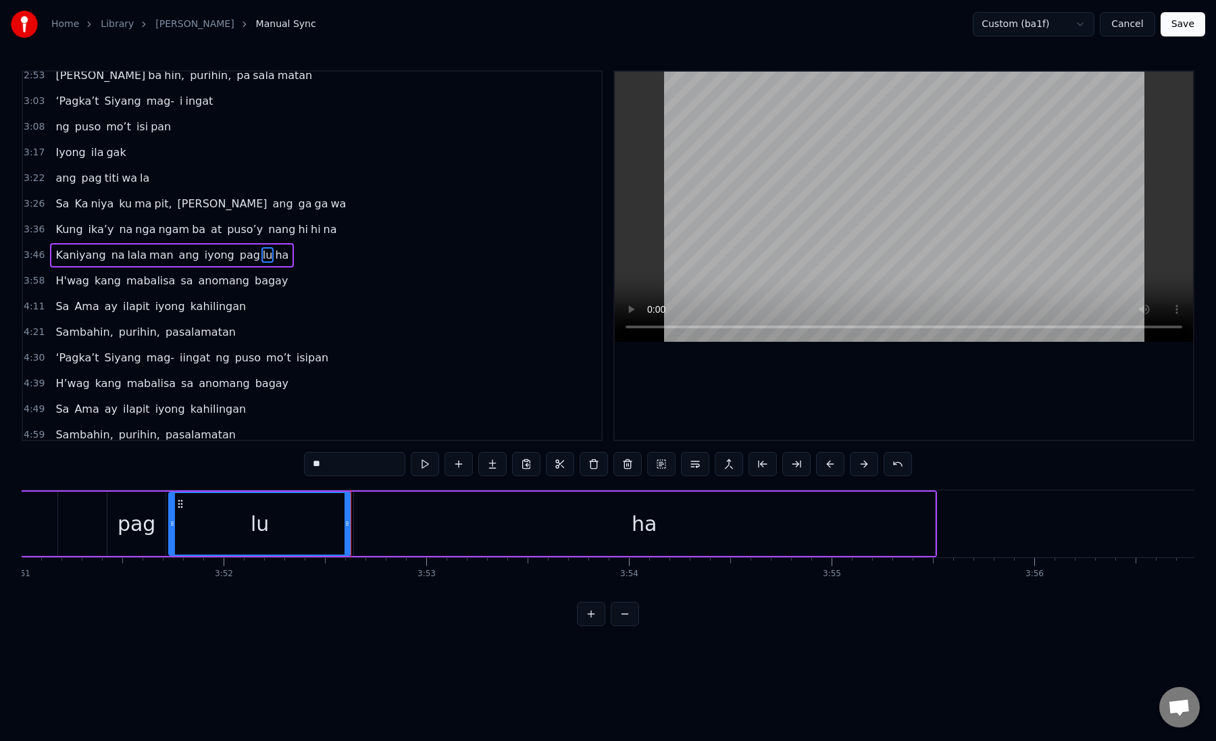
click at [366, 515] on div "ha" at bounding box center [645, 524] width 582 height 64
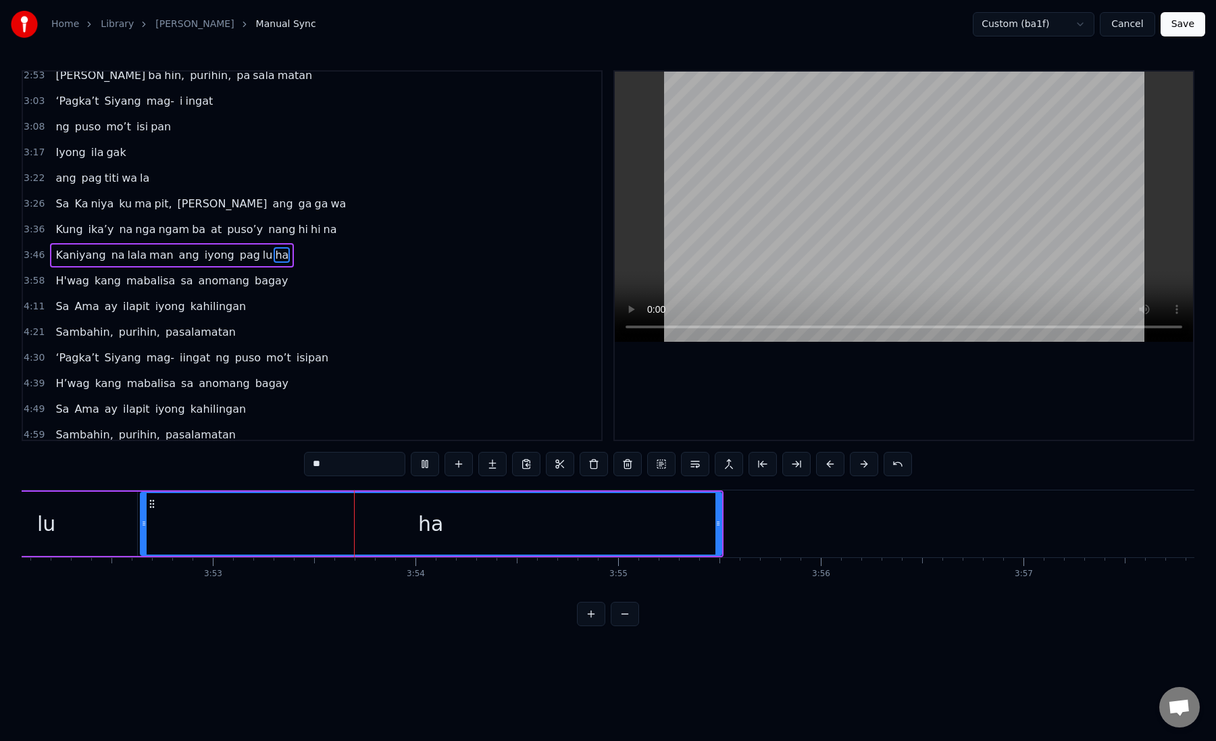
scroll to position [0, 47058]
drag, startPoint x: 708, startPoint y: 523, endPoint x: 906, endPoint y: 522, distance: 198.0
click at [906, 522] on icon at bounding box center [907, 523] width 5 height 11
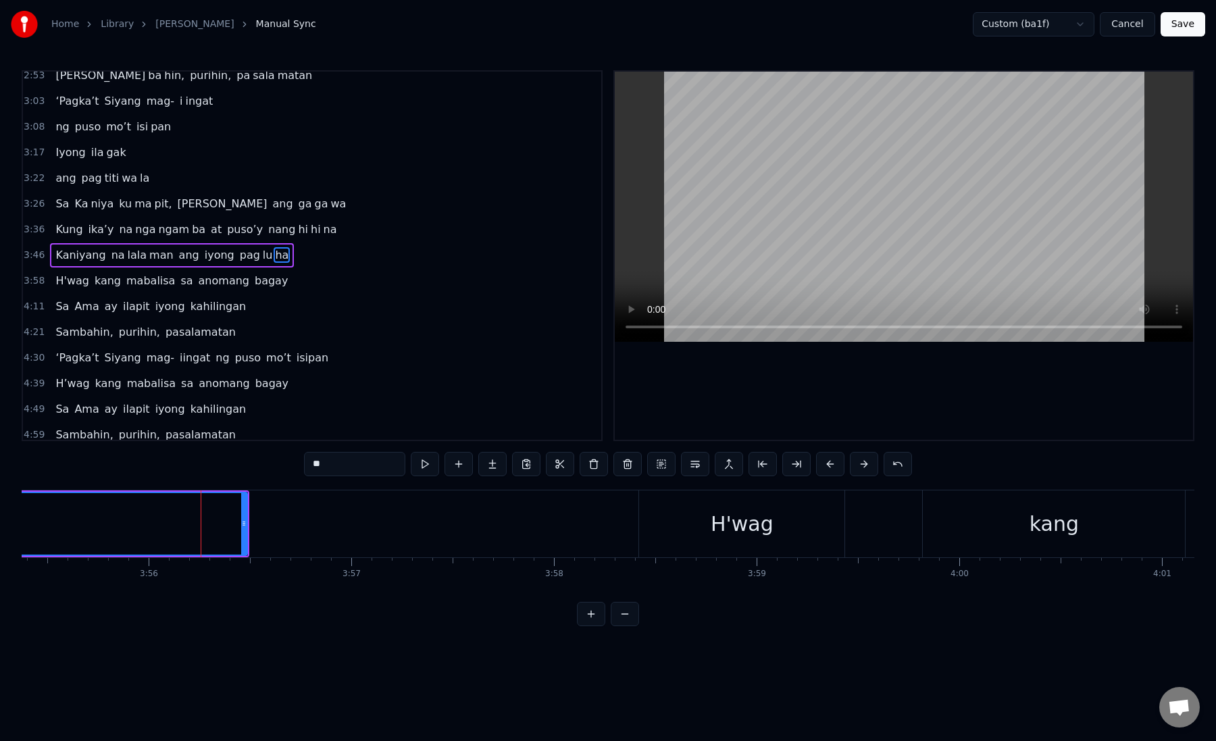
scroll to position [0, 47759]
click at [647, 503] on div "H'wag" at bounding box center [704, 524] width 205 height 67
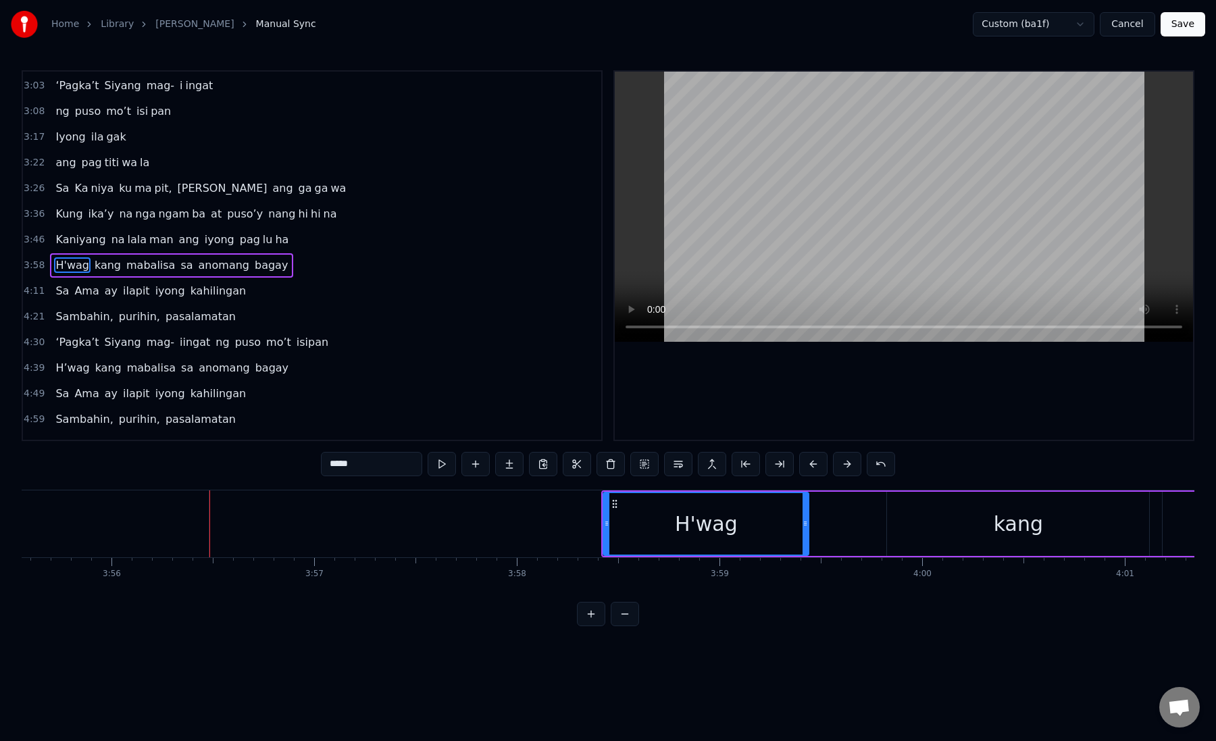
scroll to position [445, 0]
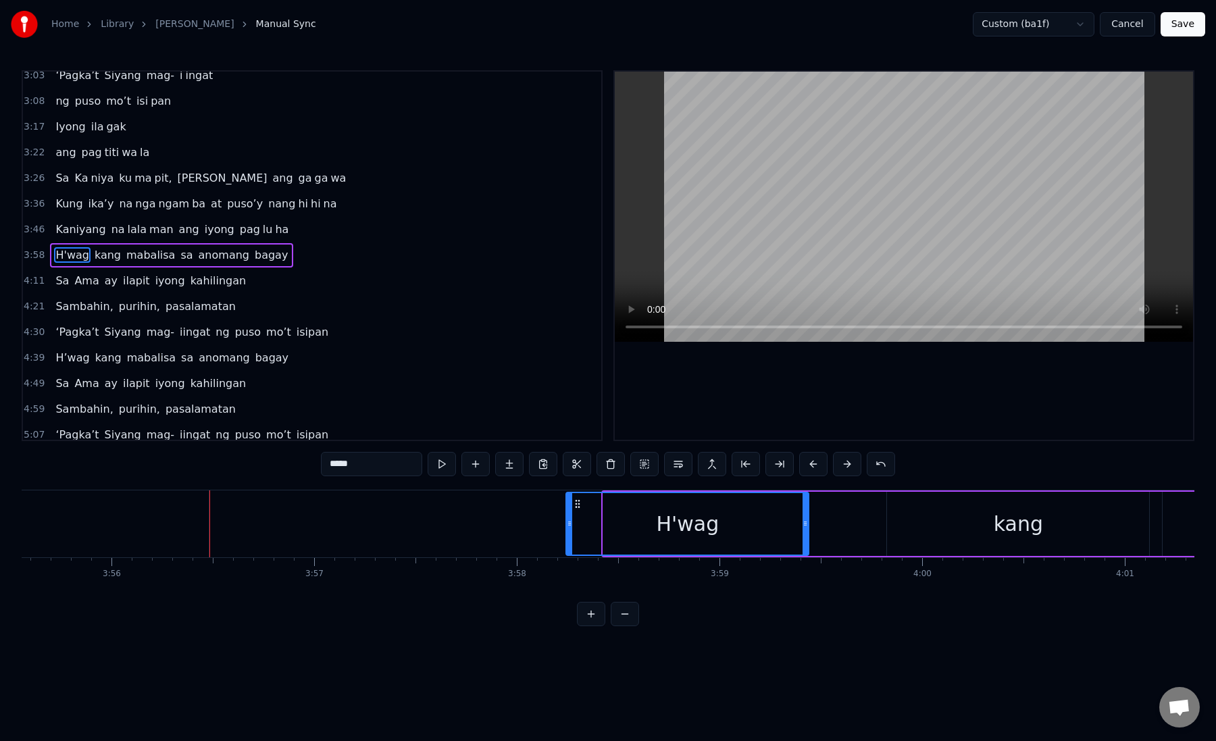
drag, startPoint x: 609, startPoint y: 527, endPoint x: 572, endPoint y: 527, distance: 37.2
click at [572, 527] on icon at bounding box center [569, 523] width 5 height 11
click at [575, 527] on icon at bounding box center [572, 523] width 5 height 11
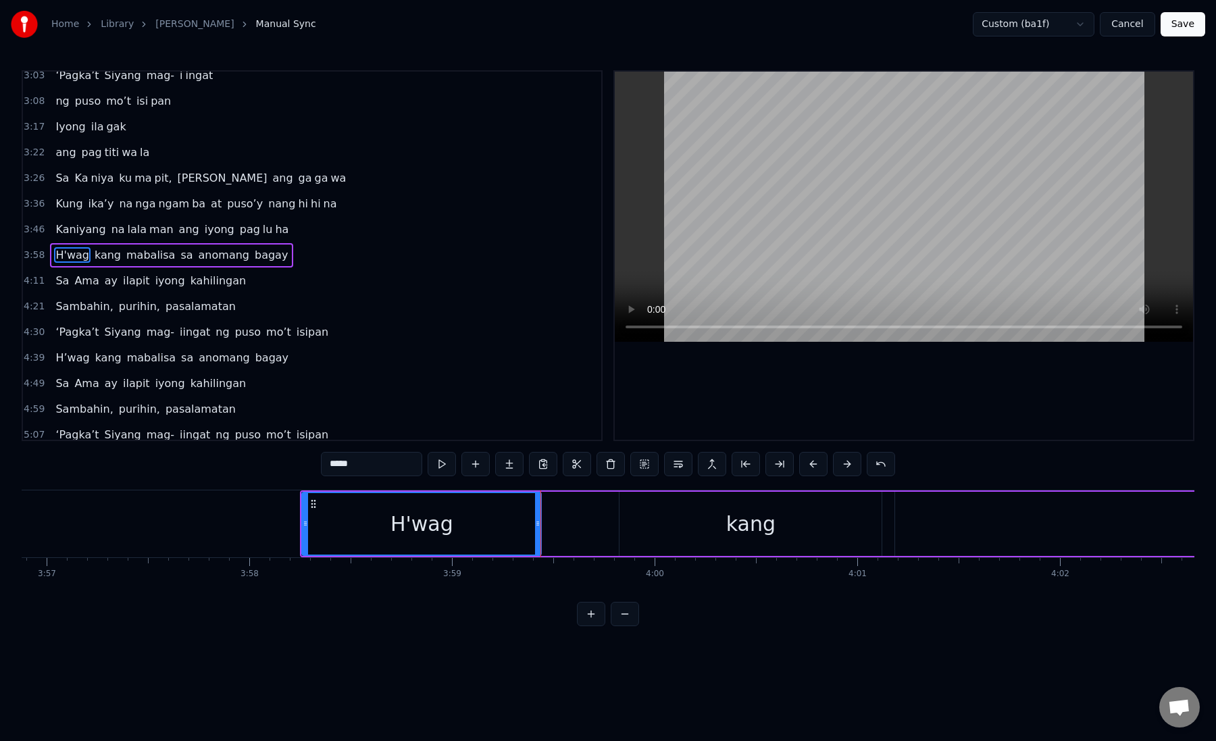
scroll to position [0, 48096]
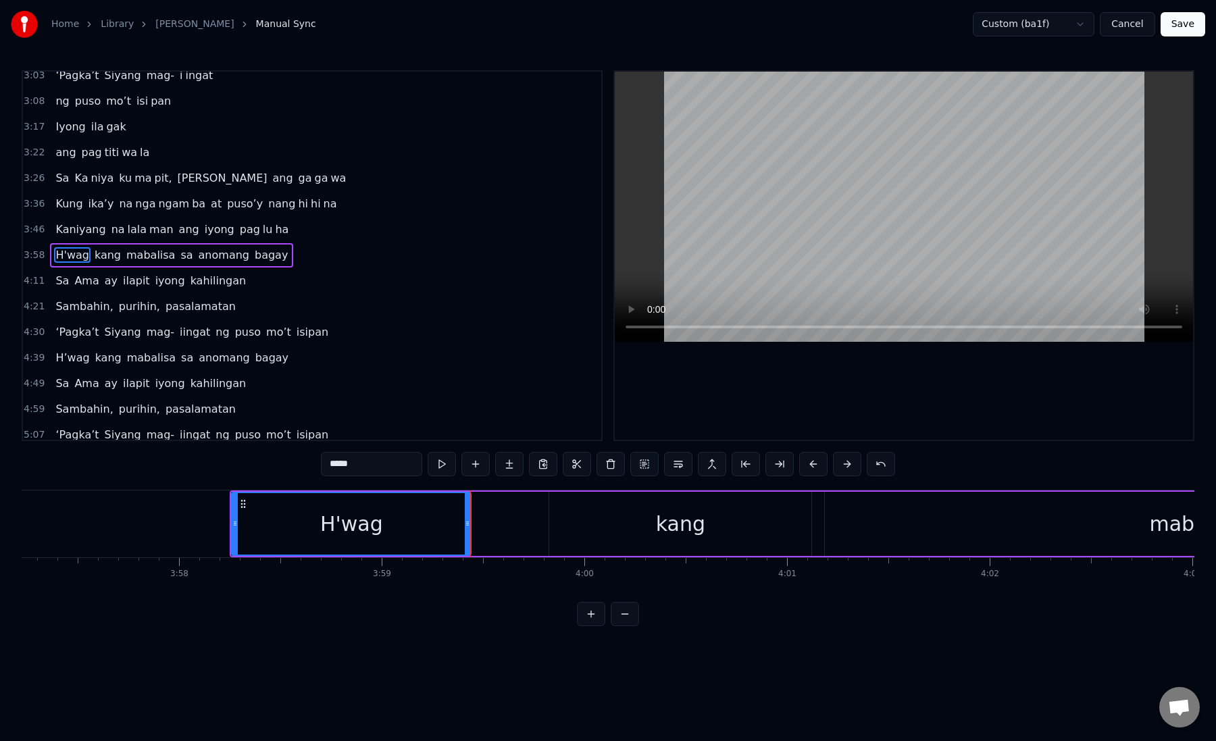
click at [589, 526] on div "kang" at bounding box center [680, 524] width 262 height 64
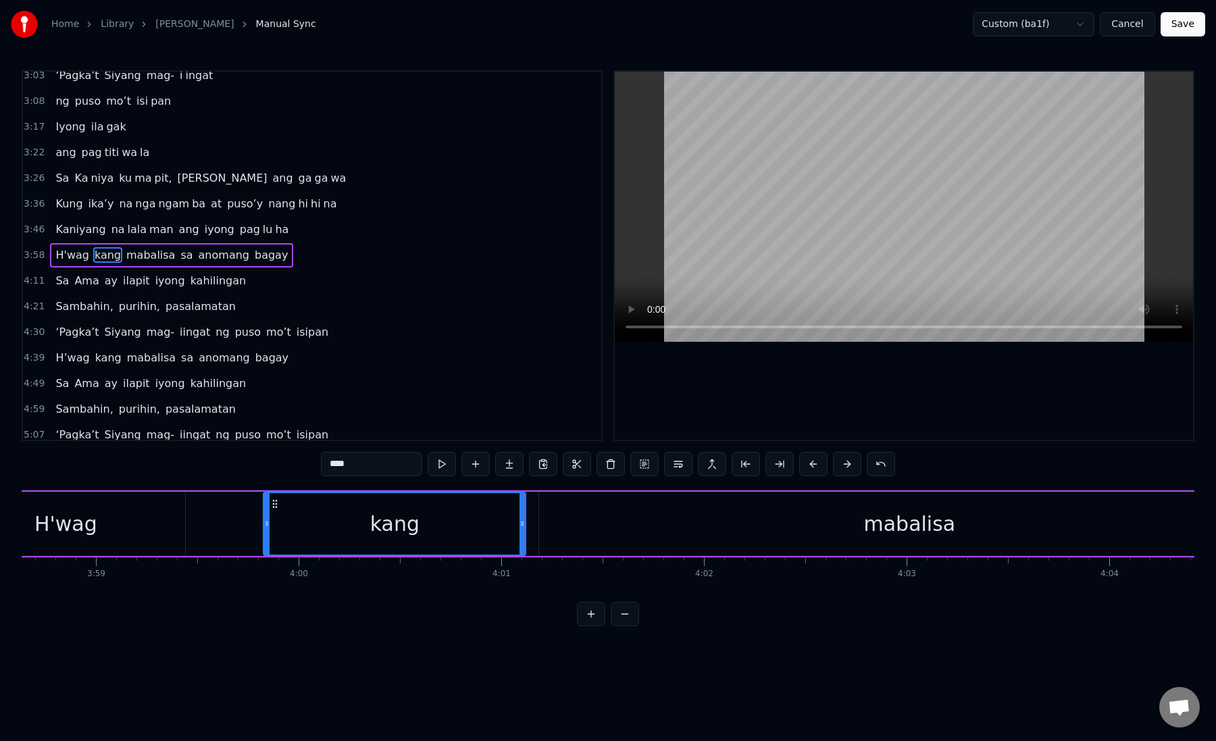
scroll to position [0, 48412]
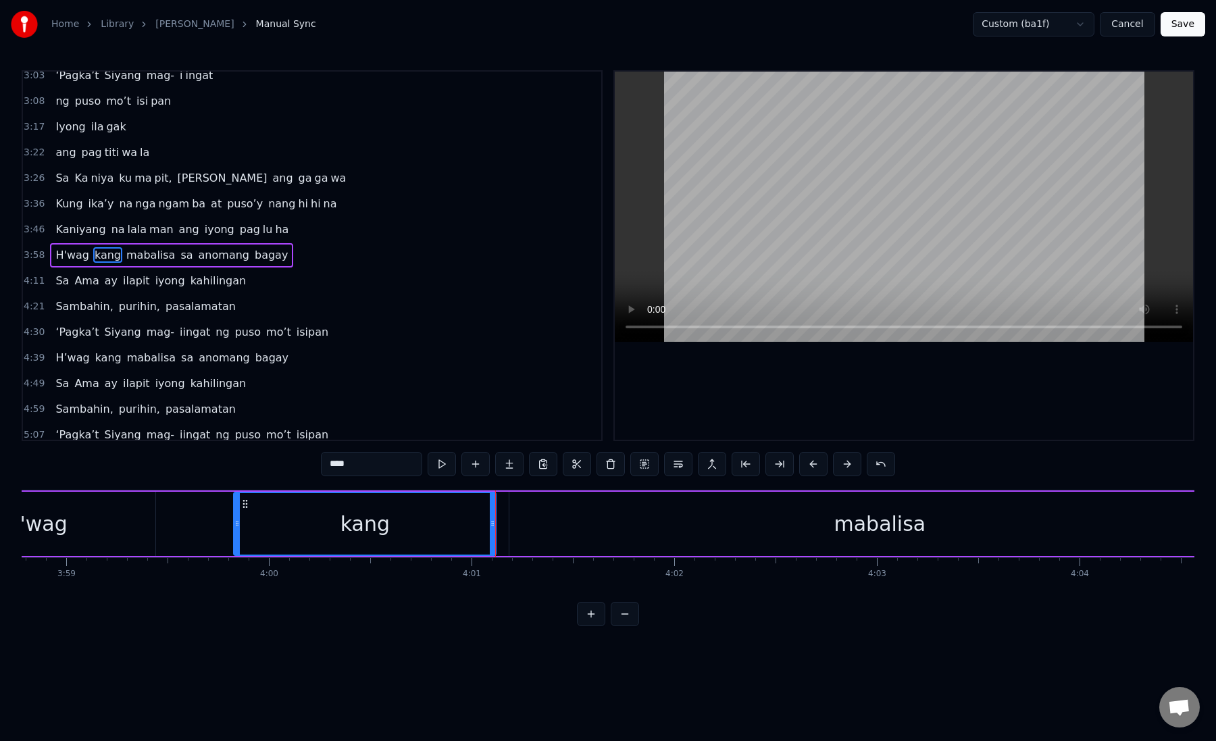
click at [539, 511] on div "mabalisa" at bounding box center [880, 524] width 741 height 64
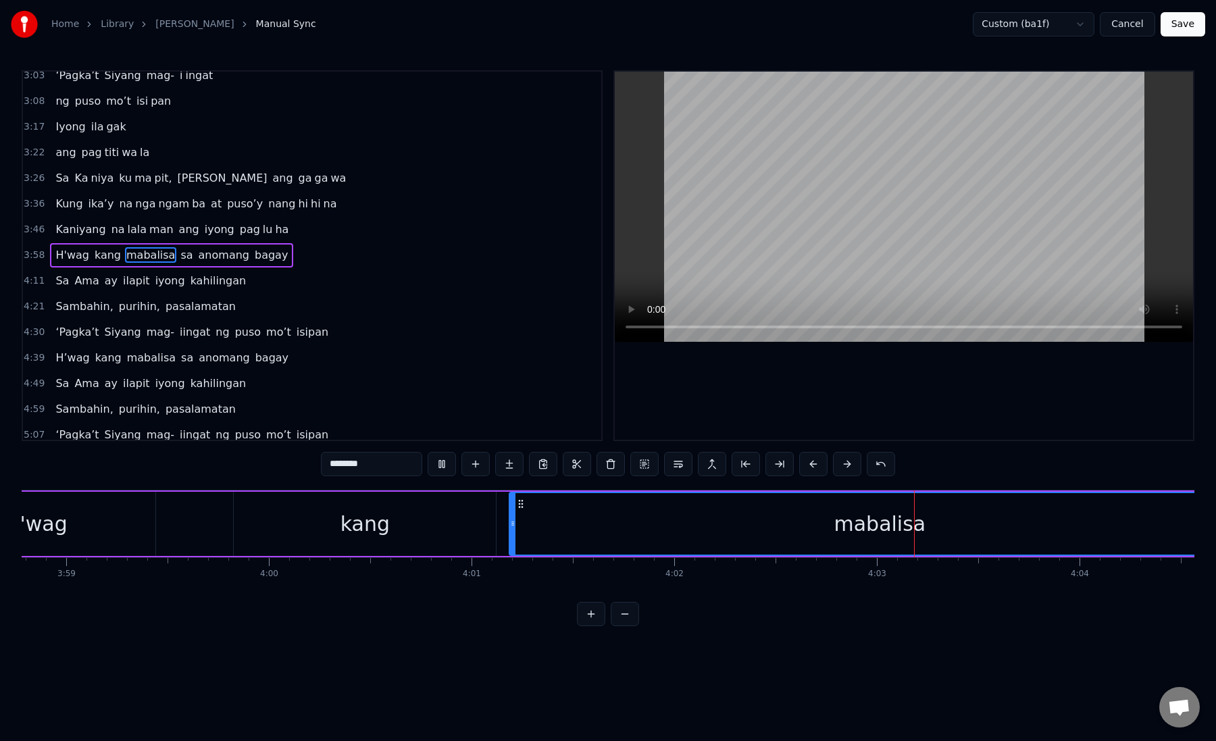
click at [707, 528] on div "mabalisa" at bounding box center [879, 524] width 739 height 62
click at [782, 470] on button at bounding box center [780, 464] width 28 height 24
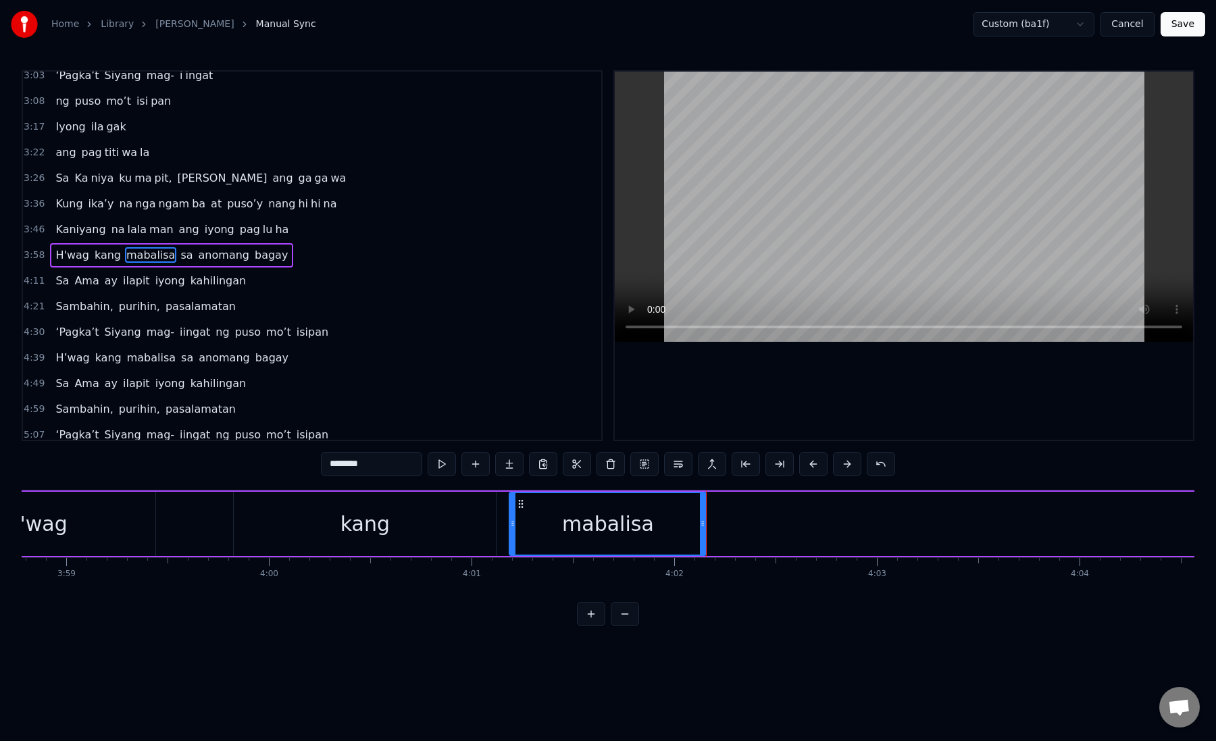
drag, startPoint x: 343, startPoint y: 466, endPoint x: 405, endPoint y: 466, distance: 61.5
click at [404, 466] on input "********" at bounding box center [371, 464] width 101 height 24
type input "**"
click at [507, 466] on button at bounding box center [509, 464] width 28 height 24
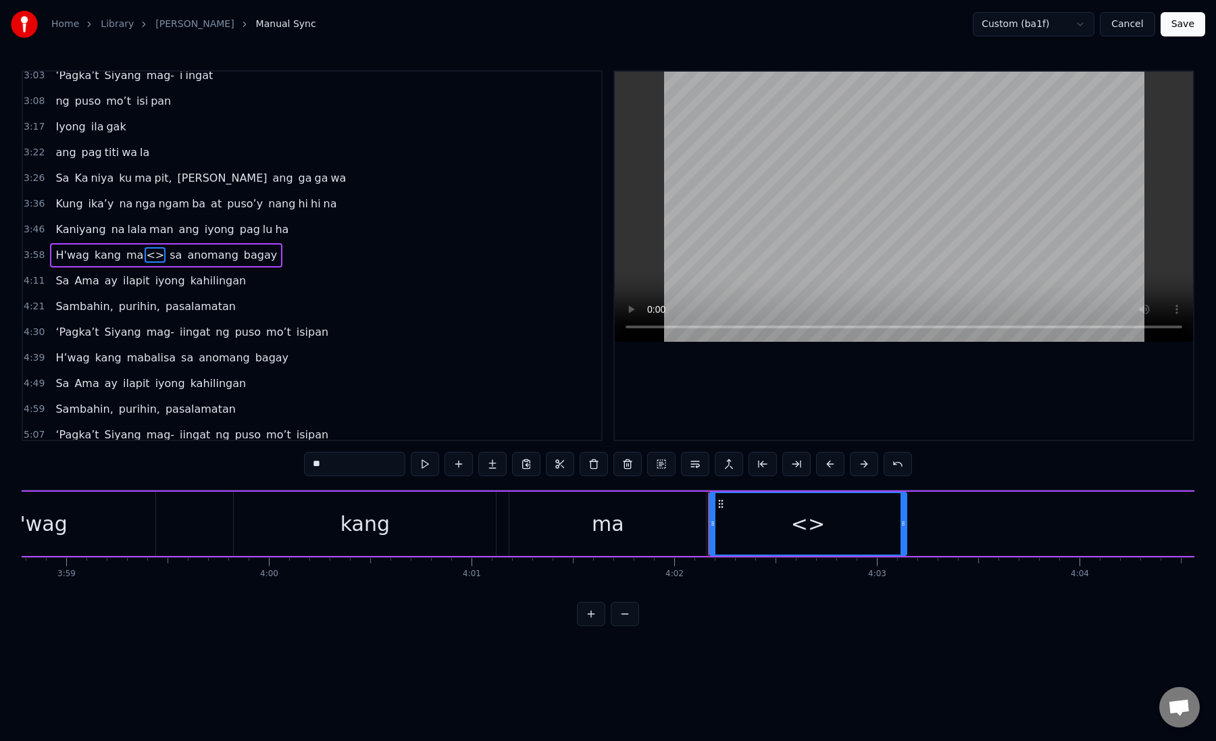
paste input "****"
drag, startPoint x: 306, startPoint y: 467, endPoint x: 360, endPoint y: 466, distance: 53.4
click at [360, 467] on input "**" at bounding box center [354, 464] width 101 height 24
click at [609, 535] on div "ma" at bounding box center [608, 524] width 32 height 30
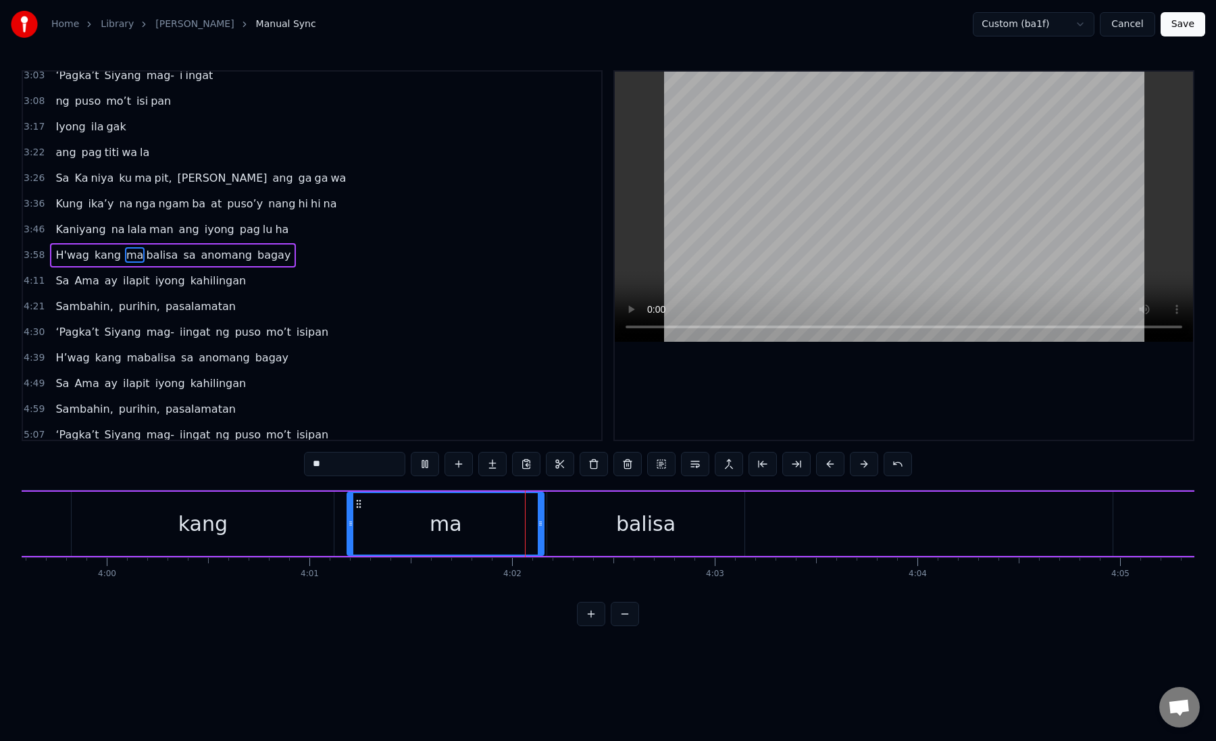
scroll to position [0, 48580]
click at [575, 524] on div "balisa" at bounding box center [639, 524] width 197 height 64
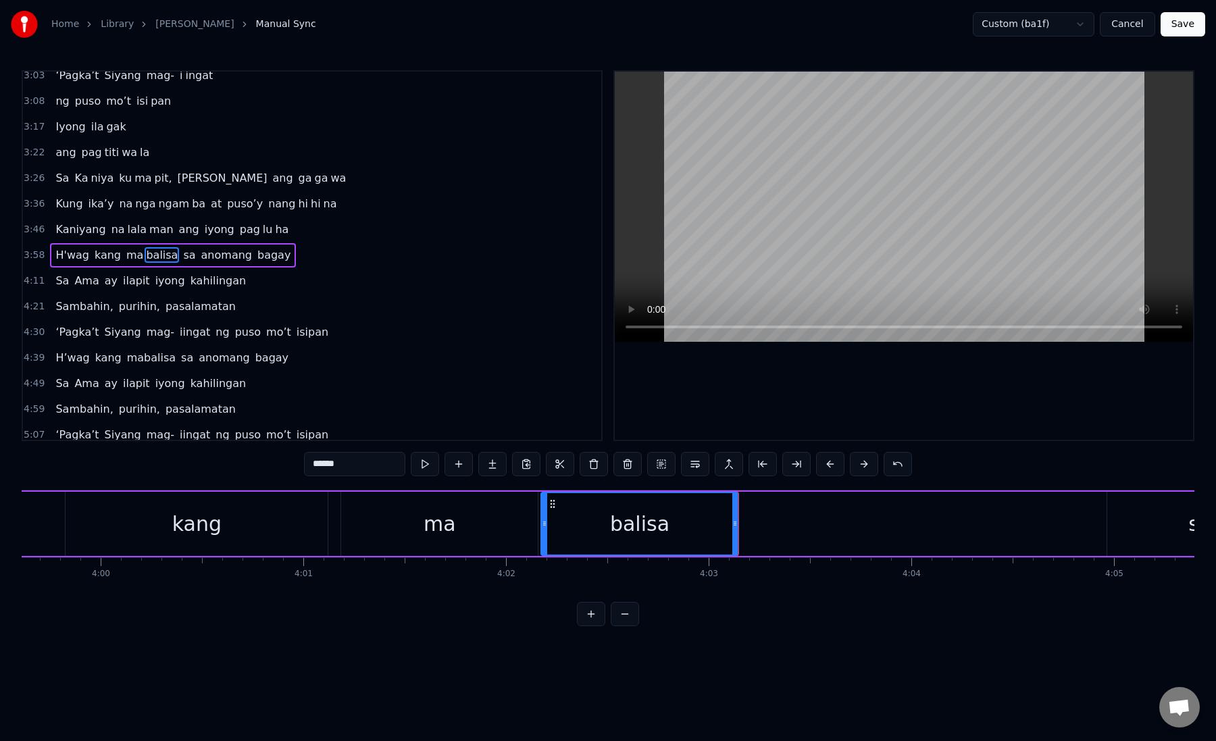
click at [575, 524] on div "balisa" at bounding box center [639, 524] width 195 height 62
click at [568, 519] on div "balisa" at bounding box center [639, 524] width 195 height 62
click at [787, 471] on button at bounding box center [797, 464] width 28 height 24
drag, startPoint x: 324, startPoint y: 465, endPoint x: 372, endPoint y: 464, distance: 48.0
click at [372, 464] on input "******" at bounding box center [354, 464] width 101 height 24
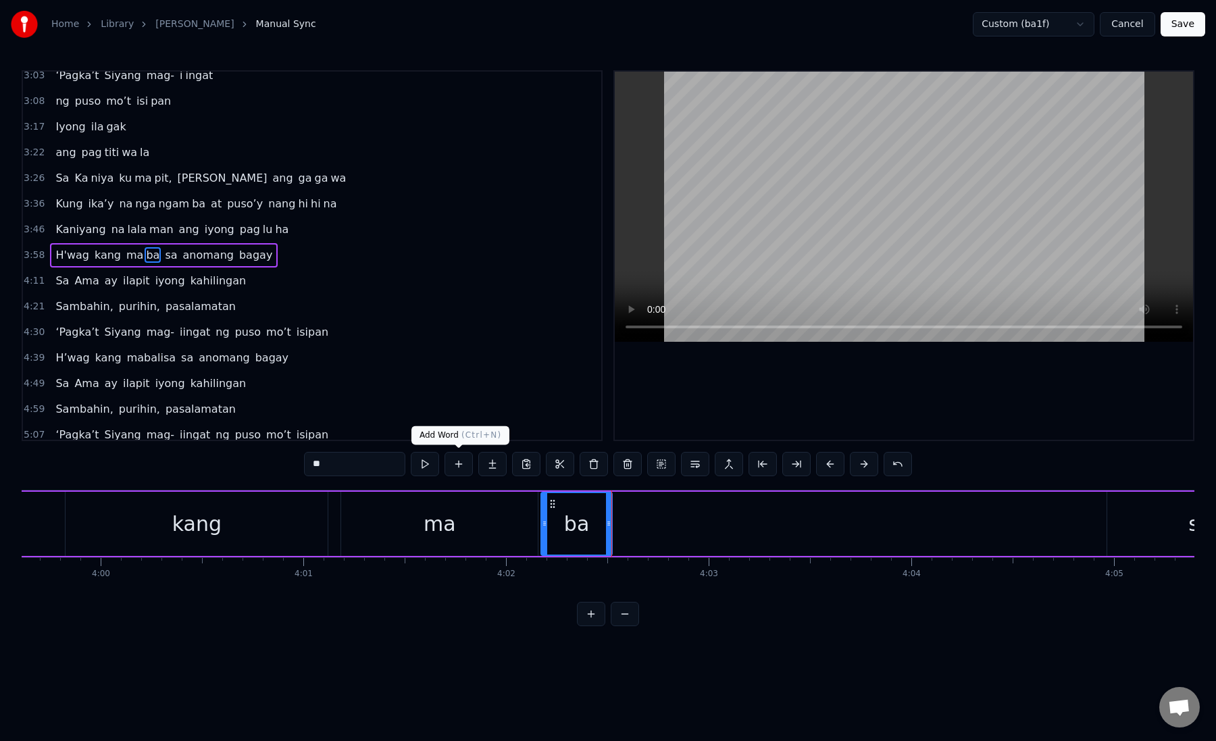
type input "**"
click at [490, 469] on button at bounding box center [492, 464] width 28 height 24
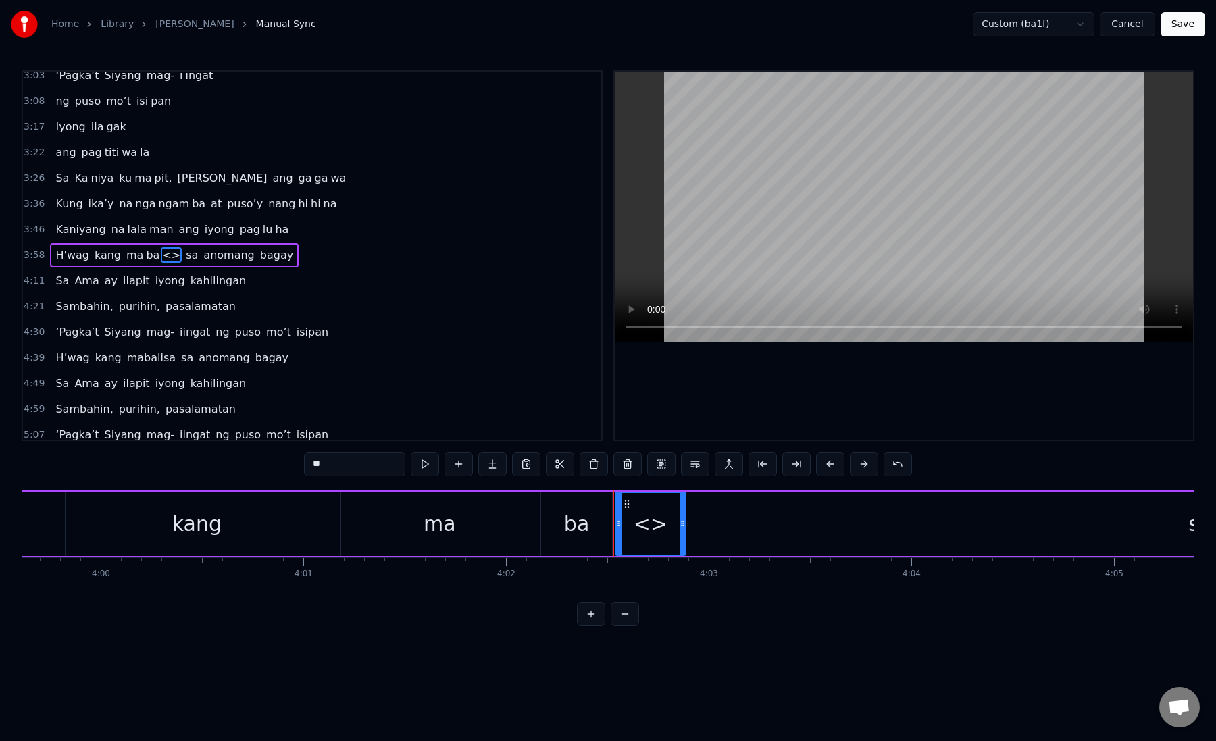
paste input "**"
drag, startPoint x: 339, startPoint y: 463, endPoint x: 304, endPoint y: 462, distance: 35.1
click at [304, 462] on input "**" at bounding box center [354, 464] width 101 height 24
click at [626, 527] on div "[PERSON_NAME]" at bounding box center [650, 524] width 69 height 62
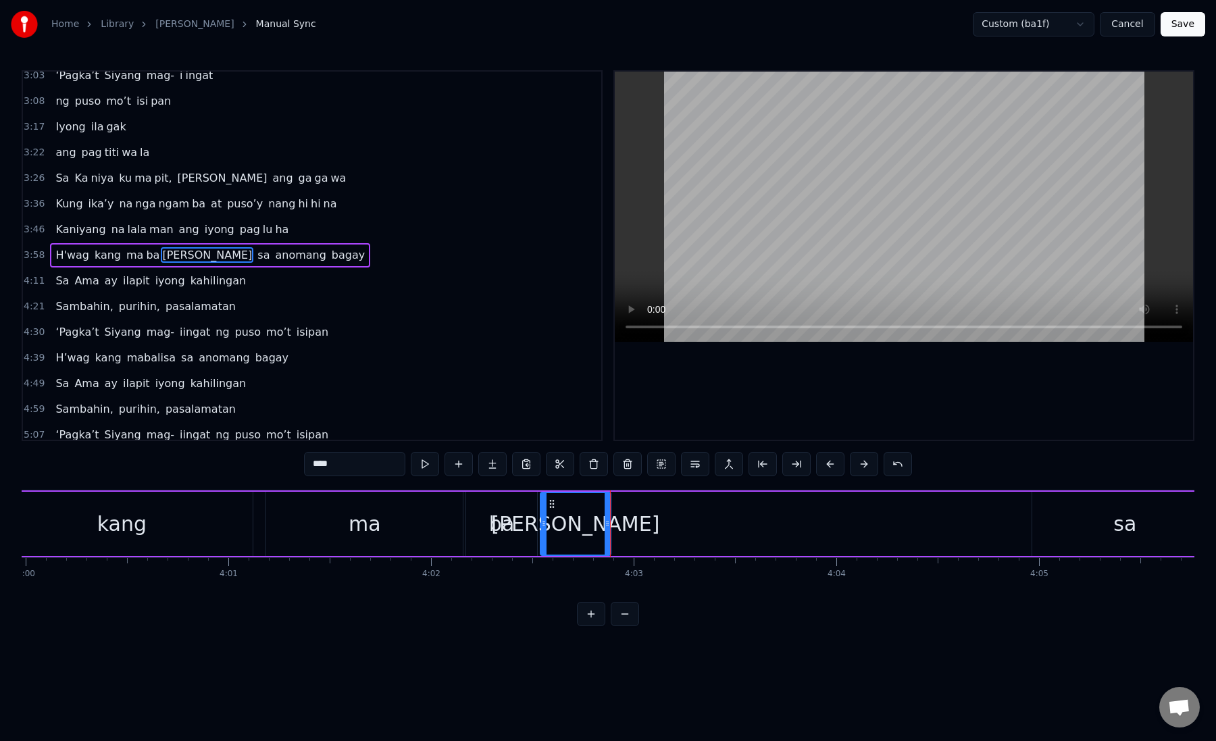
scroll to position [0, 48709]
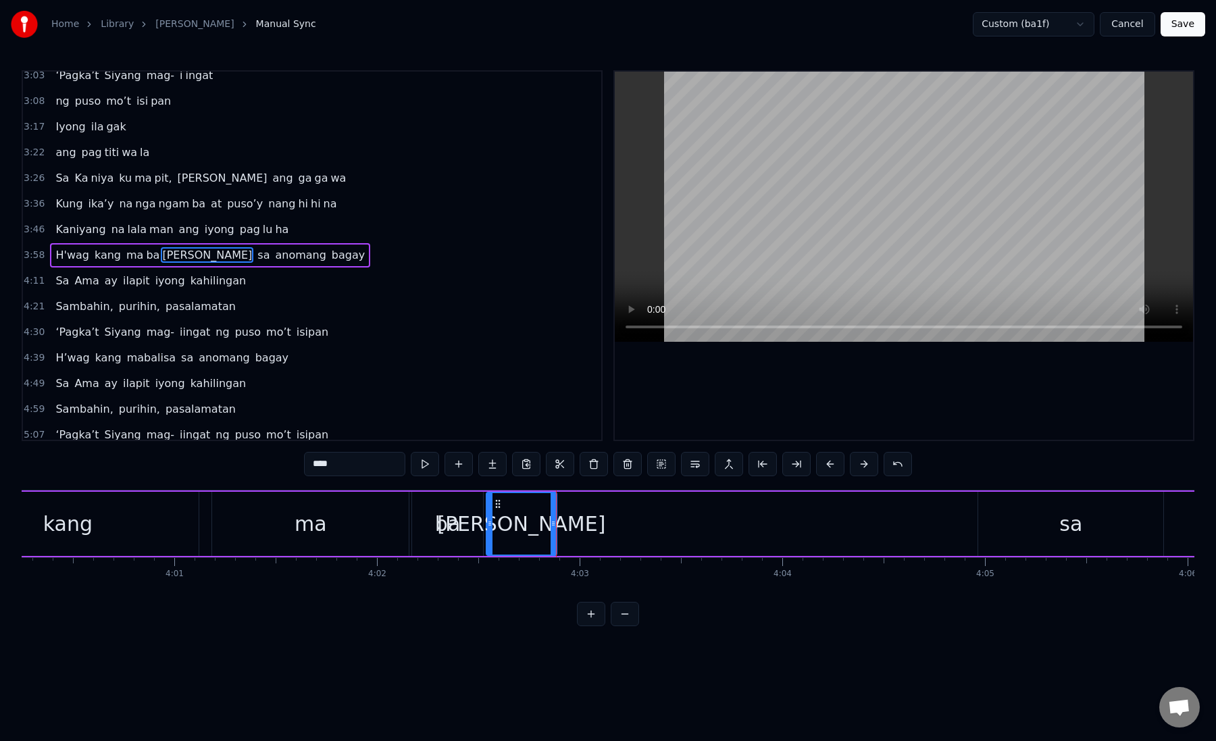
drag, startPoint x: 318, startPoint y: 466, endPoint x: 343, endPoint y: 466, distance: 25.0
click at [342, 466] on input "****" at bounding box center [354, 464] width 101 height 24
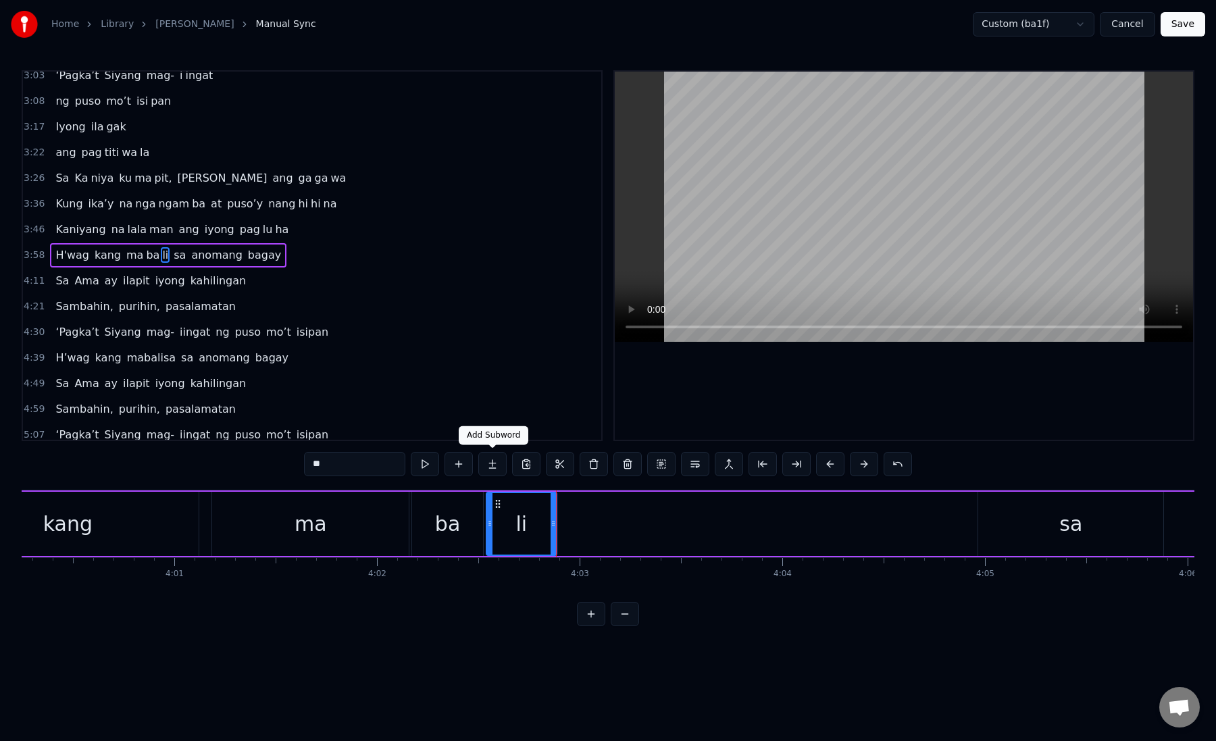
type input "**"
click at [495, 468] on button at bounding box center [492, 464] width 28 height 24
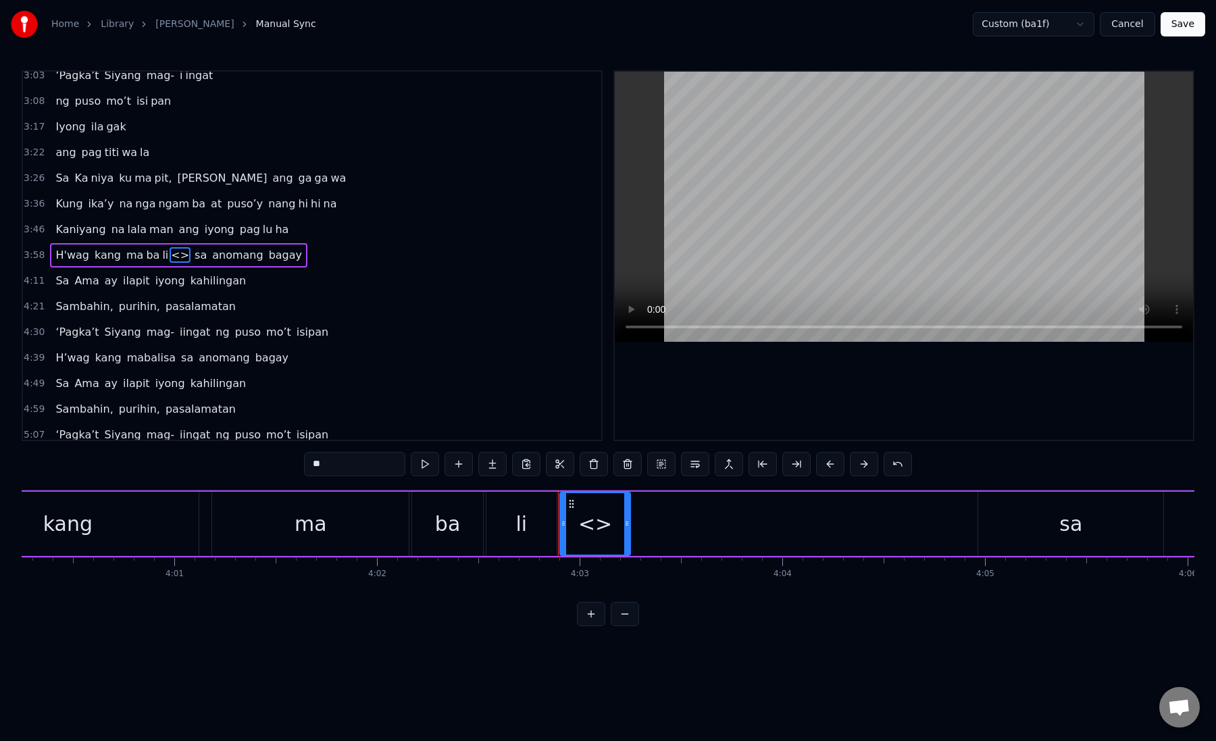
paste input "text"
drag, startPoint x: 346, startPoint y: 466, endPoint x: 307, endPoint y: 466, distance: 39.2
click at [307, 466] on input "**" at bounding box center [354, 464] width 101 height 24
click at [503, 518] on div "li" at bounding box center [522, 524] width 70 height 64
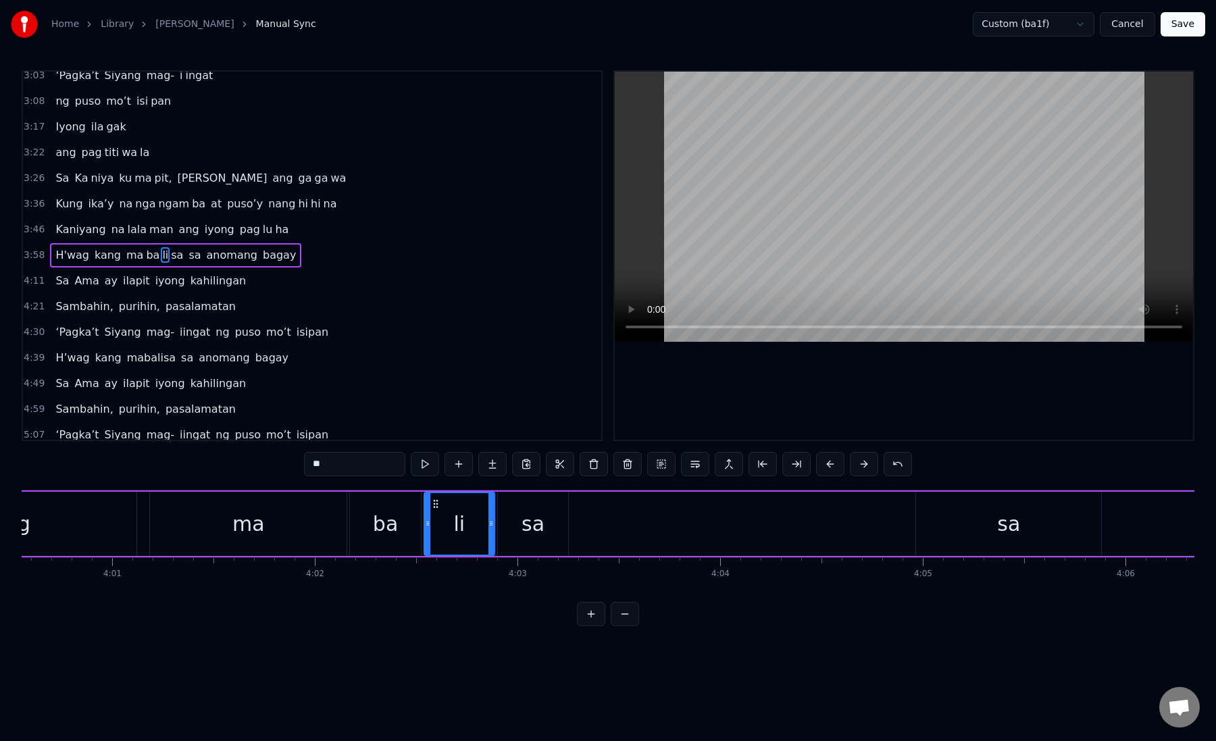
scroll to position [0, 48828]
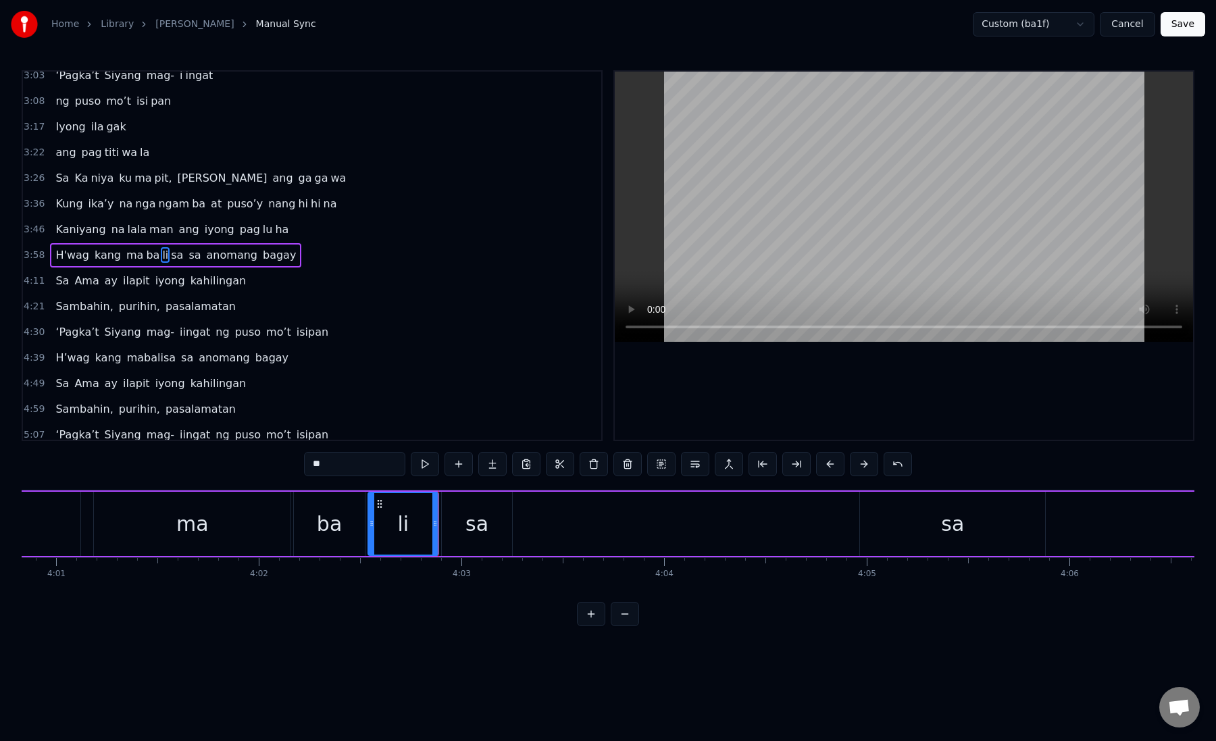
click at [464, 518] on div "sa" at bounding box center [477, 524] width 70 height 64
drag, startPoint x: 451, startPoint y: 503, endPoint x: 529, endPoint y: 497, distance: 77.9
click at [529, 497] on div "sa" at bounding box center [554, 524] width 69 height 62
click at [582, 527] on div "sa" at bounding box center [554, 524] width 69 height 62
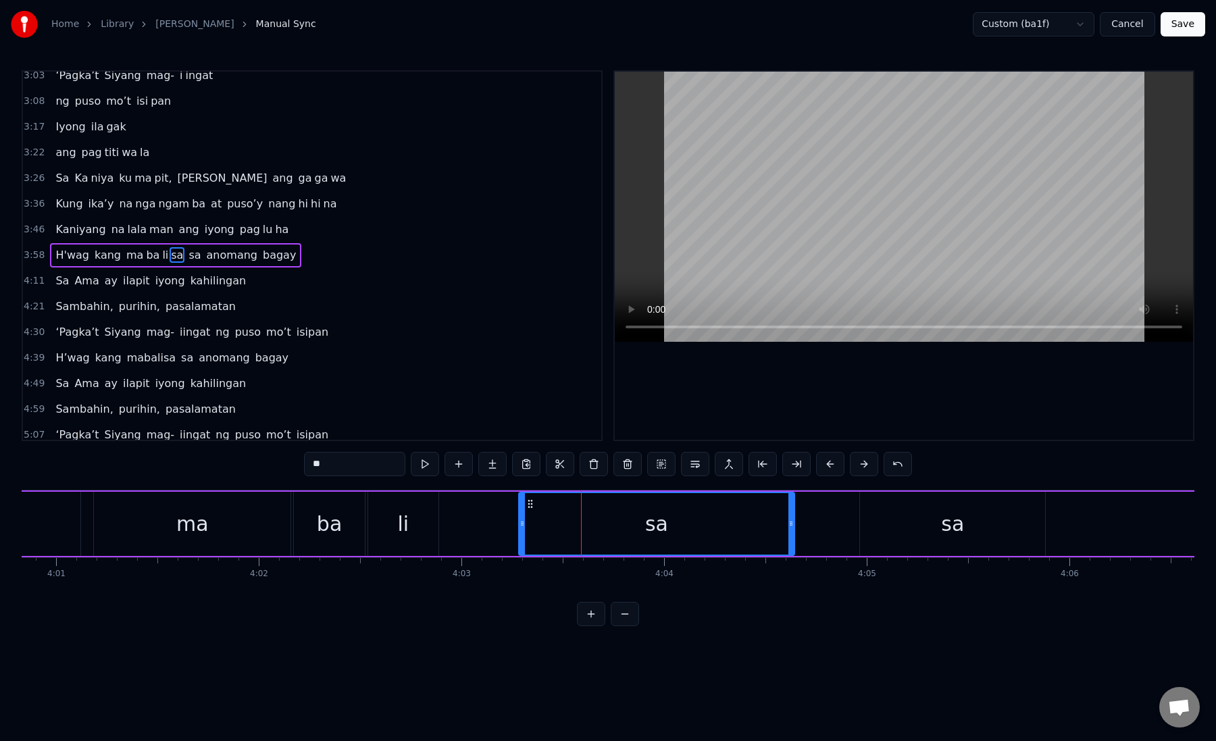
drag, startPoint x: 586, startPoint y: 524, endPoint x: 791, endPoint y: 516, distance: 204.9
click at [791, 516] on div at bounding box center [791, 524] width 5 height 62
click at [380, 520] on div "li" at bounding box center [403, 524] width 70 height 64
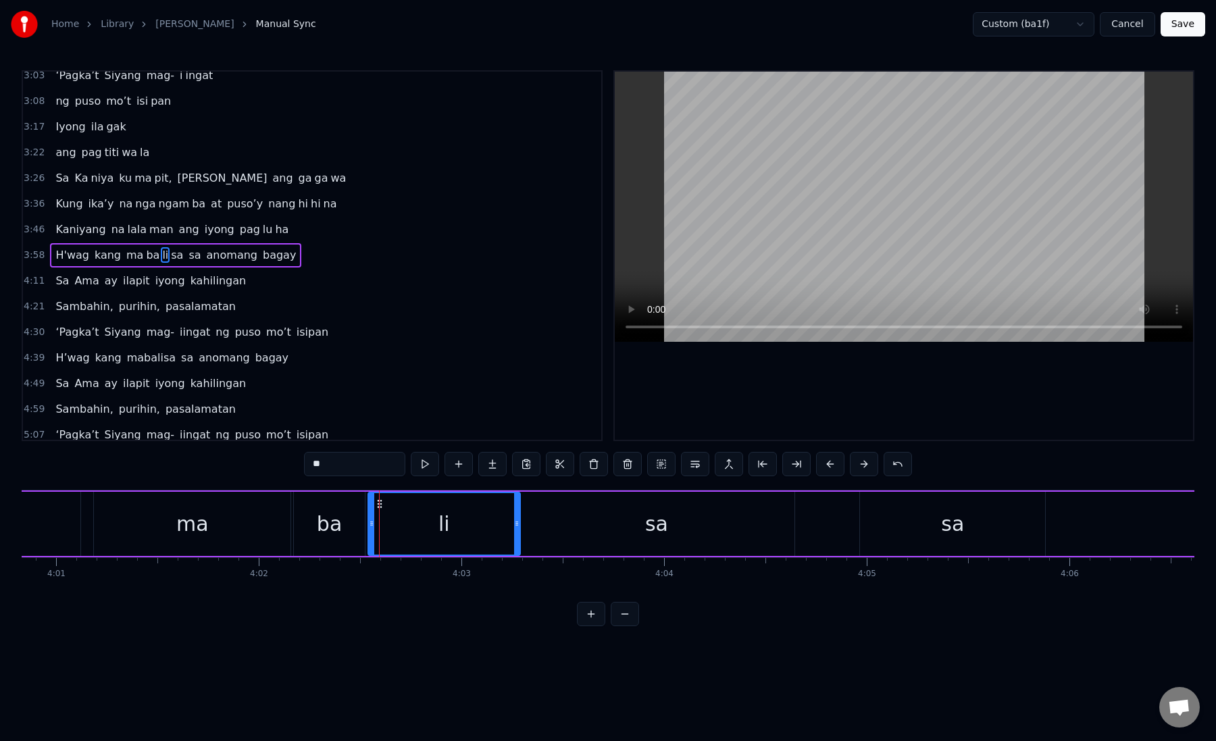
drag, startPoint x: 433, startPoint y: 524, endPoint x: 515, endPoint y: 529, distance: 81.9
click at [515, 529] on div at bounding box center [516, 524] width 5 height 62
click at [574, 519] on div "sa" at bounding box center [656, 524] width 275 height 64
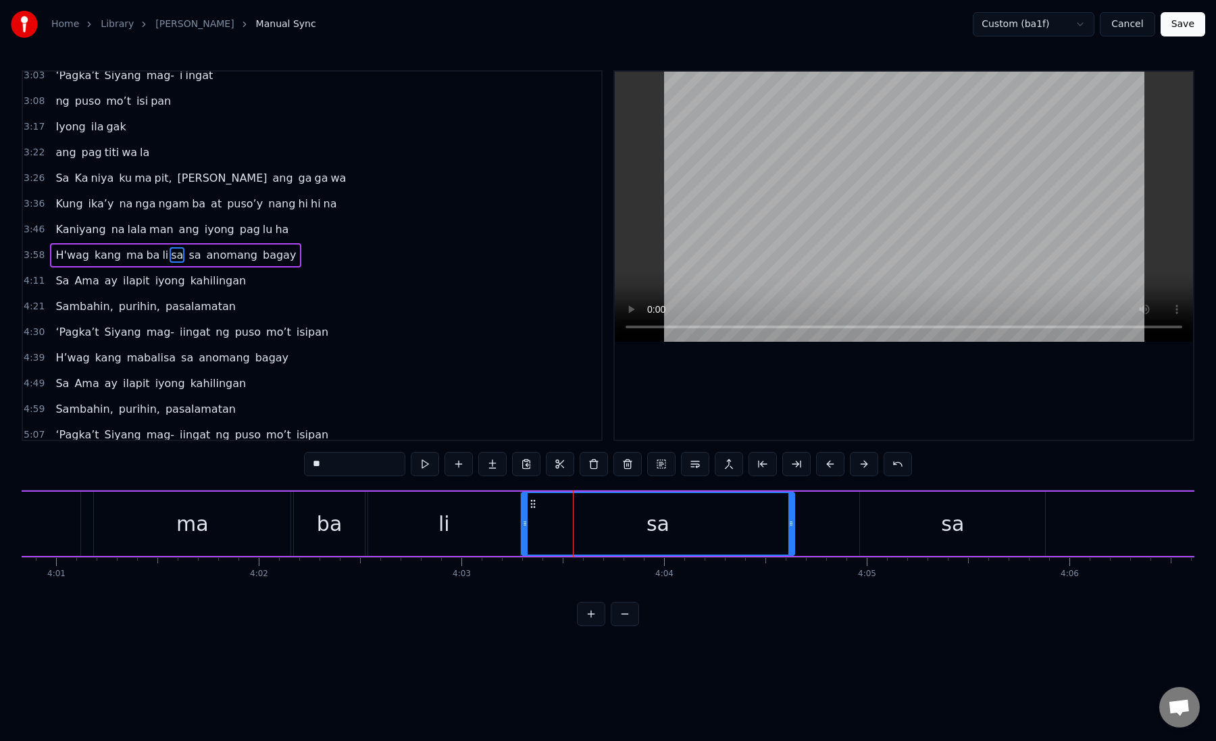
click at [526, 525] on icon at bounding box center [524, 523] width 5 height 11
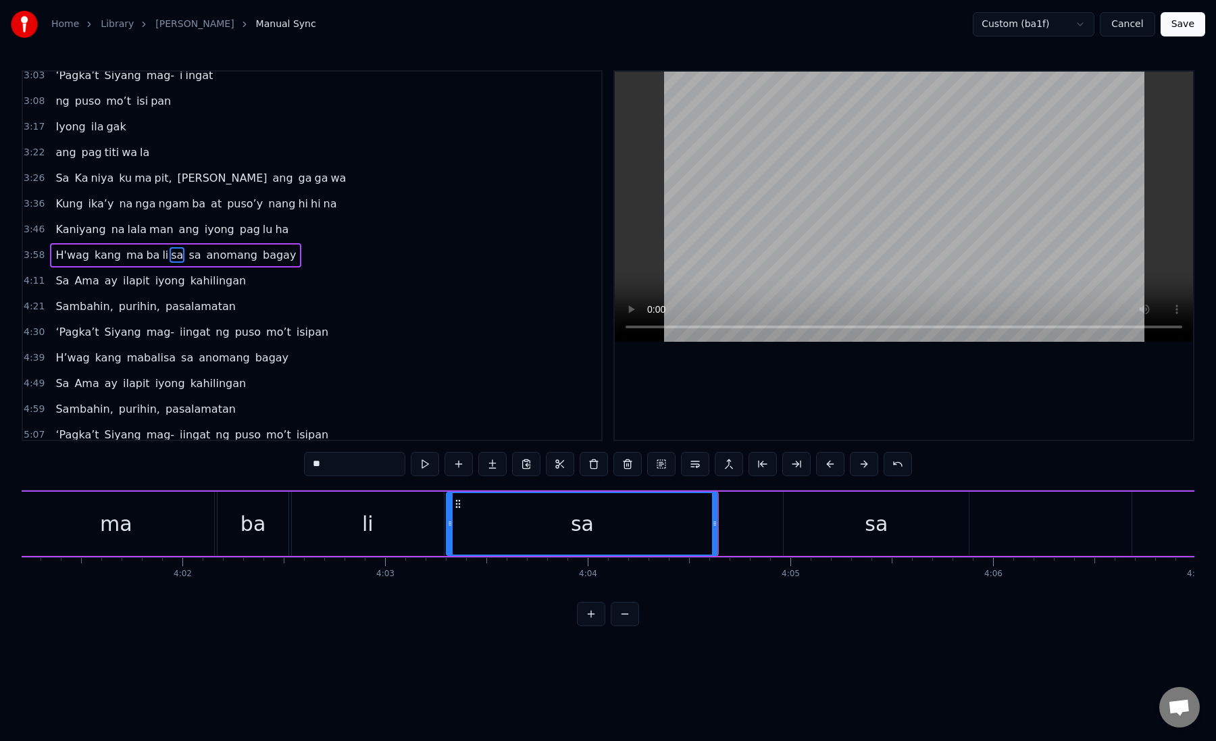
scroll to position [0, 48962]
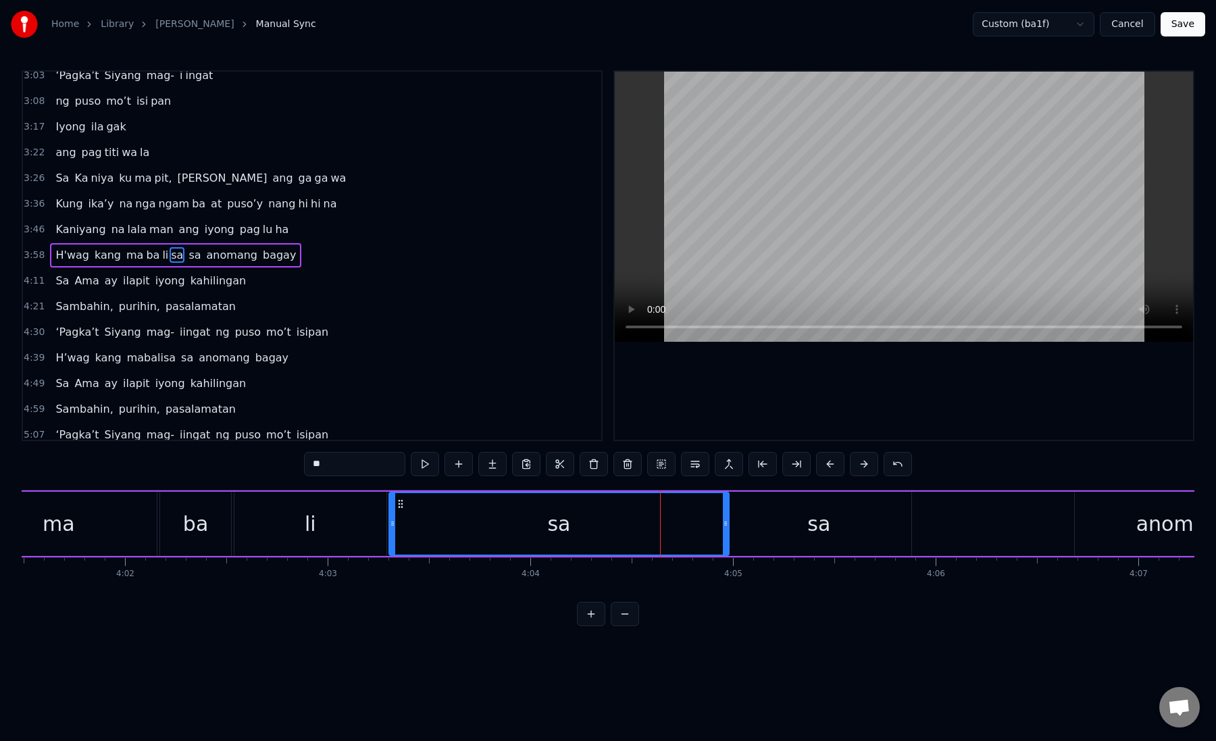
drag, startPoint x: 654, startPoint y: 524, endPoint x: 722, endPoint y: 526, distance: 67.6
click at [723, 527] on icon at bounding box center [725, 523] width 5 height 11
click at [756, 526] on div "sa" at bounding box center [819, 524] width 185 height 64
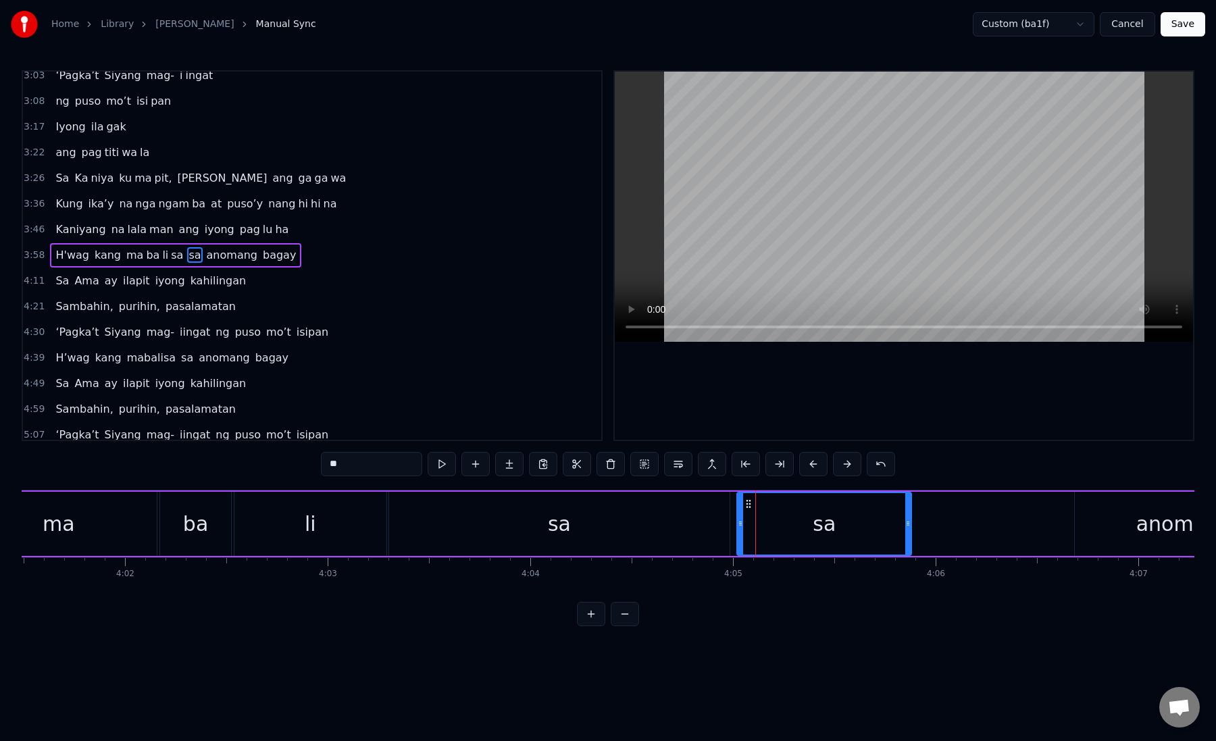
drag, startPoint x: 728, startPoint y: 525, endPoint x: 739, endPoint y: 520, distance: 12.1
click at [739, 520] on icon at bounding box center [740, 523] width 5 height 11
click at [687, 520] on div "sa" at bounding box center [559, 524] width 340 height 64
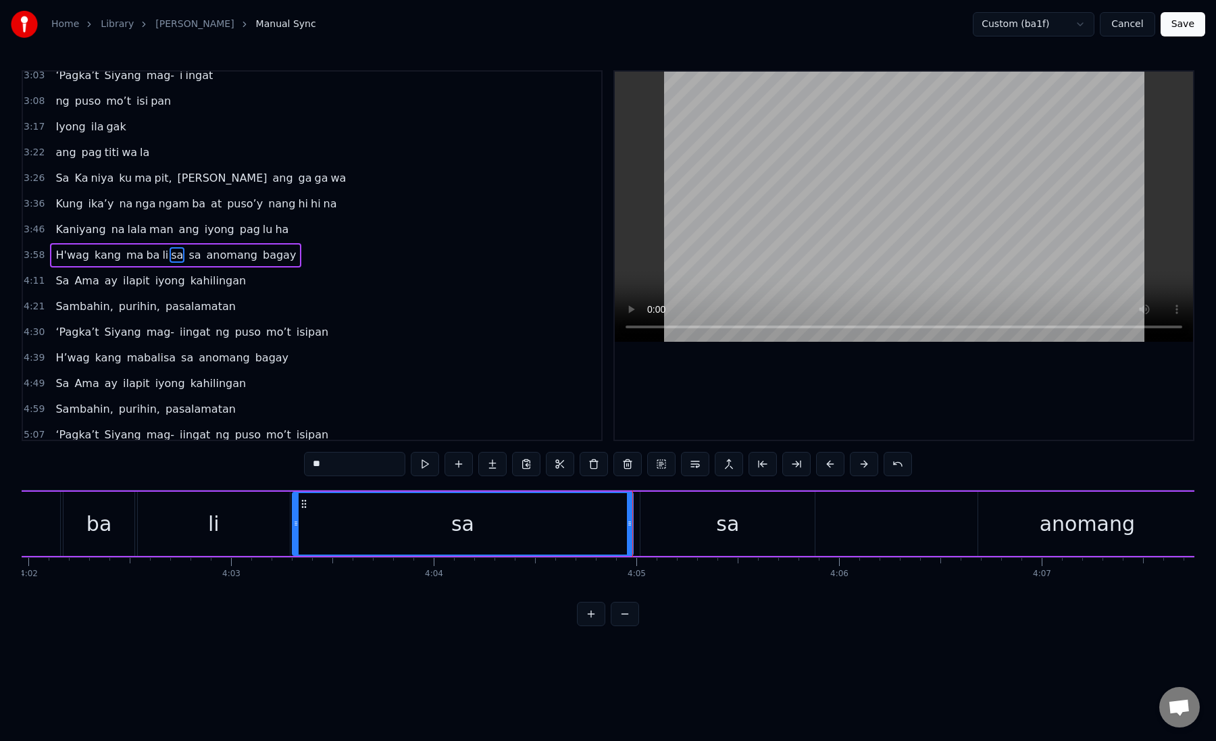
scroll to position [0, 49137]
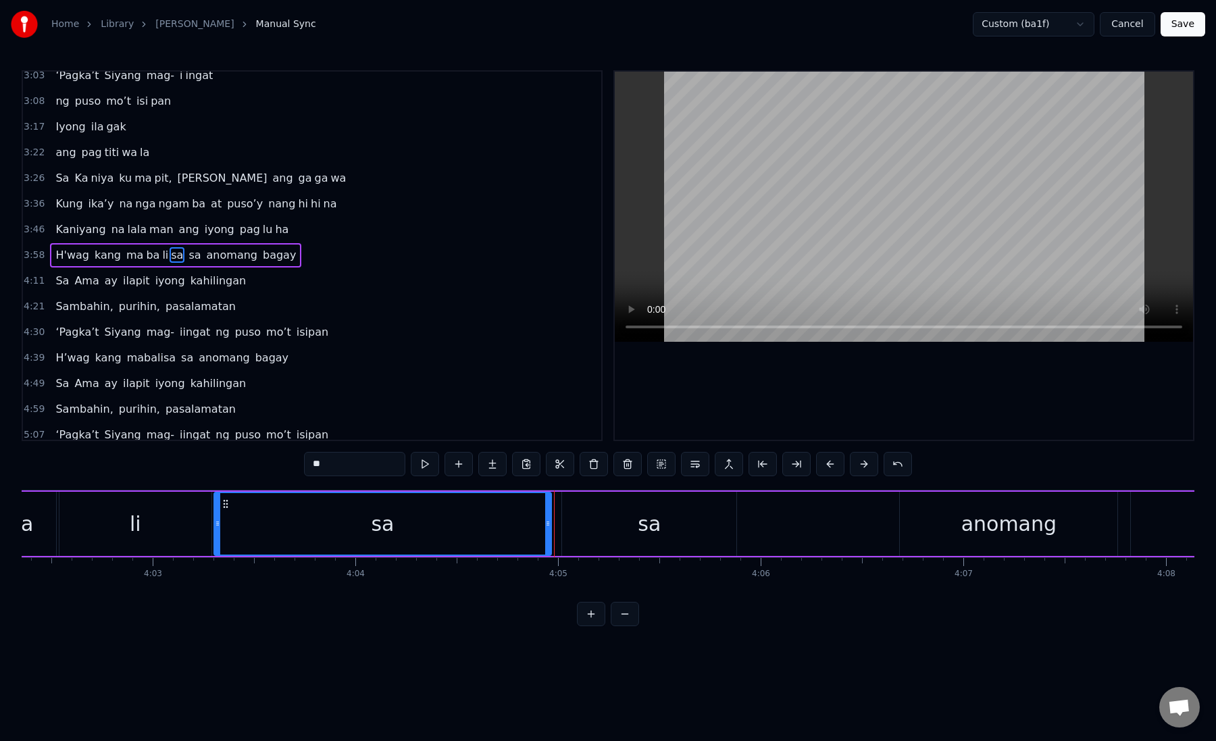
click at [545, 527] on icon at bounding box center [547, 523] width 5 height 11
click at [578, 521] on div "sa" at bounding box center [649, 524] width 174 height 64
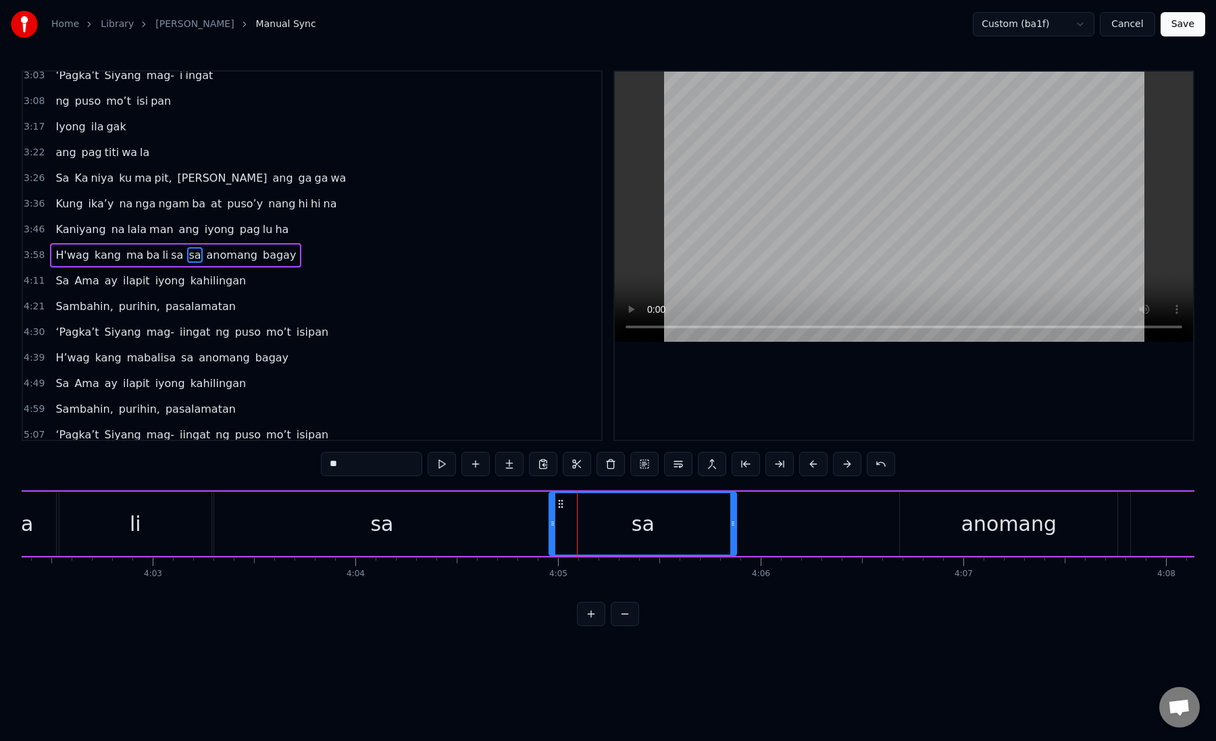
drag, startPoint x: 566, startPoint y: 521, endPoint x: 554, endPoint y: 519, distance: 13.0
click at [554, 519] on icon at bounding box center [552, 523] width 5 height 11
click at [565, 520] on div "sa" at bounding box center [643, 524] width 186 height 62
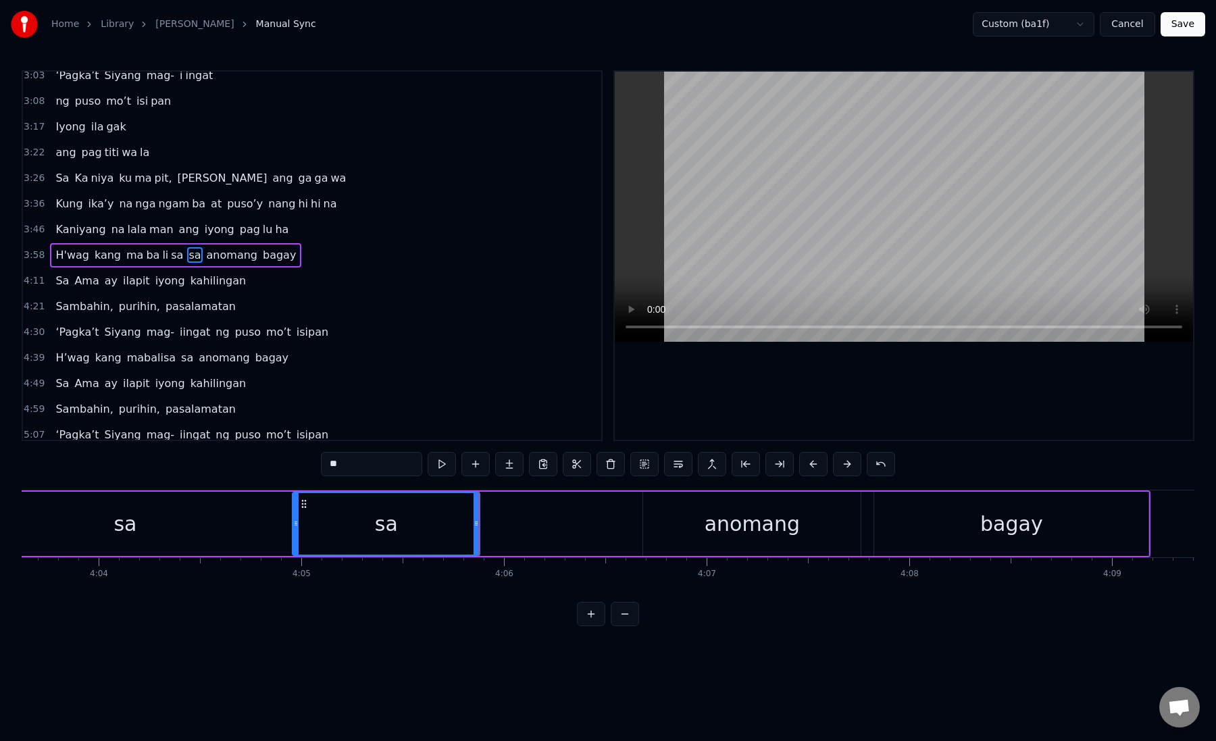
scroll to position [0, 49452]
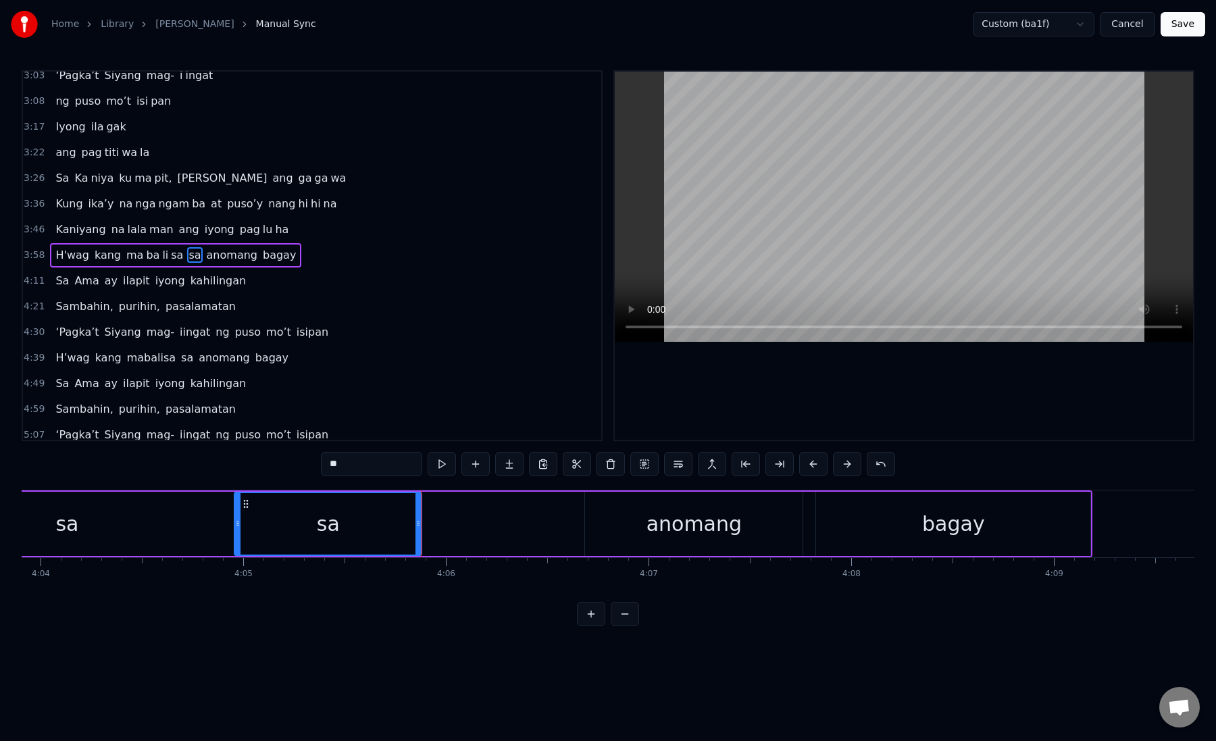
click at [605, 516] on div "anomang" at bounding box center [694, 524] width 218 height 64
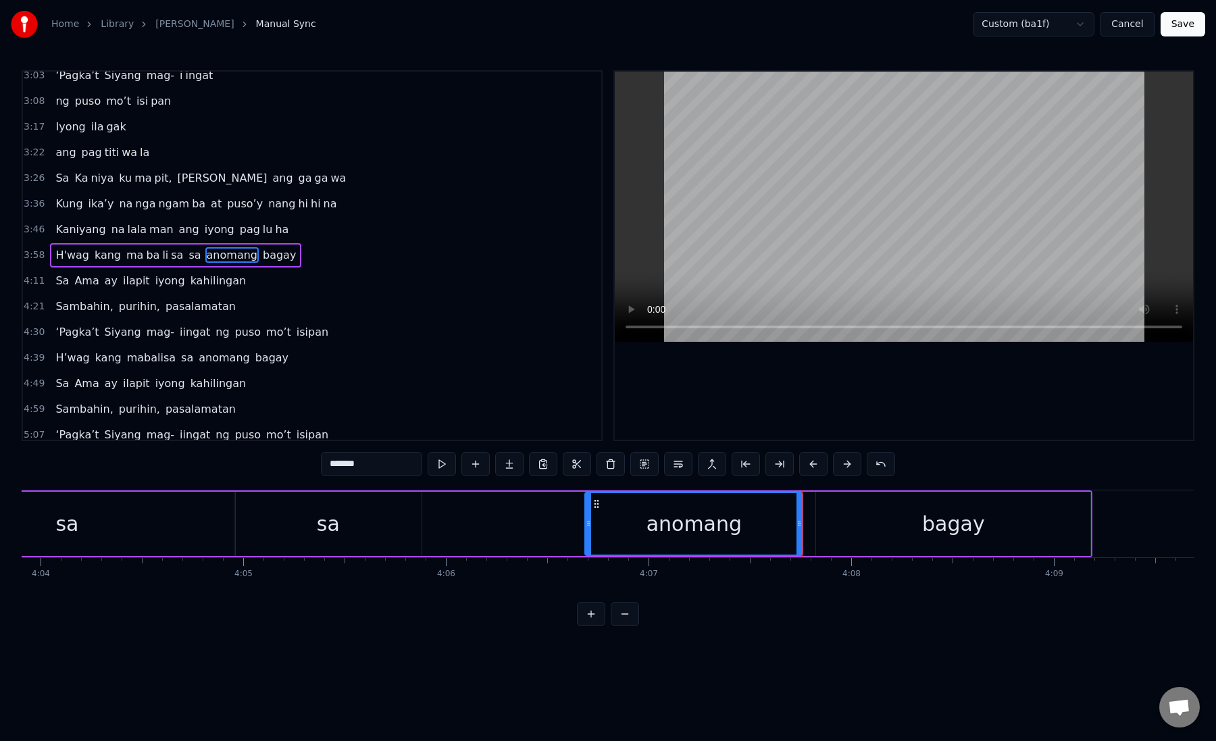
click at [621, 524] on div "anomang" at bounding box center [694, 524] width 216 height 62
drag, startPoint x: 799, startPoint y: 528, endPoint x: 781, endPoint y: 527, distance: 17.6
click at [781, 527] on icon at bounding box center [781, 523] width 5 height 11
click at [837, 516] on div "bagay" at bounding box center [953, 524] width 274 height 64
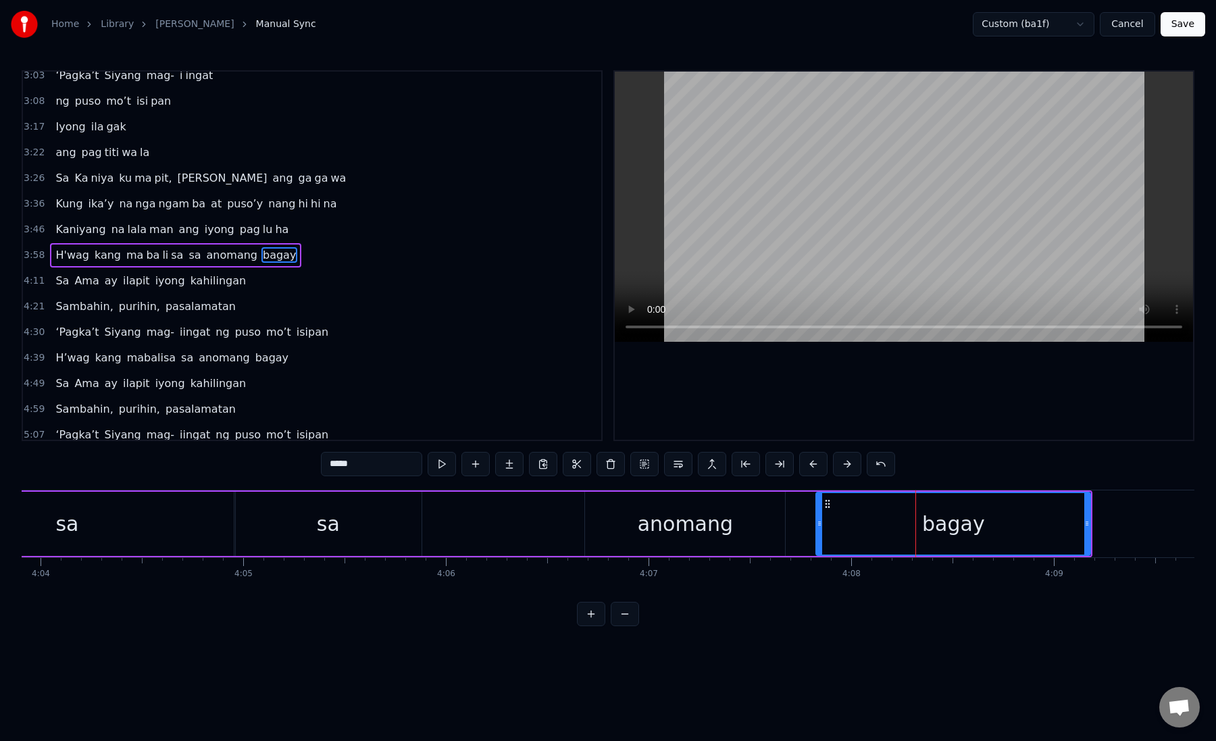
click at [930, 523] on div "bagay" at bounding box center [954, 524] width 63 height 30
click at [776, 470] on button at bounding box center [780, 464] width 28 height 24
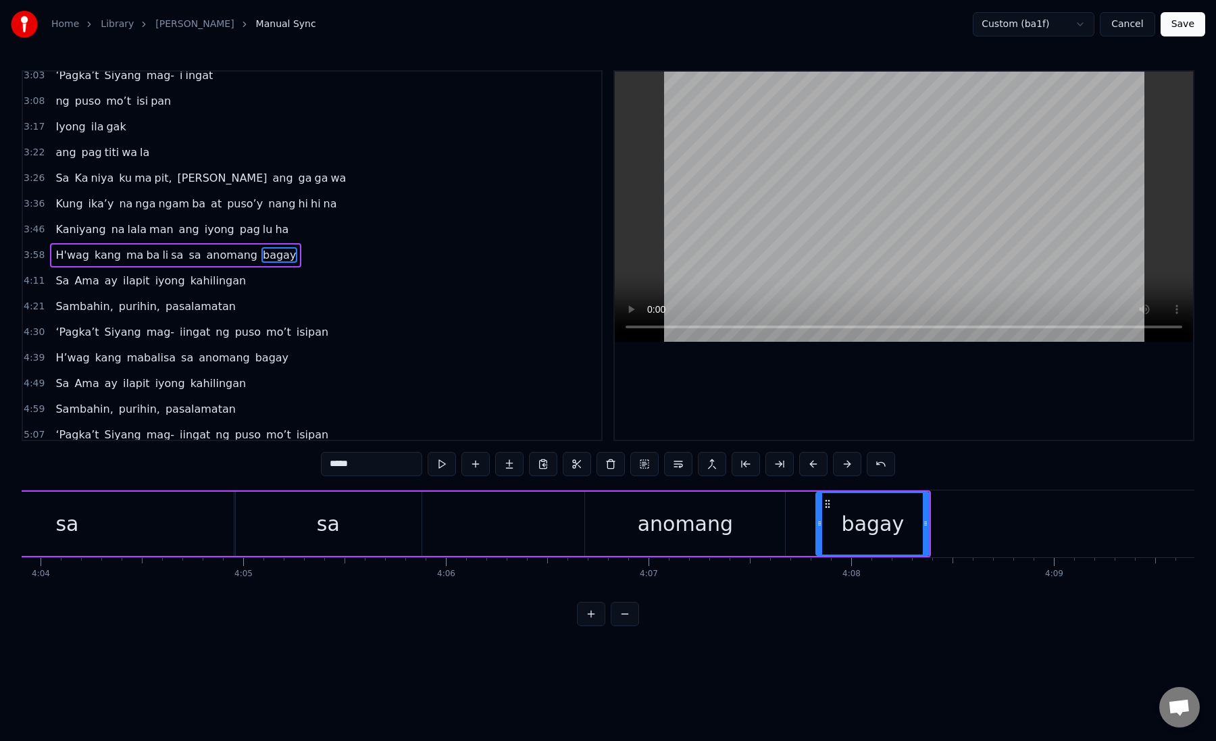
drag, startPoint x: 343, startPoint y: 464, endPoint x: 397, endPoint y: 464, distance: 54.1
click at [397, 464] on input "*****" at bounding box center [371, 464] width 101 height 24
type input "**"
click at [508, 460] on button at bounding box center [509, 464] width 28 height 24
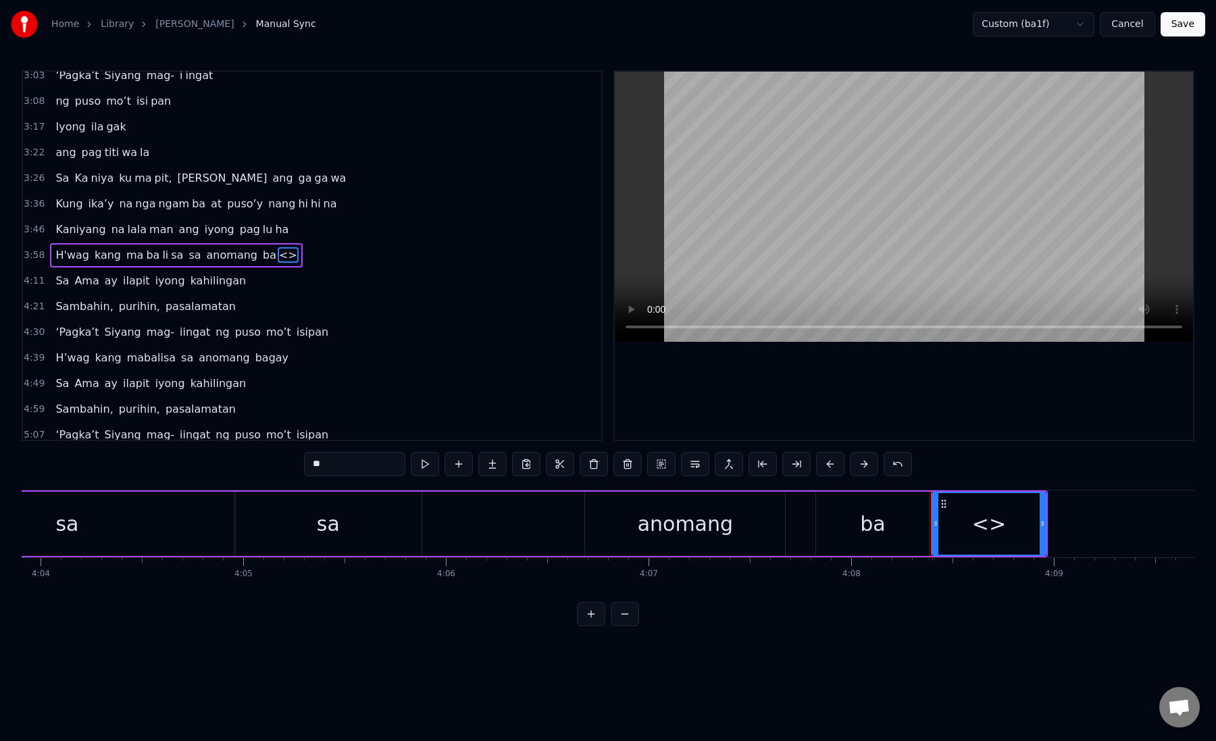
paste input "*"
drag, startPoint x: 352, startPoint y: 465, endPoint x: 293, endPoint y: 465, distance: 59.5
click at [293, 465] on div "0:19 Kung sa puso mo 0:23 ay hindi ma i wa san 0:28 Ang pag da law ni tong mga …" at bounding box center [608, 348] width 1173 height 556
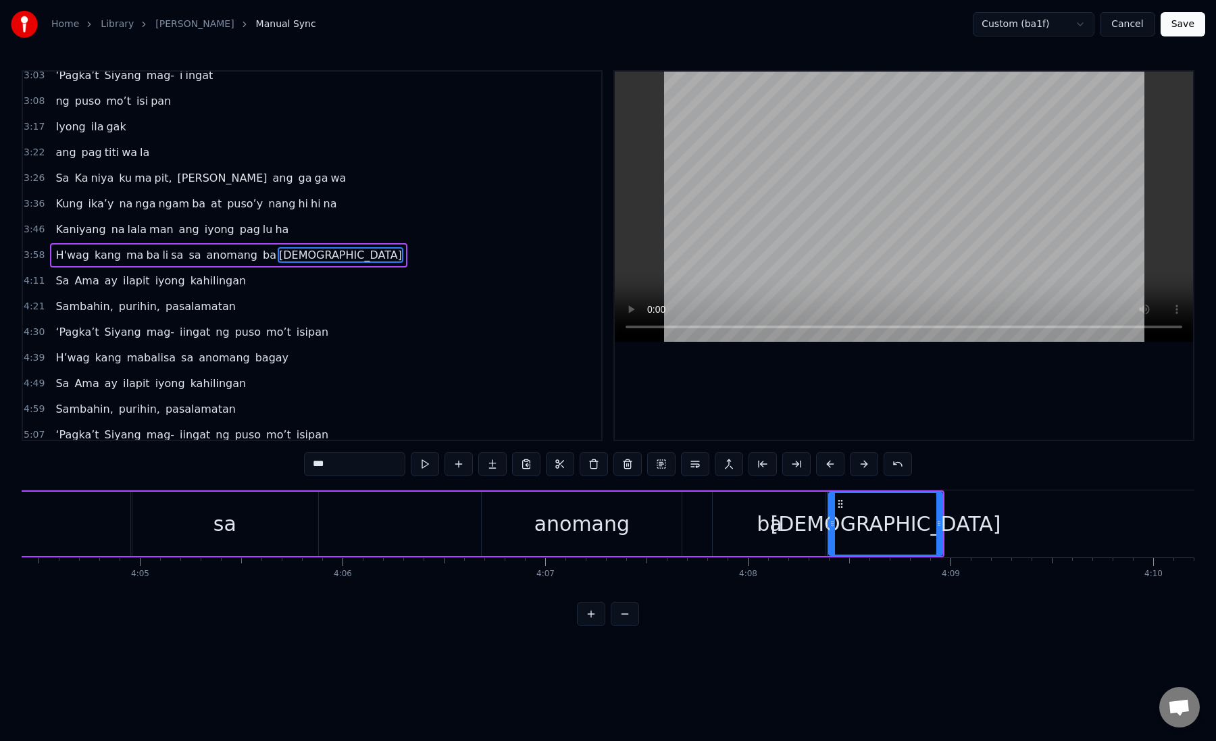
scroll to position [0, 49608]
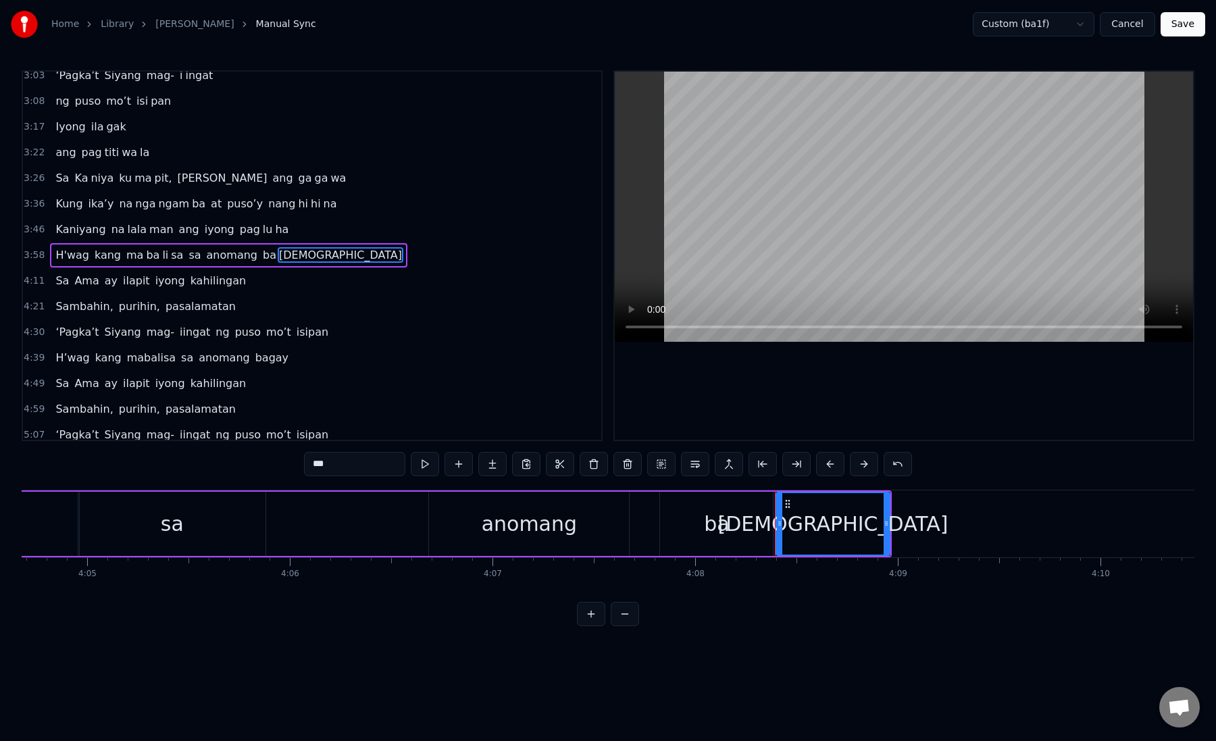
click at [825, 522] on div "[DEMOGRAPHIC_DATA]" at bounding box center [833, 524] width 230 height 30
drag, startPoint x: 885, startPoint y: 526, endPoint x: 970, endPoint y: 526, distance: 84.5
click at [970, 526] on icon at bounding box center [970, 523] width 5 height 11
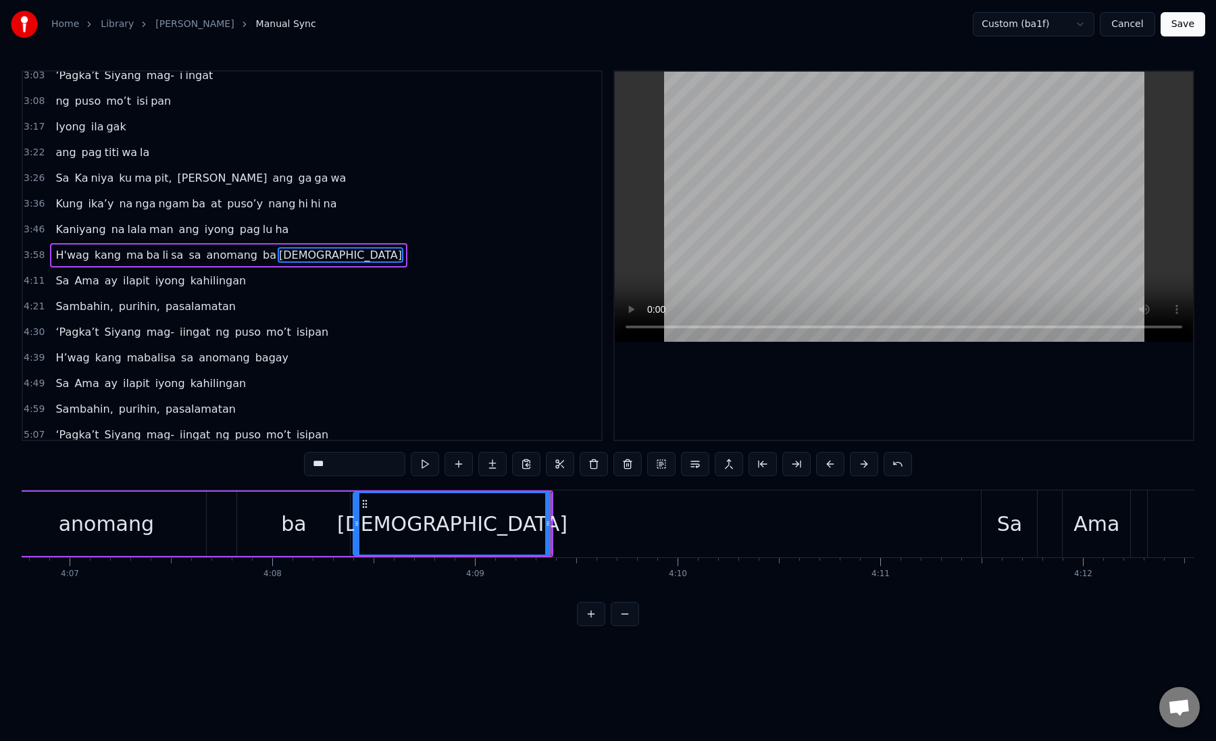
scroll to position [0, 50071]
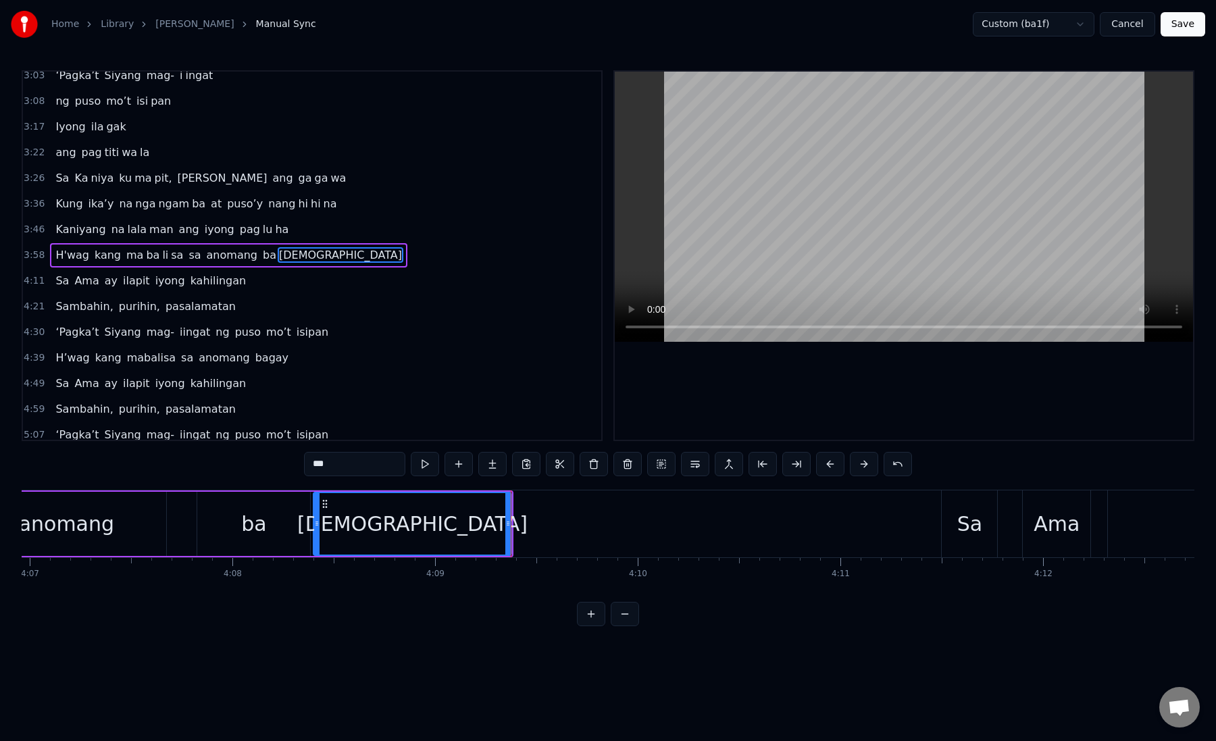
click at [953, 524] on div "Sa" at bounding box center [969, 524] width 55 height 67
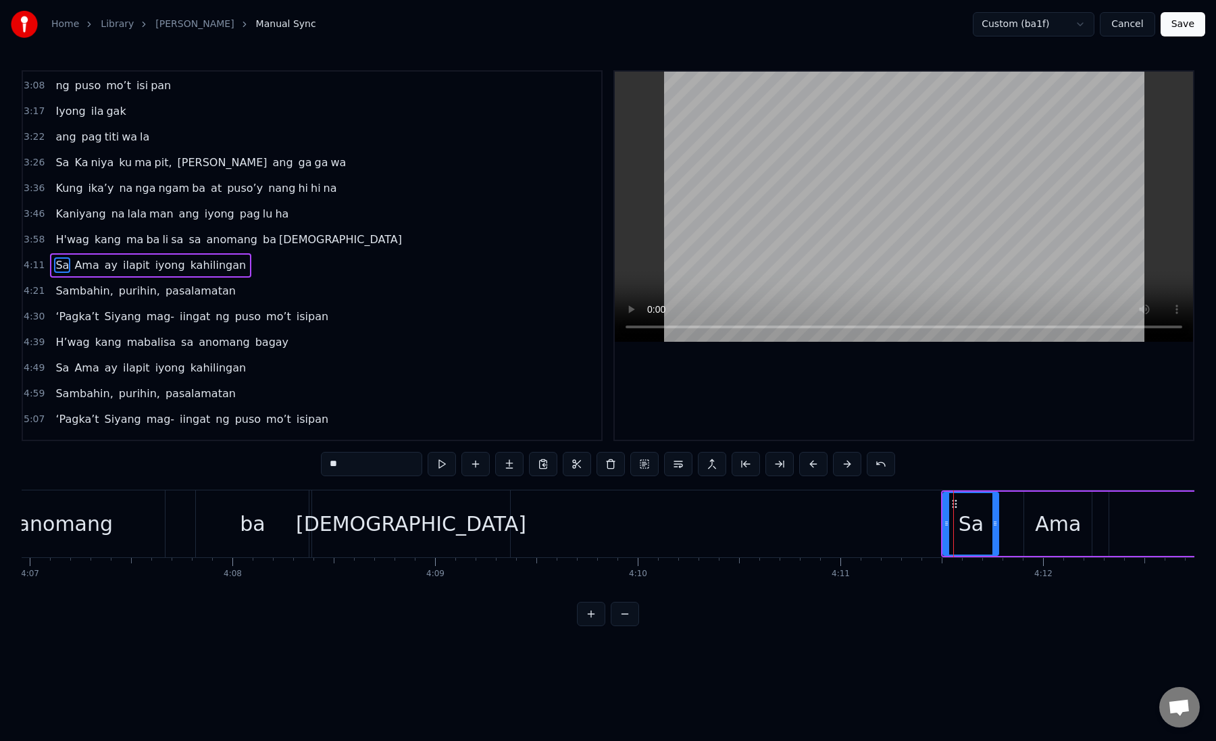
scroll to position [471, 0]
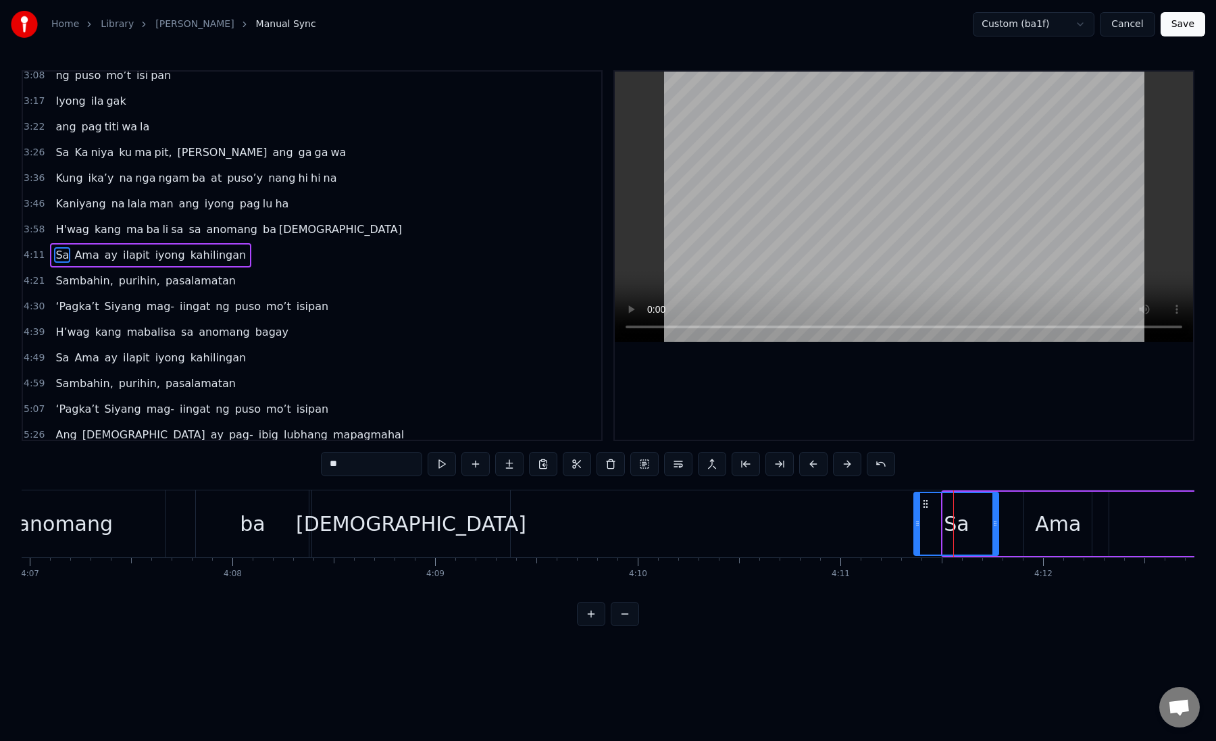
drag, startPoint x: 947, startPoint y: 524, endPoint x: 918, endPoint y: 524, distance: 29.1
click at [918, 524] on icon at bounding box center [917, 523] width 5 height 11
drag, startPoint x: 918, startPoint y: 524, endPoint x: 925, endPoint y: 527, distance: 7.3
click at [925, 527] on icon at bounding box center [922, 523] width 5 height 11
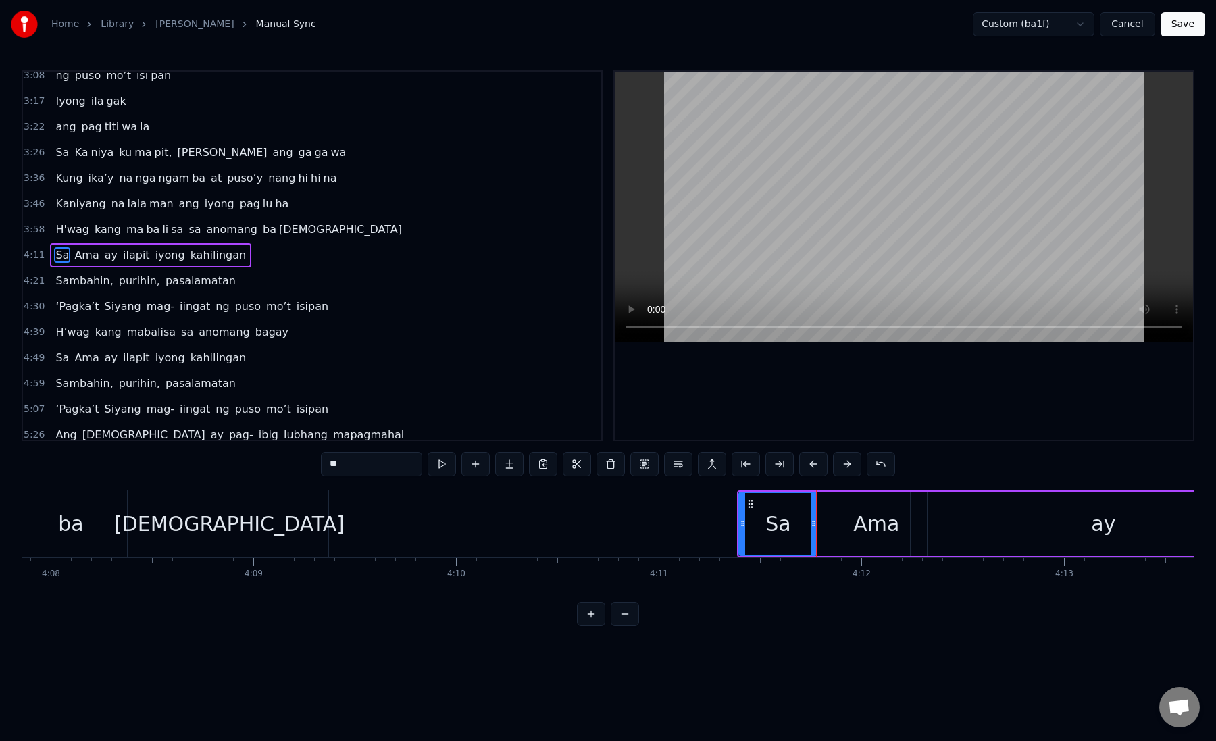
scroll to position [0, 50441]
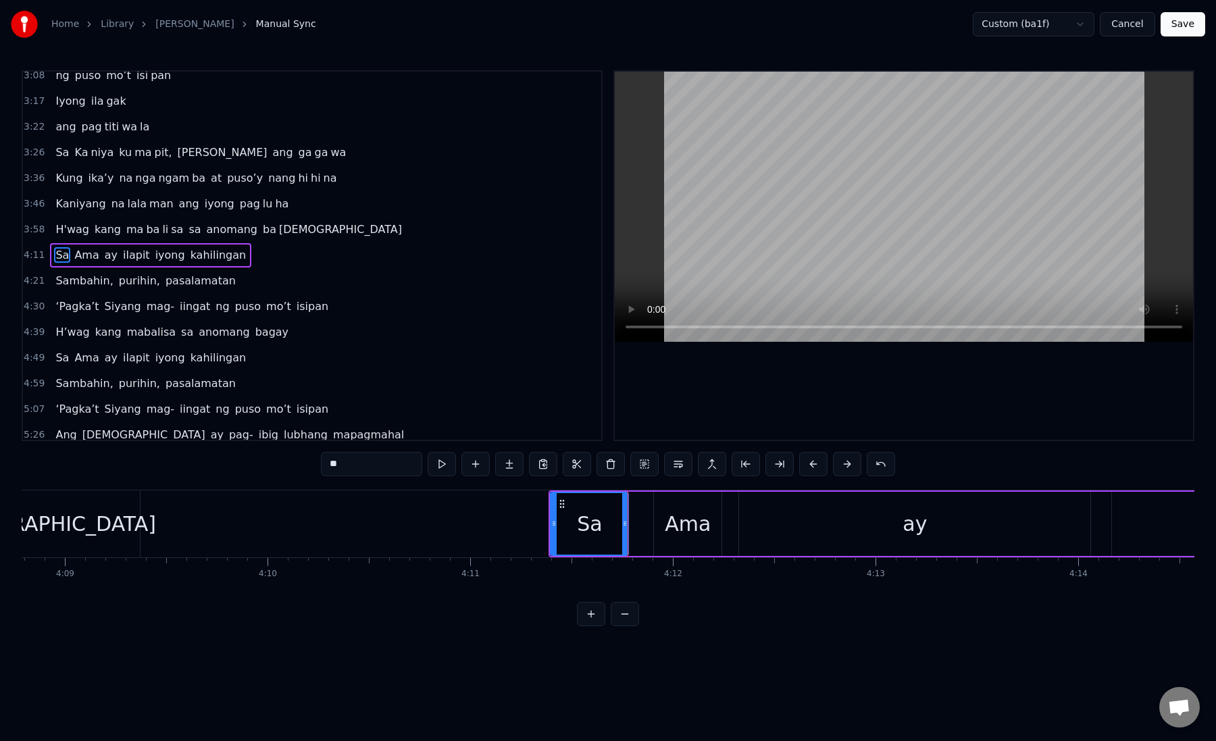
click at [665, 532] on div "Ama" at bounding box center [688, 524] width 68 height 64
drag, startPoint x: 655, startPoint y: 521, endPoint x: 638, endPoint y: 521, distance: 16.9
click at [639, 521] on icon at bounding box center [641, 523] width 5 height 11
drag, startPoint x: 638, startPoint y: 521, endPoint x: 631, endPoint y: 522, distance: 6.9
click at [631, 522] on icon at bounding box center [631, 523] width 5 height 11
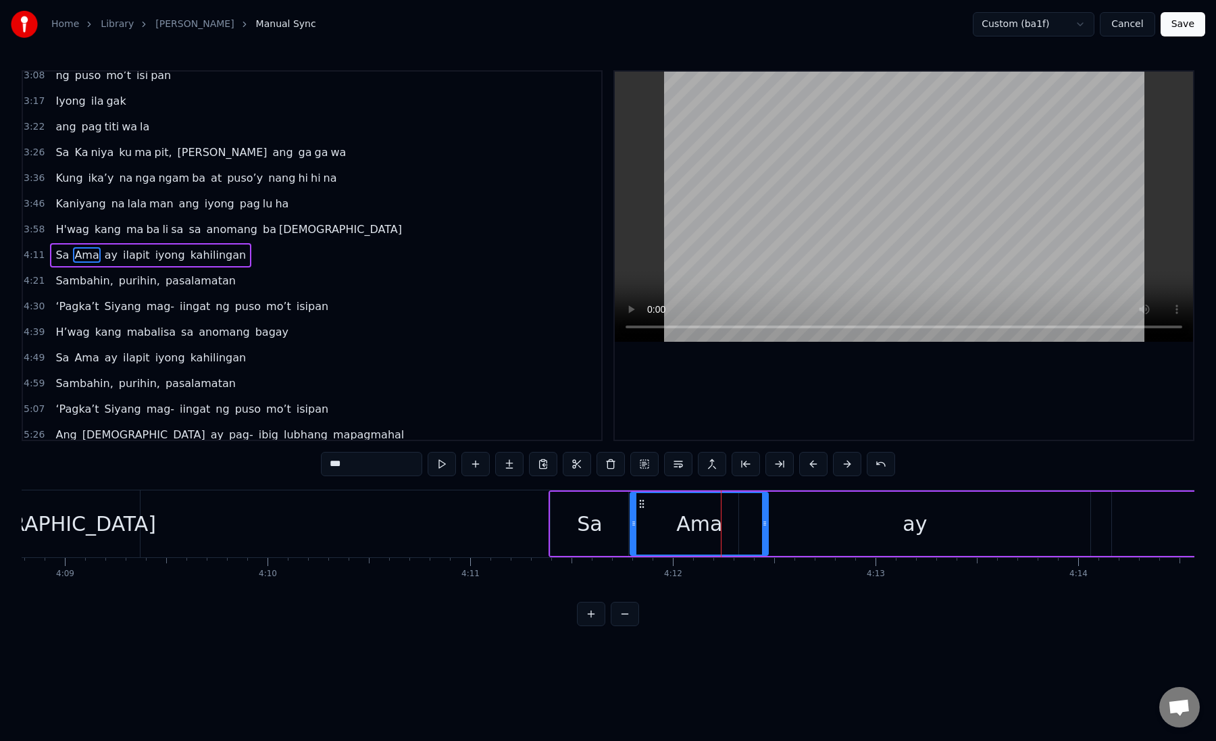
drag, startPoint x: 718, startPoint y: 525, endPoint x: 789, endPoint y: 526, distance: 71.0
click at [768, 526] on icon at bounding box center [764, 523] width 5 height 11
drag, startPoint x: 789, startPoint y: 526, endPoint x: 760, endPoint y: 526, distance: 29.1
click at [787, 526] on icon at bounding box center [789, 523] width 5 height 11
click at [822, 520] on div "ay" at bounding box center [914, 524] width 351 height 64
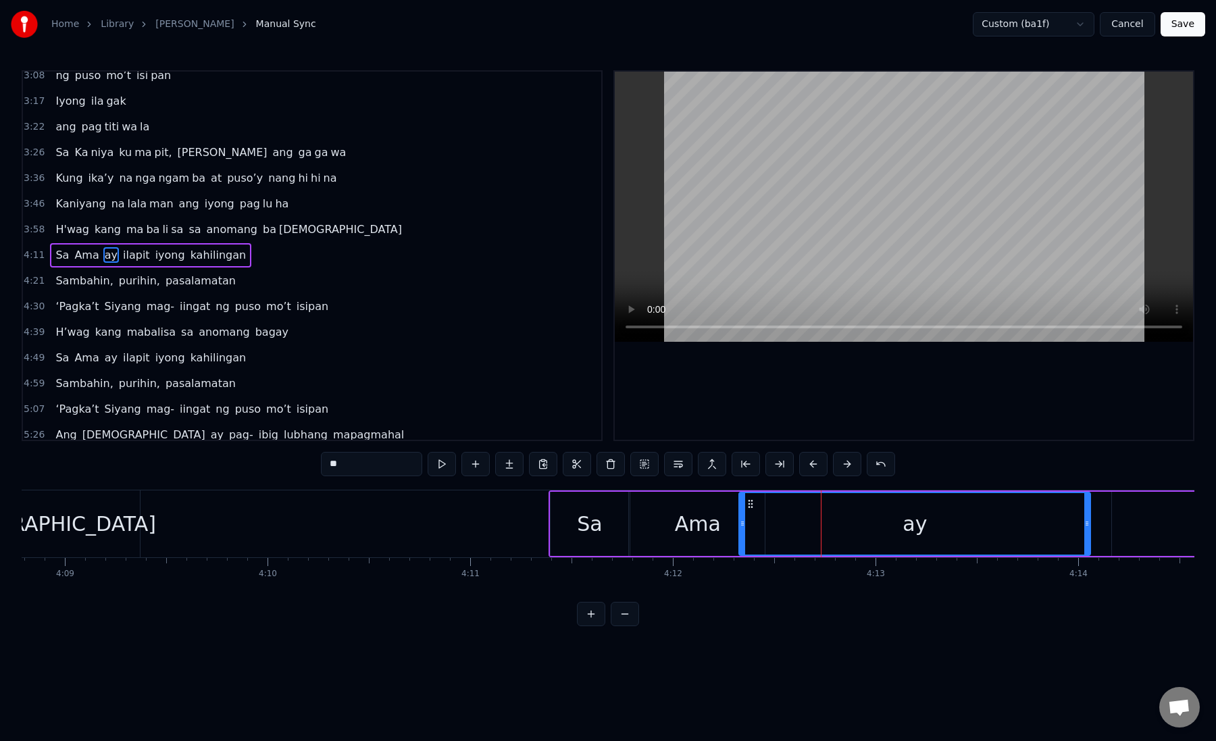
drag, startPoint x: 739, startPoint y: 526, endPoint x: 758, endPoint y: 526, distance: 18.9
click at [758, 526] on div "ay" at bounding box center [915, 524] width 353 height 64
drag, startPoint x: 739, startPoint y: 525, endPoint x: 774, endPoint y: 525, distance: 35.8
click at [775, 525] on div "ay" at bounding box center [915, 524] width 353 height 64
drag, startPoint x: 743, startPoint y: 525, endPoint x: 874, endPoint y: 523, distance: 131.1
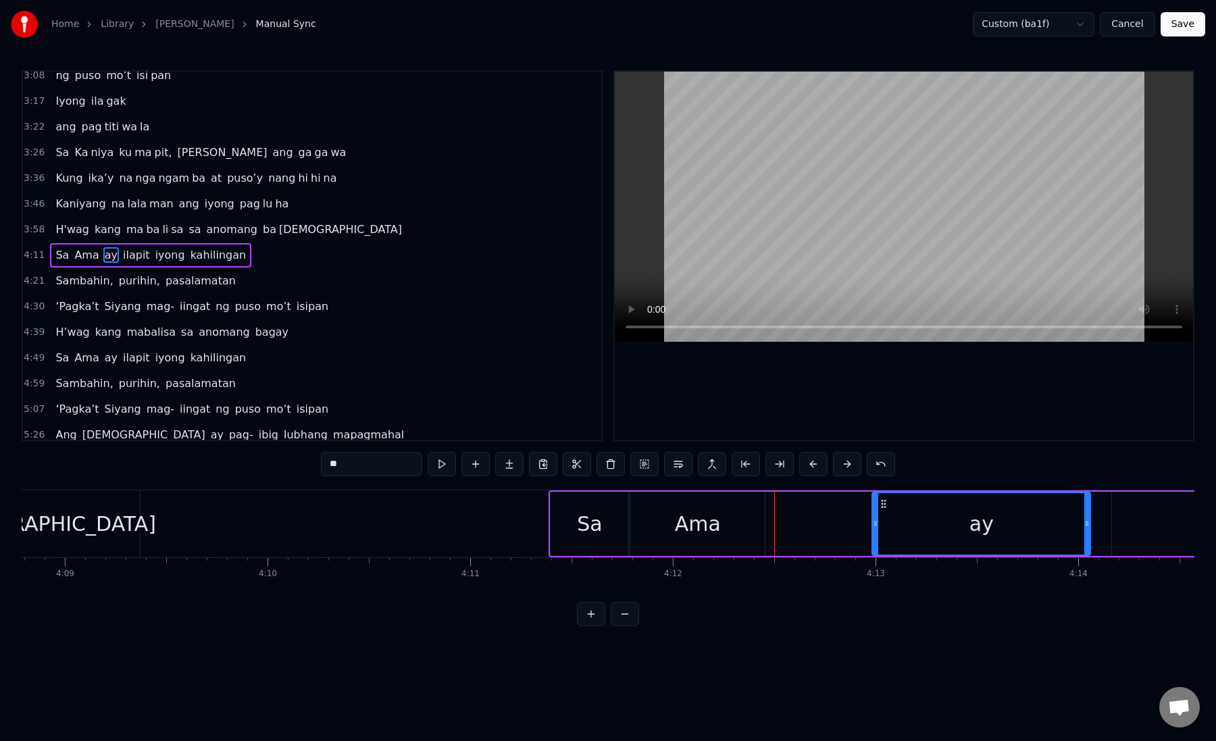
click at [874, 523] on icon at bounding box center [875, 523] width 5 height 11
click at [708, 521] on div "Ama" at bounding box center [698, 524] width 46 height 30
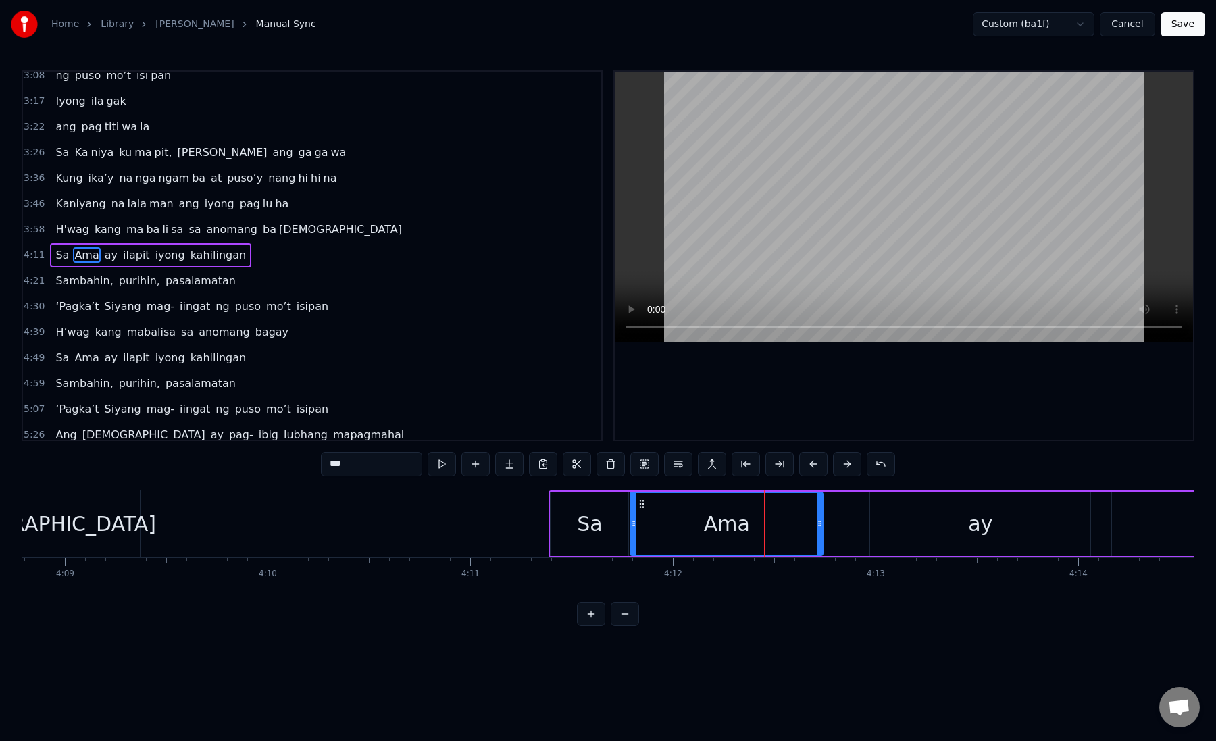
drag, startPoint x: 762, startPoint y: 524, endPoint x: 820, endPoint y: 524, distance: 58.1
click at [820, 524] on icon at bounding box center [819, 523] width 5 height 11
click at [887, 518] on div "ay" at bounding box center [980, 524] width 220 height 64
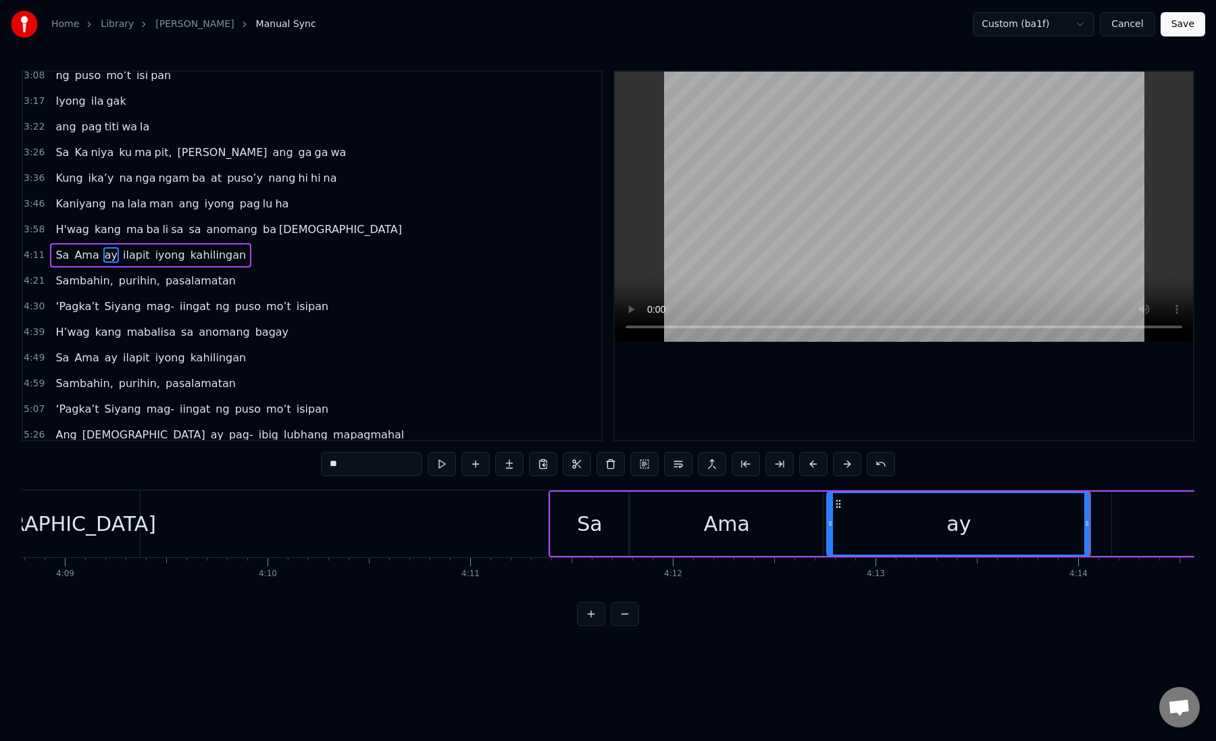
drag, startPoint x: 873, startPoint y: 526, endPoint x: 830, endPoint y: 524, distance: 43.3
click at [830, 524] on icon at bounding box center [830, 523] width 5 height 11
drag, startPoint x: 830, startPoint y: 524, endPoint x: 840, endPoint y: 525, distance: 10.2
click at [840, 525] on icon at bounding box center [837, 523] width 5 height 11
click at [800, 535] on div "Ama" at bounding box center [727, 524] width 193 height 64
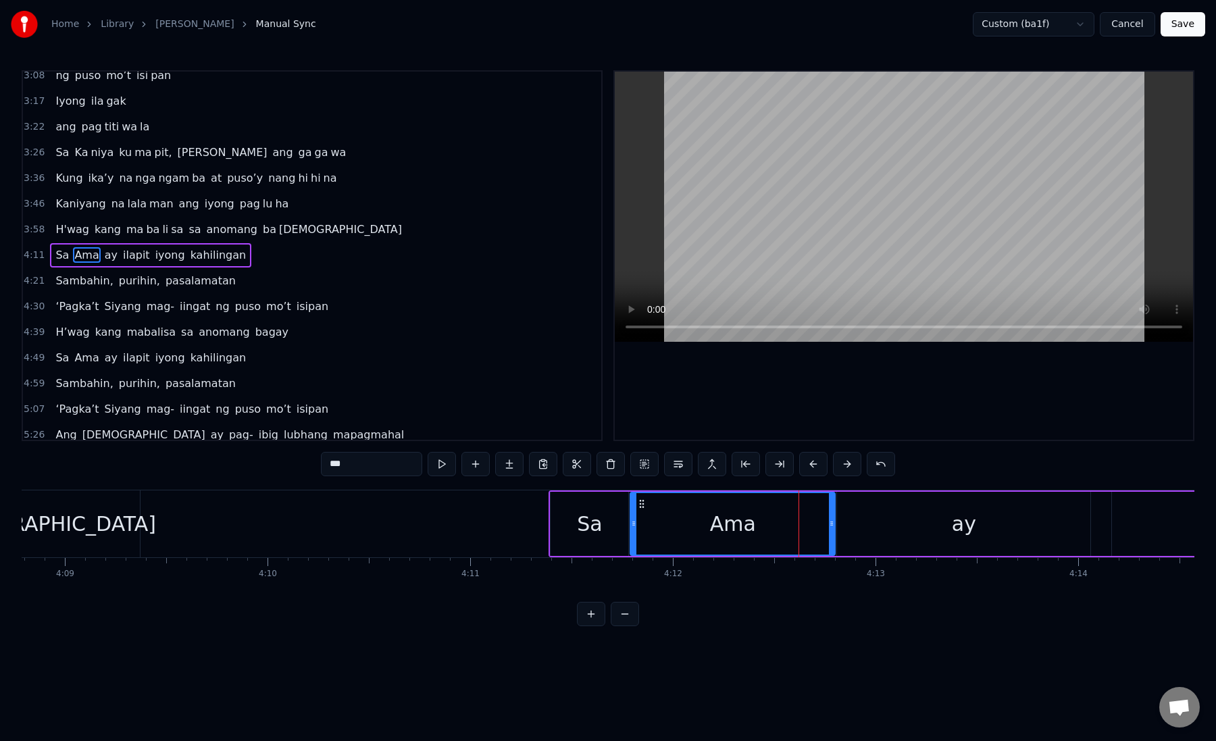
drag, startPoint x: 819, startPoint y: 526, endPoint x: 832, endPoint y: 527, distance: 12.9
click at [832, 527] on icon at bounding box center [831, 523] width 5 height 11
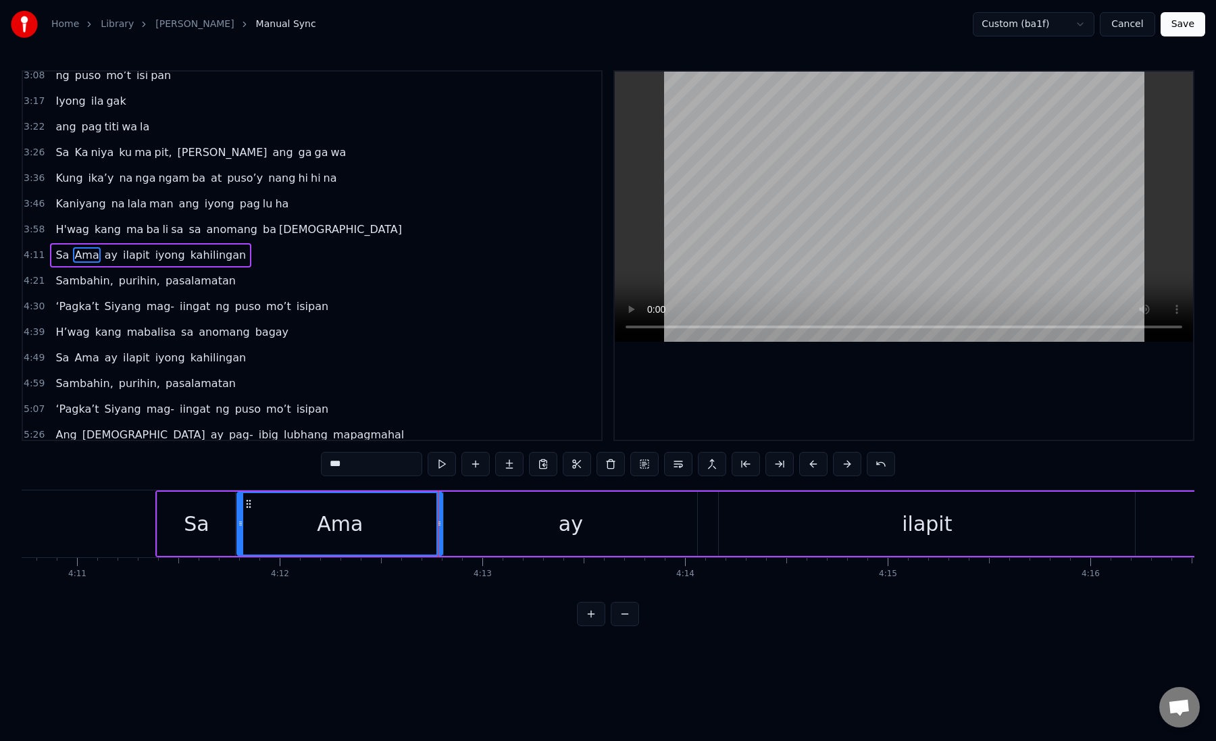
scroll to position [0, 50857]
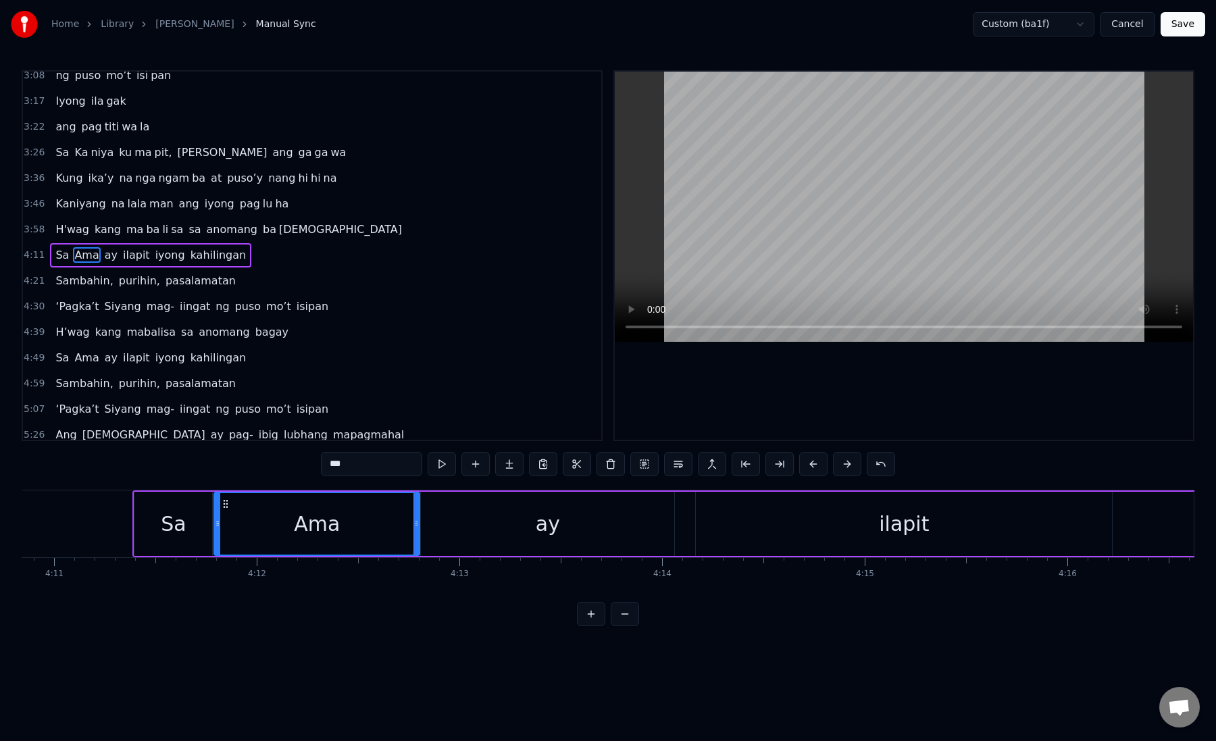
click at [648, 513] on div "ay" at bounding box center [547, 524] width 253 height 64
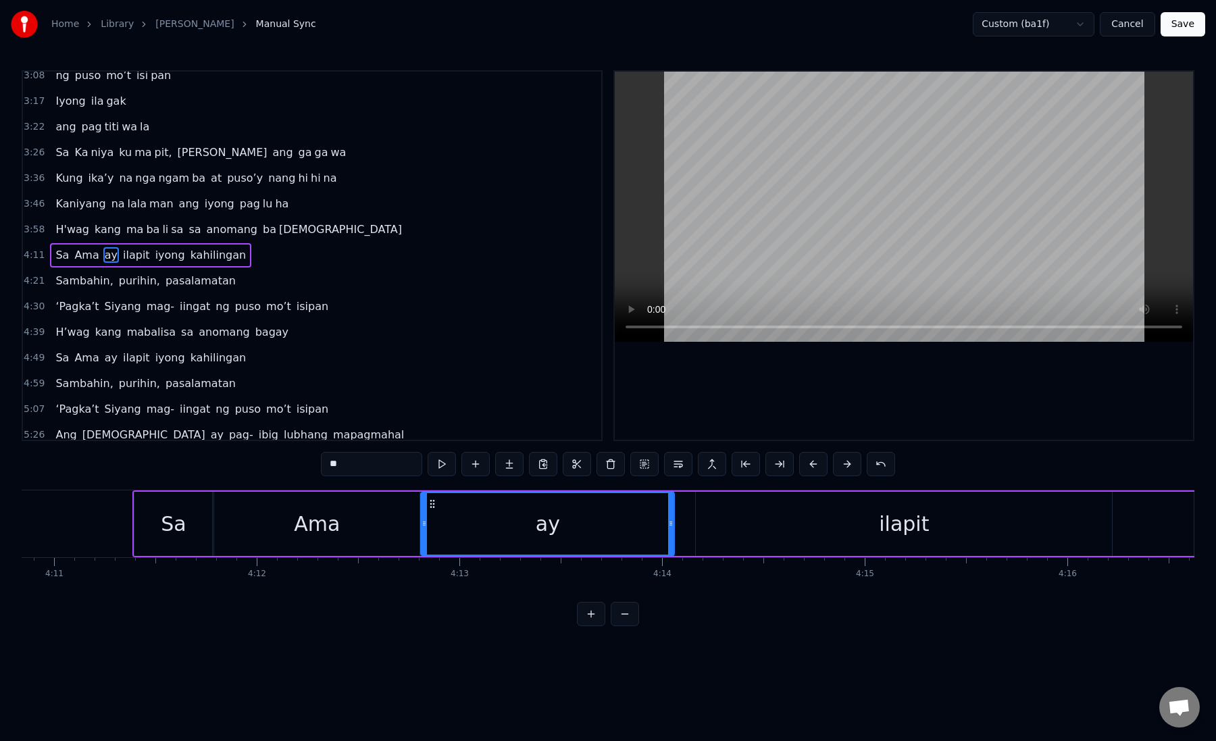
click at [733, 514] on div "ilapit" at bounding box center [904, 524] width 416 height 64
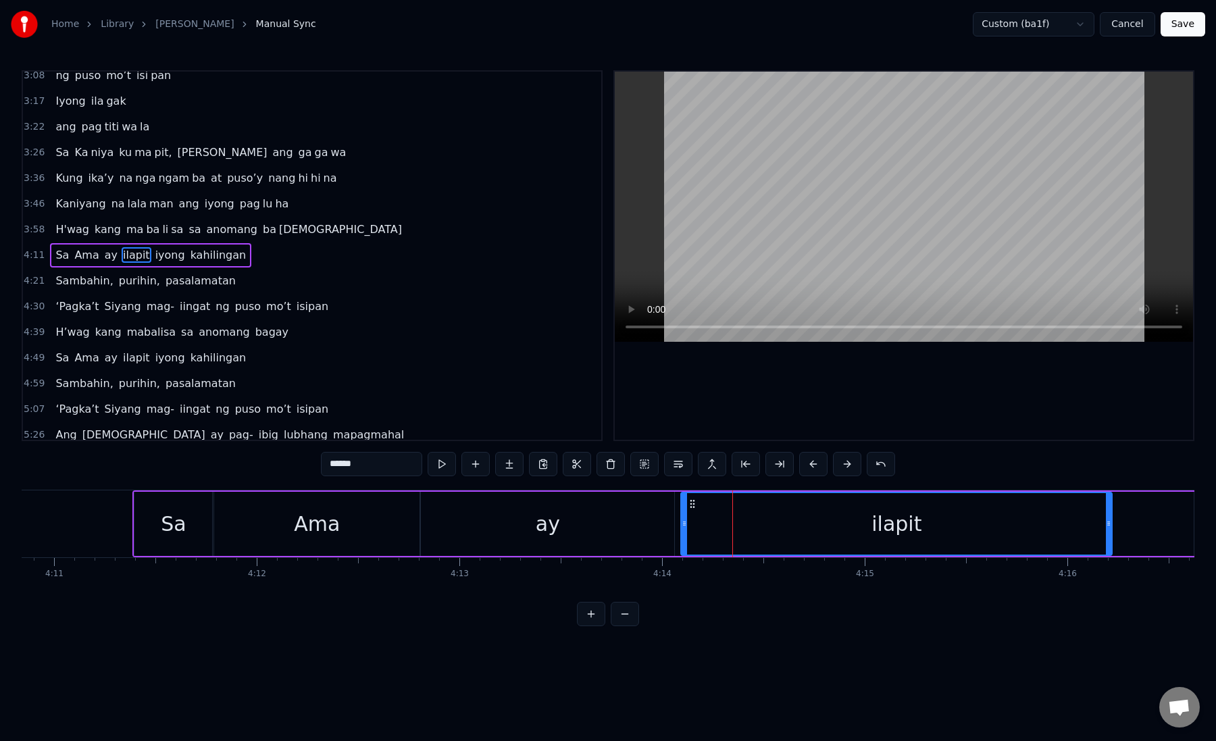
drag, startPoint x: 697, startPoint y: 524, endPoint x: 683, endPoint y: 524, distance: 14.9
click at [683, 524] on icon at bounding box center [684, 523] width 5 height 11
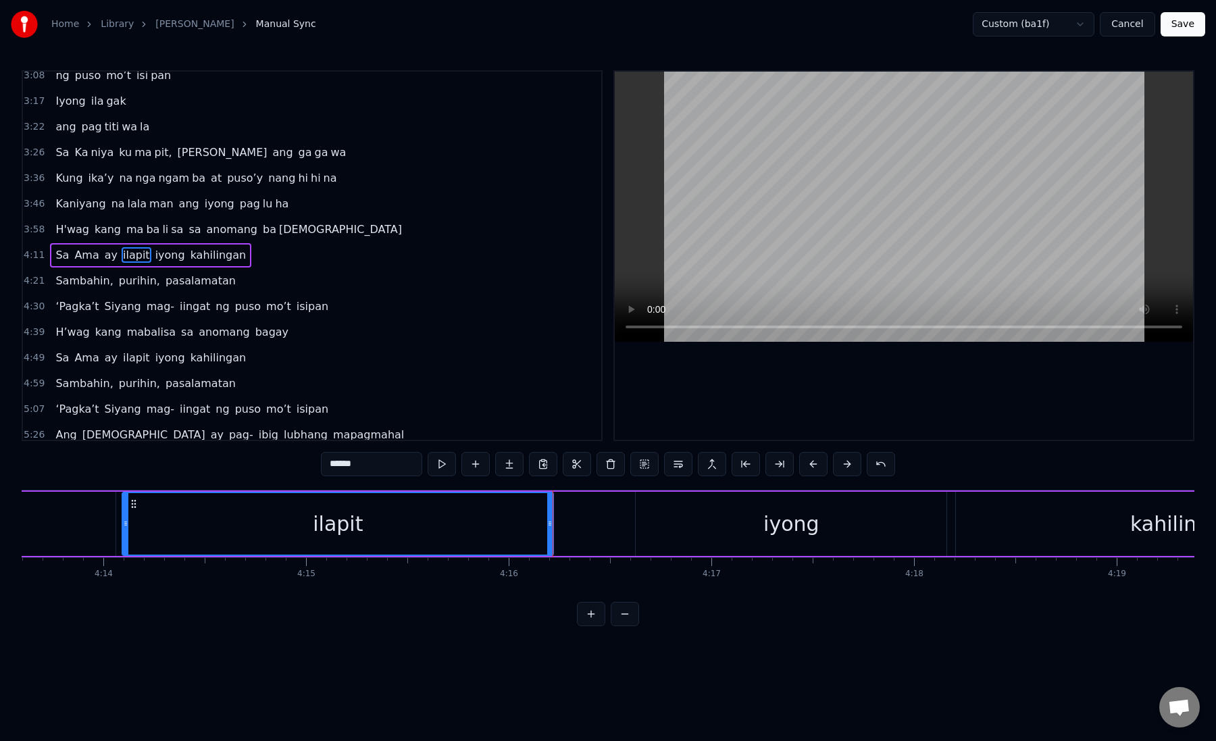
scroll to position [0, 51432]
click at [633, 521] on div "iyong" at bounding box center [775, 524] width 311 height 64
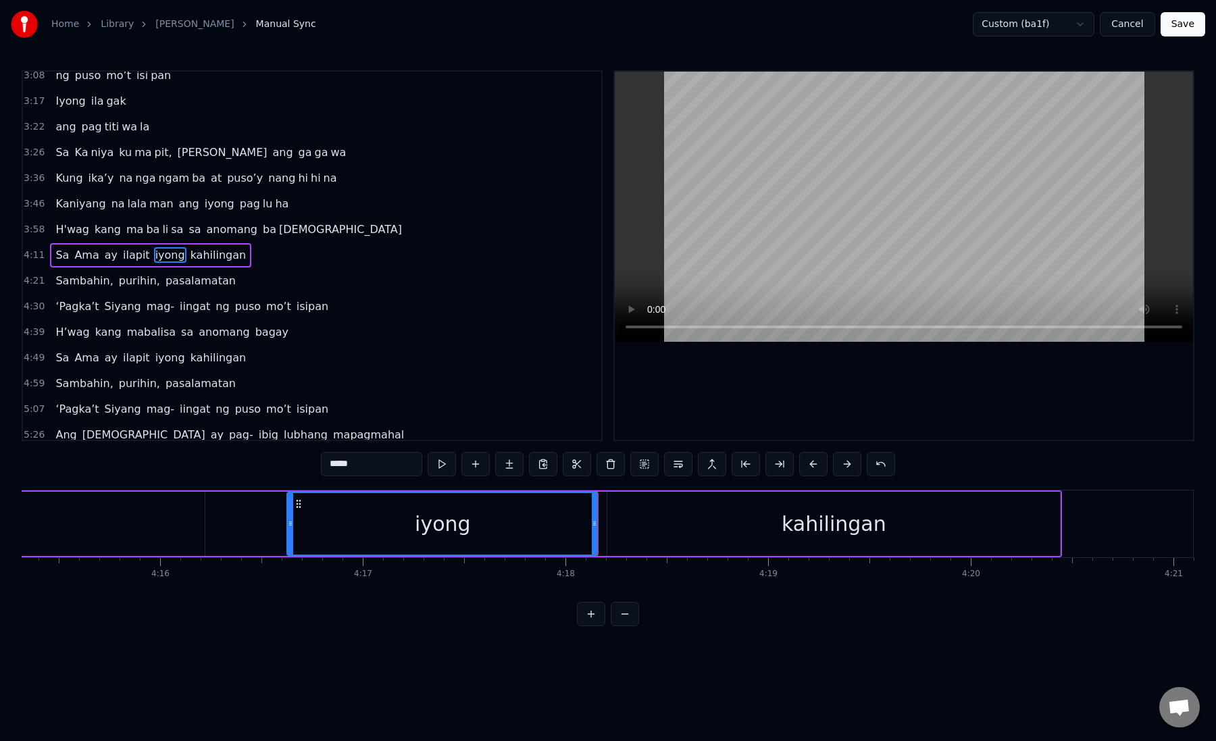
scroll to position [0, 51772]
click at [620, 520] on div "kahilingan" at bounding box center [826, 524] width 453 height 64
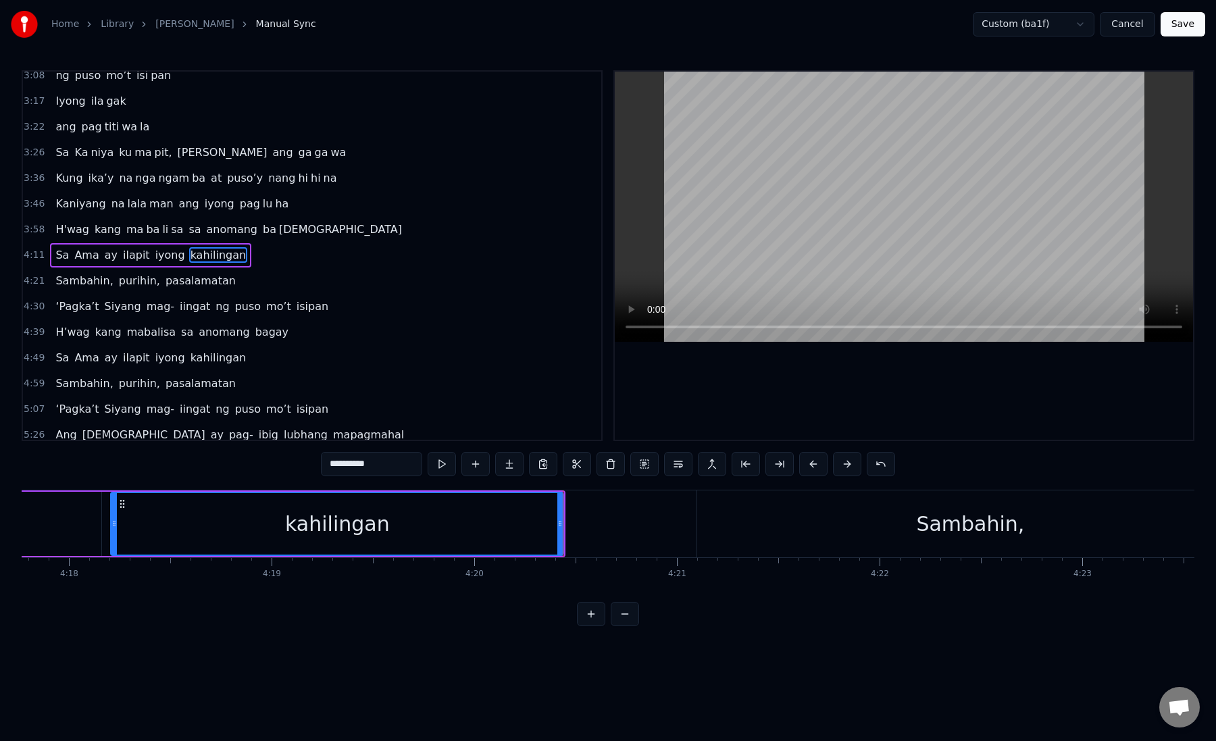
scroll to position [0, 52285]
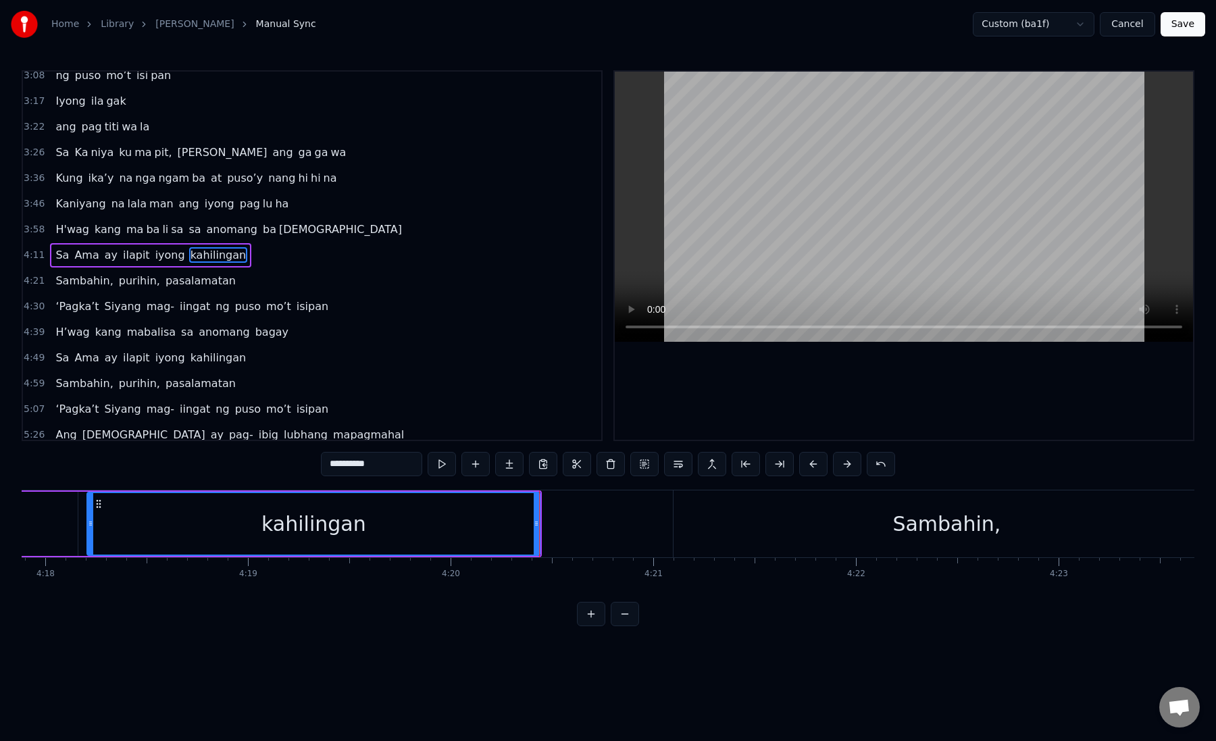
click at [746, 514] on div "Sambahin," at bounding box center [947, 524] width 546 height 67
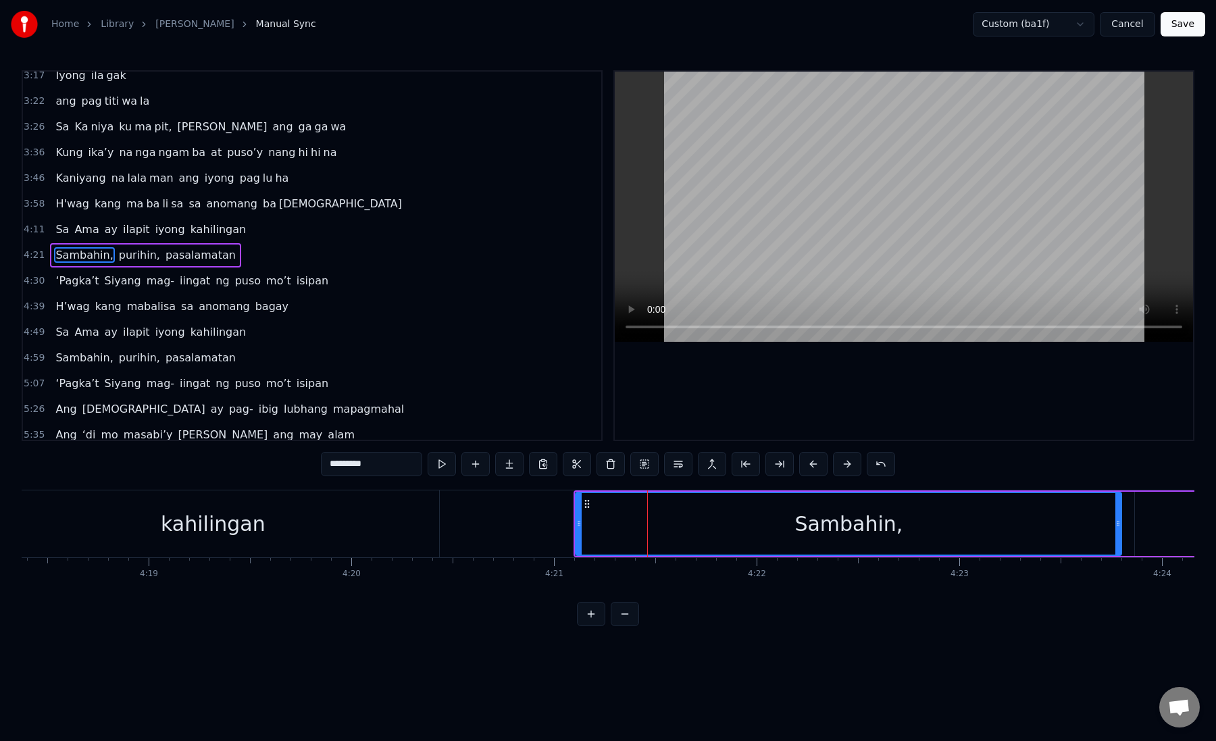
scroll to position [0, 52529]
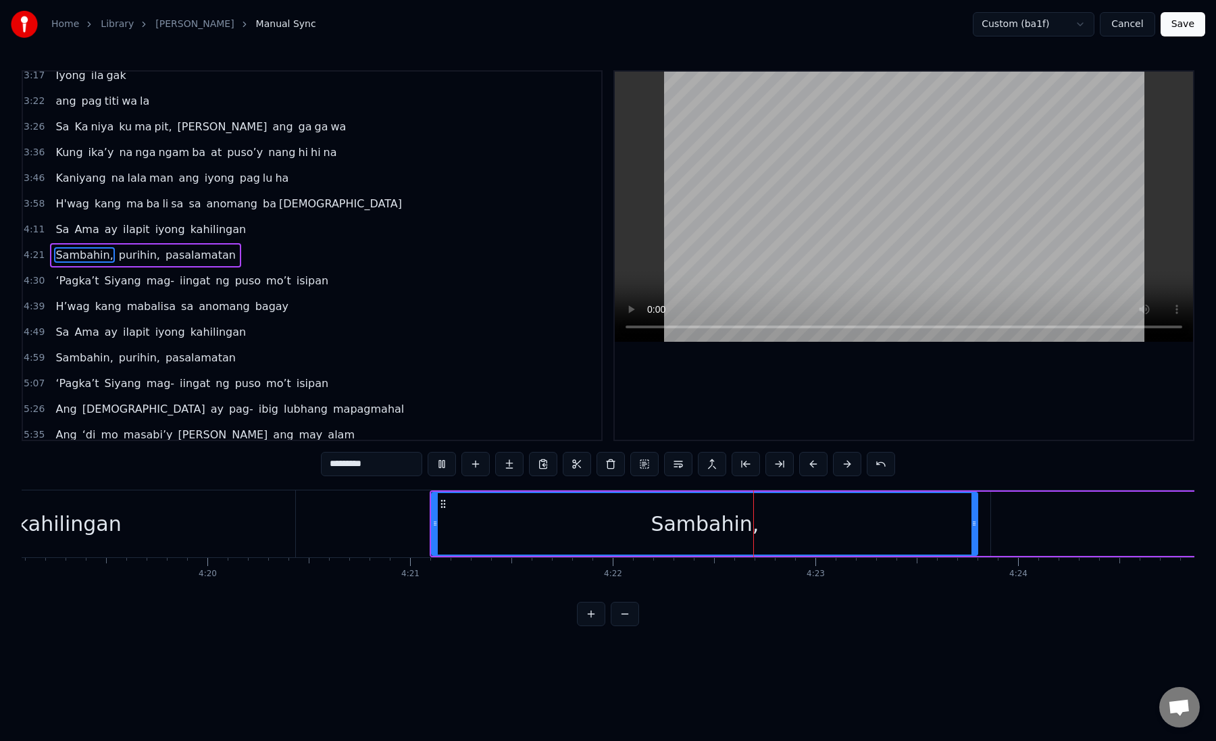
click at [539, 524] on div "Sambahin," at bounding box center [705, 524] width 545 height 62
click at [465, 521] on div "Sambahin," at bounding box center [705, 524] width 545 height 62
drag, startPoint x: 436, startPoint y: 524, endPoint x: 412, endPoint y: 524, distance: 23.7
click at [412, 524] on icon at bounding box center [411, 523] width 5 height 11
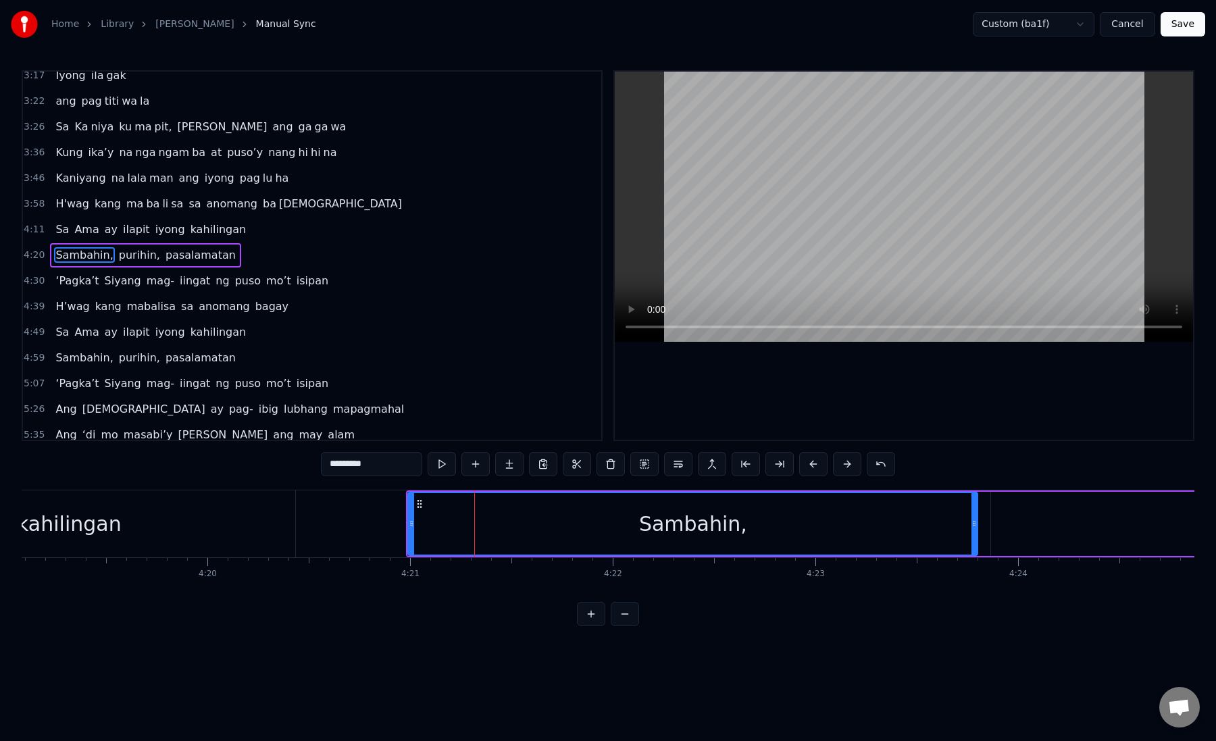
click at [507, 522] on div "Sambahin," at bounding box center [693, 524] width 568 height 62
click at [785, 463] on button at bounding box center [780, 464] width 28 height 24
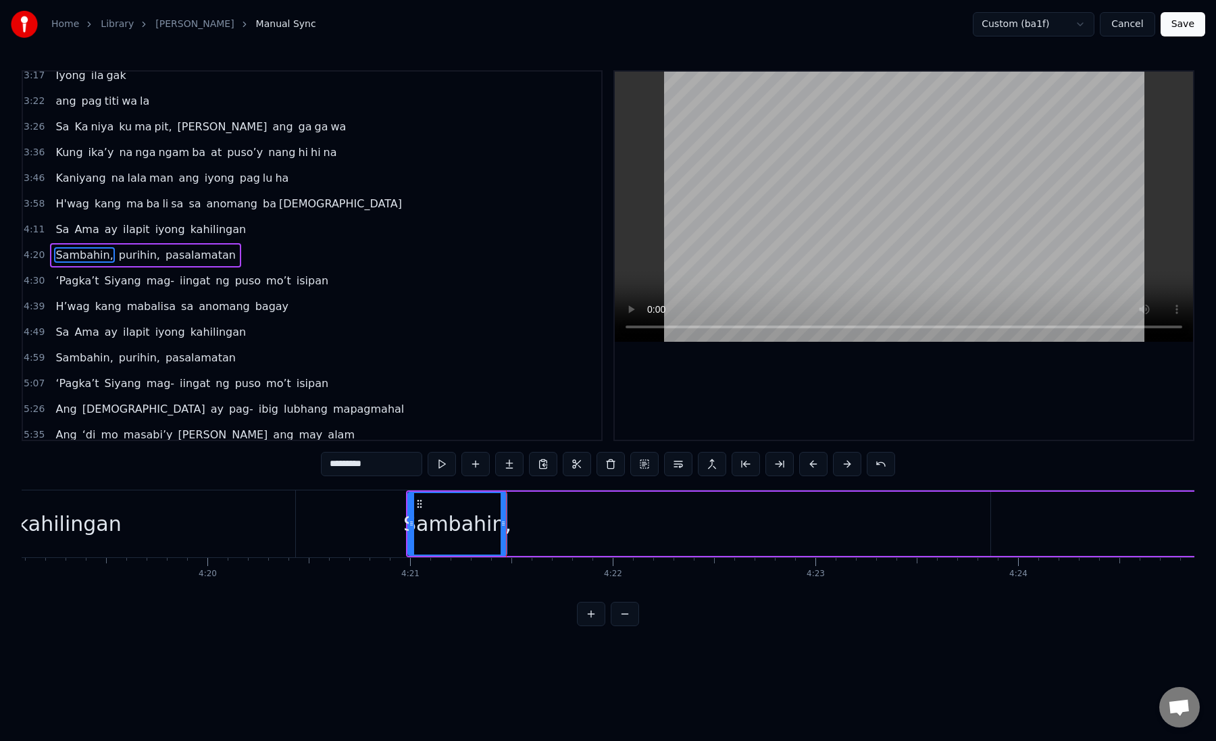
drag, startPoint x: 349, startPoint y: 465, endPoint x: 445, endPoint y: 464, distance: 96.7
click at [446, 464] on div "*********" at bounding box center [608, 464] width 574 height 24
type input "***"
click at [517, 462] on button at bounding box center [509, 464] width 28 height 24
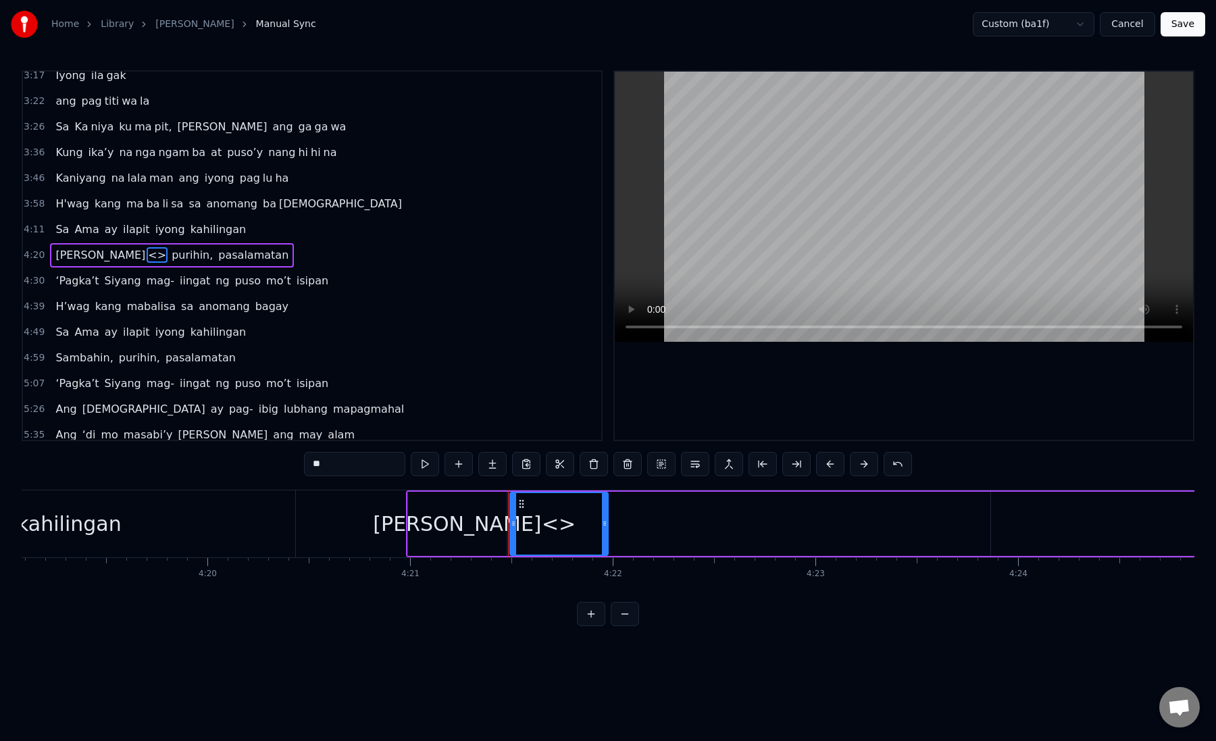
drag, startPoint x: 342, startPoint y: 470, endPoint x: 305, endPoint y: 470, distance: 37.2
click at [305, 470] on input "**" at bounding box center [354, 464] width 101 height 24
paste input "******"
paste input "text"
drag, startPoint x: 324, startPoint y: 466, endPoint x: 374, endPoint y: 466, distance: 50.7
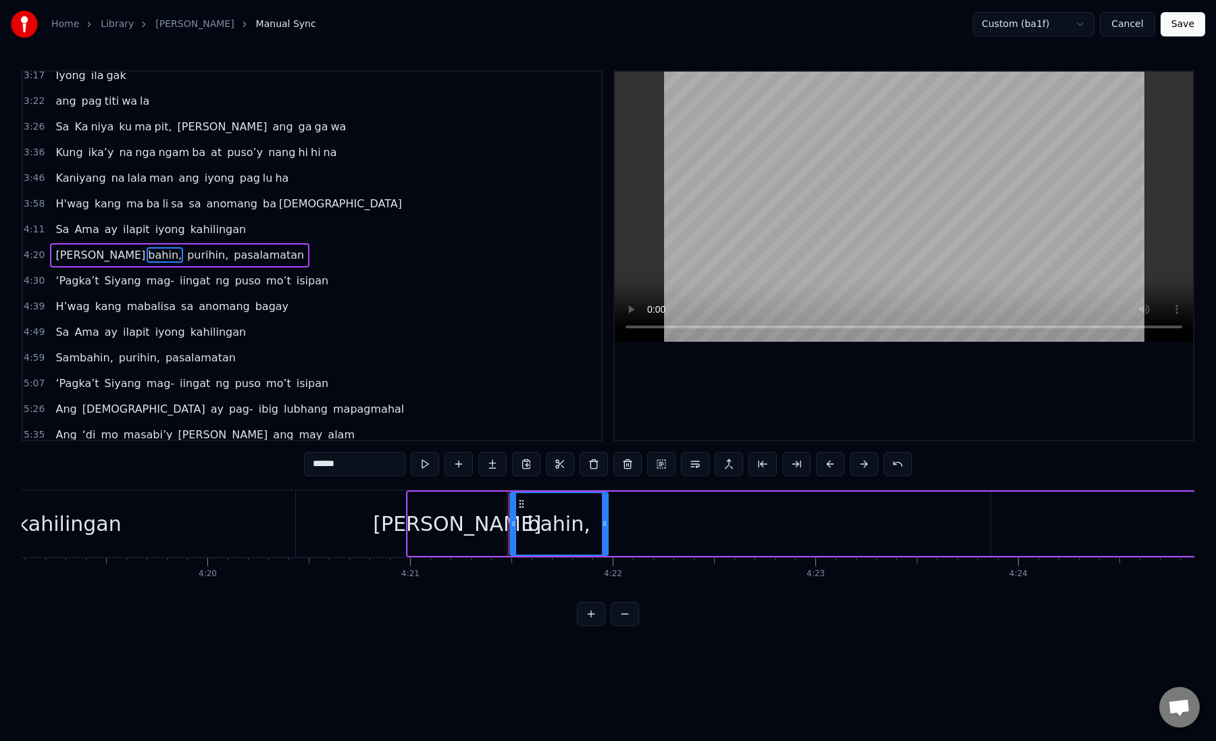
click at [375, 466] on input "******" at bounding box center [354, 464] width 101 height 24
type input "**"
click at [490, 468] on button at bounding box center [492, 464] width 28 height 24
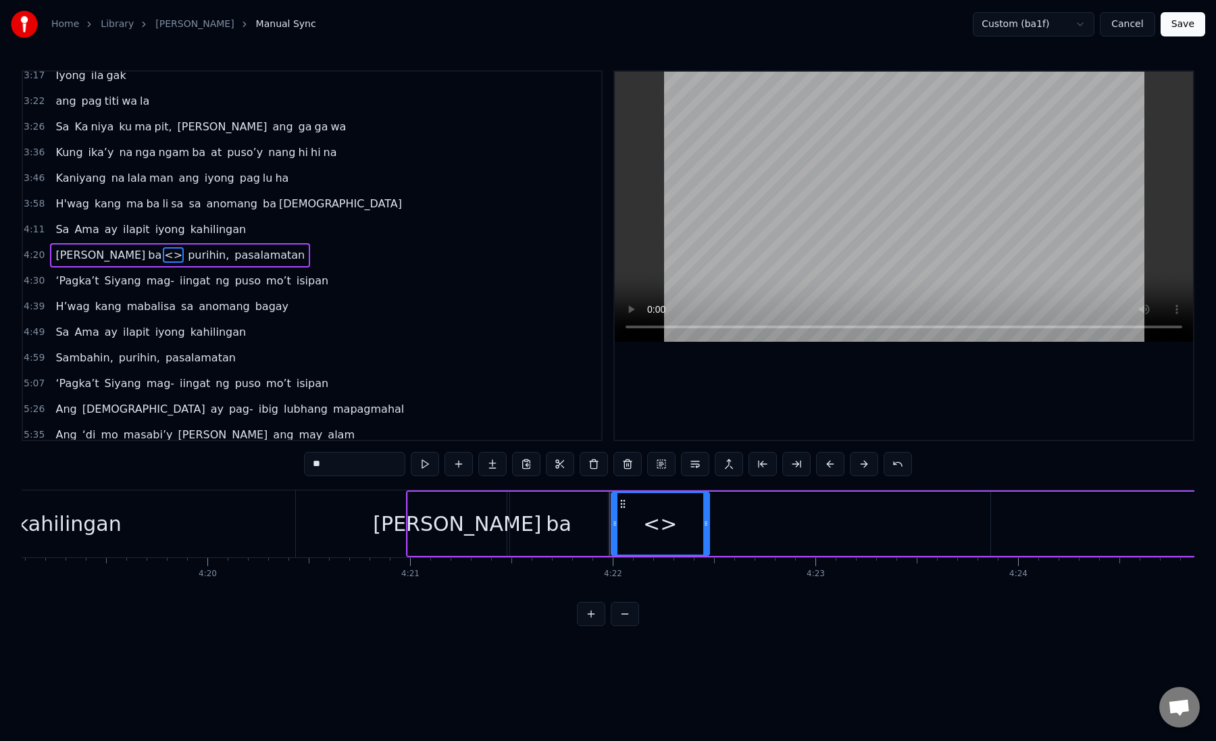
paste input "**"
drag, startPoint x: 359, startPoint y: 473, endPoint x: 305, endPoint y: 466, distance: 53.9
click at [305, 466] on input "**" at bounding box center [354, 464] width 101 height 24
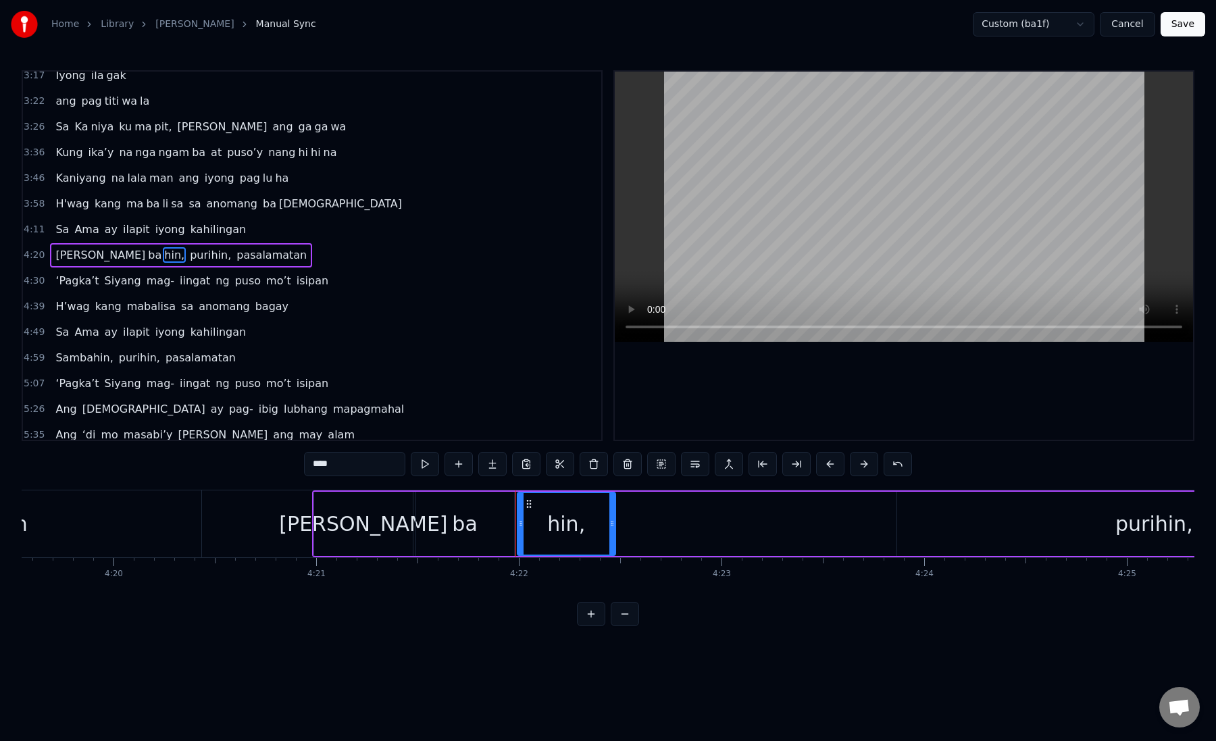
scroll to position [0, 52646]
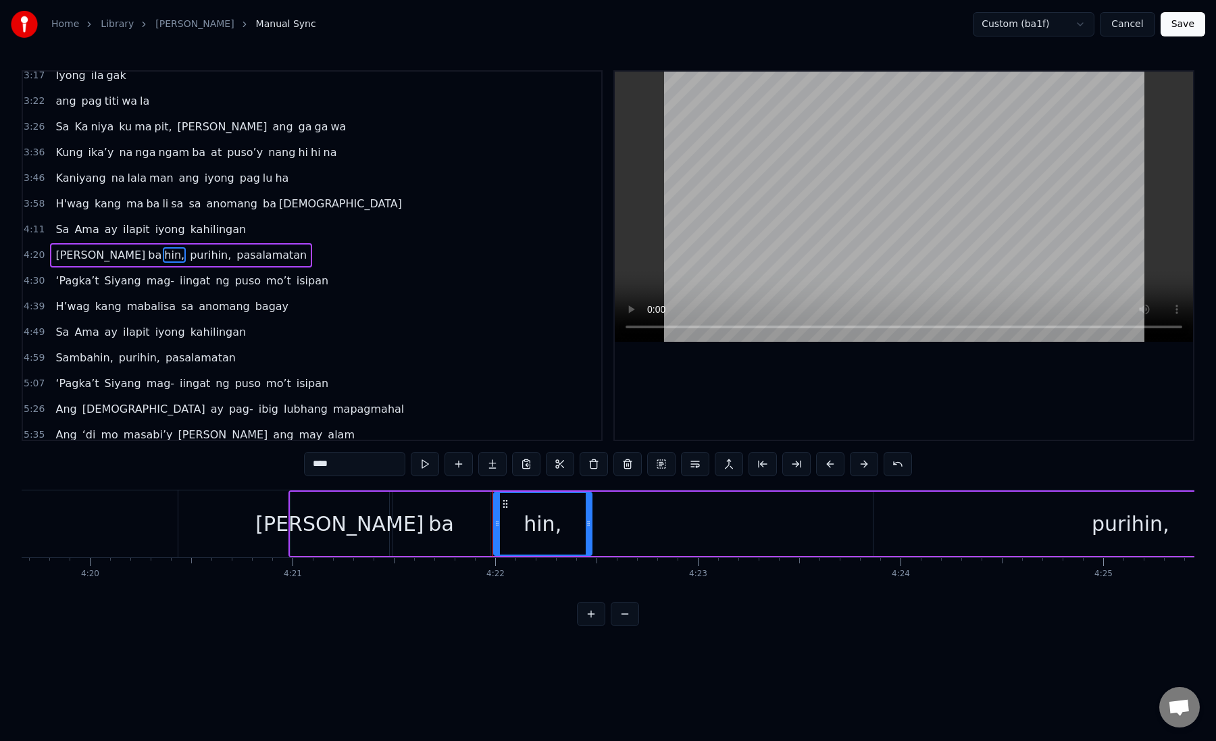
click at [431, 500] on div "ba" at bounding box center [442, 524] width 98 height 64
click at [528, 524] on div "hin," at bounding box center [543, 524] width 38 height 30
drag, startPoint x: 588, startPoint y: 525, endPoint x: 850, endPoint y: 510, distance: 262.0
click at [850, 510] on div at bounding box center [849, 524] width 5 height 62
click at [435, 528] on div "ba" at bounding box center [440, 524] width 25 height 30
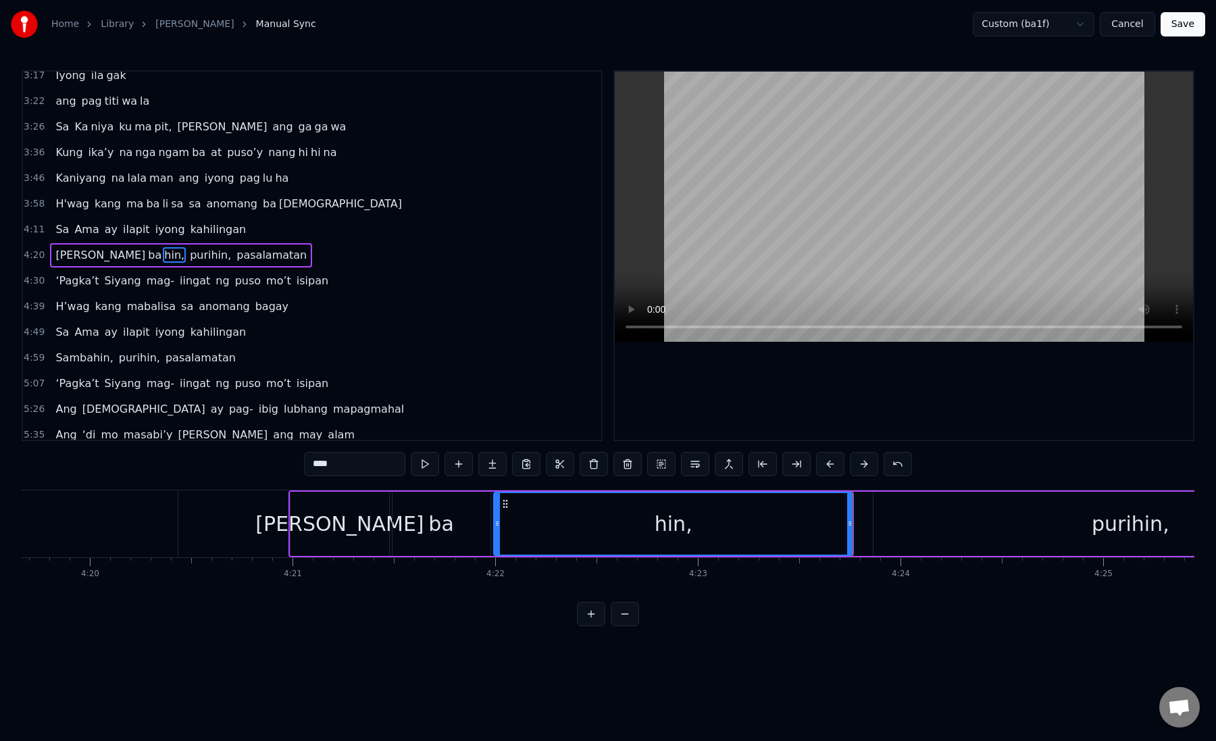
type input "**"
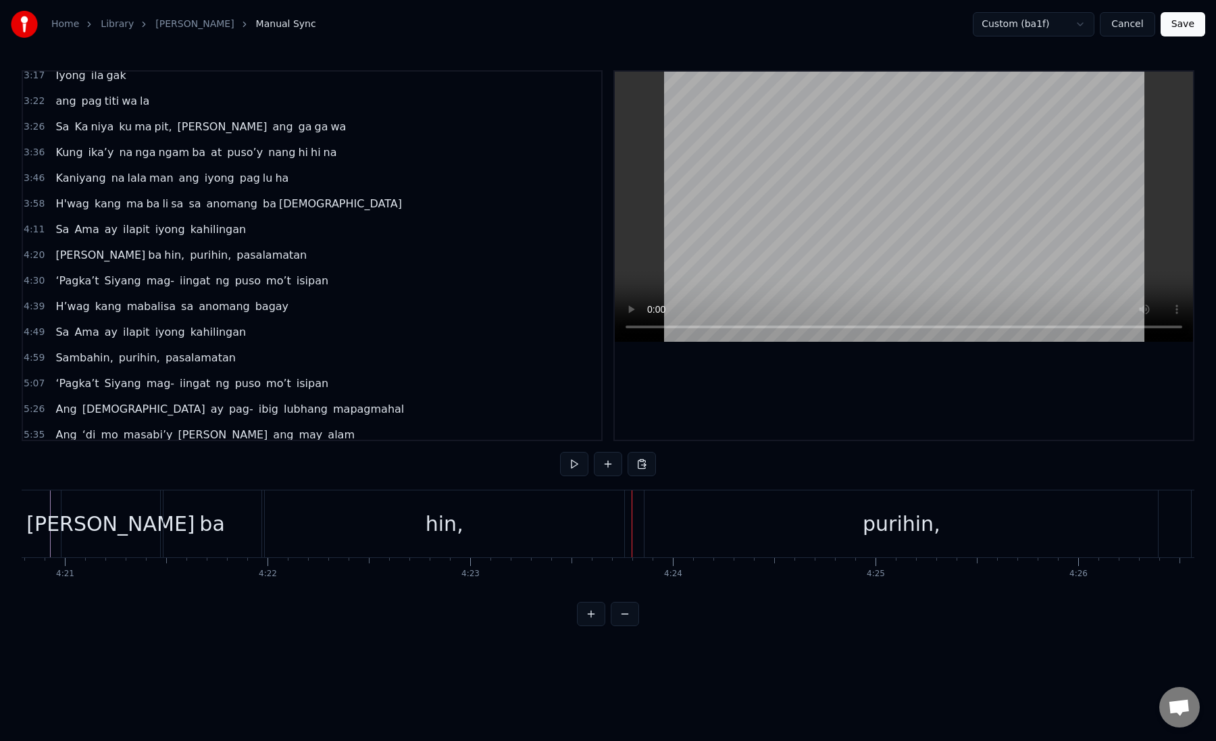
scroll to position [0, 52916]
click at [579, 524] on div "hin," at bounding box center [403, 524] width 360 height 67
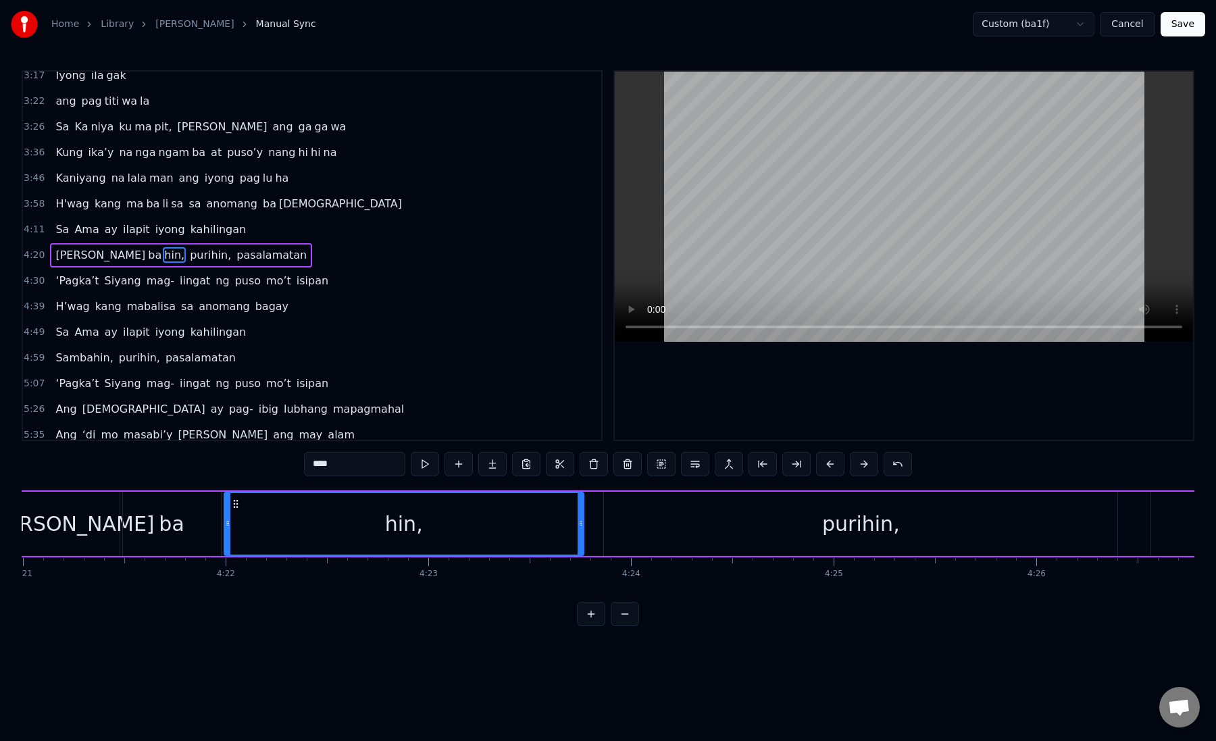
click at [615, 526] on div "purihin," at bounding box center [861, 524] width 514 height 64
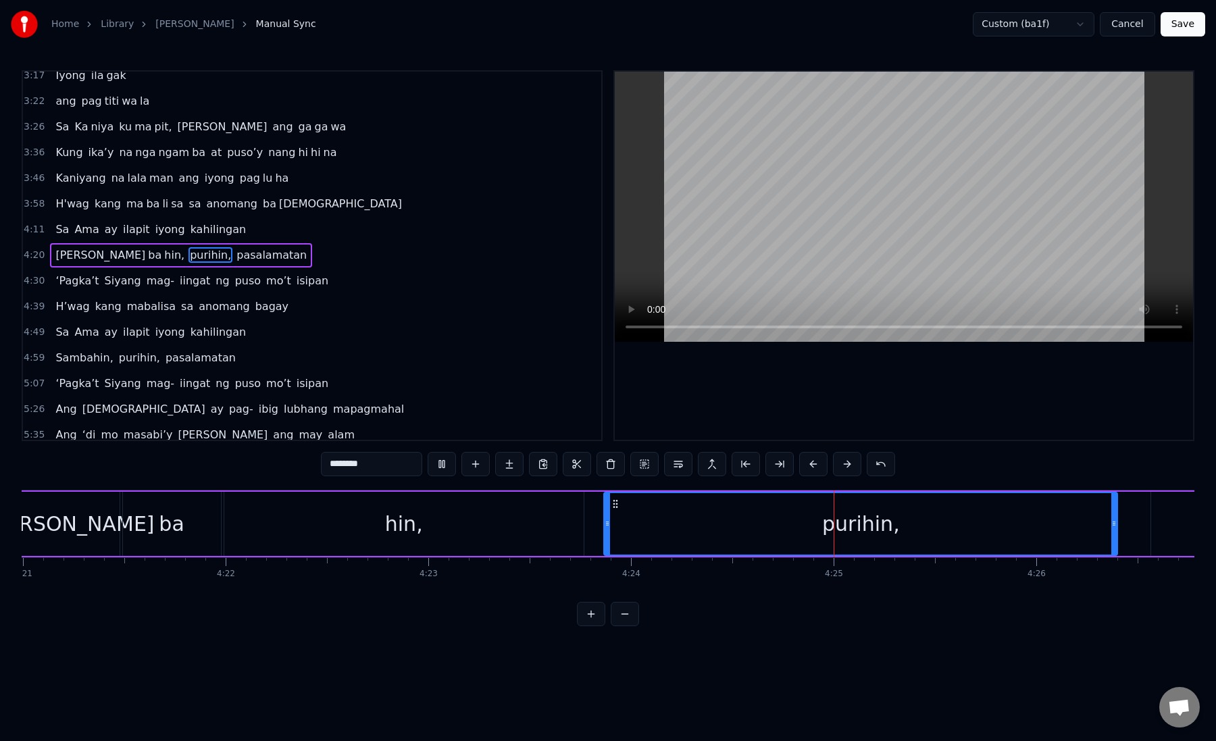
click at [615, 526] on div "purihin," at bounding box center [861, 524] width 512 height 62
drag, startPoint x: 607, startPoint y: 524, endPoint x: 591, endPoint y: 522, distance: 16.4
click at [592, 522] on icon at bounding box center [594, 523] width 5 height 11
click at [649, 522] on div "purihin," at bounding box center [853, 524] width 528 height 62
click at [781, 468] on button at bounding box center [780, 464] width 28 height 24
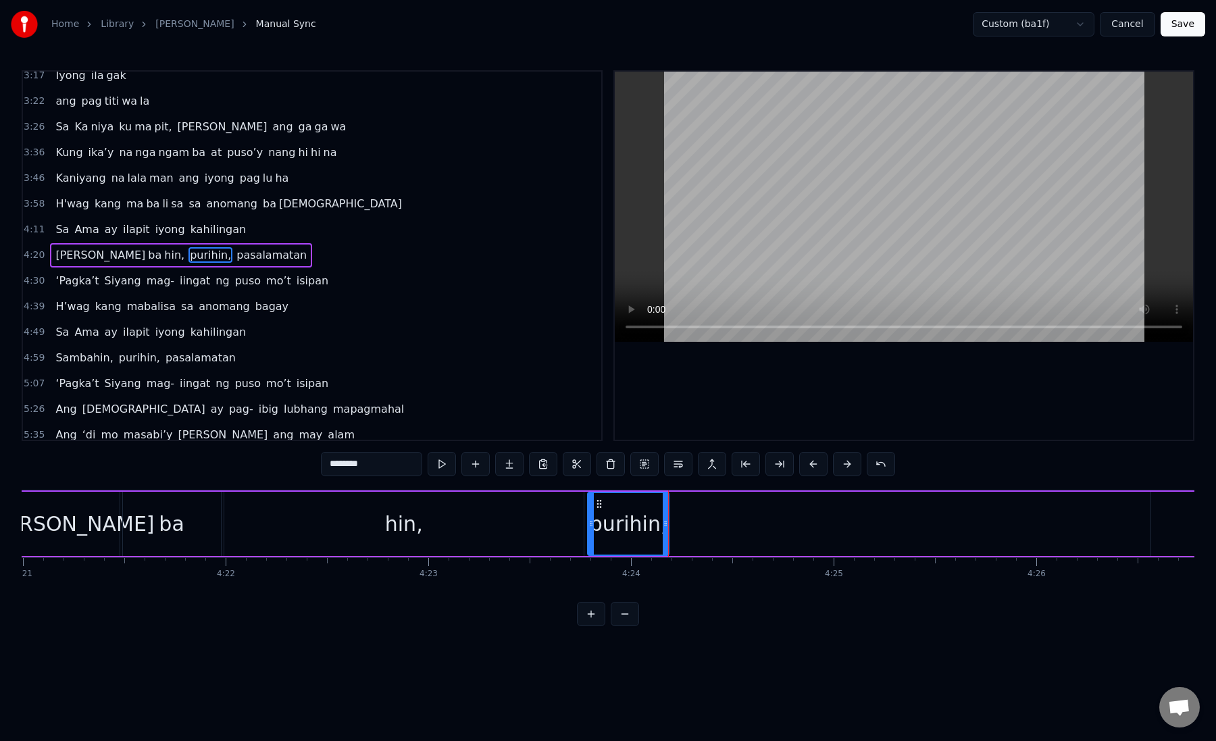
drag, startPoint x: 340, startPoint y: 466, endPoint x: 397, endPoint y: 466, distance: 56.8
click at [397, 466] on input "********" at bounding box center [371, 464] width 101 height 24
type input "**"
click at [506, 464] on button at bounding box center [509, 464] width 28 height 24
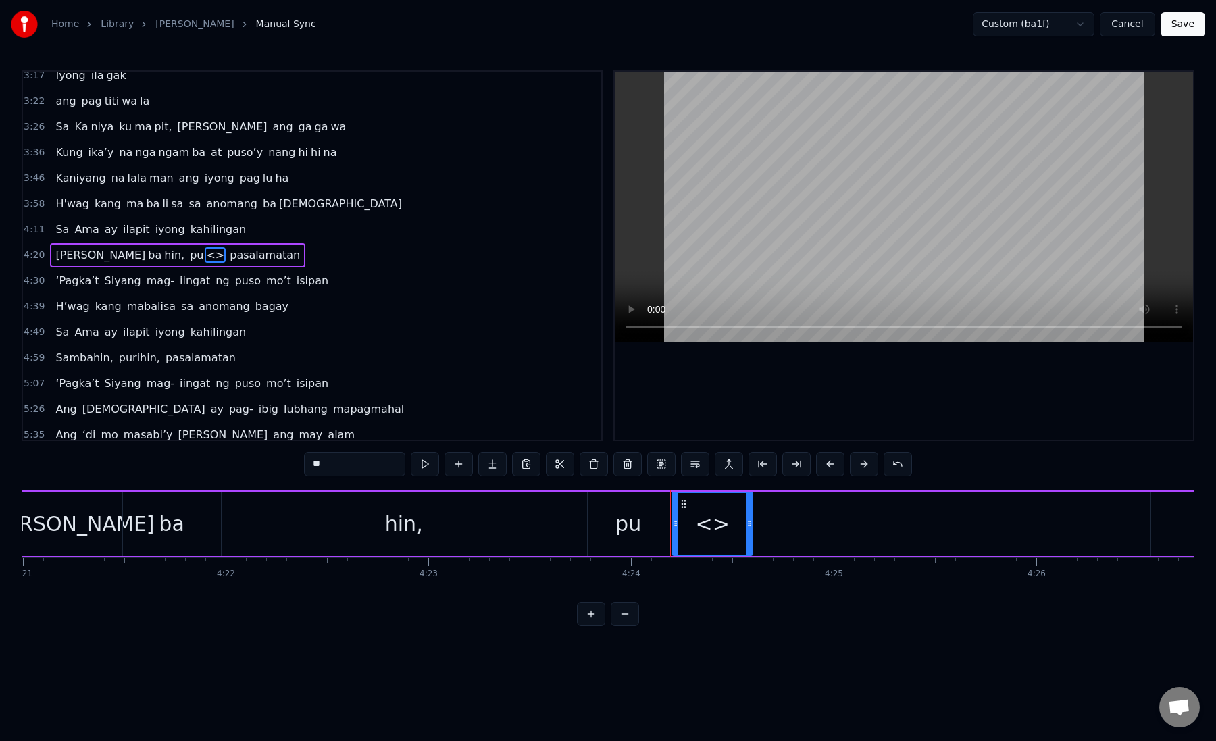
paste input "****"
drag, startPoint x: 332, startPoint y: 460, endPoint x: 303, endPoint y: 460, distance: 28.4
click at [304, 460] on input "**" at bounding box center [354, 464] width 101 height 24
drag, startPoint x: 318, startPoint y: 464, endPoint x: 351, endPoint y: 463, distance: 32.4
click at [351, 463] on input "******" at bounding box center [354, 464] width 101 height 24
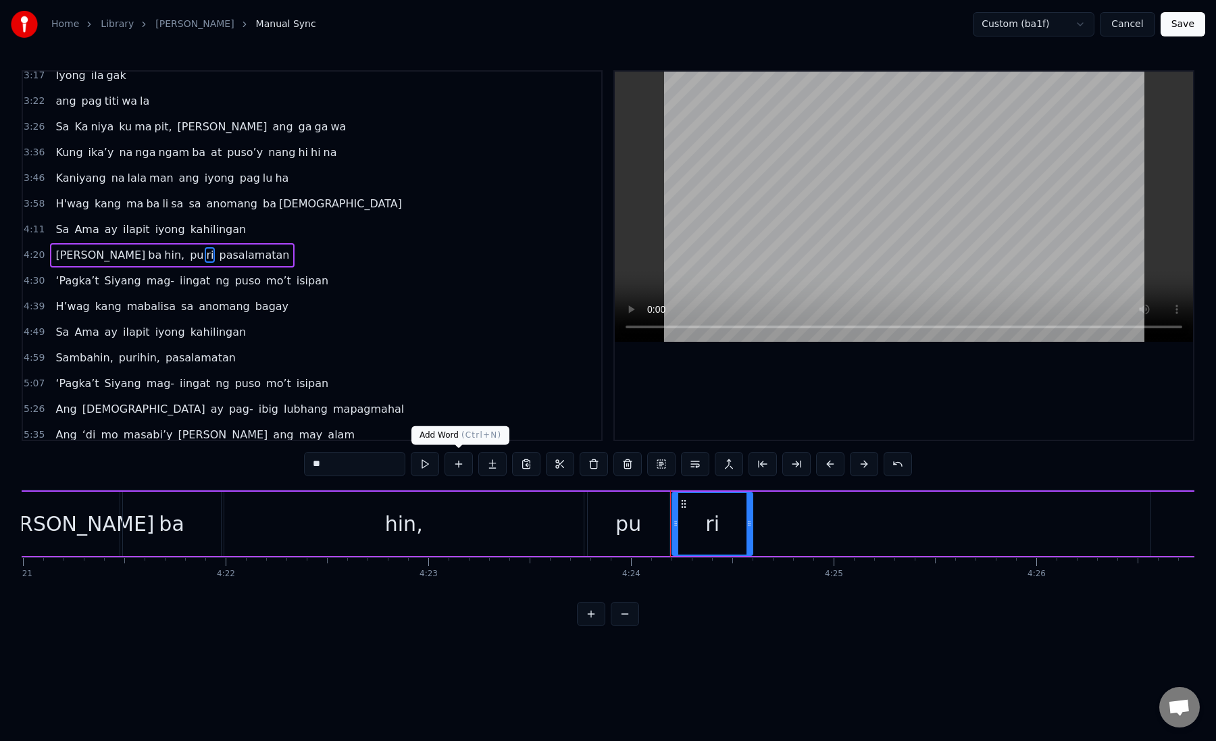
type input "**"
click at [491, 466] on button at bounding box center [492, 464] width 28 height 24
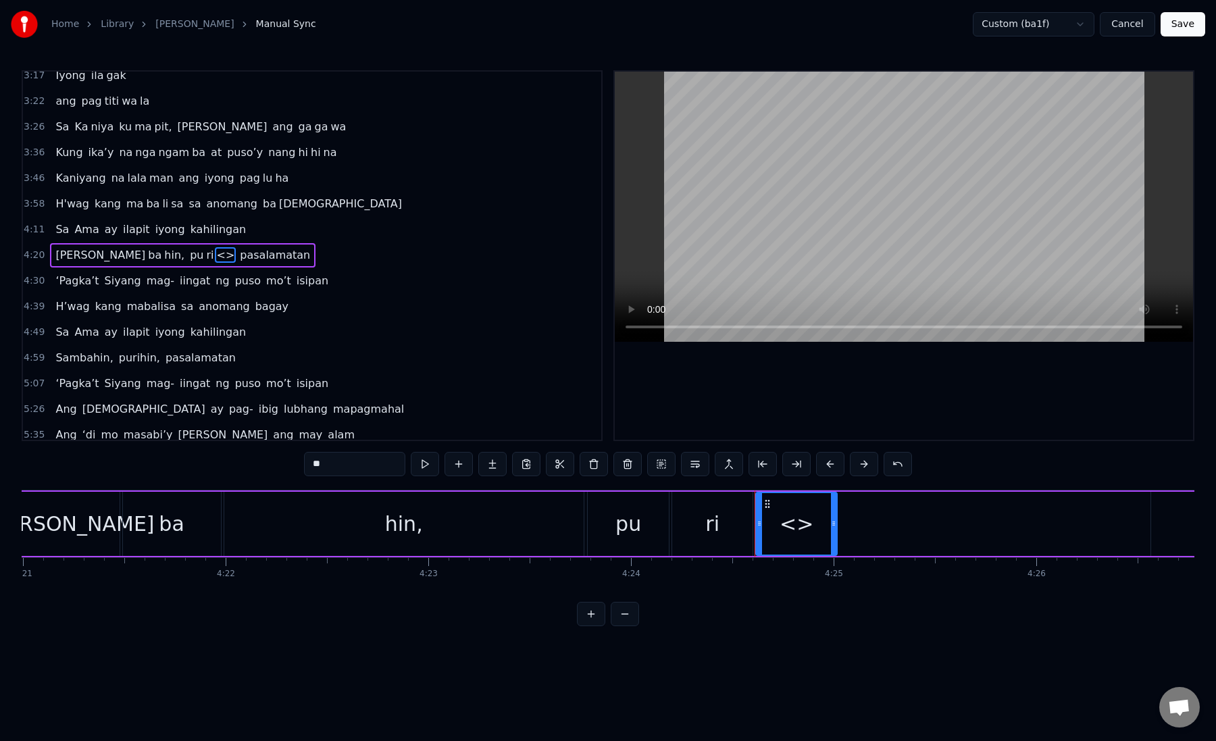
paste input "**"
drag, startPoint x: 350, startPoint y: 465, endPoint x: 280, endPoint y: 464, distance: 70.3
click at [280, 465] on div "0:19 Kung sa puso mo 0:23 ay hindi ma i wa san 0:28 Ang pag da law ni tong mga …" at bounding box center [608, 348] width 1173 height 556
click at [691, 529] on div "ri" at bounding box center [712, 524] width 81 height 64
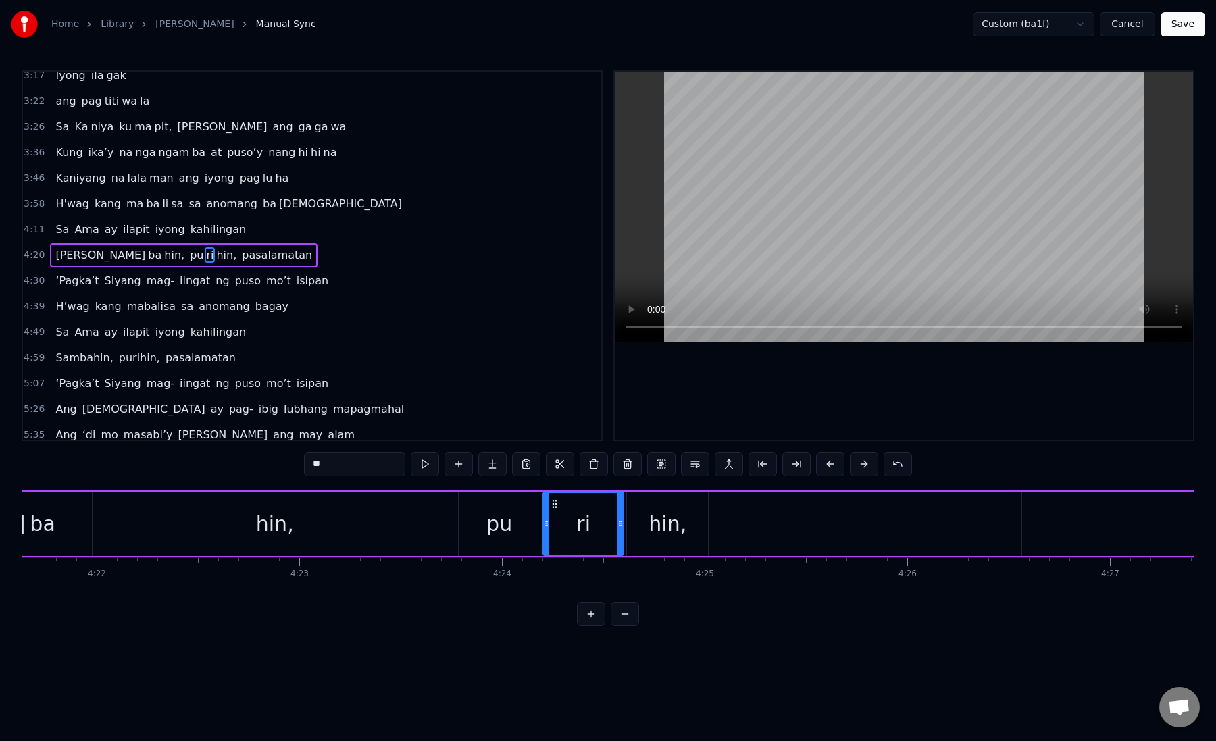
scroll to position [0, 53050]
click at [656, 529] on div "hin," at bounding box center [662, 524] width 38 height 30
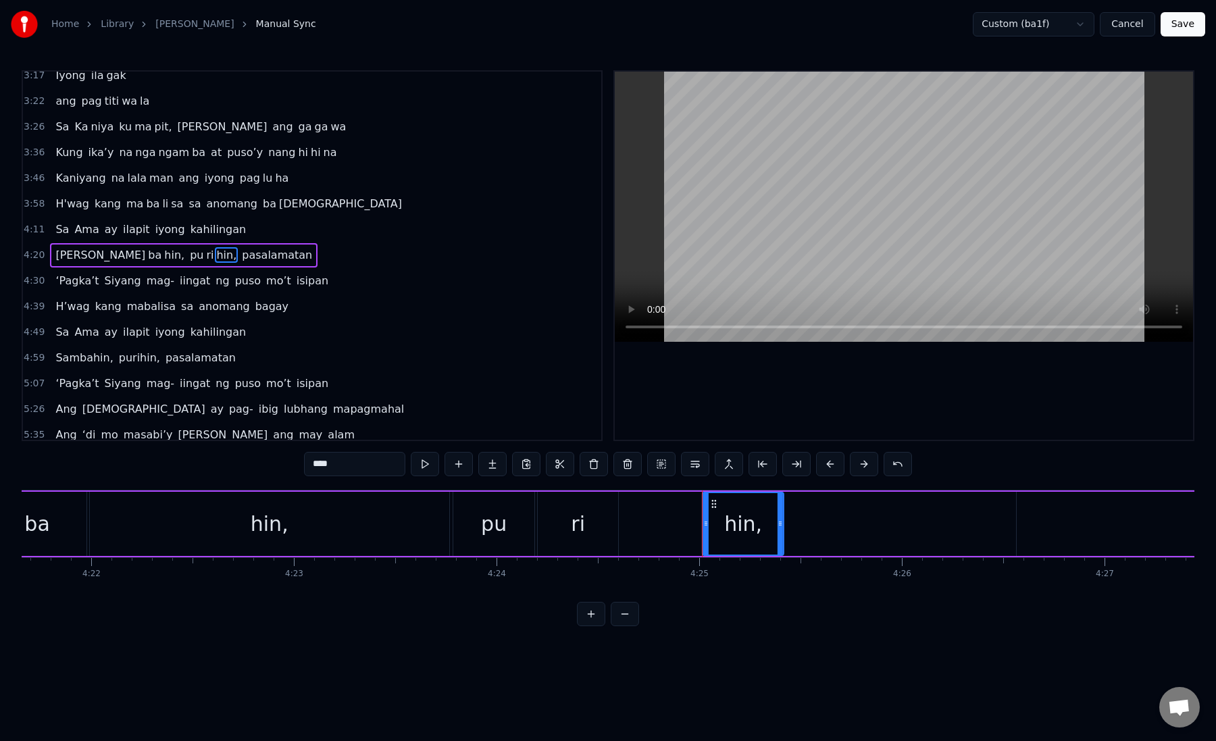
drag, startPoint x: 633, startPoint y: 505, endPoint x: 714, endPoint y: 505, distance: 81.1
click at [714, 505] on icon at bounding box center [714, 504] width 11 height 11
click at [725, 525] on div "hin," at bounding box center [744, 524] width 80 height 62
drag, startPoint x: 781, startPoint y: 525, endPoint x: 981, endPoint y: 520, distance: 199.4
click at [981, 520] on icon at bounding box center [981, 523] width 5 height 11
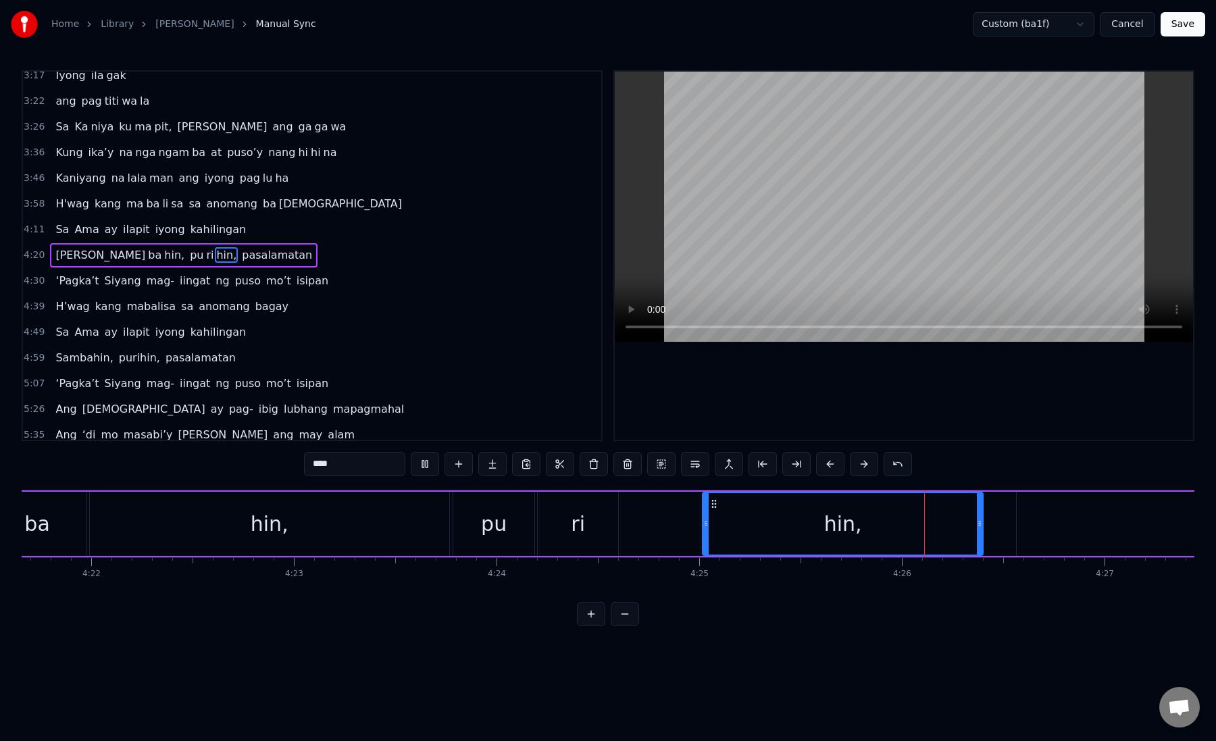
click at [581, 525] on div "ri" at bounding box center [578, 524] width 14 height 30
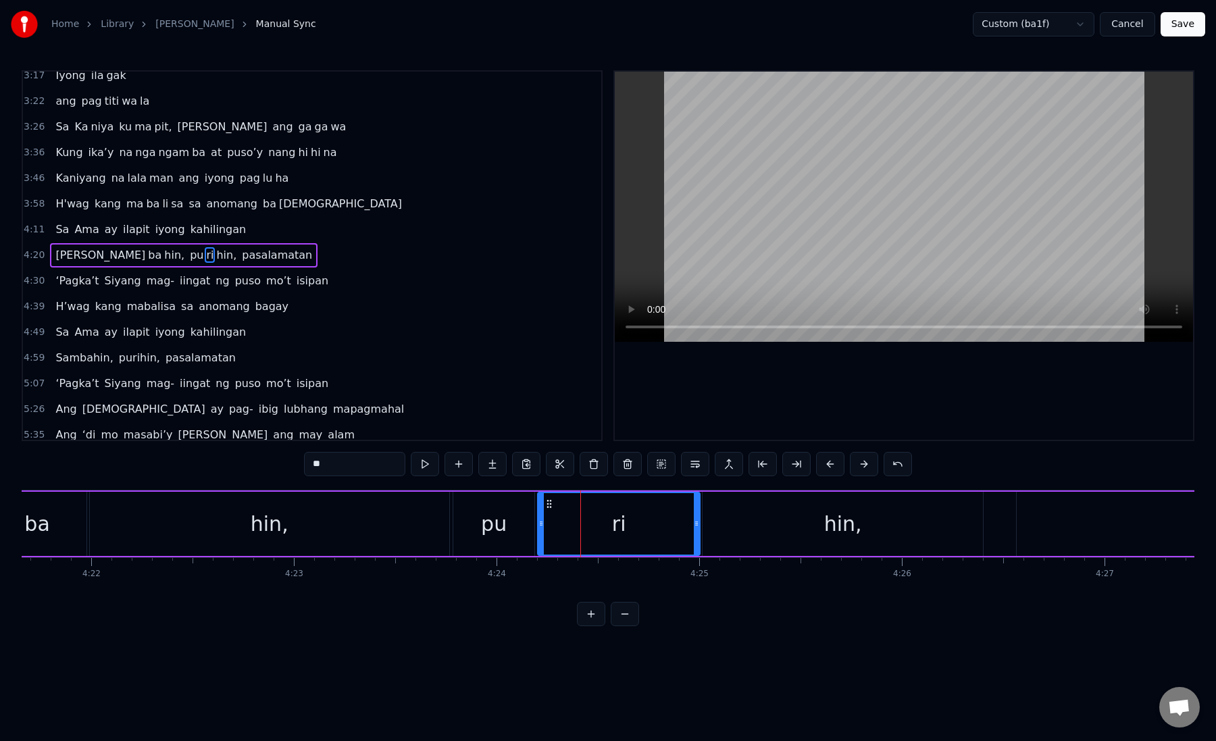
drag, startPoint x: 617, startPoint y: 522, endPoint x: 699, endPoint y: 526, distance: 82.6
click at [699, 526] on icon at bounding box center [696, 523] width 5 height 11
click at [464, 520] on div "pu" at bounding box center [493, 524] width 81 height 64
type input "**"
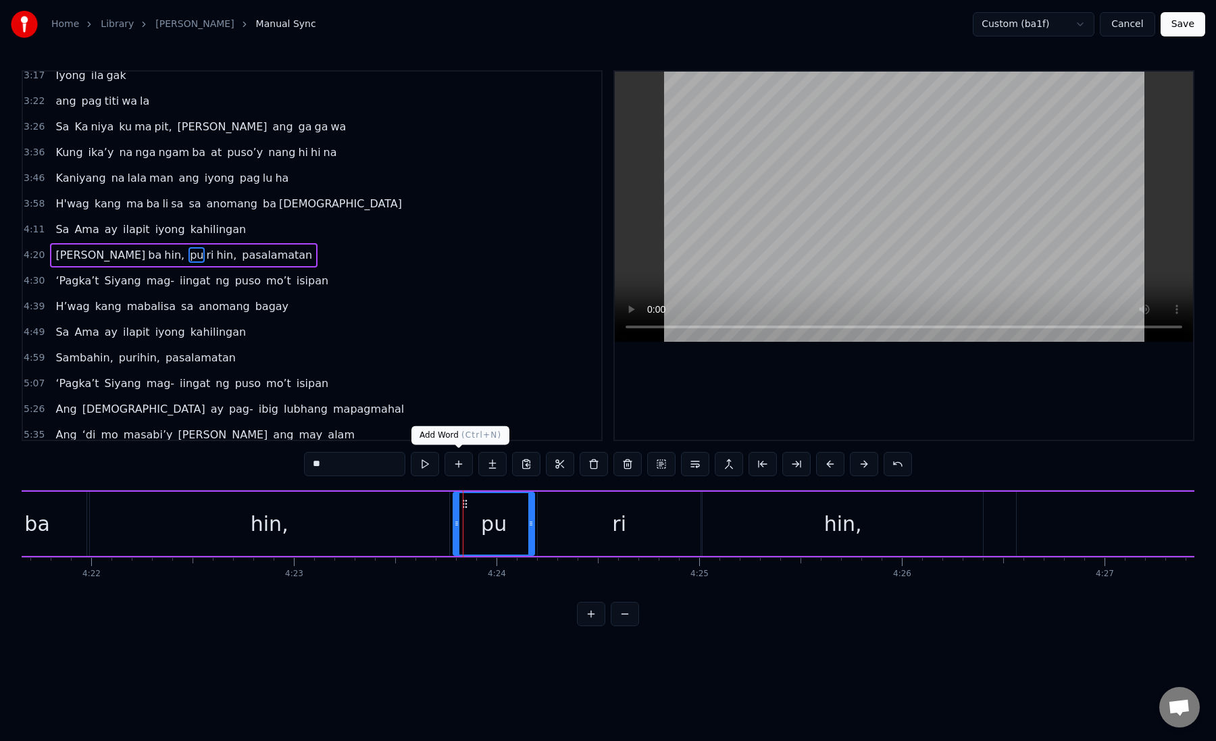
click at [399, 331] on div "4:49 Sa Ama ay ilapit iyong kahilingan" at bounding box center [312, 333] width 579 height 26
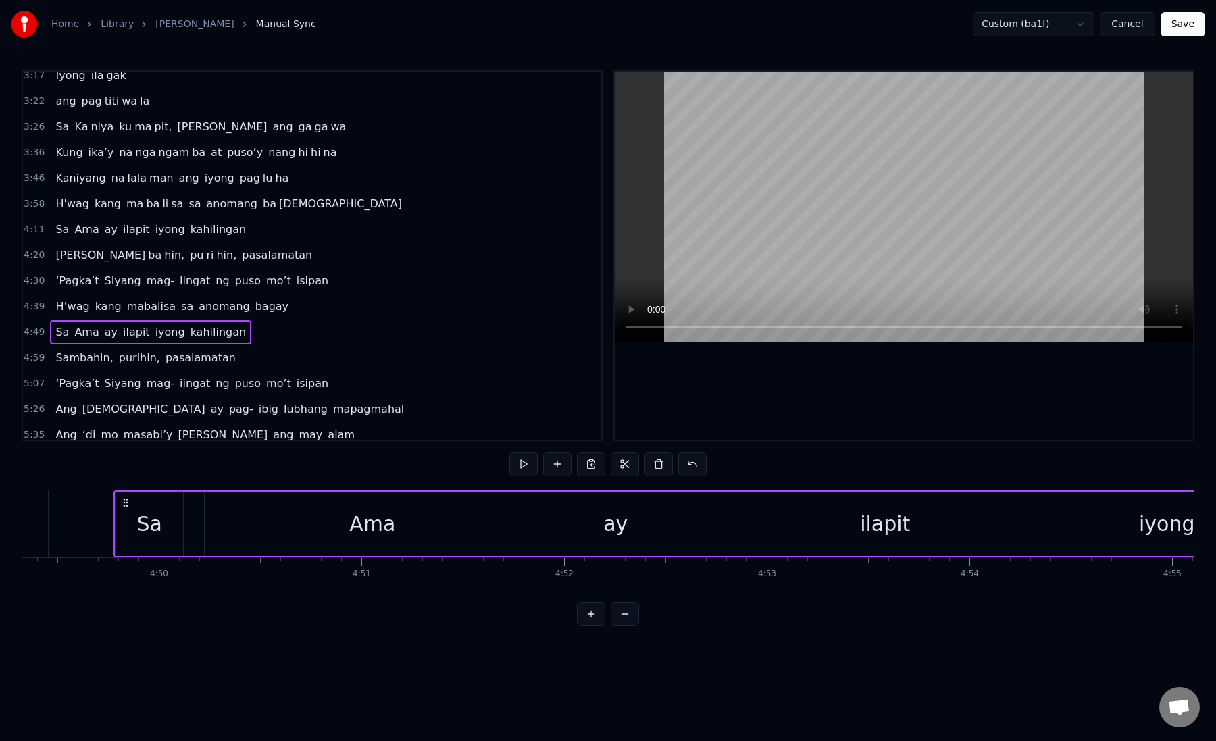
scroll to position [0, 58684]
click at [64, 308] on span "H’wag" at bounding box center [72, 307] width 36 height 16
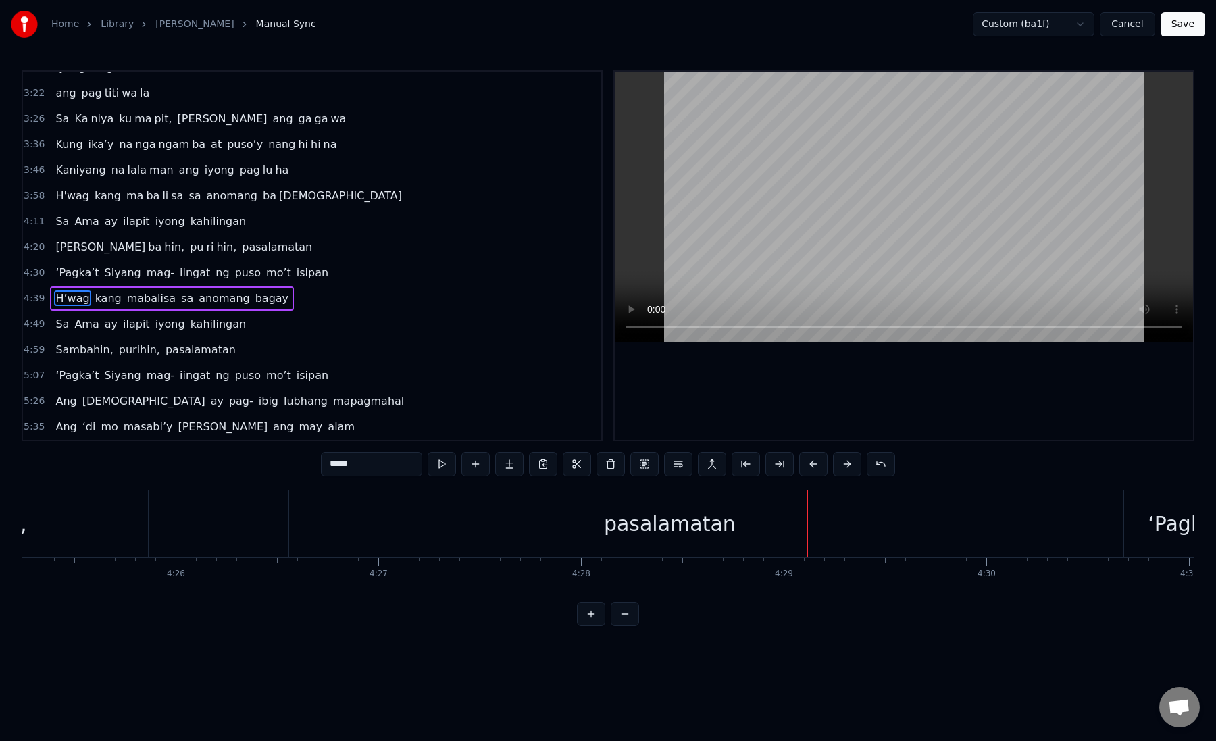
scroll to position [0, 53764]
click at [215, 248] on span "hin," at bounding box center [226, 247] width 23 height 16
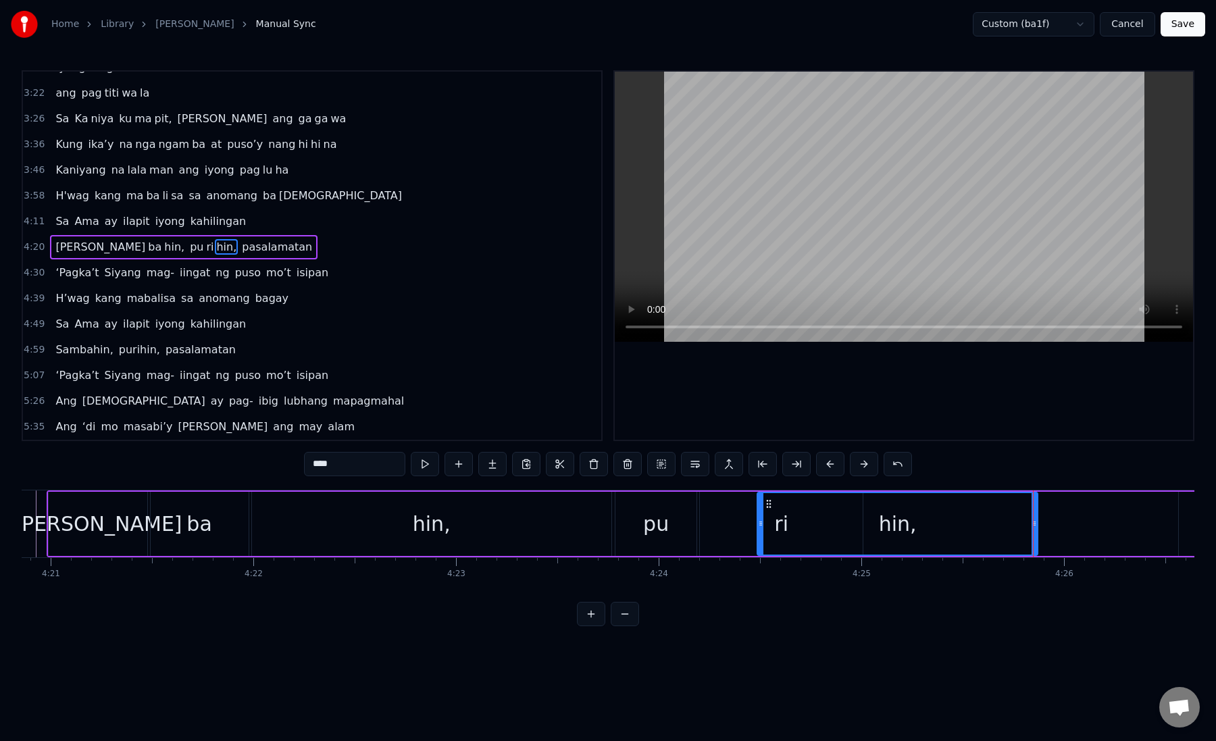
scroll to position [0, 52839]
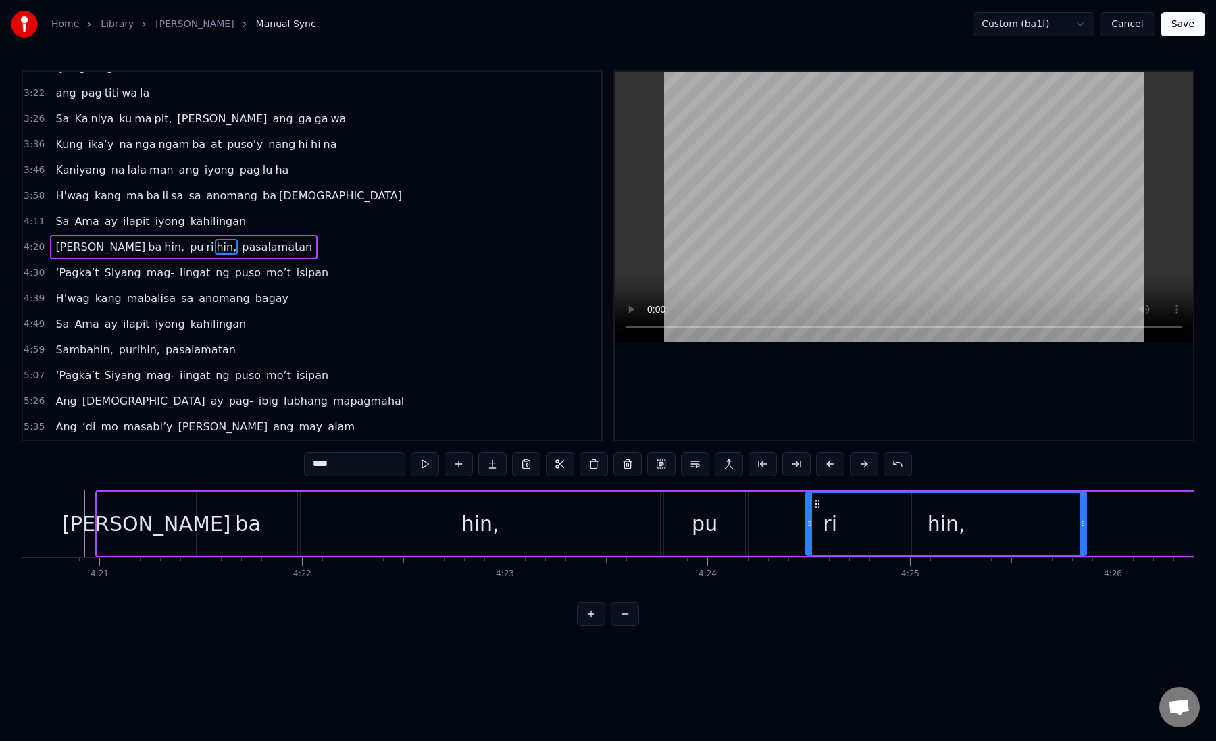
click at [130, 526] on div "[PERSON_NAME]" at bounding box center [146, 524] width 168 height 30
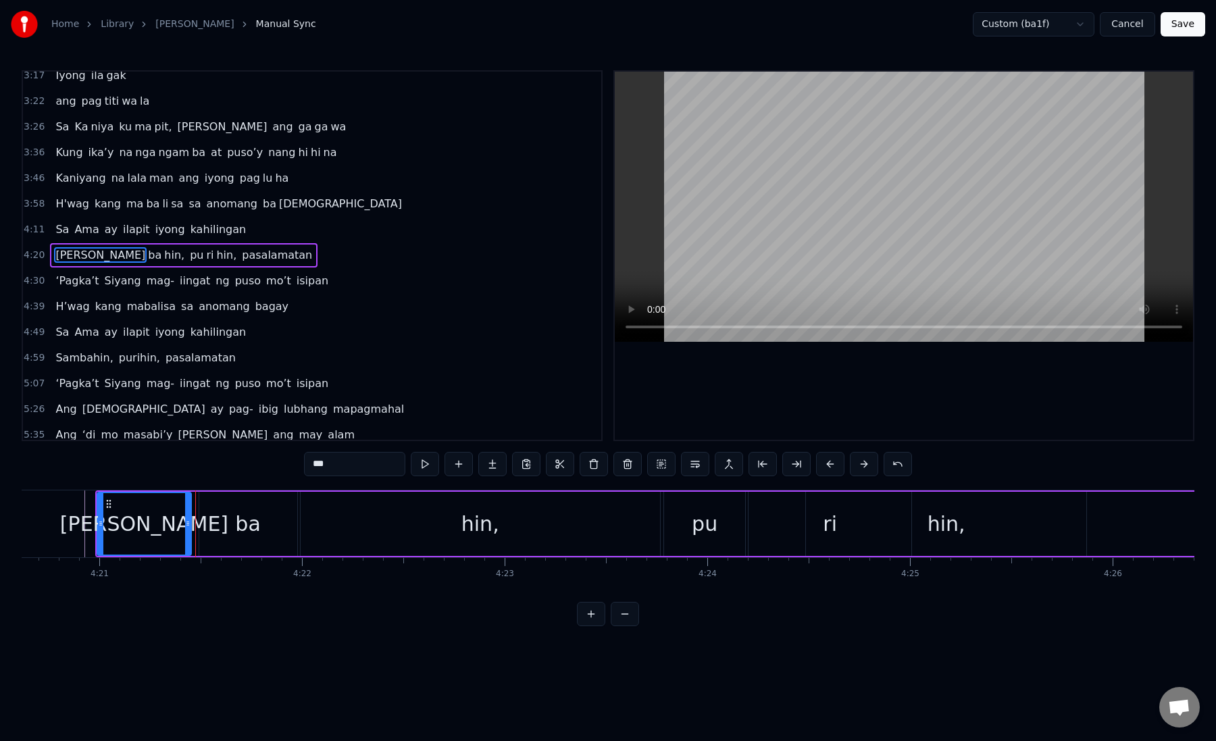
click at [186, 529] on div at bounding box center [187, 524] width 5 height 62
click at [225, 528] on div "ba" at bounding box center [248, 524] width 98 height 64
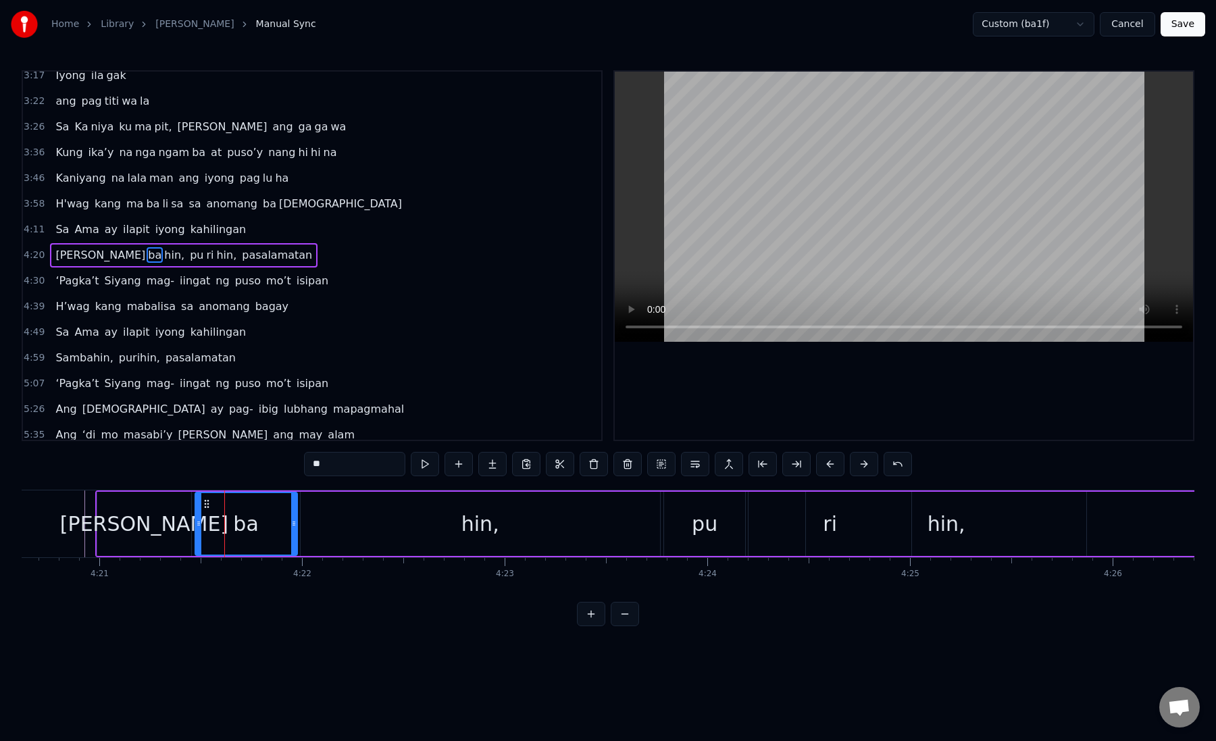
click at [197, 527] on icon at bounding box center [198, 523] width 5 height 11
click at [312, 531] on div "hin," at bounding box center [481, 524] width 360 height 64
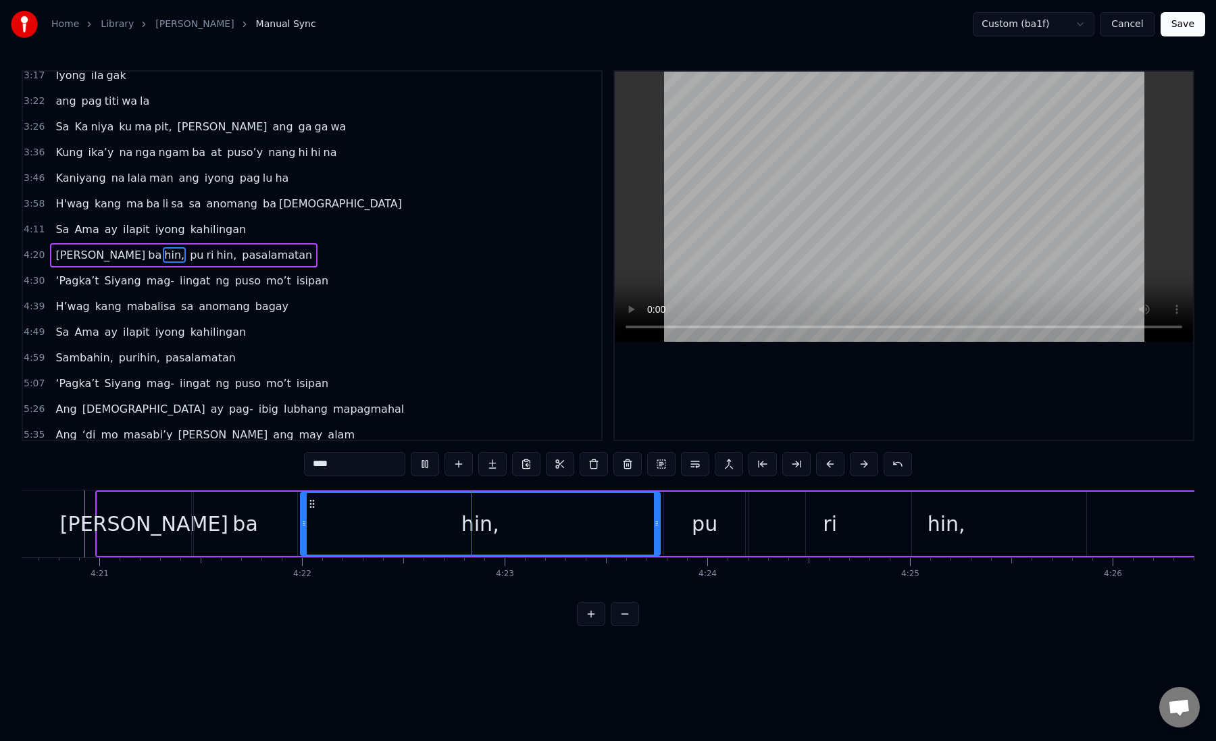
click at [278, 524] on div "ba" at bounding box center [245, 524] width 103 height 64
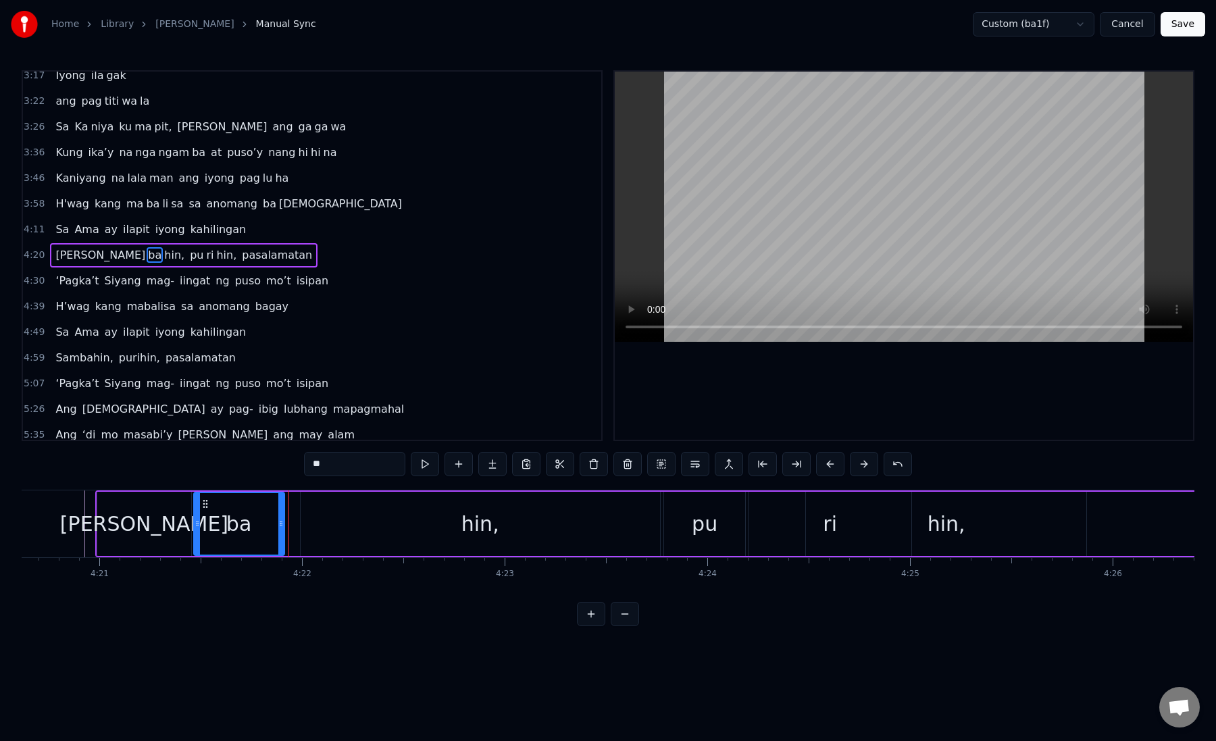
drag, startPoint x: 295, startPoint y: 524, endPoint x: 282, endPoint y: 524, distance: 12.8
click at [282, 524] on icon at bounding box center [280, 523] width 5 height 11
click at [310, 524] on div "hin," at bounding box center [481, 524] width 360 height 64
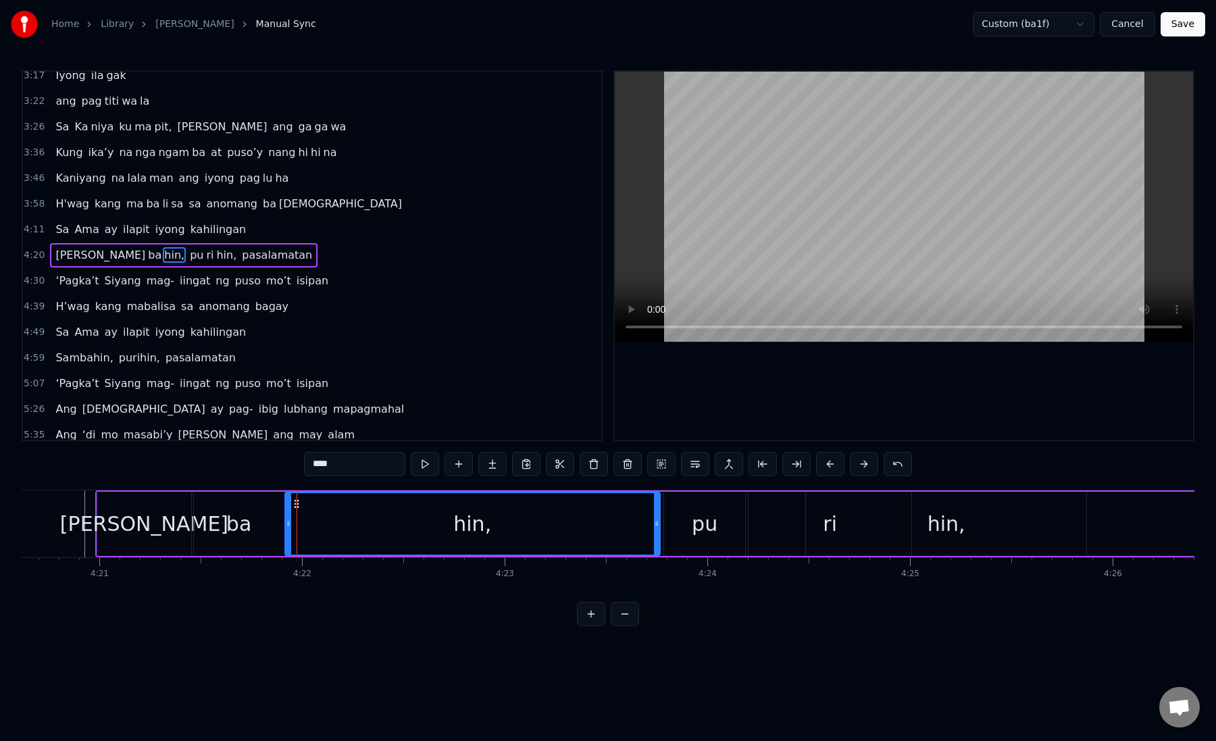
drag, startPoint x: 304, startPoint y: 524, endPoint x: 289, endPoint y: 524, distance: 15.5
click at [289, 524] on icon at bounding box center [288, 523] width 5 height 11
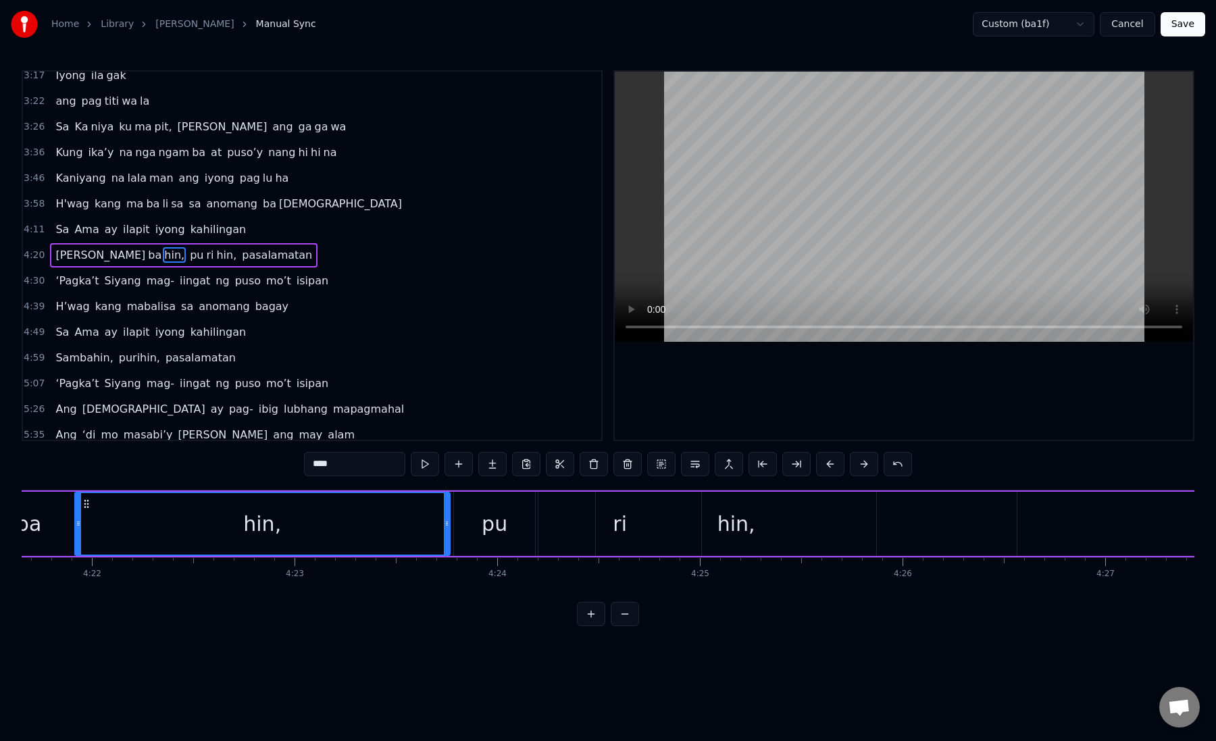
scroll to position [0, 53071]
click at [459, 528] on div "pu" at bounding box center [473, 524] width 81 height 64
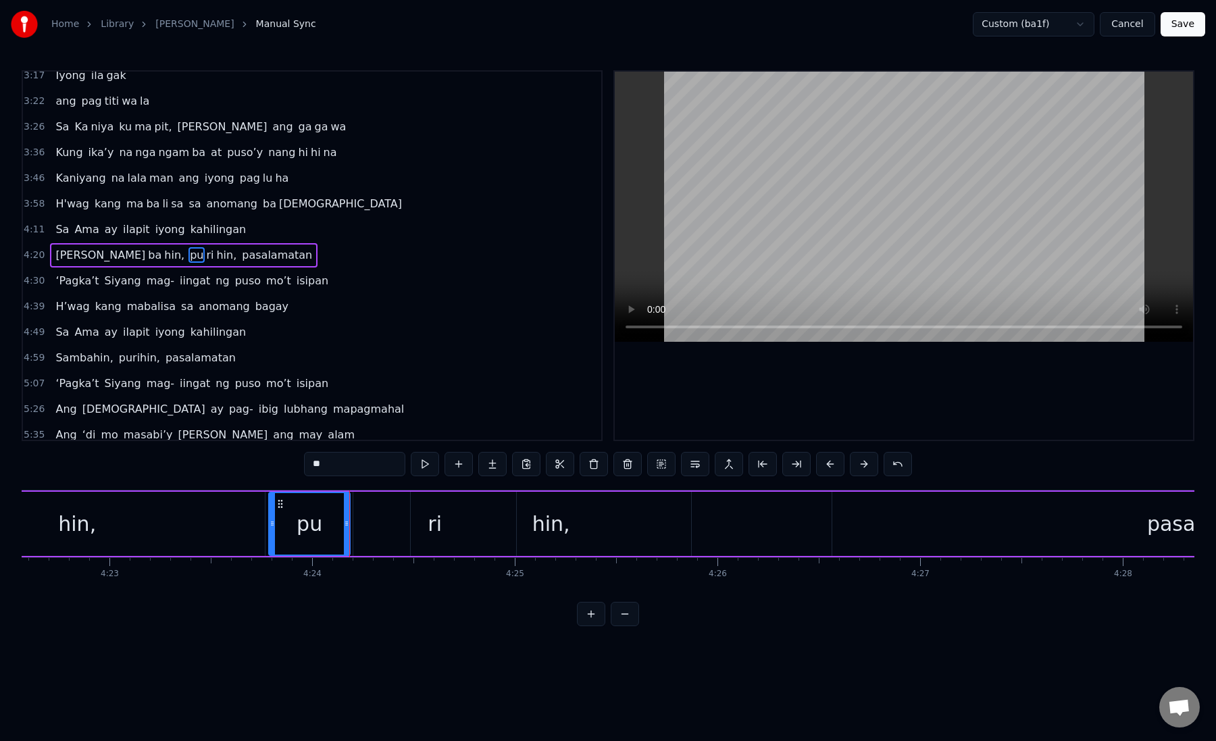
scroll to position [0, 53260]
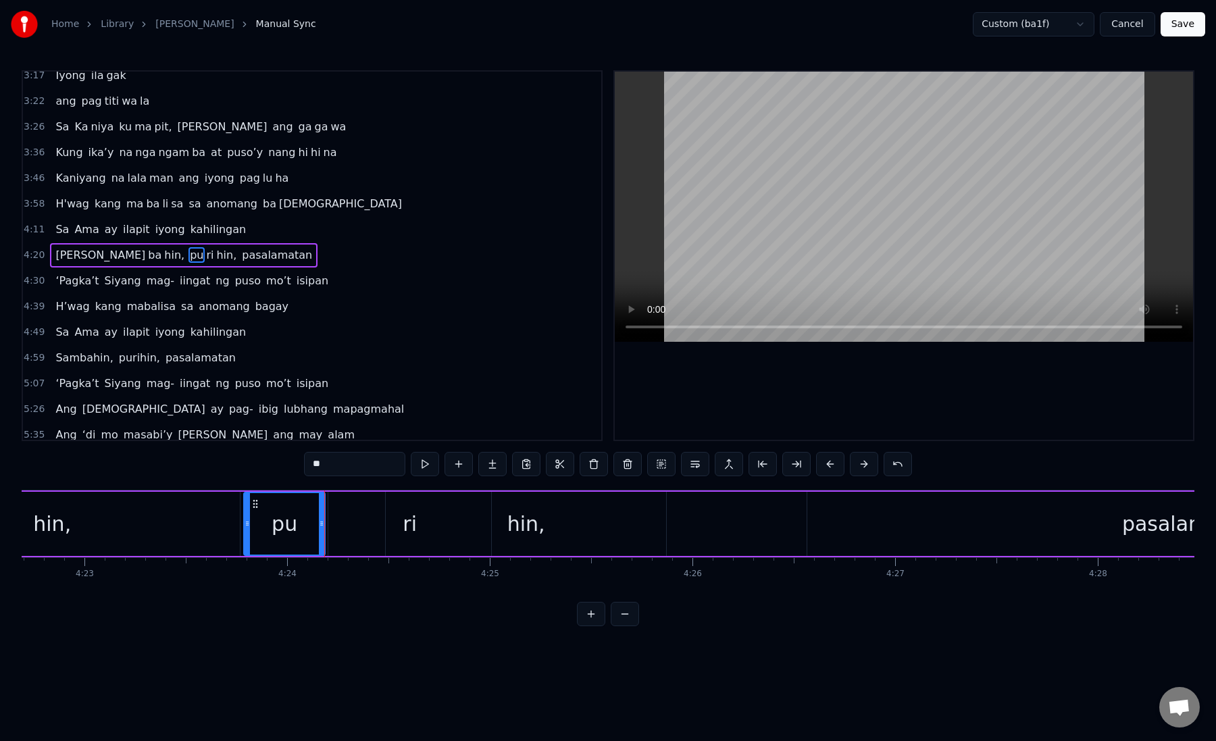
click at [355, 521] on div "ri" at bounding box center [410, 524] width 164 height 64
click at [519, 522] on div "hin," at bounding box center [527, 524] width 38 height 30
type input "****"
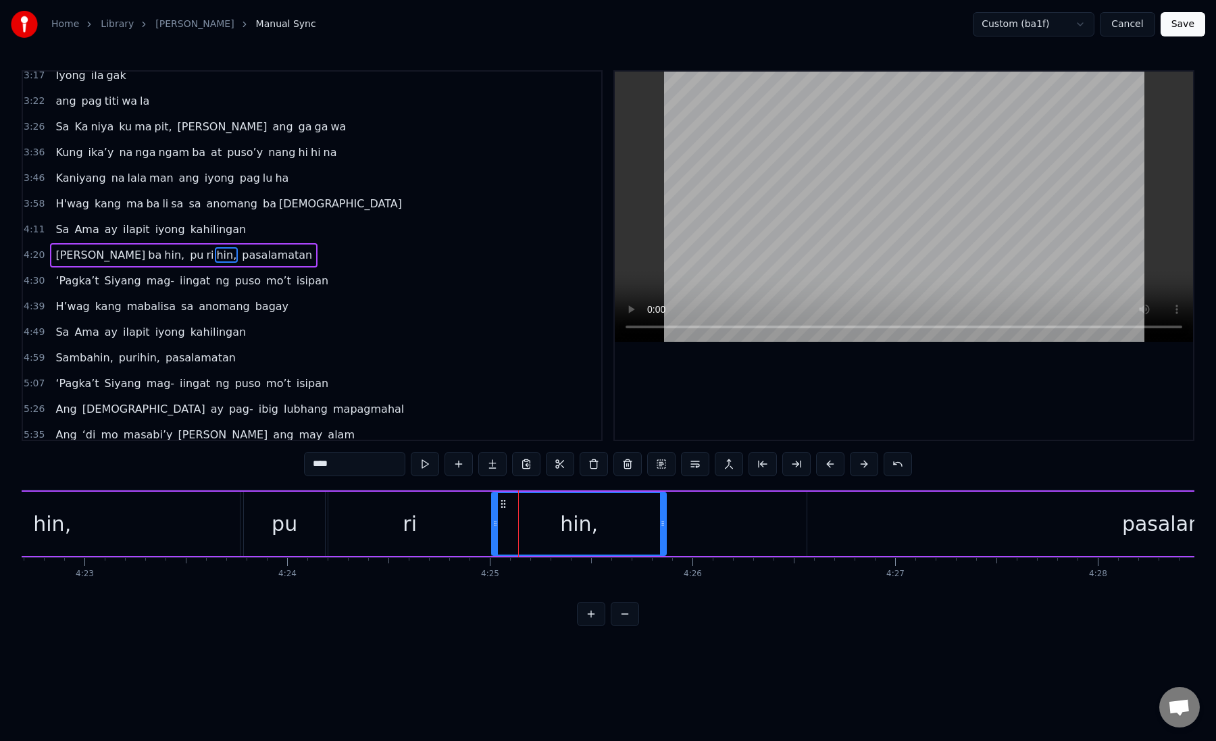
drag, startPoint x: 389, startPoint y: 526, endPoint x: 495, endPoint y: 520, distance: 106.3
click at [495, 520] on icon at bounding box center [495, 523] width 5 height 11
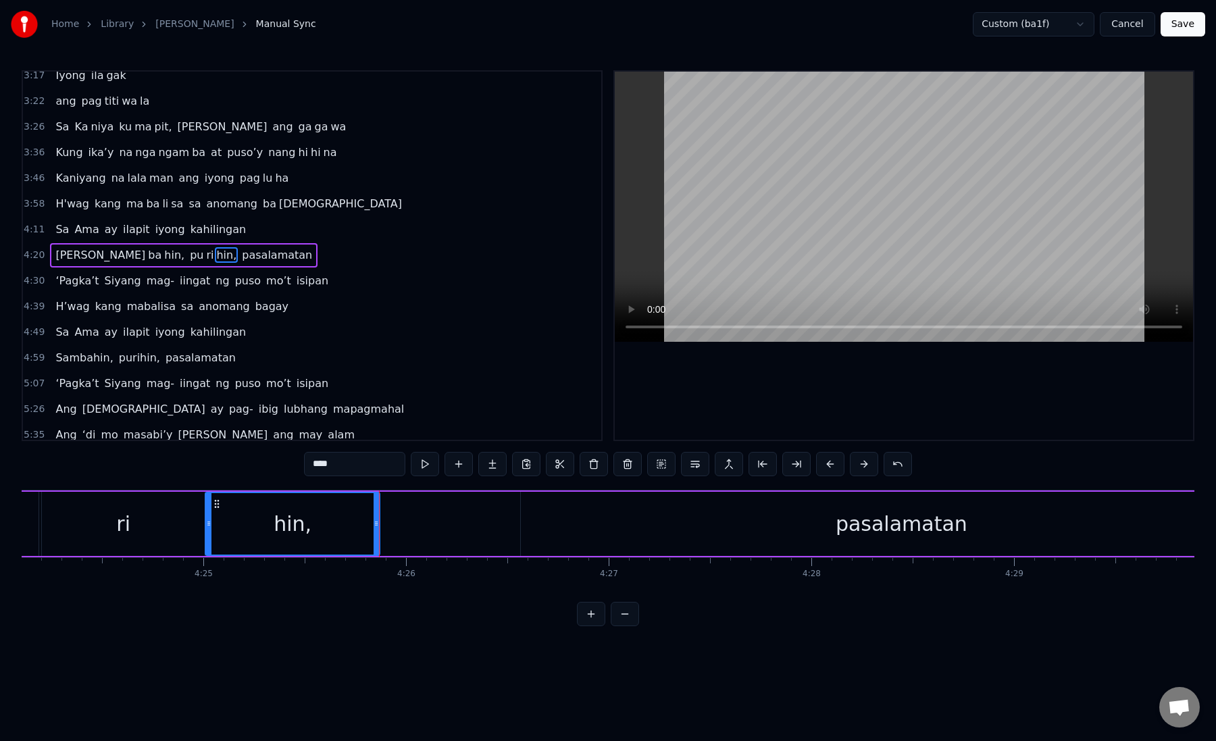
scroll to position [0, 53573]
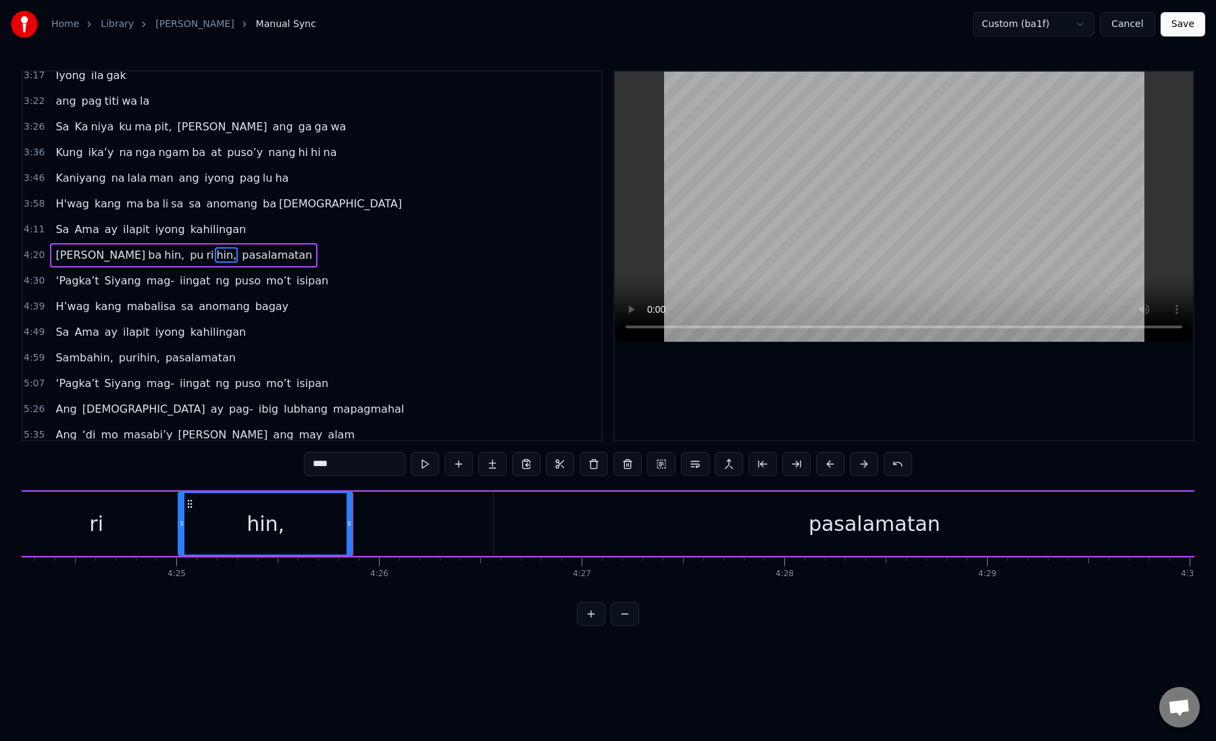
click at [397, 519] on div "Sam ba hin, pu ri hin, pasalamatan" at bounding box center [309, 524] width 1896 height 67
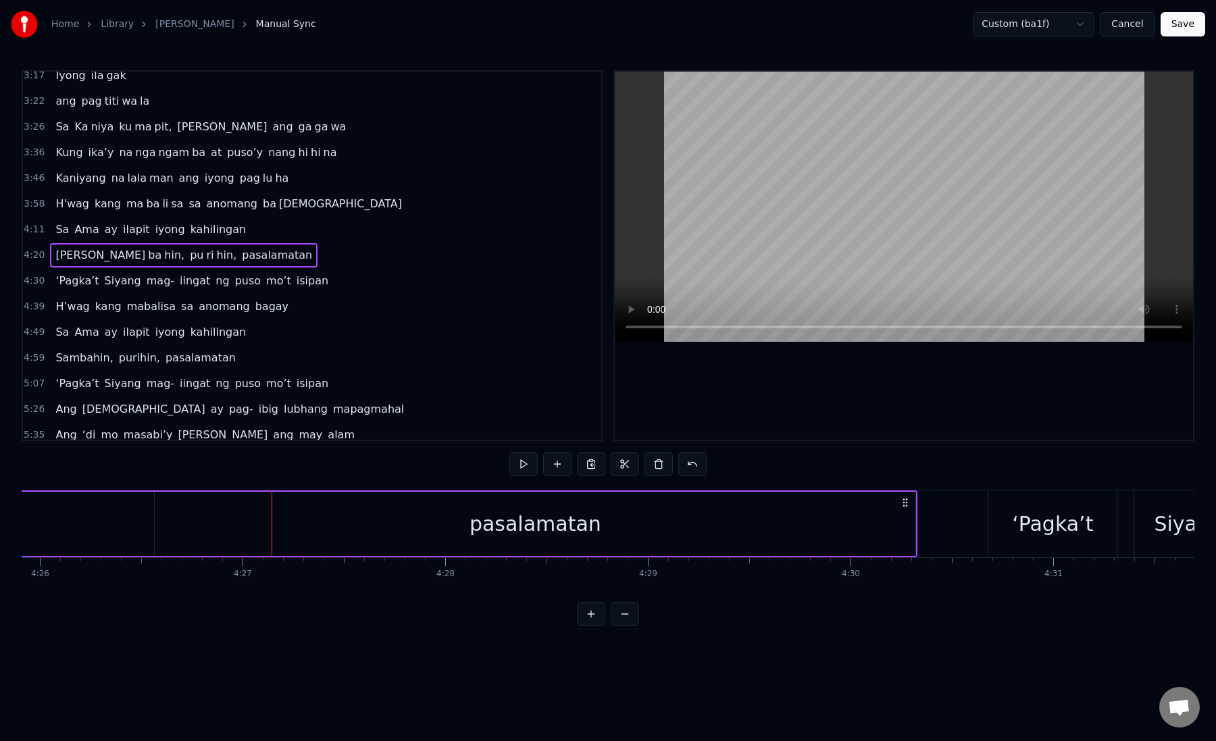
scroll to position [0, 53709]
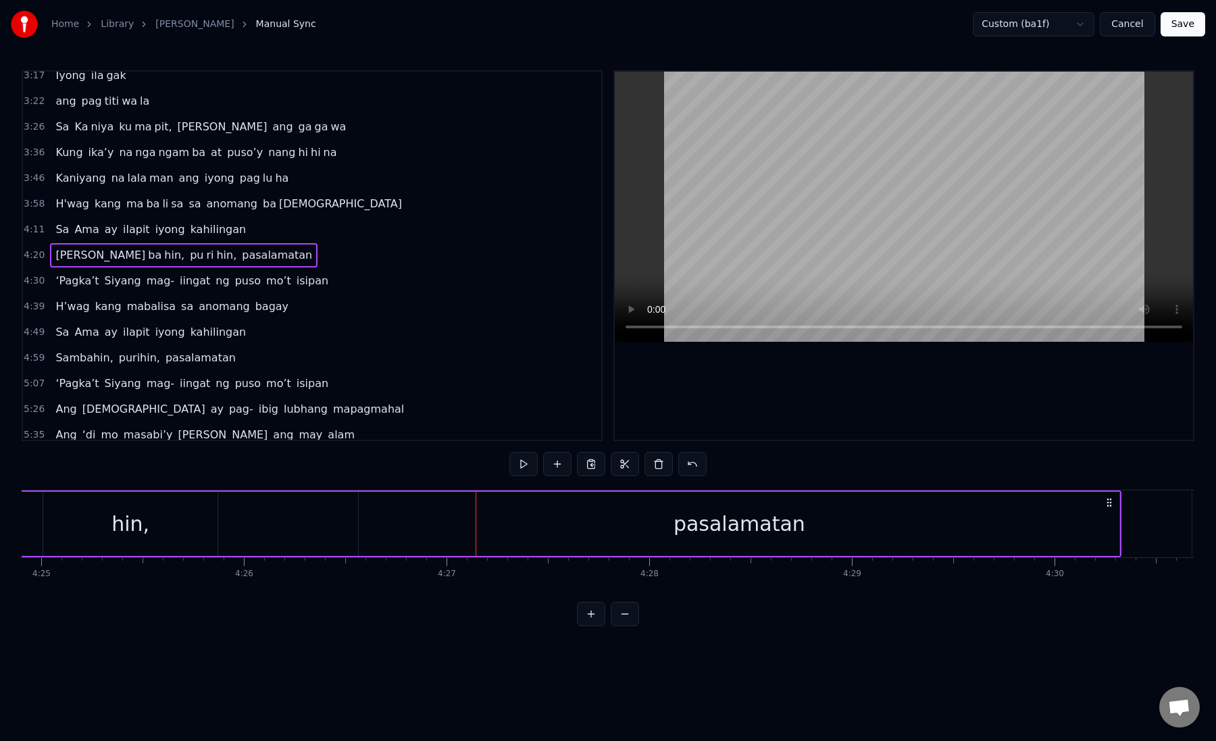
click at [375, 522] on div "pasalamatan" at bounding box center [739, 524] width 761 height 64
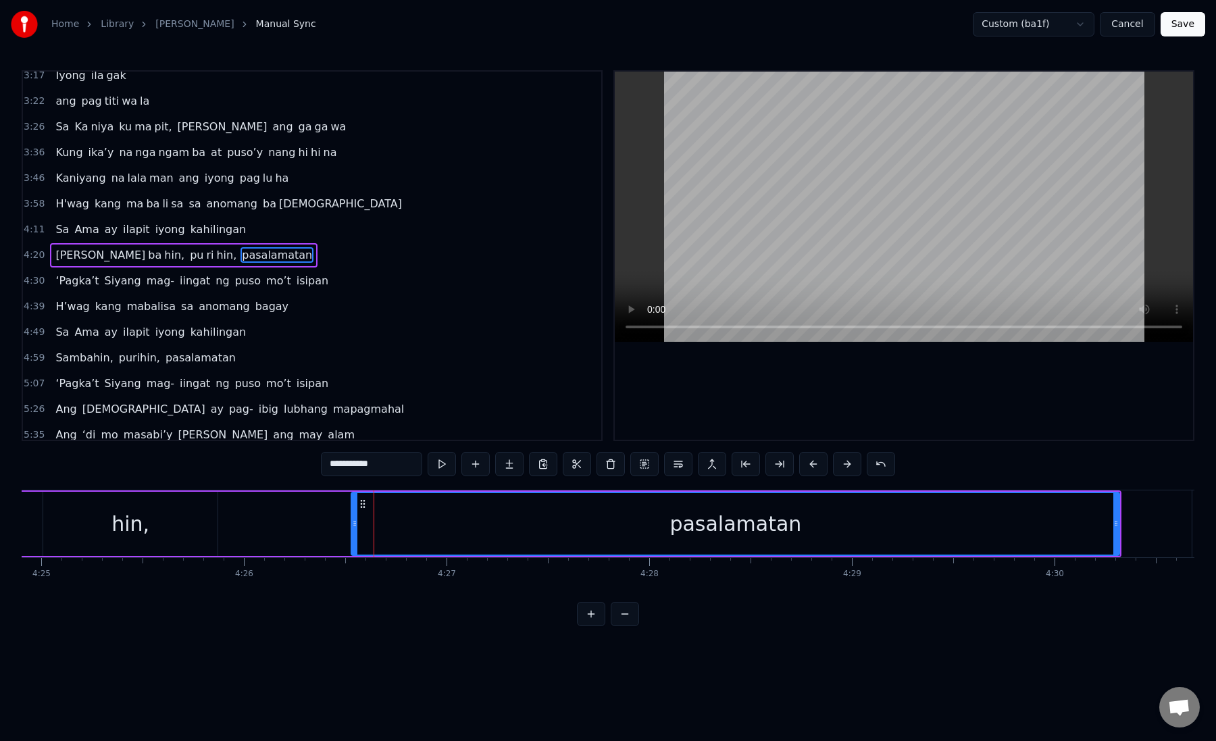
drag, startPoint x: 362, startPoint y: 525, endPoint x: 351, endPoint y: 525, distance: 10.8
click at [352, 525] on icon at bounding box center [354, 523] width 5 height 11
click at [773, 461] on button at bounding box center [780, 464] width 28 height 24
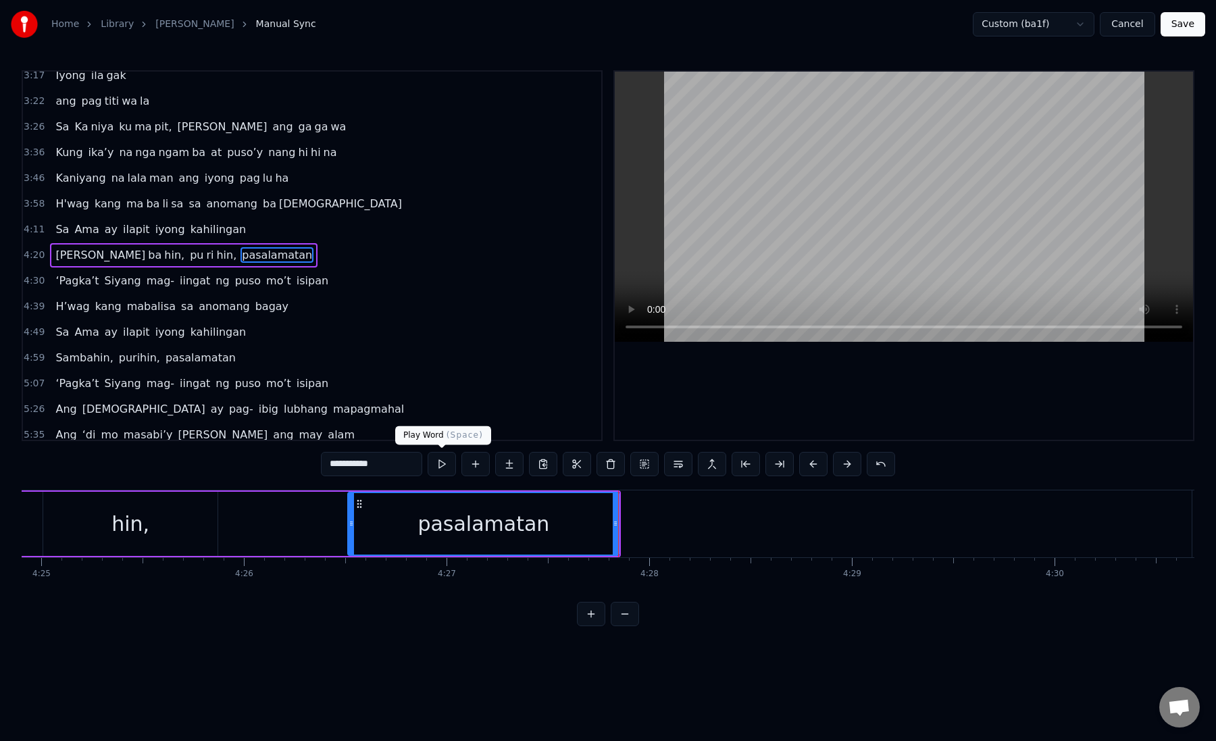
drag, startPoint x: 341, startPoint y: 468, endPoint x: 437, endPoint y: 468, distance: 96.6
click at [437, 468] on div "**********" at bounding box center [608, 464] width 574 height 24
type input "**"
click at [511, 465] on button at bounding box center [509, 464] width 28 height 24
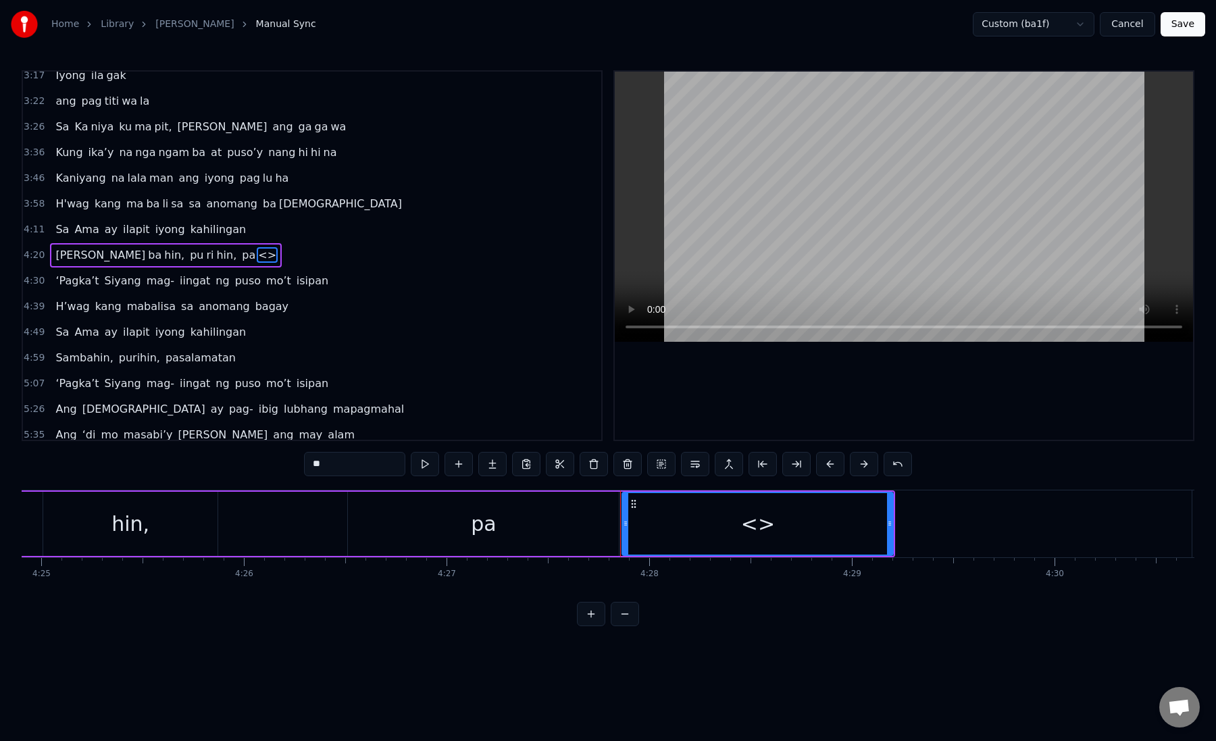
paste input "*******"
drag, startPoint x: 358, startPoint y: 468, endPoint x: 282, endPoint y: 468, distance: 75.0
click at [282, 468] on div "0:19 Kung sa puso mo 0:23 ay hindi ma i wa san 0:28 Ang pag da law ni tong mga …" at bounding box center [608, 348] width 1173 height 556
drag, startPoint x: 329, startPoint y: 464, endPoint x: 402, endPoint y: 464, distance: 73.0
click at [402, 464] on input "*********" at bounding box center [354, 464] width 101 height 24
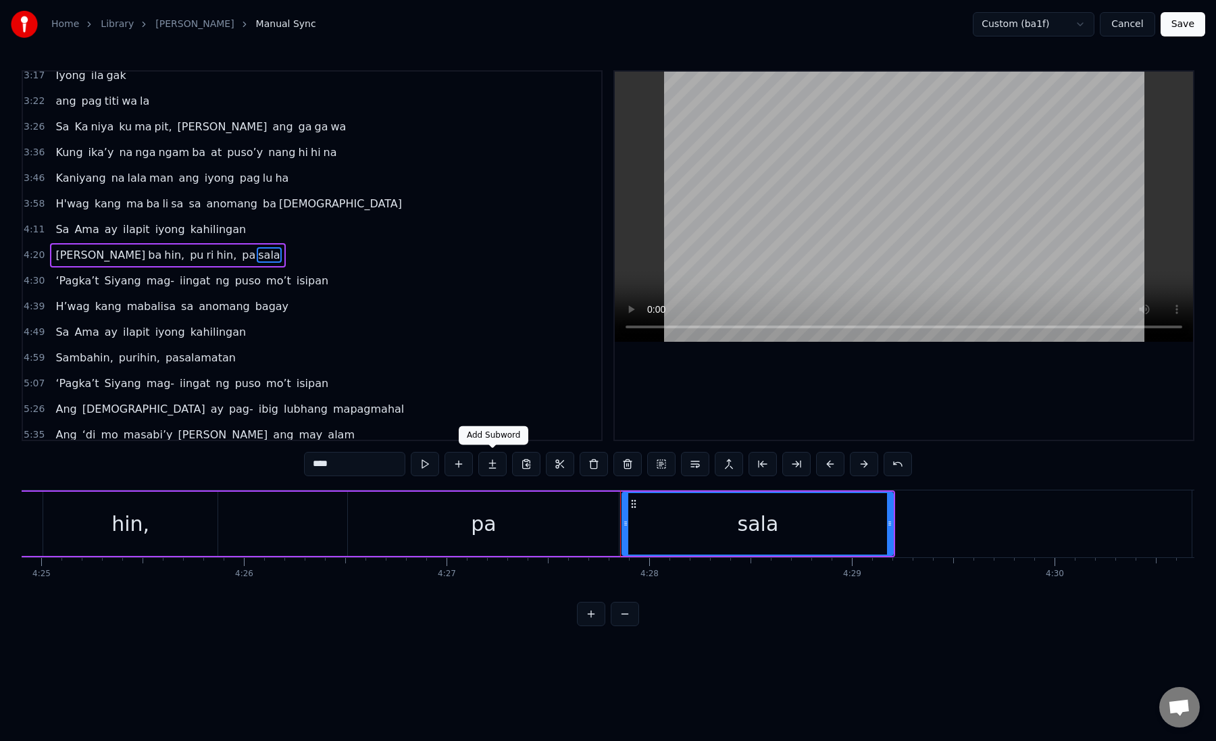
type input "****"
click at [489, 464] on button at bounding box center [492, 464] width 28 height 24
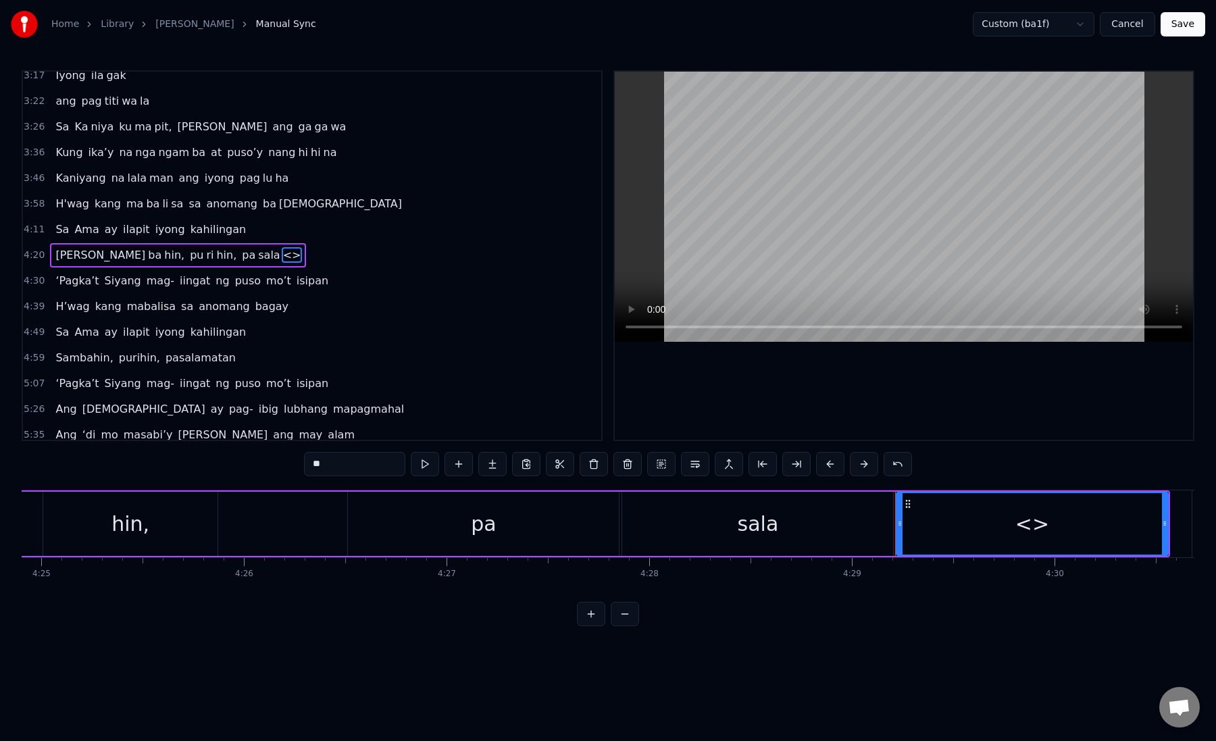
paste input "***"
drag, startPoint x: 351, startPoint y: 466, endPoint x: 298, endPoint y: 466, distance: 52.7
click at [298, 466] on div "0:19 Kung sa puso mo 0:23 ay hindi ma i wa san 0:28 Ang pag da law ni tong mga …" at bounding box center [608, 348] width 1173 height 556
click at [682, 539] on div "sala" at bounding box center [757, 524] width 271 height 64
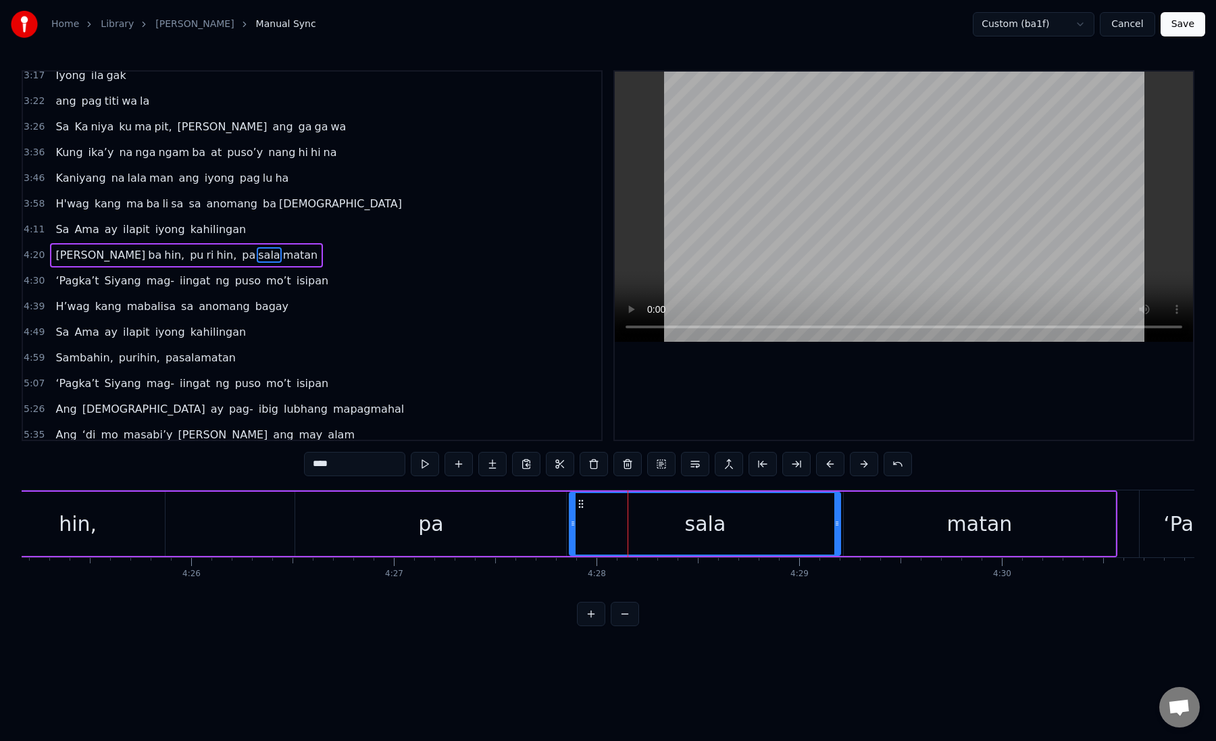
scroll to position [0, 53790]
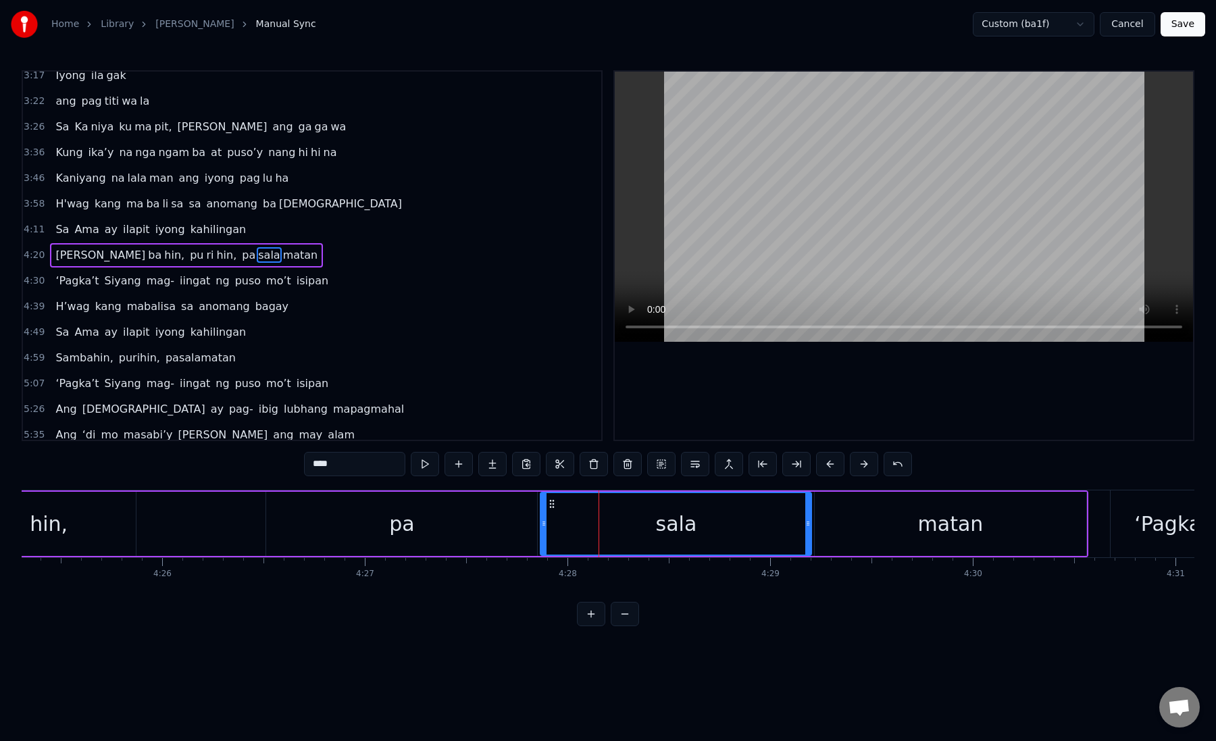
click at [432, 525] on div "pa" at bounding box center [401, 524] width 271 height 64
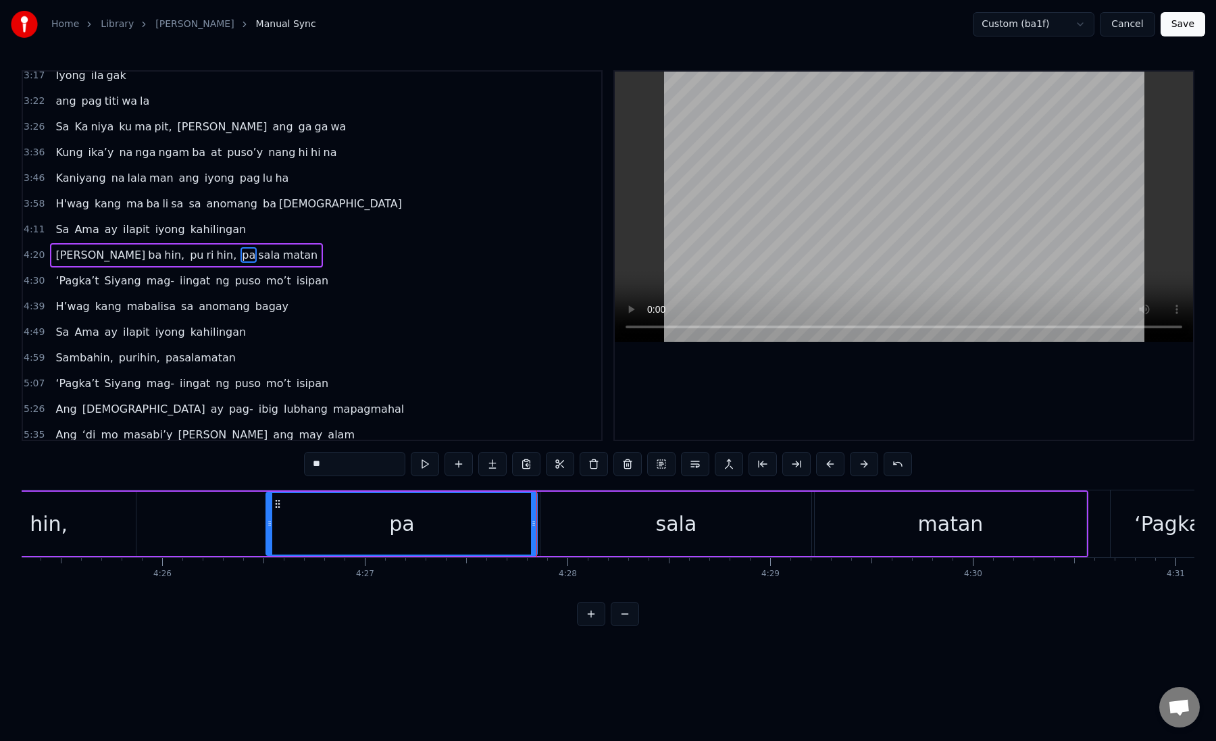
click at [569, 531] on div "sala" at bounding box center [676, 524] width 271 height 64
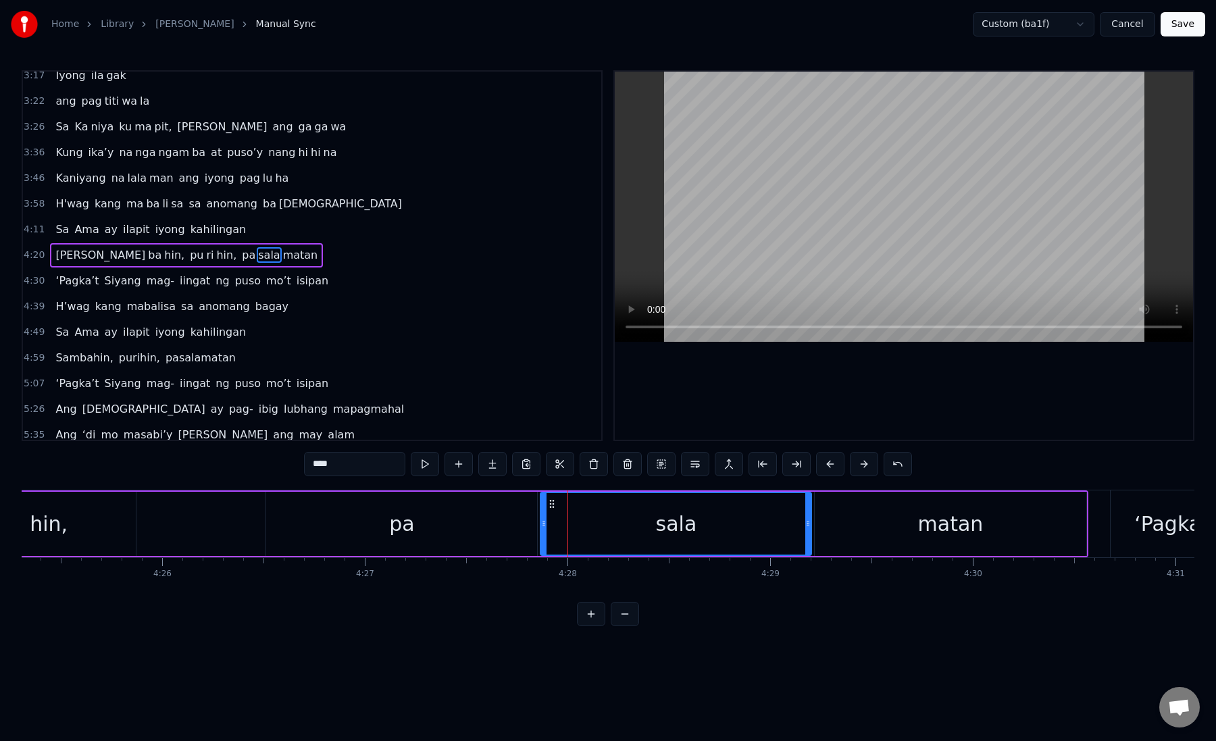
click at [556, 510] on div "sala" at bounding box center [676, 524] width 270 height 62
drag, startPoint x: 808, startPoint y: 531, endPoint x: 763, endPoint y: 532, distance: 45.3
click at [763, 532] on div at bounding box center [762, 524] width 5 height 62
click at [867, 526] on div "matan" at bounding box center [950, 524] width 271 height 64
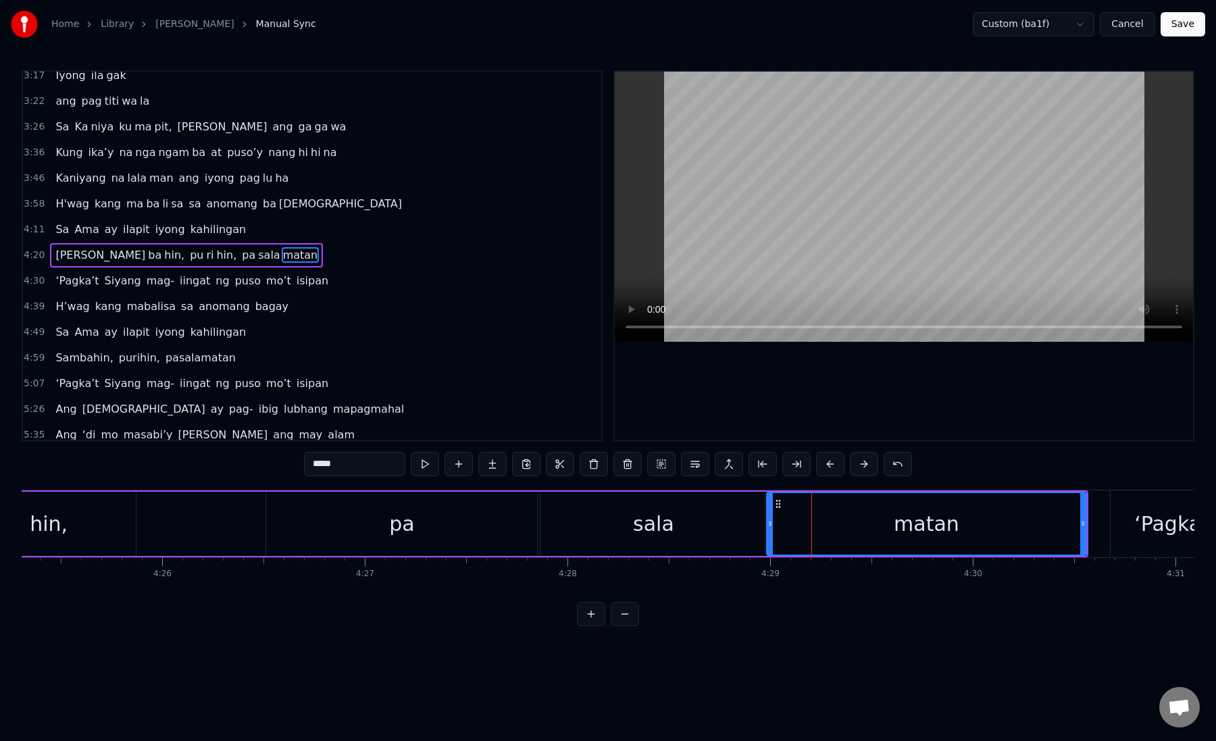
drag, startPoint x: 816, startPoint y: 526, endPoint x: 768, endPoint y: 531, distance: 48.2
click at [768, 531] on div at bounding box center [770, 524] width 5 height 62
click at [888, 519] on div "matan" at bounding box center [927, 524] width 318 height 62
click at [793, 464] on button at bounding box center [797, 464] width 28 height 24
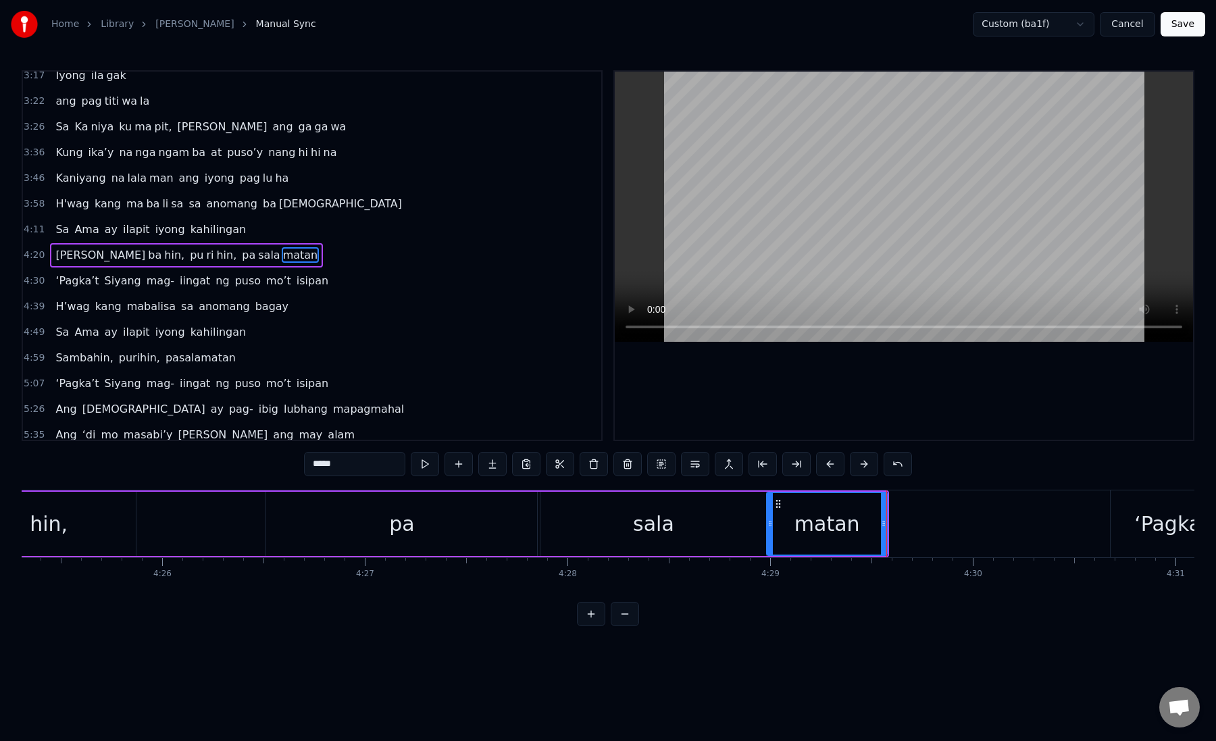
drag, startPoint x: 325, startPoint y: 464, endPoint x: 386, endPoint y: 463, distance: 60.8
click at [386, 464] on input "*****" at bounding box center [354, 464] width 101 height 24
type input "**"
click at [506, 469] on button at bounding box center [492, 464] width 28 height 24
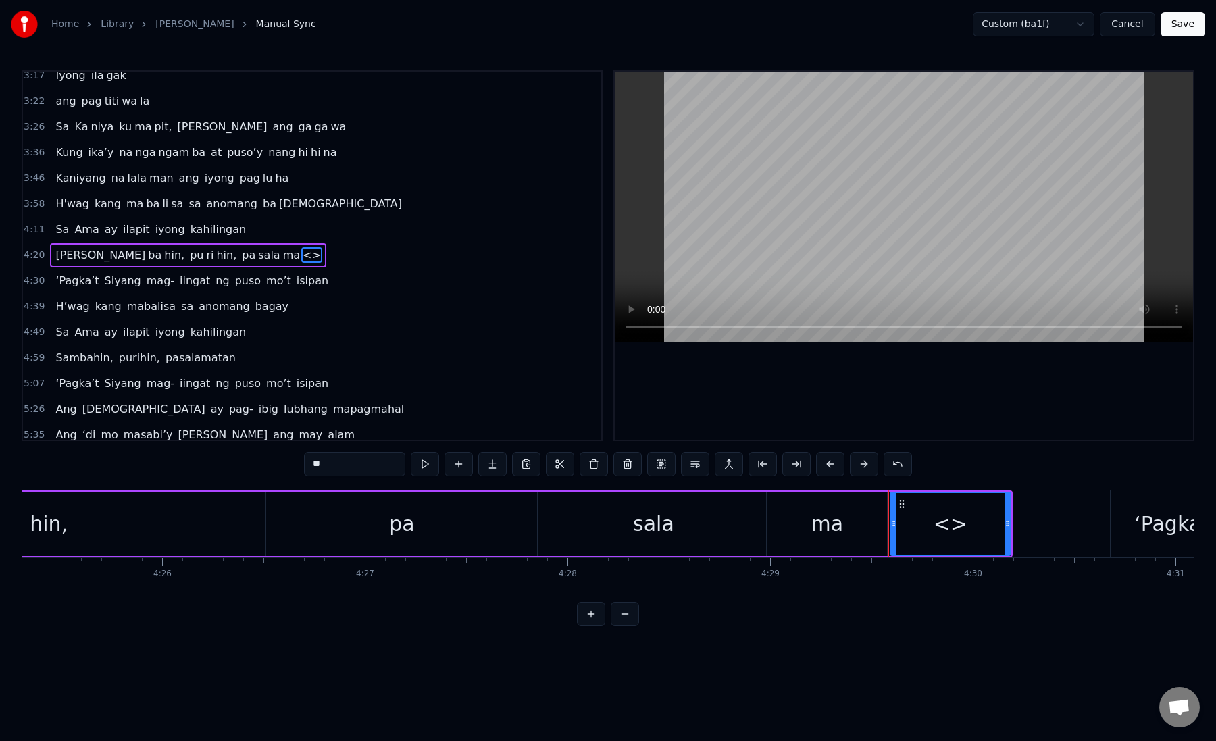
paste input "*"
drag, startPoint x: 308, startPoint y: 468, endPoint x: 368, endPoint y: 467, distance: 60.2
click at [368, 468] on input "**" at bounding box center [354, 464] width 101 height 24
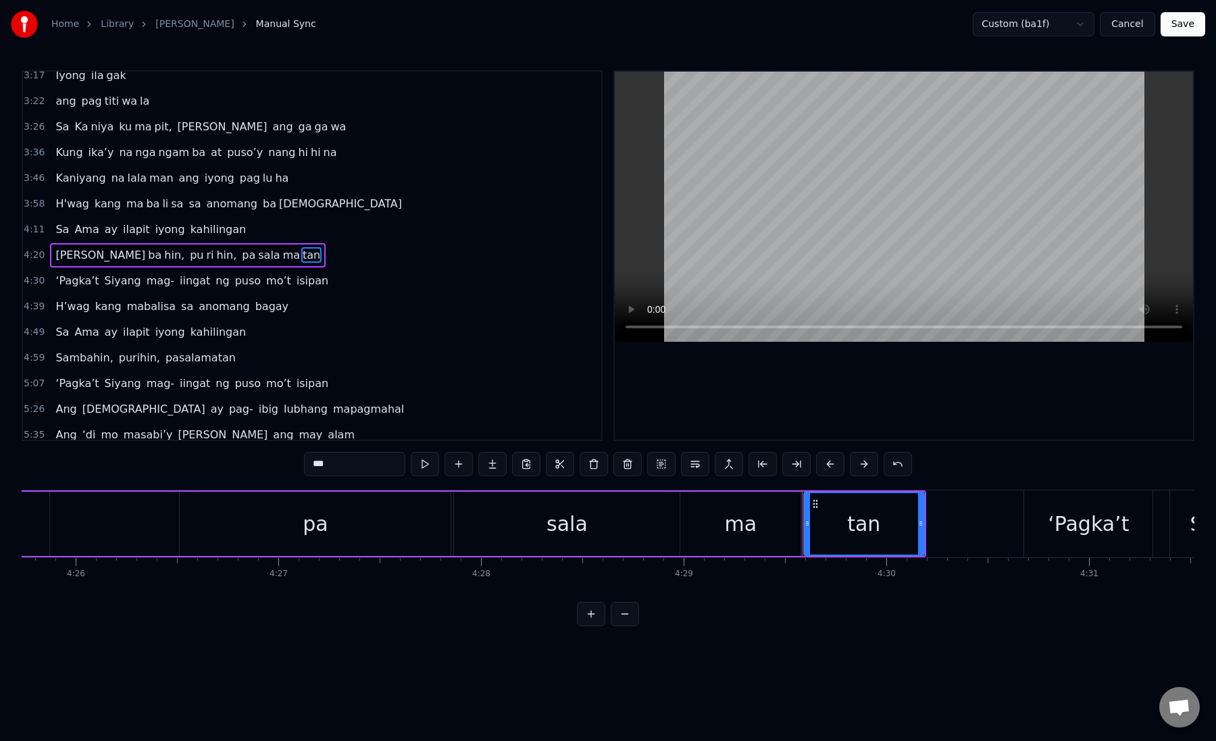
scroll to position [0, 53973]
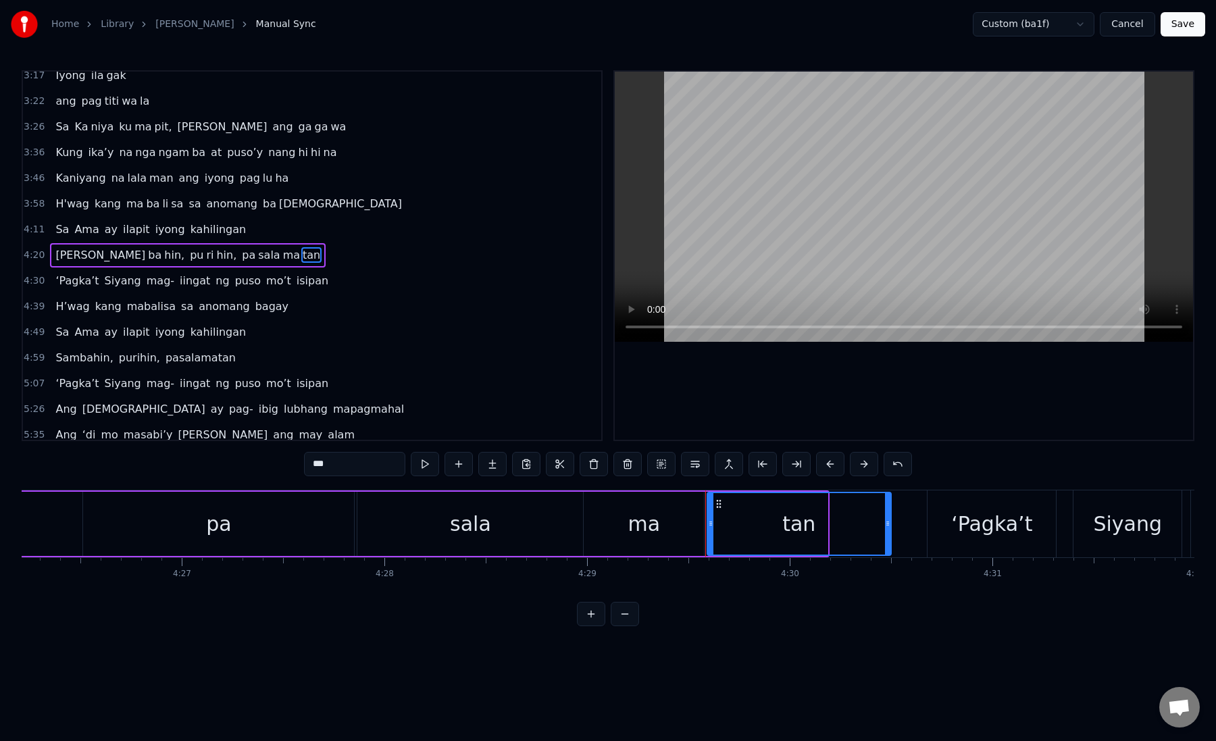
drag, startPoint x: 825, startPoint y: 524, endPoint x: 888, endPoint y: 528, distance: 63.0
click at [888, 528] on icon at bounding box center [887, 523] width 5 height 11
click at [733, 514] on div "tan" at bounding box center [799, 524] width 182 height 62
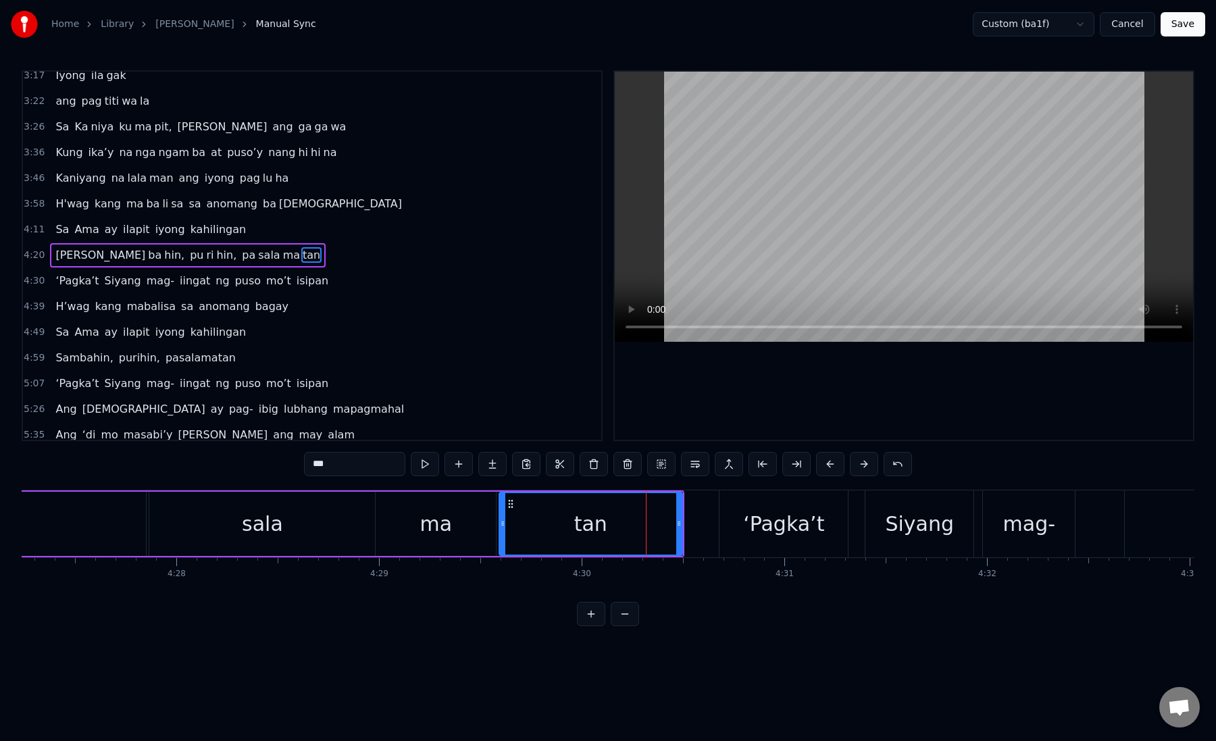
scroll to position [0, 54186]
click at [725, 516] on div "‘Pagka’t" at bounding box center [780, 524] width 128 height 67
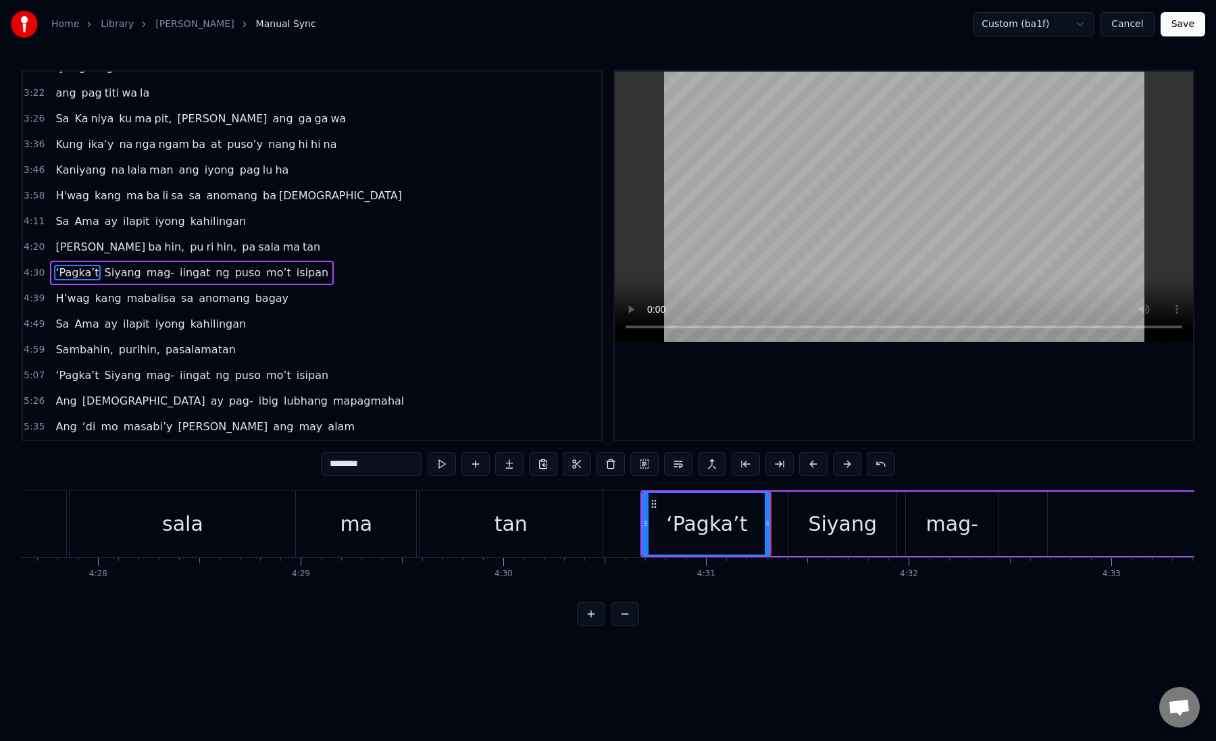
scroll to position [0, 54350]
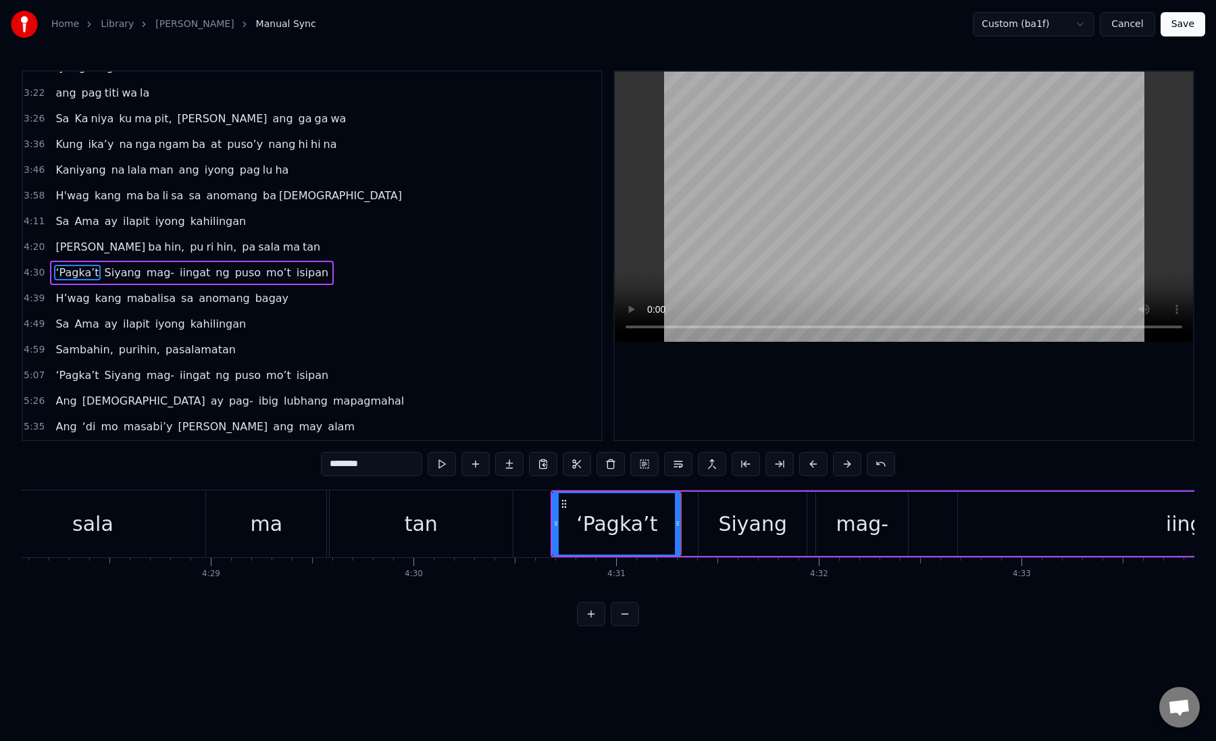
click at [594, 516] on div "‘Pagka’t" at bounding box center [616, 524] width 81 height 30
drag, startPoint x: 556, startPoint y: 524, endPoint x: 547, endPoint y: 524, distance: 8.1
click at [547, 524] on icon at bounding box center [546, 523] width 5 height 11
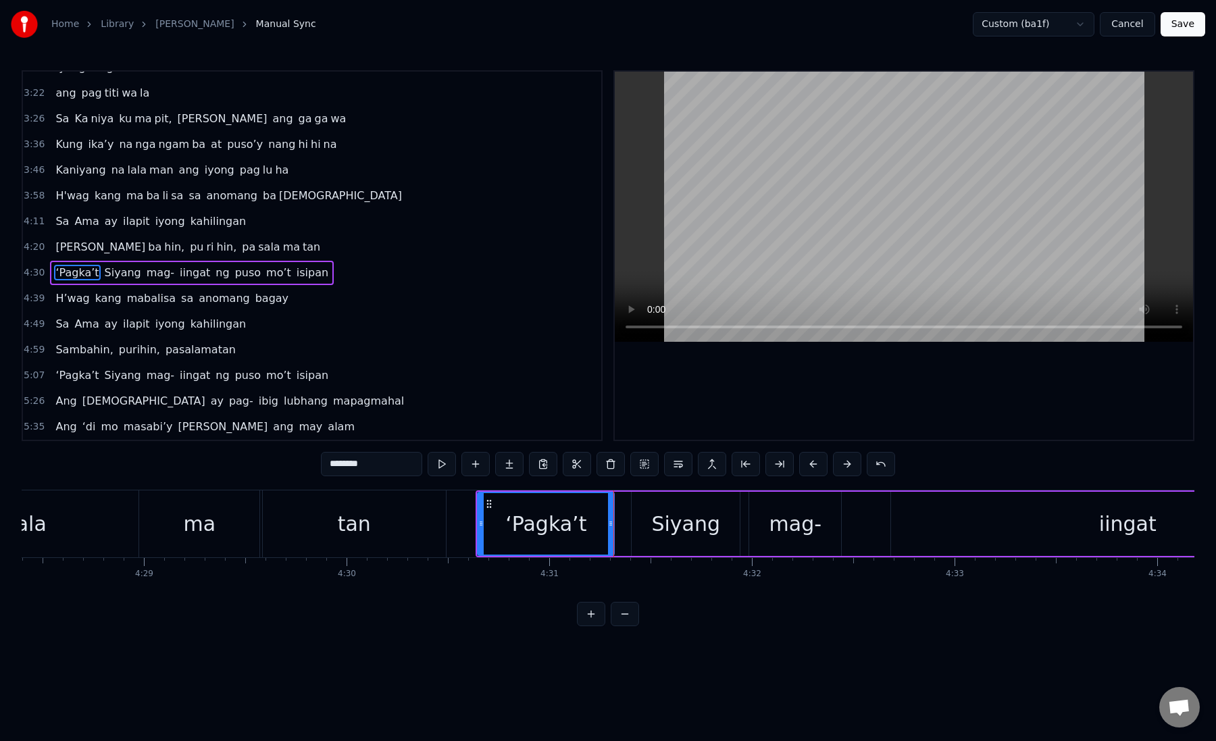
scroll to position [0, 54480]
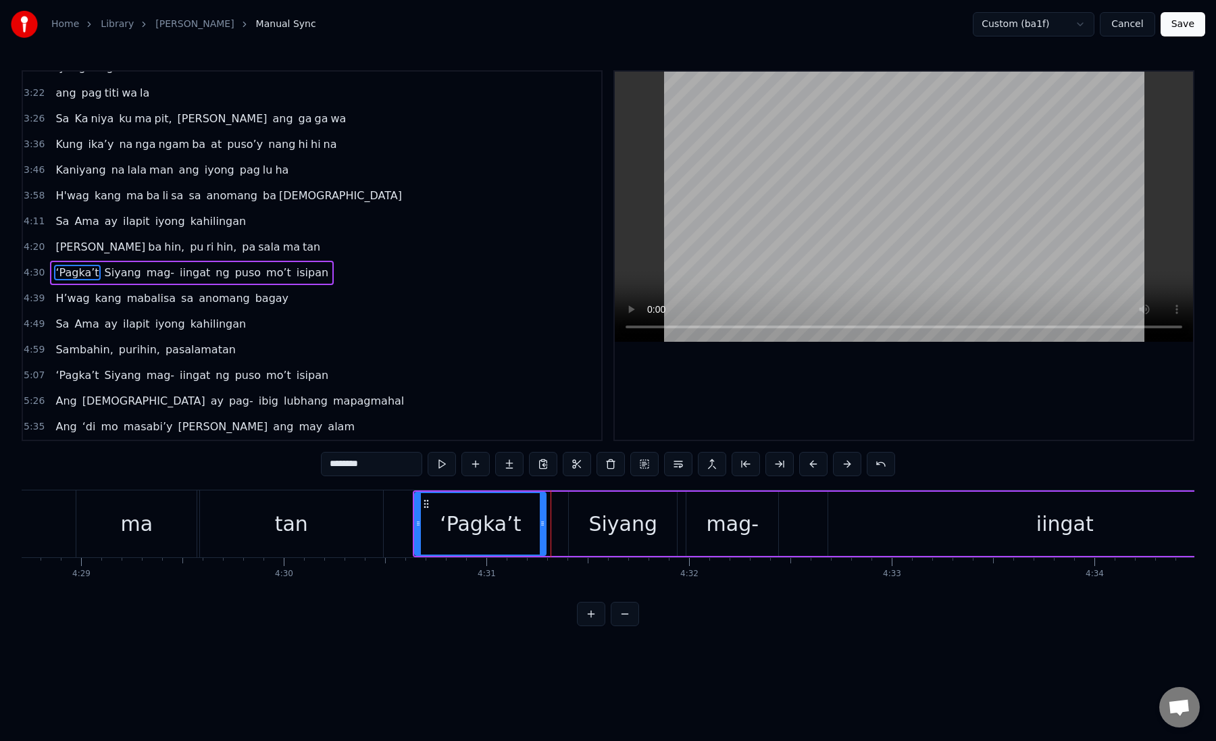
click at [543, 524] on icon at bounding box center [542, 523] width 5 height 11
click at [584, 524] on div "Siyang" at bounding box center [623, 524] width 108 height 64
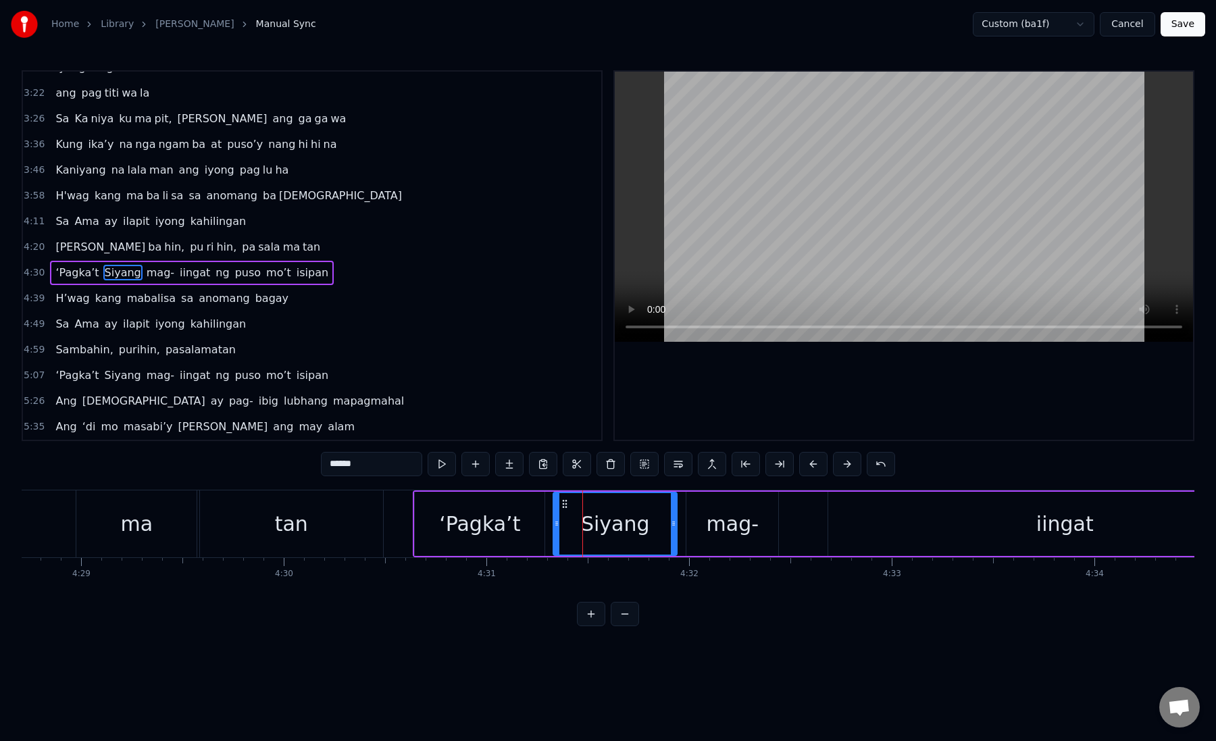
drag, startPoint x: 572, startPoint y: 524, endPoint x: 551, endPoint y: 527, distance: 20.5
click at [554, 527] on icon at bounding box center [556, 523] width 5 height 11
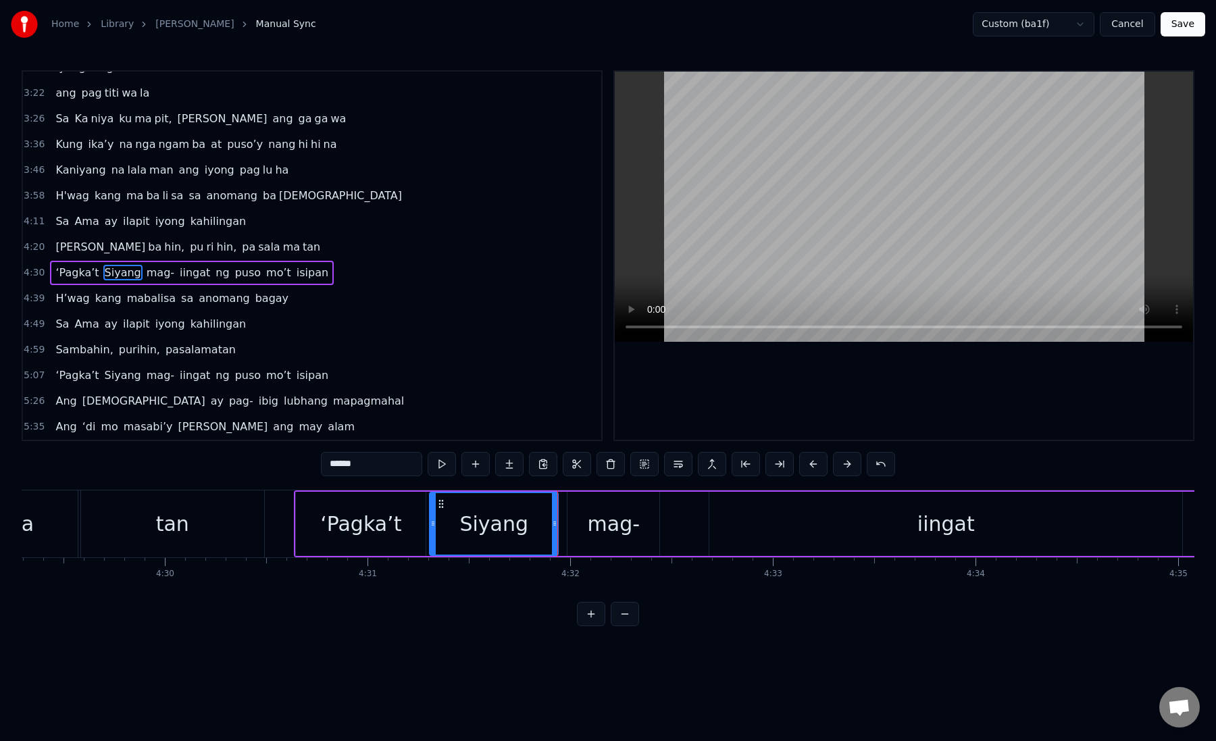
scroll to position [0, 54702]
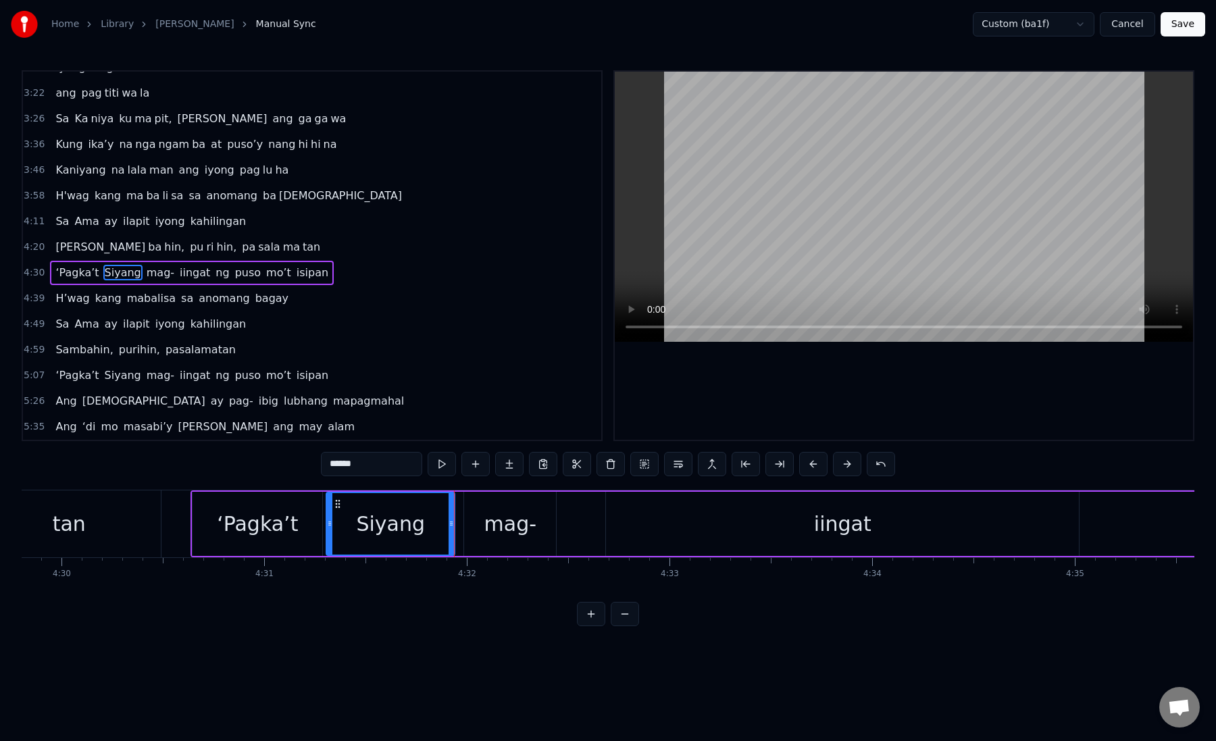
click at [516, 535] on div "mag-" at bounding box center [511, 524] width 52 height 30
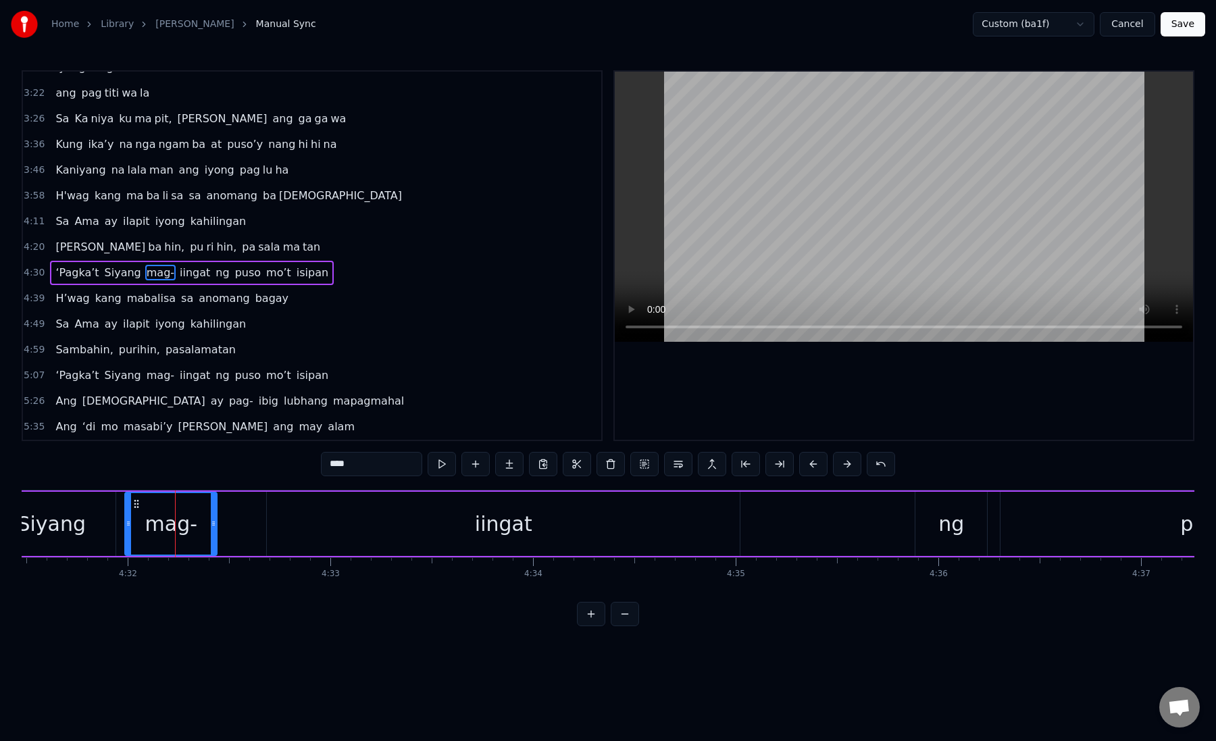
scroll to position [0, 55094]
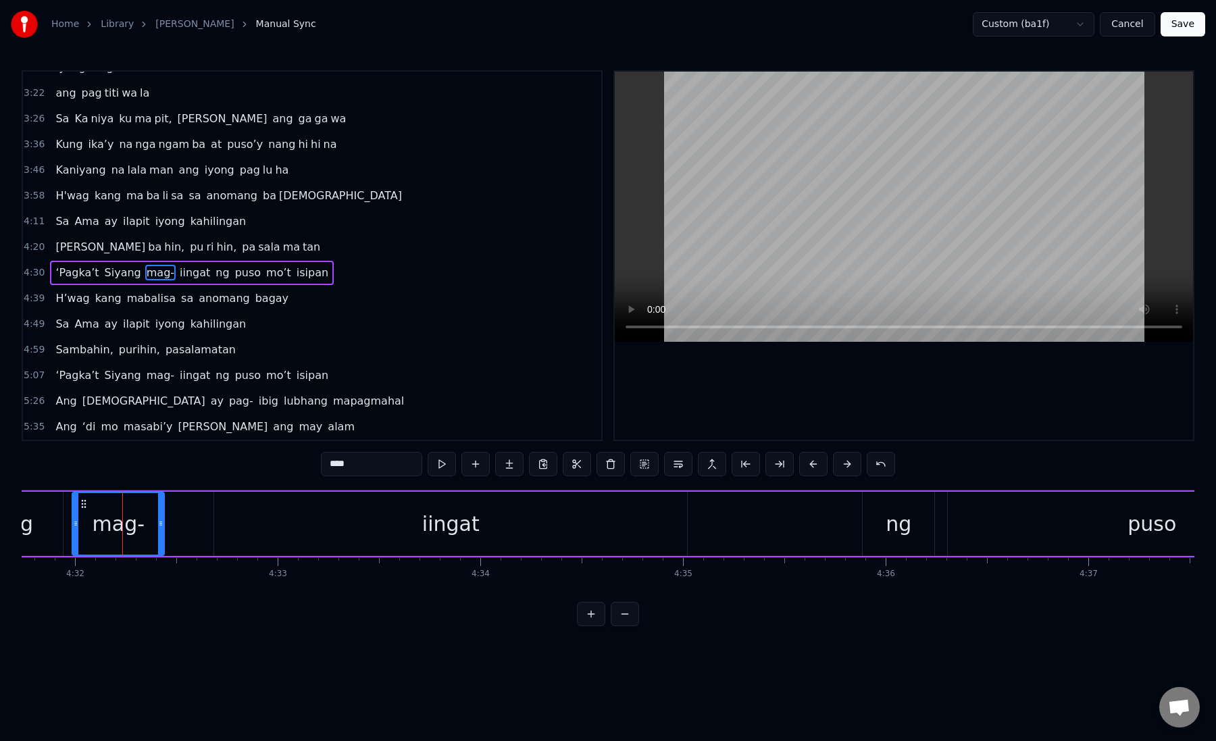
click at [911, 521] on div "ng" at bounding box center [899, 524] width 72 height 64
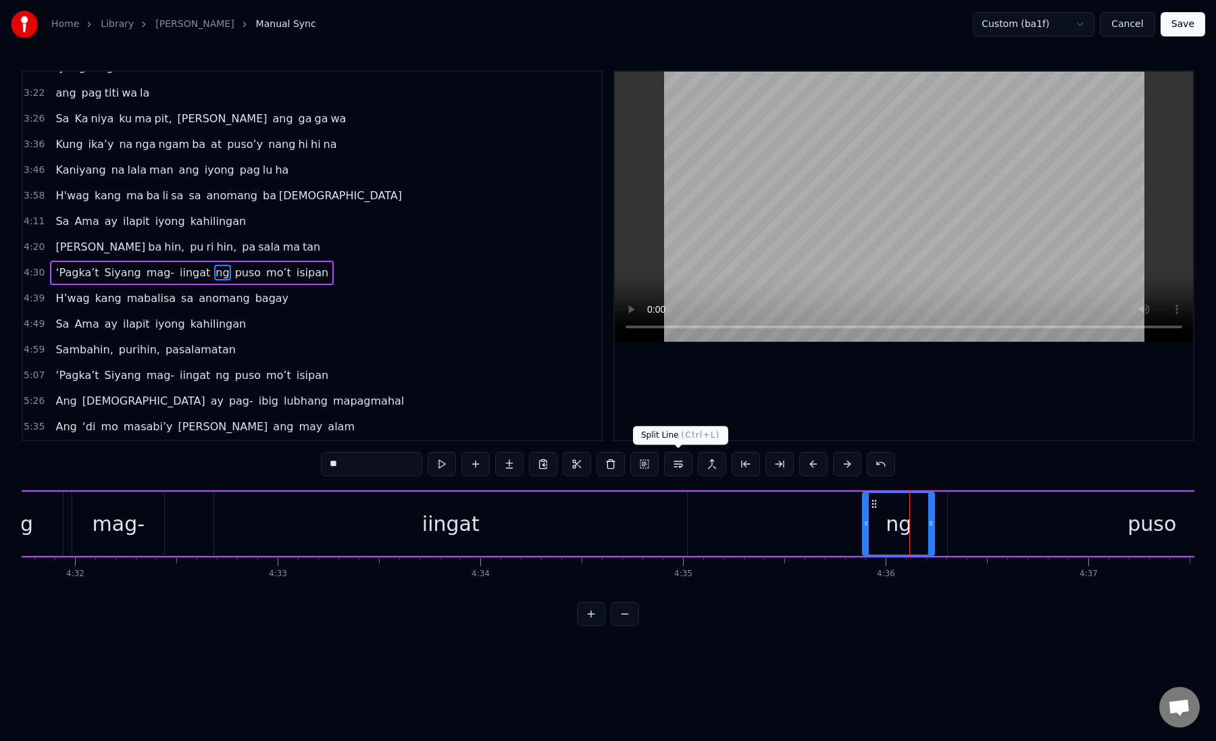
click at [676, 468] on button at bounding box center [678, 464] width 28 height 24
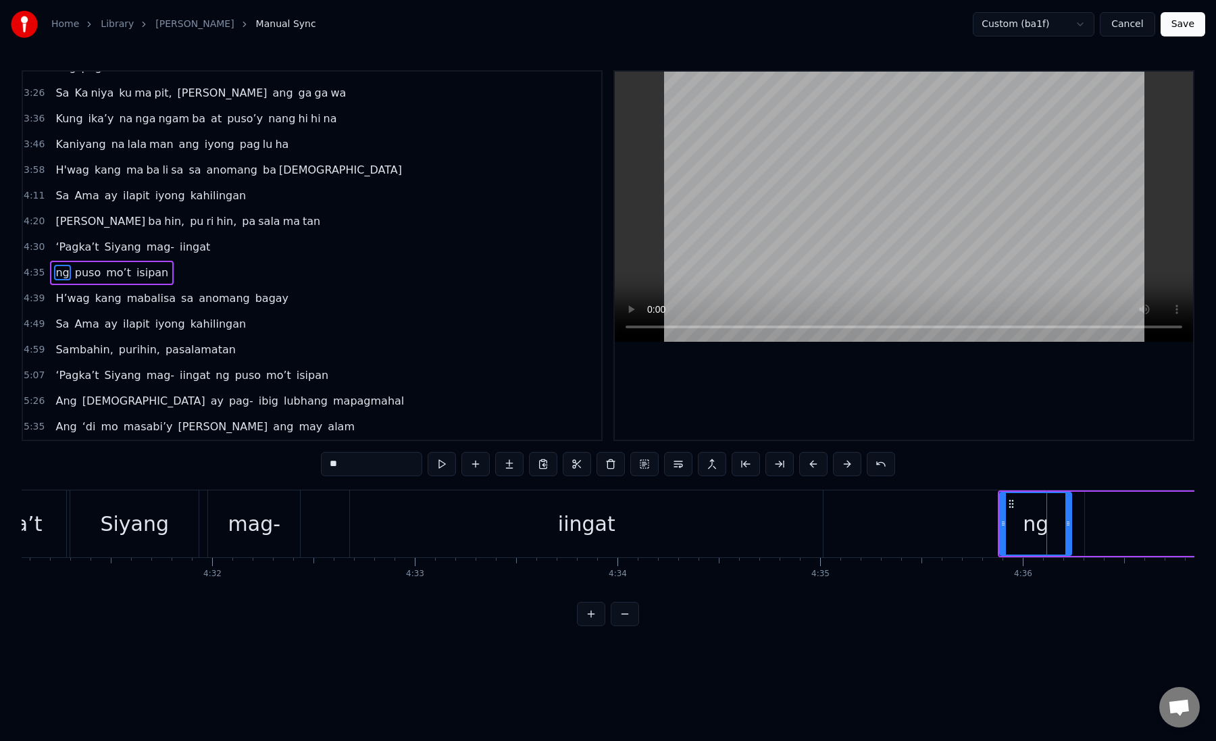
scroll to position [0, 54854]
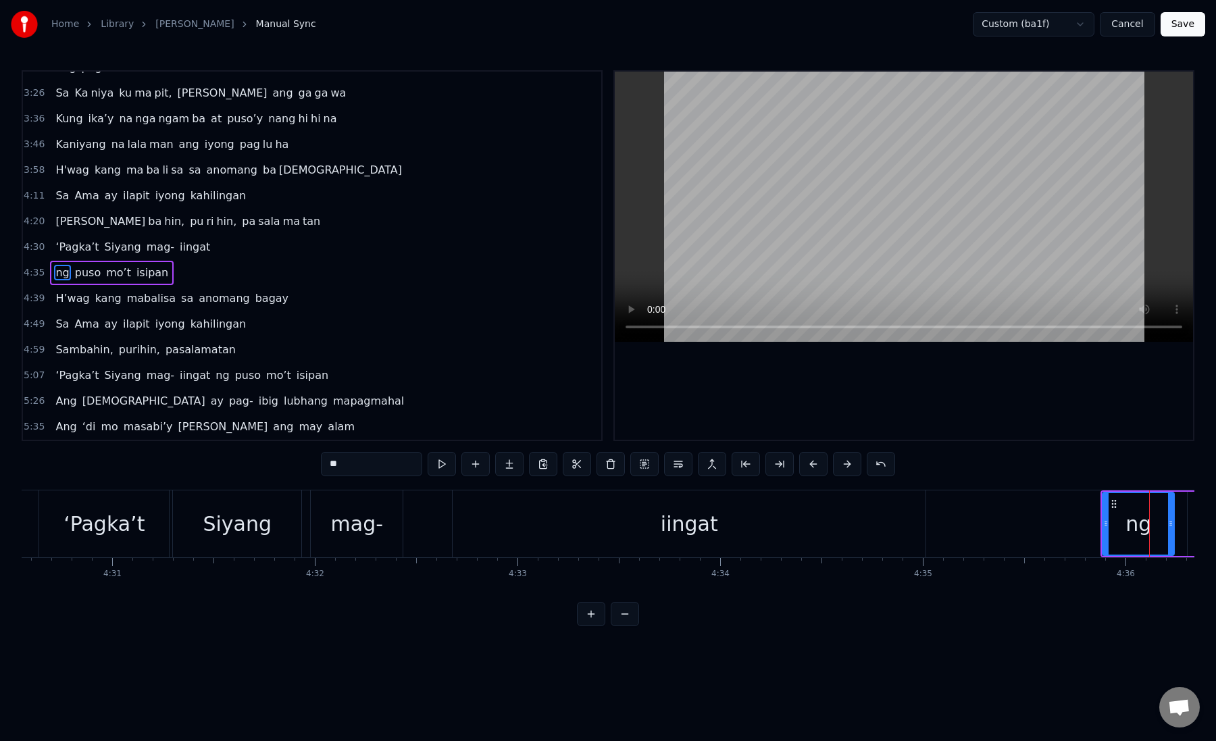
click at [531, 518] on div "iingat" at bounding box center [689, 524] width 473 height 67
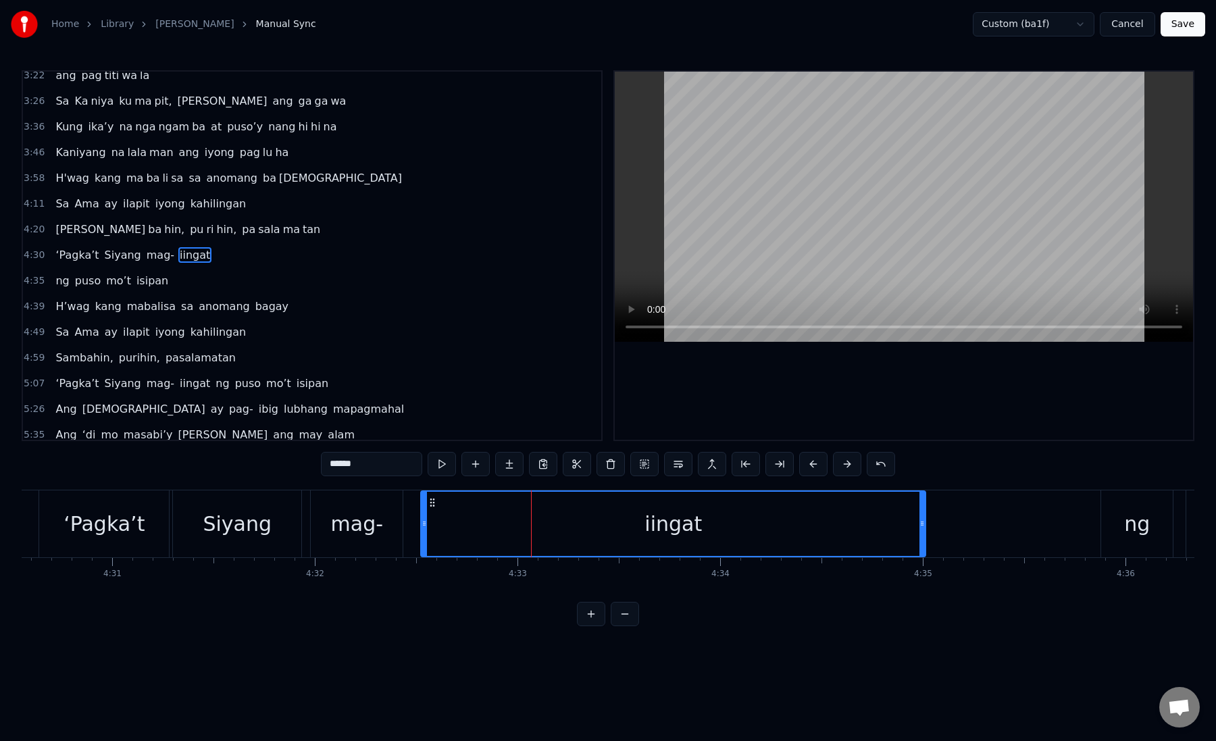
drag, startPoint x: 459, startPoint y: 525, endPoint x: 426, endPoint y: 525, distance: 33.1
click at [426, 525] on div "iingat" at bounding box center [673, 524] width 503 height 64
click at [782, 464] on button at bounding box center [780, 464] width 28 height 24
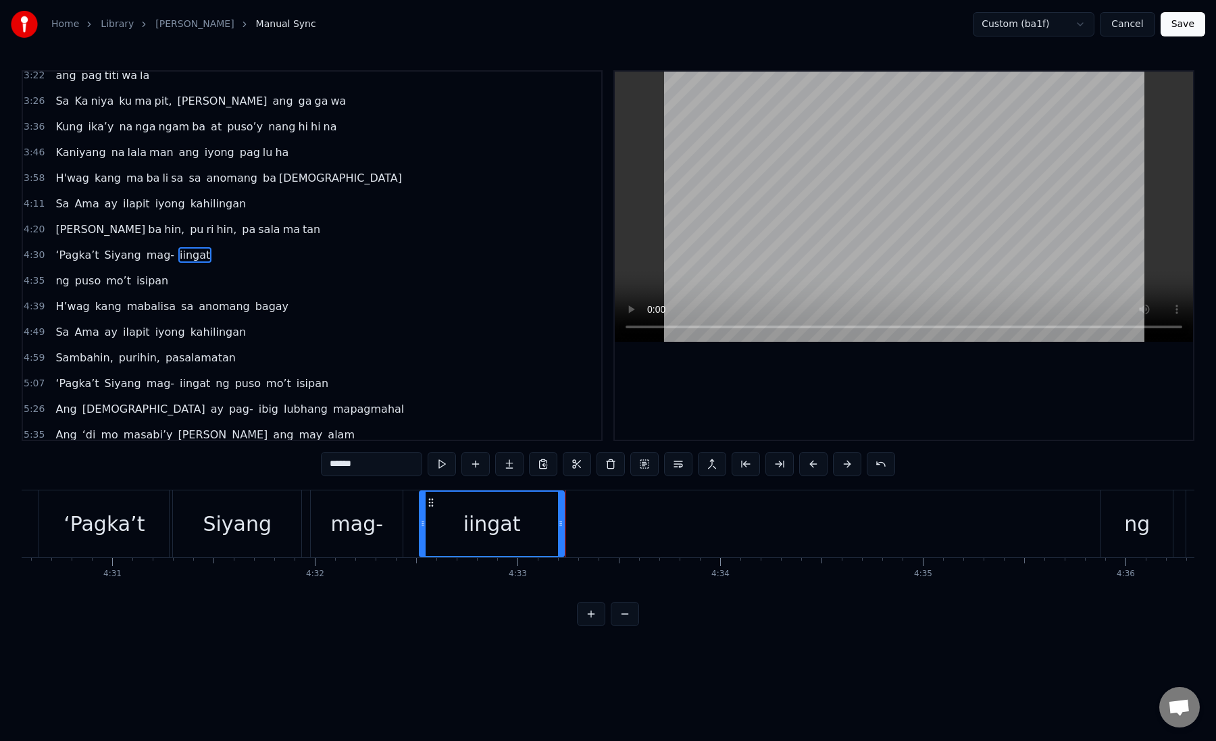
drag, startPoint x: 331, startPoint y: 466, endPoint x: 381, endPoint y: 466, distance: 50.0
click at [381, 466] on input "******" at bounding box center [371, 464] width 101 height 24
type input "*"
click at [509, 464] on button at bounding box center [509, 464] width 28 height 24
click at [504, 458] on button at bounding box center [509, 464] width 28 height 24
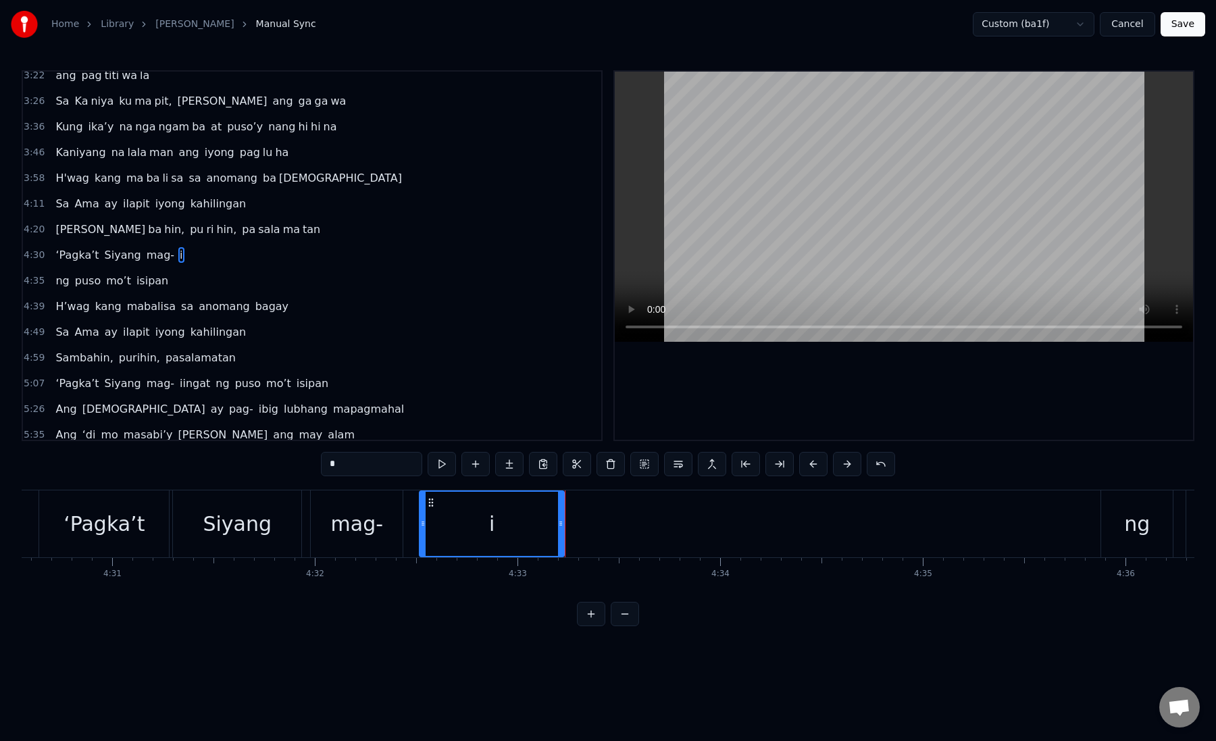
click at [504, 462] on button at bounding box center [509, 464] width 28 height 24
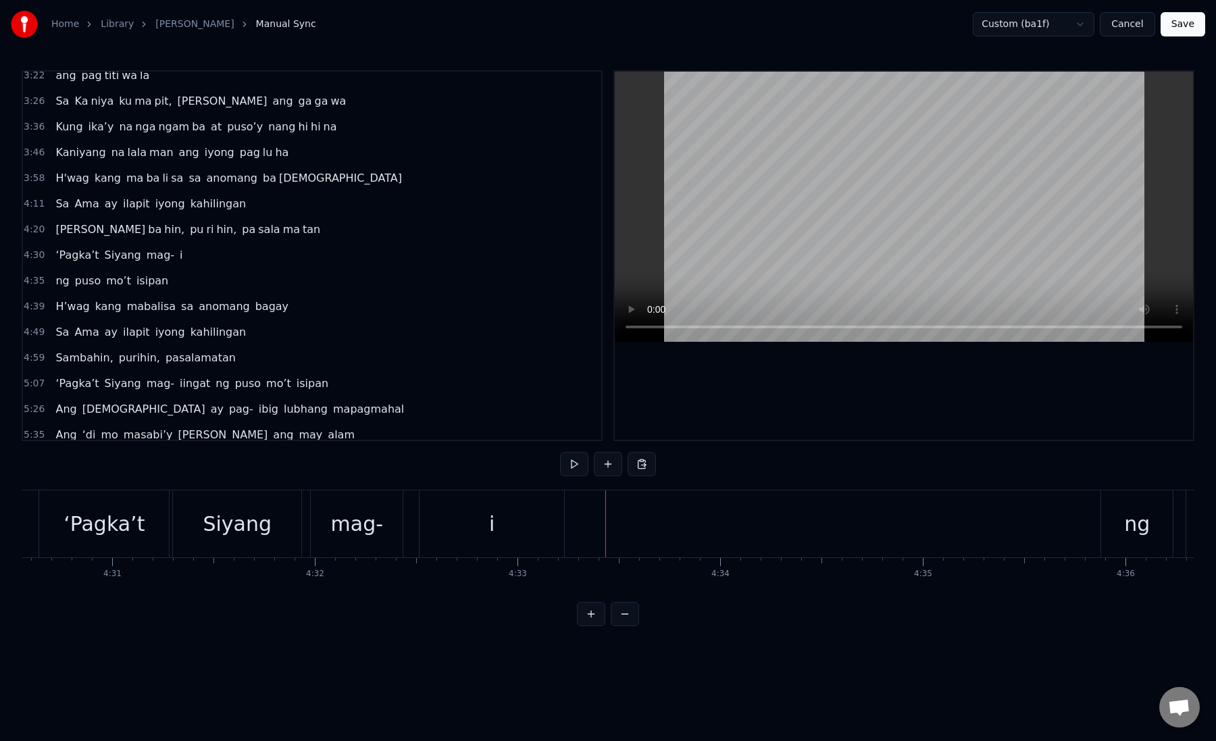
click at [512, 516] on div "i" at bounding box center [492, 524] width 145 height 67
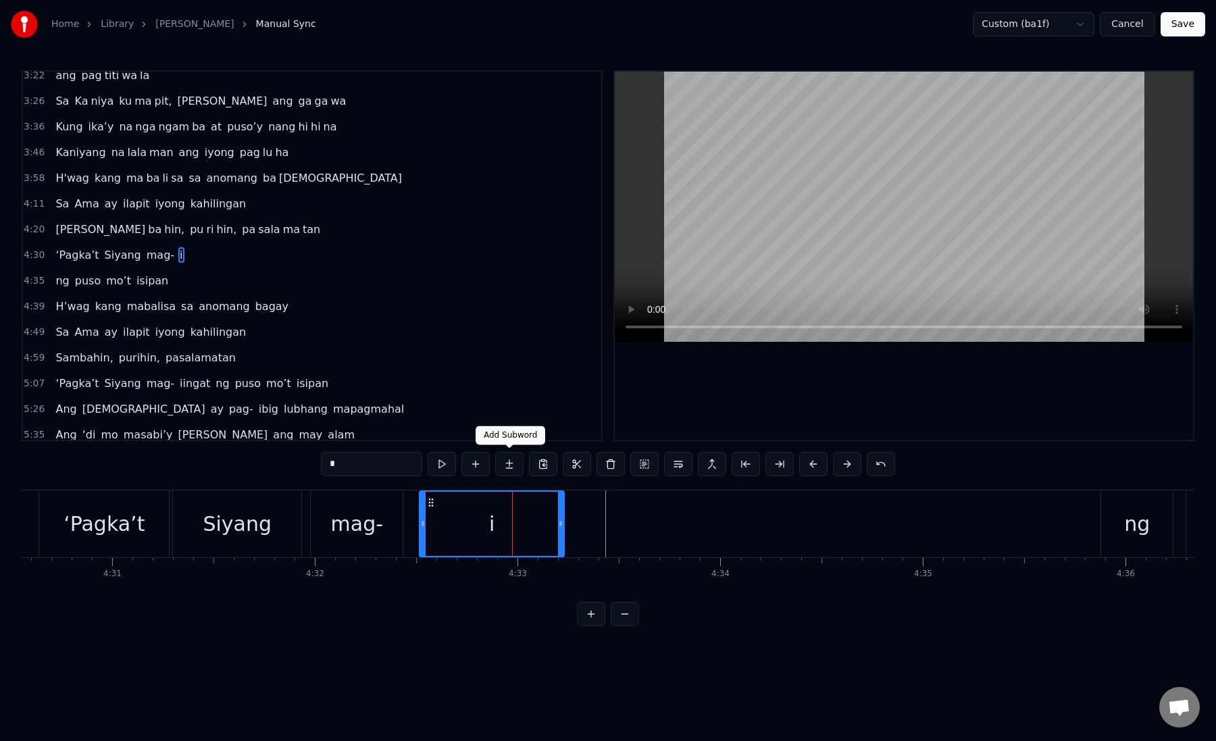
click at [503, 468] on button at bounding box center [509, 464] width 28 height 24
click at [507, 458] on button at bounding box center [509, 464] width 28 height 24
click at [1174, 23] on button "Save" at bounding box center [1183, 24] width 45 height 24
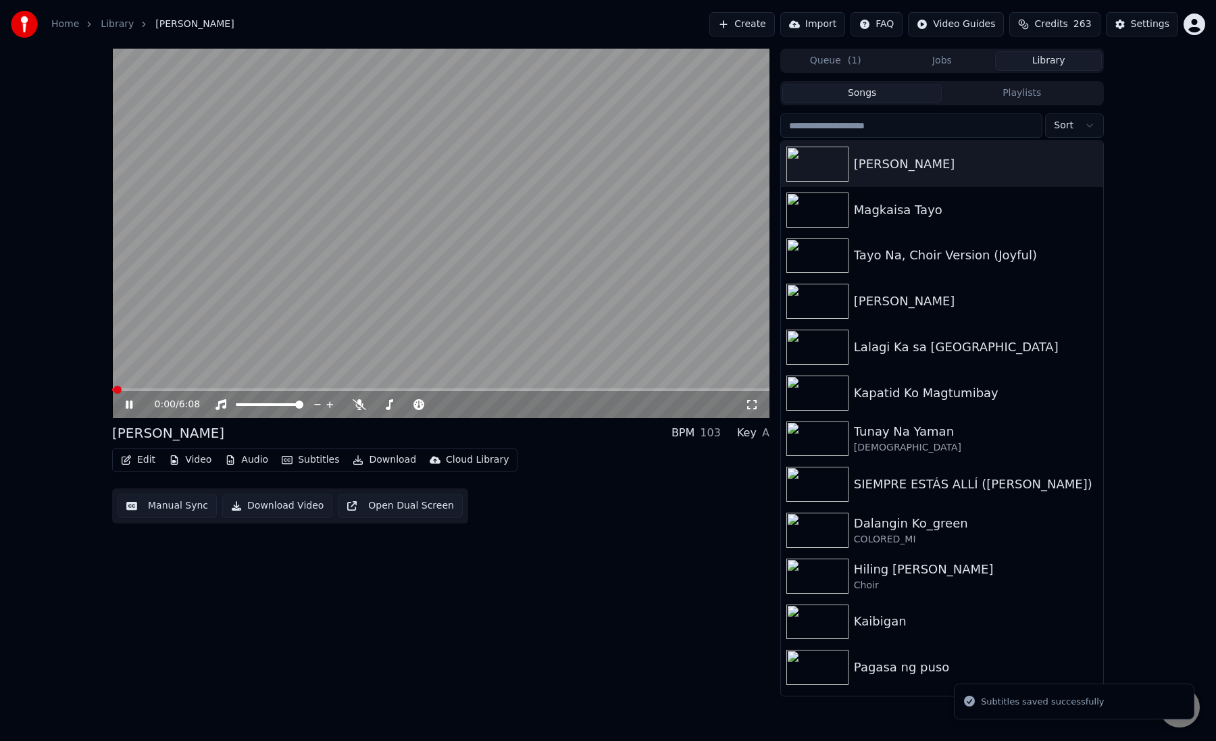
click at [170, 512] on button "Manual Sync" at bounding box center [167, 506] width 99 height 24
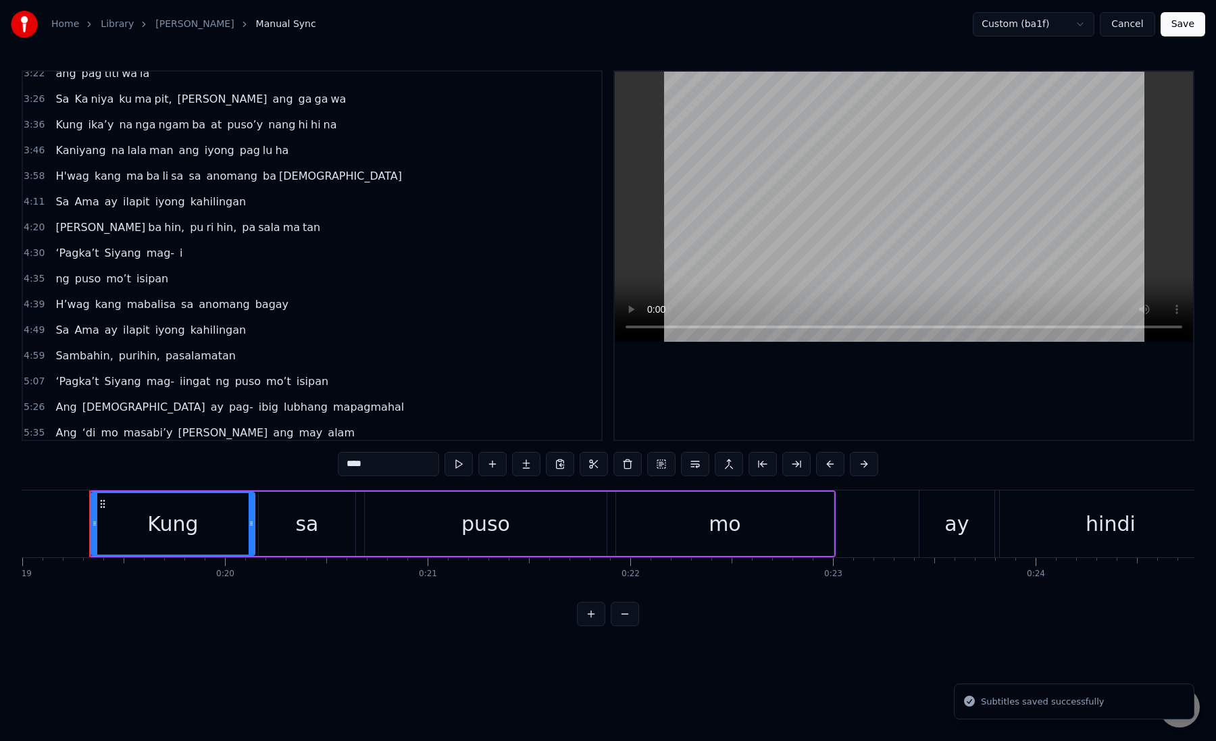
scroll to position [531, 0]
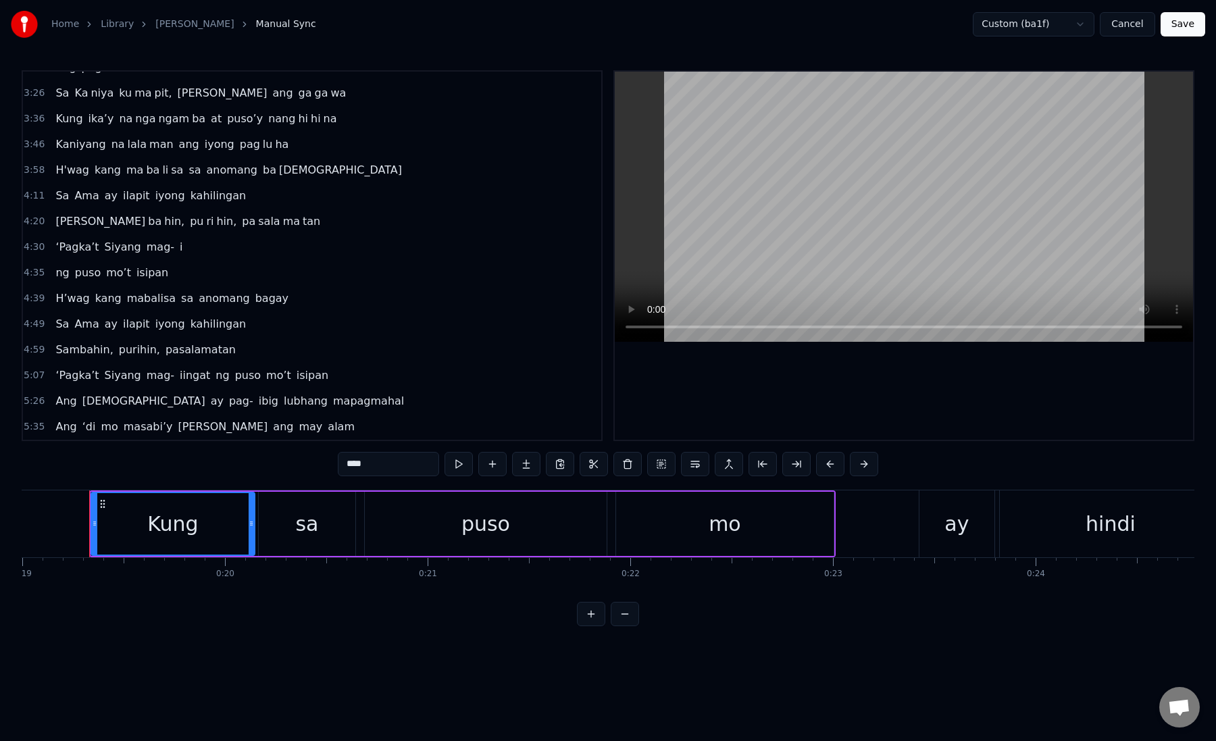
click at [178, 250] on span "i" at bounding box center [180, 247] width 5 height 16
type input "*"
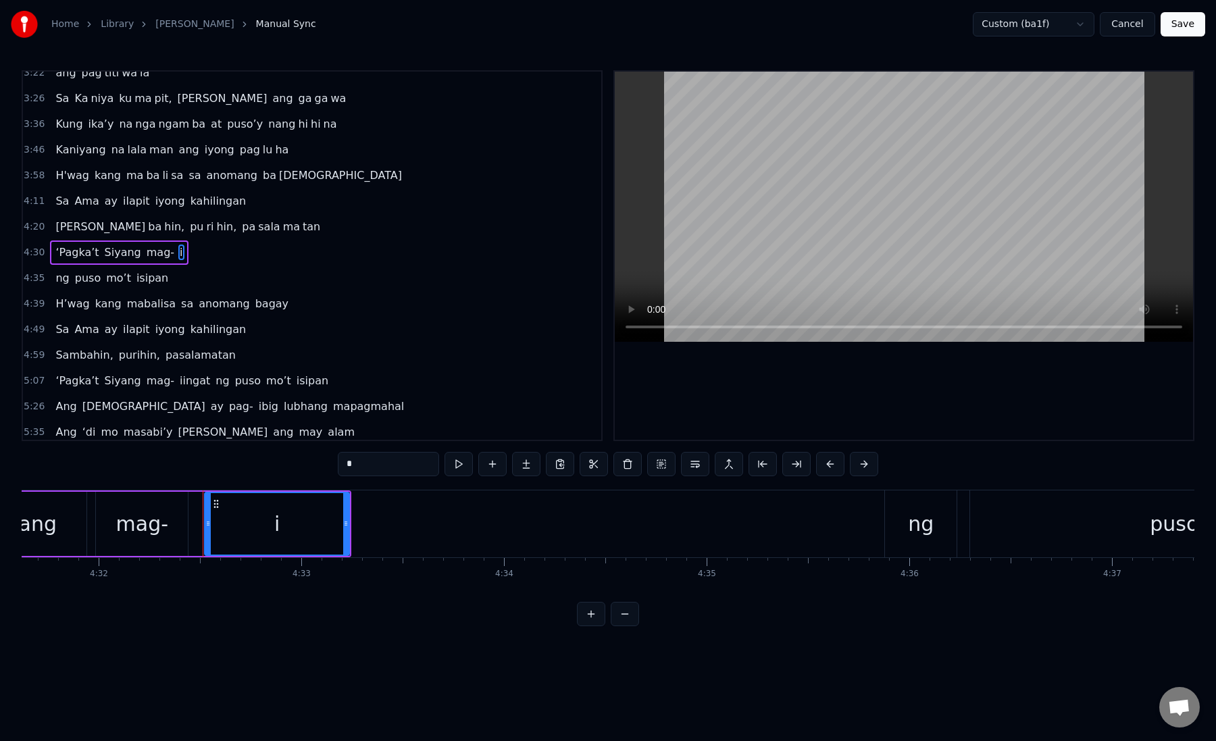
scroll to position [0, 55008]
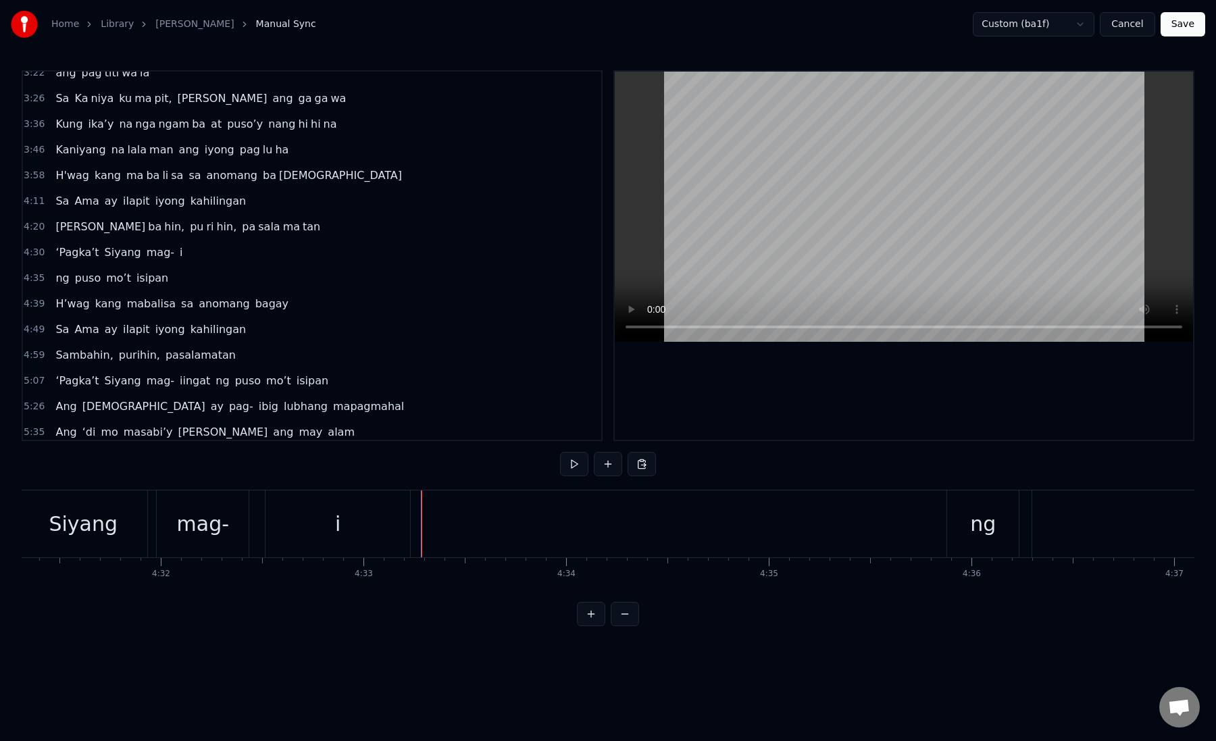
click at [396, 530] on div "i" at bounding box center [338, 524] width 145 height 67
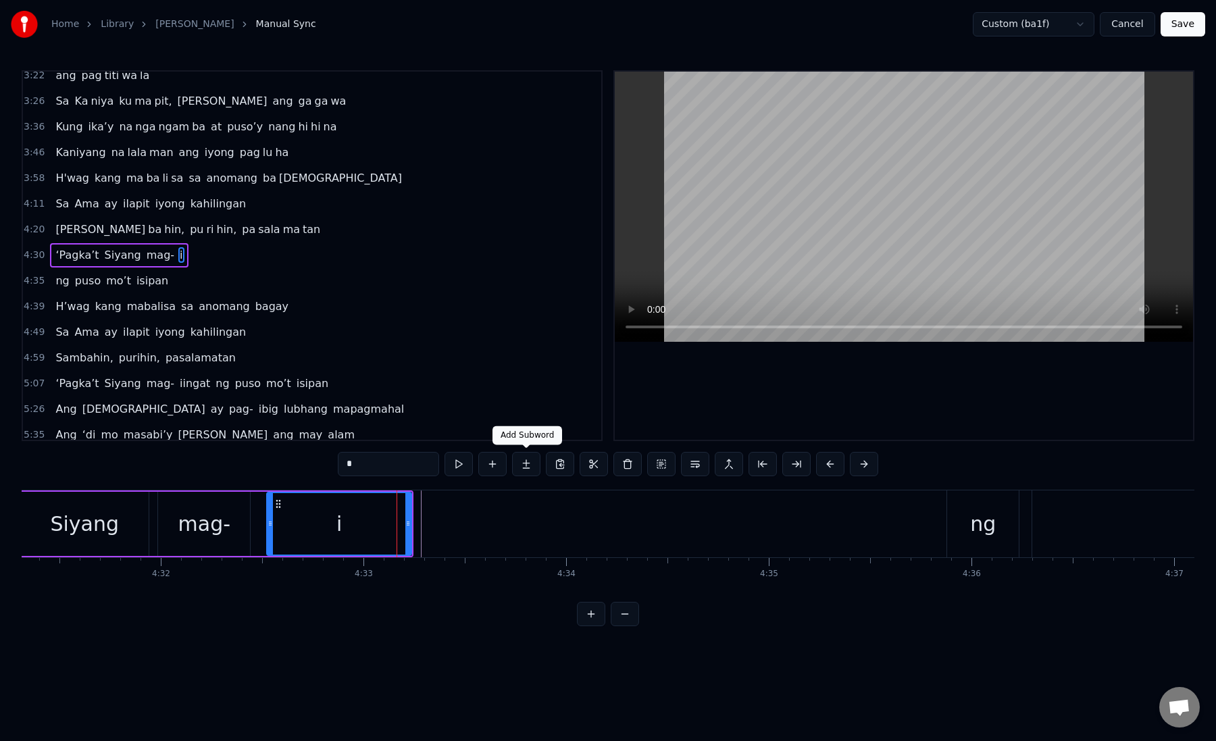
click at [528, 458] on button at bounding box center [526, 464] width 28 height 24
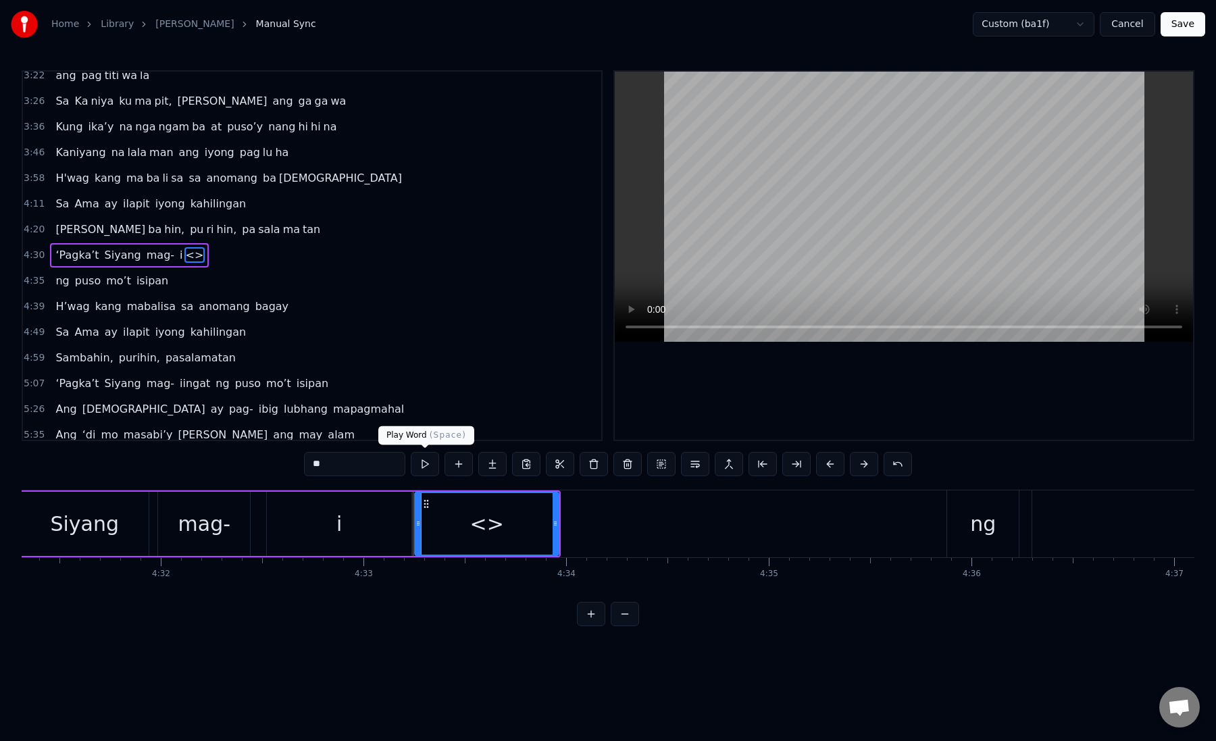
click at [345, 462] on input "**" at bounding box center [354, 464] width 101 height 24
drag, startPoint x: 345, startPoint y: 462, endPoint x: 307, endPoint y: 462, distance: 37.8
click at [307, 462] on input "**" at bounding box center [354, 464] width 101 height 24
paste input "***"
click at [427, 524] on div "ingat" at bounding box center [487, 524] width 143 height 62
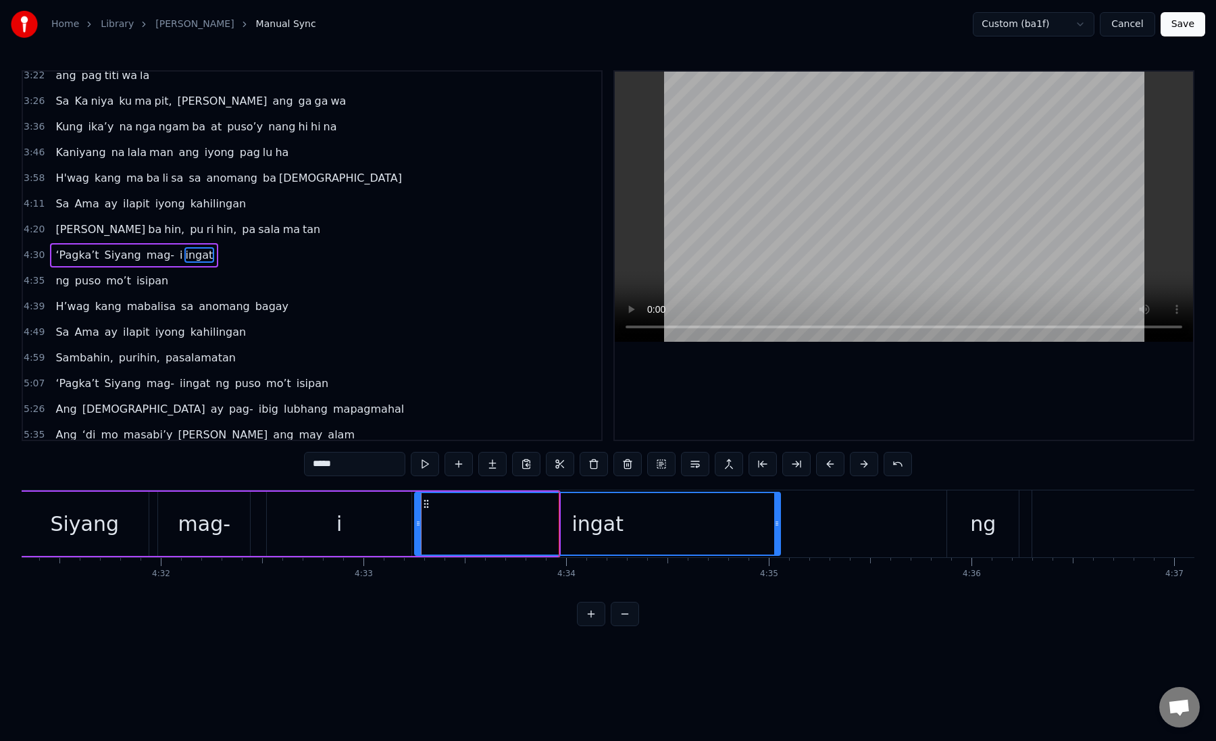
drag, startPoint x: 554, startPoint y: 530, endPoint x: 775, endPoint y: 528, distance: 221.0
click at [775, 528] on div at bounding box center [776, 524] width 5 height 62
click at [356, 537] on div "i" at bounding box center [339, 524] width 145 height 64
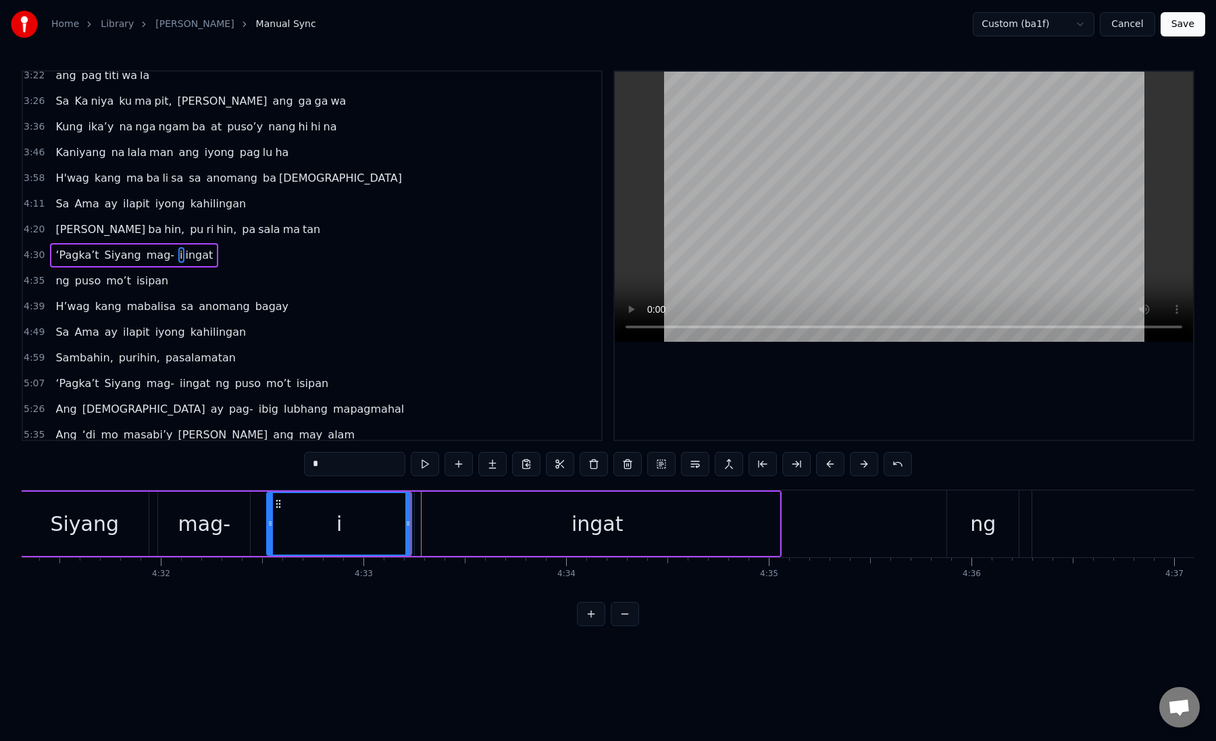
click at [478, 534] on div "ingat" at bounding box center [598, 524] width 366 height 64
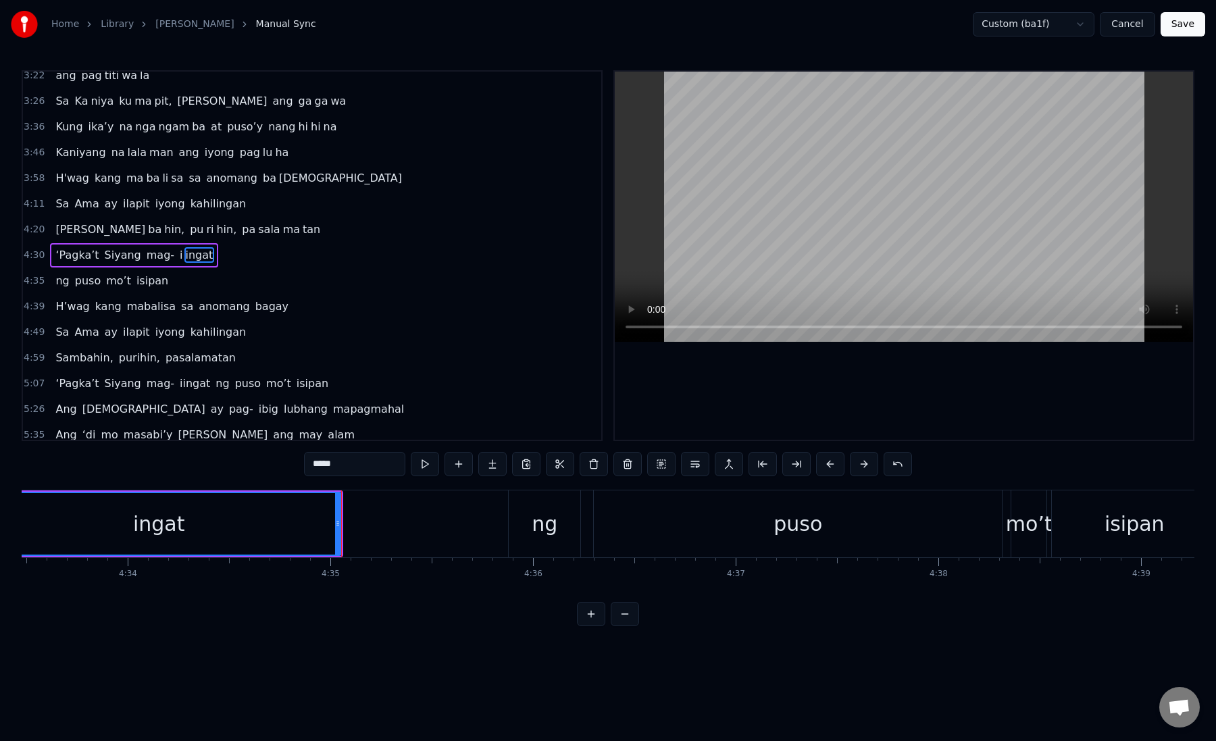
scroll to position [0, 55463]
click at [535, 530] on div "ng" at bounding box center [529, 524] width 26 height 30
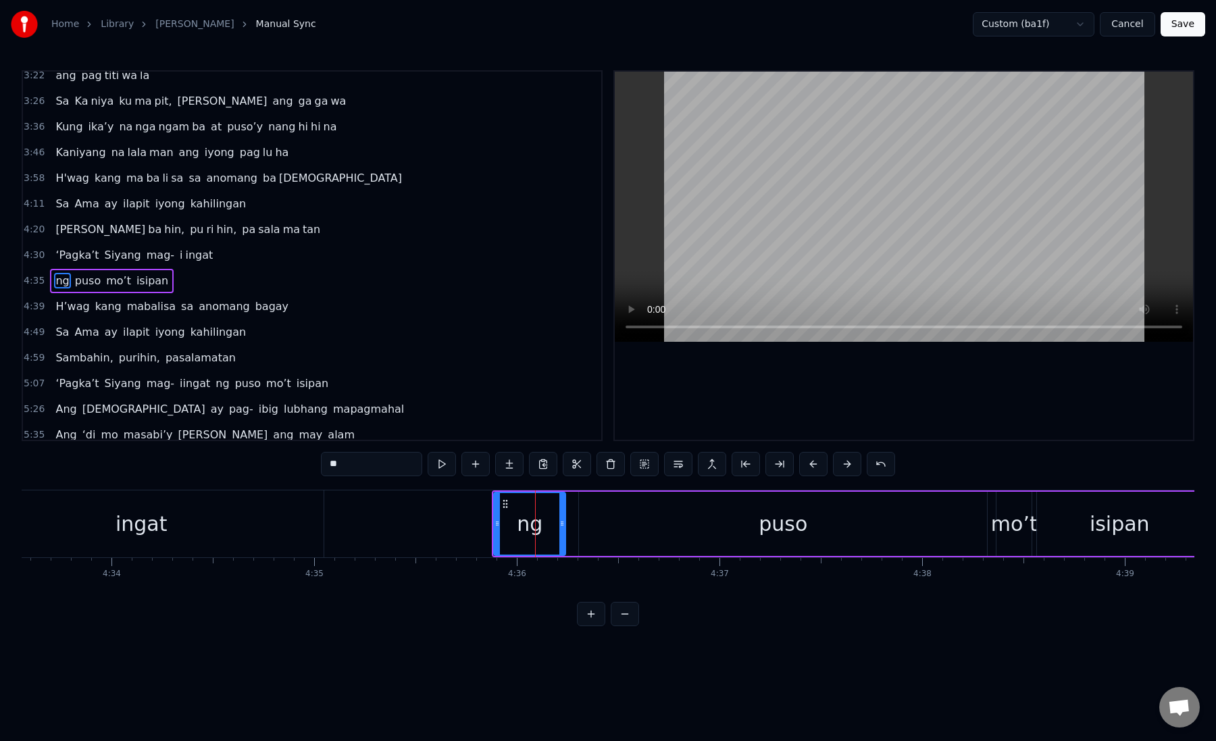
scroll to position [531, 0]
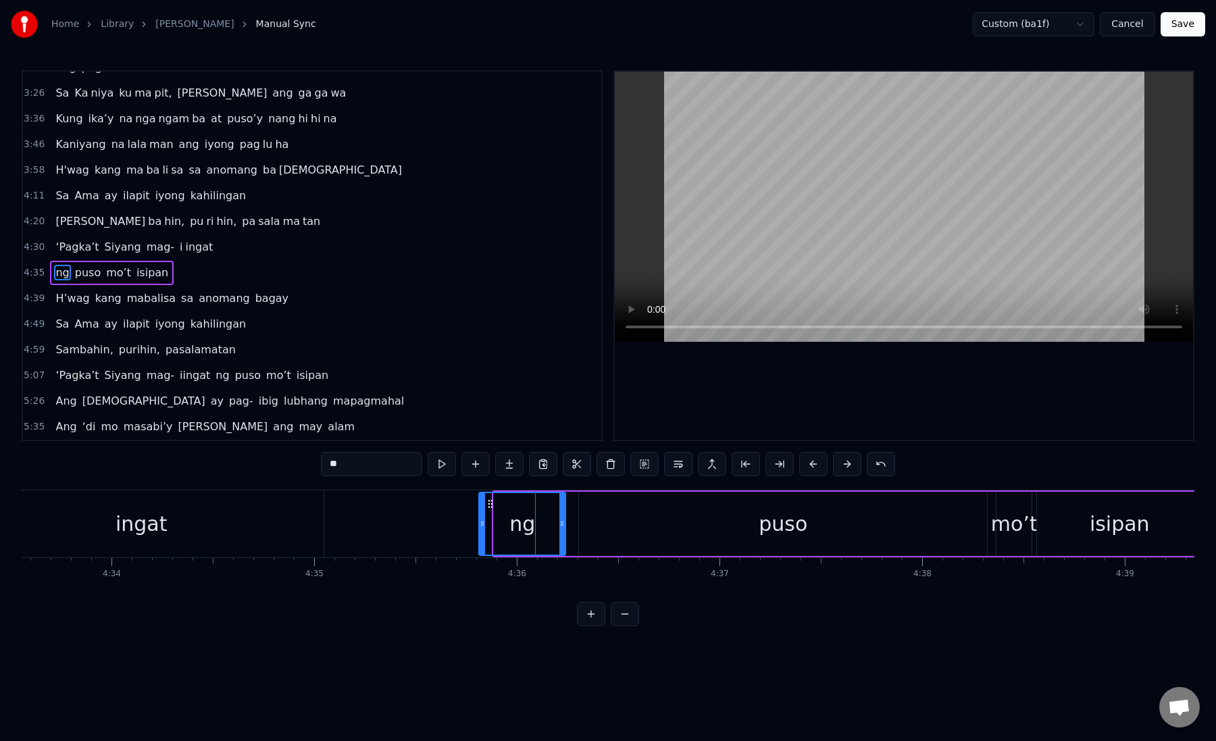
drag, startPoint x: 495, startPoint y: 523, endPoint x: 480, endPoint y: 523, distance: 14.9
click at [480, 523] on icon at bounding box center [482, 523] width 5 height 11
click at [600, 524] on div "puso" at bounding box center [783, 524] width 408 height 64
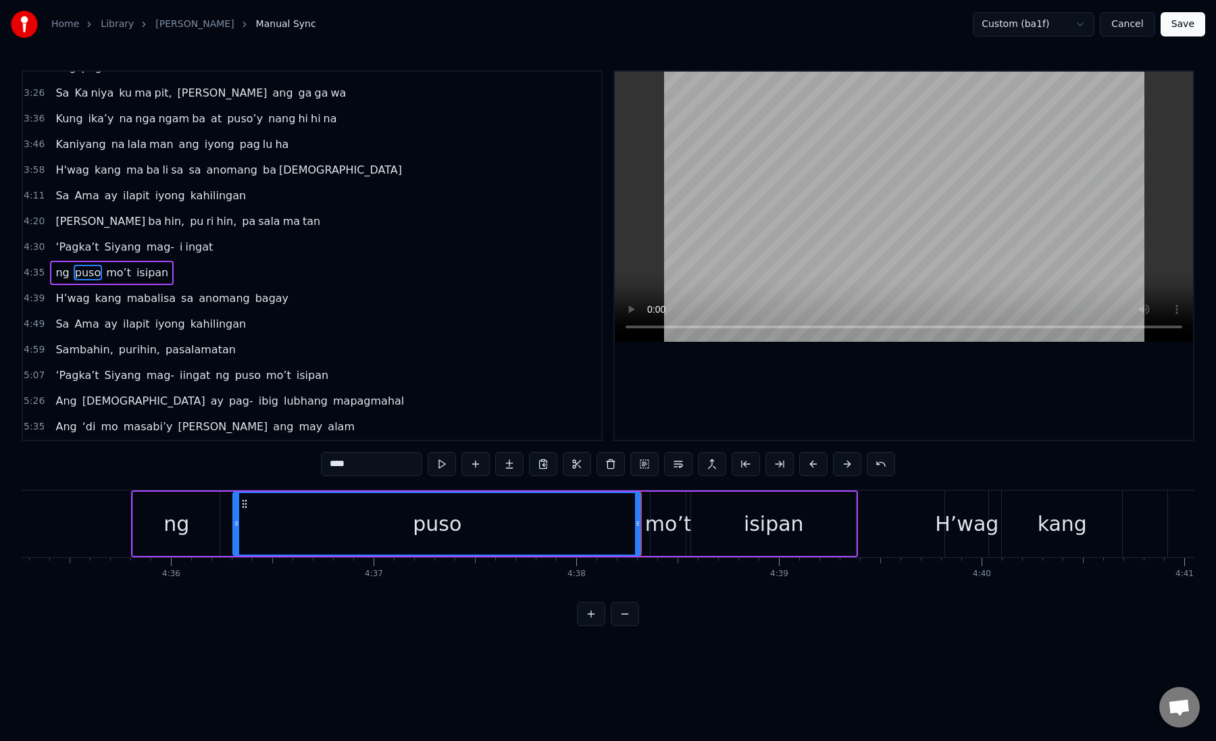
scroll to position [0, 55885]
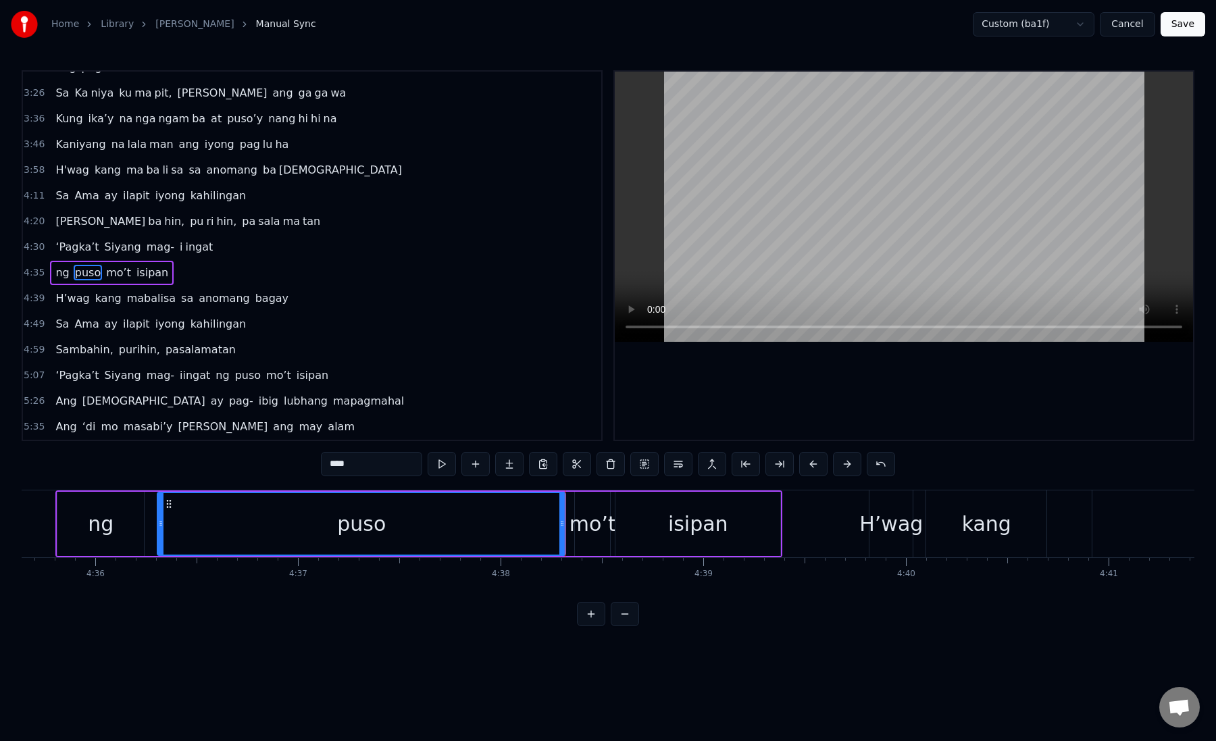
click at [581, 523] on div "mo’t" at bounding box center [593, 524] width 47 height 30
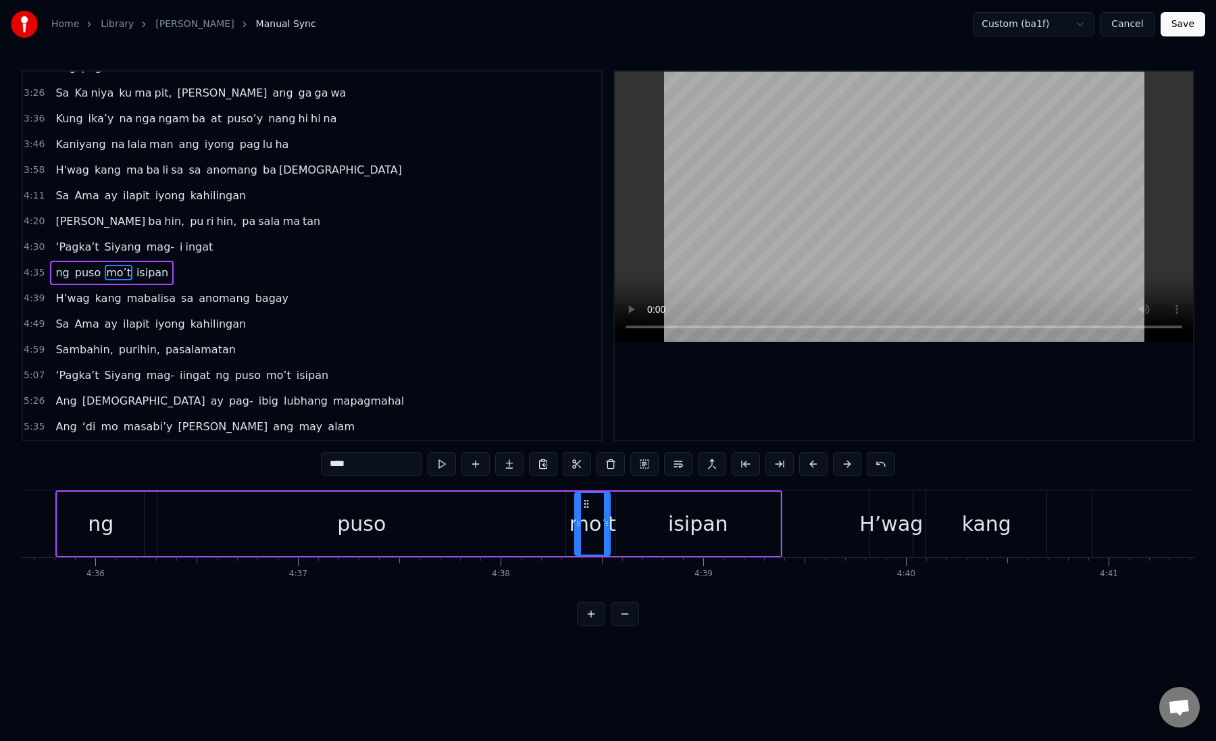
click at [624, 523] on div "isipan" at bounding box center [698, 524] width 165 height 64
click at [581, 522] on div "mo’t" at bounding box center [593, 524] width 47 height 30
click at [665, 517] on div "isipan" at bounding box center [698, 524] width 165 height 64
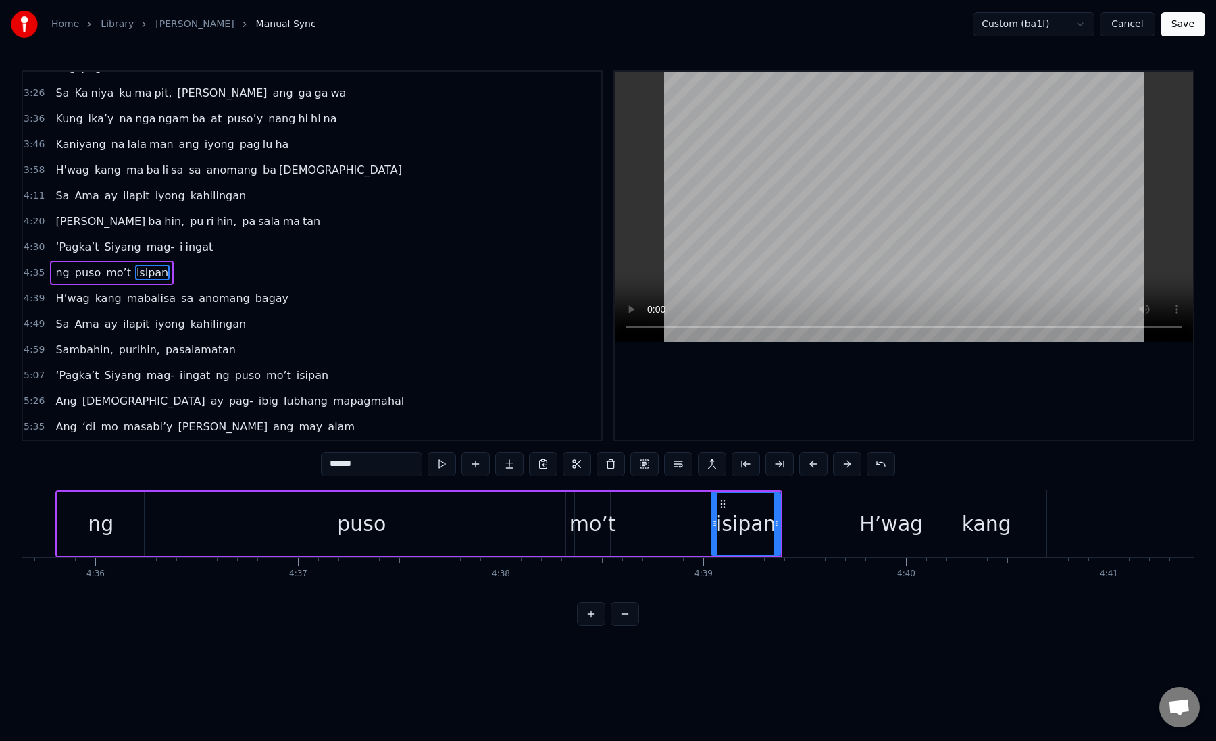
drag, startPoint x: 618, startPoint y: 525, endPoint x: 714, endPoint y: 525, distance: 96.0
click at [714, 525] on circle at bounding box center [714, 525] width 1 height 1
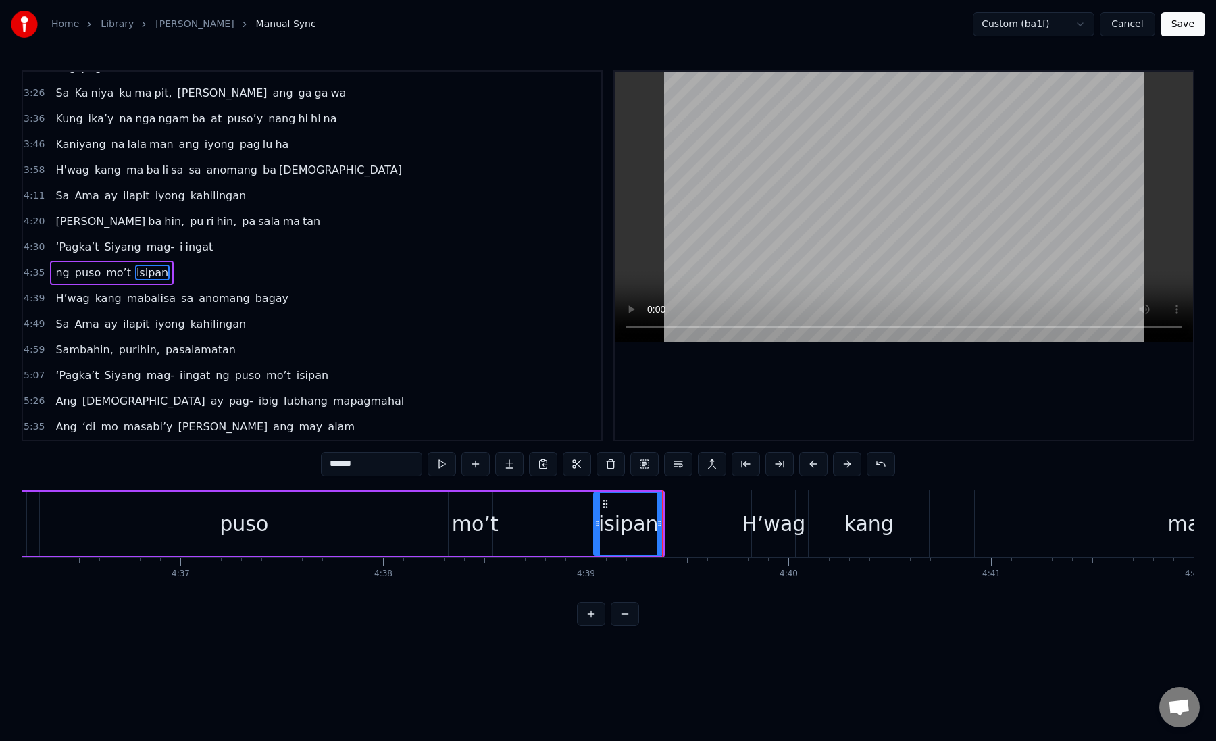
scroll to position [0, 56014]
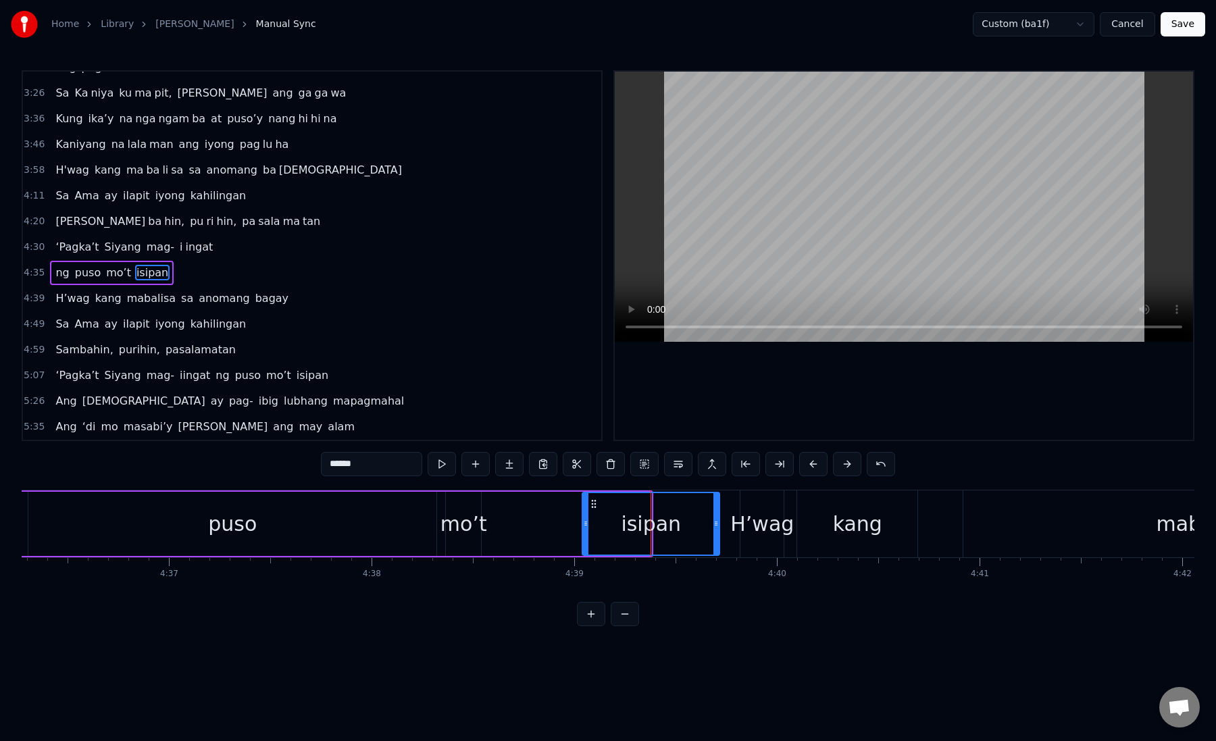
drag, startPoint x: 646, startPoint y: 526, endPoint x: 724, endPoint y: 531, distance: 78.6
click at [719, 531] on div at bounding box center [716, 524] width 5 height 62
click at [635, 516] on div "isipan" at bounding box center [656, 524] width 60 height 30
click at [330, 525] on div "puso" at bounding box center [232, 524] width 408 height 64
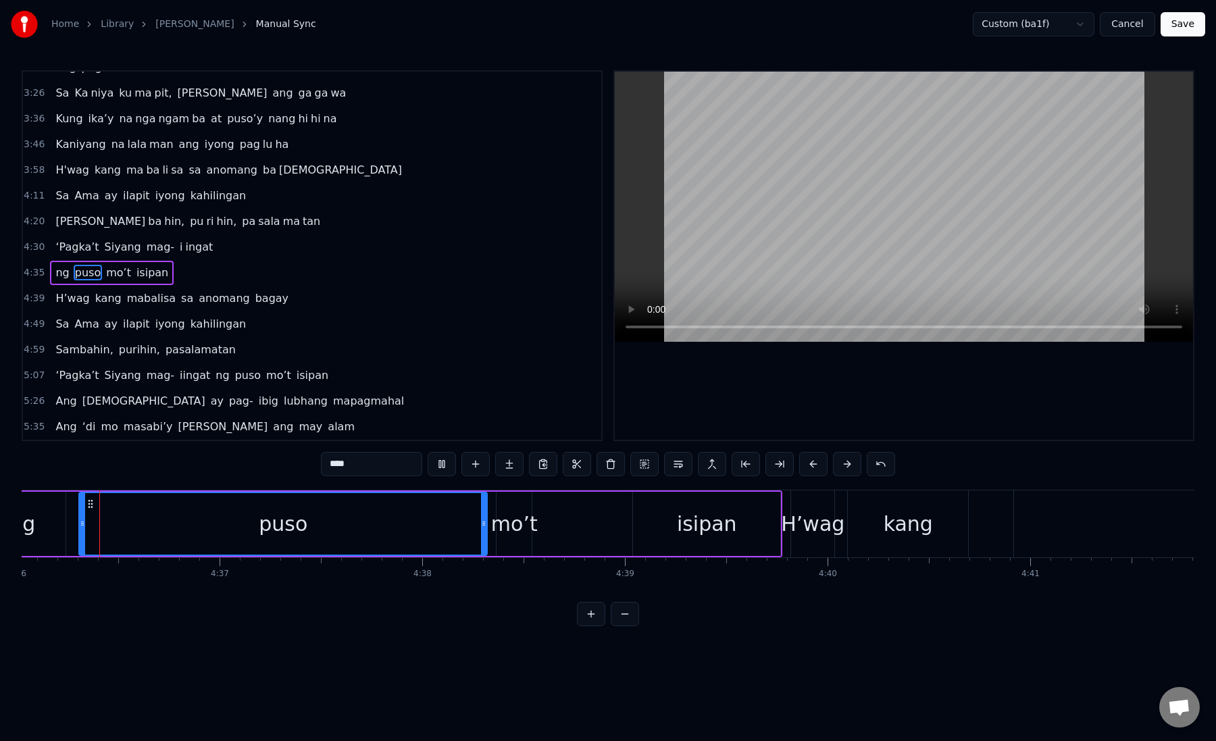
scroll to position [0, 55951]
click at [526, 520] on div "mo’t" at bounding box center [526, 524] width 47 height 30
type input "****"
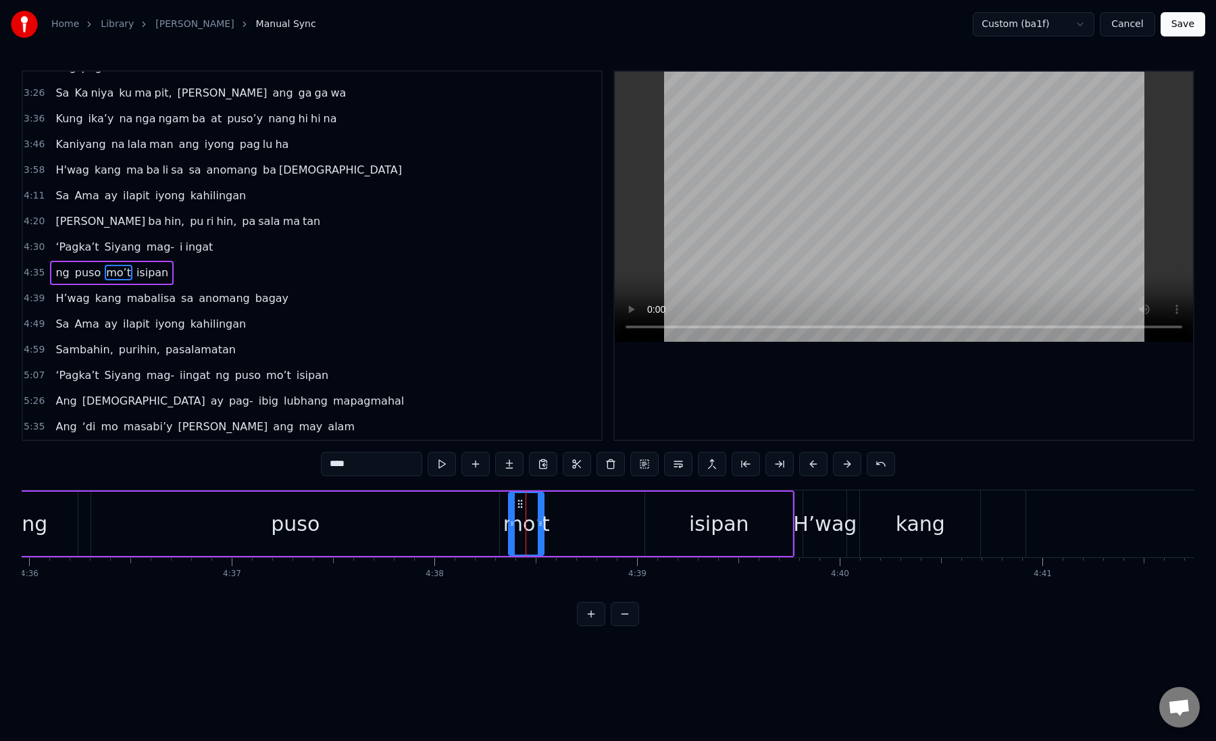
click at [570, 520] on div "ng puso mo’t isipan" at bounding box center [392, 524] width 806 height 67
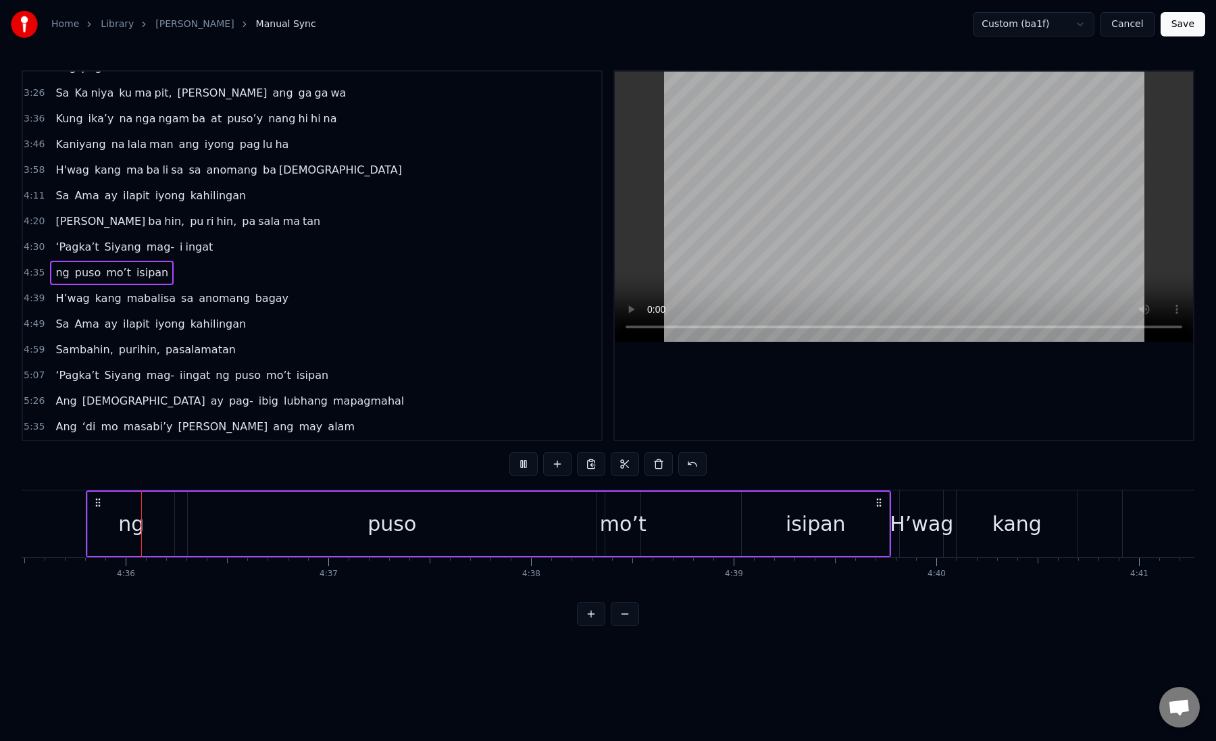
scroll to position [0, 55851]
click at [620, 504] on div "mo’t" at bounding box center [626, 524] width 35 height 64
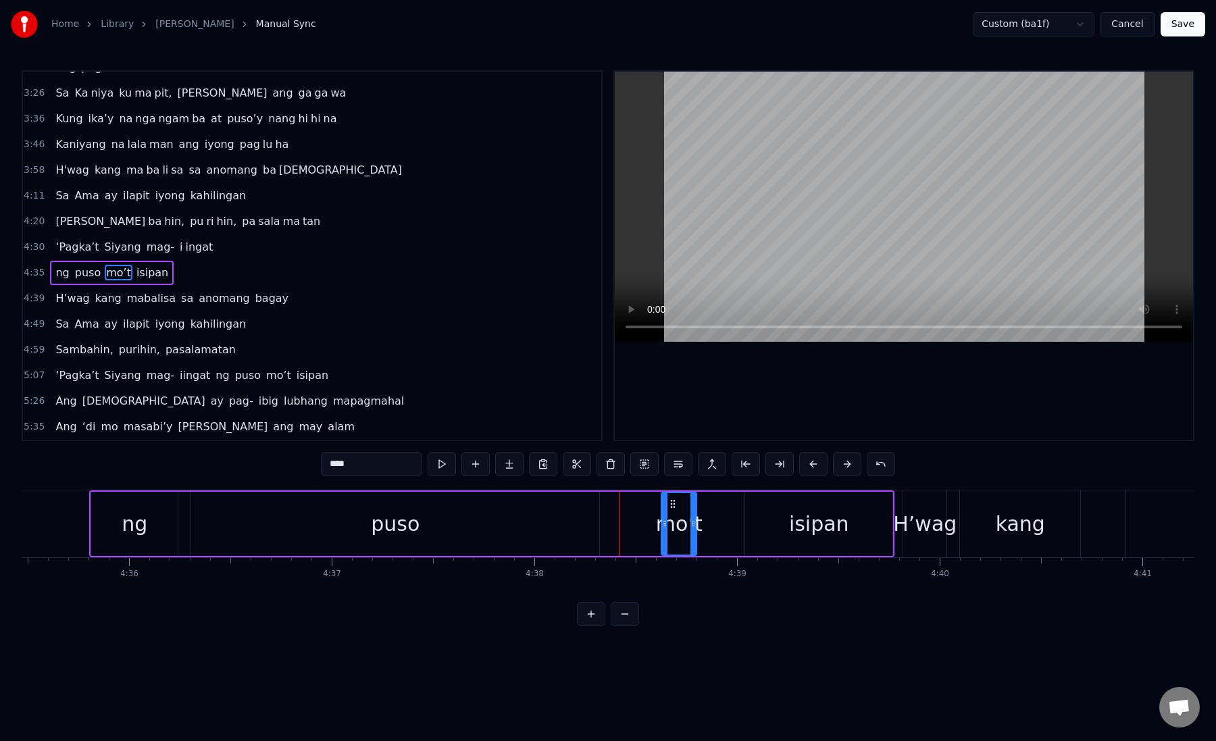
drag, startPoint x: 620, startPoint y: 504, endPoint x: 676, endPoint y: 508, distance: 56.2
click at [676, 508] on icon at bounding box center [673, 504] width 11 height 11
drag, startPoint x: 694, startPoint y: 524, endPoint x: 747, endPoint y: 528, distance: 53.5
click at [748, 528] on icon at bounding box center [750, 523] width 5 height 11
click at [554, 516] on div "puso" at bounding box center [395, 524] width 408 height 64
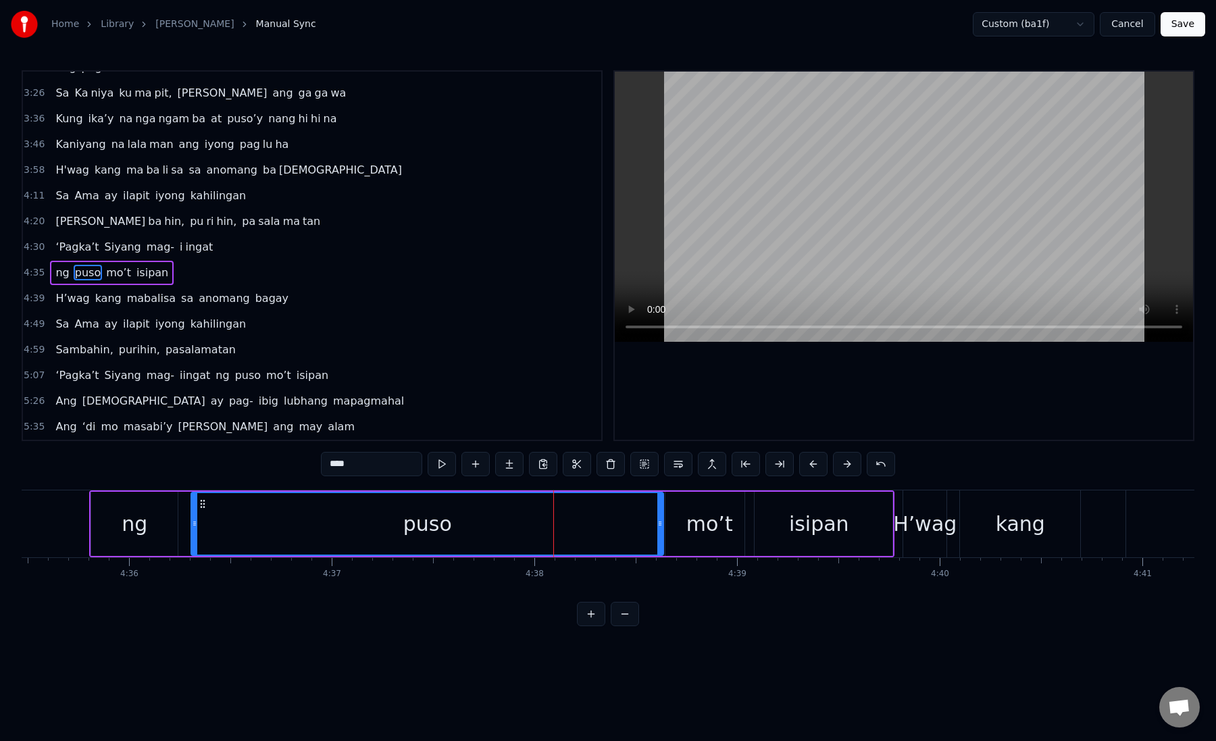
drag, startPoint x: 593, startPoint y: 519, endPoint x: 658, endPoint y: 529, distance: 65.0
click at [658, 529] on div at bounding box center [660, 524] width 5 height 62
drag, startPoint x: 658, startPoint y: 529, endPoint x: 639, endPoint y: 528, distance: 18.3
click at [641, 528] on div at bounding box center [643, 524] width 5 height 62
click at [671, 528] on div "mo’t" at bounding box center [710, 524] width 89 height 64
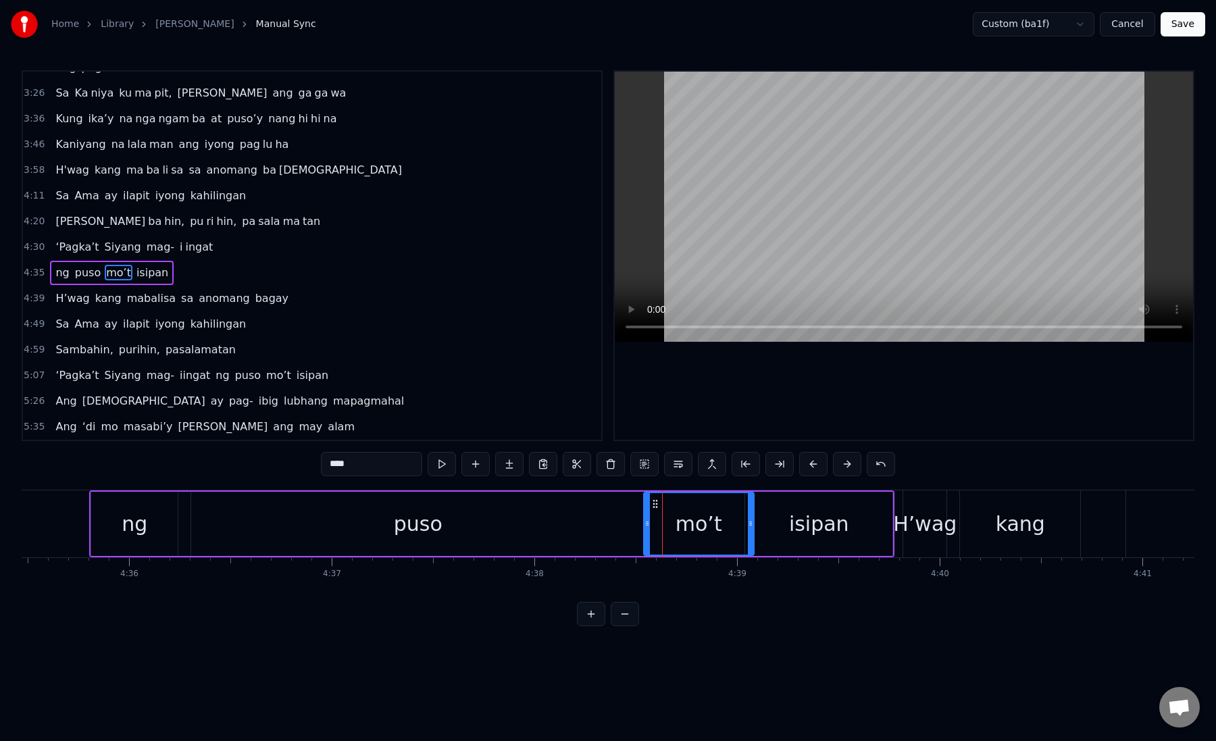
drag, startPoint x: 667, startPoint y: 528, endPoint x: 645, endPoint y: 528, distance: 22.3
click at [645, 528] on icon at bounding box center [647, 523] width 5 height 11
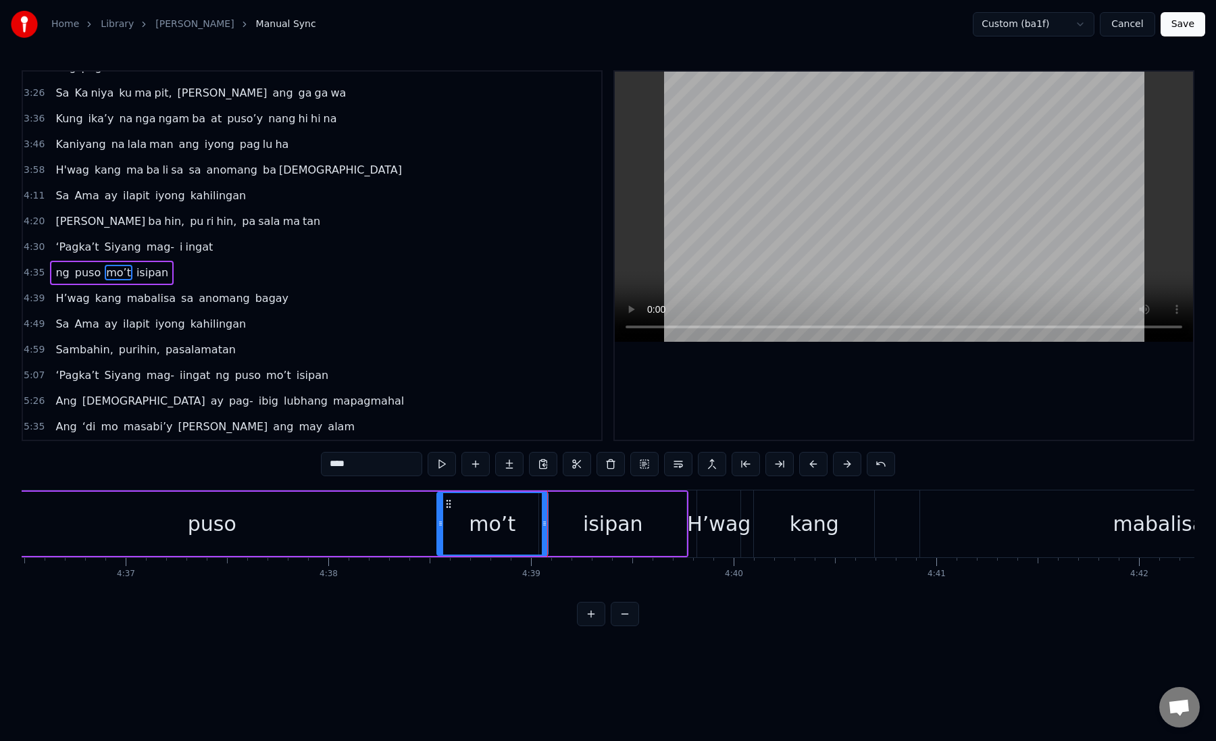
scroll to position [0, 56095]
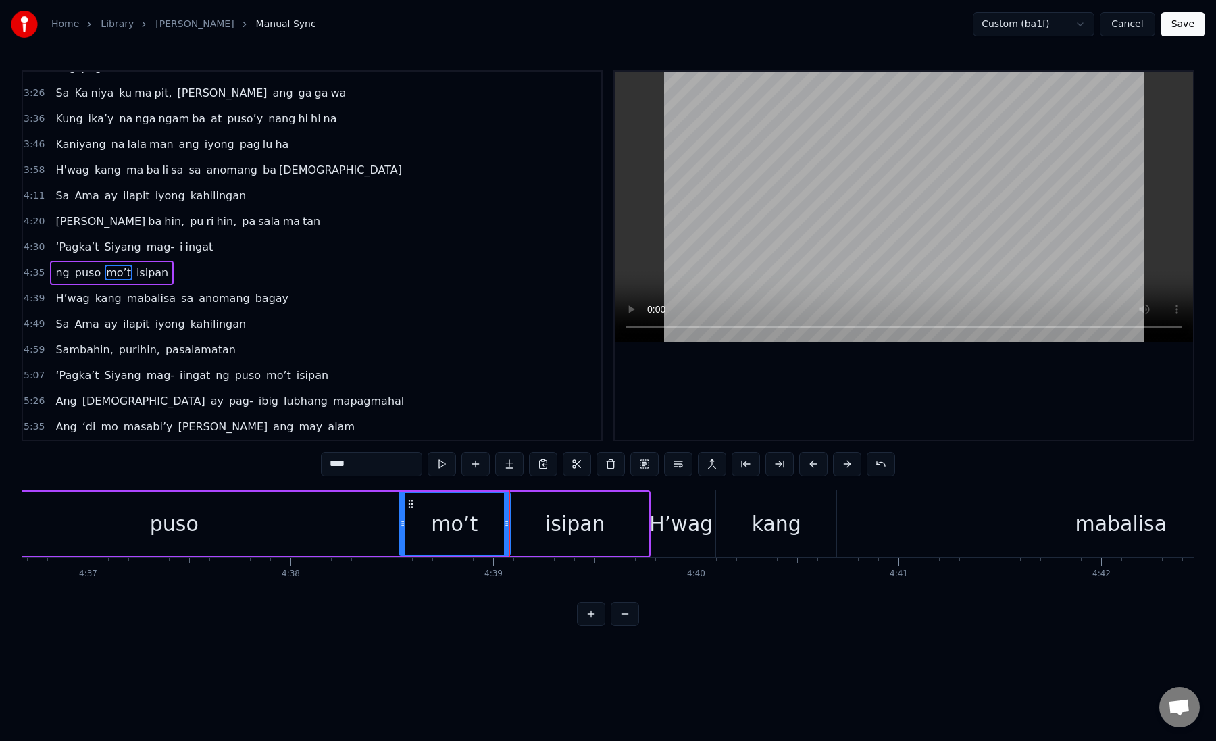
click at [549, 526] on div "isipan" at bounding box center [575, 524] width 60 height 30
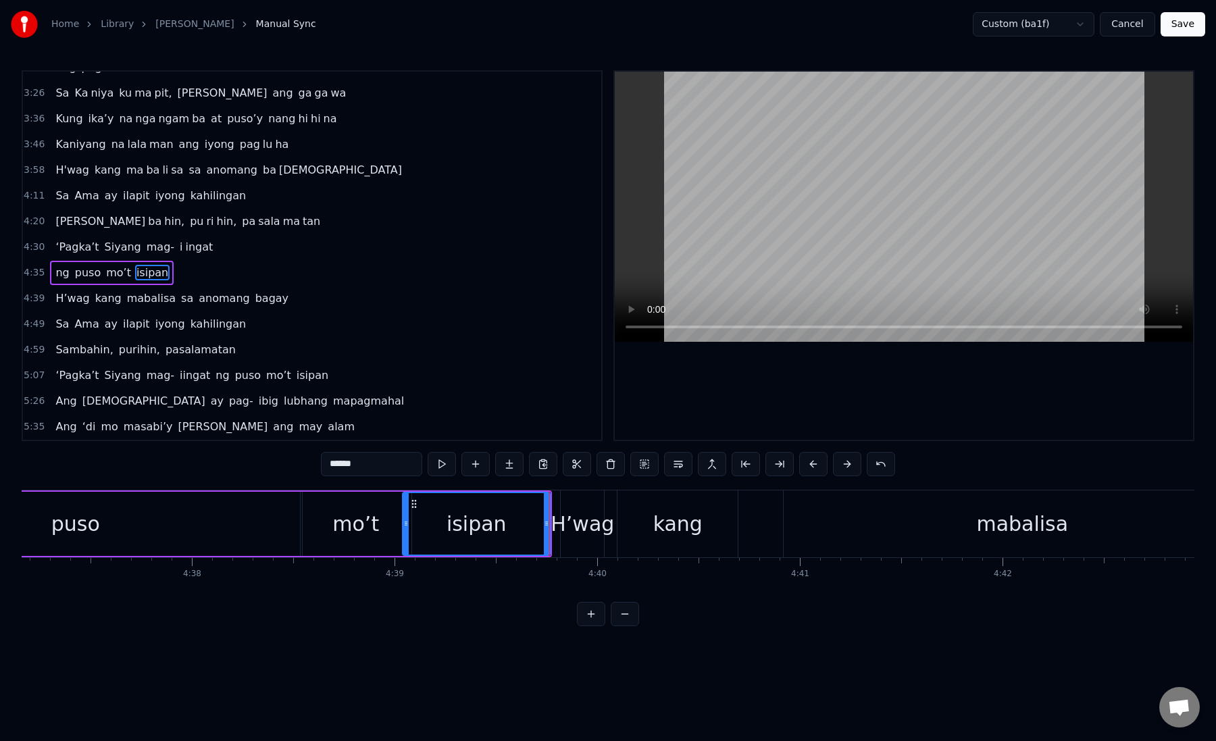
scroll to position [0, 56213]
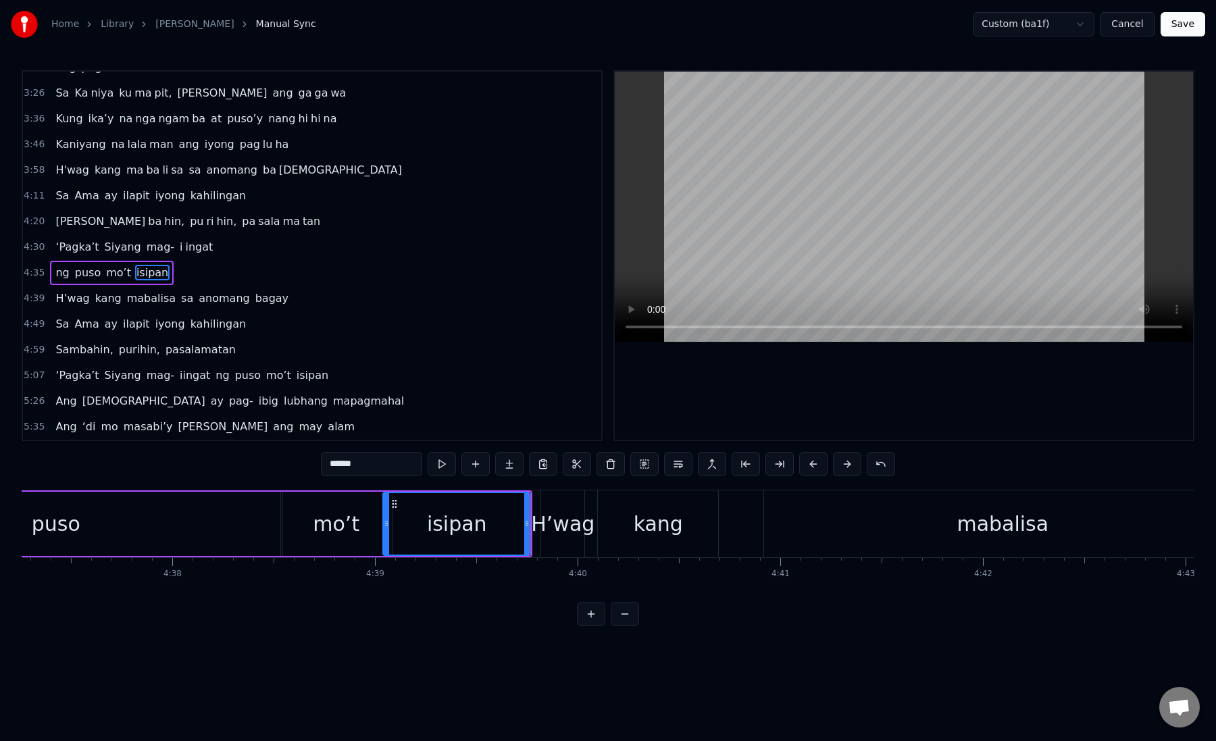
click at [557, 526] on div "H’wag" at bounding box center [563, 524] width 64 height 30
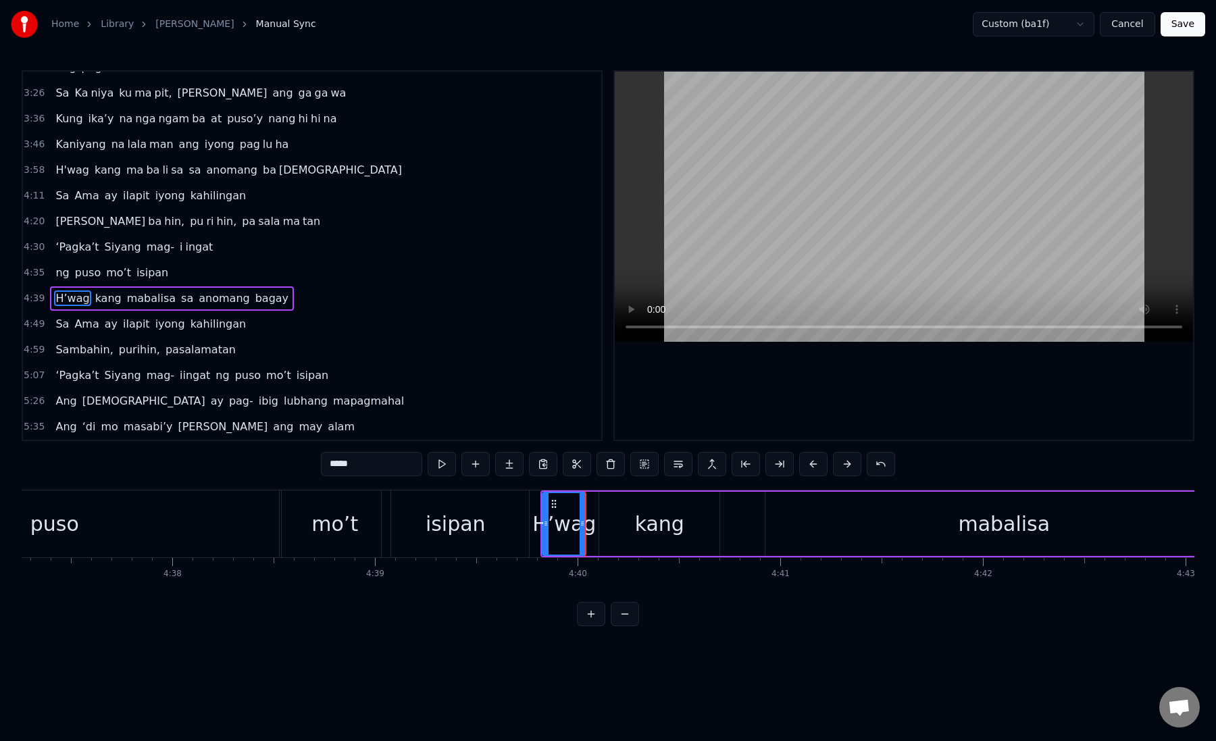
click at [509, 520] on div "isipan" at bounding box center [455, 524] width 147 height 67
type input "******"
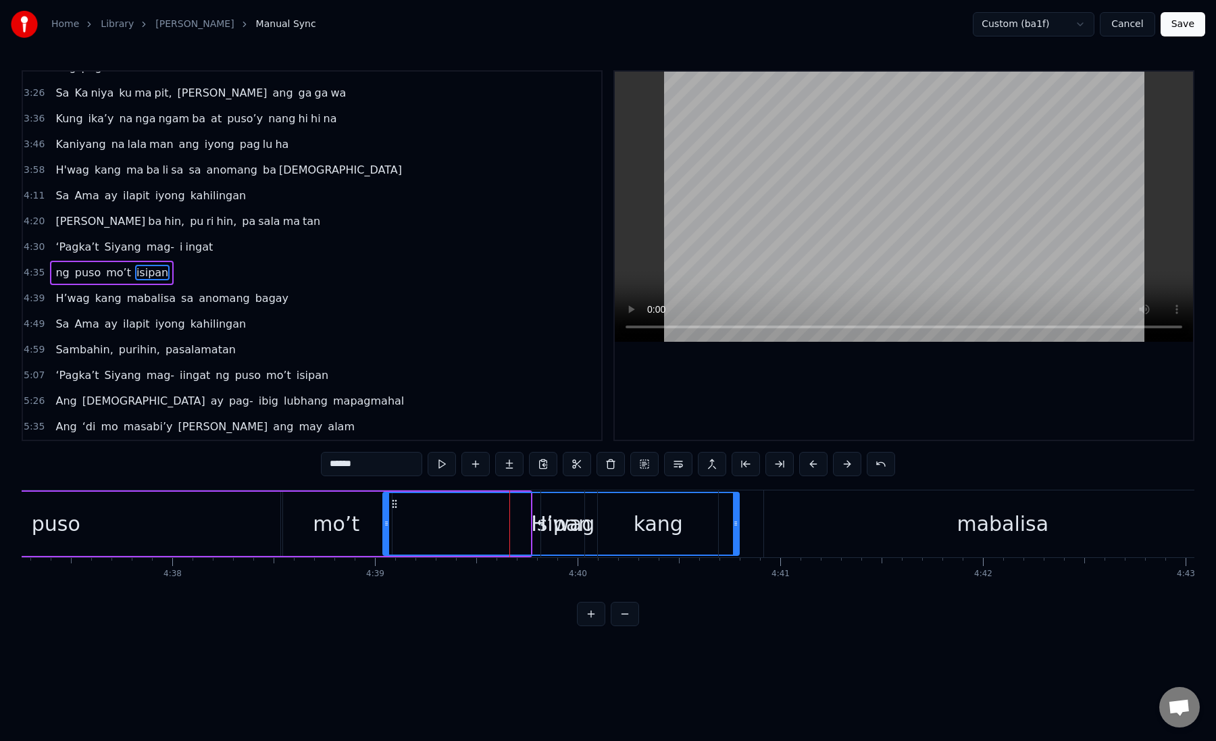
drag, startPoint x: 526, startPoint y: 522, endPoint x: 735, endPoint y: 520, distance: 208.8
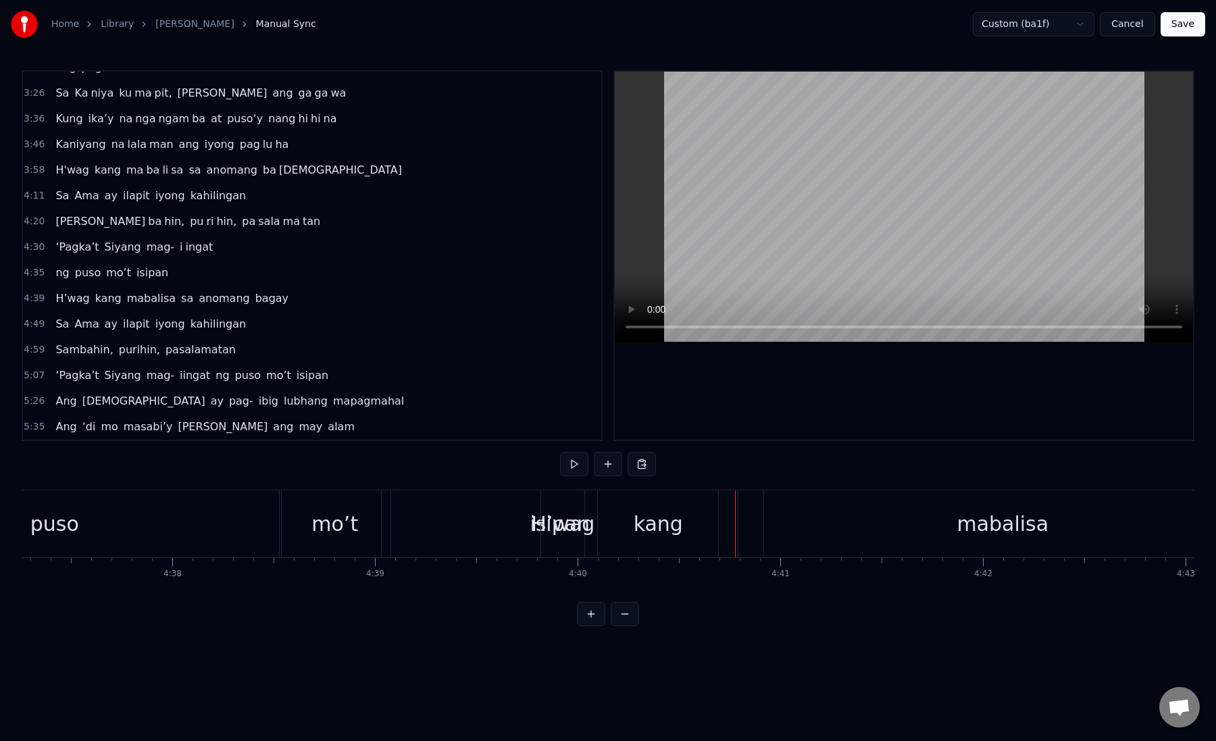
click at [382, 525] on div "isipan" at bounding box center [560, 524] width 358 height 67
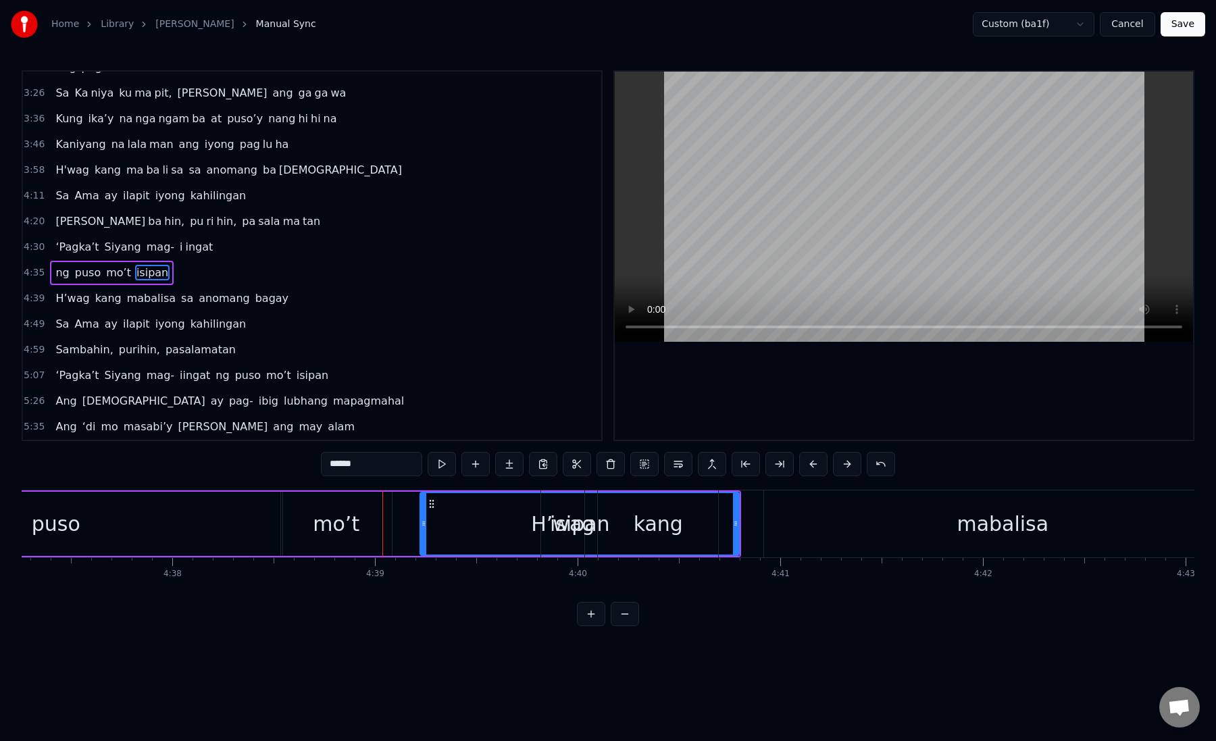
drag, startPoint x: 387, startPoint y: 526, endPoint x: 484, endPoint y: 525, distance: 96.6
click at [426, 525] on icon at bounding box center [423, 523] width 5 height 11
click at [330, 530] on div "mo’t" at bounding box center [336, 524] width 47 height 30
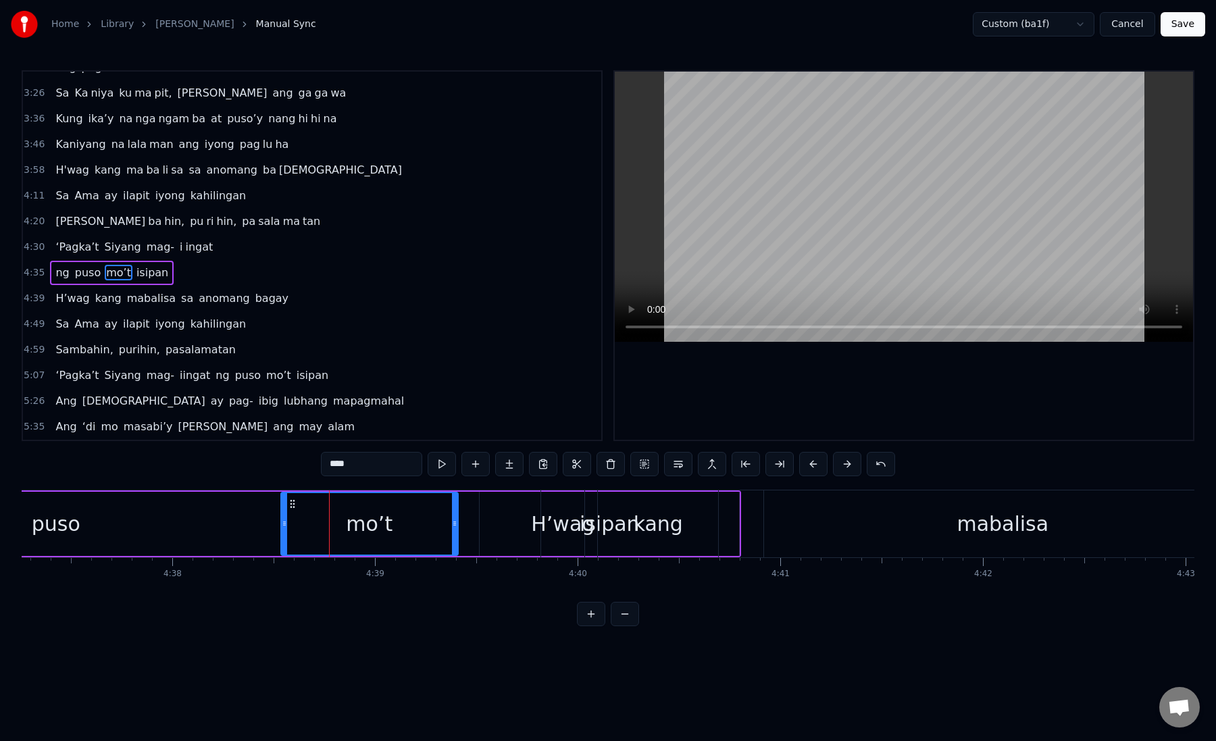
drag, startPoint x: 386, startPoint y: 526, endPoint x: 452, endPoint y: 527, distance: 66.2
click at [452, 527] on icon at bounding box center [454, 523] width 5 height 11
drag, startPoint x: 452, startPoint y: 527, endPoint x: 473, endPoint y: 529, distance: 21.0
click at [474, 529] on div at bounding box center [475, 524] width 5 height 62
click at [495, 526] on div "isipan" at bounding box center [610, 524] width 260 height 64
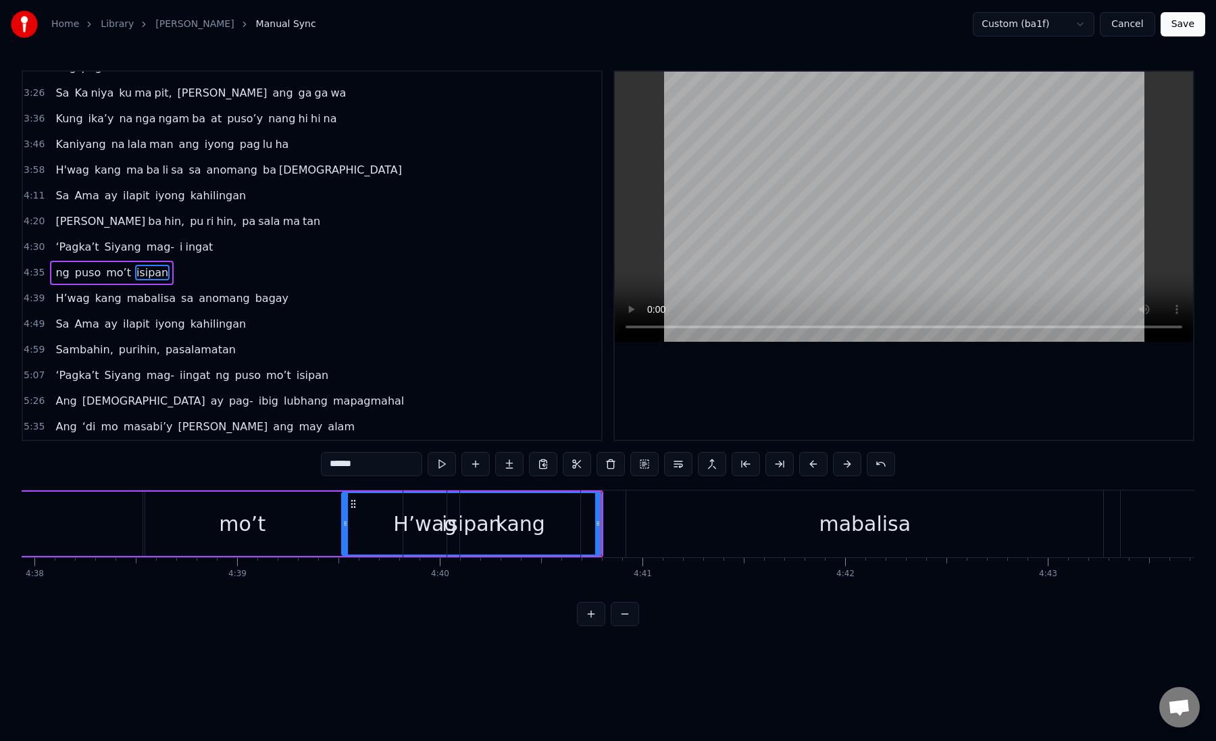
scroll to position [0, 56352]
click at [402, 504] on div "H’wag" at bounding box center [424, 524] width 45 height 67
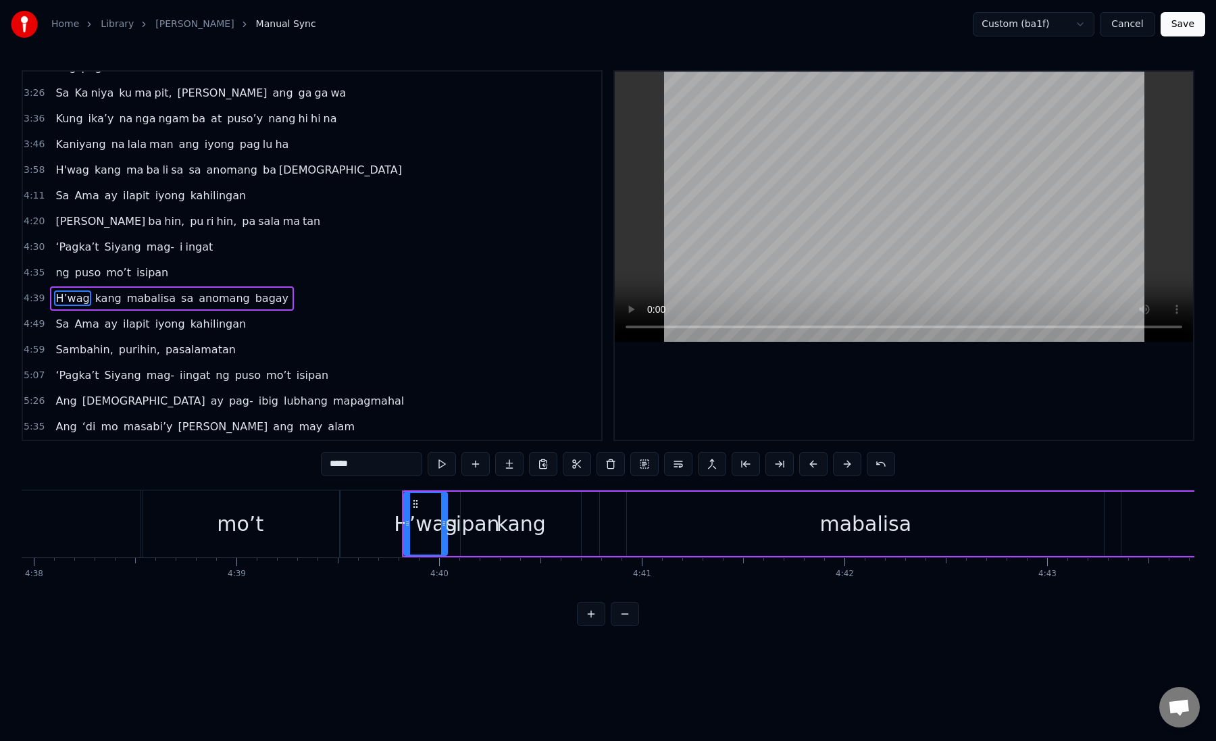
click at [370, 521] on div "isipan" at bounding box center [470, 524] width 260 height 67
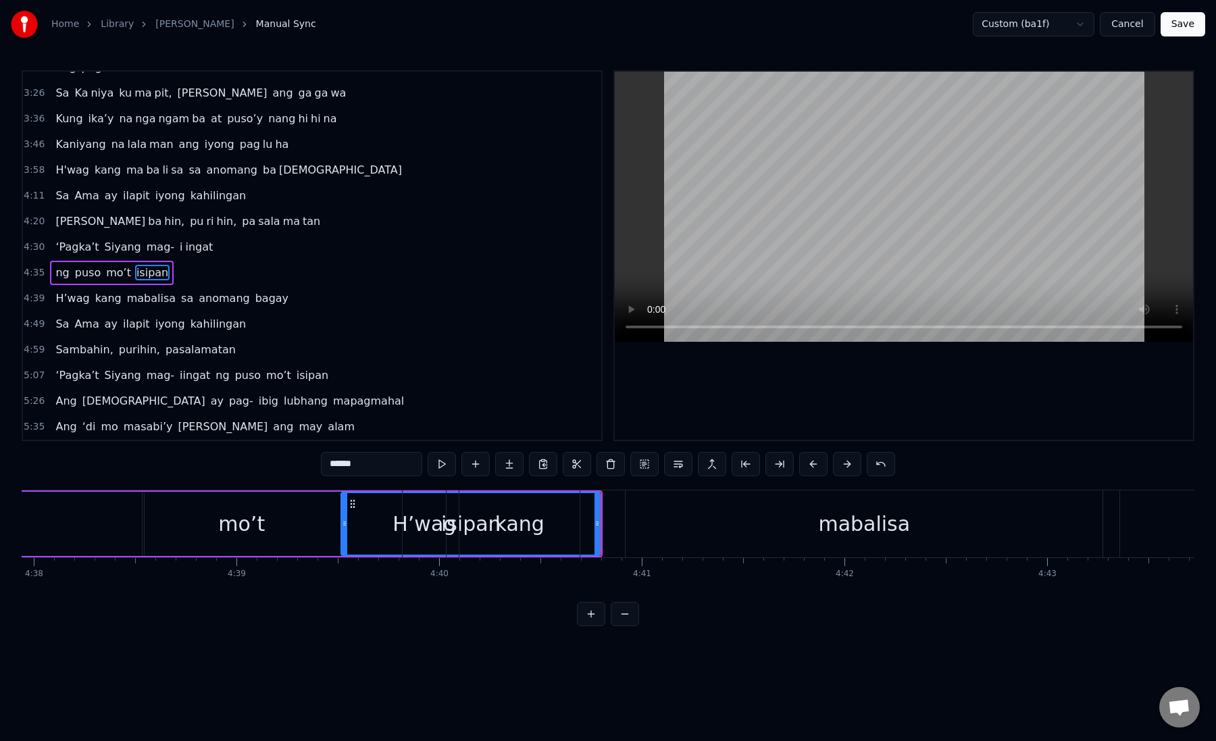
click at [503, 519] on div "kang" at bounding box center [519, 524] width 49 height 30
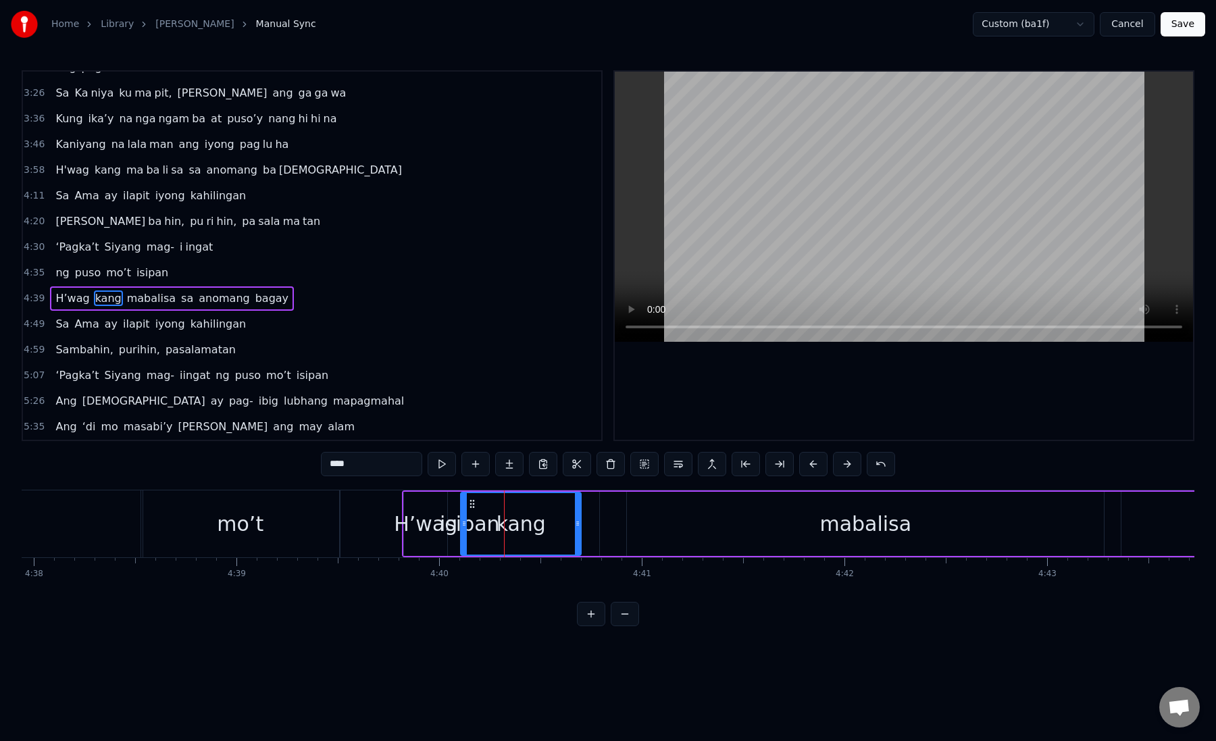
click at [366, 524] on div "isipan" at bounding box center [470, 524] width 260 height 67
type input "******"
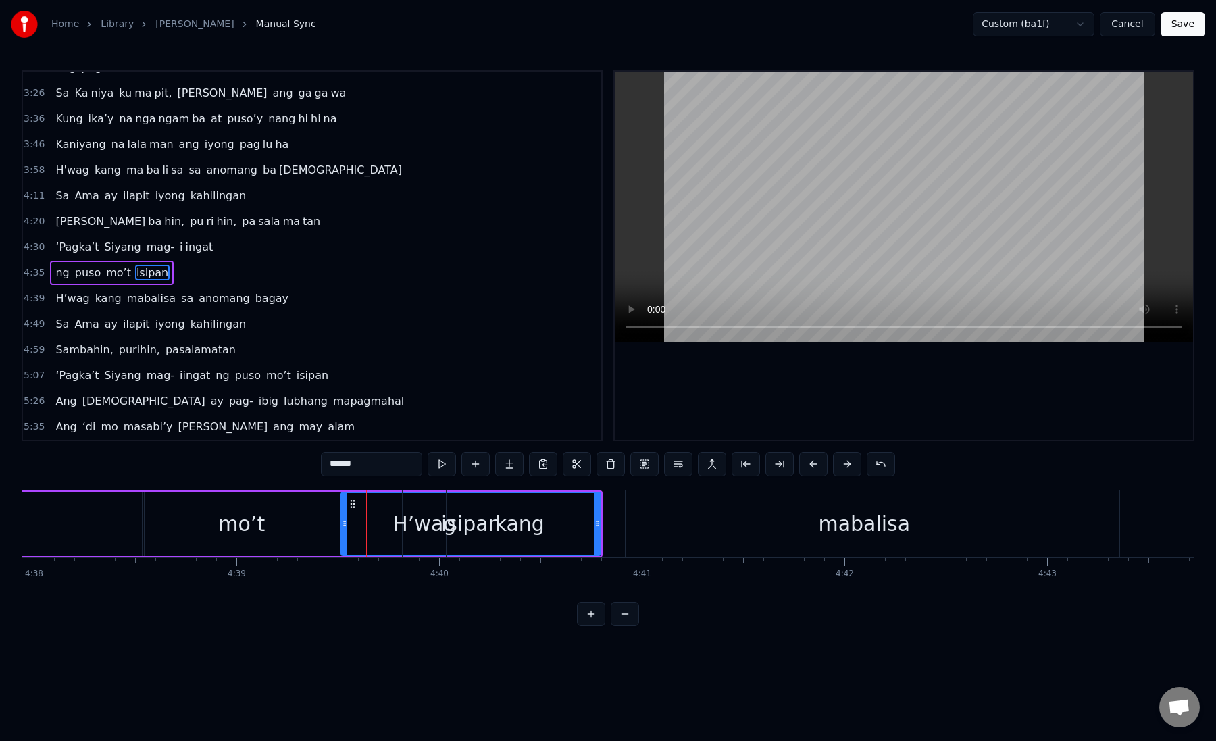
drag, startPoint x: 597, startPoint y: 524, endPoint x: 766, endPoint y: 539, distance: 168.9
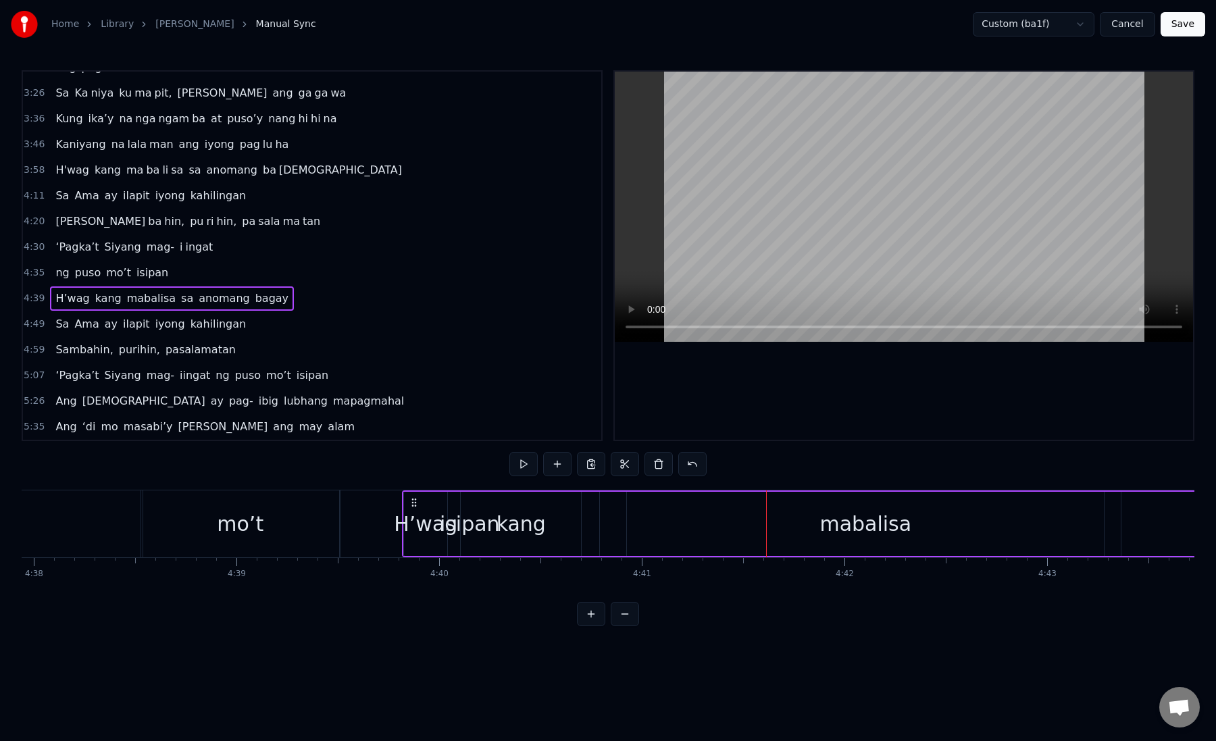
click at [216, 523] on div "mo’t" at bounding box center [240, 524] width 199 height 67
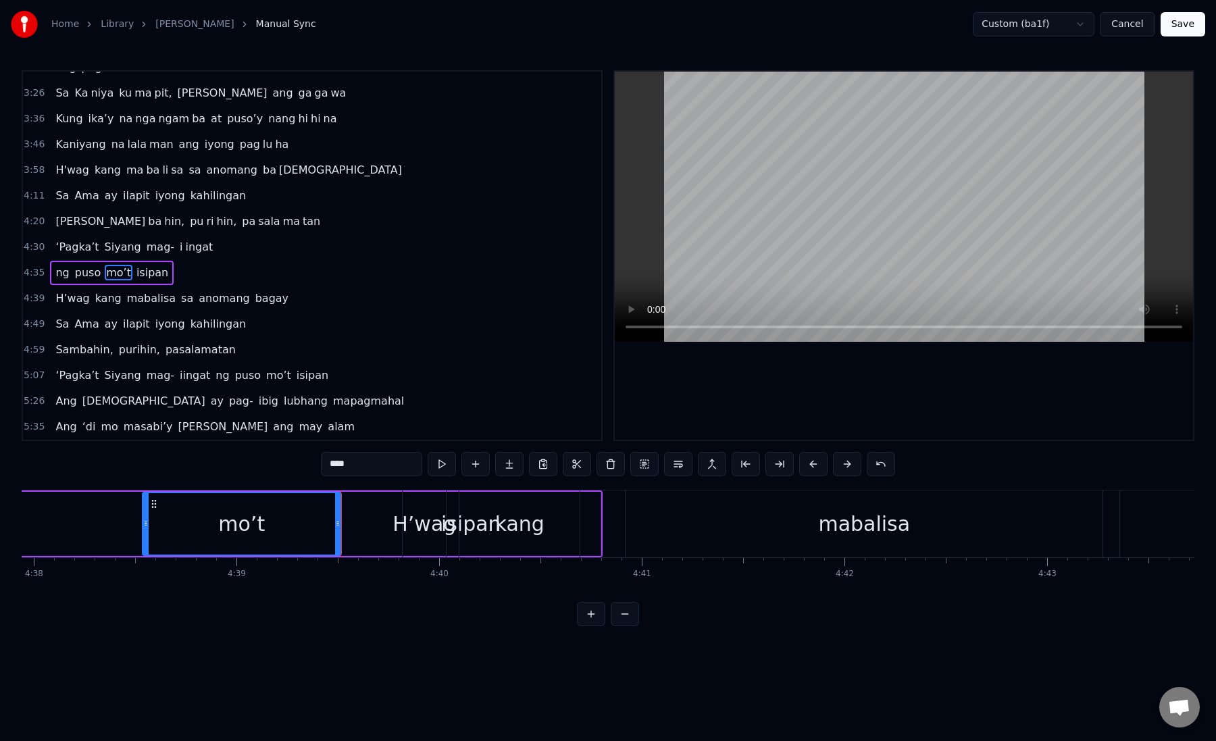
click at [164, 23] on link "[PERSON_NAME]" at bounding box center [194, 25] width 78 height 14
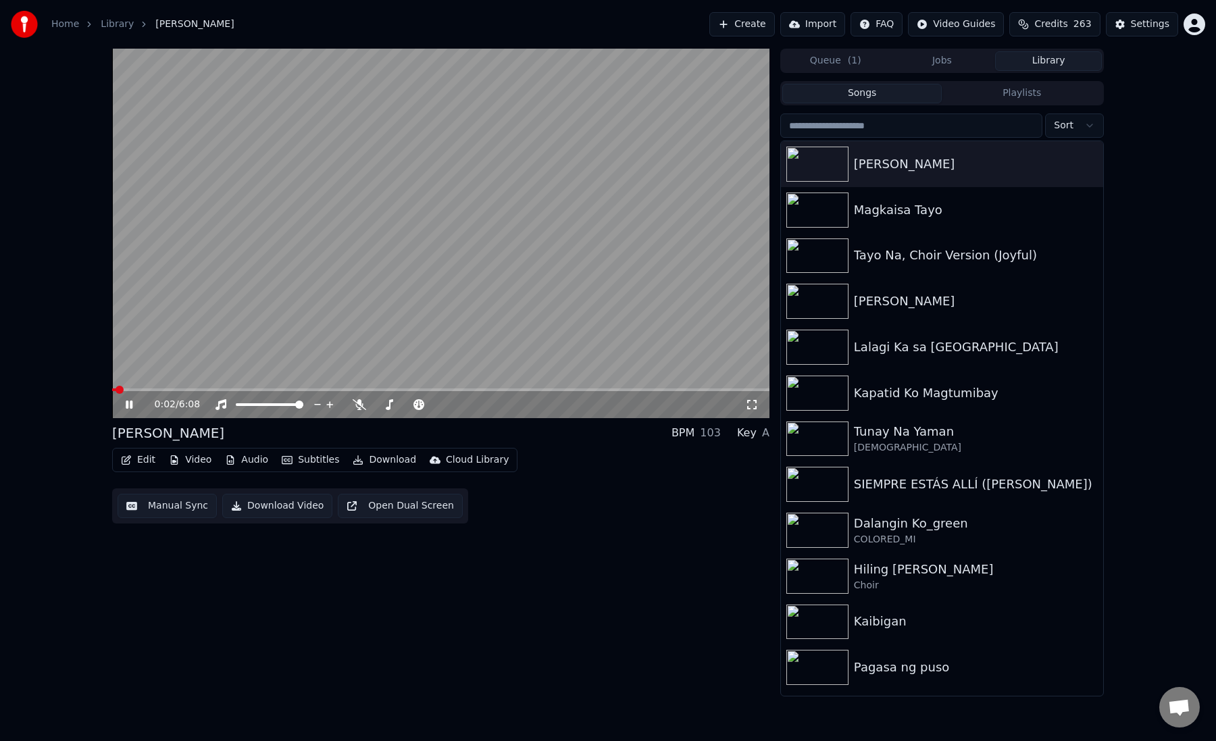
click at [141, 462] on button "Edit" at bounding box center [138, 460] width 45 height 19
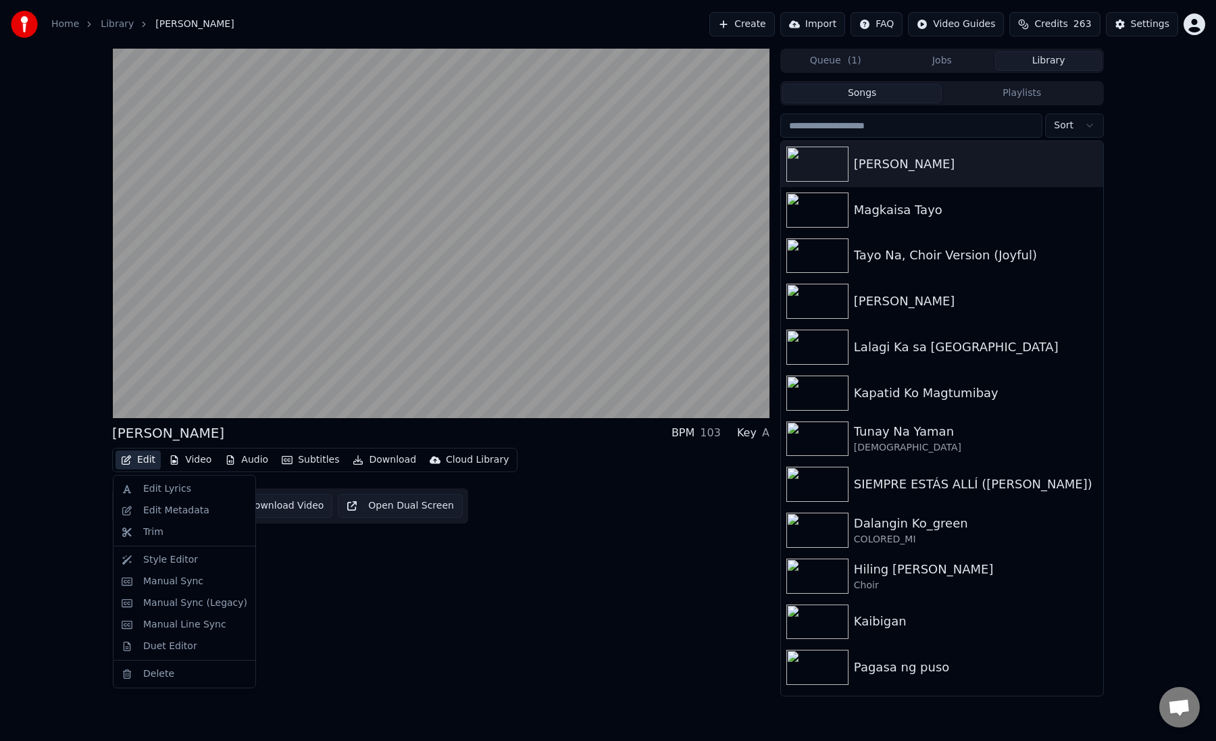
click at [138, 456] on button "Edit" at bounding box center [138, 460] width 45 height 19
click at [153, 487] on div "Edit Lyrics" at bounding box center [167, 490] width 48 height 14
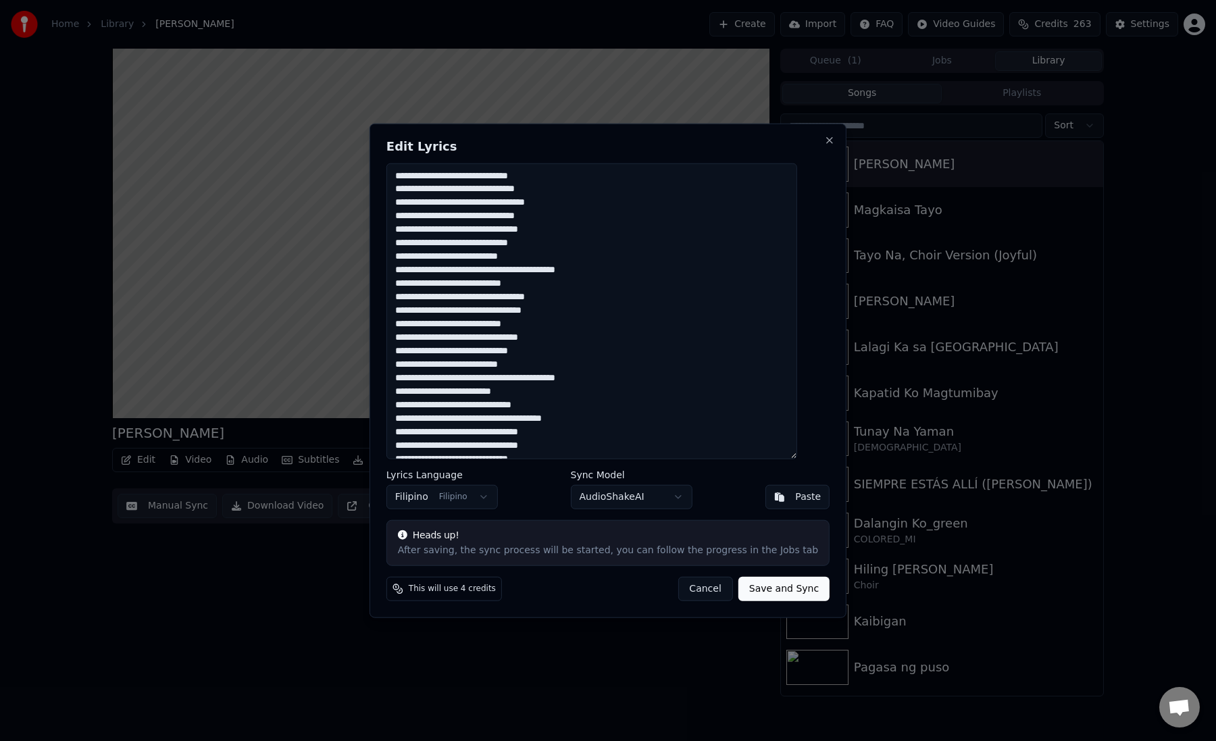
click at [681, 591] on button "Cancel" at bounding box center [705, 589] width 55 height 24
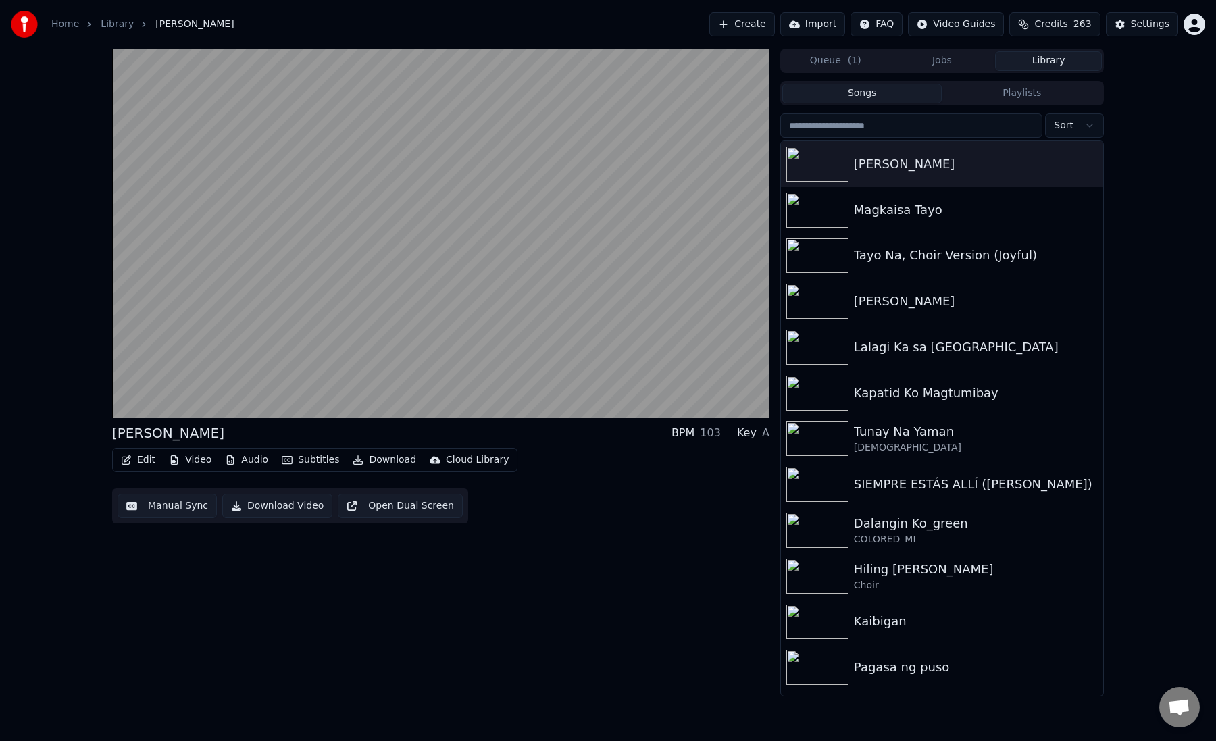
click at [141, 473] on div "Edit Video Audio Subtitles Download Cloud Library Manual Sync Download Video Op…" at bounding box center [441, 486] width 658 height 76
click at [141, 466] on button "Edit" at bounding box center [138, 460] width 45 height 19
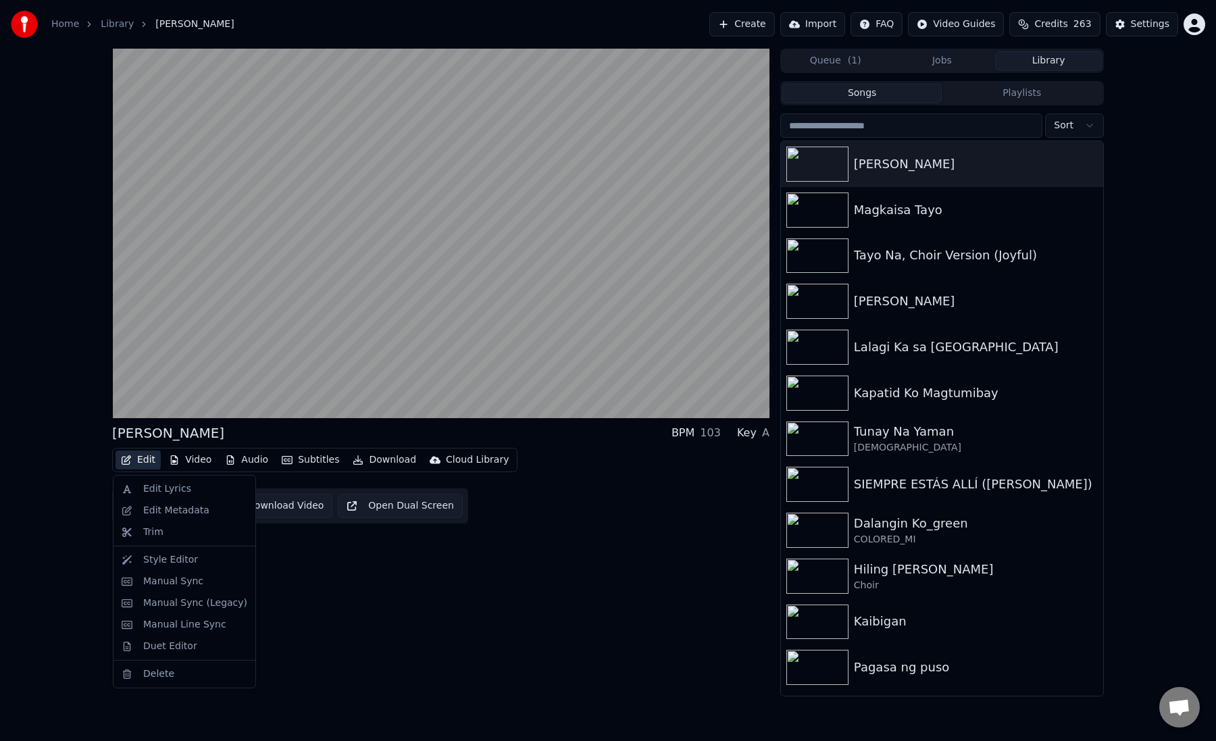
click at [395, 549] on div "[PERSON_NAME] BPM 103 Key A Edit Video Audio Subtitles Download Cloud Library M…" at bounding box center [441, 373] width 658 height 648
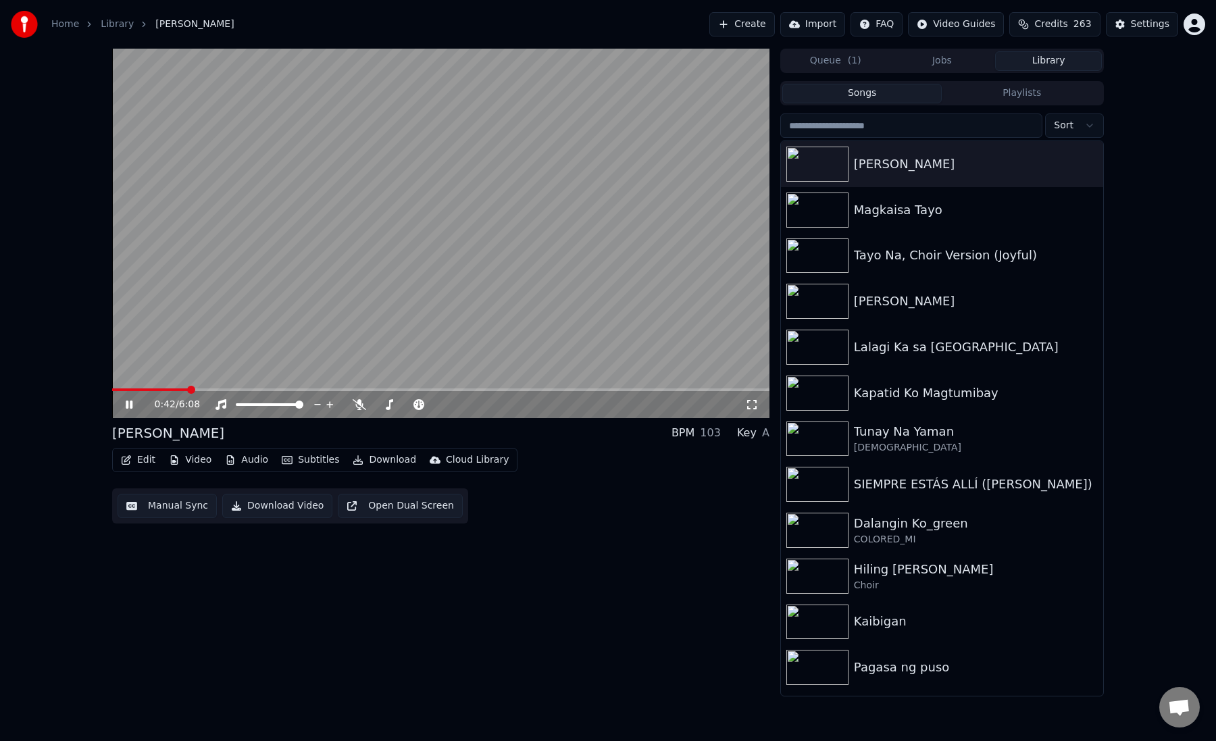
click at [411, 322] on video at bounding box center [441, 234] width 658 height 370
click at [255, 458] on button "Audio" at bounding box center [247, 460] width 54 height 19
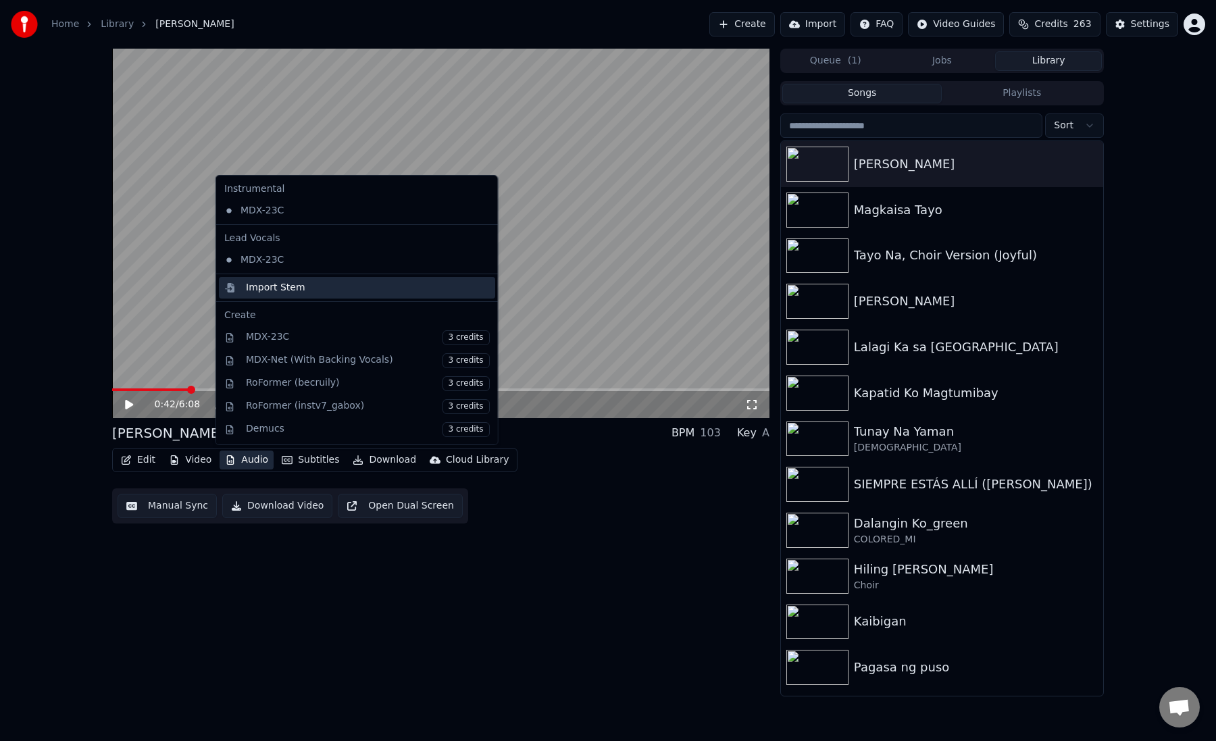
click at [286, 288] on div "Import Stem" at bounding box center [275, 288] width 59 height 14
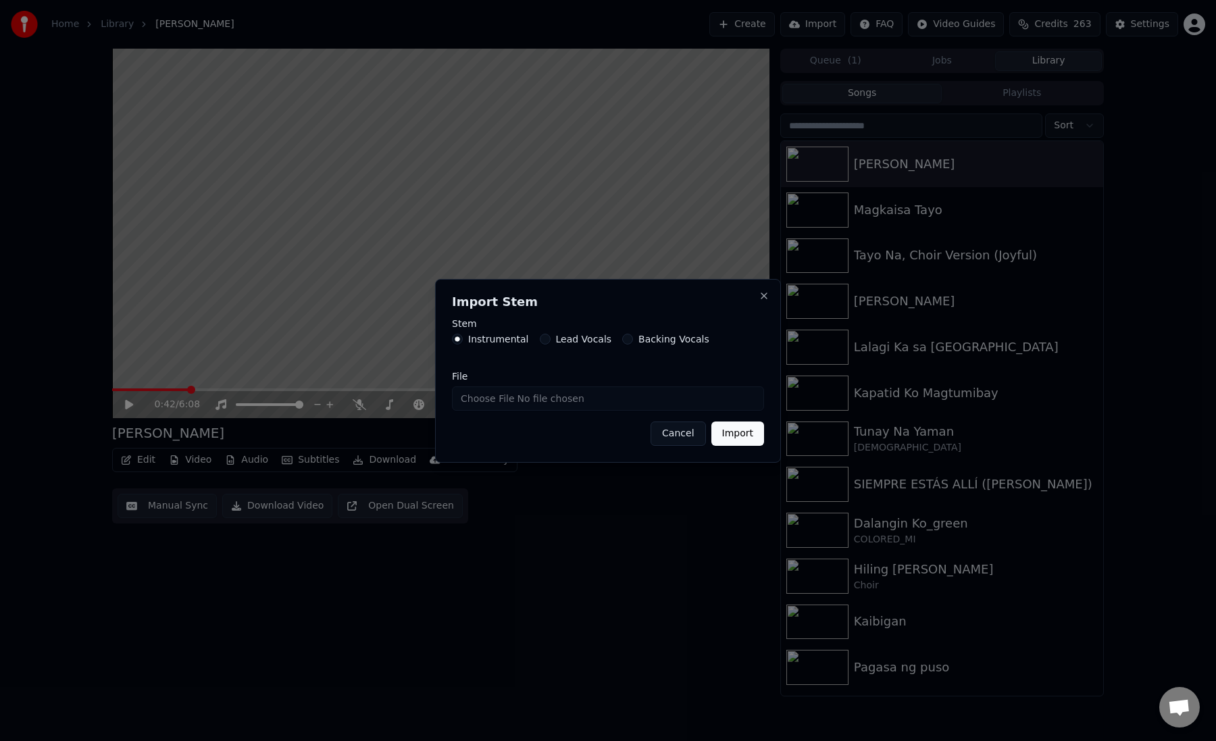
click at [683, 433] on button "Cancel" at bounding box center [678, 434] width 55 height 24
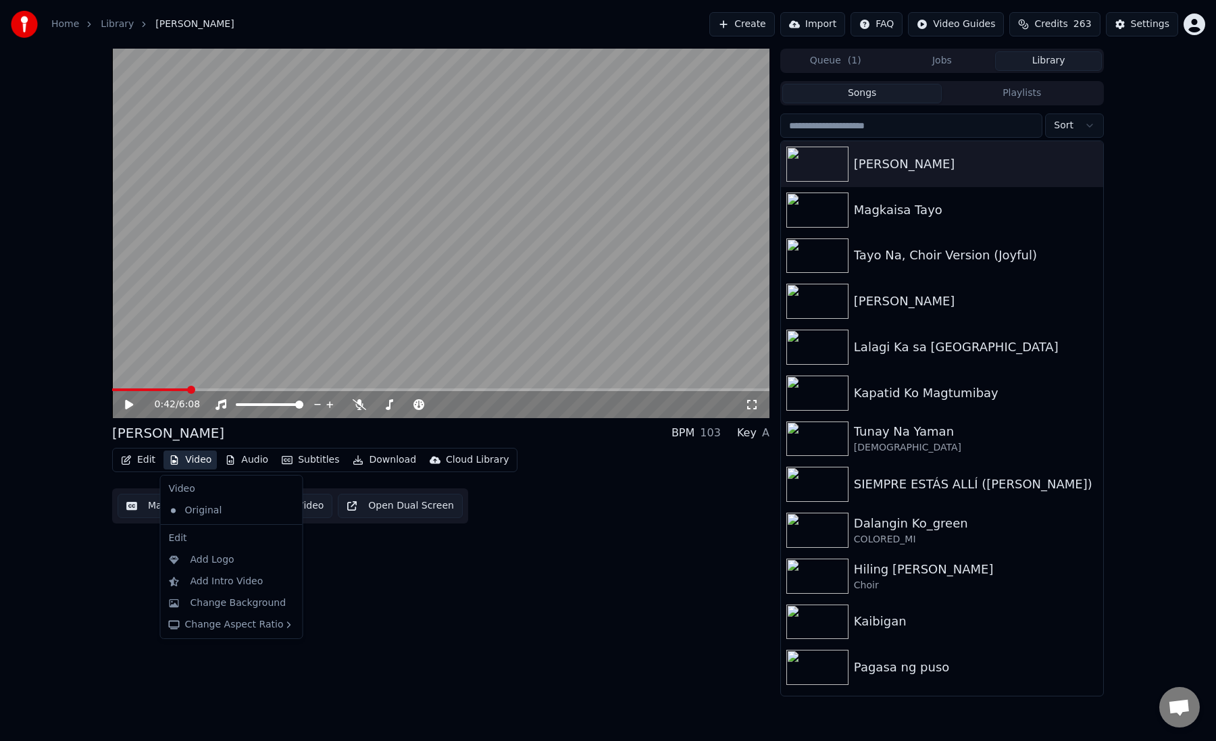
click at [178, 467] on button "Video" at bounding box center [190, 460] width 53 height 19
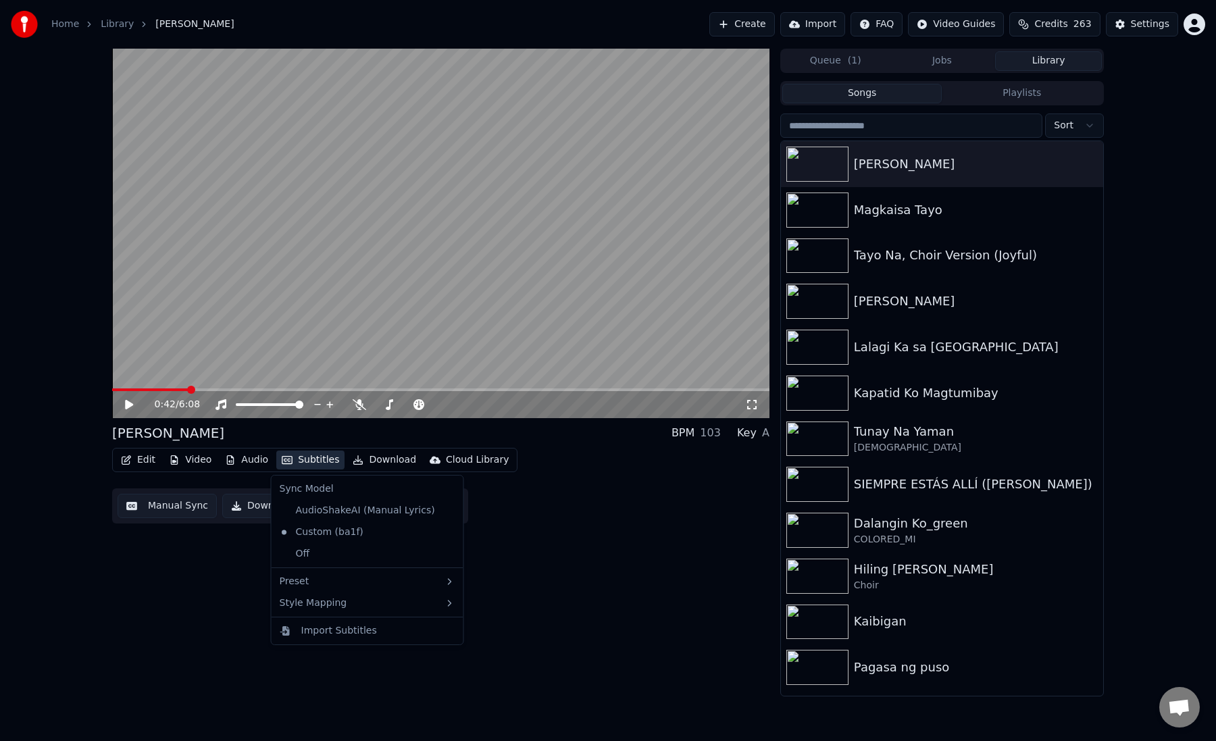
click at [226, 560] on div "0:42 / 6:08 [PERSON_NAME] BPM 103 Key A Edit Video Audio Subtitles Download Clo…" at bounding box center [441, 373] width 658 height 648
